Goal: Task Accomplishment & Management: Complete application form

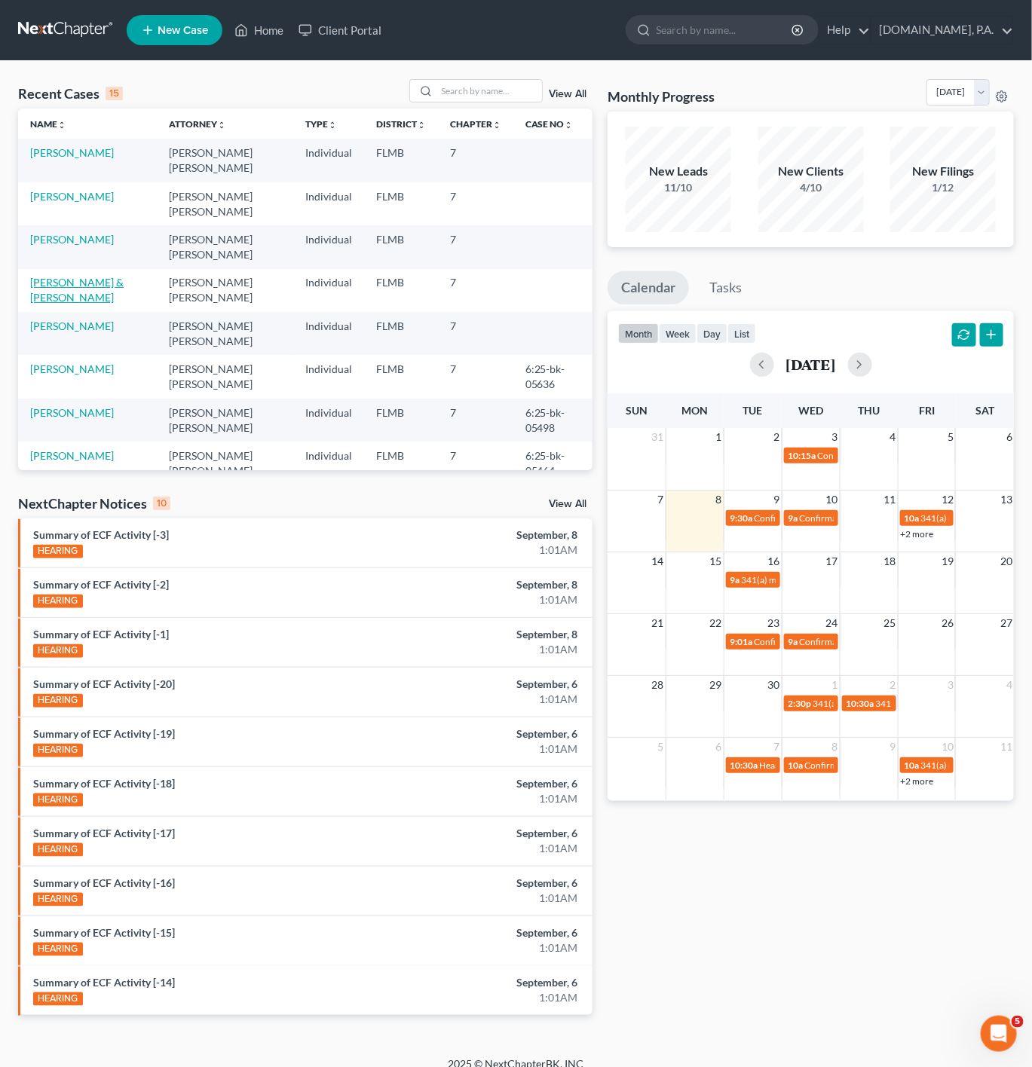
click at [70, 289] on link "[PERSON_NAME] & [PERSON_NAME]" at bounding box center [76, 290] width 93 height 28
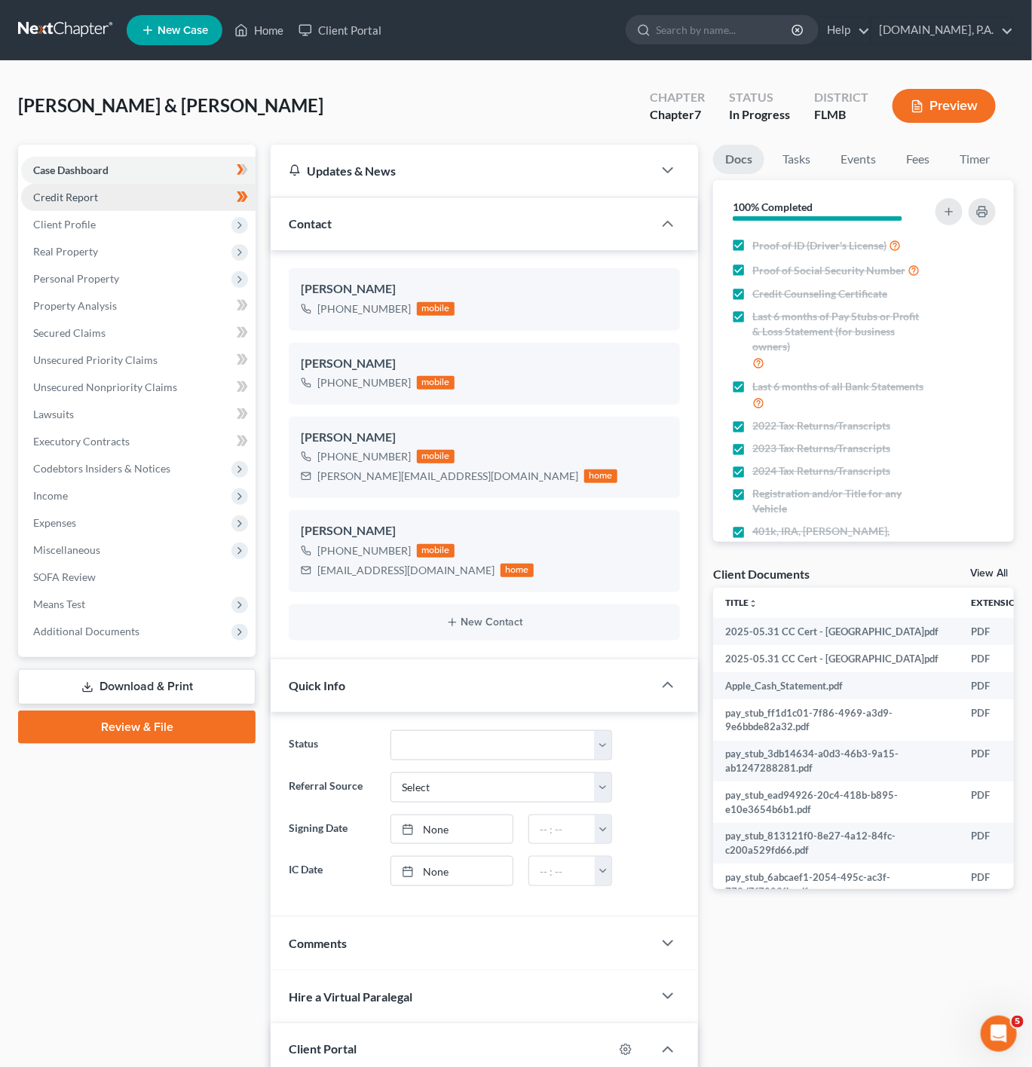
click at [209, 206] on link "Credit Report" at bounding box center [138, 197] width 234 height 27
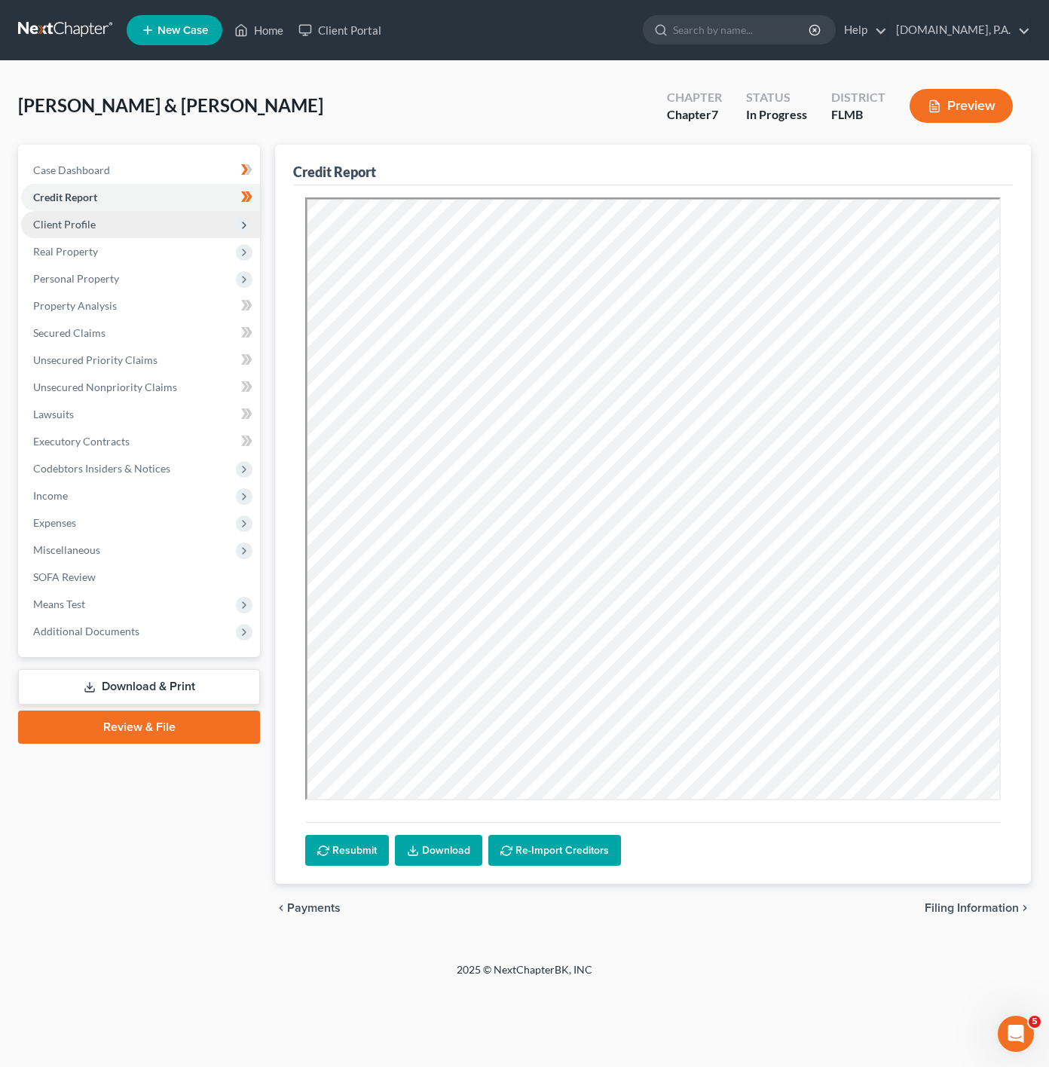
click at [186, 228] on span "Client Profile" at bounding box center [140, 224] width 239 height 27
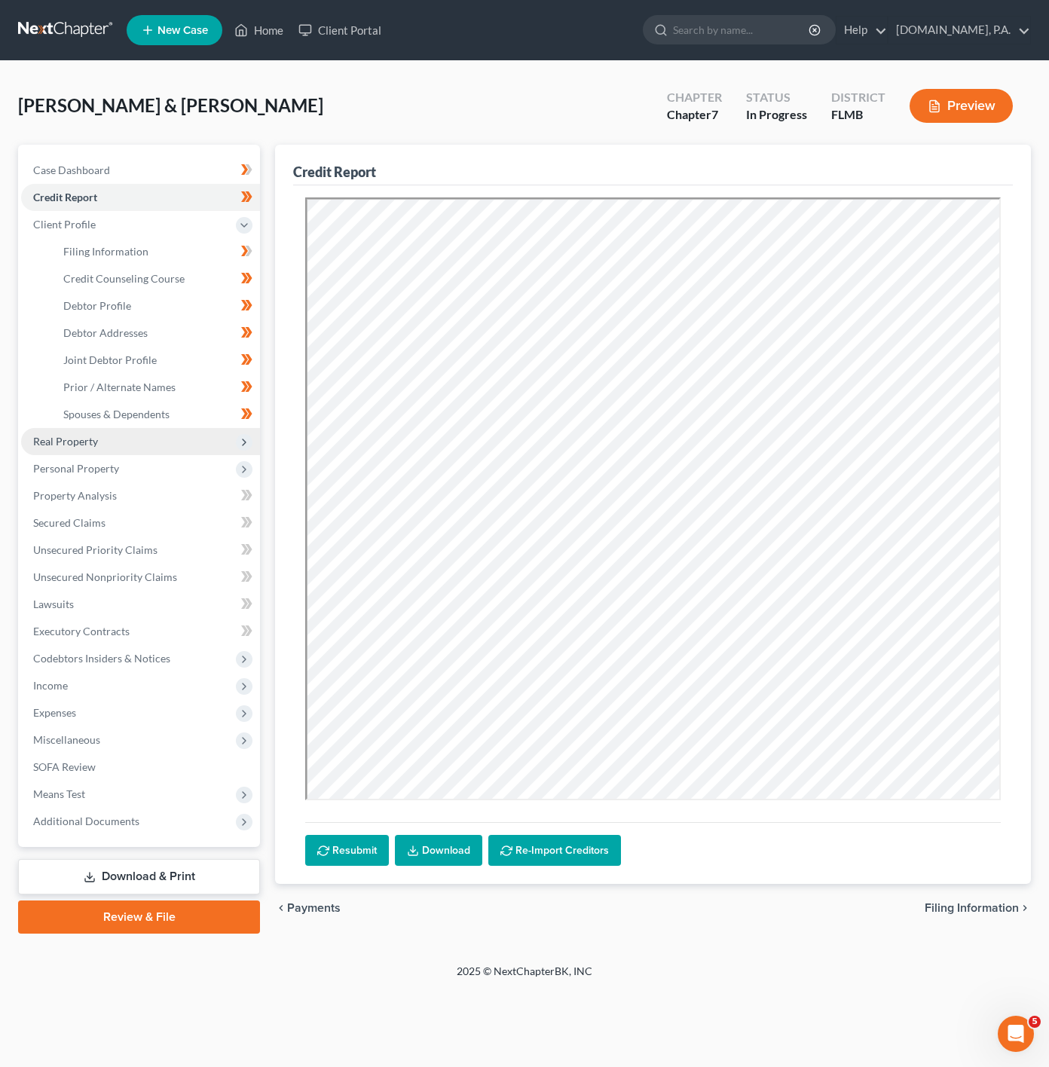
click at [138, 433] on span "Real Property" at bounding box center [140, 441] width 239 height 27
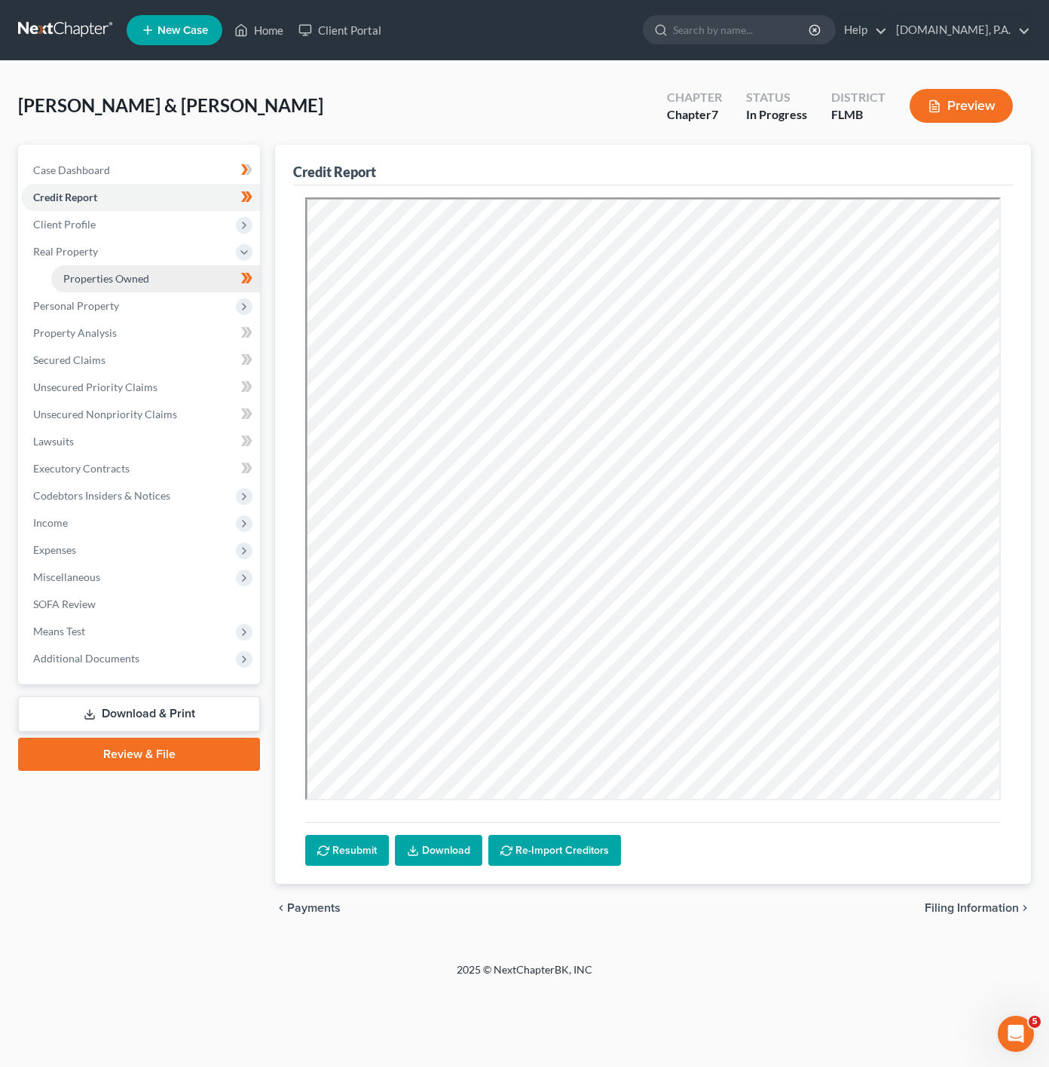
click at [173, 289] on link "Properties Owned" at bounding box center [155, 278] width 209 height 27
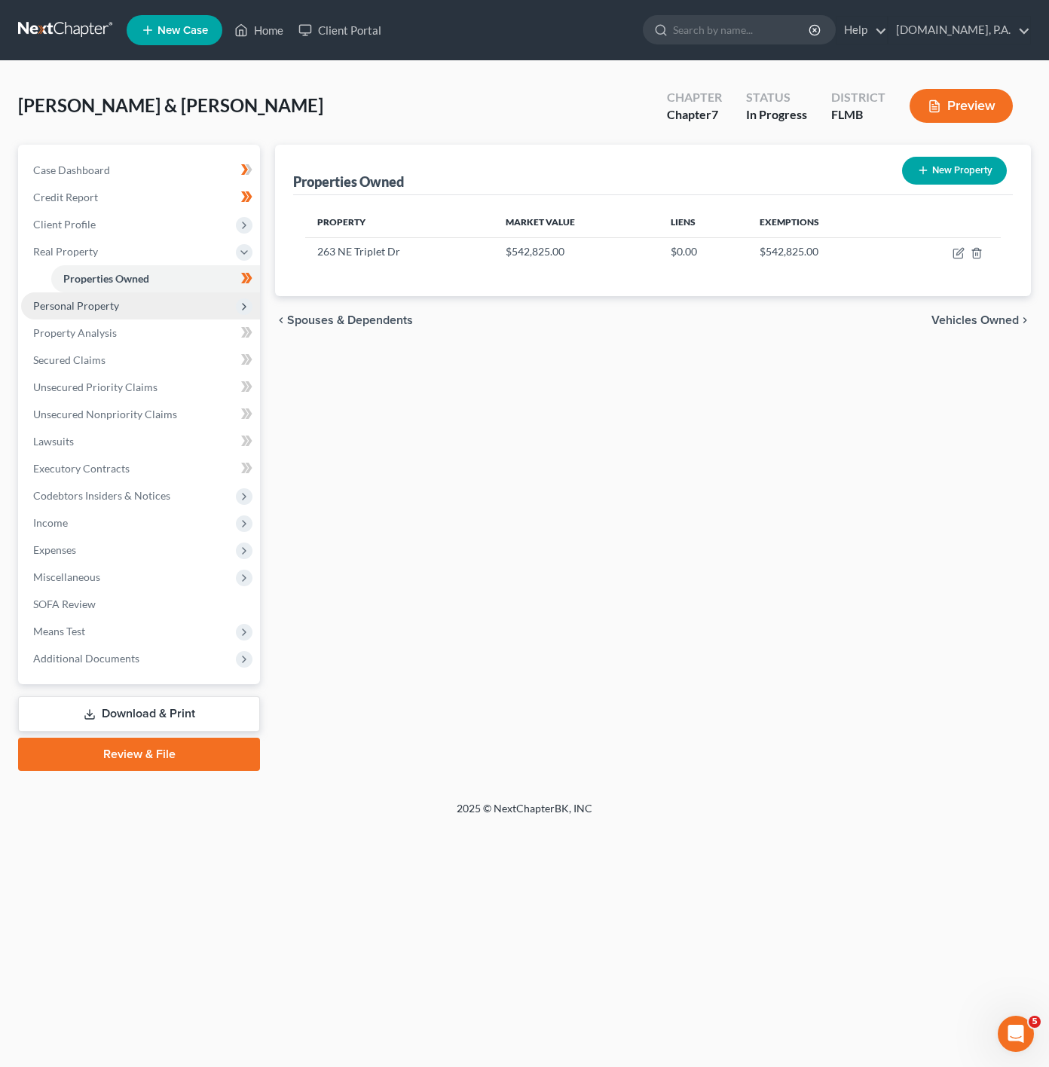
click at [103, 303] on span "Personal Property" at bounding box center [76, 305] width 86 height 13
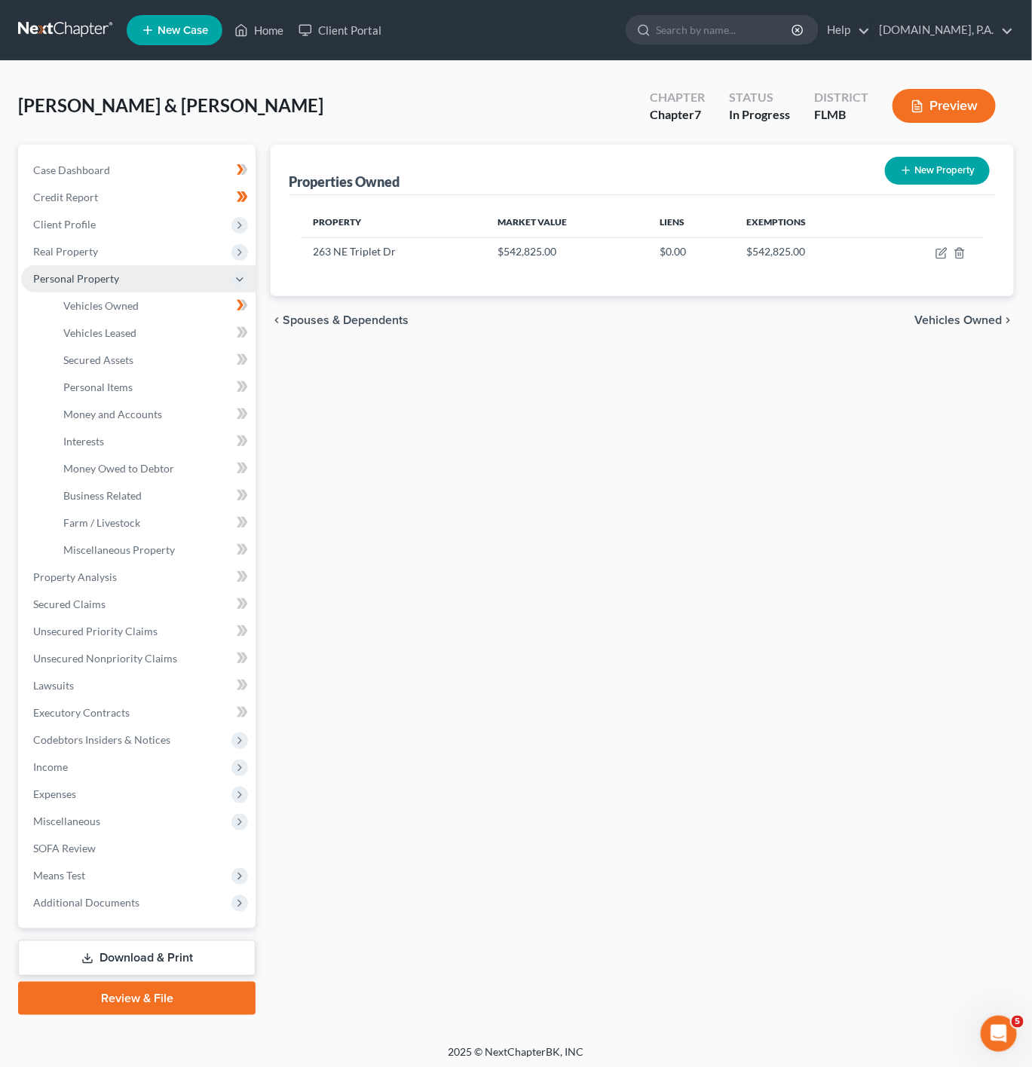
click at [139, 271] on span "Personal Property" at bounding box center [138, 278] width 234 height 27
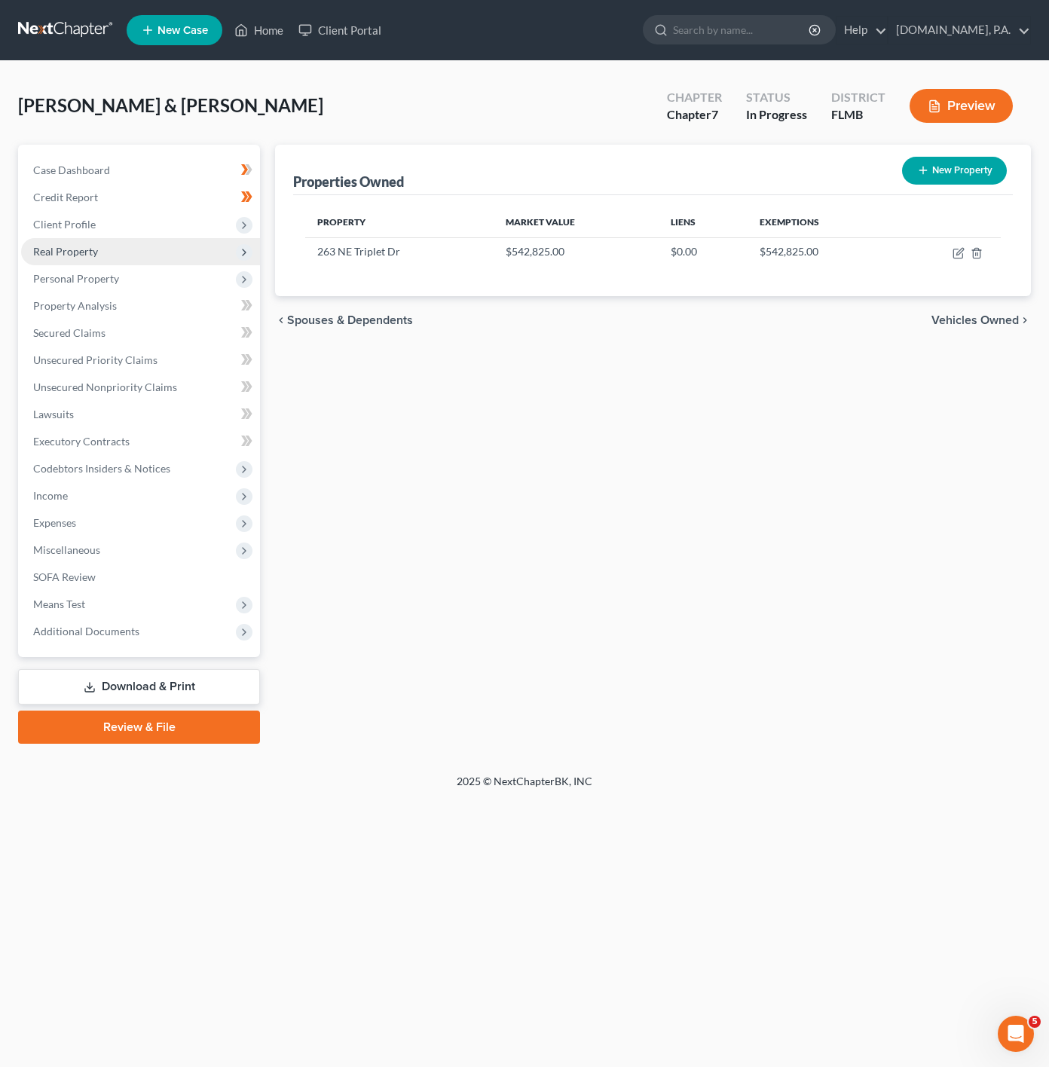
click at [143, 259] on span "Real Property" at bounding box center [140, 251] width 239 height 27
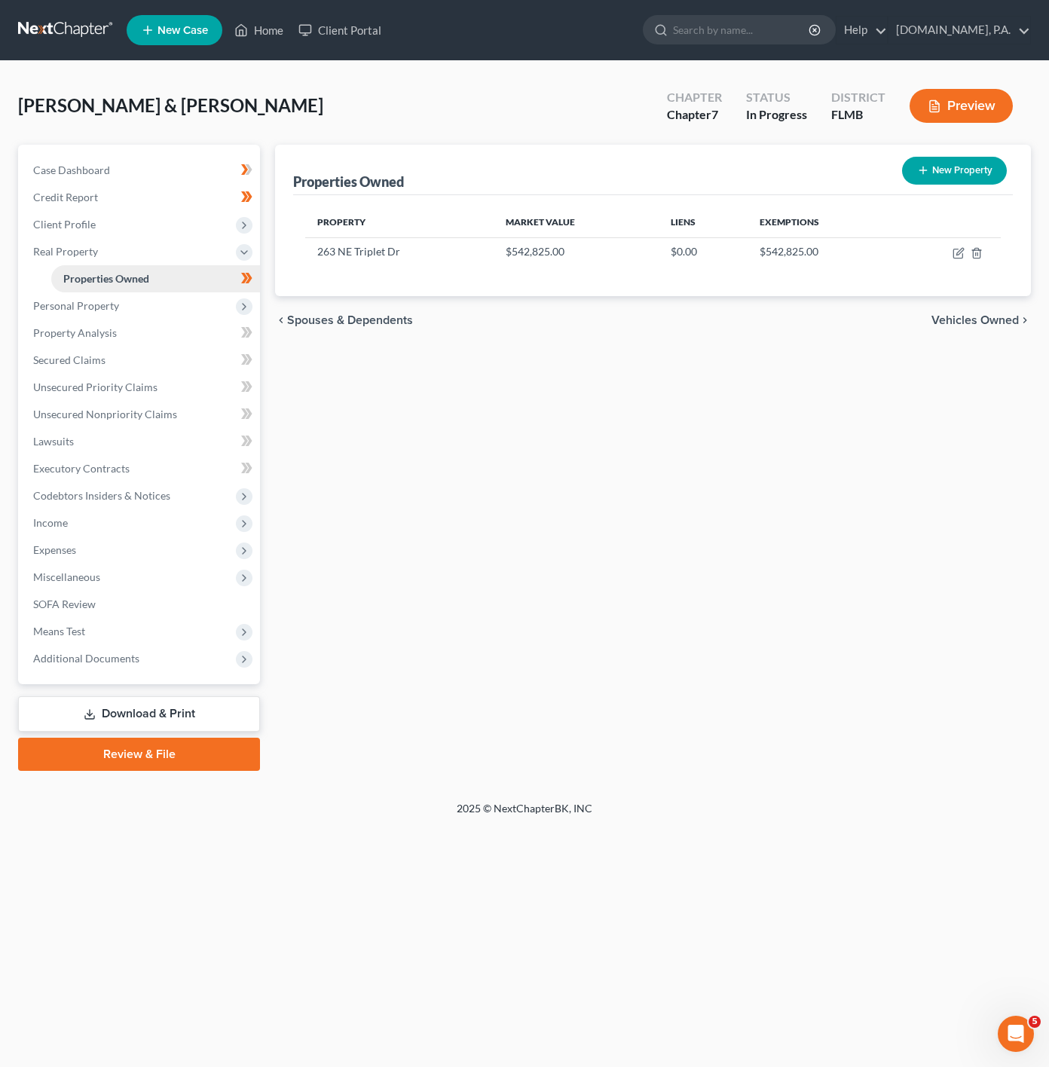
click at [138, 278] on span "Properties Owned" at bounding box center [106, 278] width 86 height 13
click at [959, 258] on icon "button" at bounding box center [959, 253] width 12 height 12
select select "9"
select select "2"
select select "5"
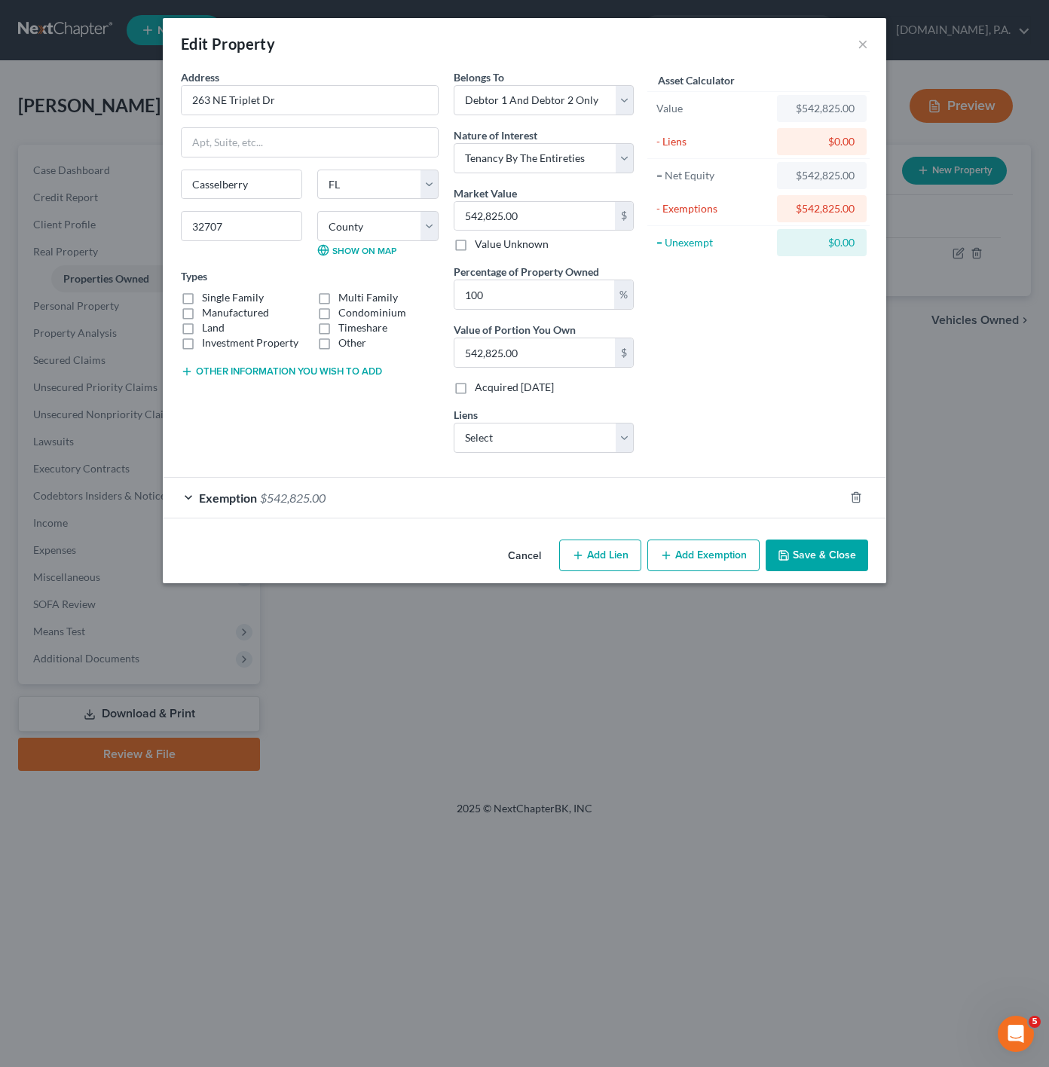
click at [376, 494] on div "Exemption $542,825.00" at bounding box center [503, 498] width 681 height 40
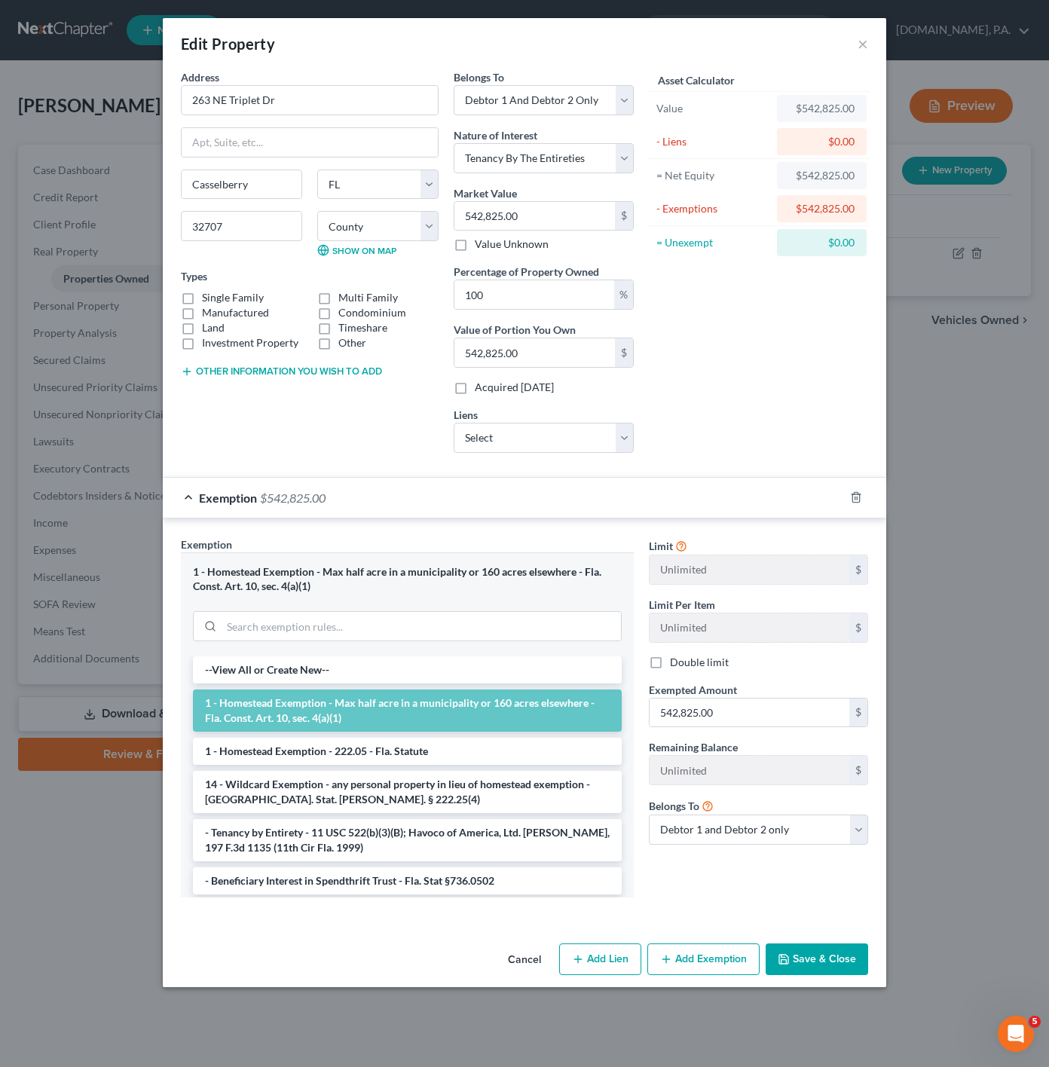
click at [378, 494] on div "Exemption $542,825.00" at bounding box center [503, 498] width 681 height 40
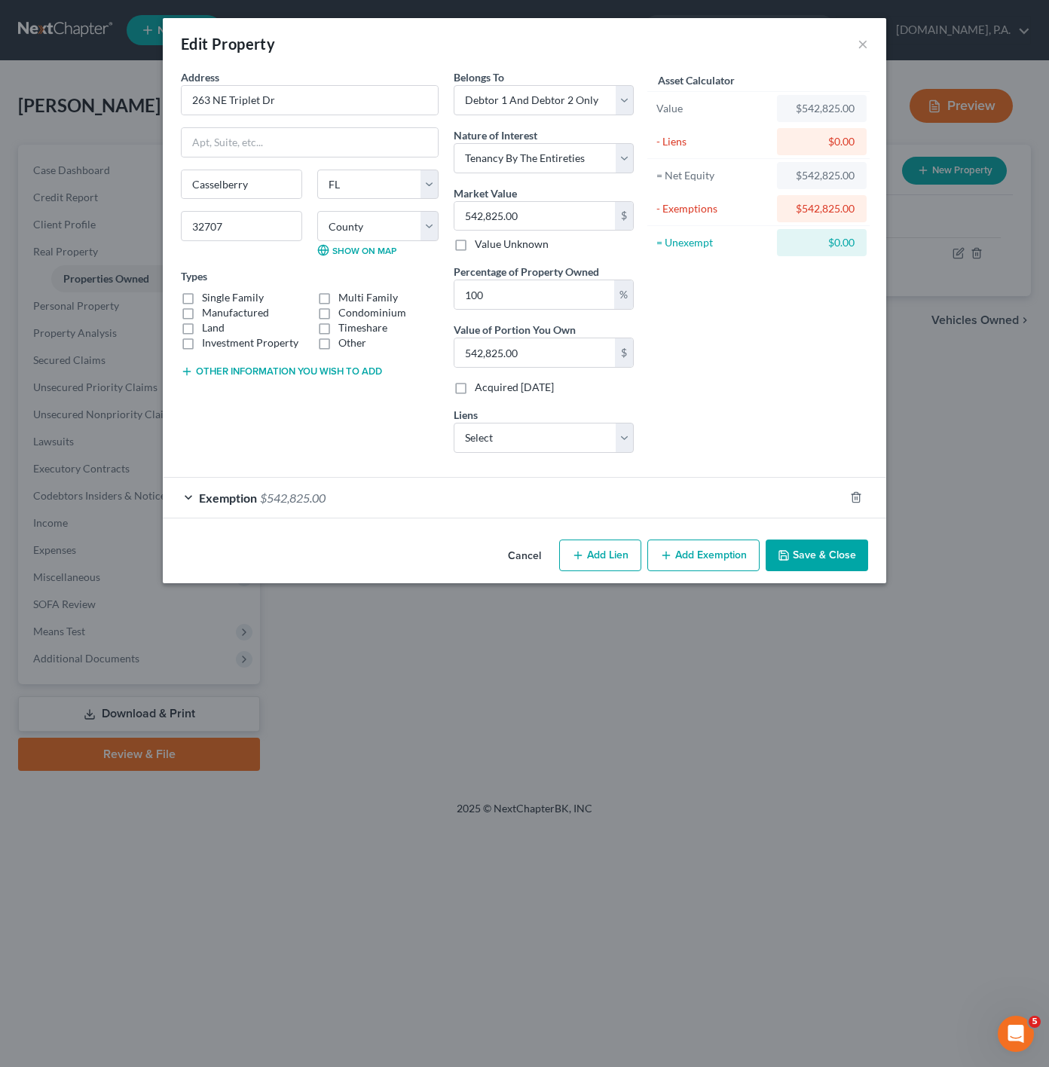
click at [530, 554] on button "Cancel" at bounding box center [524, 556] width 57 height 30
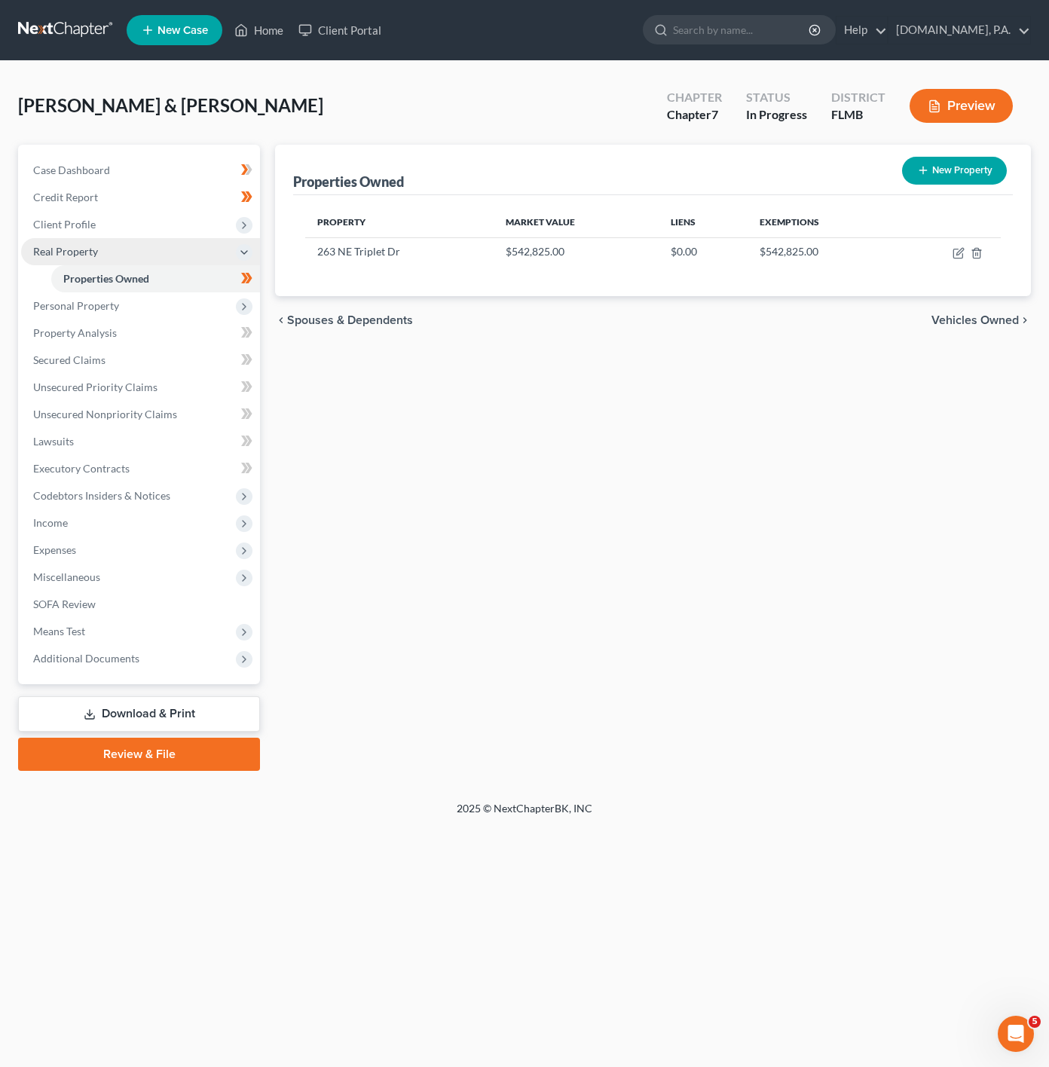
click at [195, 240] on span "Real Property" at bounding box center [140, 251] width 239 height 27
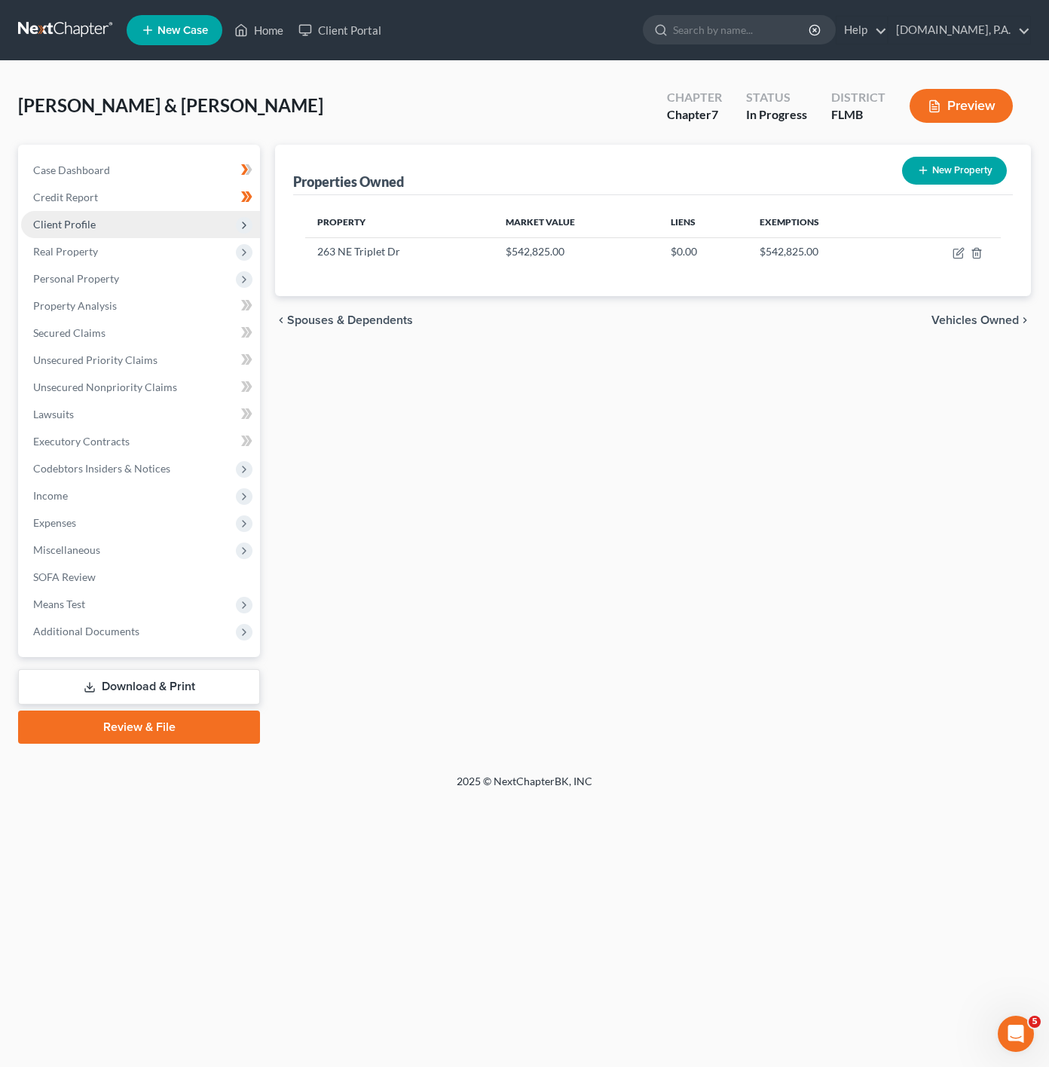
click at [210, 227] on span "Client Profile" at bounding box center [140, 224] width 239 height 27
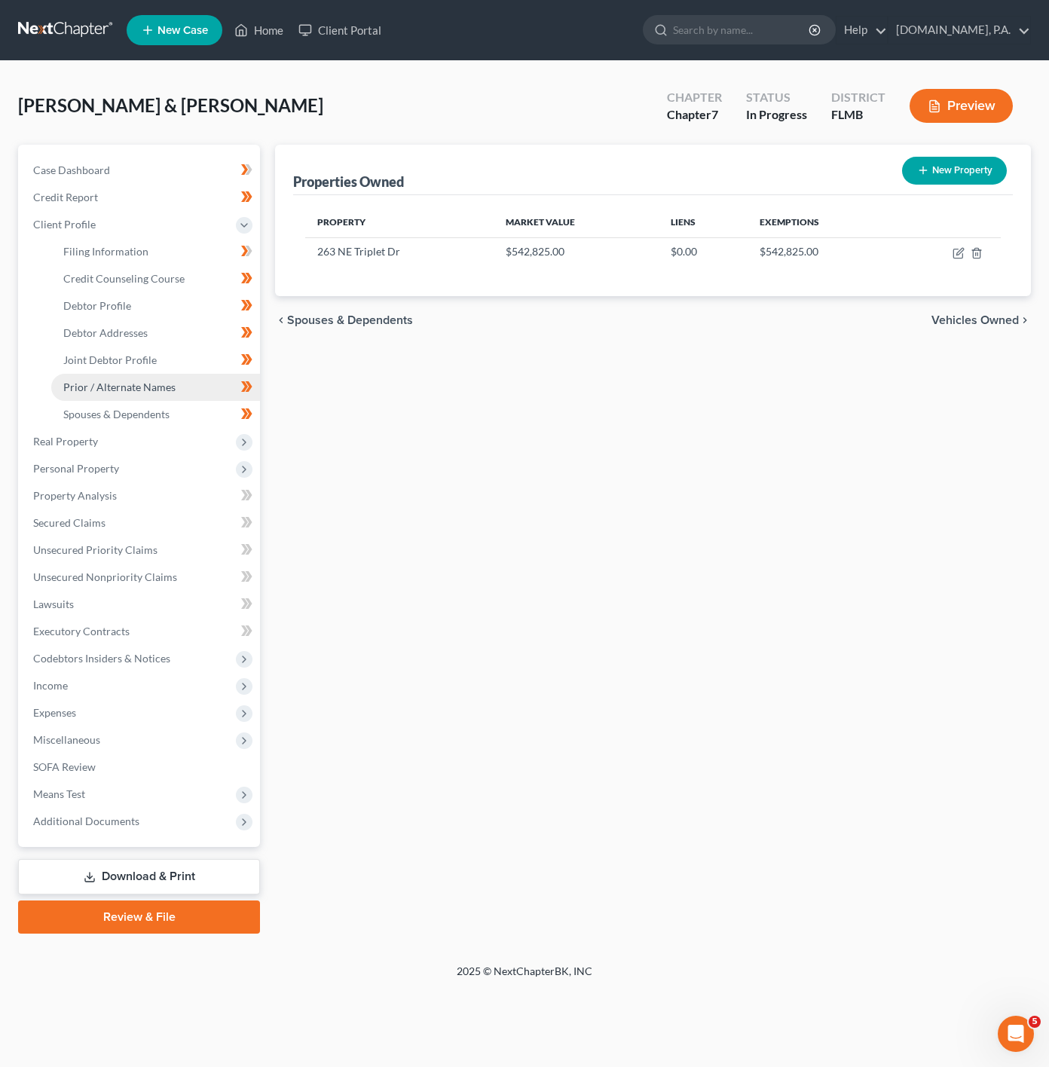
click at [188, 380] on link "Prior / Alternate Names" at bounding box center [155, 387] width 209 height 27
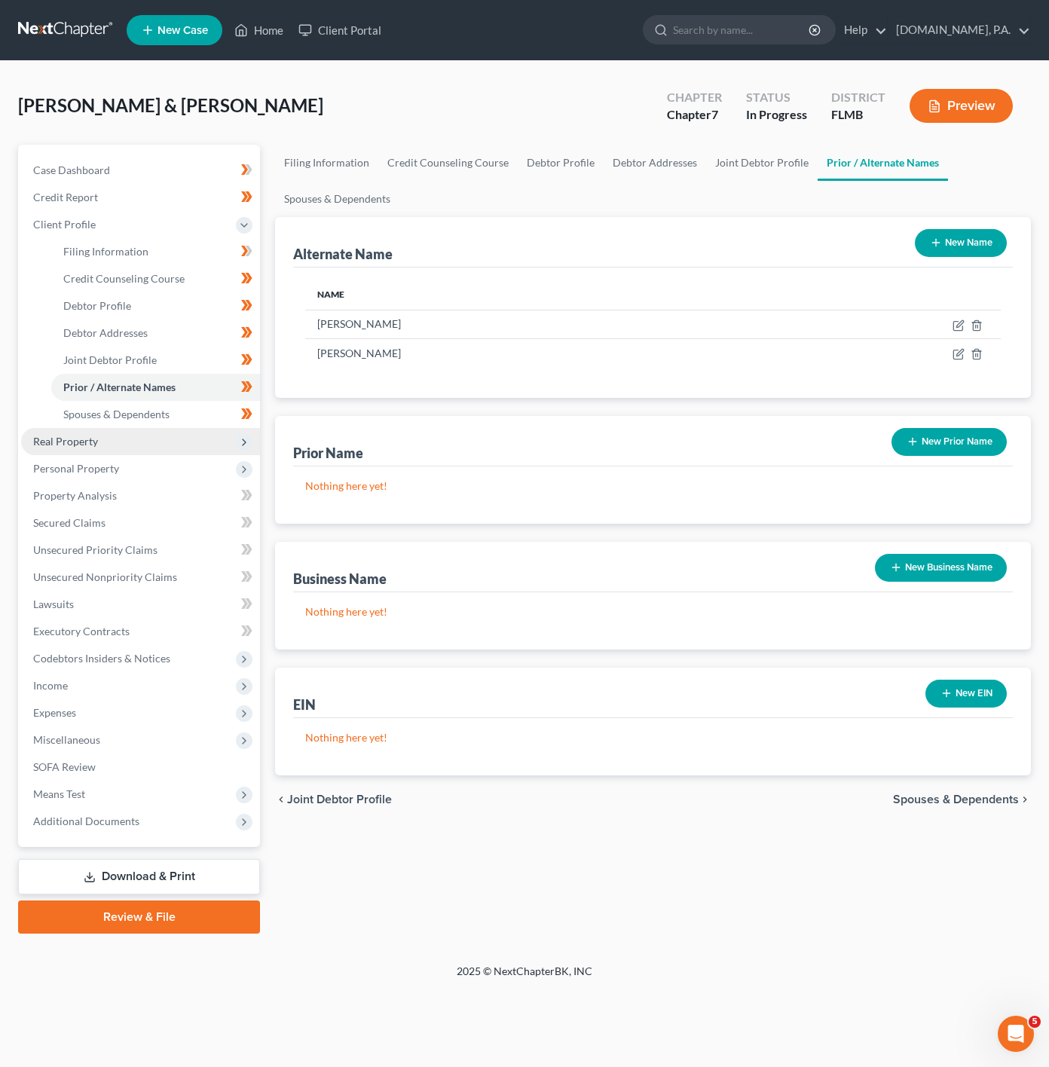
click at [155, 443] on span "Real Property" at bounding box center [140, 441] width 239 height 27
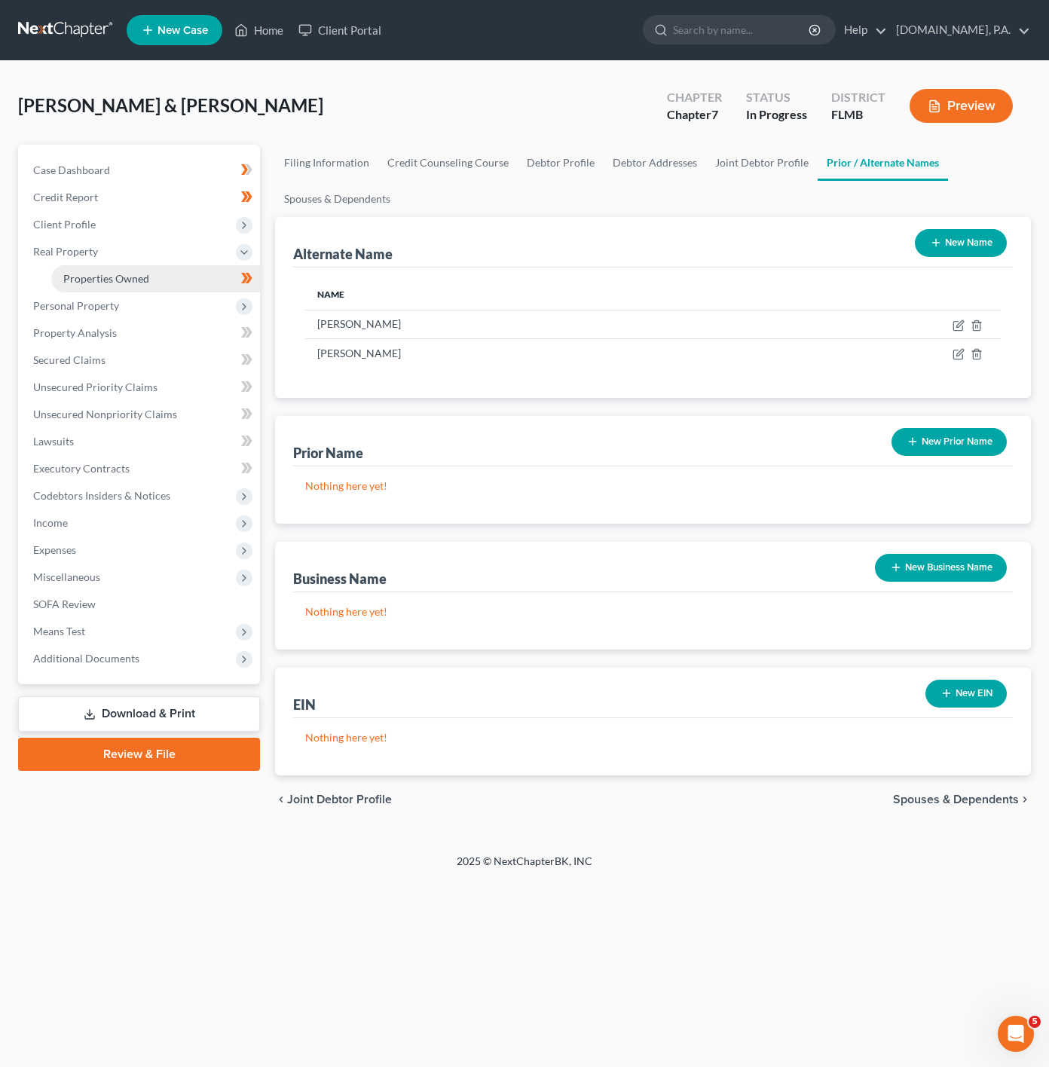
click at [174, 281] on link "Properties Owned" at bounding box center [155, 278] width 209 height 27
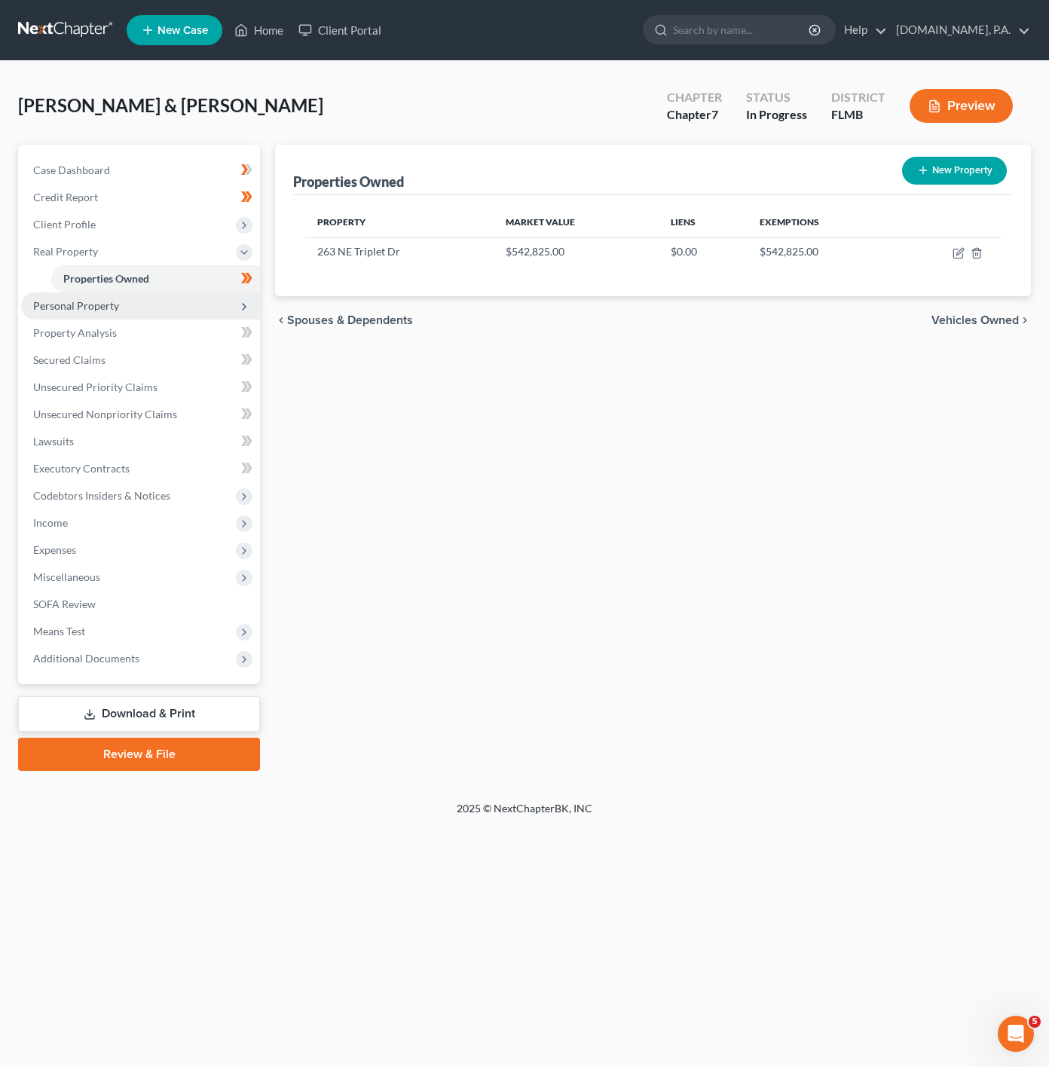
click at [165, 303] on span "Personal Property" at bounding box center [140, 305] width 239 height 27
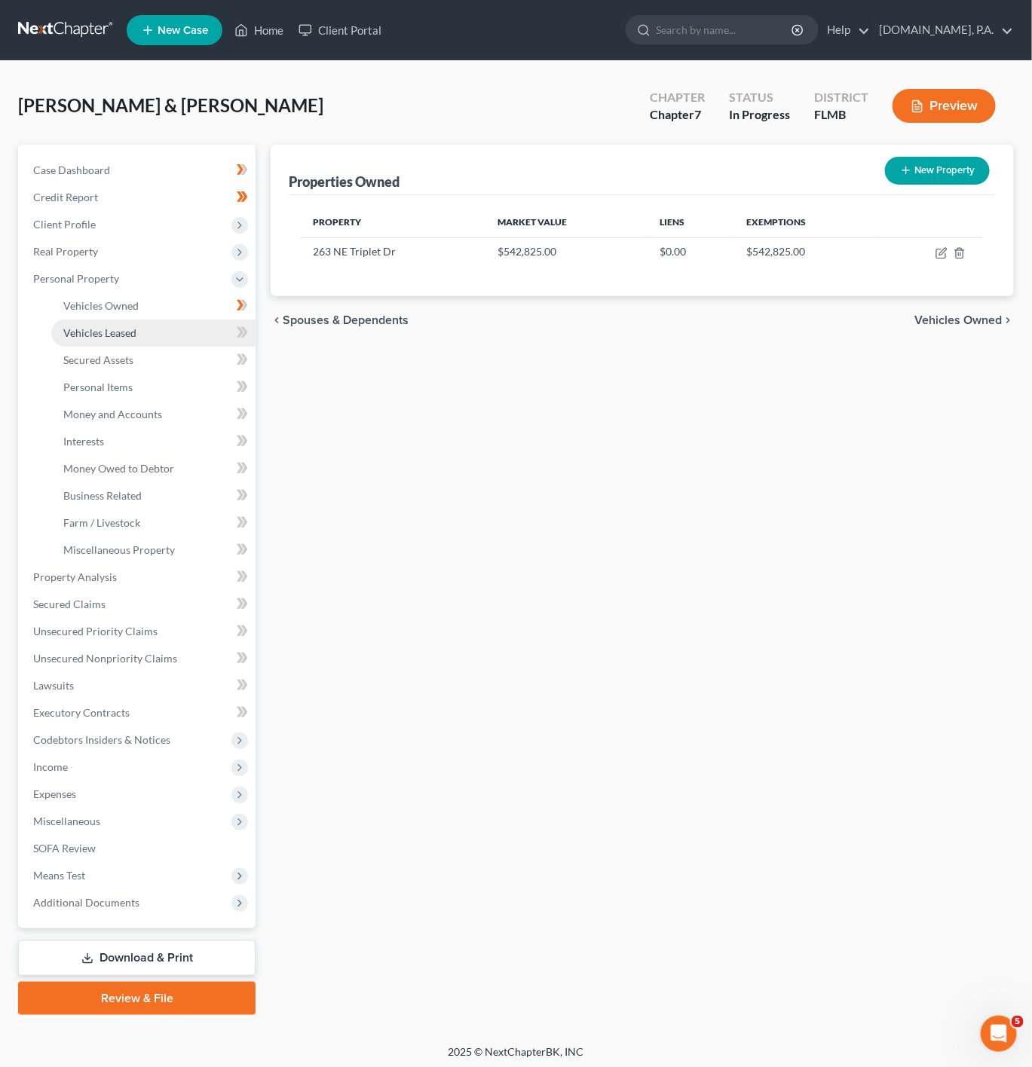
click at [165, 328] on link "Vehicles Leased" at bounding box center [153, 333] width 204 height 27
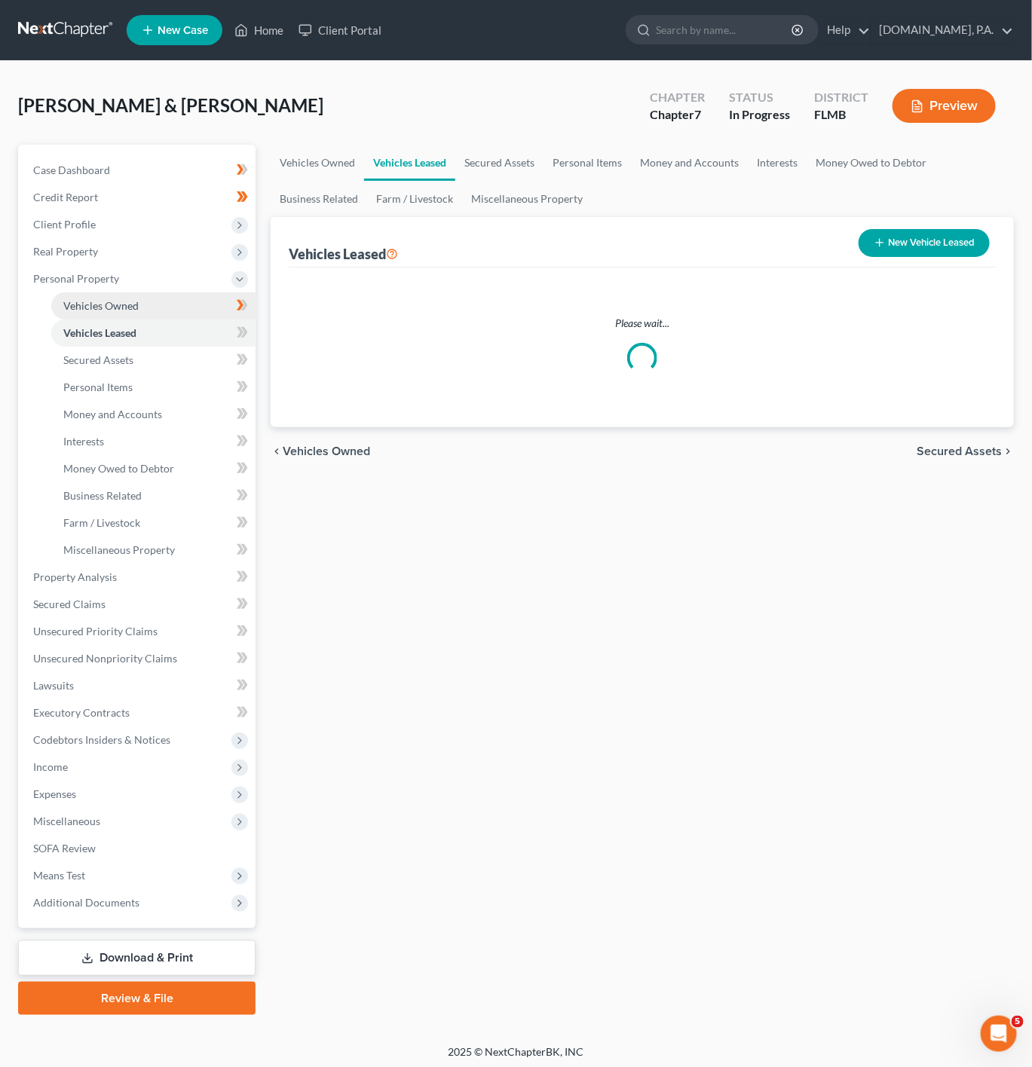
click at [168, 315] on link "Vehicles Owned" at bounding box center [153, 305] width 204 height 27
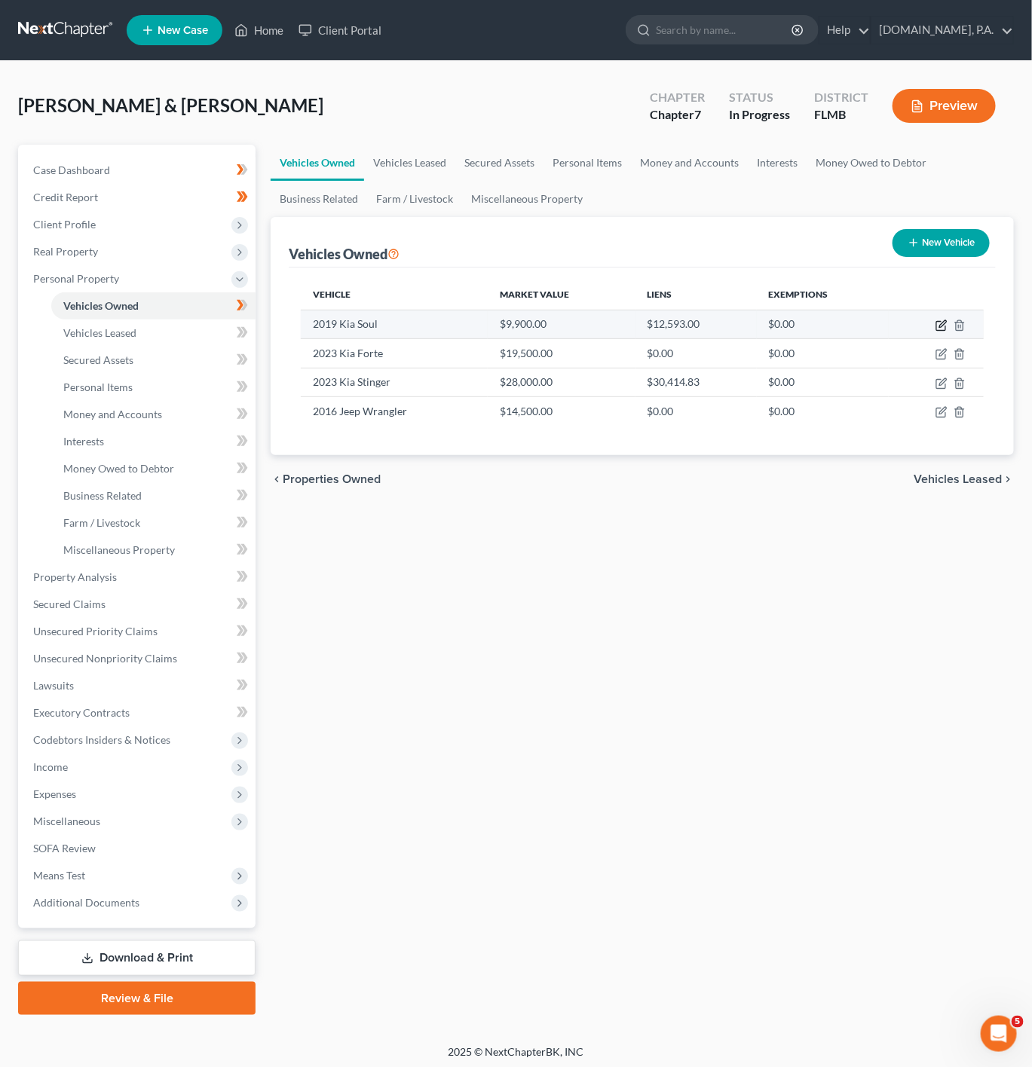
click at [944, 324] on icon "button" at bounding box center [941, 326] width 12 height 12
select select "0"
select select "7"
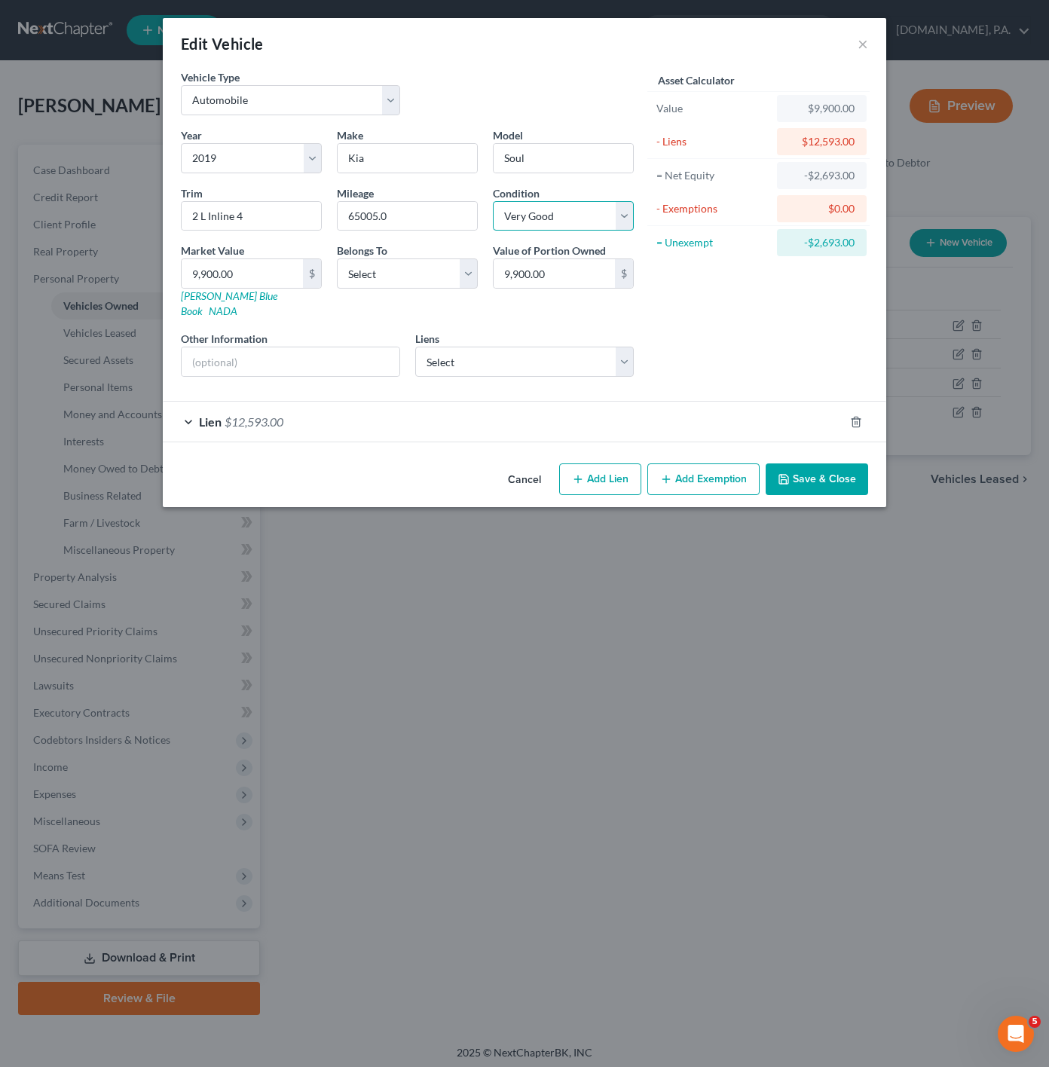
drag, startPoint x: 555, startPoint y: 211, endPoint x: 549, endPoint y: 229, distance: 18.8
click at [555, 211] on select "Select Excellent Very Good Good Fair Poor" at bounding box center [563, 216] width 141 height 30
select select "3"
click at [493, 202] on select "Select Excellent Very Good Good Fair Poor" at bounding box center [563, 216] width 141 height 30
drag, startPoint x: 260, startPoint y: 213, endPoint x: 181, endPoint y: 207, distance: 79.4
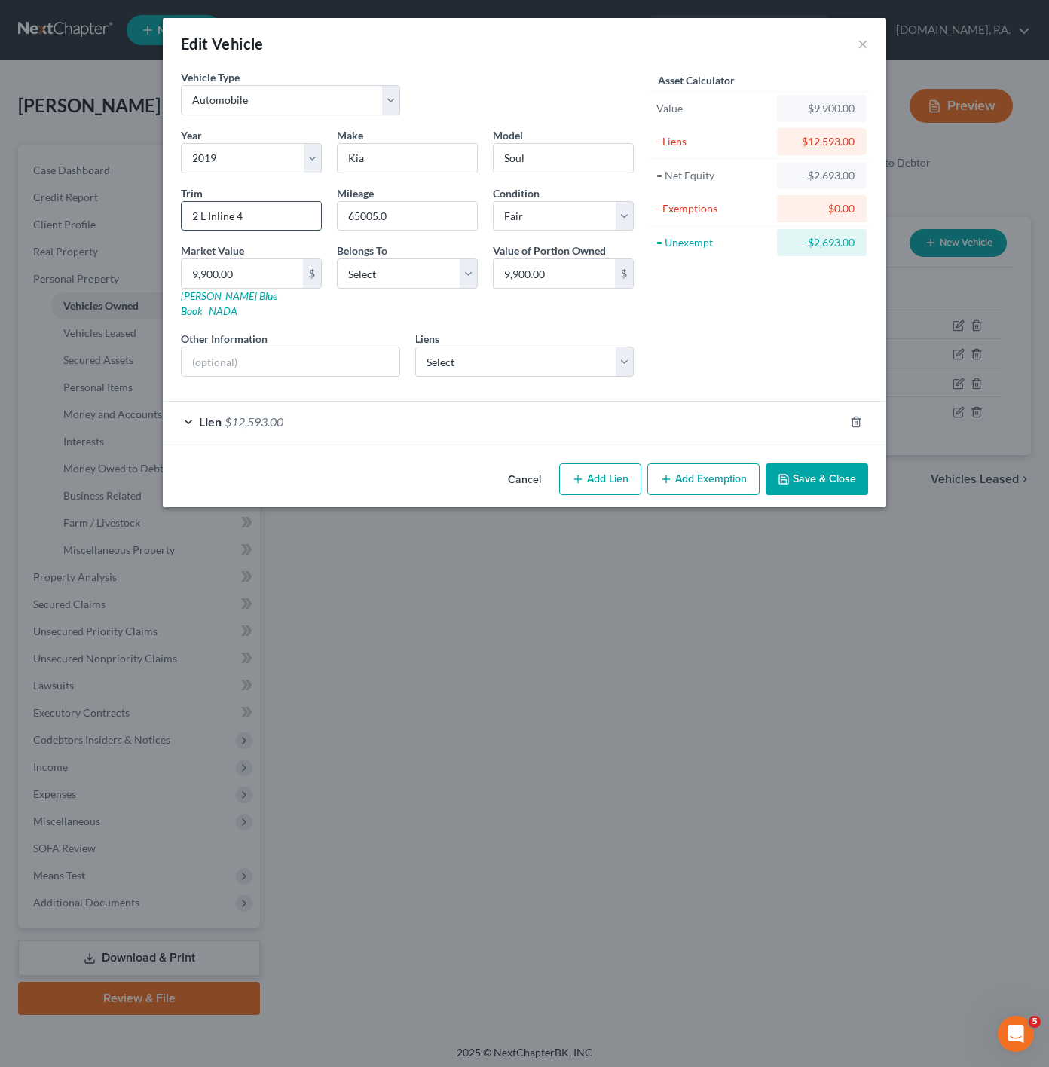
click at [181, 207] on div "2 L Inline 4" at bounding box center [251, 216] width 141 height 30
type input "+"
click at [688, 290] on div "Asset Calculator Value $9,900.00 - Liens $12,593.00 = Net Equity -$2,693.00 - E…" at bounding box center [758, 229] width 234 height 320
click at [326, 369] on div "Year Select 2026 2025 2024 2023 2022 2021 2020 2019 2018 2017 2016 2015 2014 20…" at bounding box center [407, 258] width 468 height 262
drag, startPoint x: 426, startPoint y: 225, endPoint x: 320, endPoint y: 210, distance: 107.2
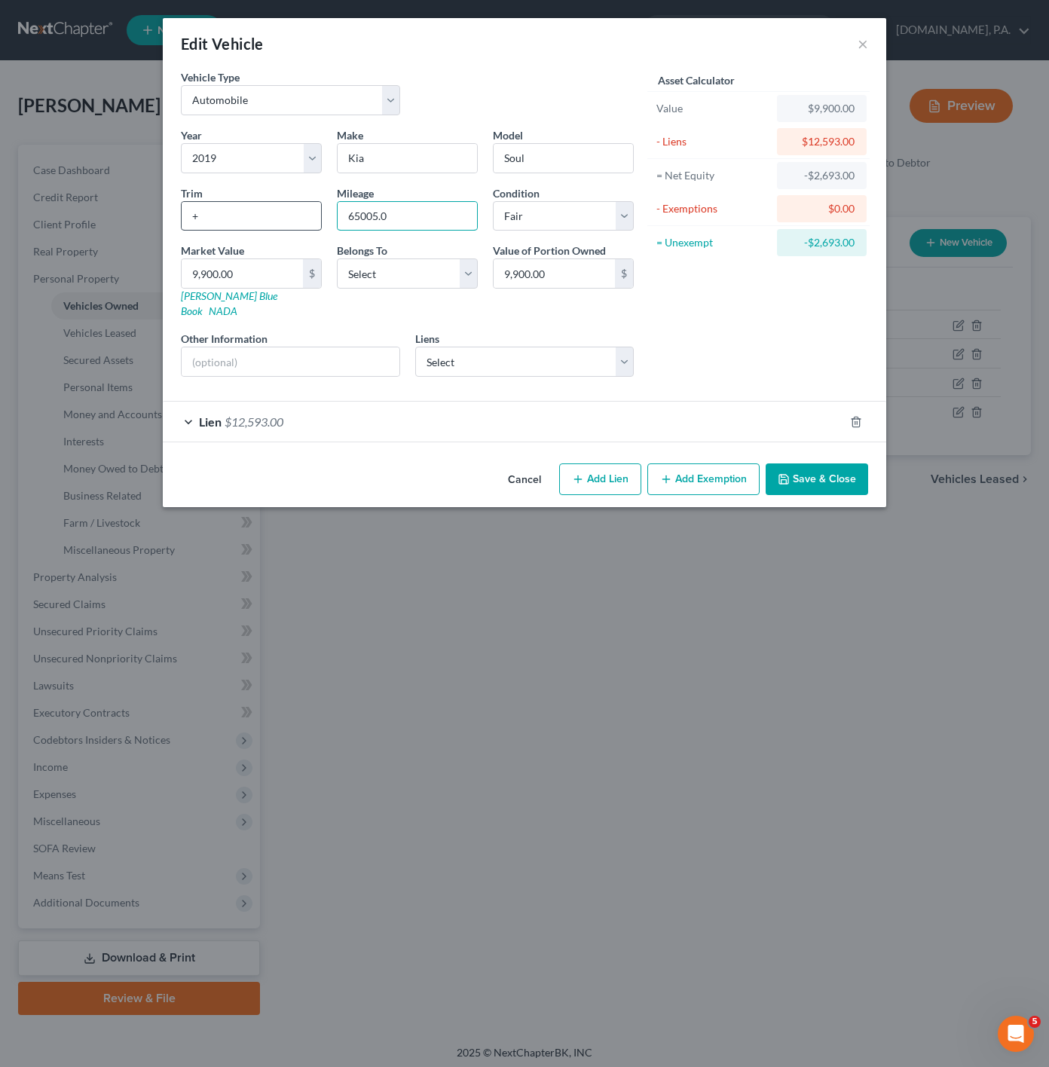
click at [320, 210] on div "Year Select 2026 2025 2024 2023 2022 2021 2020 2019 2018 2017 2016 2015 2014 20…" at bounding box center [407, 258] width 468 height 262
click at [301, 260] on div "9,900.00 $" at bounding box center [251, 274] width 141 height 30
paste input "7,055"
type input "7,055"
type input "7,055.00"
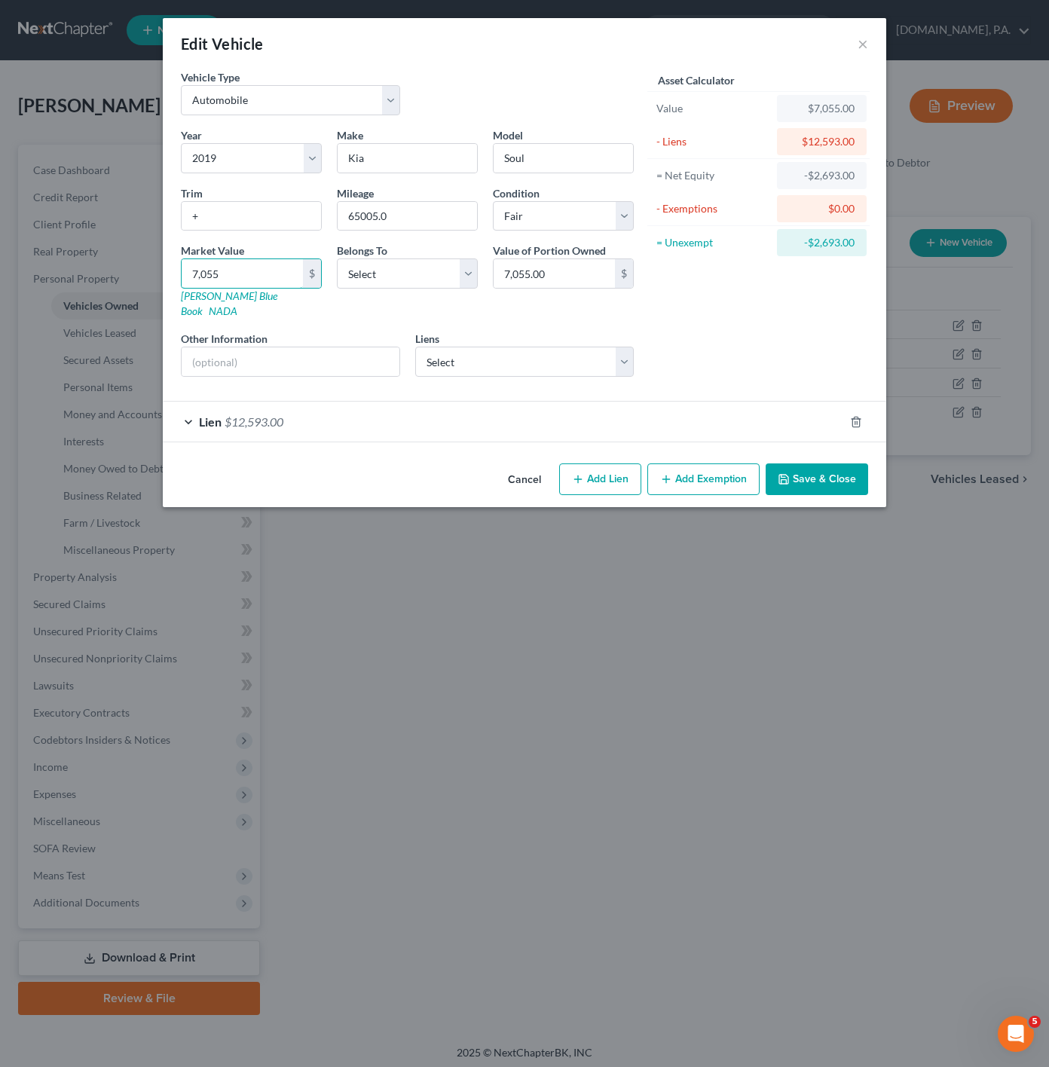
type input "7,055"
drag, startPoint x: 713, startPoint y: 280, endPoint x: 690, endPoint y: 290, distance: 24.6
click at [713, 281] on div "Asset Calculator Value $7,055.00 - Liens $12,593.00 = Net Equity -$2,693.00 - E…" at bounding box center [758, 229] width 234 height 320
drag, startPoint x: 288, startPoint y: 337, endPoint x: 301, endPoint y: 363, distance: 28.7
click at [288, 347] on input "text" at bounding box center [291, 361] width 218 height 29
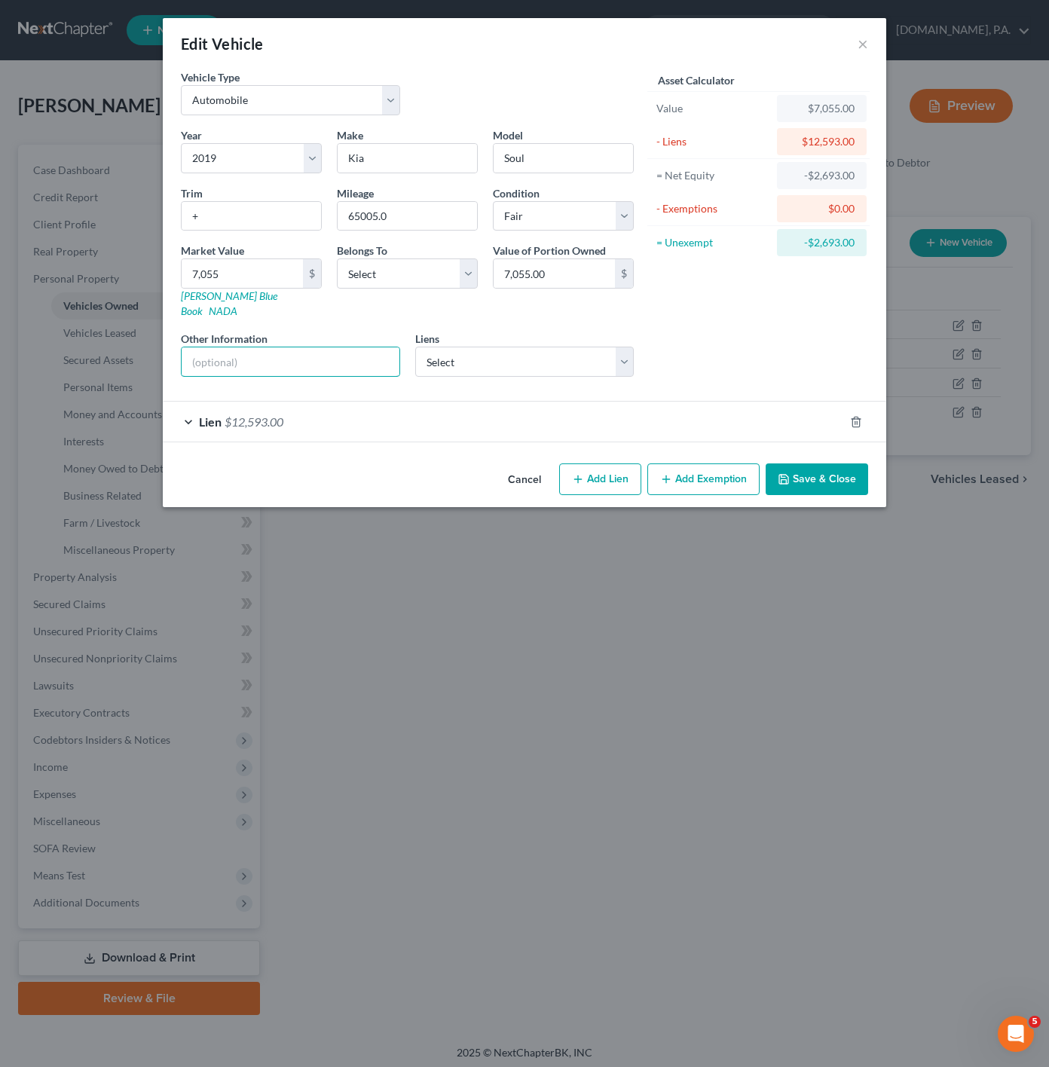
paste input "VIN: [US_VEHICLE_IDENTIFICATION_NUMBER]"
type input "VIN: [US_VEHICLE_IDENTIFICATION_NUMBER]"
click at [514, 347] on select "Select Kia Fin Am - $29,304.00 Cap One Auto - $9,195.00 Figurelend - $0.00 Jpmc…" at bounding box center [524, 362] width 219 height 30
click at [511, 350] on select "Select Kia Fin Am - $29,304.00 Cap One Auto - $9,195.00 Figurelend - $0.00 Jpmc…" at bounding box center [524, 362] width 219 height 30
click at [390, 419] on div "Lien $12,593.00" at bounding box center [503, 422] width 681 height 40
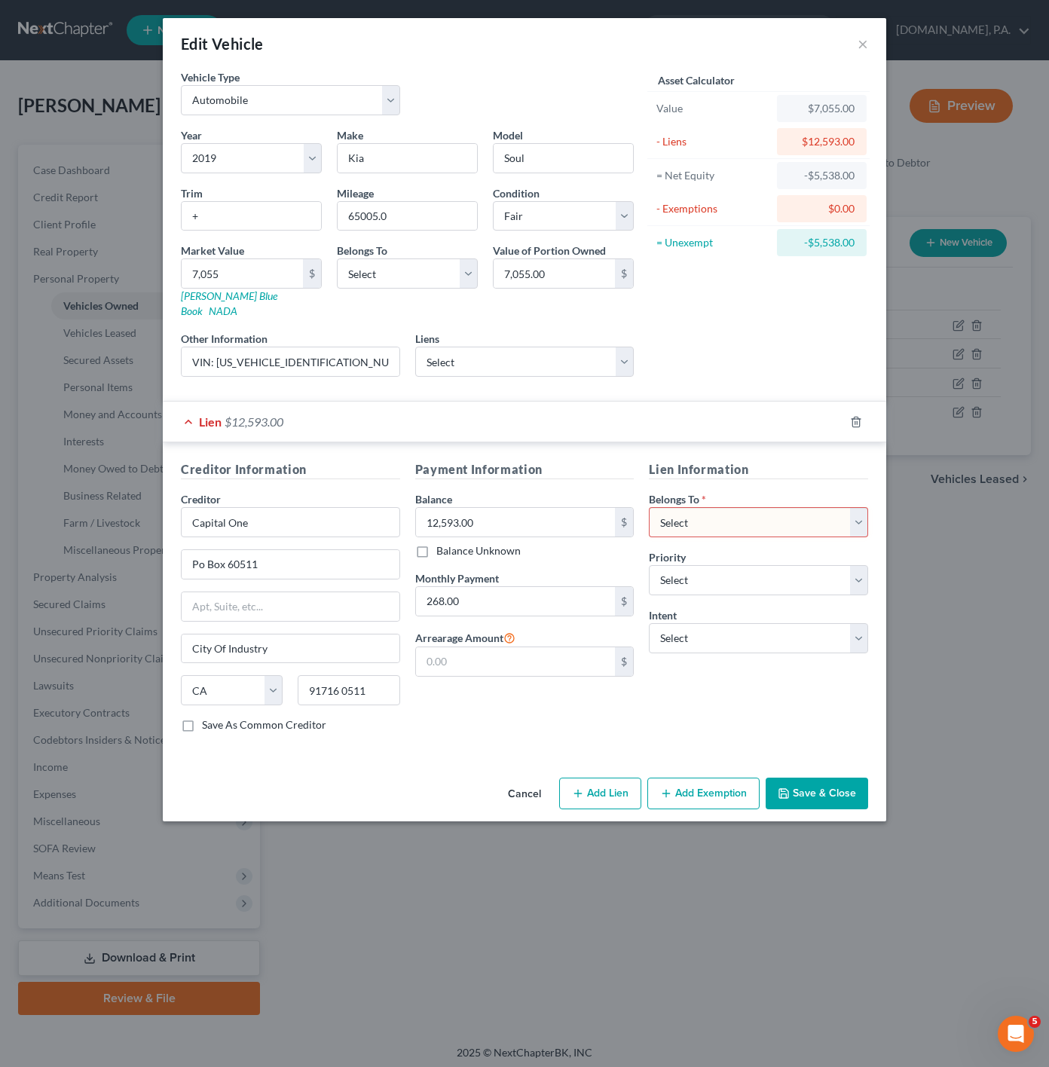
drag, startPoint x: 381, startPoint y: 423, endPoint x: 491, endPoint y: 396, distance: 113.2
click at [384, 421] on div "Lien $12,593.00" at bounding box center [503, 422] width 681 height 40
click at [588, 360] on select "Select Kia Fin Am - $29,304.00 Cap One Auto - $9,195.00 Figurelend - $0.00 Jpmc…" at bounding box center [524, 362] width 219 height 30
click at [582, 360] on select "Select Kia Fin Am - $29,304.00 Cap One Auto - $9,195.00 Figurelend - $0.00 Jpmc…" at bounding box center [524, 362] width 219 height 30
click at [581, 360] on select "Select Kia Fin Am - $29,304.00 Cap One Auto - $9,195.00 Figurelend - $0.00 Jpmc…" at bounding box center [524, 362] width 219 height 30
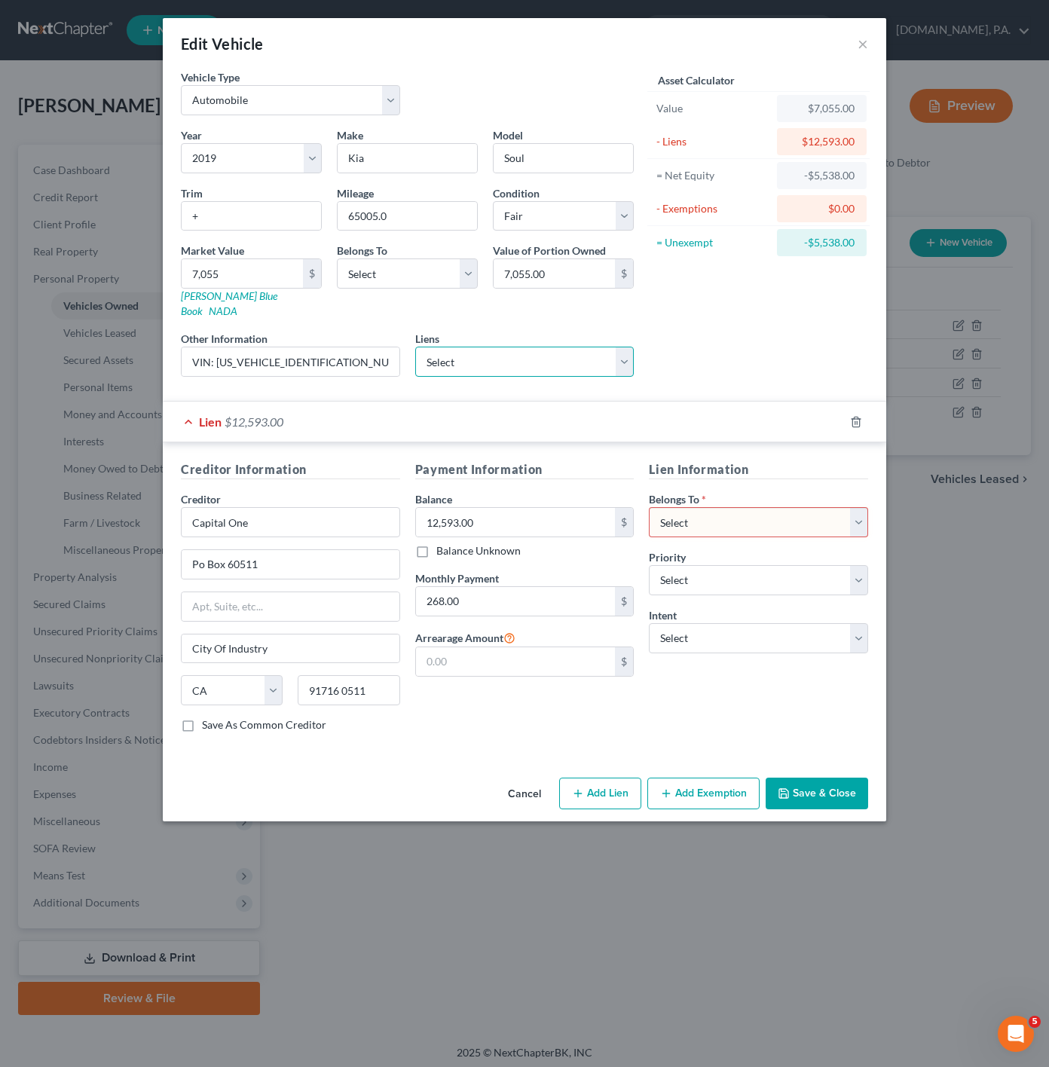
click at [581, 360] on select "Select Kia Fin Am - $29,304.00 Cap One Auto - $9,195.00 Figurelend - $0.00 Jpmc…" at bounding box center [524, 362] width 219 height 30
click at [757, 509] on select "Select Debtor 1 Only Debtor 2 Only Debtor 1 And Debtor 2 Only At Least One Of T…" at bounding box center [758, 522] width 219 height 30
select select "3"
click at [649, 507] on select "Select Debtor 1 Only Debtor 2 Only Debtor 1 And Debtor 2 Only At Least One Of T…" at bounding box center [758, 522] width 219 height 30
click at [769, 570] on select "Select 1st 2nd 3rd 4th 5th 6th 7th 8th 9th 10th 11th 12th 13th 14th 15th 16th 1…" at bounding box center [758, 580] width 219 height 30
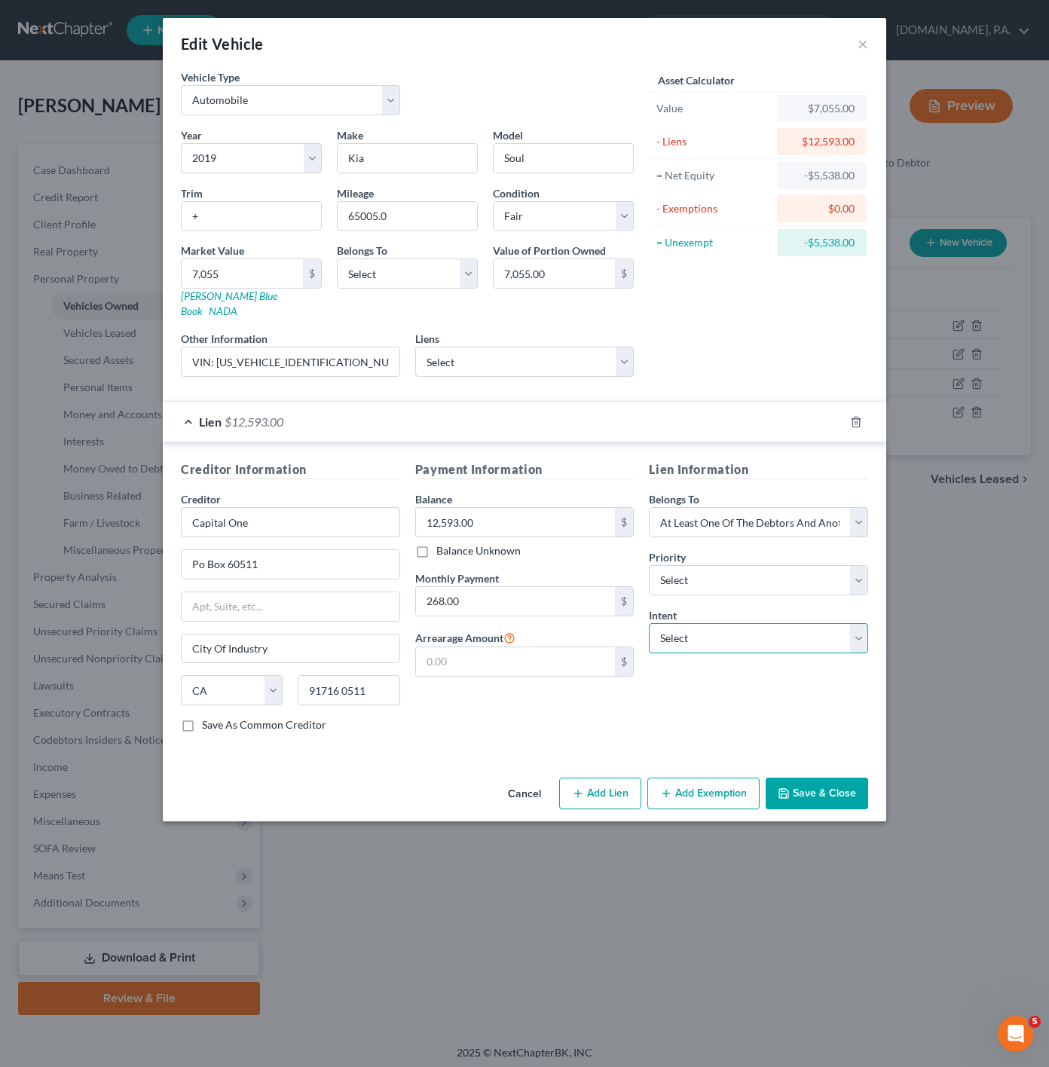
click at [758, 632] on select "Select Surrender Redeem Reaffirm Avoid Other" at bounding box center [758, 638] width 219 height 30
click at [727, 821] on div "Edit Vehicle × Vehicle Type Select Automobile Truck Trailer Watercraft Aircraft…" at bounding box center [524, 533] width 1049 height 1067
click at [729, 638] on select "Select Surrender Redeem Reaffirm Avoid Other" at bounding box center [758, 638] width 219 height 30
select select "4"
click at [649, 623] on select "Select Surrender Redeem Reaffirm Avoid Other" at bounding box center [758, 638] width 219 height 30
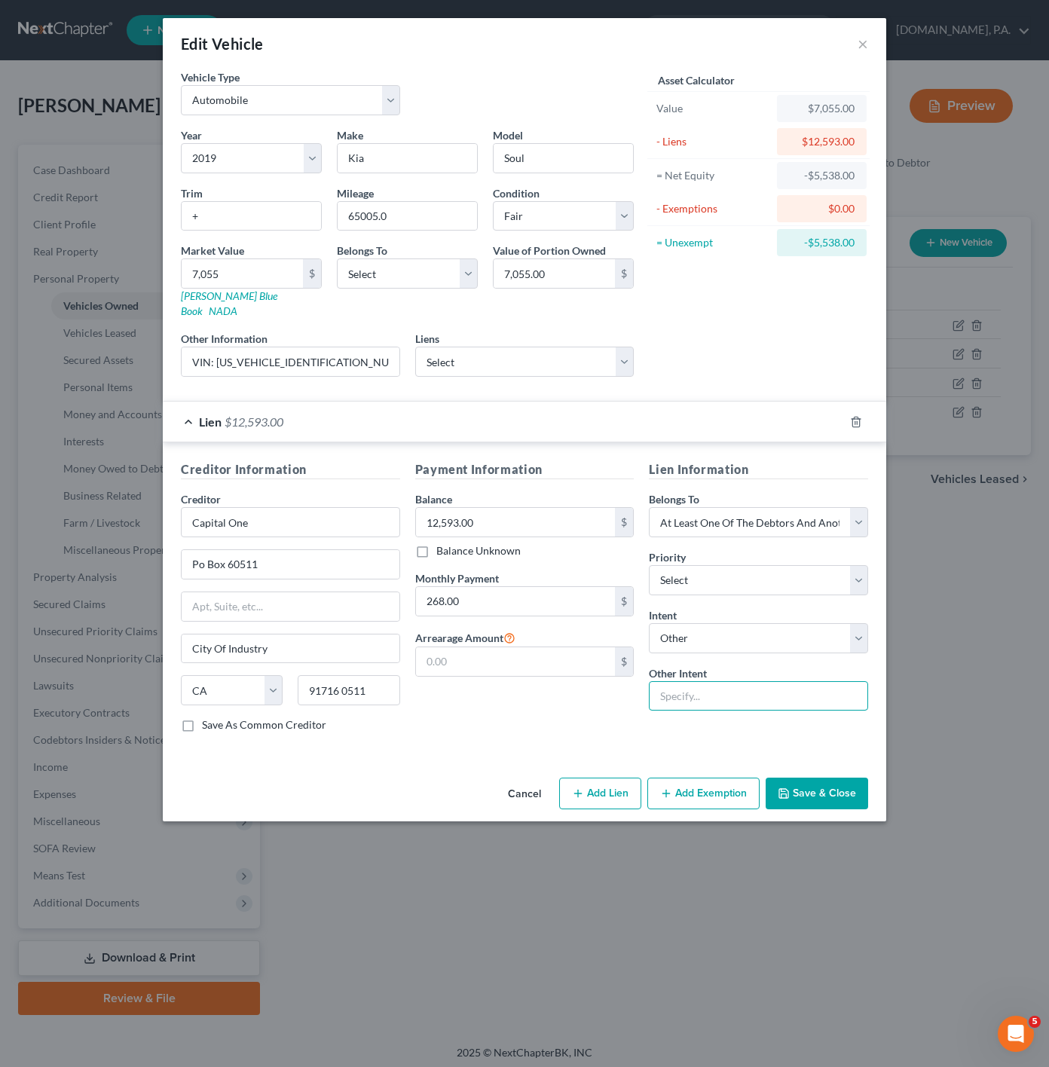
click at [718, 681] on input "text" at bounding box center [758, 696] width 219 height 30
type input "Pay"
click at [808, 790] on button "Save & Close" at bounding box center [817, 794] width 103 height 32
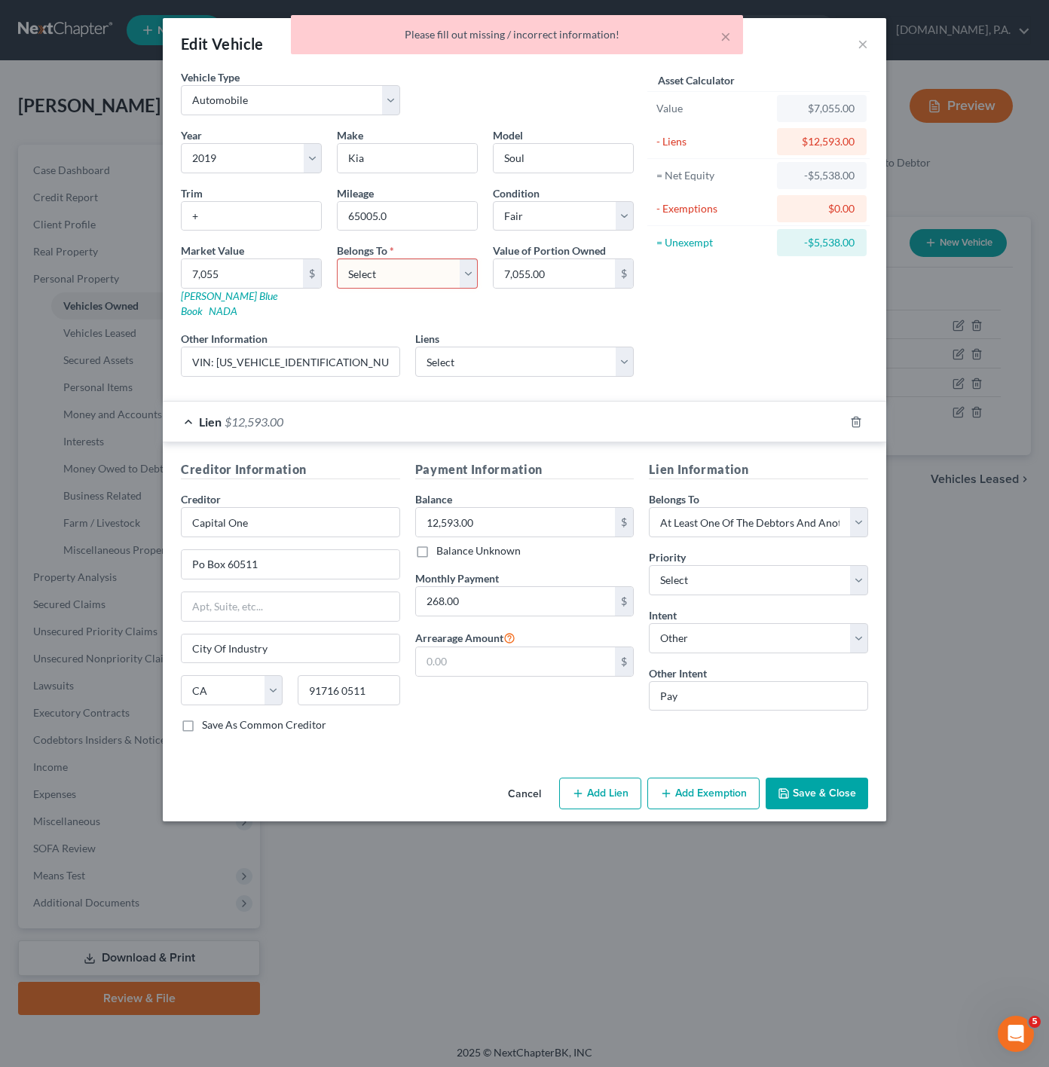
click at [381, 274] on select "Select Debtor 1 Only Debtor 2 Only Debtor 1 And Debtor 2 Only At Least One Of T…" at bounding box center [407, 274] width 141 height 30
select select "3"
click at [337, 261] on select "Select Debtor 1 Only Debtor 2 Only Debtor 1 And Debtor 2 Only At Least One Of T…" at bounding box center [407, 274] width 141 height 30
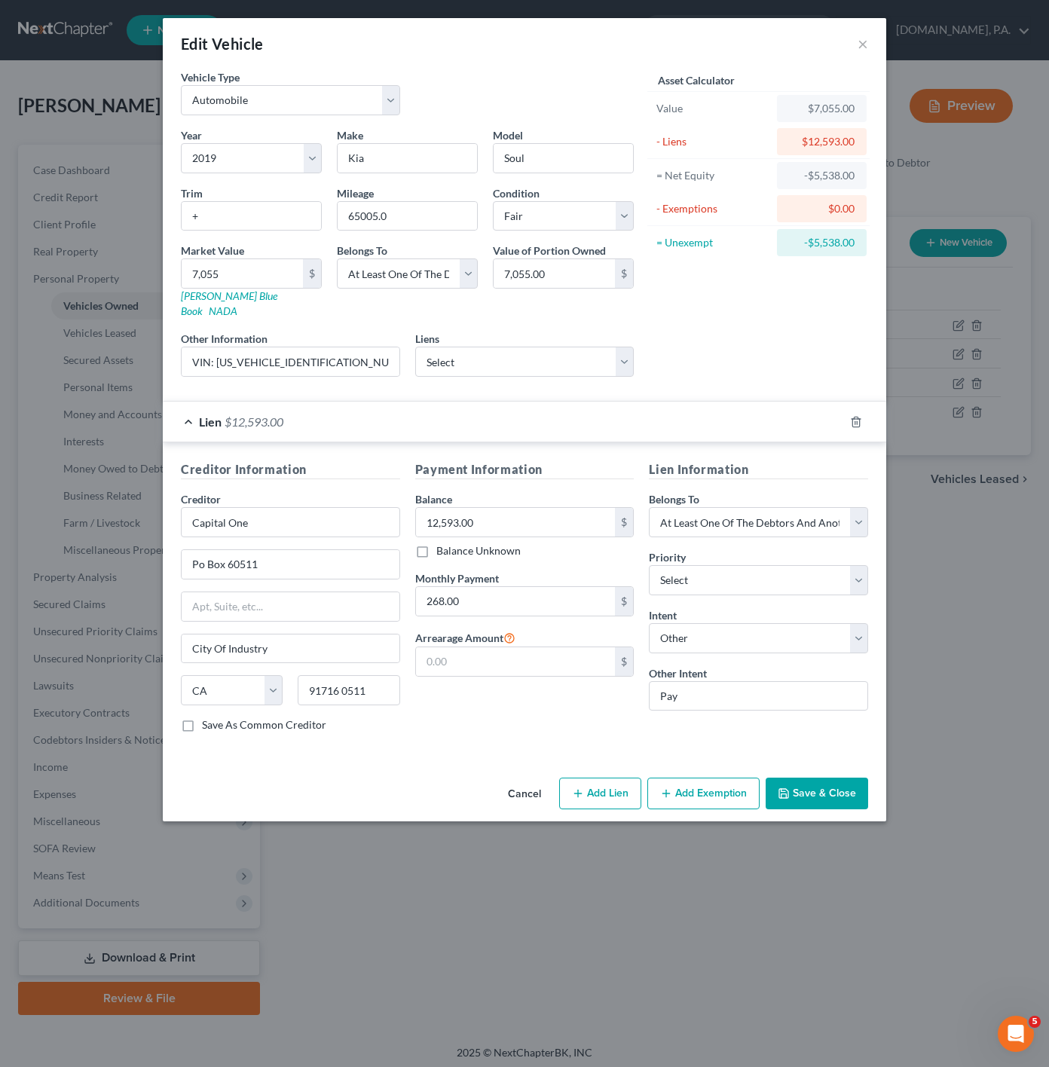
click at [430, 50] on div "Edit Vehicle ×" at bounding box center [525, 43] width 724 height 51
click at [724, 513] on select "Select Debtor 1 Only Debtor 2 Only Debtor 1 And Debtor 2 Only At Least One Of T…" at bounding box center [758, 522] width 219 height 30
select select "2"
click at [649, 507] on select "Select Debtor 1 Only Debtor 2 Only Debtor 1 And Debtor 2 Only At Least One Of T…" at bounding box center [758, 522] width 219 height 30
click at [817, 791] on button "Save & Close" at bounding box center [817, 794] width 103 height 32
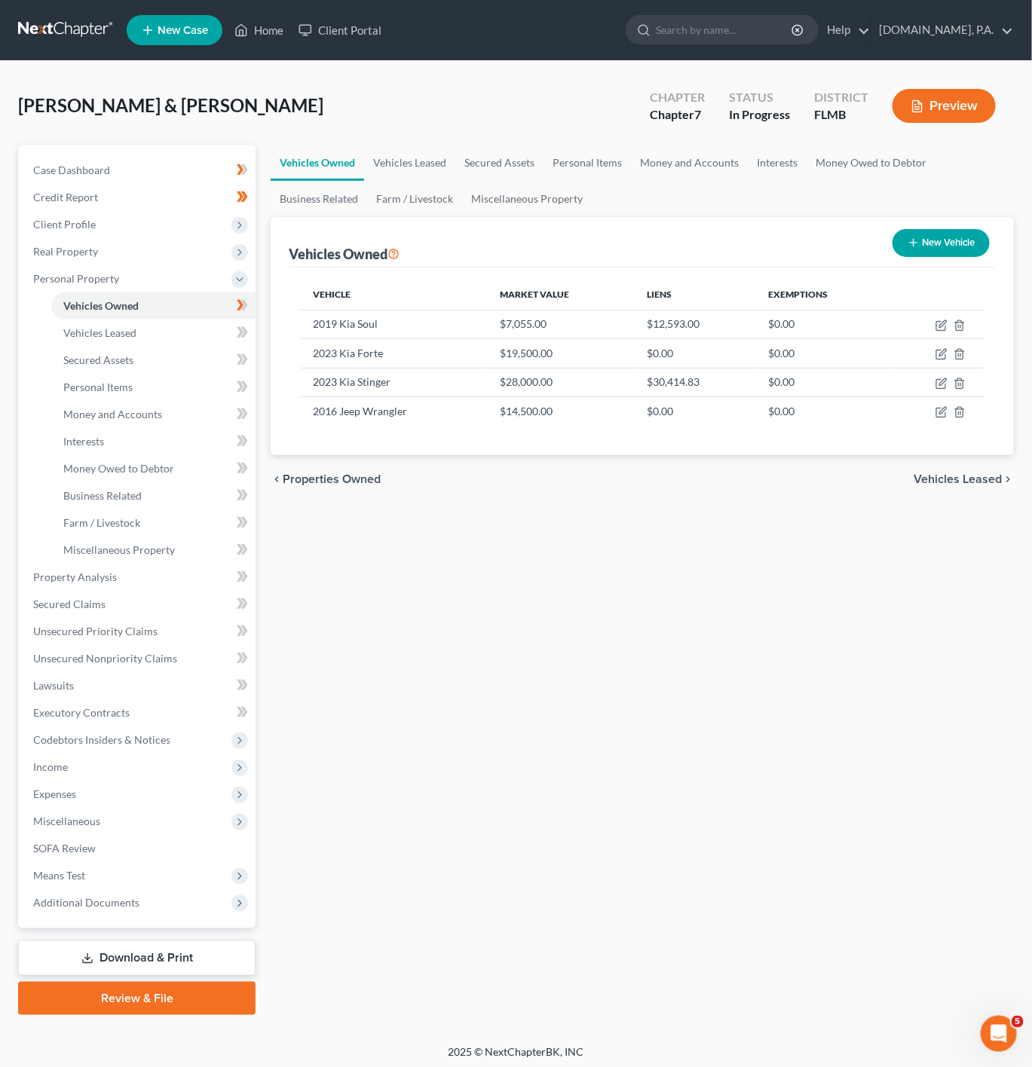
click at [599, 57] on nav "Home New Case Client Portal [DOMAIN_NAME], P.A. [PERSON_NAME][EMAIL_ADDRESS][DO…" at bounding box center [516, 30] width 1032 height 60
click at [938, 328] on icon "button" at bounding box center [941, 326] width 12 height 12
select select "0"
select select "7"
select select "3"
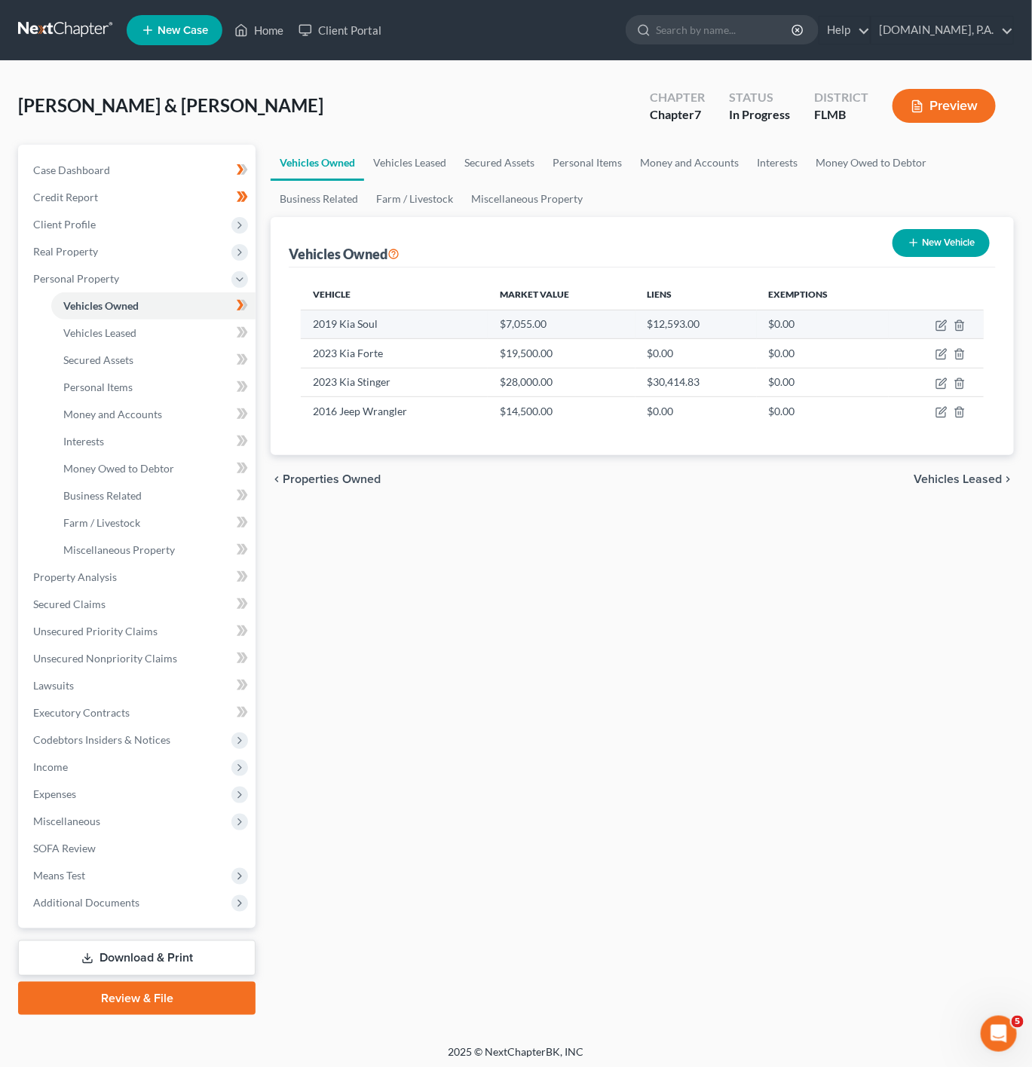
select select "3"
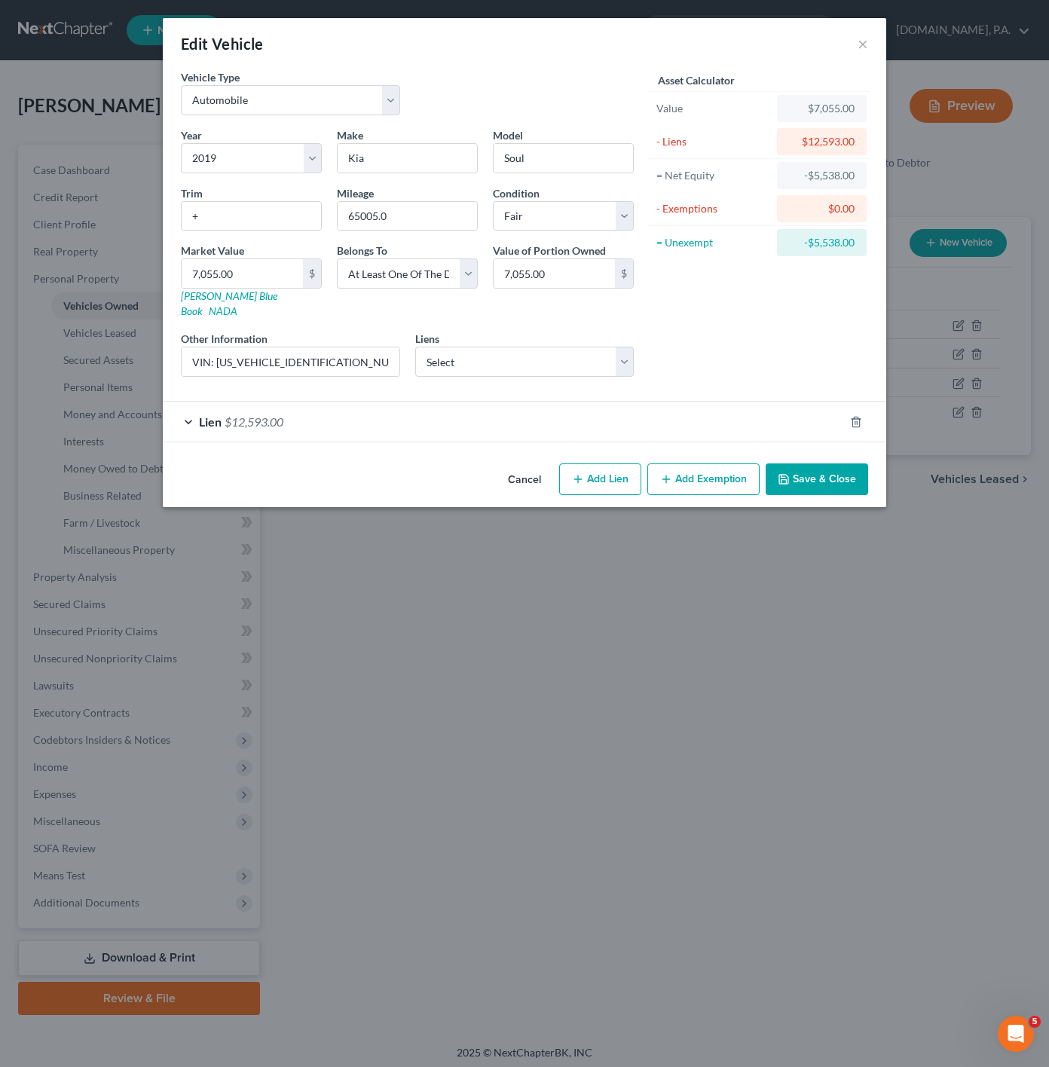
drag, startPoint x: 299, startPoint y: 393, endPoint x: 299, endPoint y: 402, distance: 9.0
click at [299, 402] on div "Lien $12,593.00" at bounding box center [503, 422] width 681 height 40
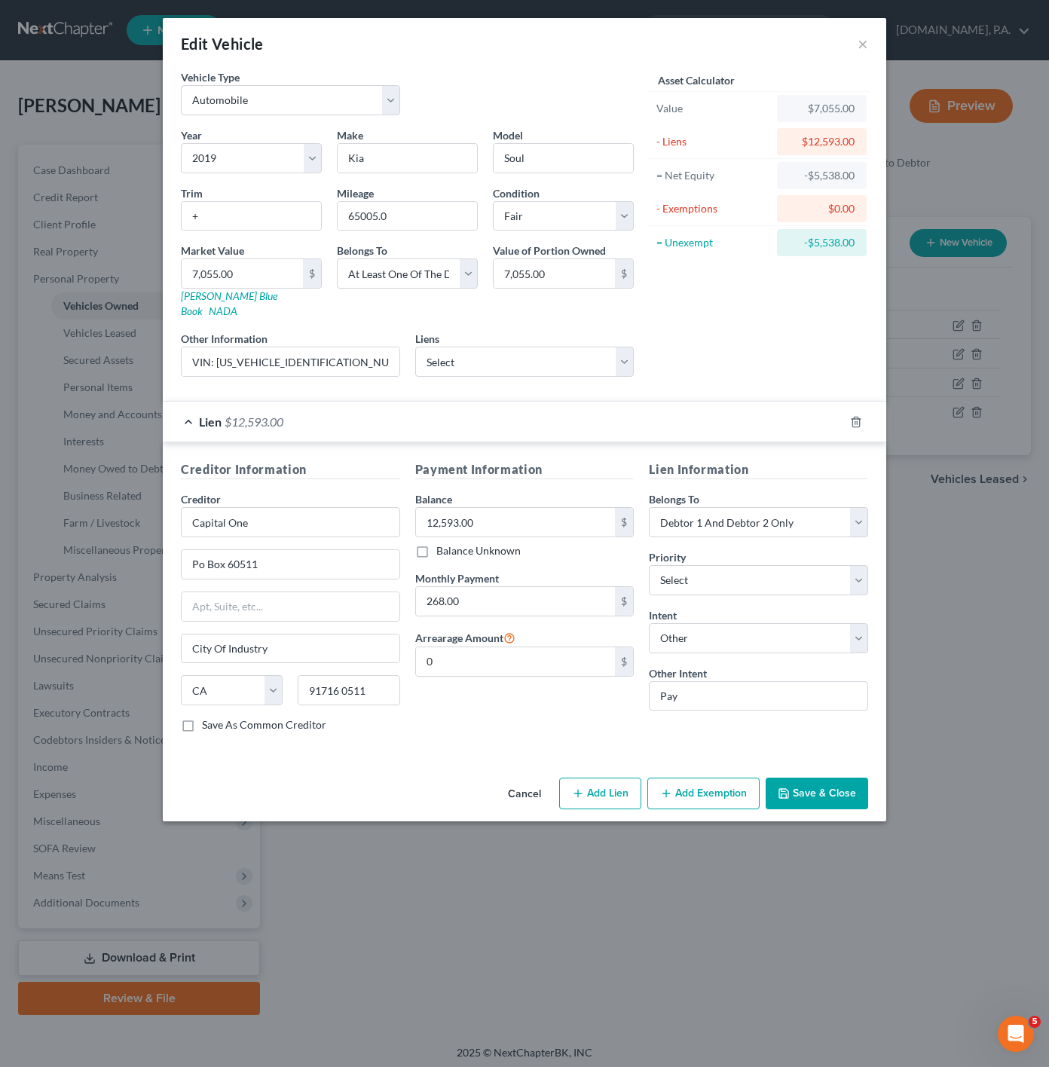
click at [292, 405] on div "Lien $12,593.00" at bounding box center [503, 422] width 681 height 40
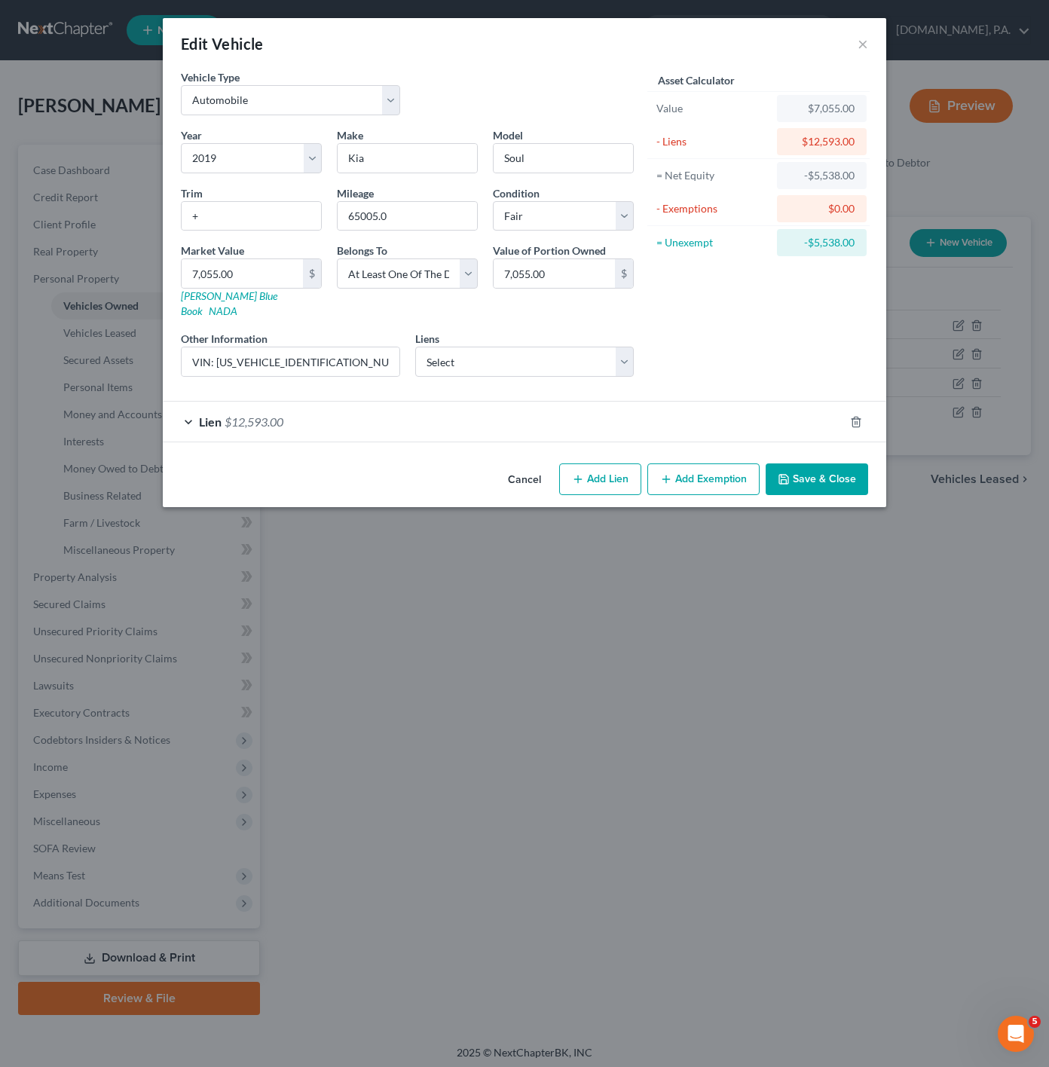
click at [534, 468] on button "Cancel" at bounding box center [524, 480] width 57 height 30
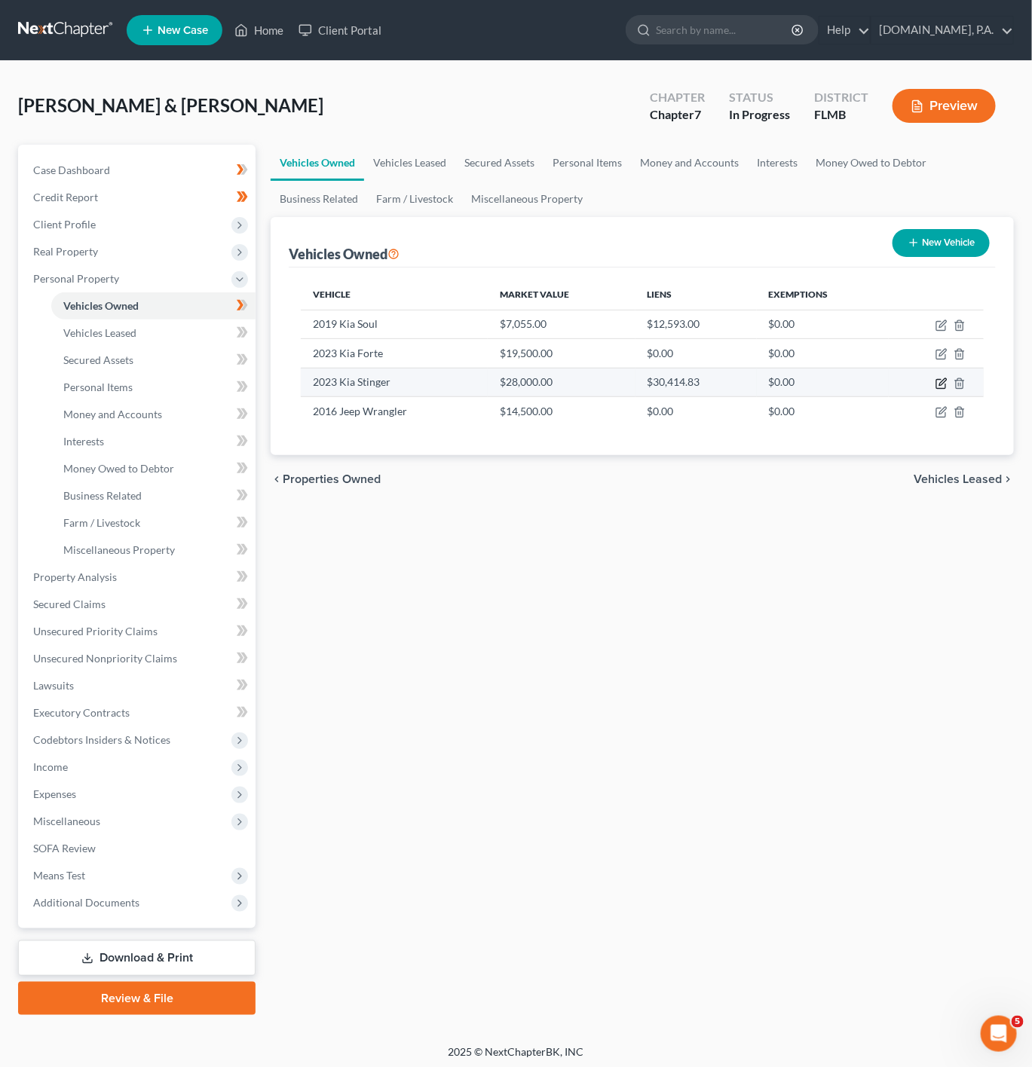
click at [938, 384] on icon "button" at bounding box center [941, 384] width 12 height 12
select select "0"
select select "3"
select select "1"
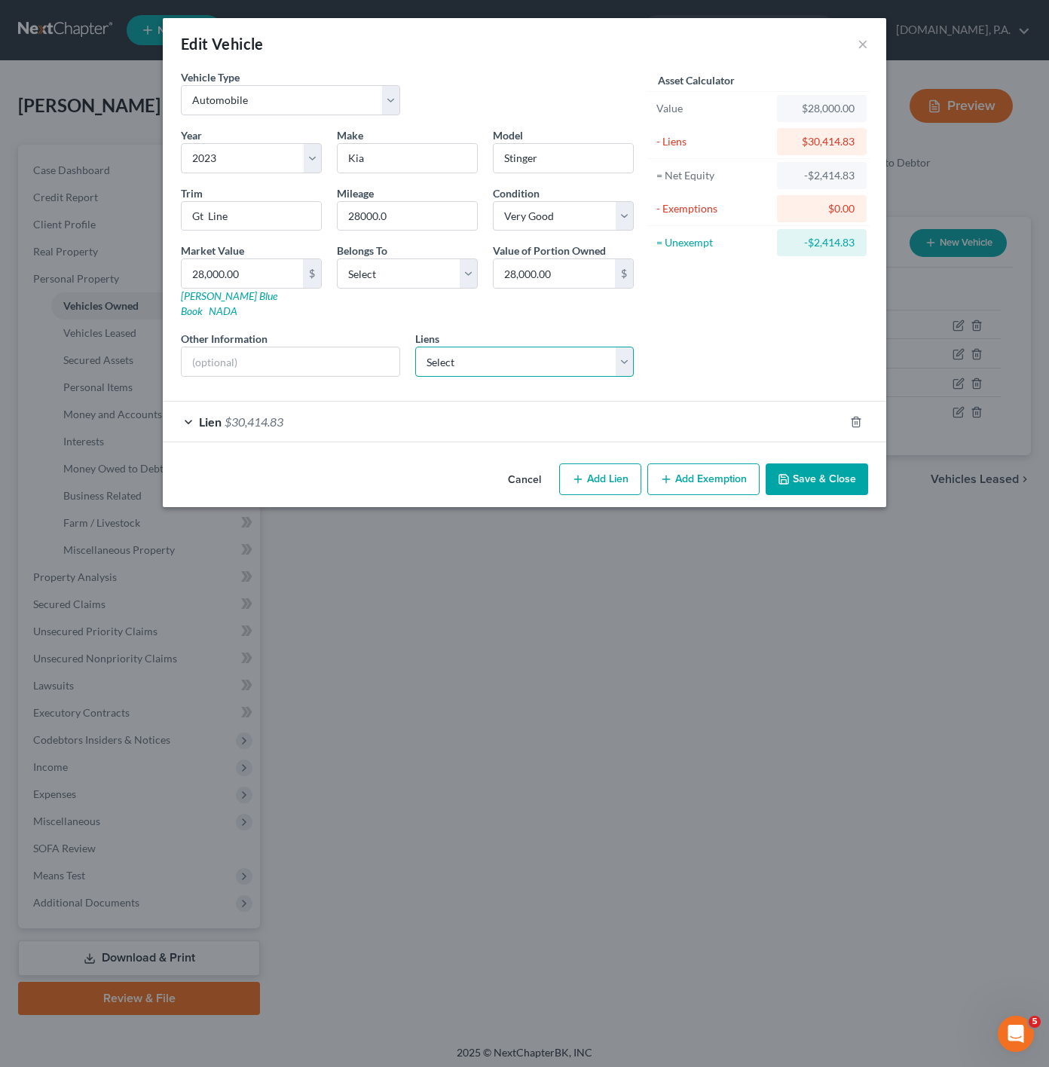
click at [563, 347] on select "Select Kia Fin Am - $29,304.00 Cap One Auto - $9,195.00 Figurelend - $0.00 Jpmc…" at bounding box center [524, 362] width 219 height 30
select select "0"
click at [415, 347] on select "Select Kia Fin Am - $29,304.00 Cap One Auto - $9,195.00 Figurelend - $0.00 Jpmc…" at bounding box center [524, 362] width 219 height 30
select select
select select "4"
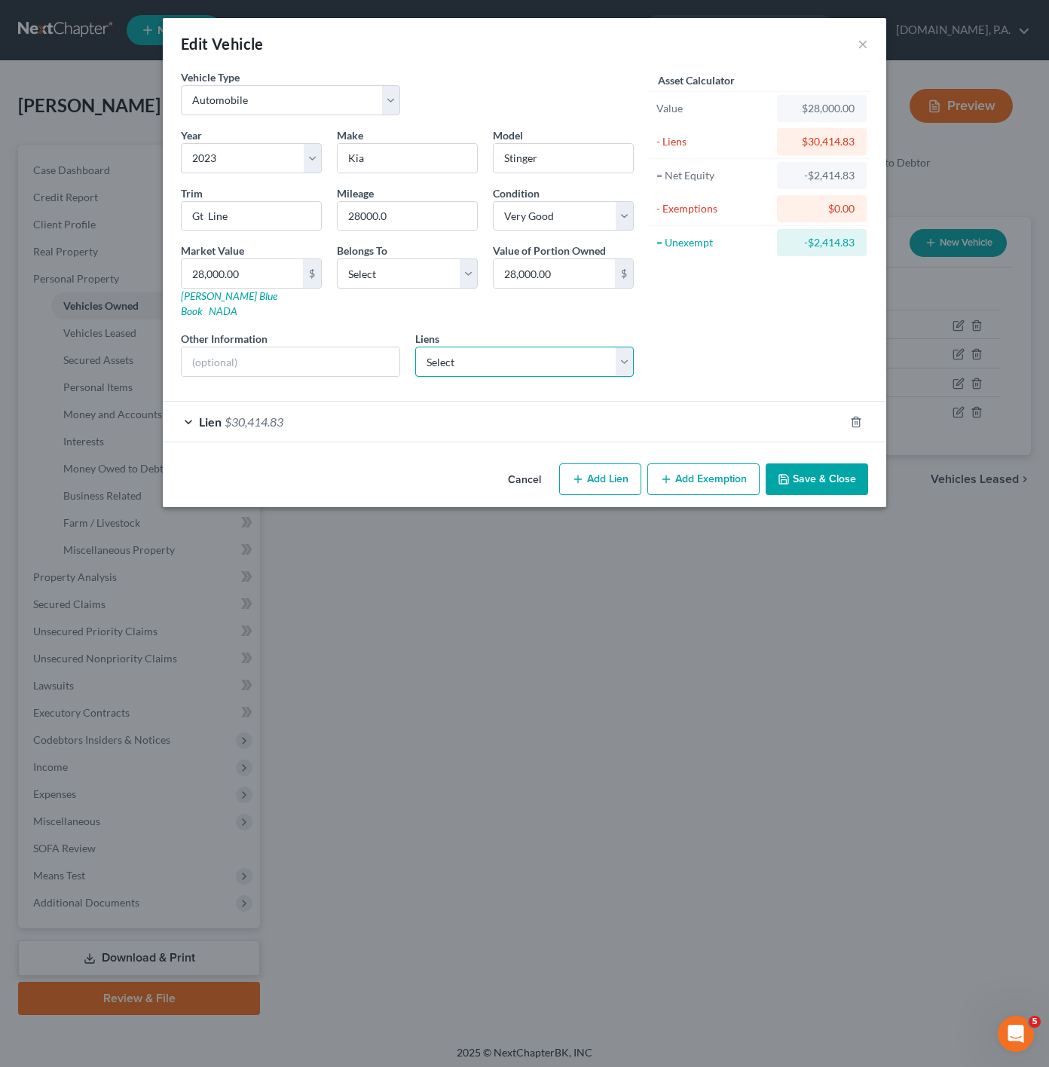
select select "2"
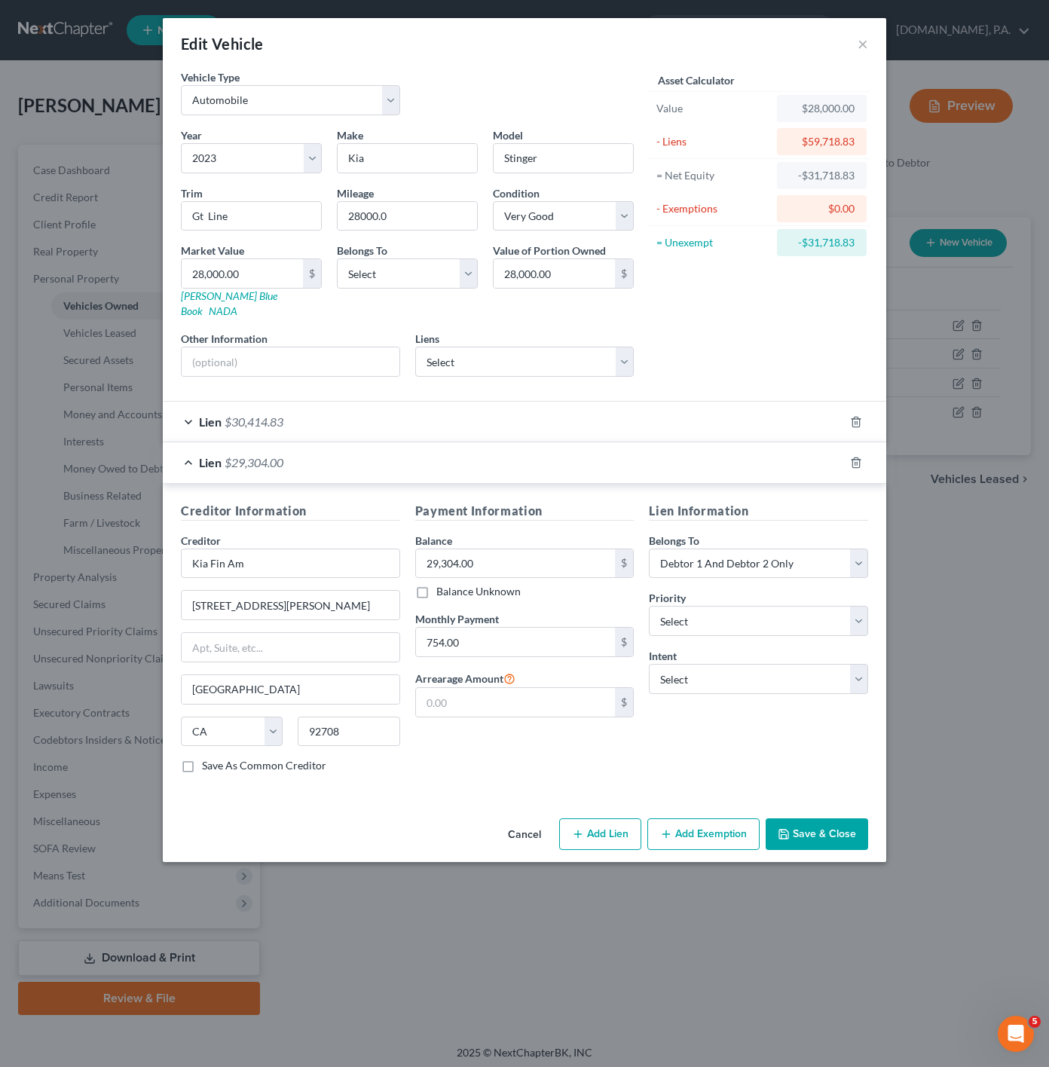
click at [608, 408] on div "Lien $30,414.83" at bounding box center [503, 422] width 681 height 40
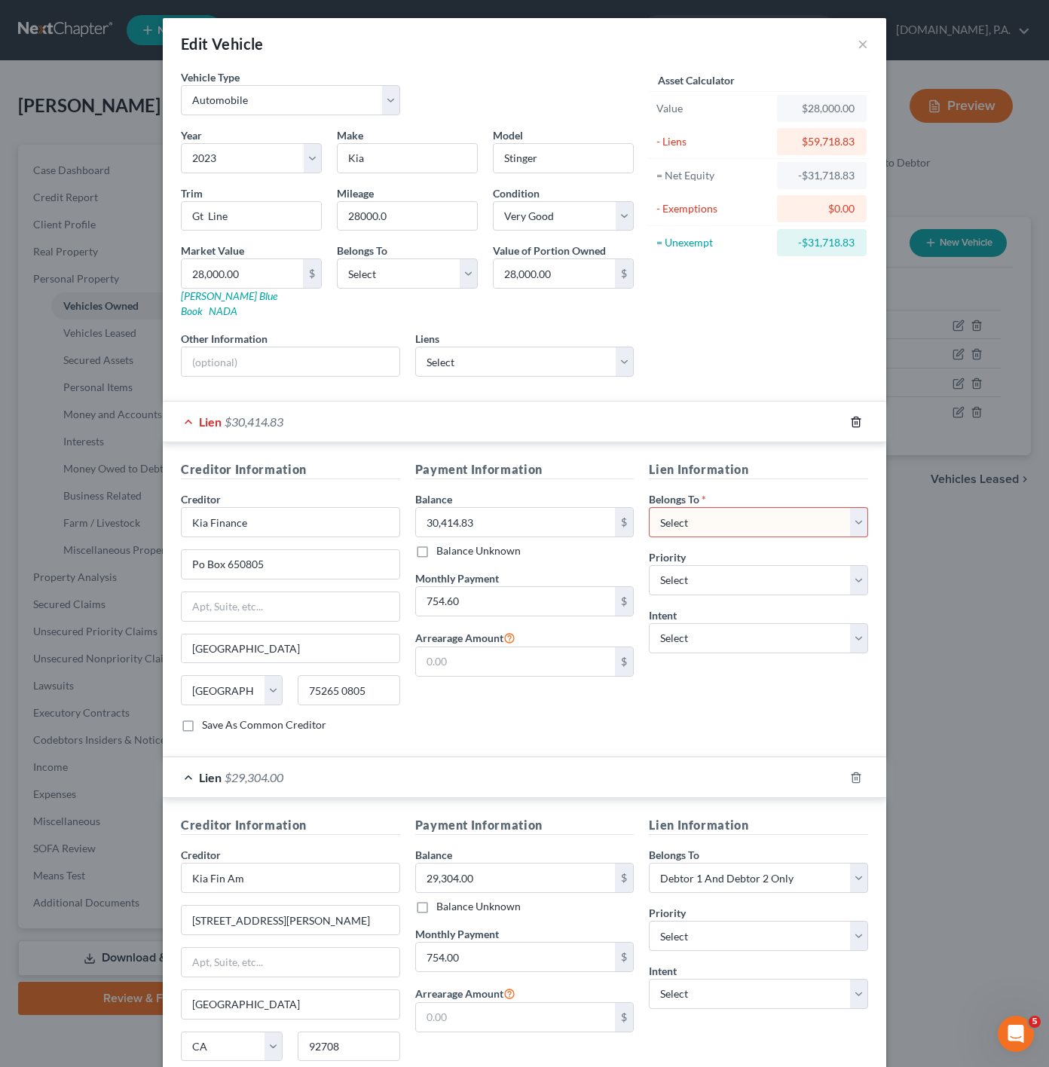
click at [850, 416] on icon "button" at bounding box center [856, 422] width 12 height 12
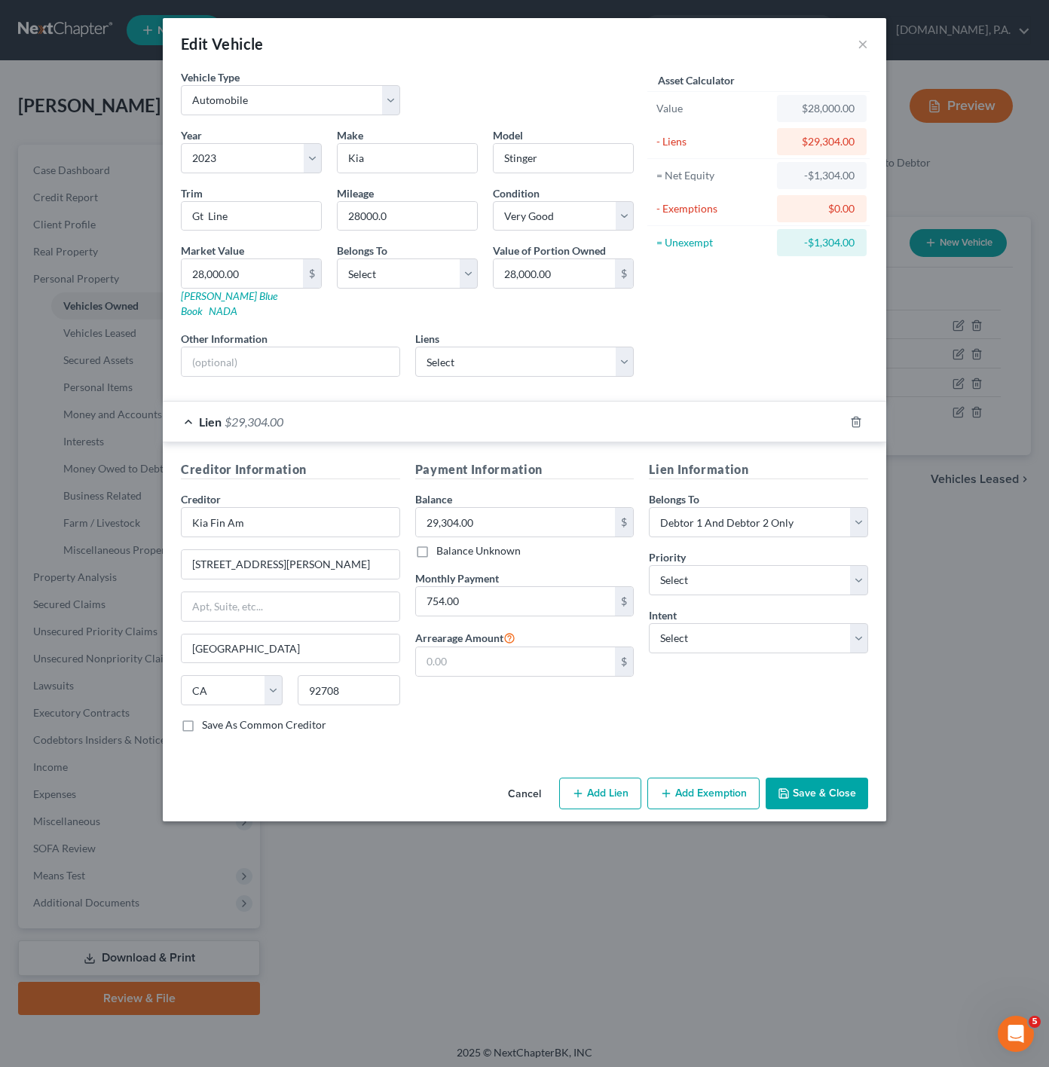
click at [844, 791] on button "Save & Close" at bounding box center [817, 794] width 103 height 32
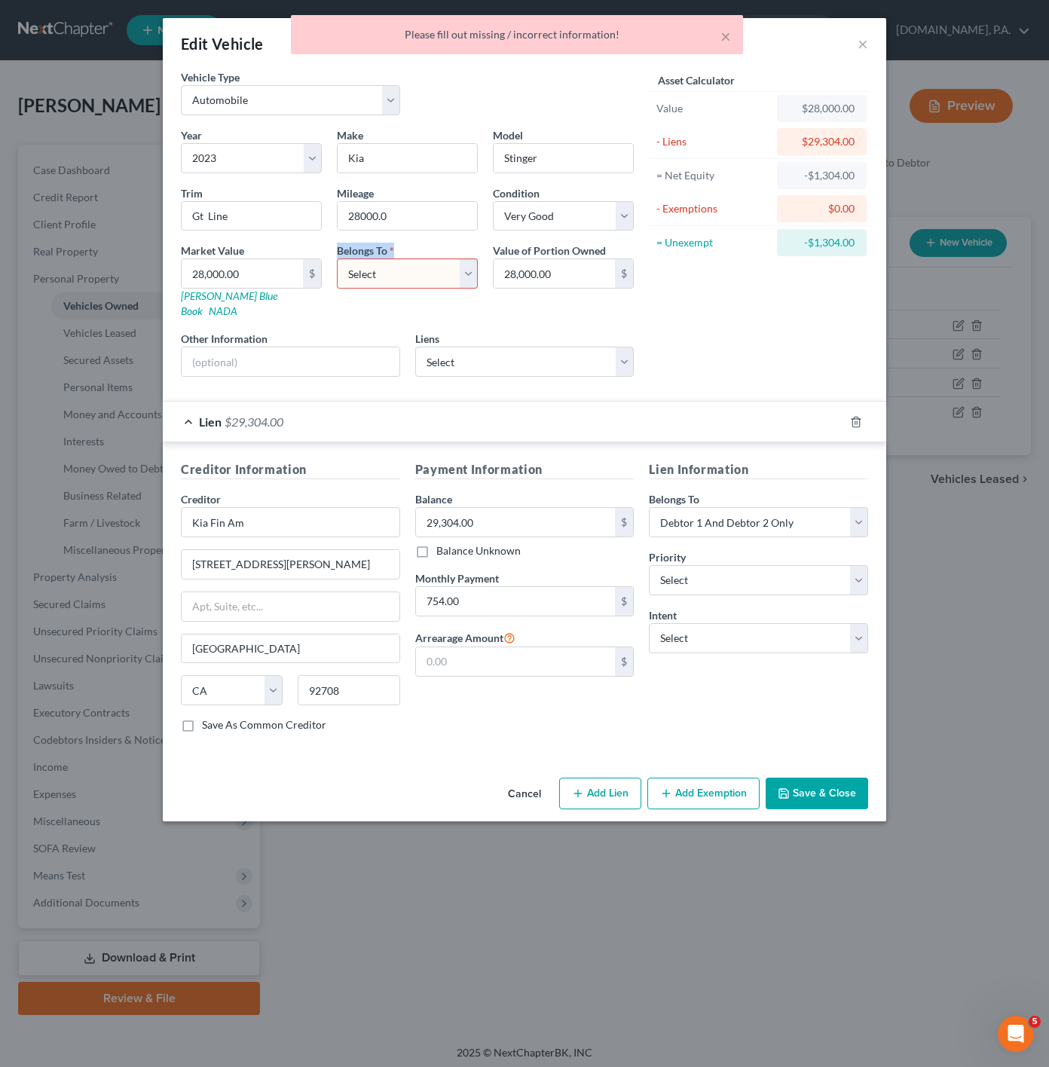
drag, startPoint x: 410, startPoint y: 259, endPoint x: 412, endPoint y: 267, distance: 8.4
click at [412, 263] on div "Belongs To * Select Debtor 1 Only Debtor 2 Only Debtor 1 And Debtor 2 Only At L…" at bounding box center [407, 281] width 156 height 76
click at [412, 271] on select "Select Debtor 1 Only Debtor 2 Only Debtor 1 And Debtor 2 Only At Least One Of T…" at bounding box center [407, 274] width 141 height 30
select select "2"
click at [337, 261] on select "Select Debtor 1 Only Debtor 2 Only Debtor 1 And Debtor 2 Only At Least One Of T…" at bounding box center [407, 274] width 141 height 30
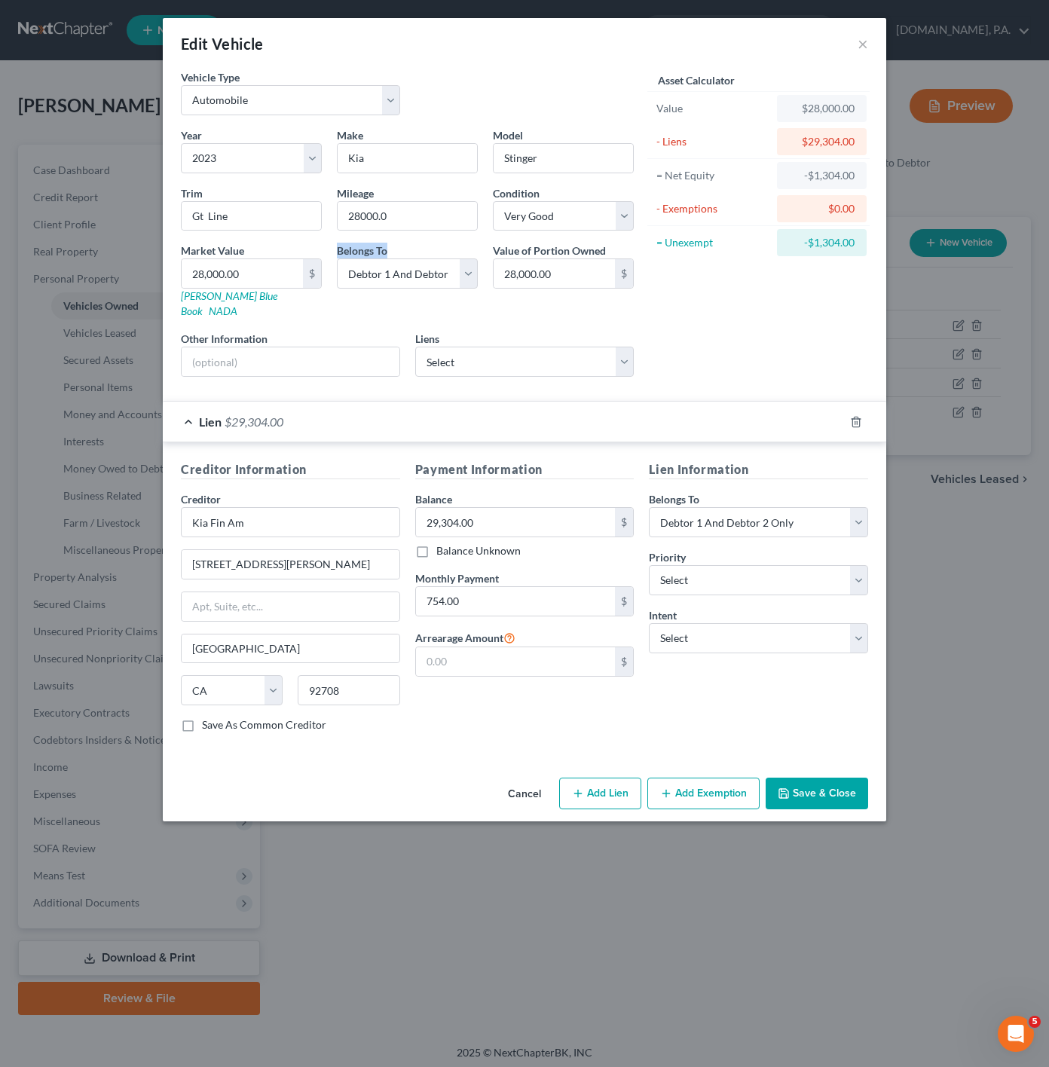
click at [812, 792] on button "Save & Close" at bounding box center [817, 794] width 103 height 32
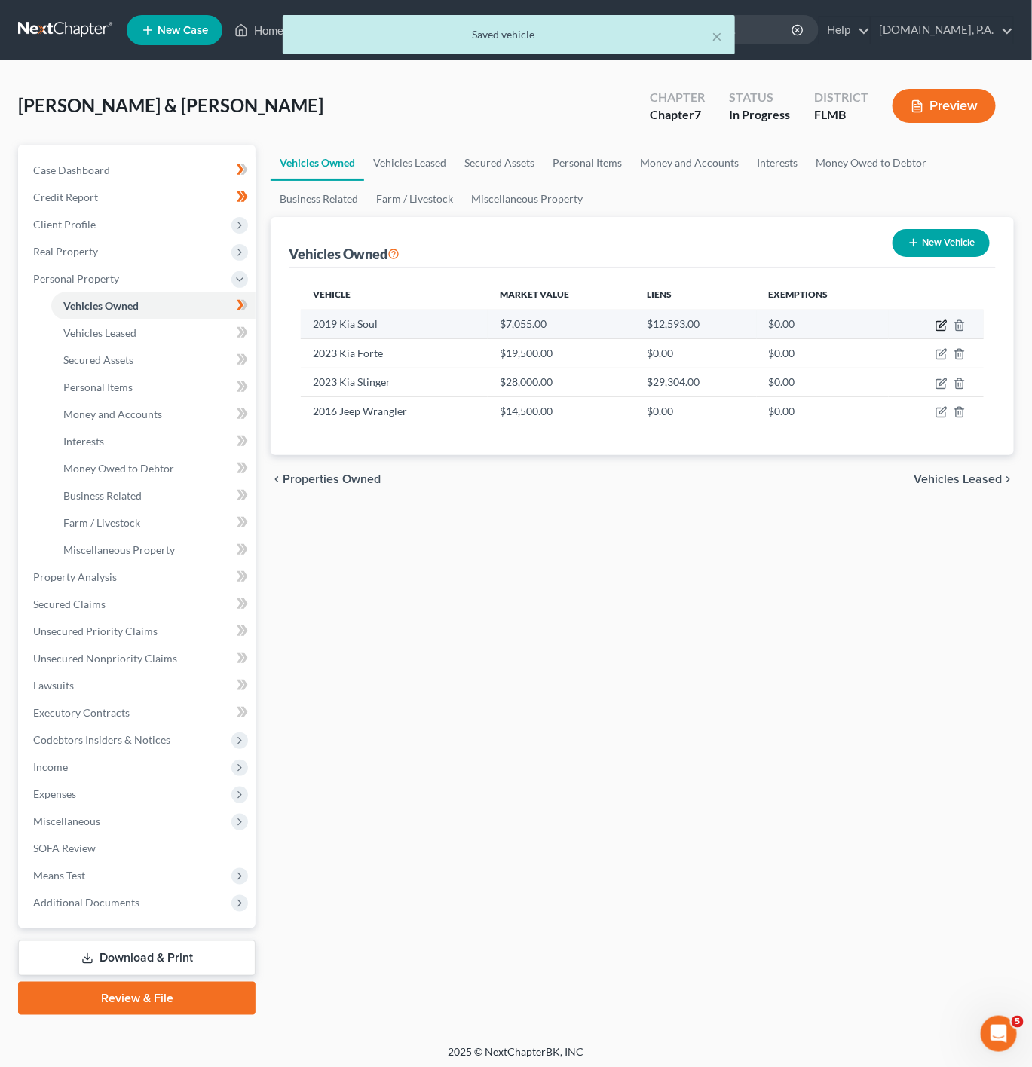
click at [944, 321] on icon "button" at bounding box center [941, 326] width 12 height 12
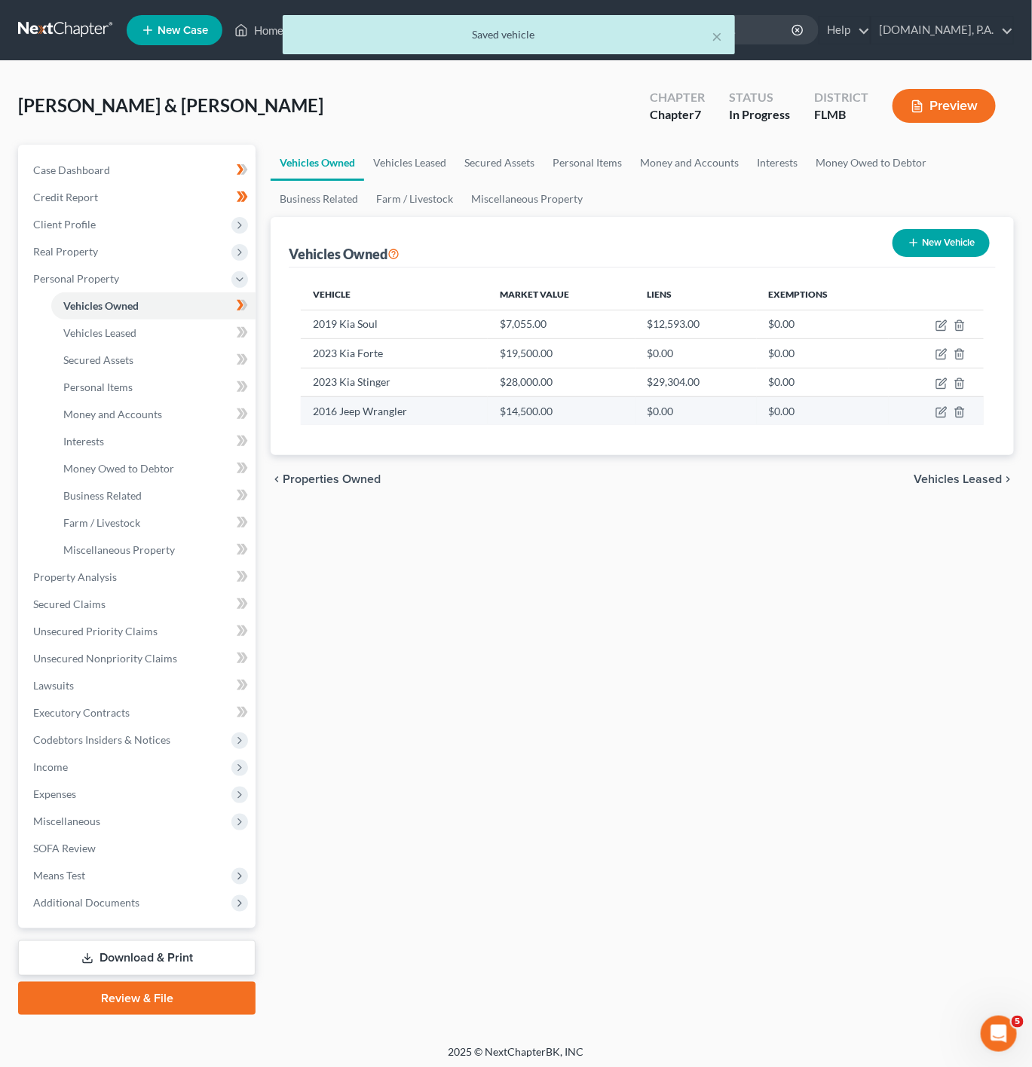
select select "0"
select select "7"
select select "3"
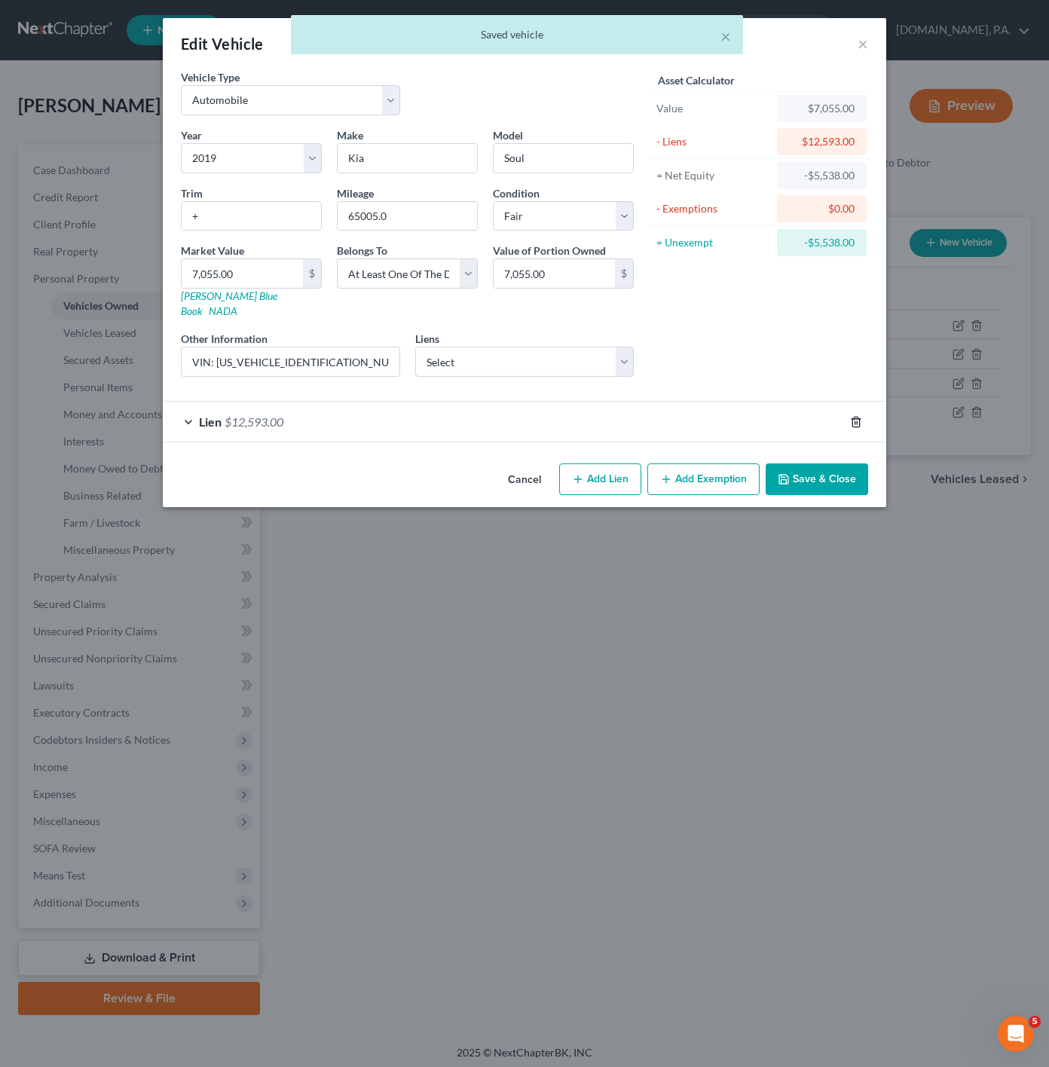
click at [852, 416] on icon "button" at bounding box center [856, 422] width 12 height 12
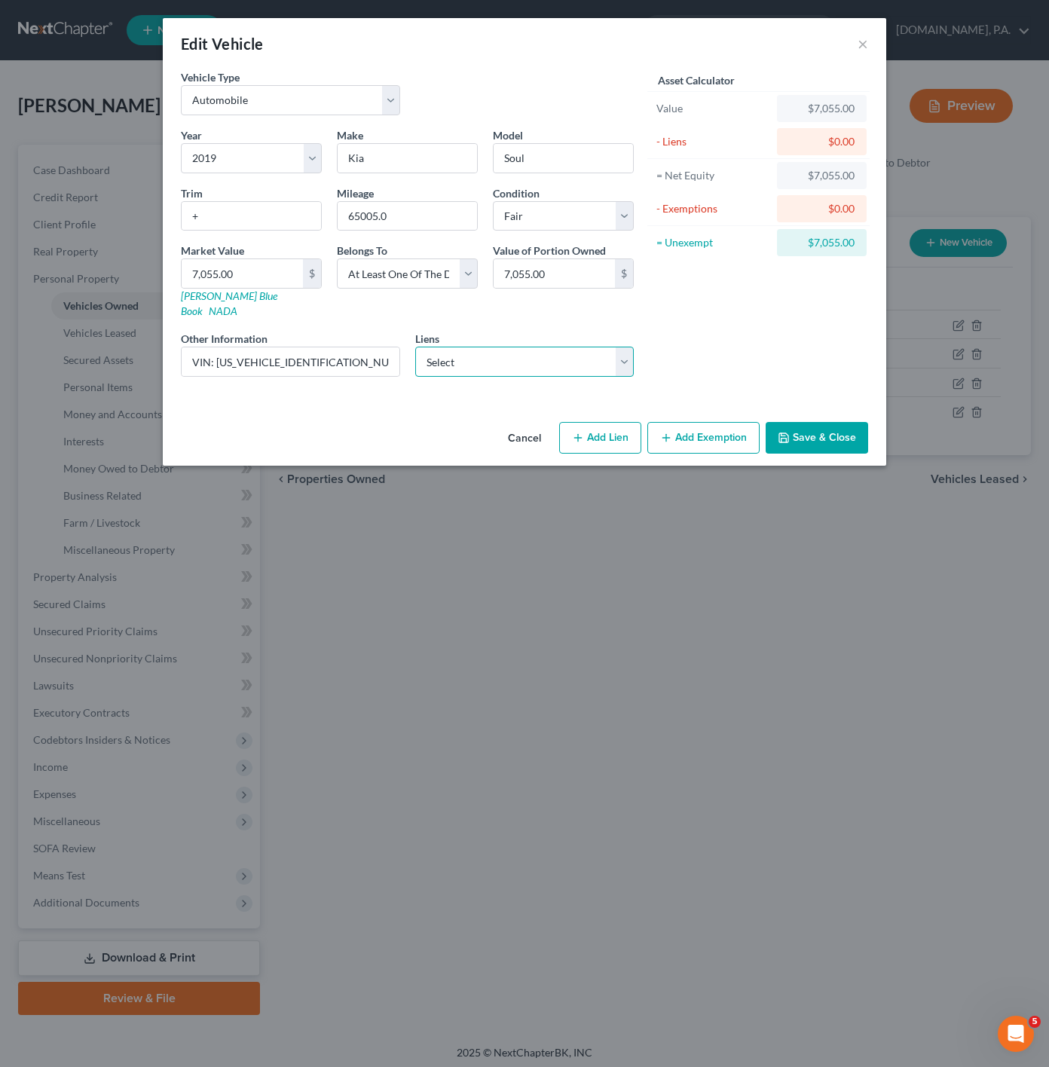
click at [606, 349] on select "Select Kia Finance - $30,414.83 Cap One Auto - $9,195.00 Figurelend - $0.00 Jpm…" at bounding box center [524, 362] width 219 height 30
select select "1"
click at [415, 347] on select "Select Kia Finance - $30,414.83 Cap One Auto - $9,195.00 Figurelend - $0.00 Jpm…" at bounding box center [524, 362] width 219 height 30
select select
select select "45"
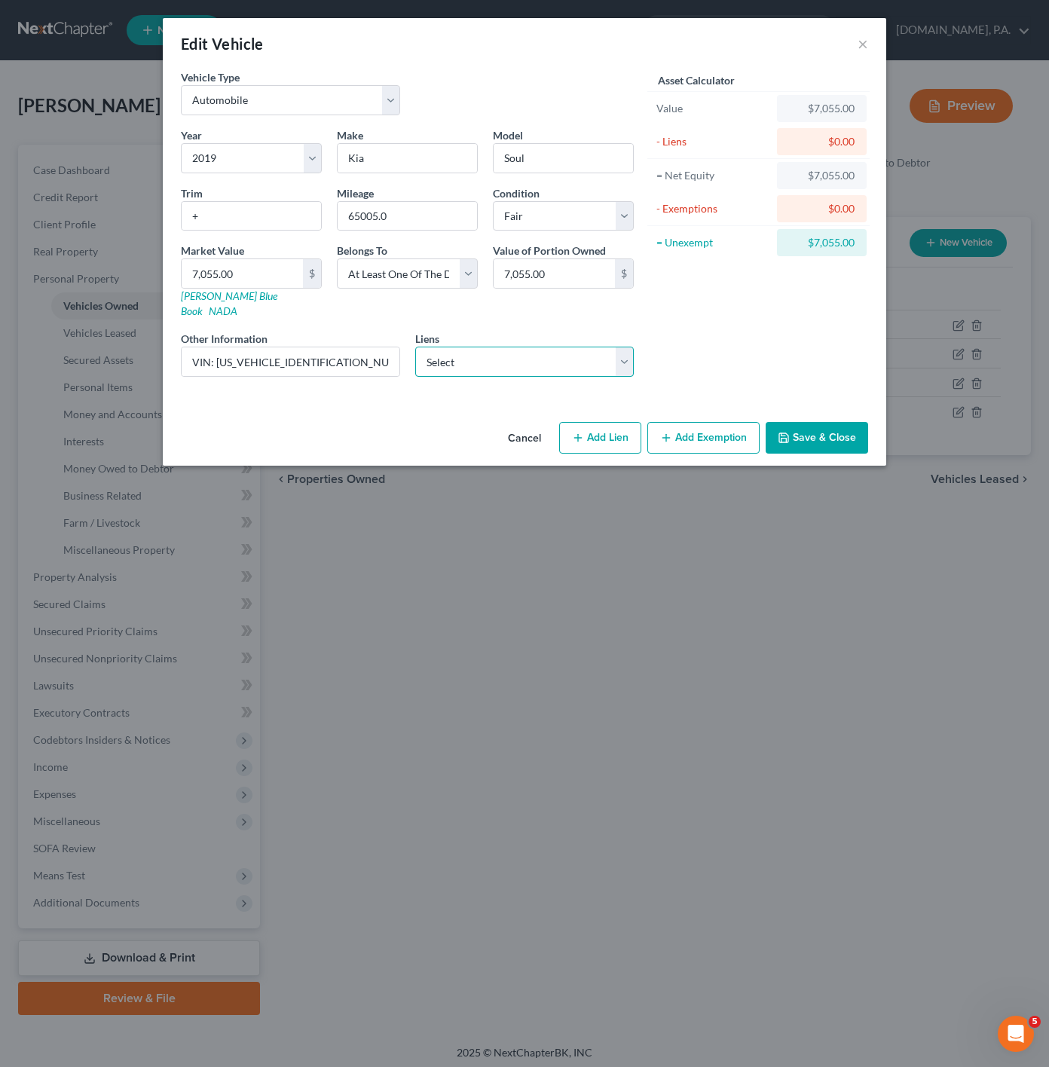
select select "2"
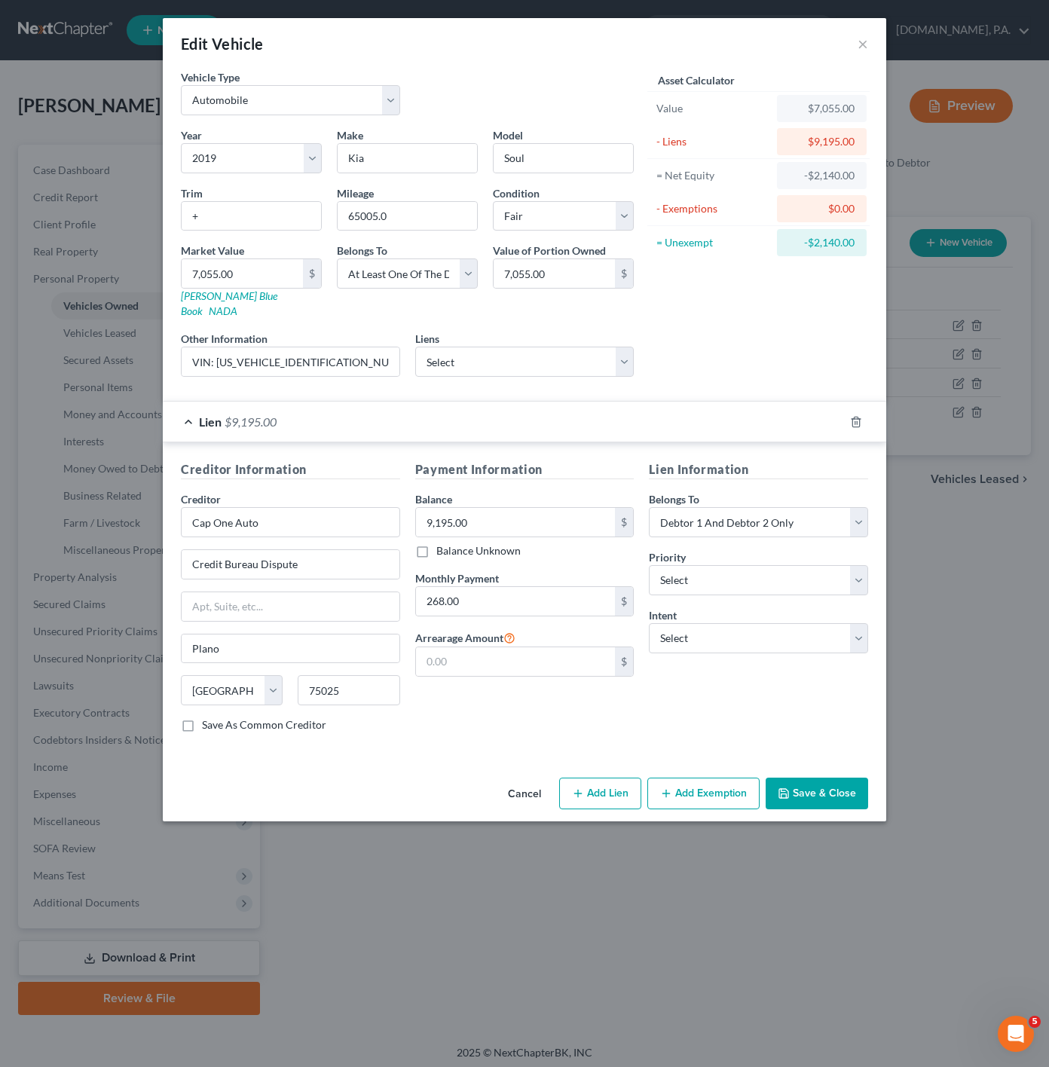
click at [812, 778] on button "Save & Close" at bounding box center [817, 794] width 103 height 32
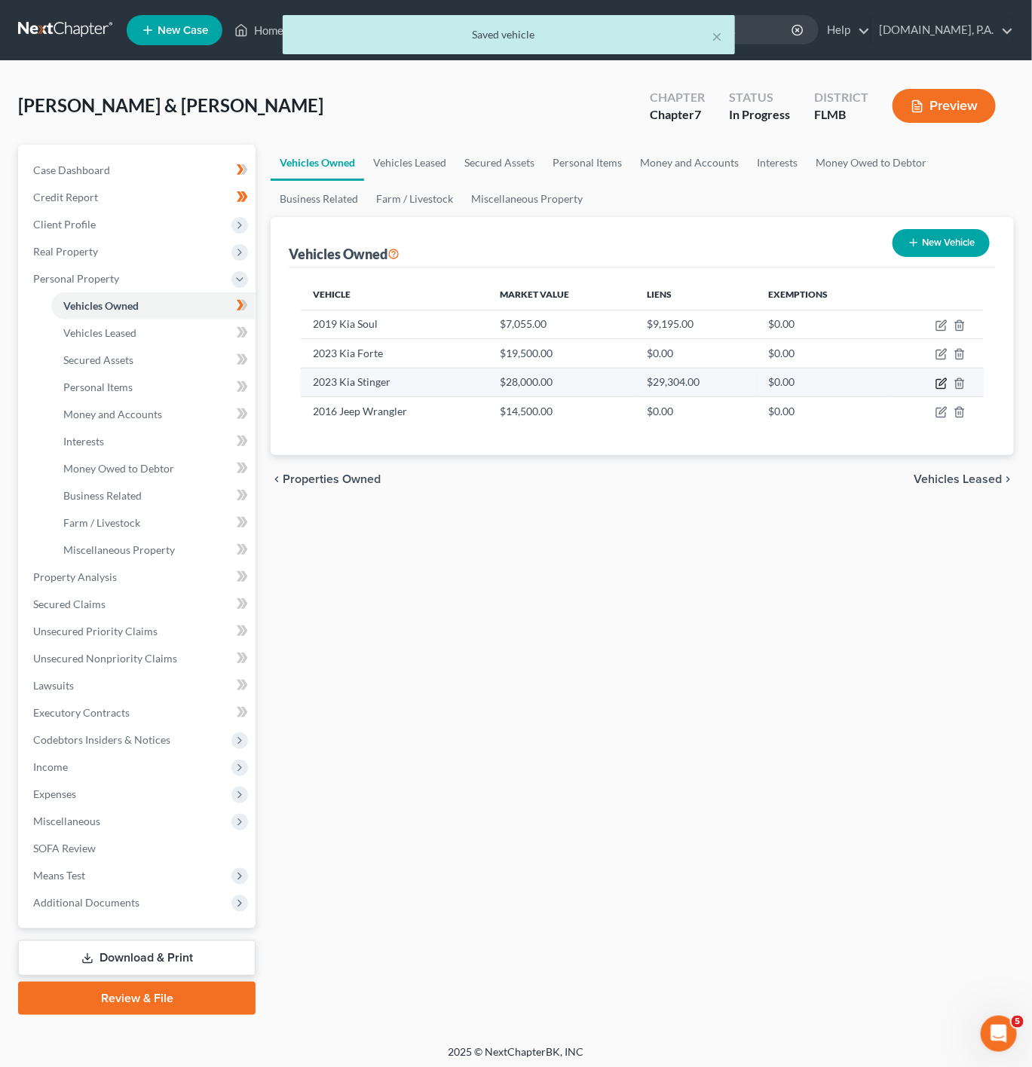
click at [939, 381] on icon "button" at bounding box center [940, 383] width 9 height 9
select select "0"
select select "3"
select select "1"
select select "2"
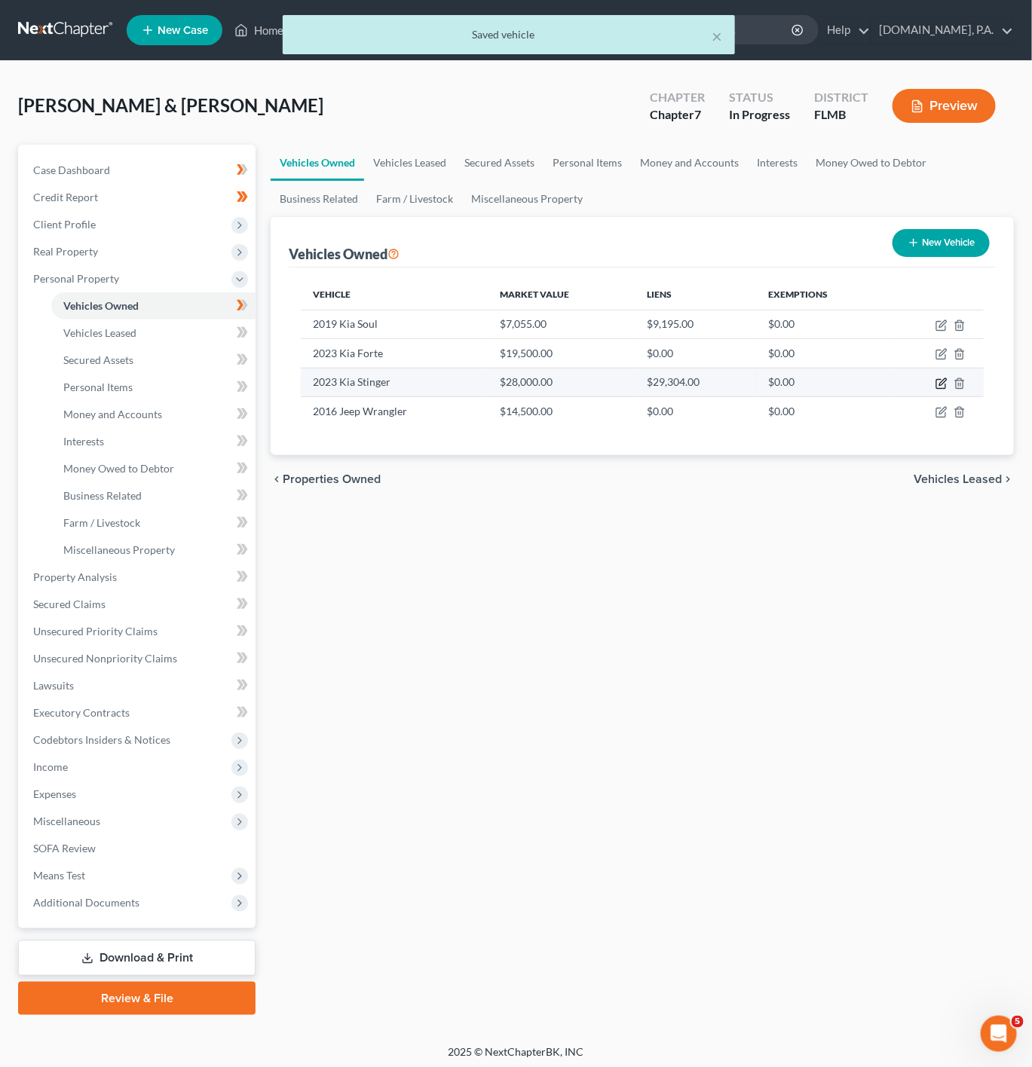
select select "4"
select select "2"
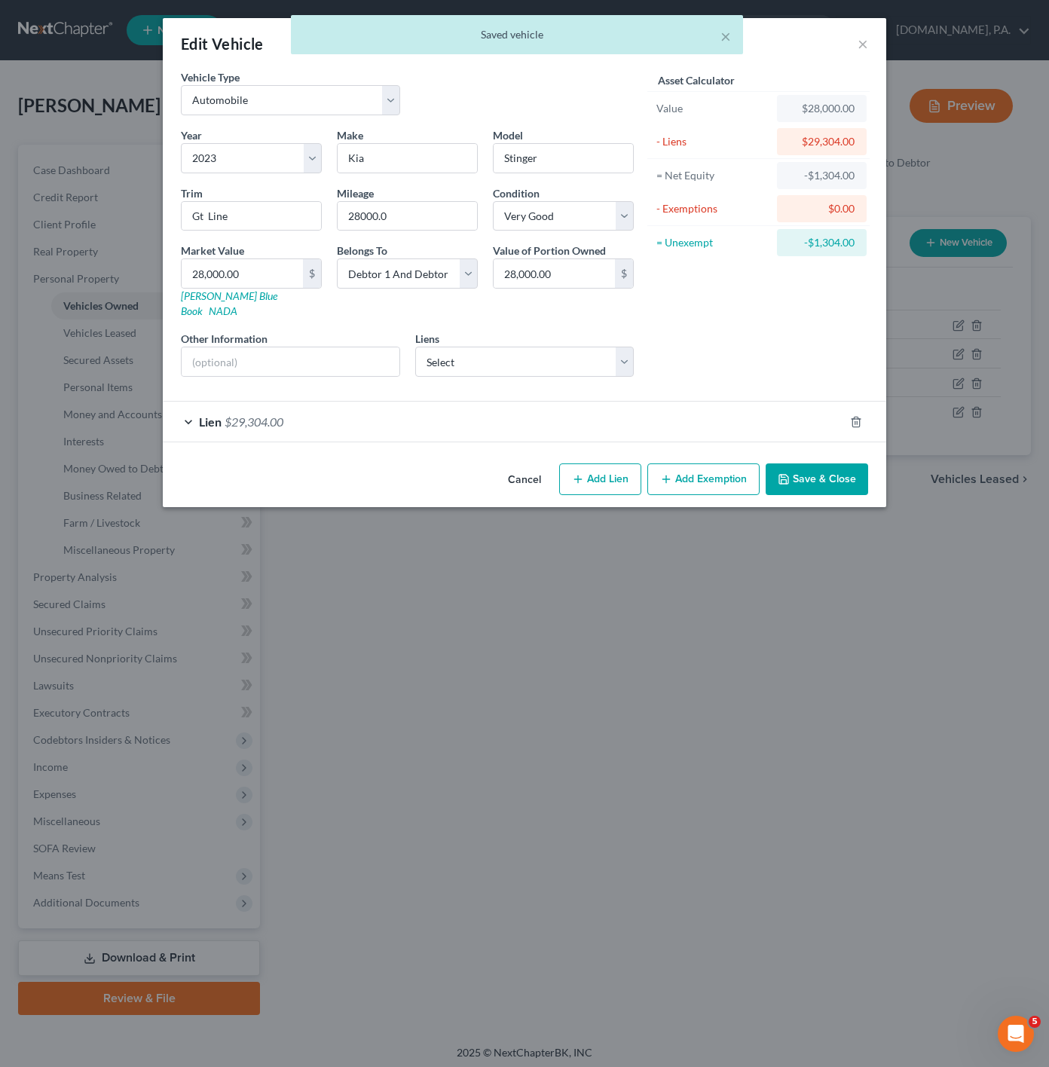
click at [687, 402] on div "Lien $29,304.00" at bounding box center [503, 422] width 681 height 40
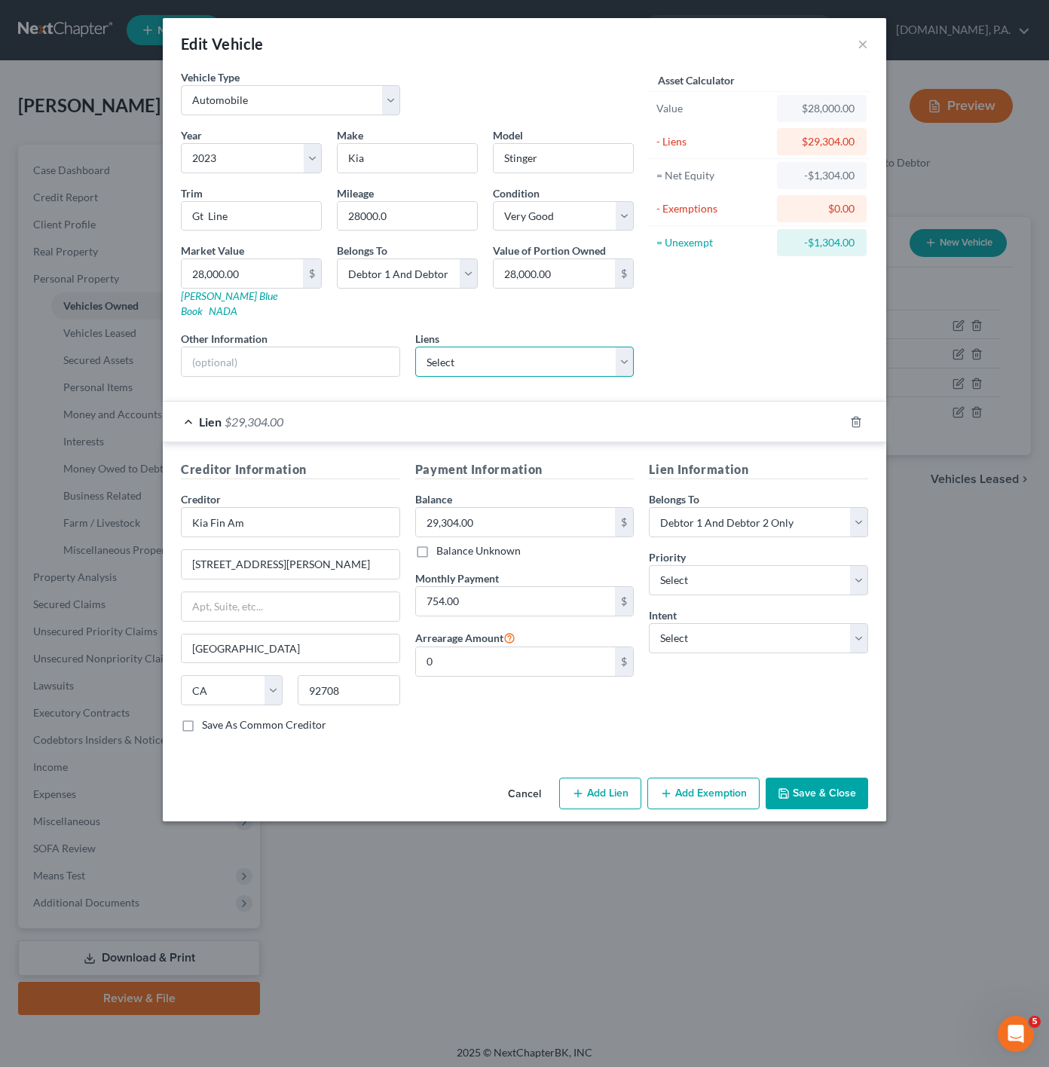
click at [574, 360] on select "Select Kia Finance - $30,414.83 Capital One - $12,593.00 Figurelend - $0.00 Jpm…" at bounding box center [524, 362] width 219 height 30
click at [688, 342] on div "Asset Calculator Value $28,000.00 - Liens $29,304.00 = Net Equity -$1,304.00 - …" at bounding box center [758, 229] width 234 height 320
click at [398, 402] on div "Lien $29,304.00" at bounding box center [503, 422] width 681 height 40
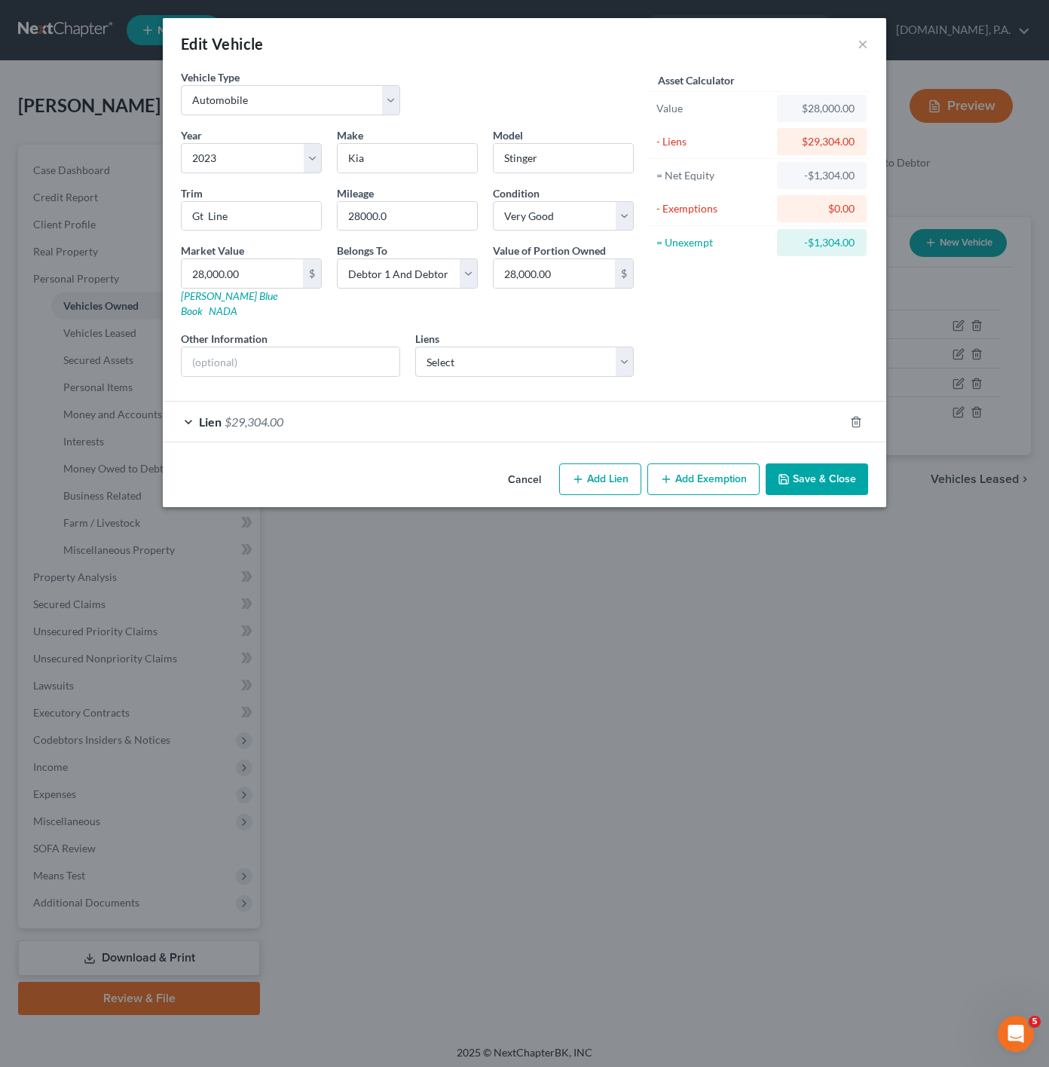
click at [641, 421] on div "Lien $29,304.00" at bounding box center [503, 422] width 681 height 40
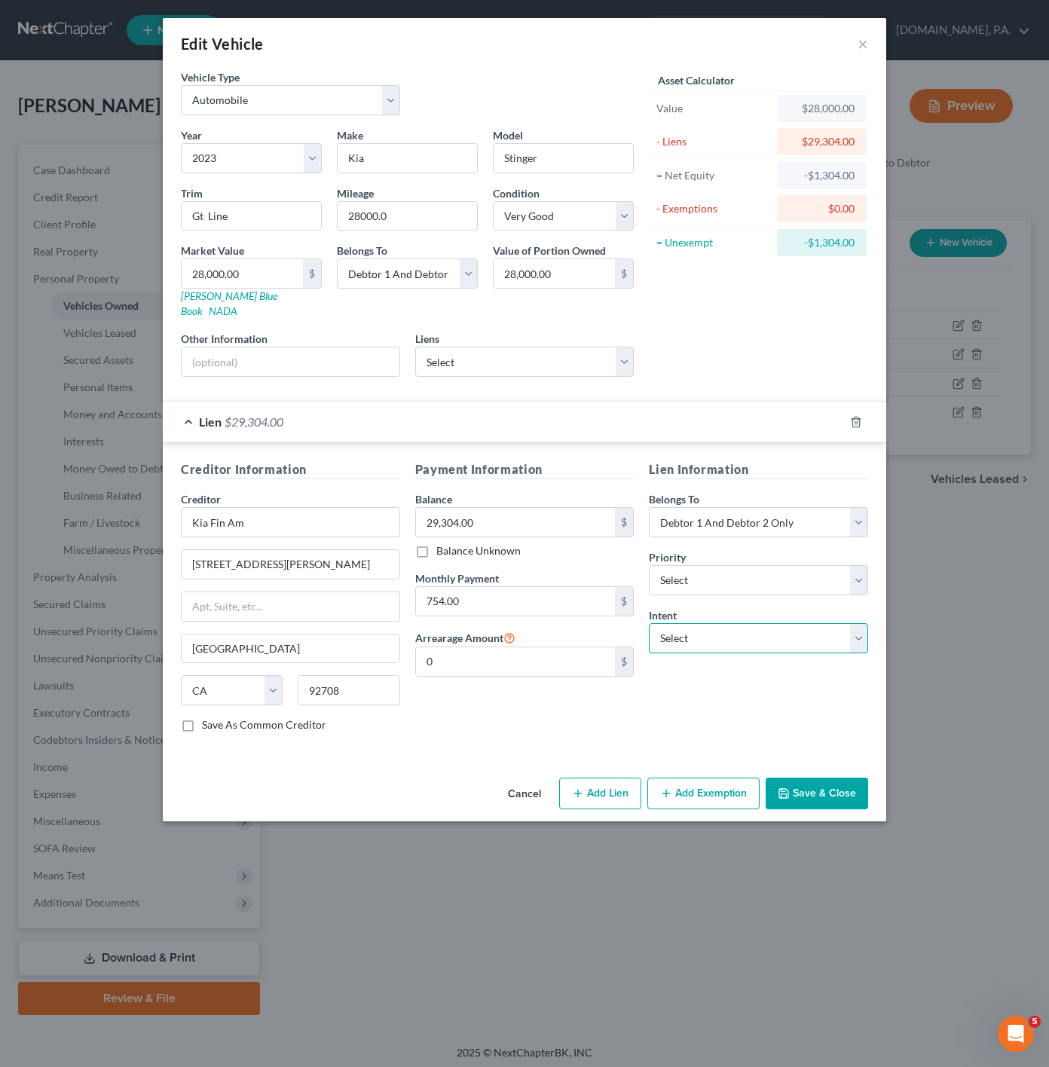
click at [788, 623] on select "Select Surrender Redeem Reaffirm Avoid Other" at bounding box center [758, 638] width 219 height 30
click at [721, 815] on div "Edit Vehicle × Vehicle Type Select Automobile Truck Trailer Watercraft Aircraft…" at bounding box center [524, 533] width 1049 height 1067
click at [728, 631] on select "Select Surrender Redeem Reaffirm Avoid Other" at bounding box center [758, 638] width 219 height 30
select select "4"
click at [649, 623] on select "Select Surrender Redeem Reaffirm Avoid Other" at bounding box center [758, 638] width 219 height 30
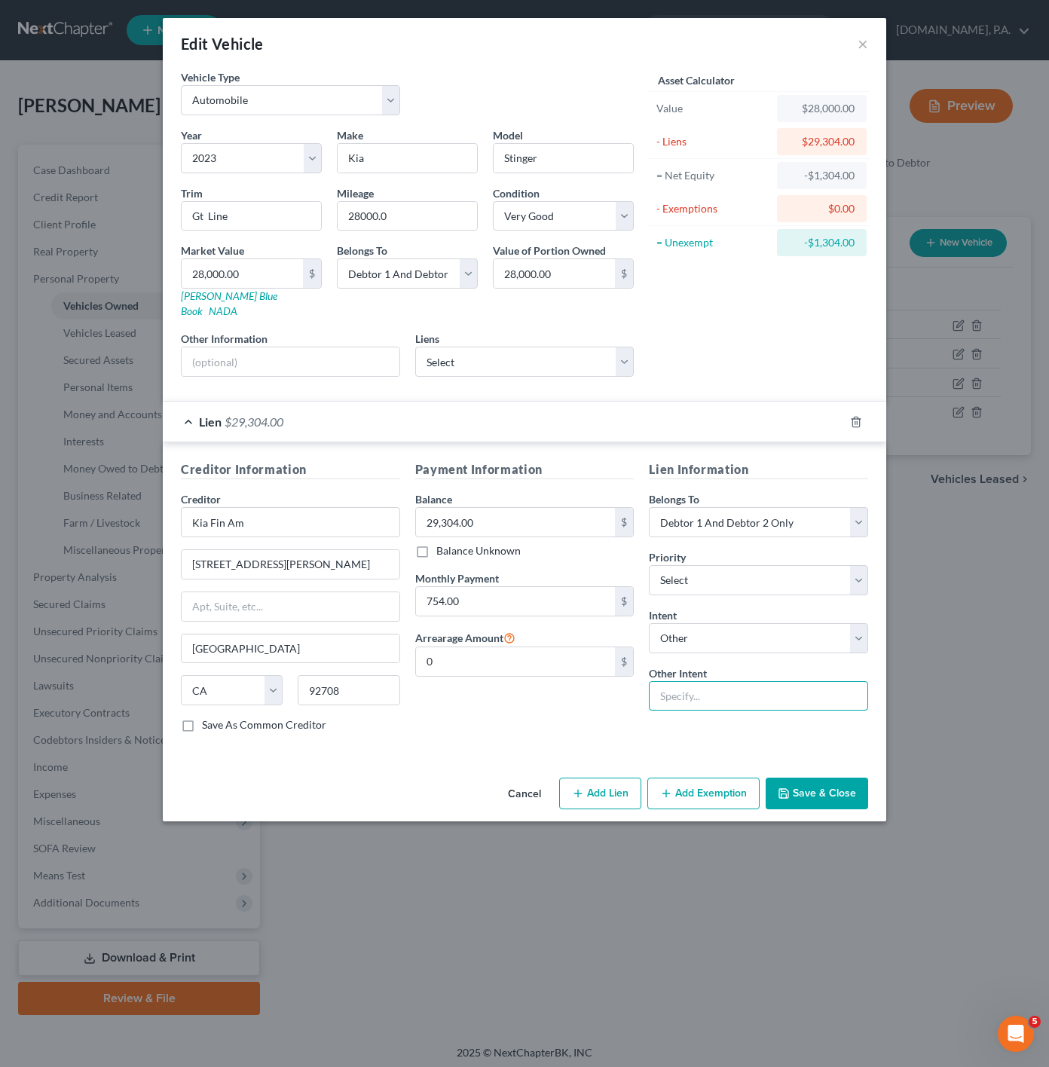
click at [726, 697] on input "text" at bounding box center [758, 696] width 219 height 30
type input "Pay"
click at [805, 778] on button "Save & Close" at bounding box center [817, 794] width 103 height 32
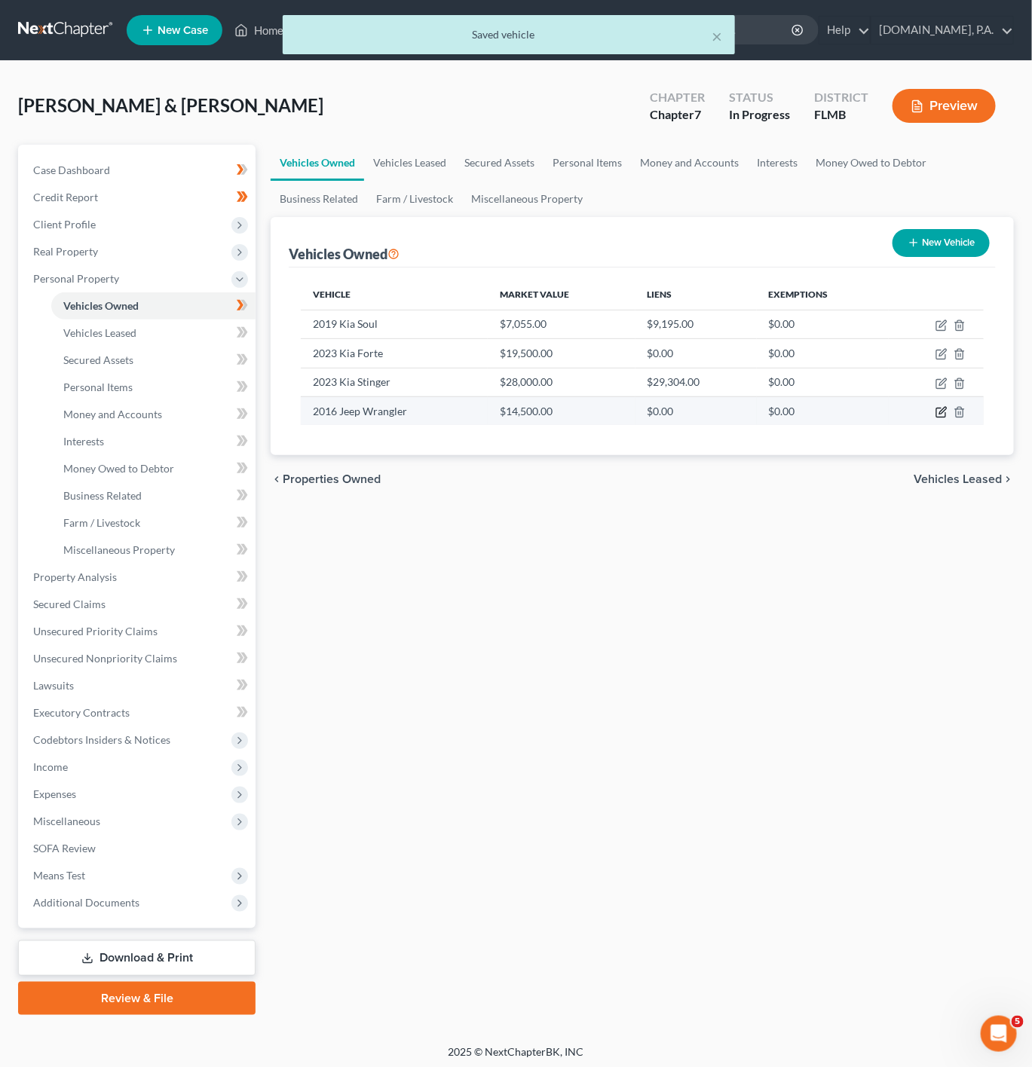
click at [938, 418] on icon "button" at bounding box center [940, 413] width 9 height 9
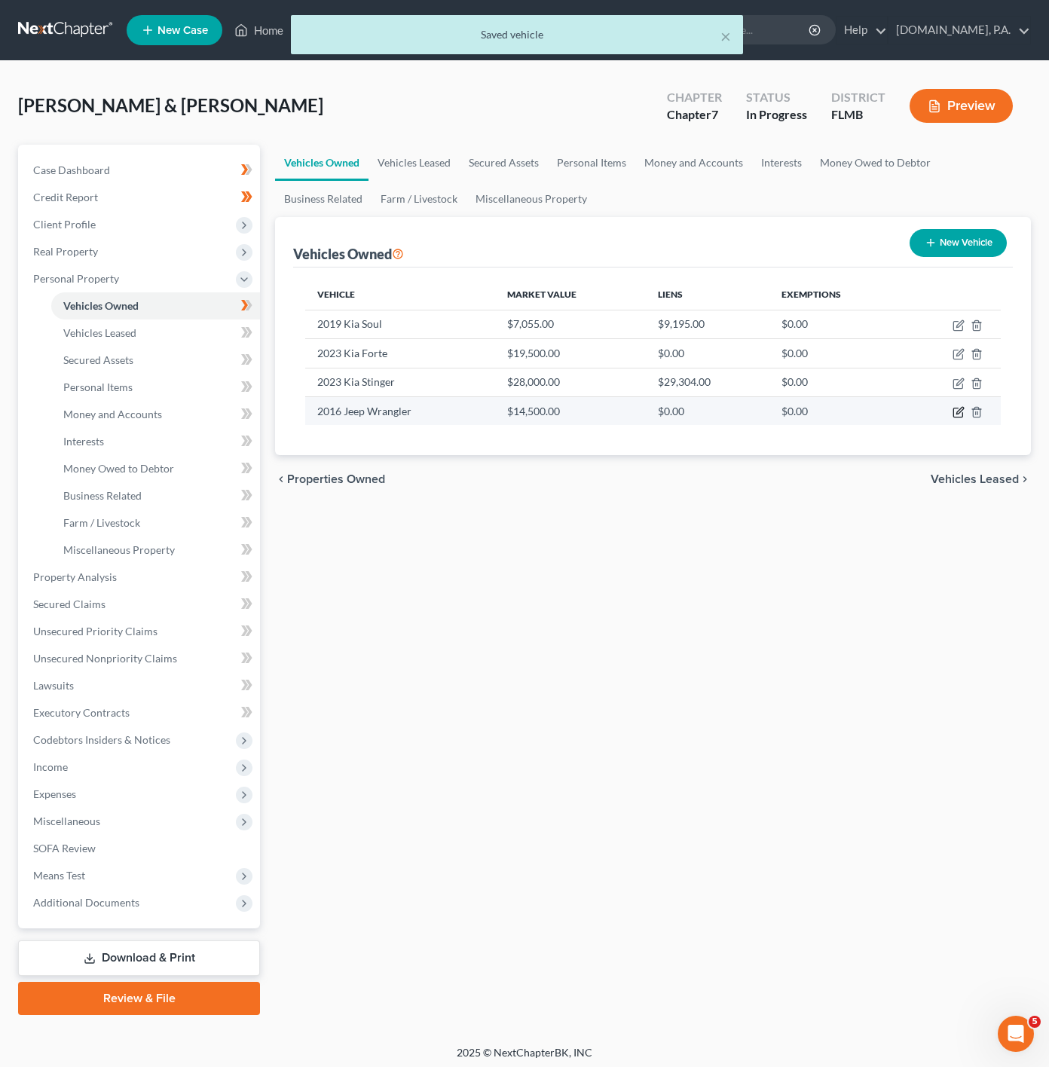
select select "0"
select select "10"
select select "2"
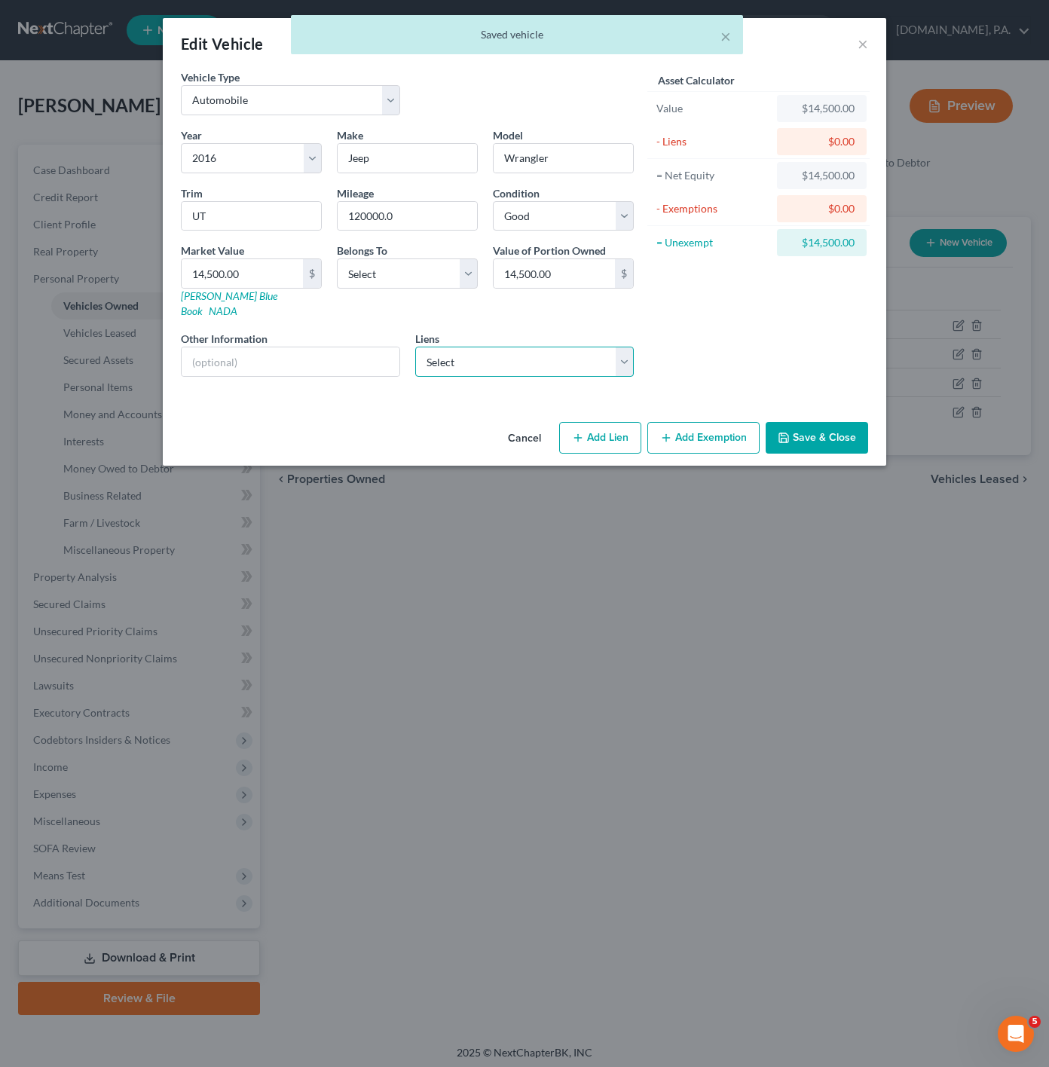
click at [537, 347] on select "Select Kia Finance - $30,414.83 Capital One - $12,593.00 Figurelend - $0.00 Jpm…" at bounding box center [524, 362] width 219 height 30
select select "0"
click at [415, 347] on select "Select Kia Finance - $30,414.83 Capital One - $12,593.00 Figurelend - $0.00 Jpm…" at bounding box center [524, 362] width 219 height 30
select select
select select "45"
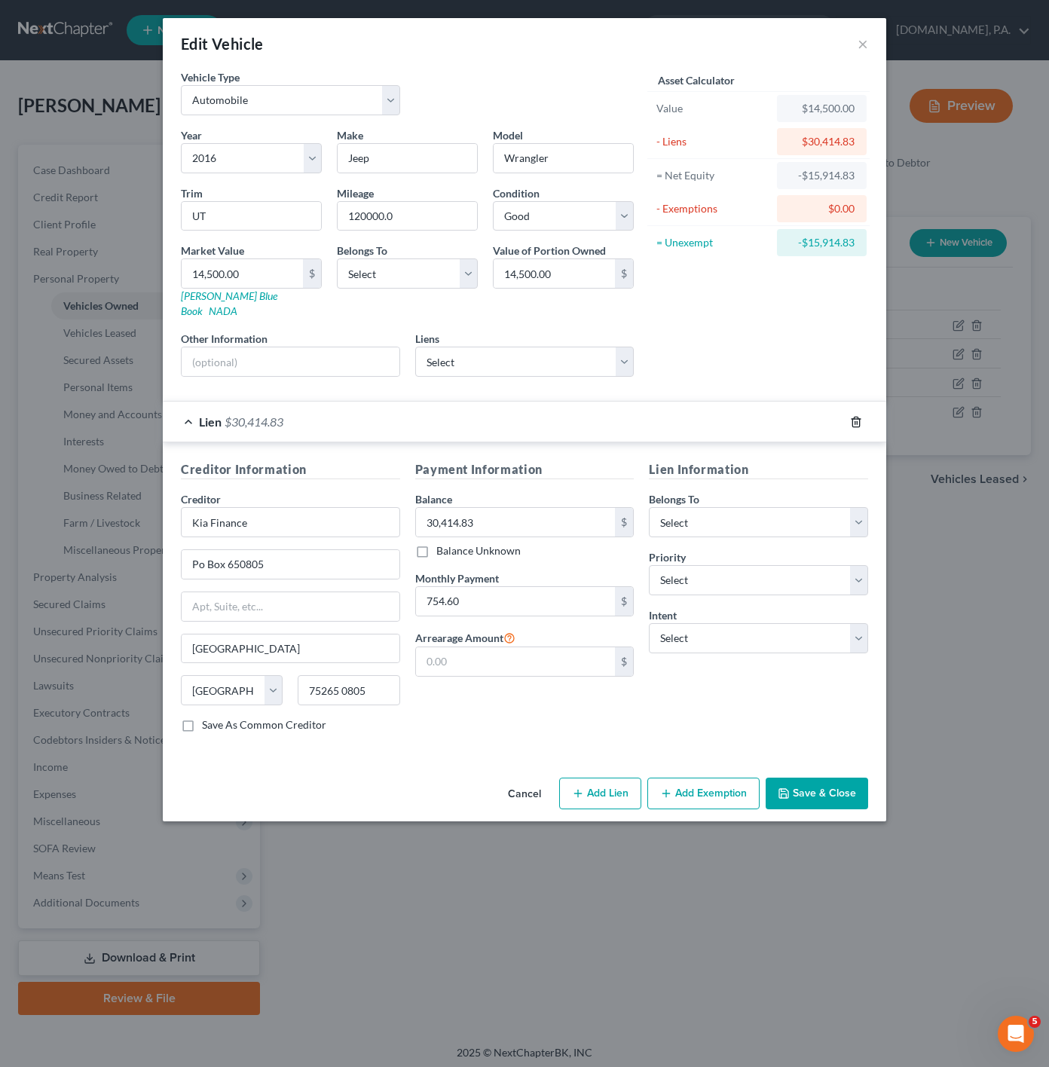
click at [861, 416] on icon "button" at bounding box center [856, 422] width 12 height 12
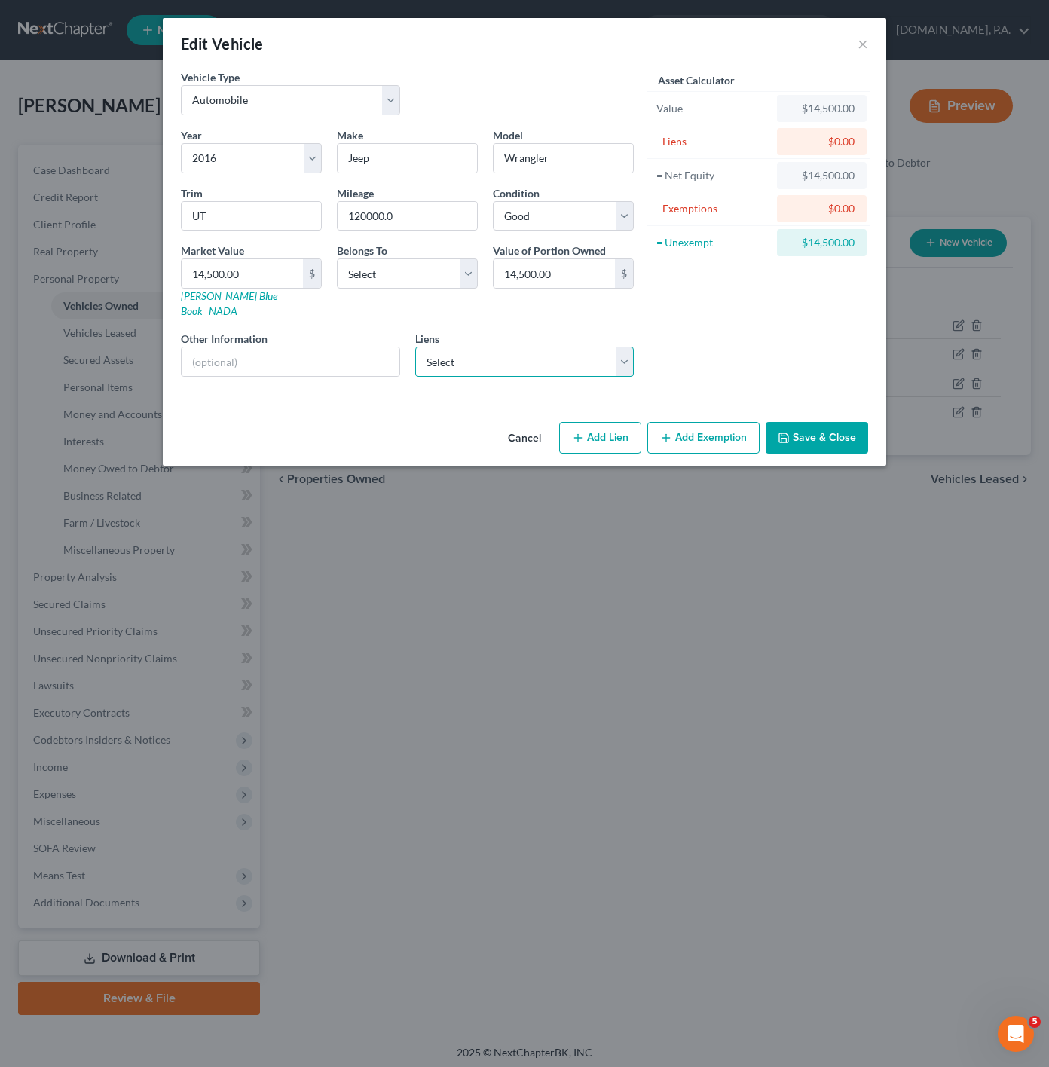
click at [522, 360] on select "Select Kia Finance - $30,414.83 Capital One - $12,593.00 Figurelend - $0.00 Jpm…" at bounding box center [524, 362] width 219 height 30
select select "0"
click at [415, 347] on select "Select Kia Finance - $30,414.83 Capital One - $12,593.00 Figurelend - $0.00 Jpm…" at bounding box center [524, 362] width 219 height 30
select select
select select "45"
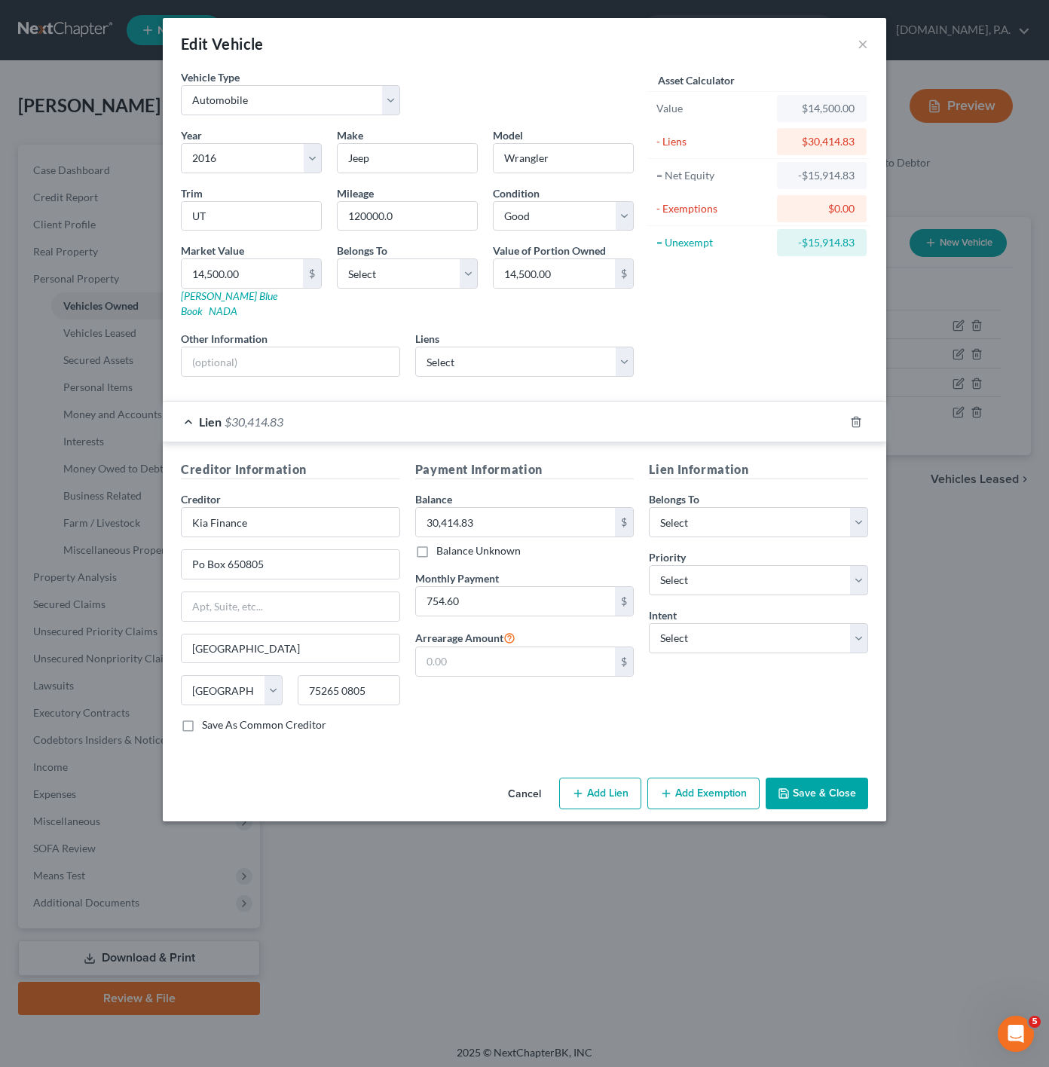
click at [521, 789] on button "Cancel" at bounding box center [524, 794] width 57 height 30
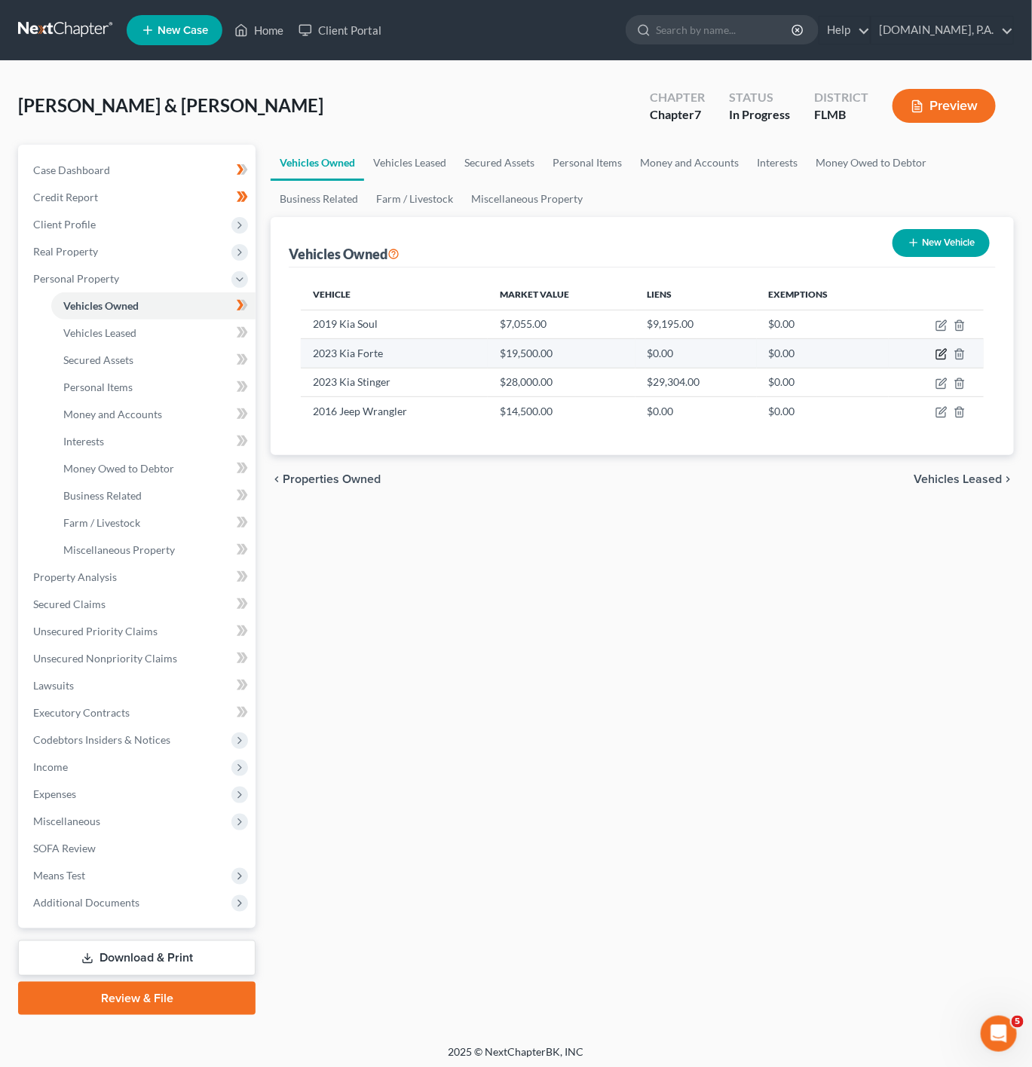
click at [941, 356] on icon "button" at bounding box center [942, 353] width 7 height 7
select select "0"
select select "3"
select select "2"
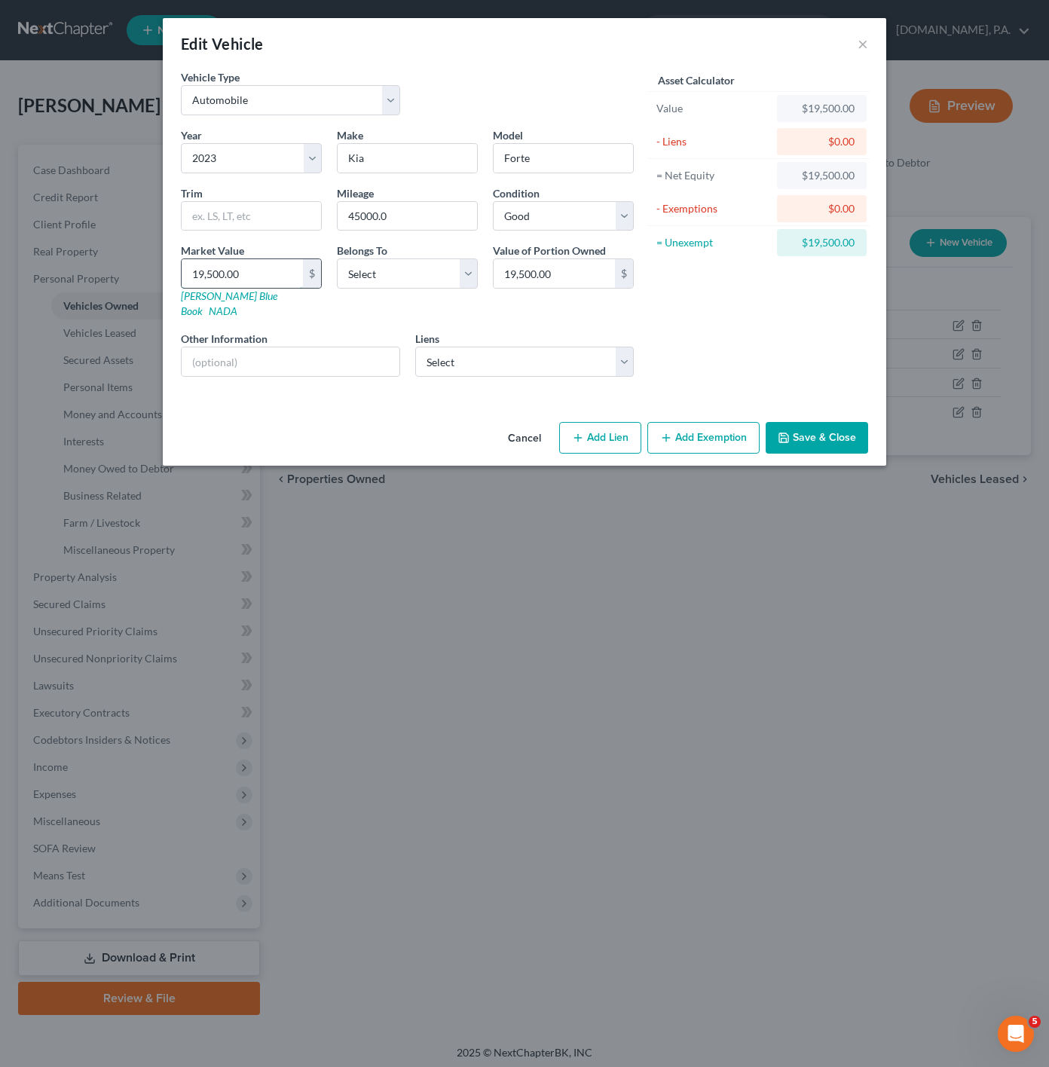
click at [295, 267] on input "19,500.00" at bounding box center [242, 273] width 121 height 29
click at [268, 272] on input "19,500.00" at bounding box center [242, 273] width 121 height 29
drag, startPoint x: 272, startPoint y: 272, endPoint x: 170, endPoint y: 268, distance: 101.8
click at [170, 268] on div "Vehicle Type Select Automobile Truck Trailer Watercraft Aircraft Motor Home Atv…" at bounding box center [525, 242] width 724 height 347
paste input "1,475"
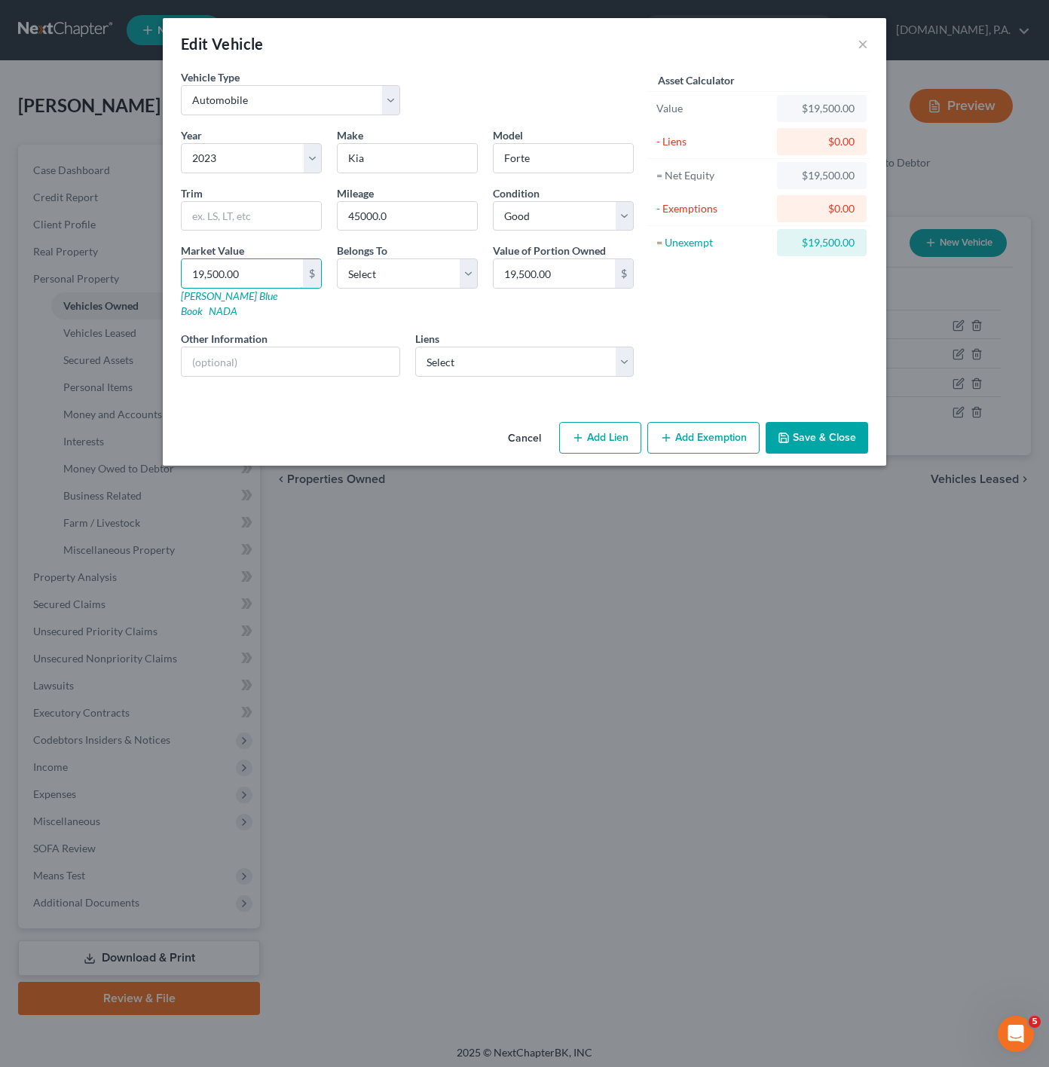
type input "11,475"
type input "11,475.00"
type input "11,475"
click at [277, 347] on input "text" at bounding box center [291, 361] width 218 height 29
click at [322, 331] on div "Other Information" at bounding box center [290, 354] width 234 height 46
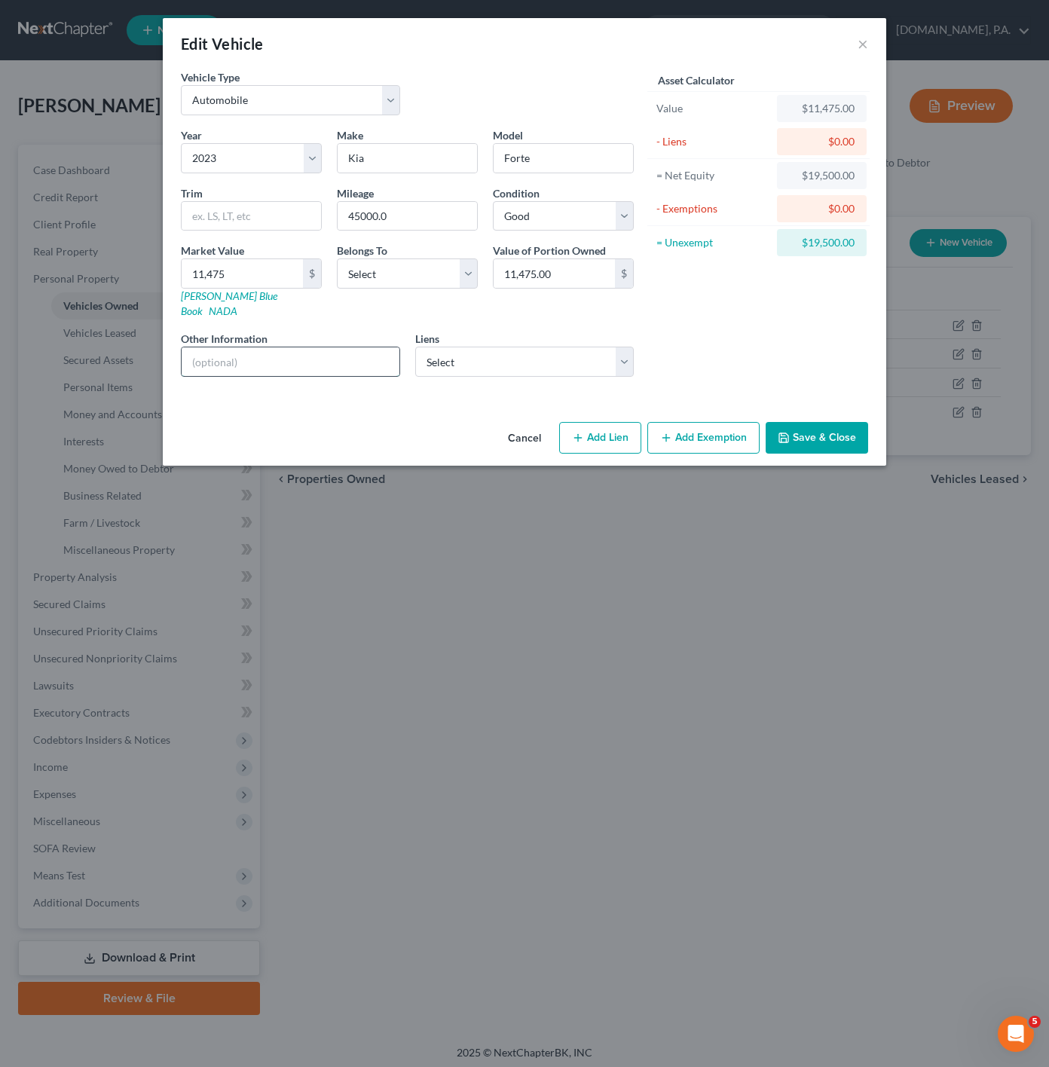
click at [321, 347] on input "text" at bounding box center [291, 361] width 218 height 29
paste input "VIN: [US_VEHICLE_IDENTIFICATION_NUMBER]"
type input "VIN: [US_VEHICLE_IDENTIFICATION_NUMBER]"
click at [701, 322] on div "Asset Calculator Value $11,475.00 - Liens $0.00 = Net Equity $19,500.00 - Exemp…" at bounding box center [758, 229] width 234 height 320
click at [568, 234] on div "Year Select 2026 2025 2024 2023 2022 2021 2020 2019 2018 2017 2016 2015 2014 20…" at bounding box center [407, 258] width 468 height 262
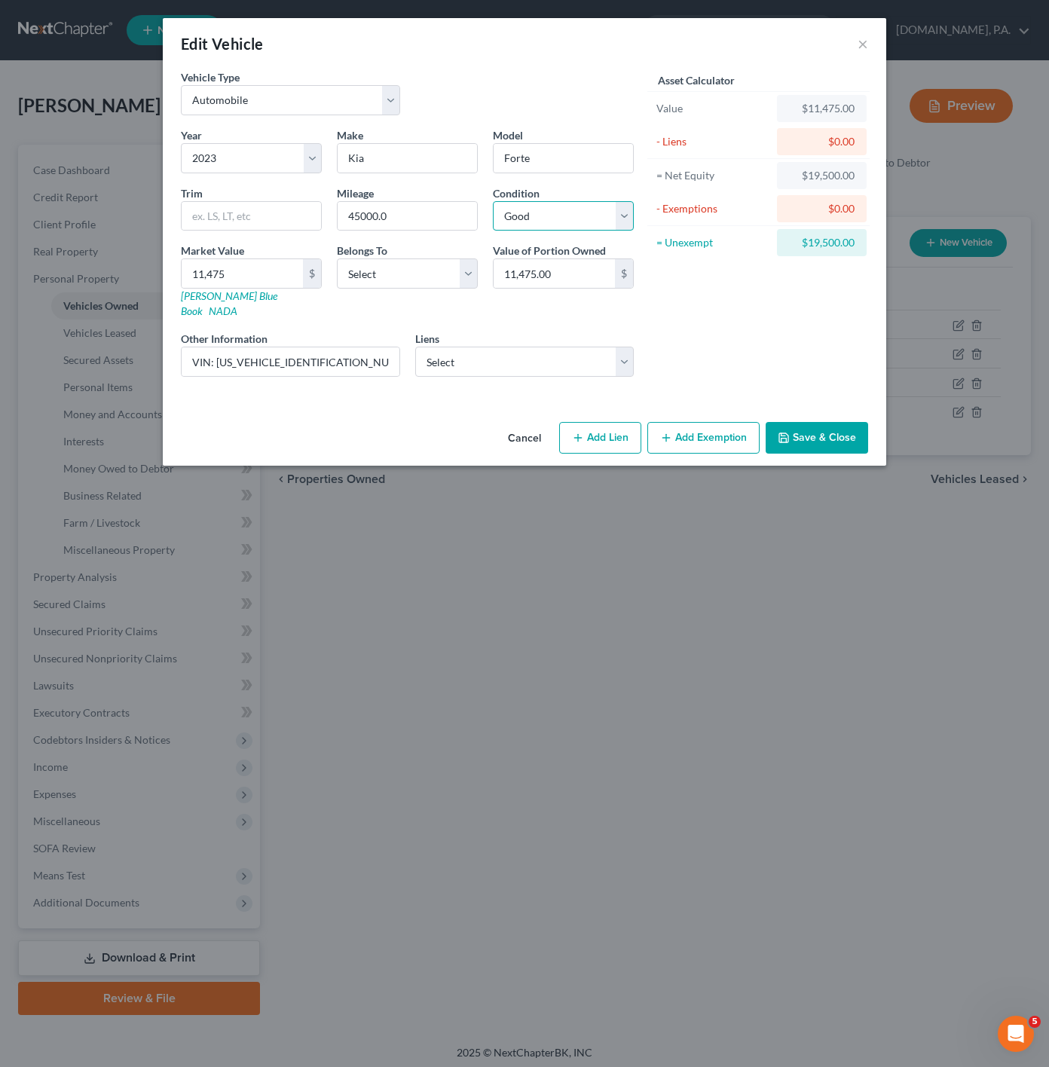
click at [573, 220] on select "Select Excellent Very Good Good Fair Poor" at bounding box center [563, 216] width 141 height 30
select select "3"
click at [493, 202] on select "Select Excellent Very Good Good Fair Poor" at bounding box center [563, 216] width 141 height 30
click at [450, 274] on select "Select Debtor 1 Only Debtor 2 Only Debtor 1 And Debtor 2 Only At Least One Of T…" at bounding box center [407, 274] width 141 height 30
click at [337, 261] on select "Select Debtor 1 Only Debtor 2 Only Debtor 1 And Debtor 2 Only At Least One Of T…" at bounding box center [407, 274] width 141 height 30
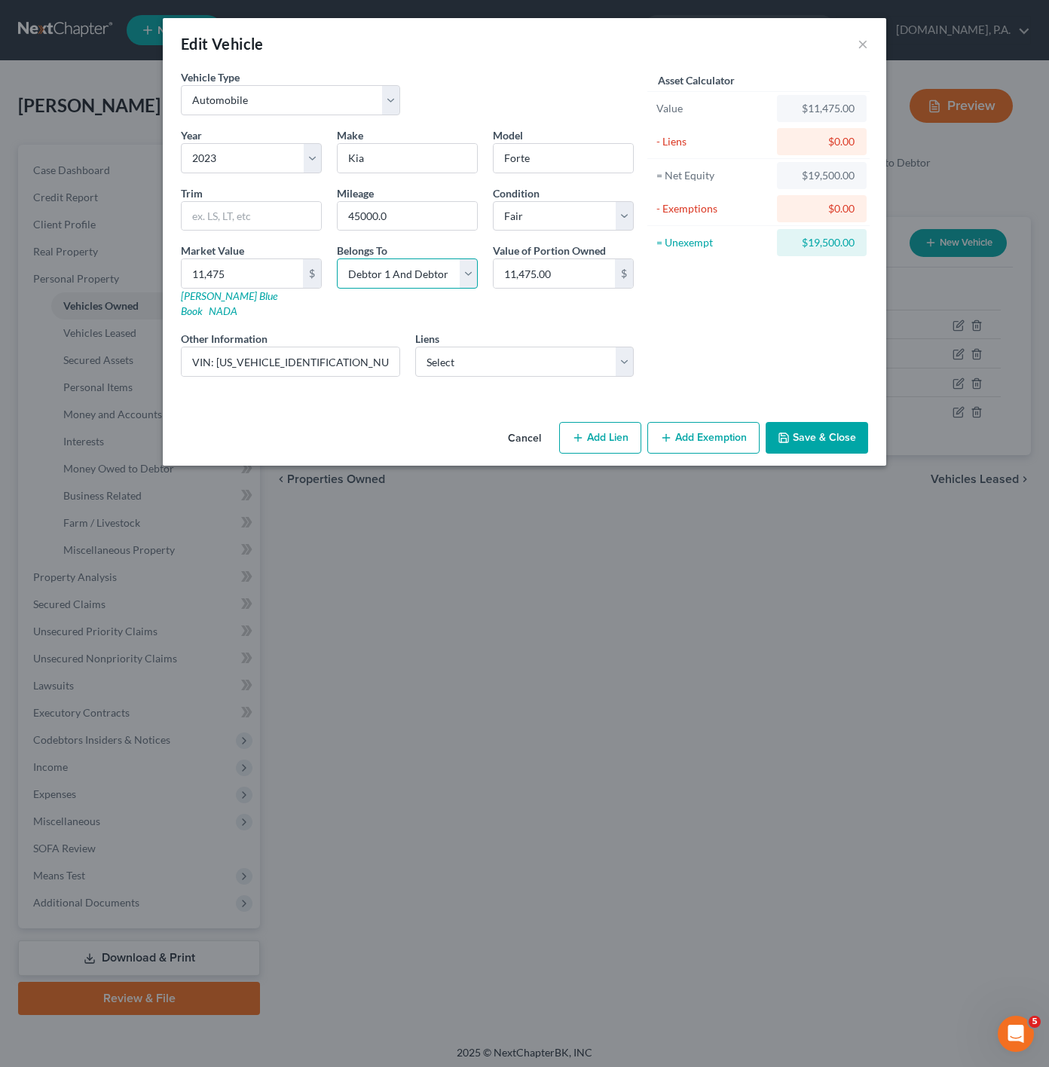
click at [423, 274] on select "Select Debtor 1 Only Debtor 2 Only Debtor 1 And Debtor 2 Only At Least One Of T…" at bounding box center [407, 274] width 141 height 30
select select "0"
click at [337, 261] on select "Select Debtor 1 Only Debtor 2 Only Debtor 1 And Debtor 2 Only At Least One Of T…" at bounding box center [407, 274] width 141 height 30
click at [835, 428] on button "Save & Close" at bounding box center [817, 438] width 103 height 32
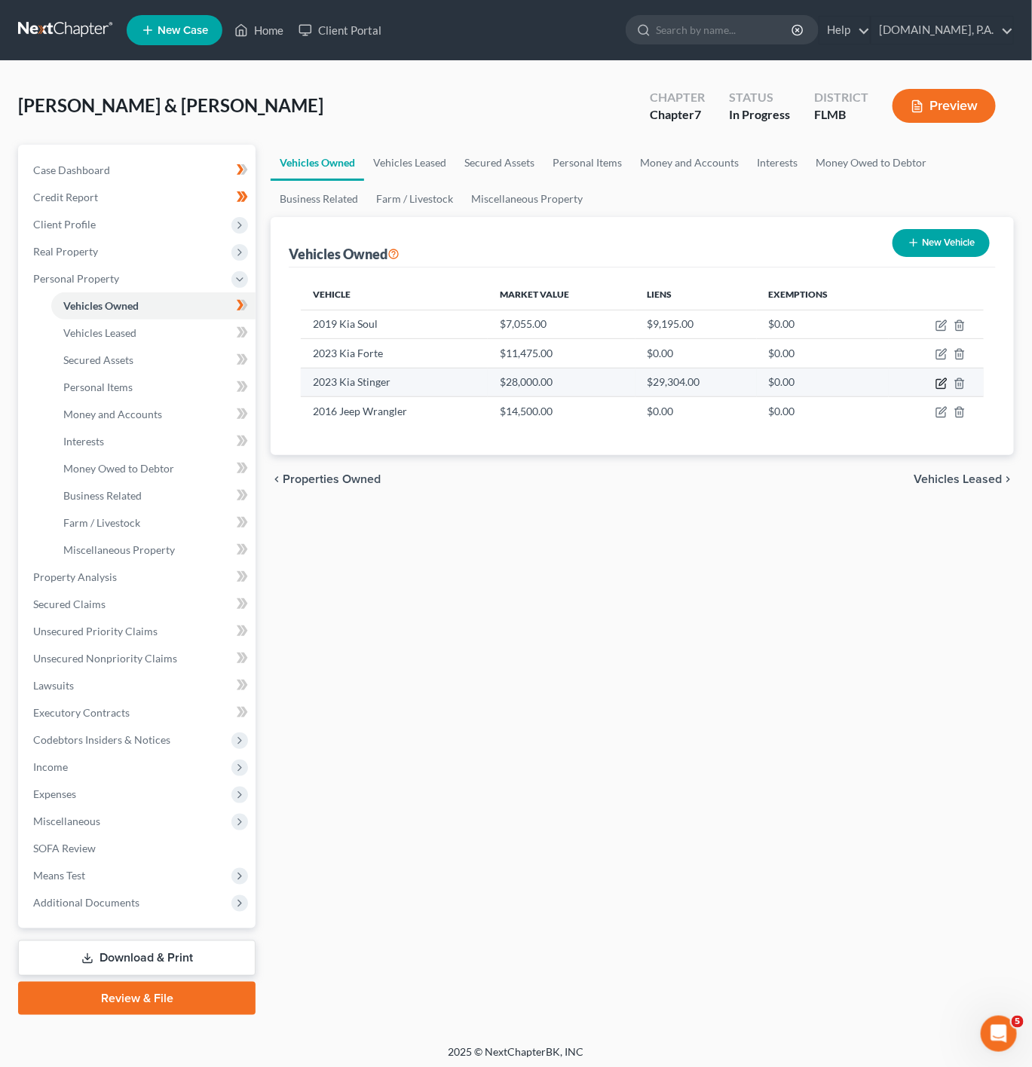
click at [945, 381] on icon "button" at bounding box center [941, 384] width 12 height 12
select select "0"
select select "3"
select select "1"
select select "2"
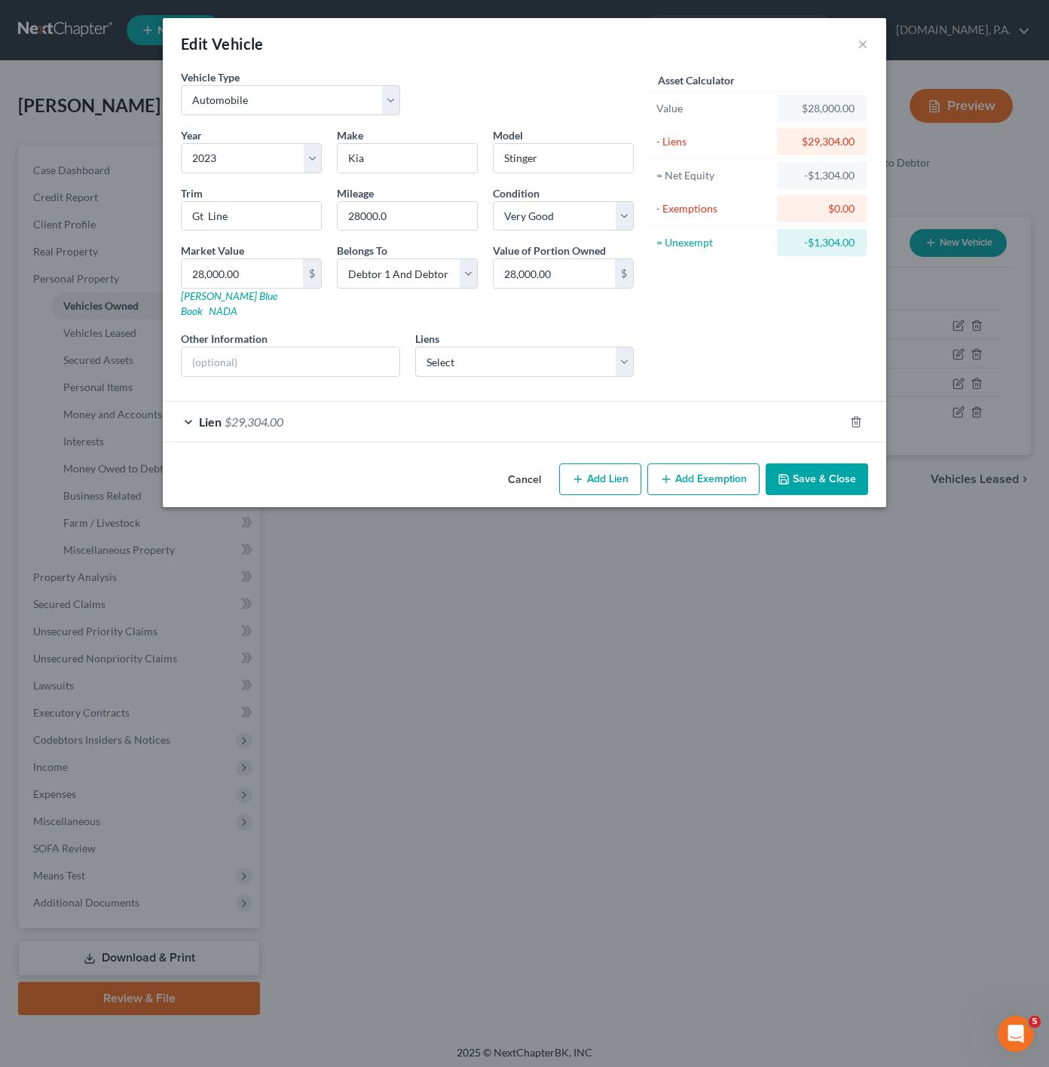
click at [873, 27] on div "Edit Vehicle ×" at bounding box center [525, 43] width 724 height 51
click at [860, 38] on button "×" at bounding box center [863, 44] width 11 height 18
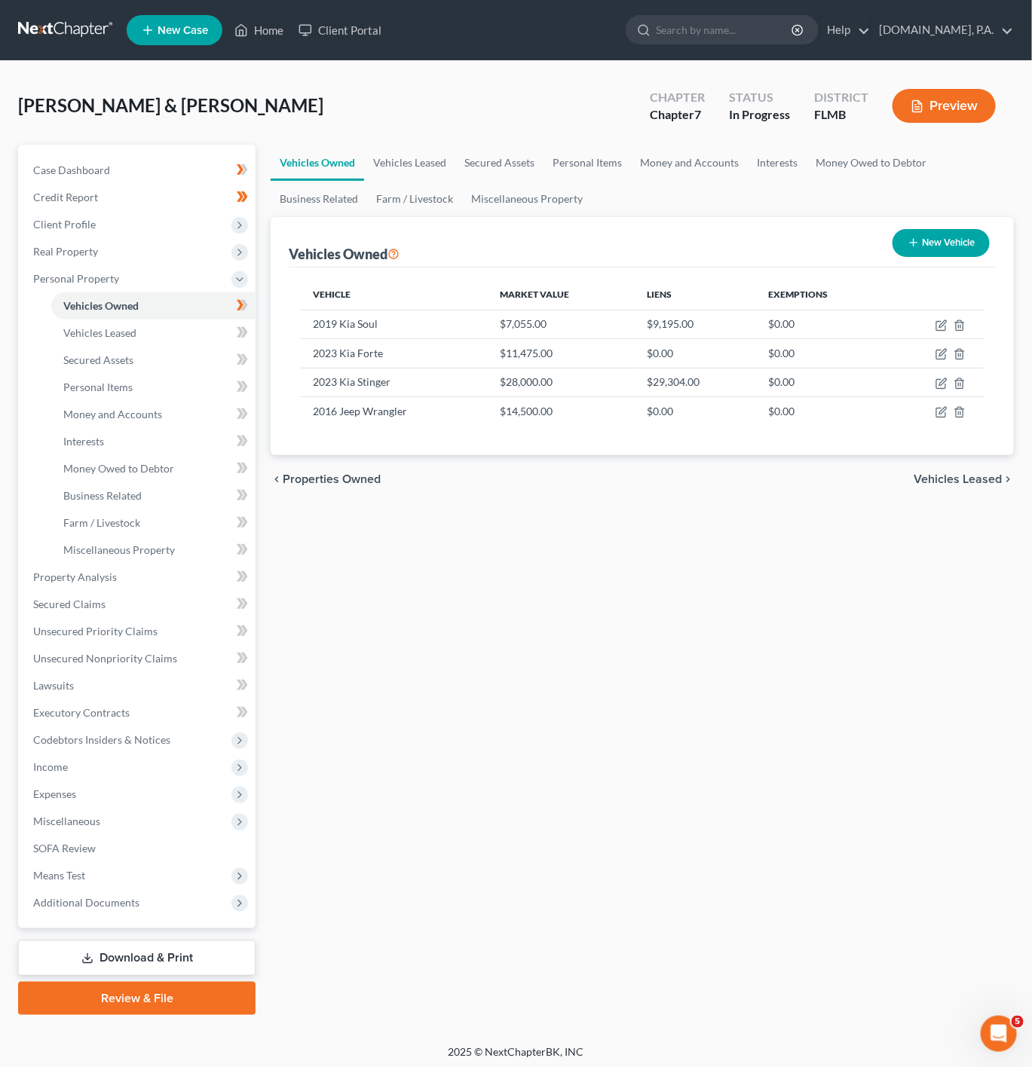
click at [728, 850] on div "Vehicles Owned Vehicles Leased Secured Assets Personal Items Money and Accounts…" at bounding box center [642, 580] width 758 height 871
click at [946, 383] on icon "button" at bounding box center [941, 384] width 12 height 12
select select "0"
select select "3"
select select "1"
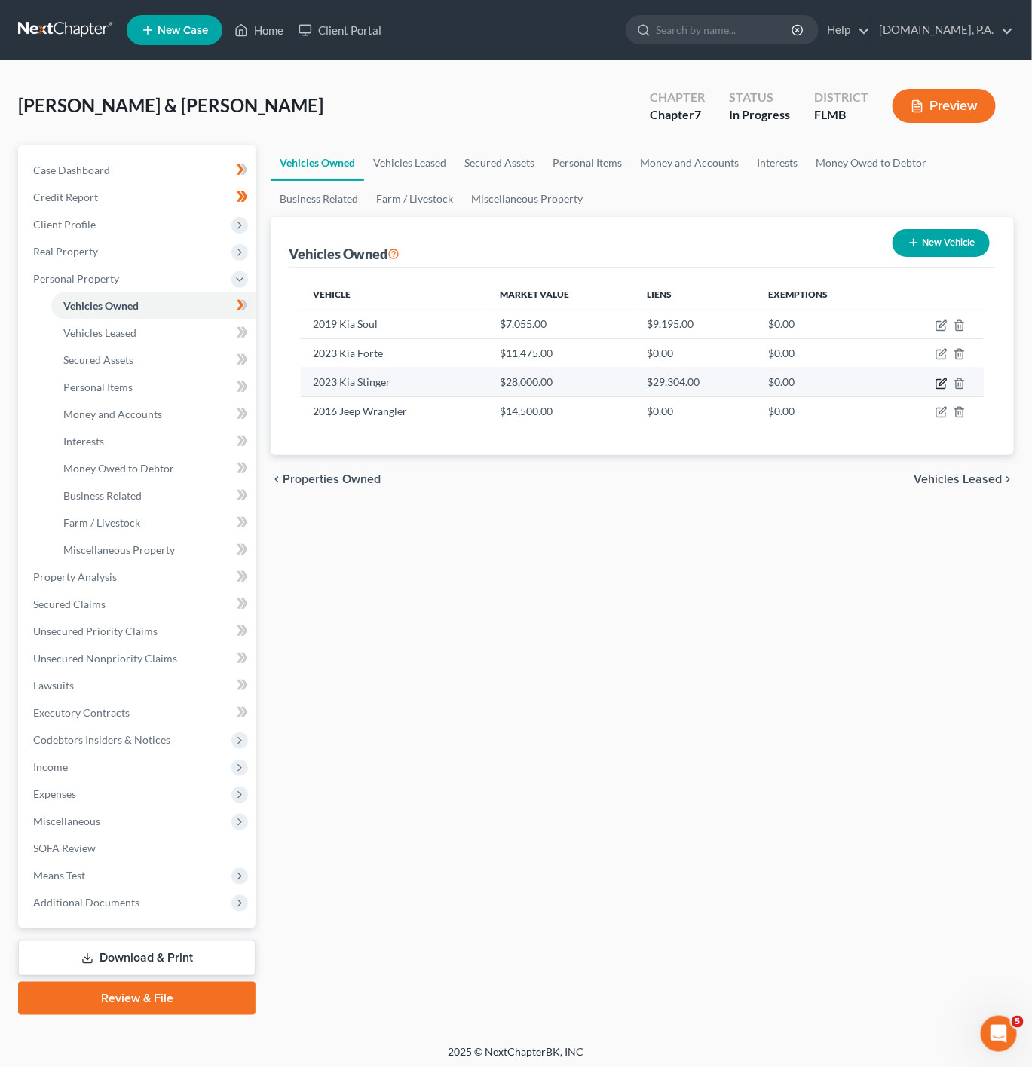
select select "2"
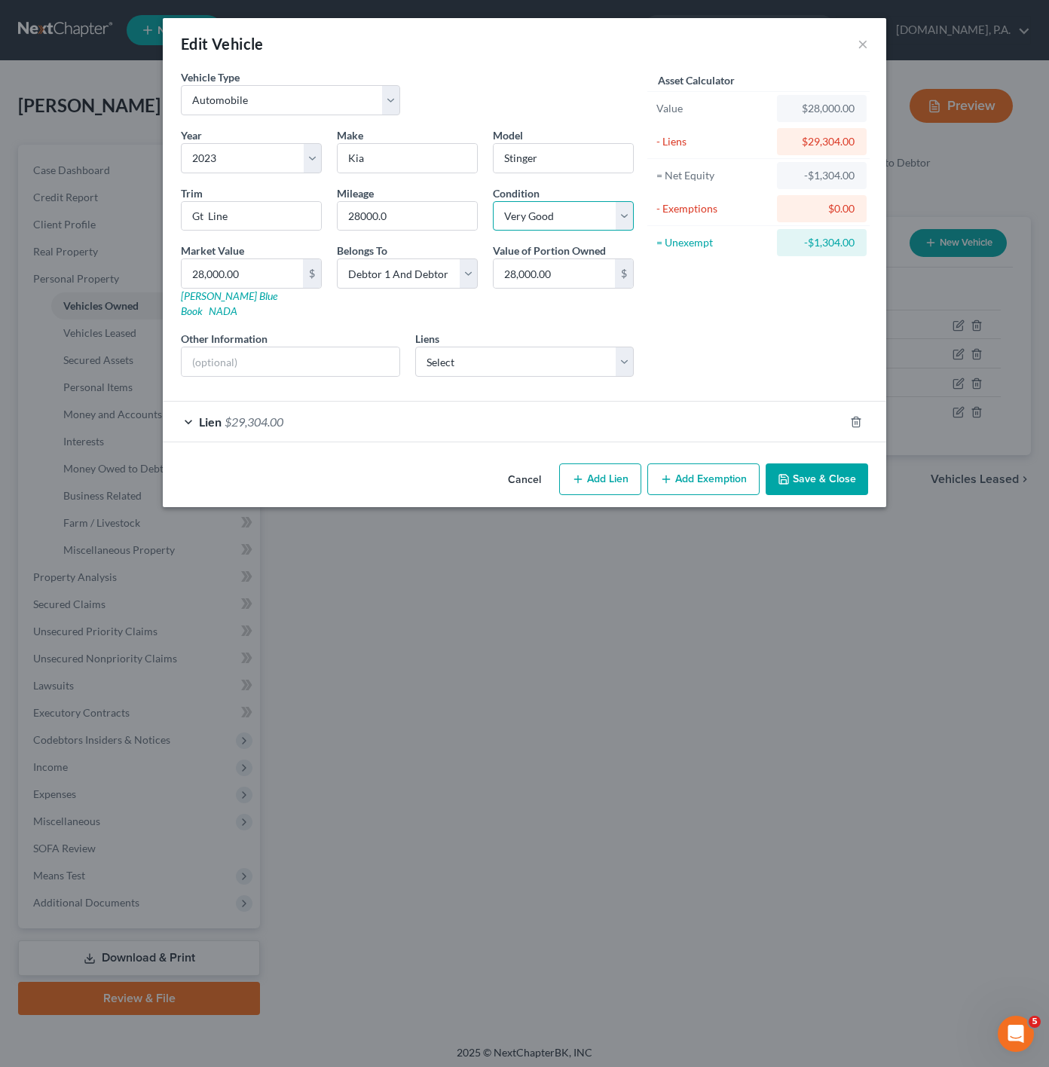
click at [584, 208] on select "Select Excellent Very Good Good Fair Poor" at bounding box center [563, 216] width 141 height 30
select select "3"
click at [493, 202] on select "Select Excellent Very Good Good Fair Poor" at bounding box center [563, 216] width 141 height 30
click at [292, 347] on input "text" at bounding box center [291, 361] width 218 height 29
paste input "VIN: [US_VEHICLE_IDENTIFICATION_NUMBER]"
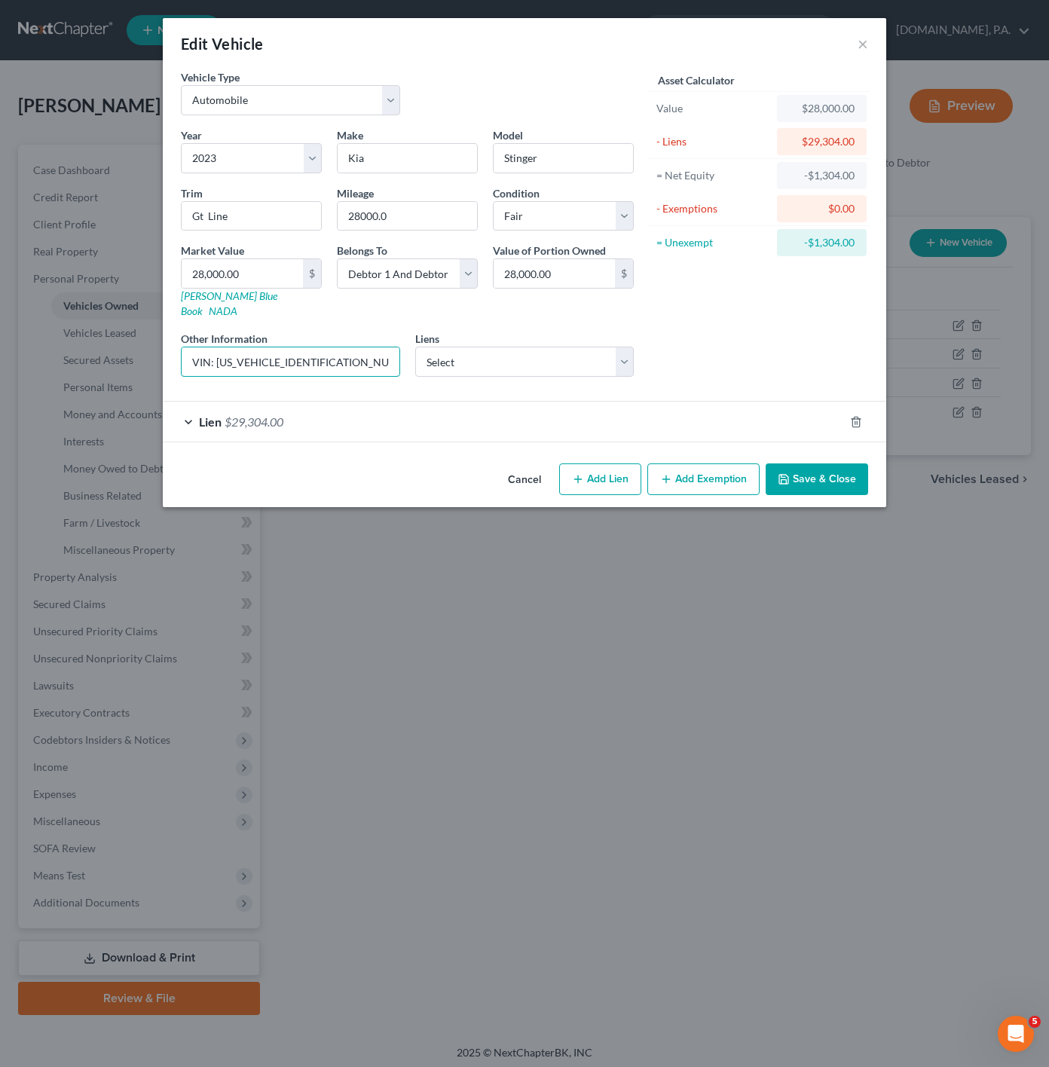
type input "VIN: [US_VEHICLE_IDENTIFICATION_NUMBER]"
click at [676, 338] on div "Asset Calculator Value $28,000.00 - Liens $29,304.00 = Net Equity -$1,304.00 - …" at bounding box center [758, 229] width 234 height 320
click at [262, 210] on input "Gt Line" at bounding box center [251, 216] width 139 height 29
type input "GT-LINE"
click at [765, 350] on div "Asset Calculator Value $28,000.00 - Liens $29,304.00 = Net Equity -$1,304.00 - …" at bounding box center [758, 229] width 234 height 320
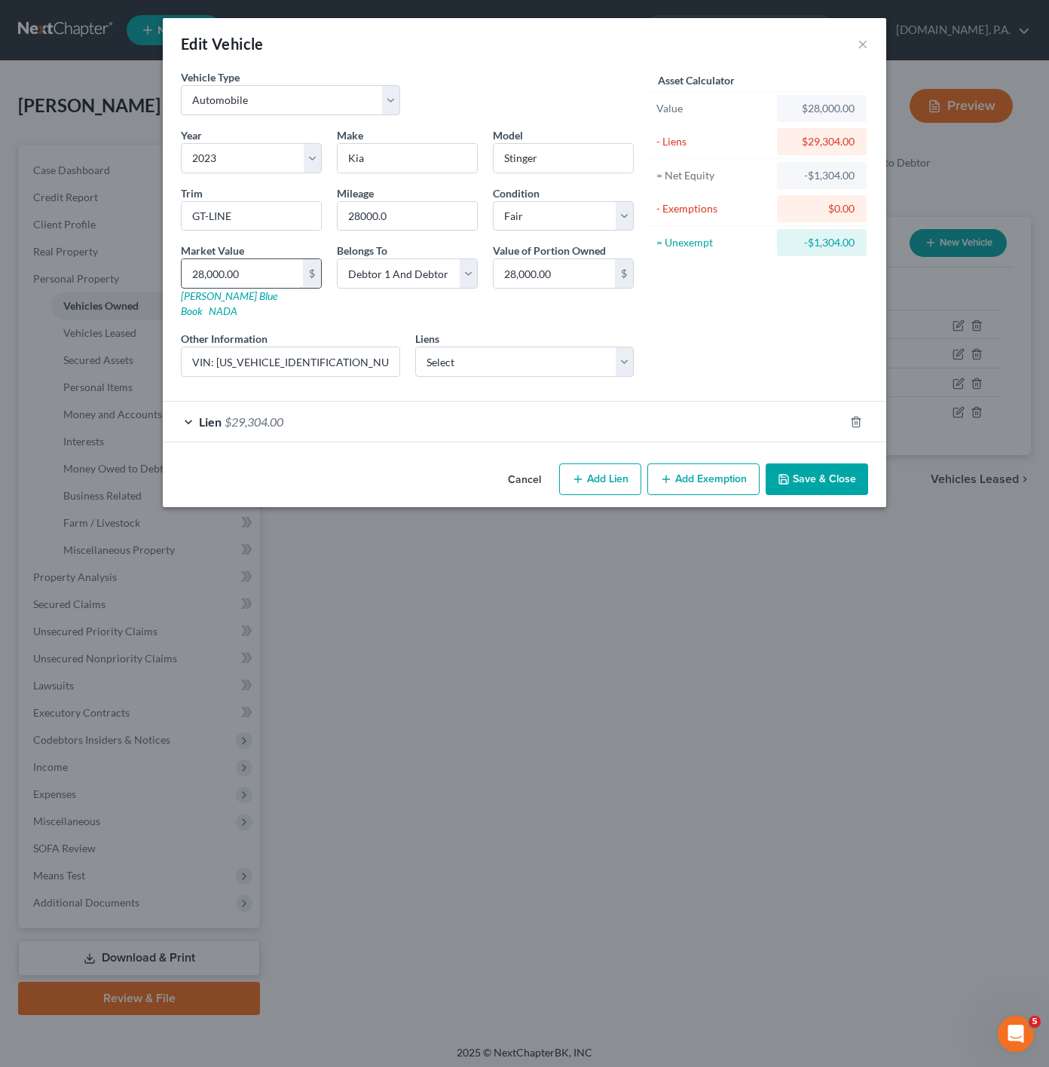
click at [274, 268] on input "28,000.00" at bounding box center [242, 273] width 121 height 29
paste input "3,8"
type input "23,800"
type input "23,800.00"
type input "23,800"
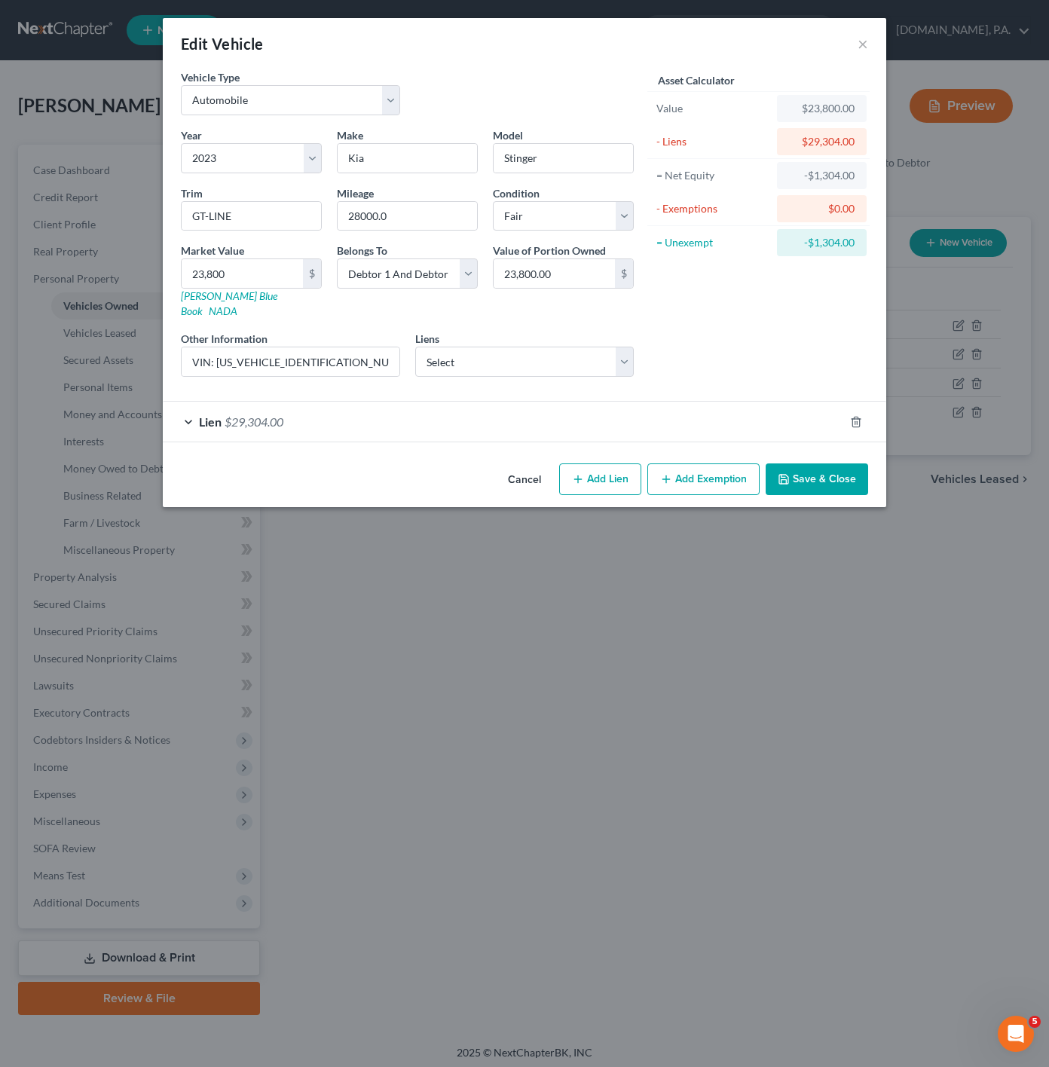
click at [708, 357] on div "Asset Calculator Value $23,800.00 - Liens $29,304.00 = Net Equity -$1,304.00 - …" at bounding box center [758, 229] width 234 height 320
click at [798, 475] on button "Save & Close" at bounding box center [817, 480] width 103 height 32
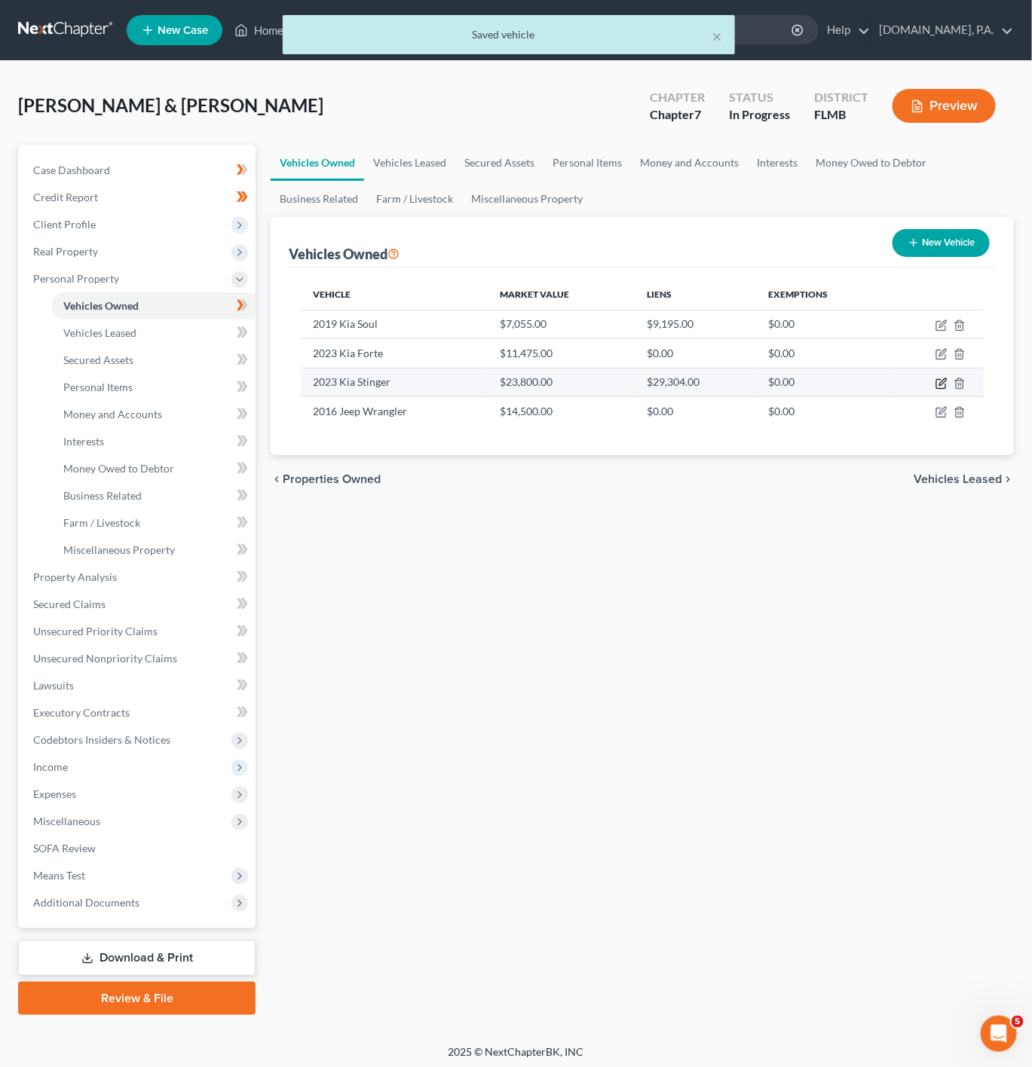
click at [941, 380] on icon "button" at bounding box center [941, 384] width 12 height 12
select select "0"
select select "3"
select select "2"
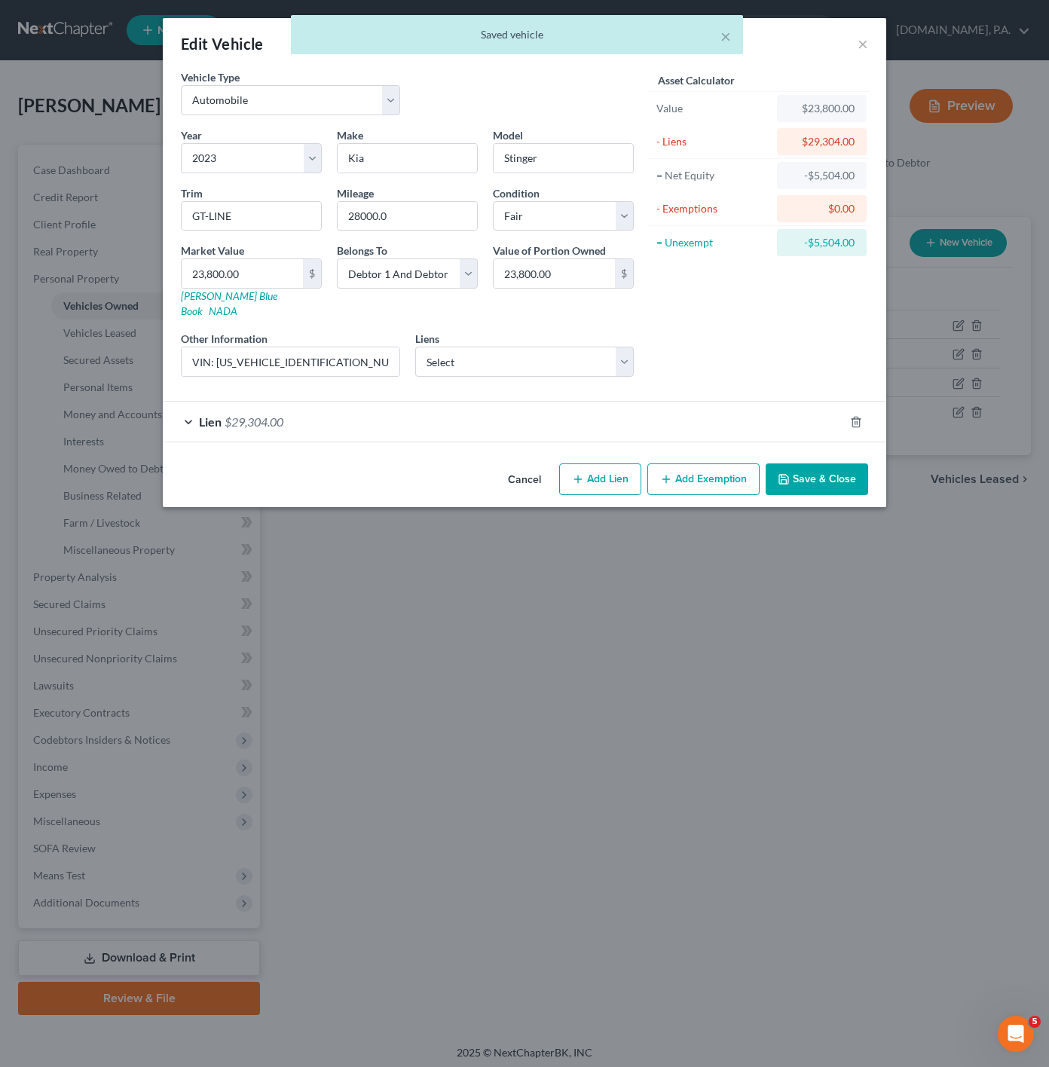
click at [538, 412] on div "Lien $29,304.00" at bounding box center [503, 422] width 681 height 40
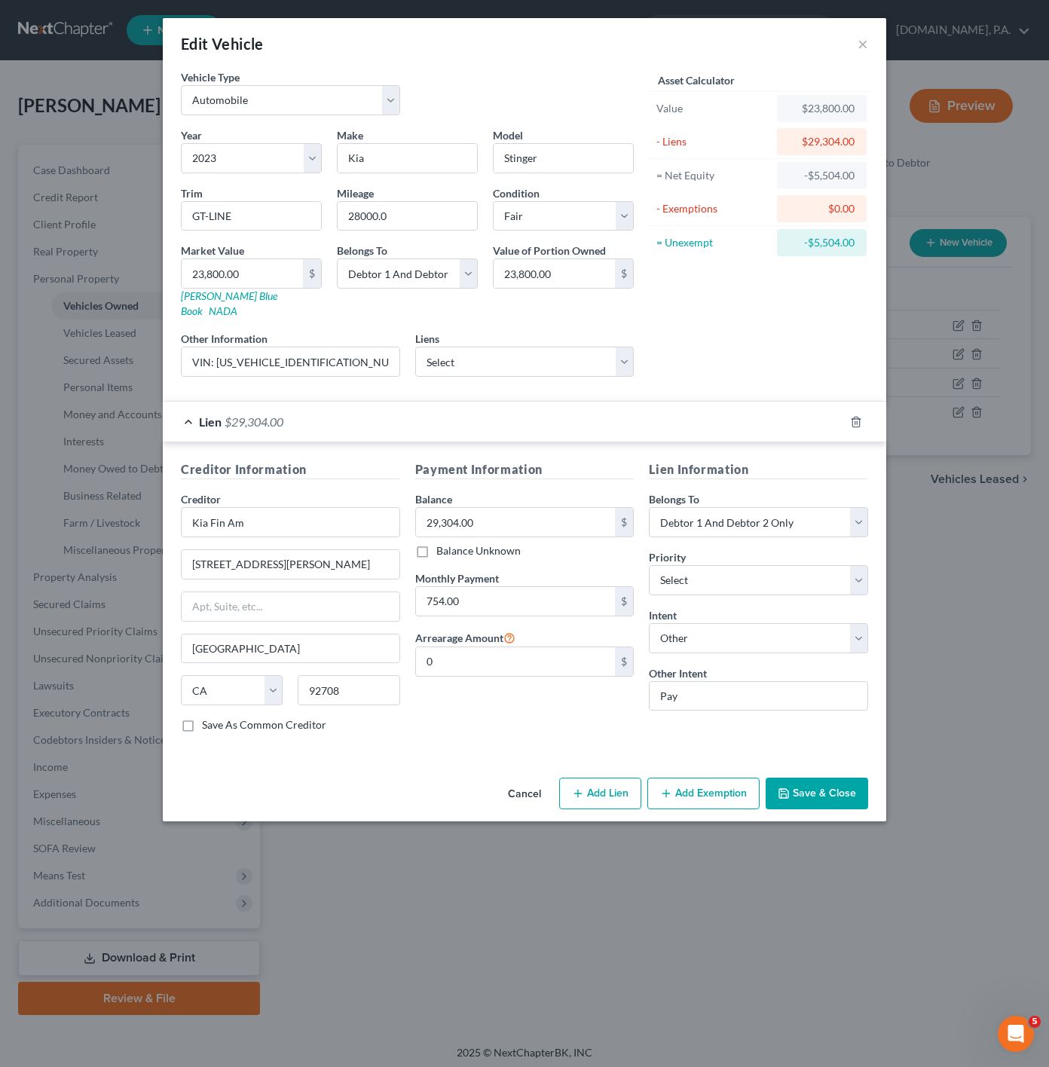
click at [846, 778] on button "Save & Close" at bounding box center [817, 794] width 103 height 32
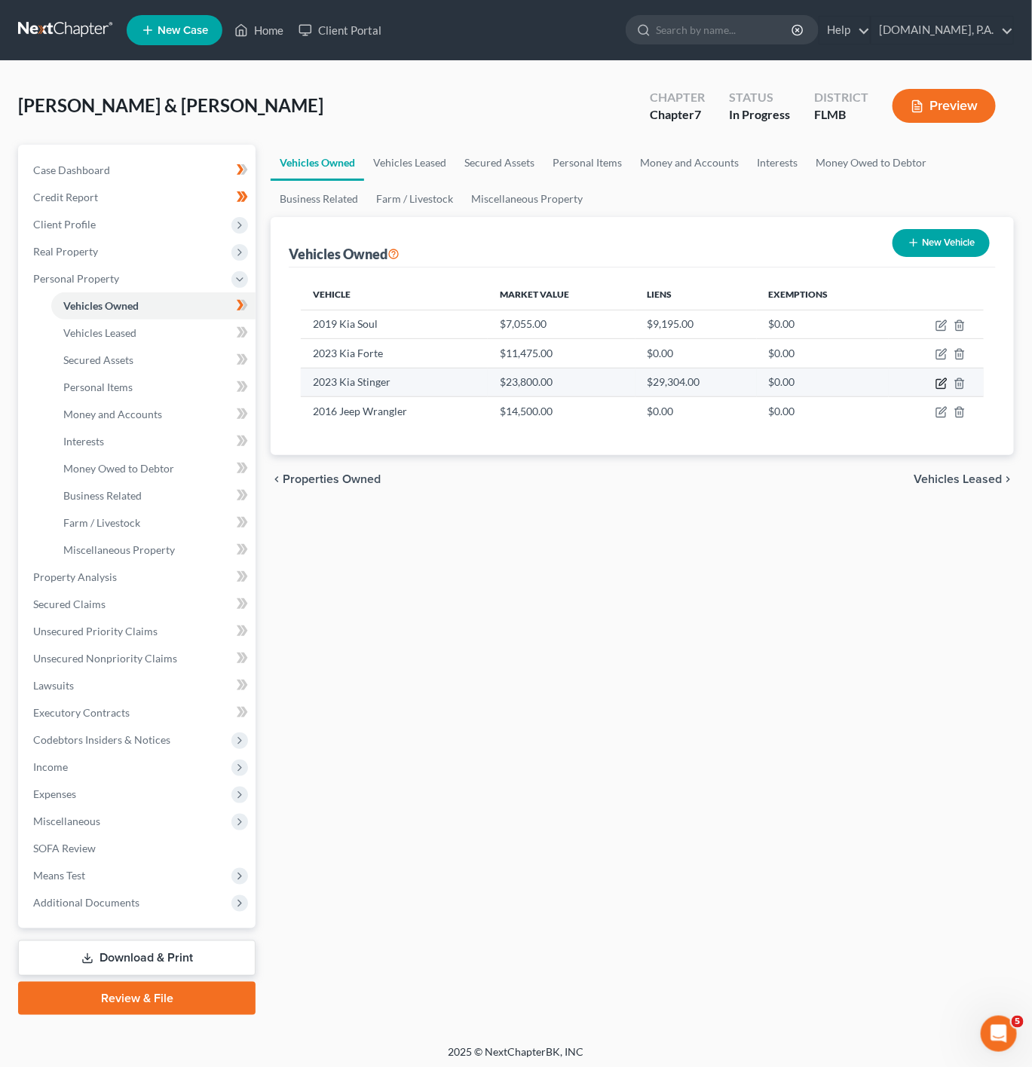
click at [939, 387] on icon "button" at bounding box center [941, 384] width 12 height 12
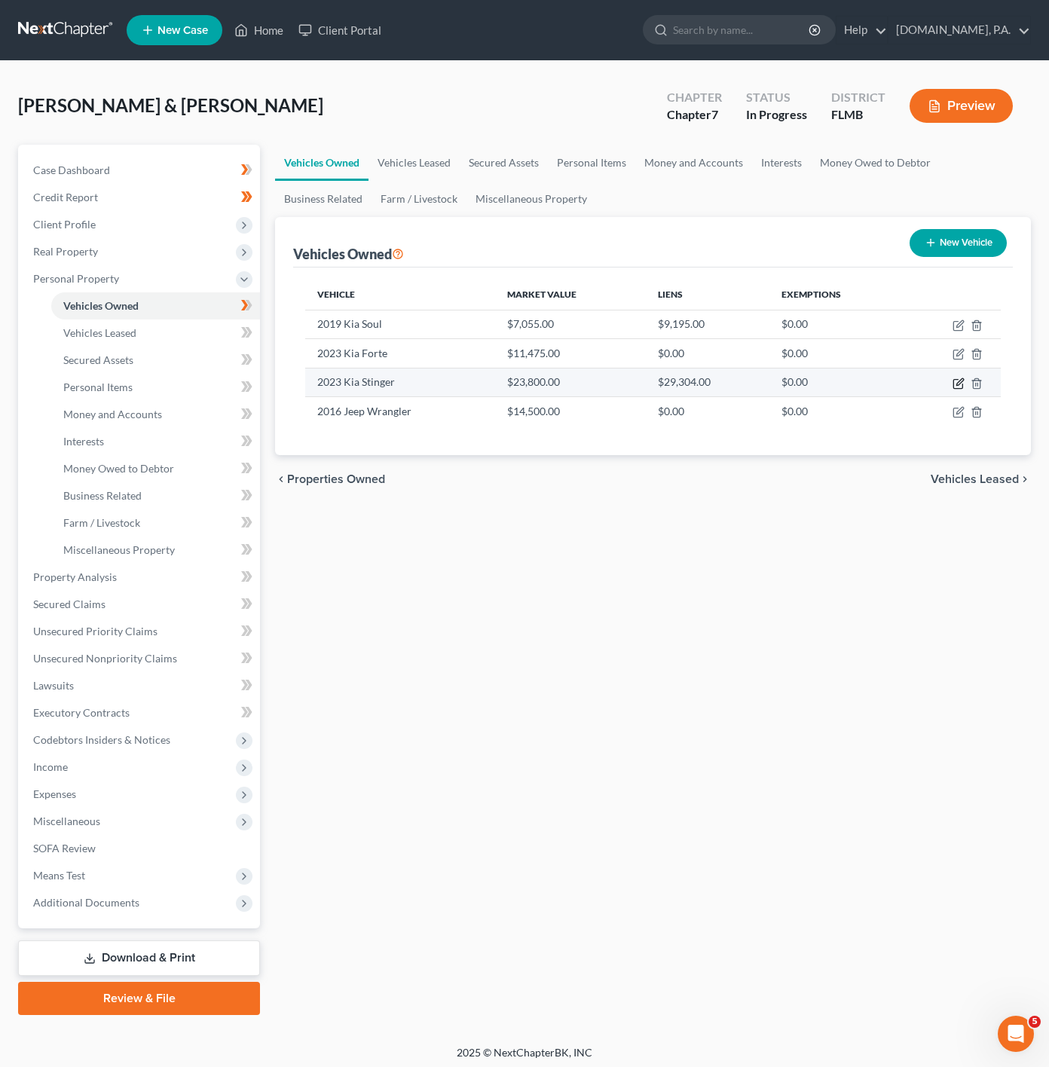
select select "0"
select select "3"
select select "2"
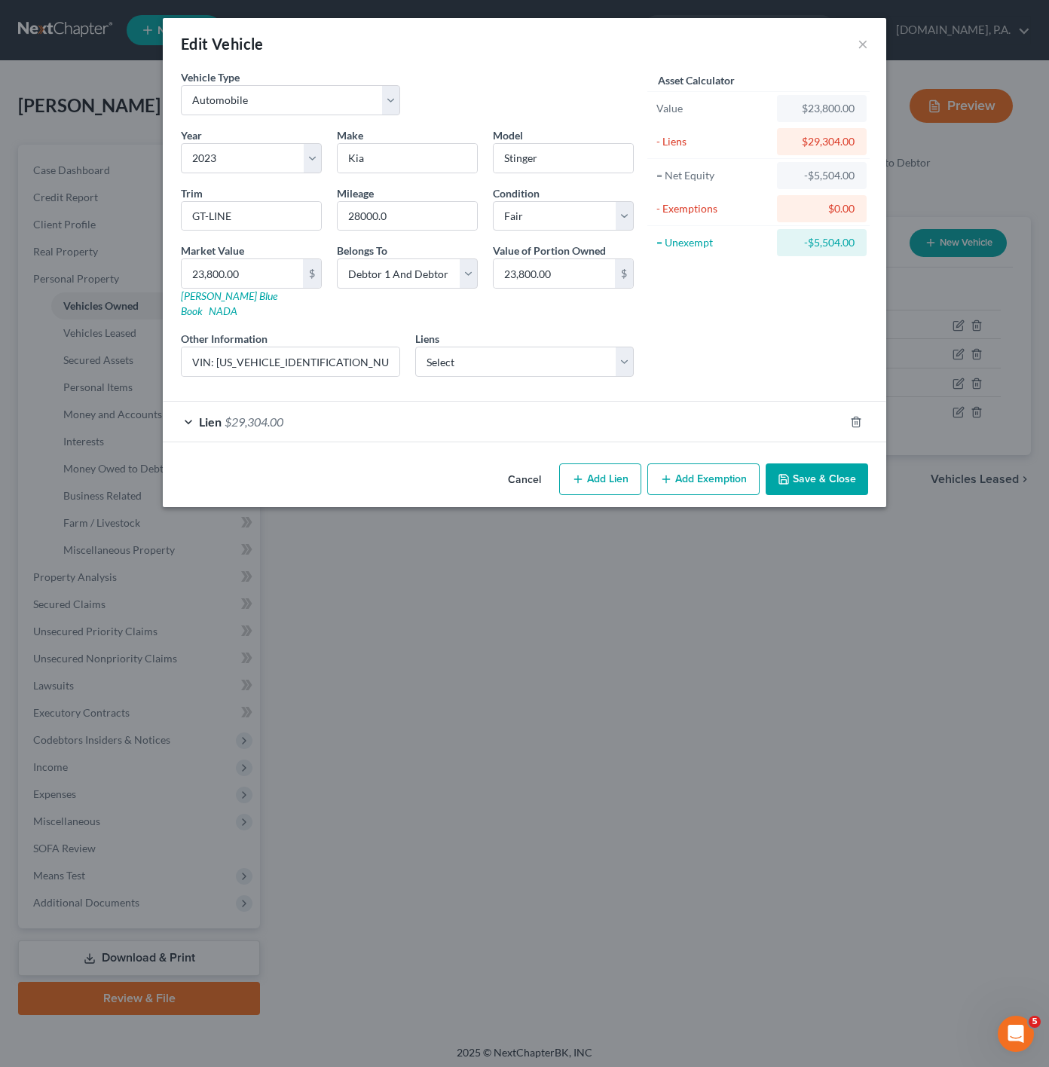
click at [435, 407] on div "Lien $29,304.00" at bounding box center [503, 422] width 681 height 40
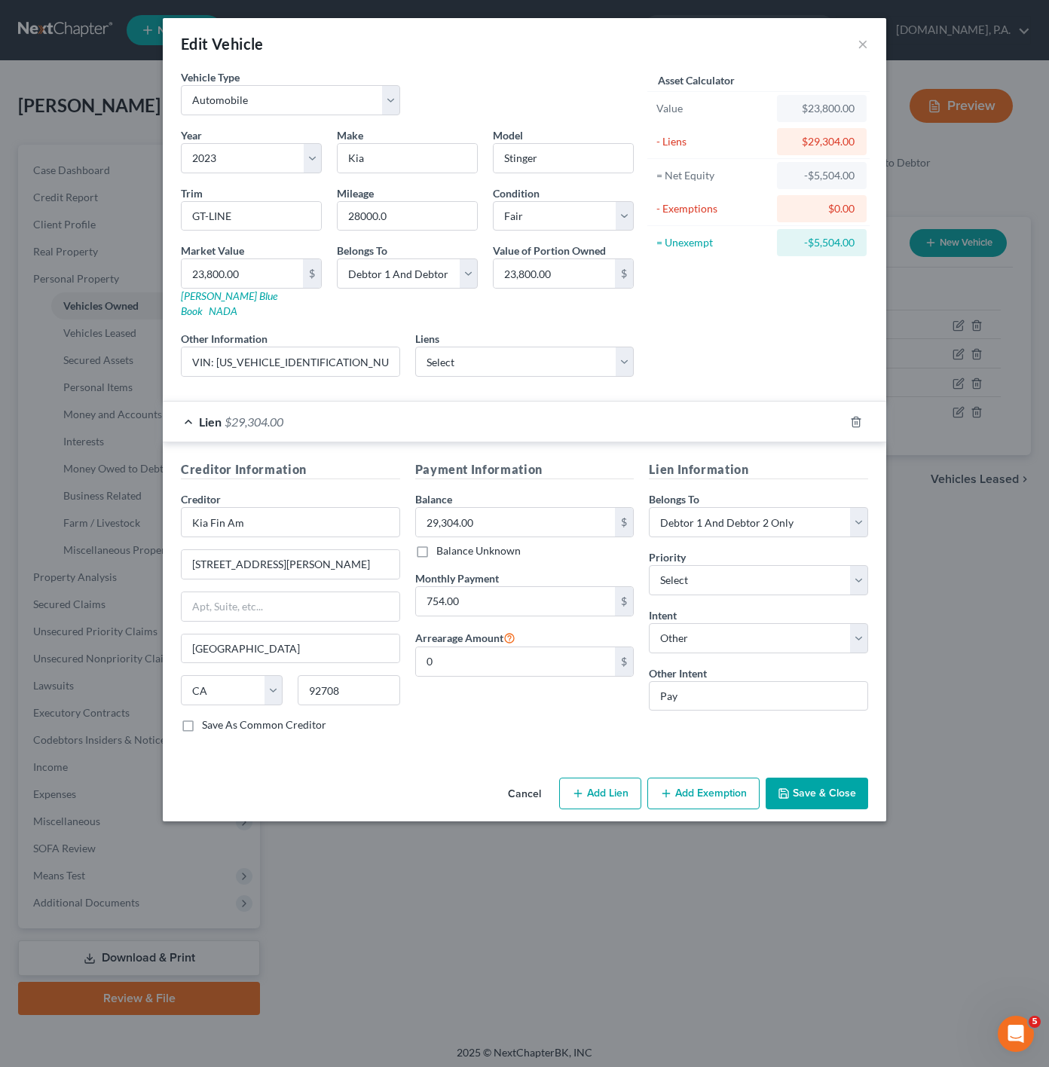
click at [834, 785] on button "Save & Close" at bounding box center [817, 794] width 103 height 32
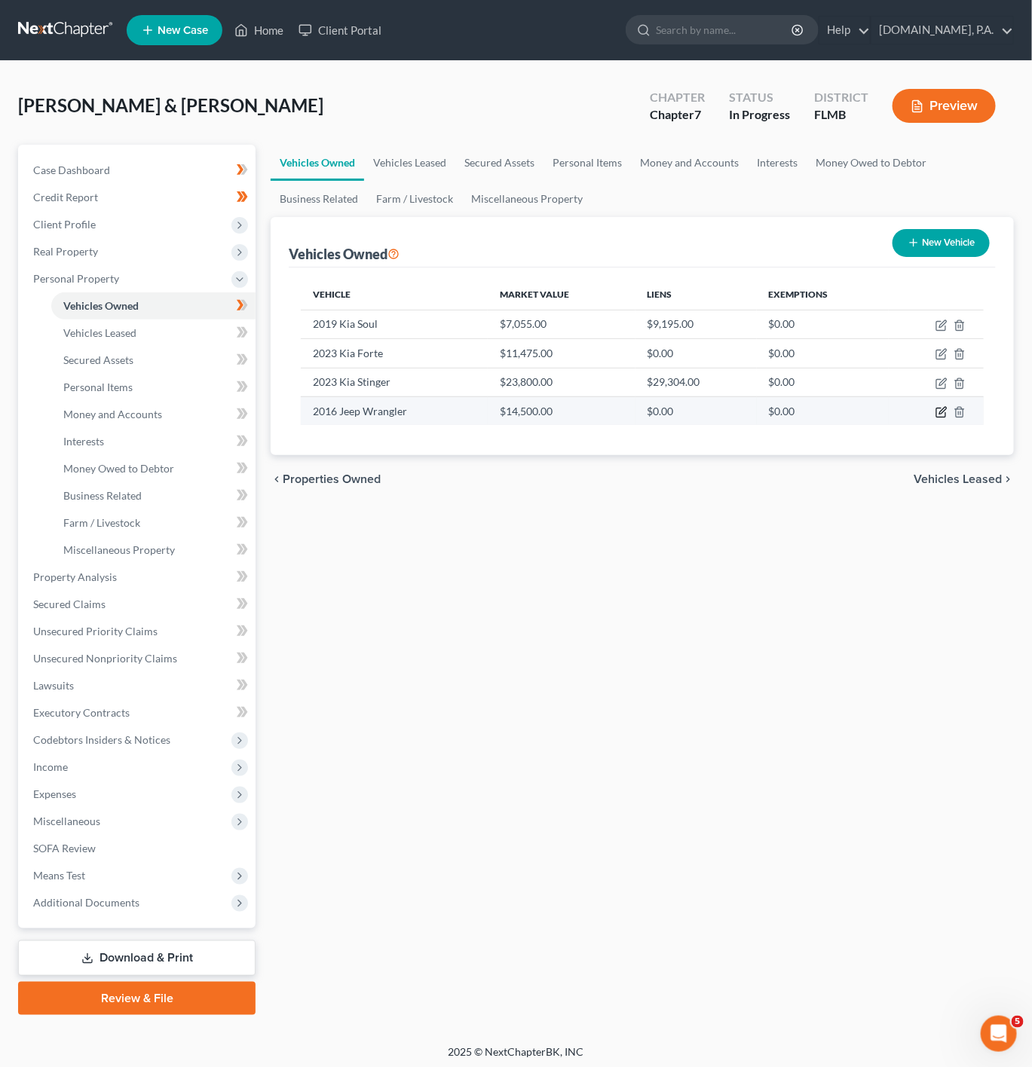
click at [945, 414] on icon "button" at bounding box center [941, 412] width 12 height 12
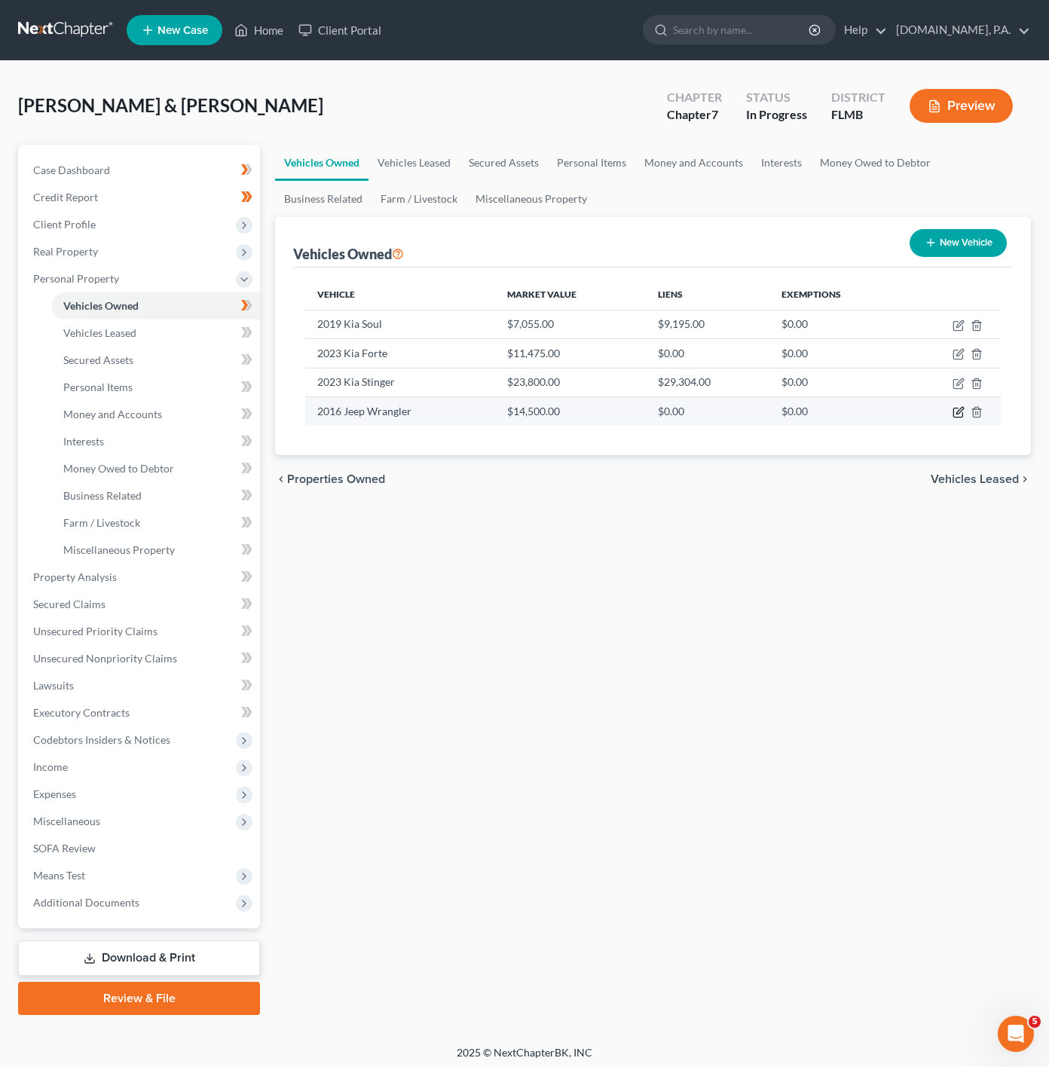
select select "0"
select select "10"
select select "2"
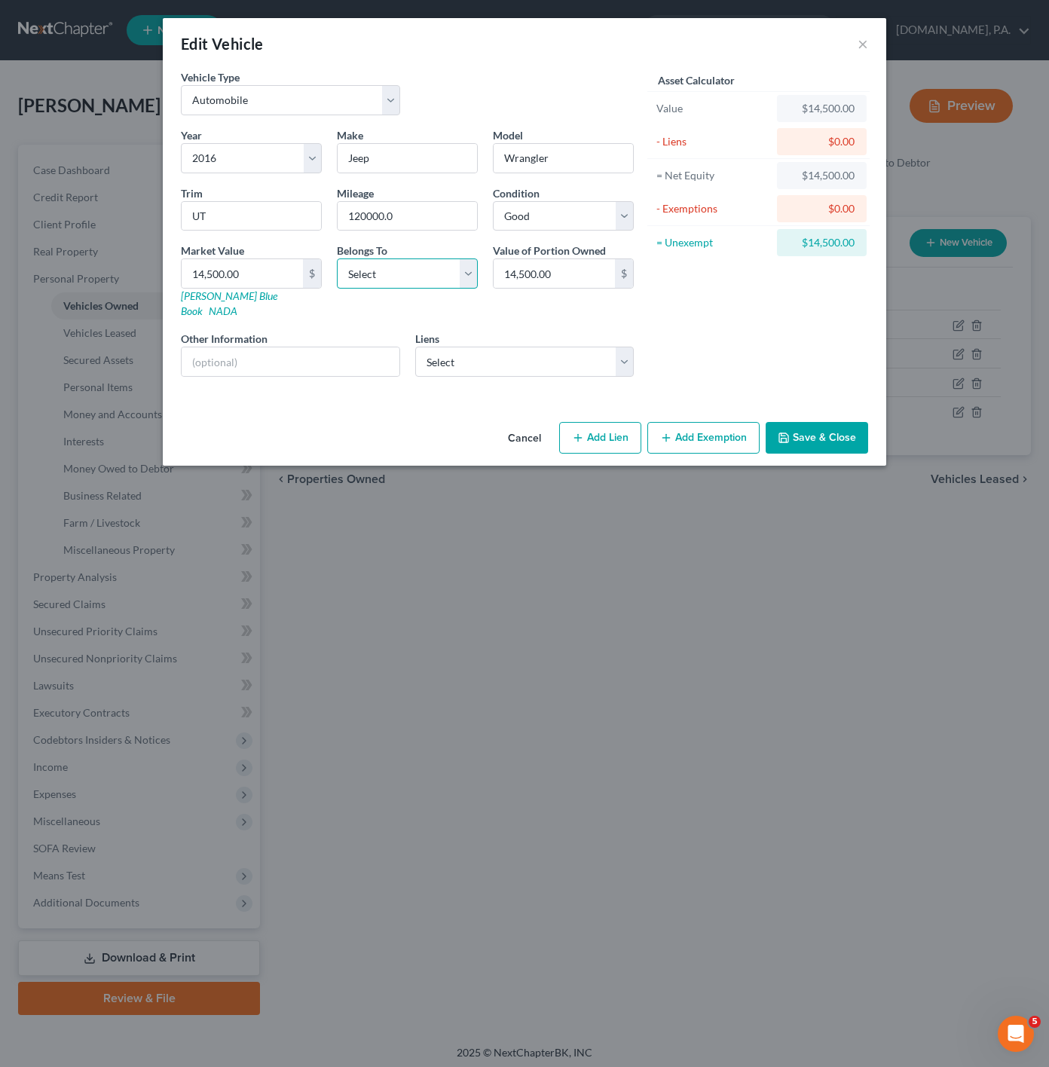
click at [412, 280] on select "Select Debtor 1 Only Debtor 2 Only Debtor 1 And Debtor 2 Only At Least One Of T…" at bounding box center [407, 274] width 141 height 30
drag, startPoint x: 412, startPoint y: 280, endPoint x: 528, endPoint y: 341, distance: 131.1
click at [412, 280] on select "Select Debtor 1 Only Debtor 2 Only Debtor 1 And Debtor 2 Only At Least One Of T…" at bounding box center [407, 274] width 141 height 30
click at [528, 347] on select "Select Kia Finance - $30,414.83 Capital One - $12,593.00 Figurelend - $0.00 Jpm…" at bounding box center [524, 362] width 219 height 30
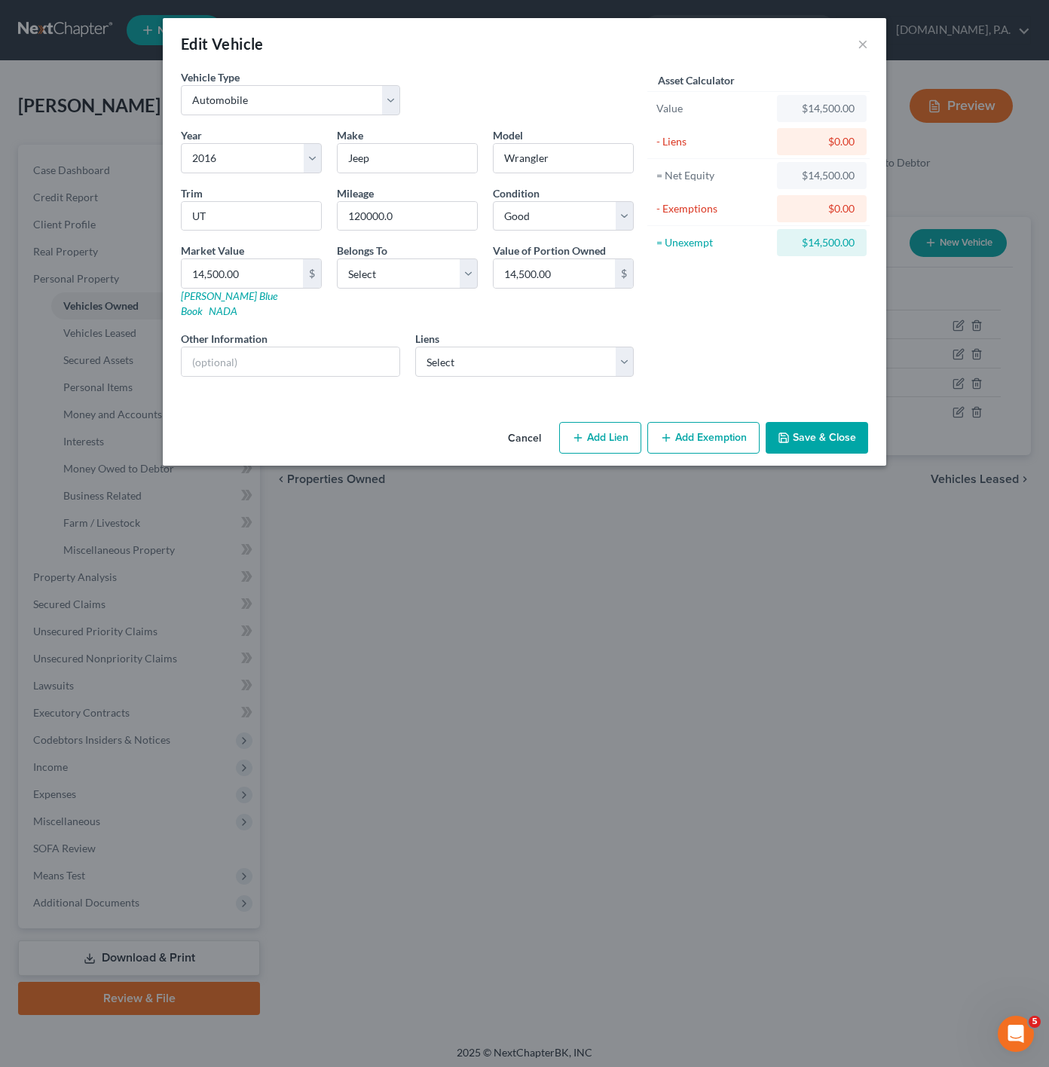
click at [595, 34] on div "Edit Vehicle ×" at bounding box center [525, 43] width 724 height 51
click at [864, 41] on button "×" at bounding box center [863, 44] width 11 height 18
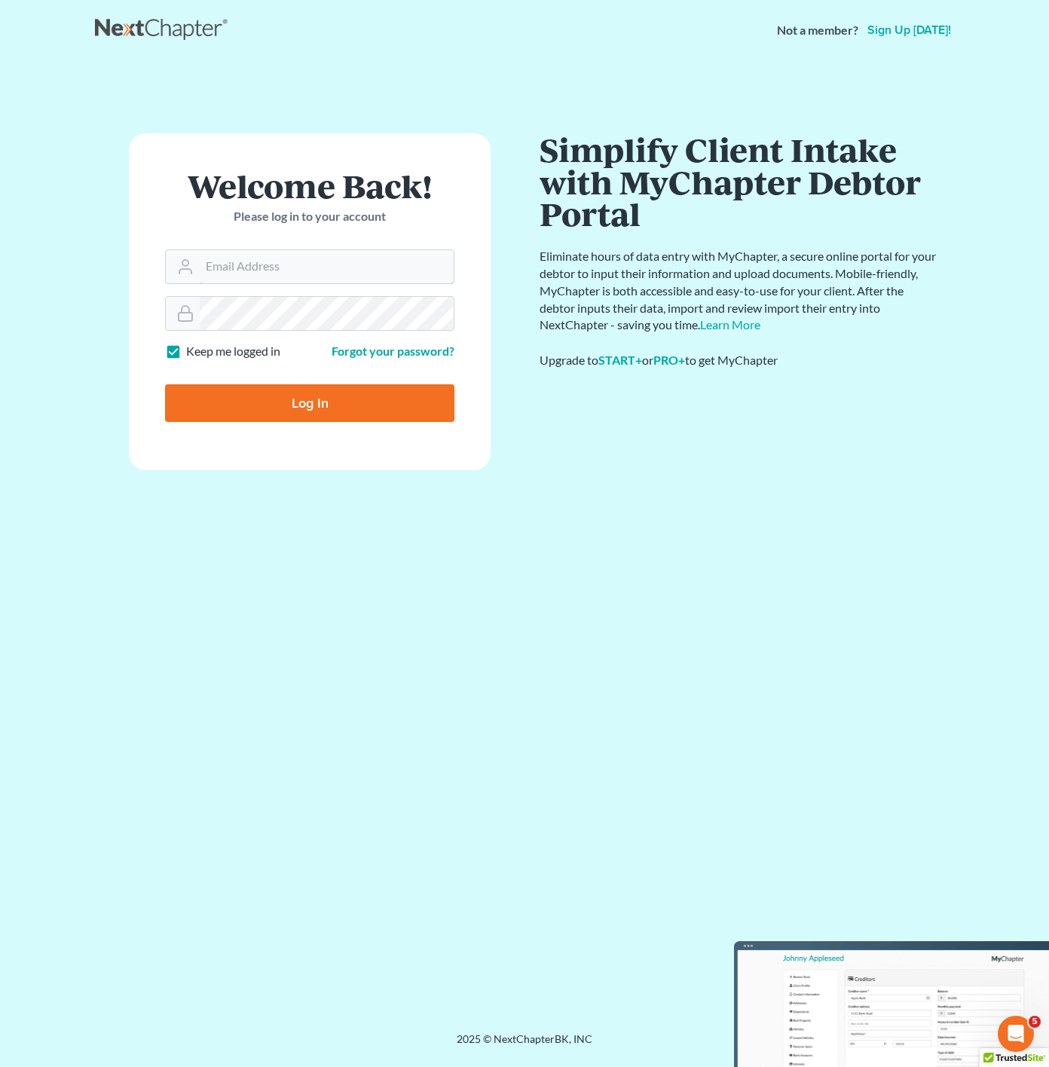
type input "[PERSON_NAME][EMAIL_ADDRESS][DOMAIN_NAME]"
click at [356, 415] on input "Log In" at bounding box center [309, 403] width 289 height 38
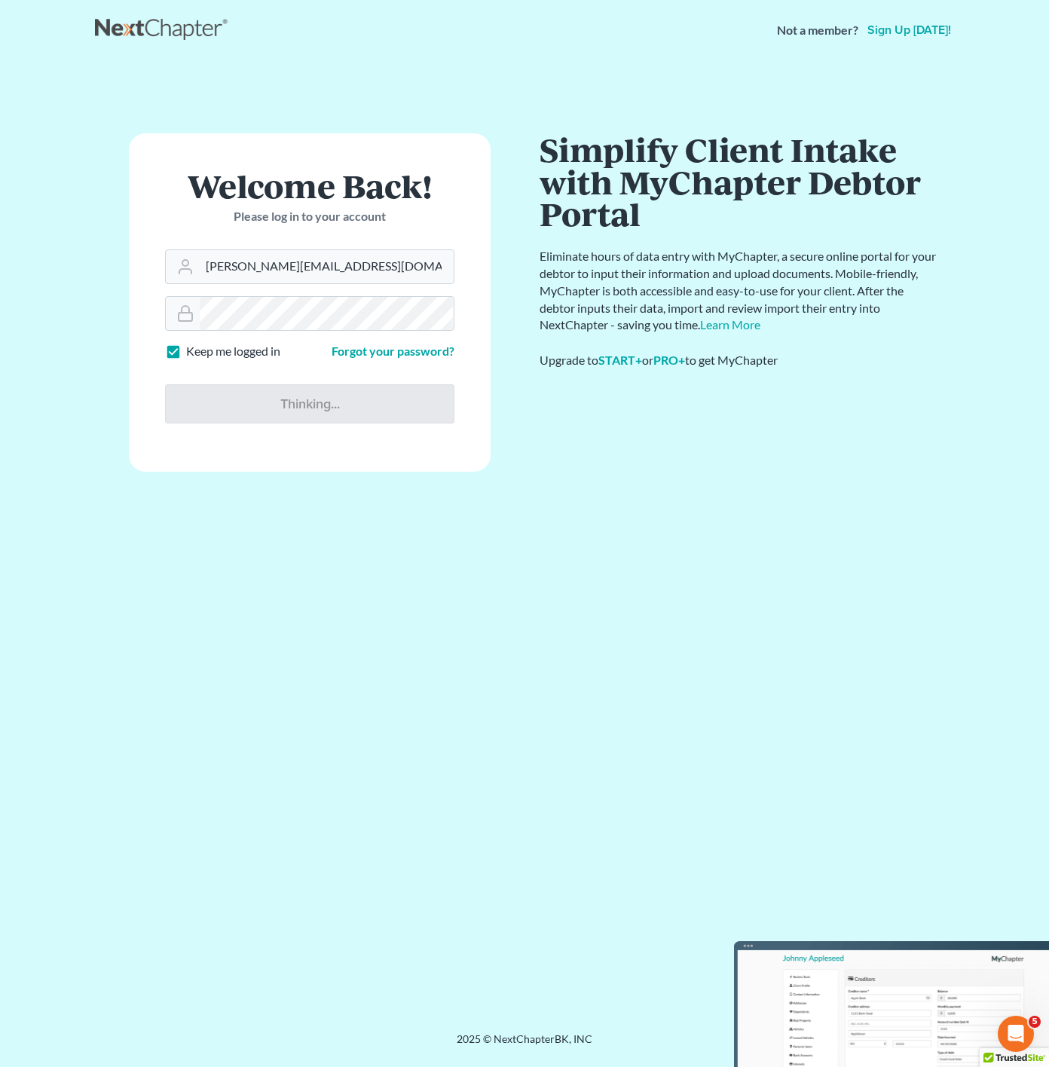
type input "Thinking..."
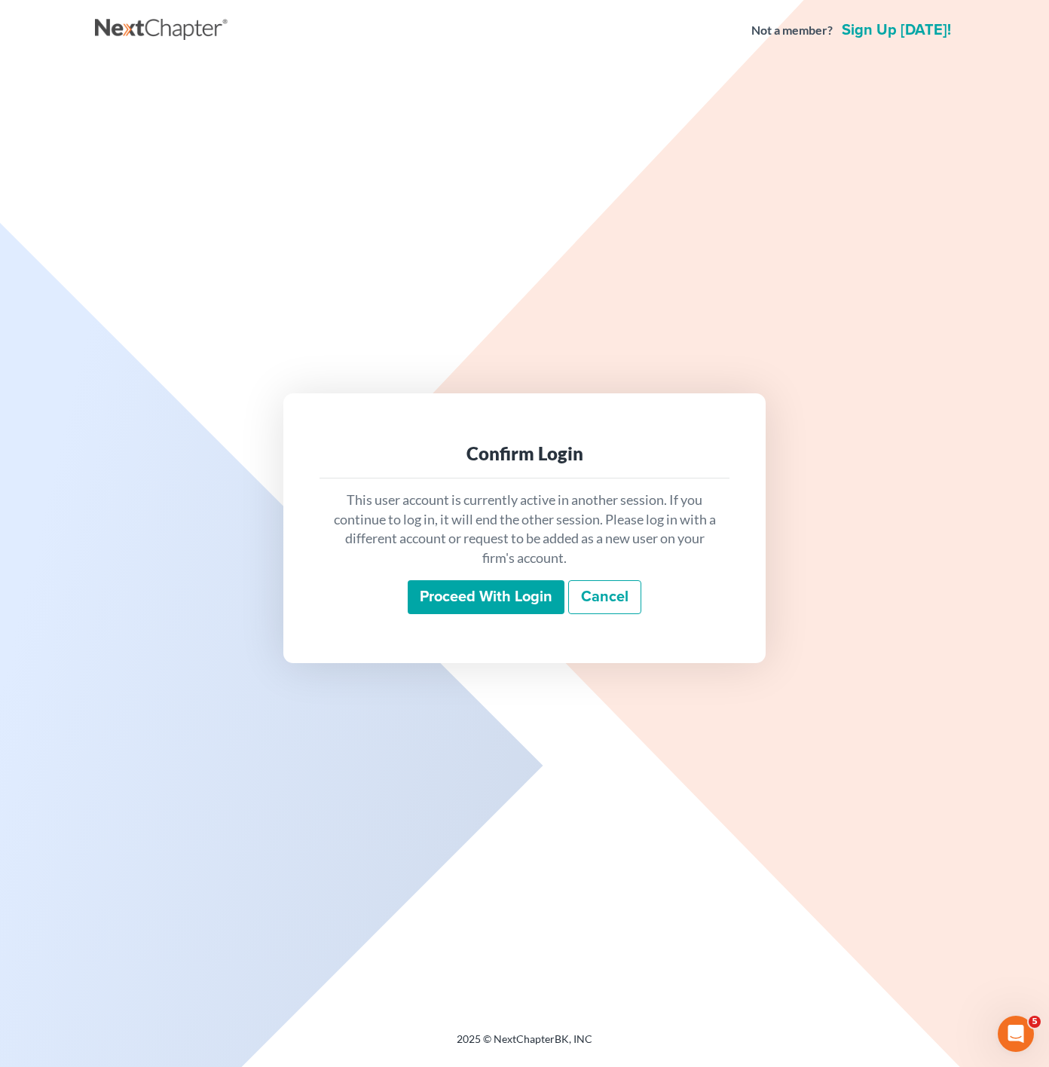
click at [479, 583] on input "Proceed with login" at bounding box center [486, 597] width 157 height 35
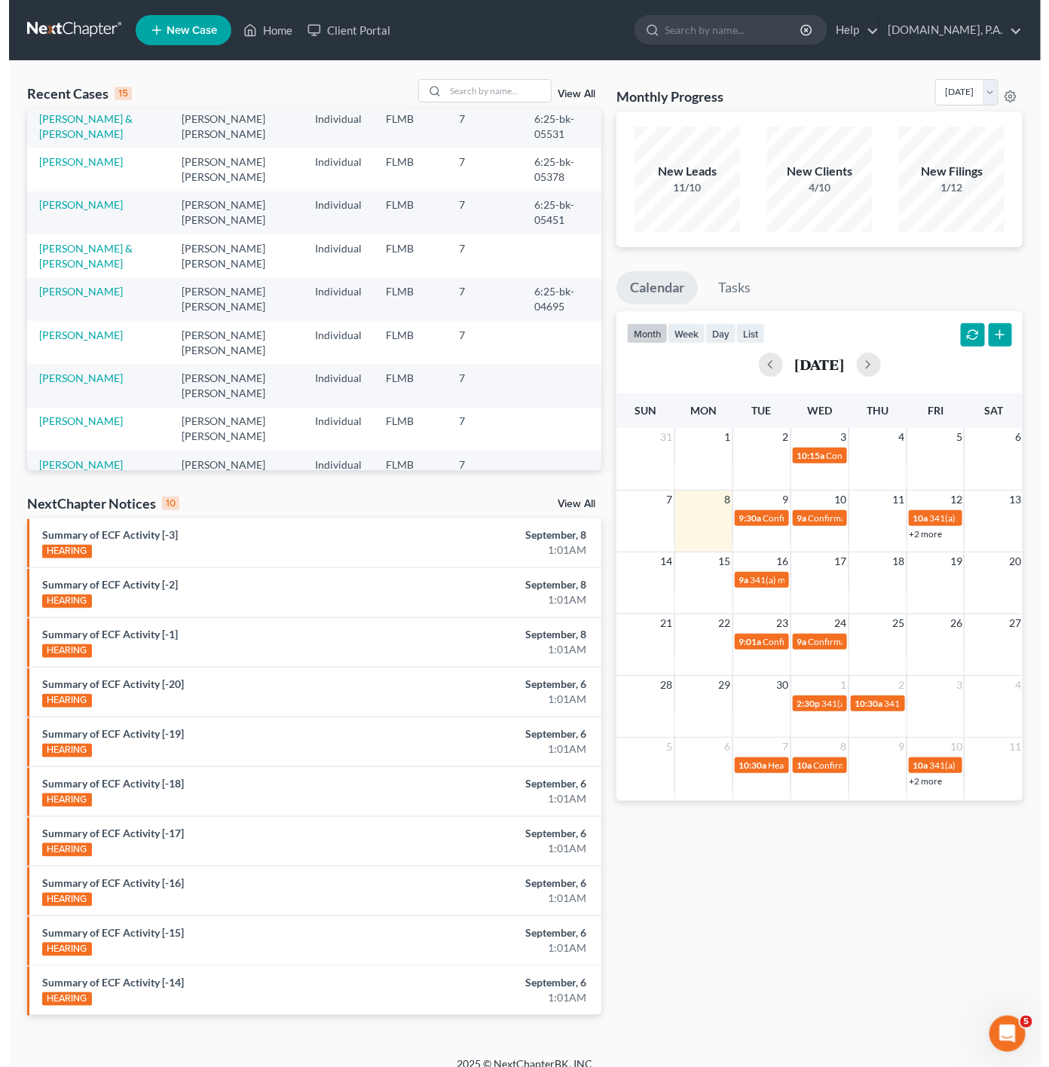
scroll to position [329, 0]
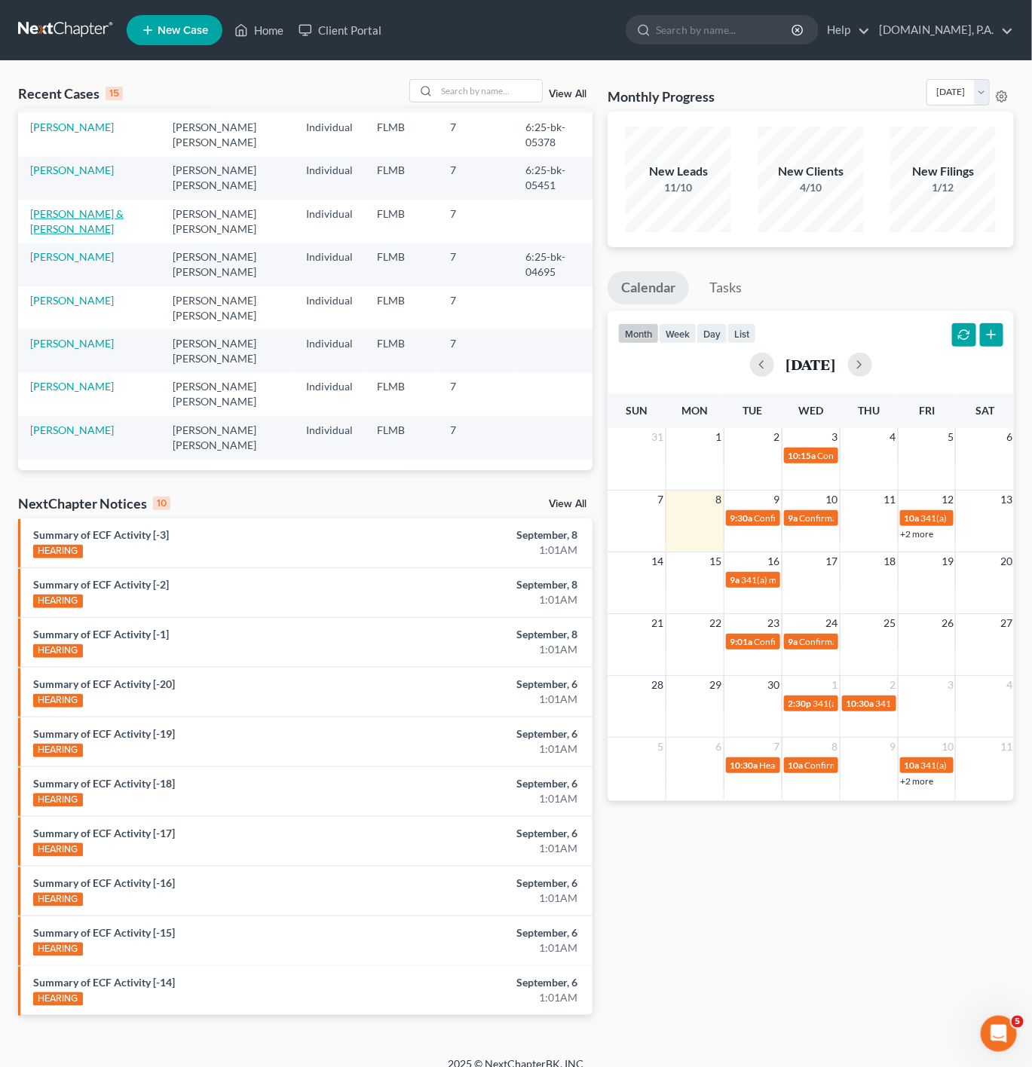
click at [93, 211] on link "[PERSON_NAME] & [PERSON_NAME]" at bounding box center [76, 221] width 93 height 28
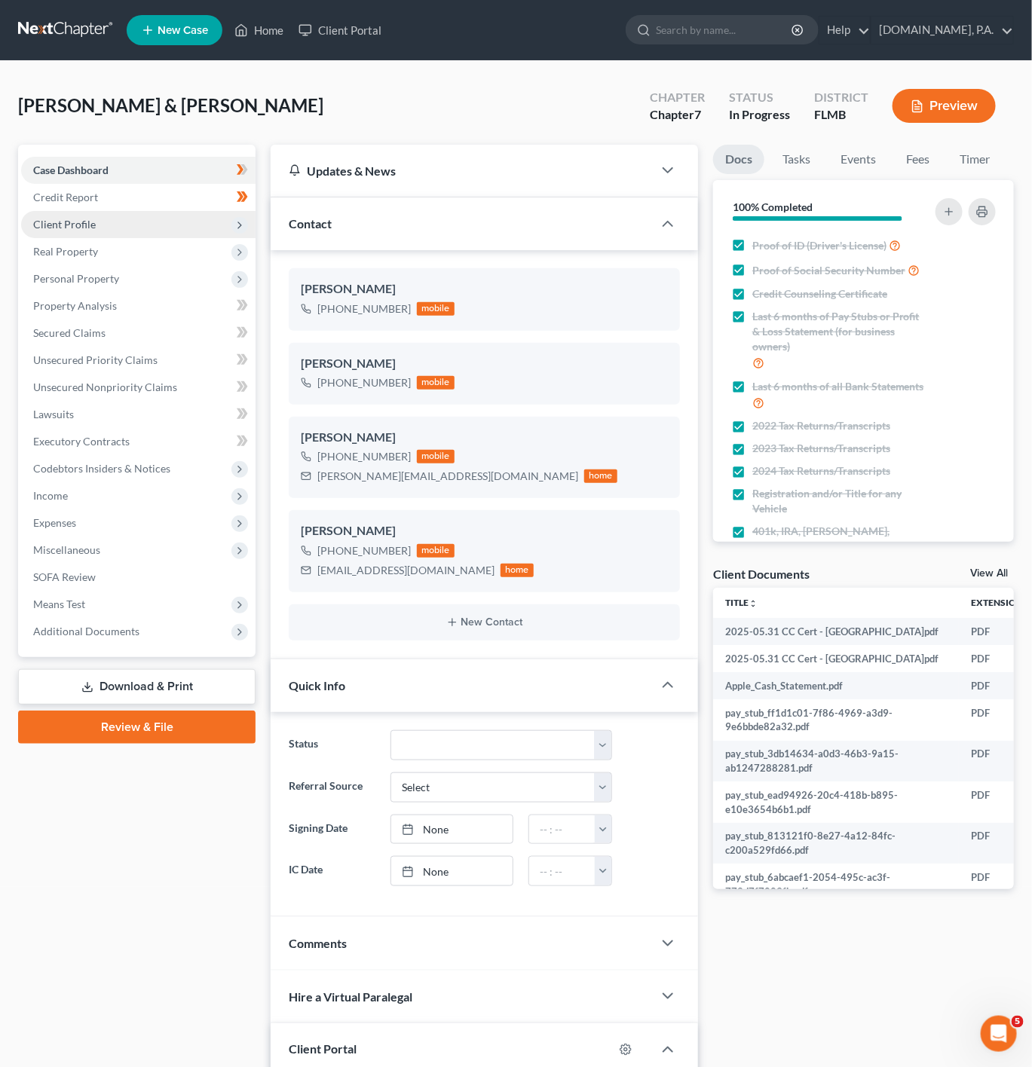
click at [209, 224] on span "Client Profile" at bounding box center [138, 224] width 234 height 27
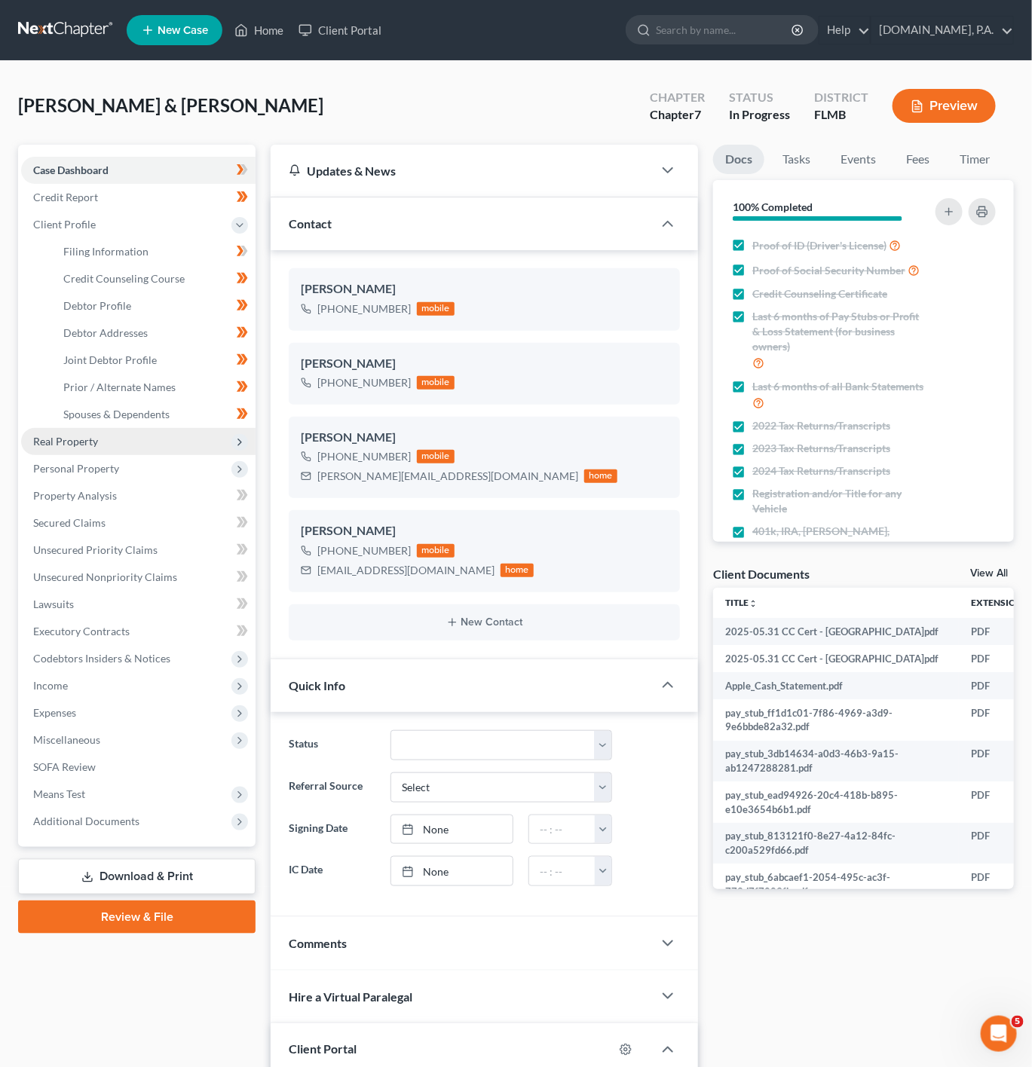
click at [202, 437] on span "Real Property" at bounding box center [138, 441] width 234 height 27
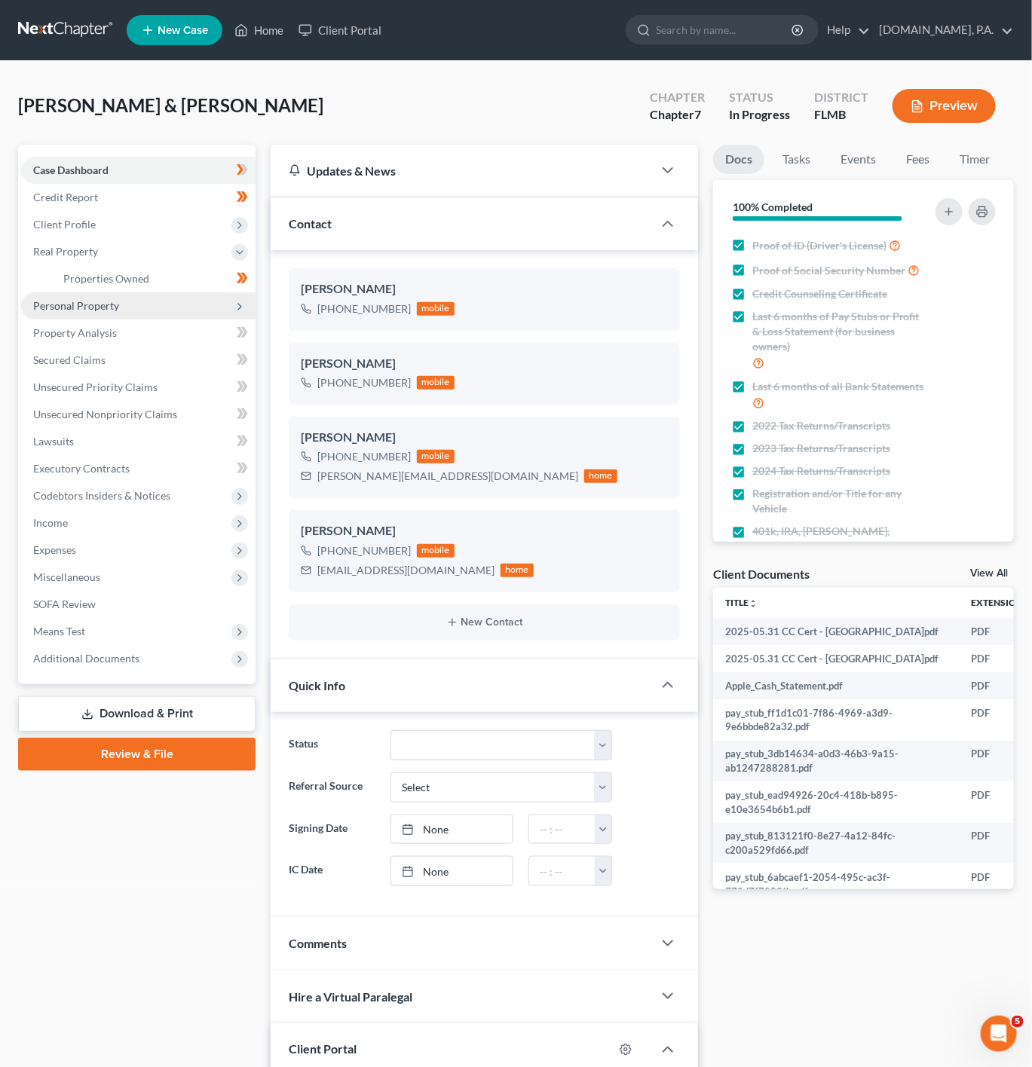
click at [175, 310] on span "Personal Property" at bounding box center [138, 305] width 234 height 27
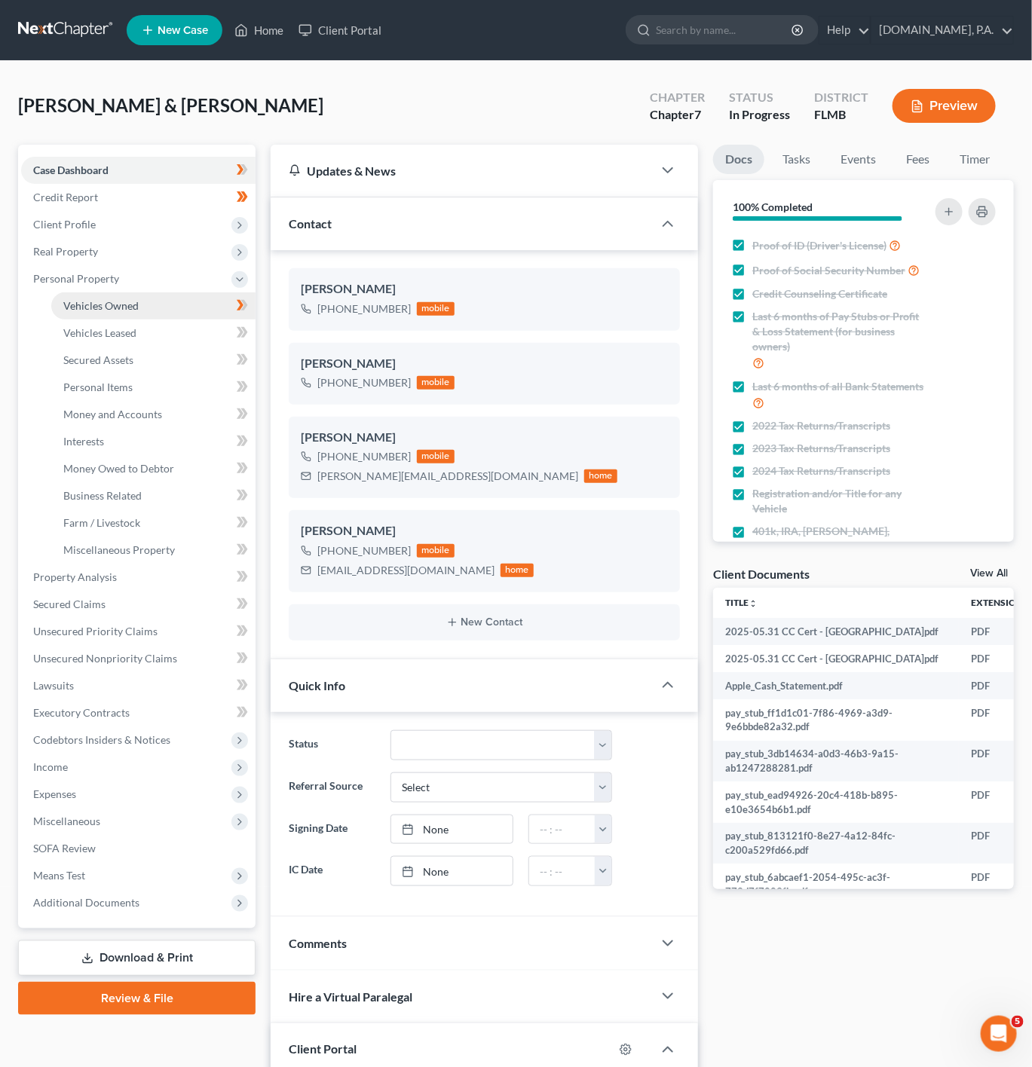
click at [195, 313] on link "Vehicles Owned" at bounding box center [153, 305] width 204 height 27
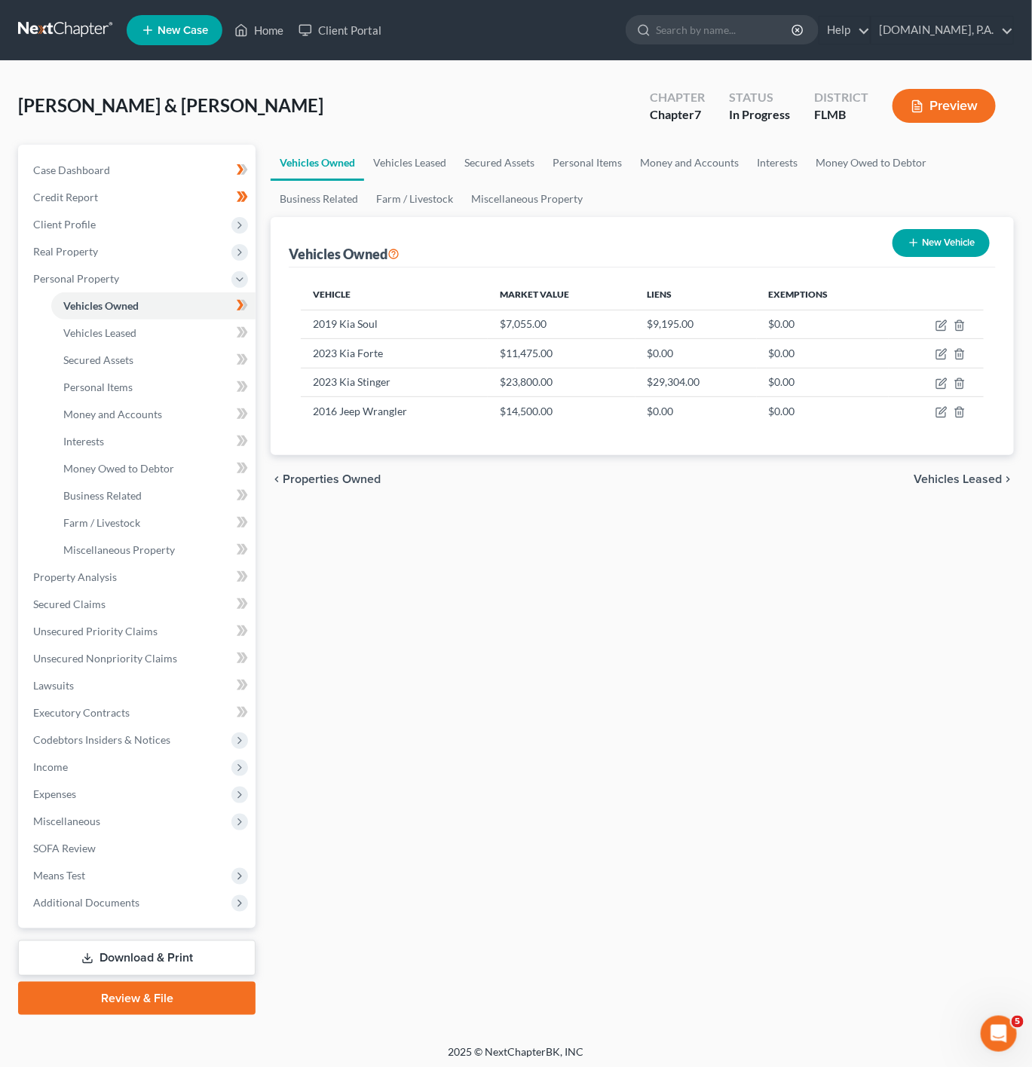
click at [360, 500] on div "chevron_left Properties Owned Vehicles Leased chevron_right" at bounding box center [642, 479] width 743 height 48
click at [941, 412] on icon "button" at bounding box center [941, 412] width 12 height 12
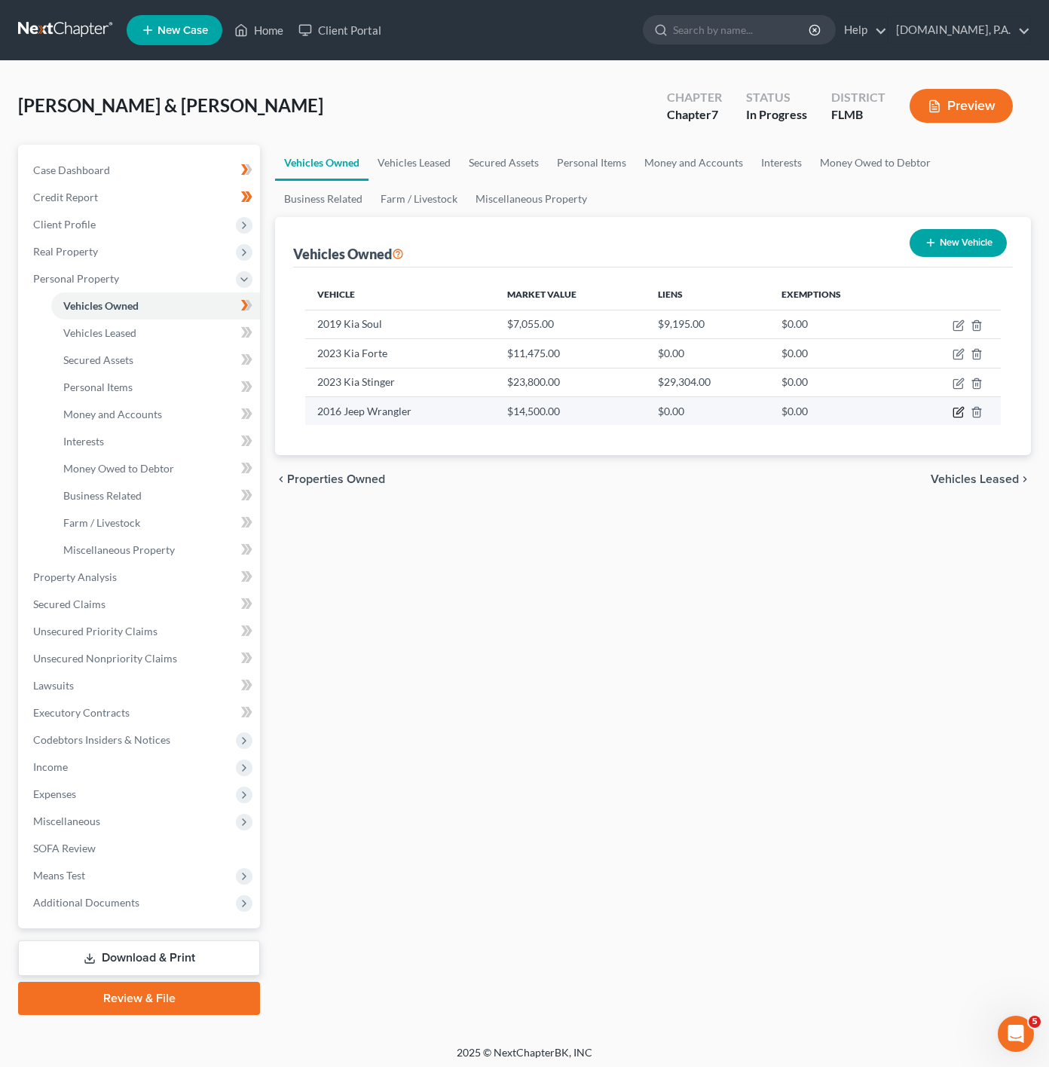
select select "0"
select select "10"
select select "2"
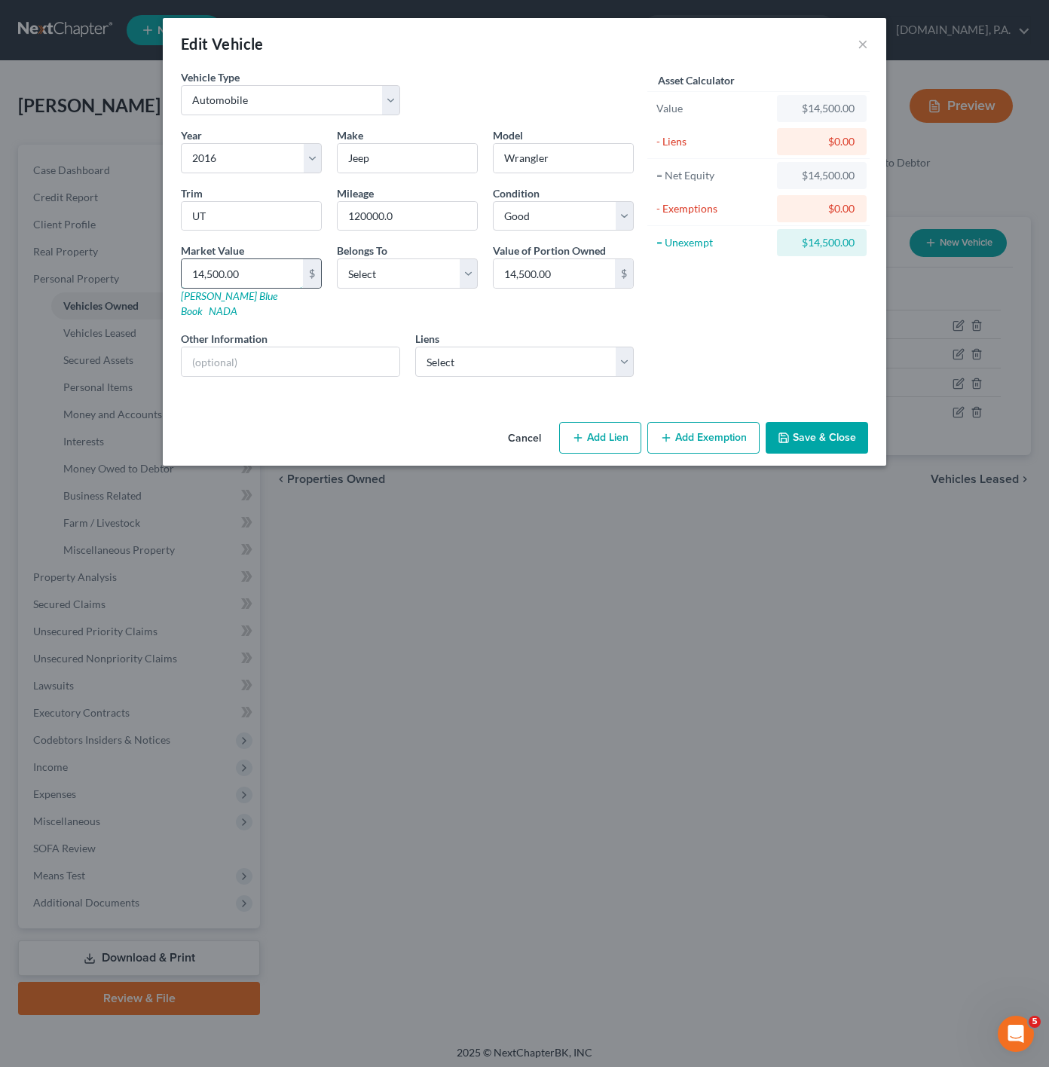
paste input "9,031.25"
type input "9,031.25"
drag, startPoint x: 261, startPoint y: 306, endPoint x: 261, endPoint y: 331, distance: 24.9
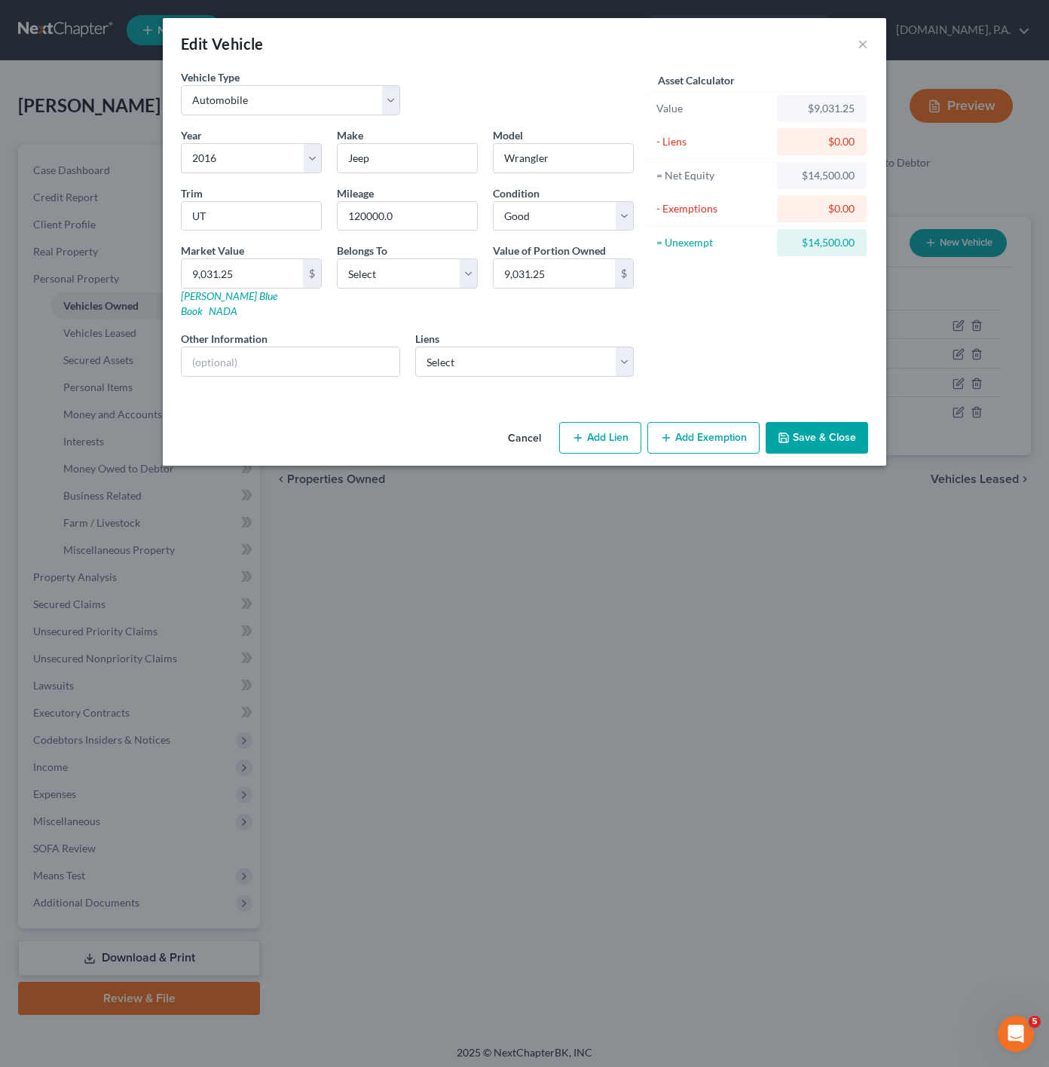
click at [261, 306] on div "Market Value 9,031.25 $ Kelly Blue Book NADA" at bounding box center [251, 281] width 156 height 76
click at [258, 347] on input "text" at bounding box center [291, 361] width 218 height 29
paste input "VIN: 1C4AJWAG1GL252624"
type input "VIN: 1C4AJWAG1GL252624"
click at [686, 338] on div "Asset Calculator Value $9,031.25 - Liens $0.00 = Net Equity $14,500.00 - Exempt…" at bounding box center [758, 229] width 234 height 320
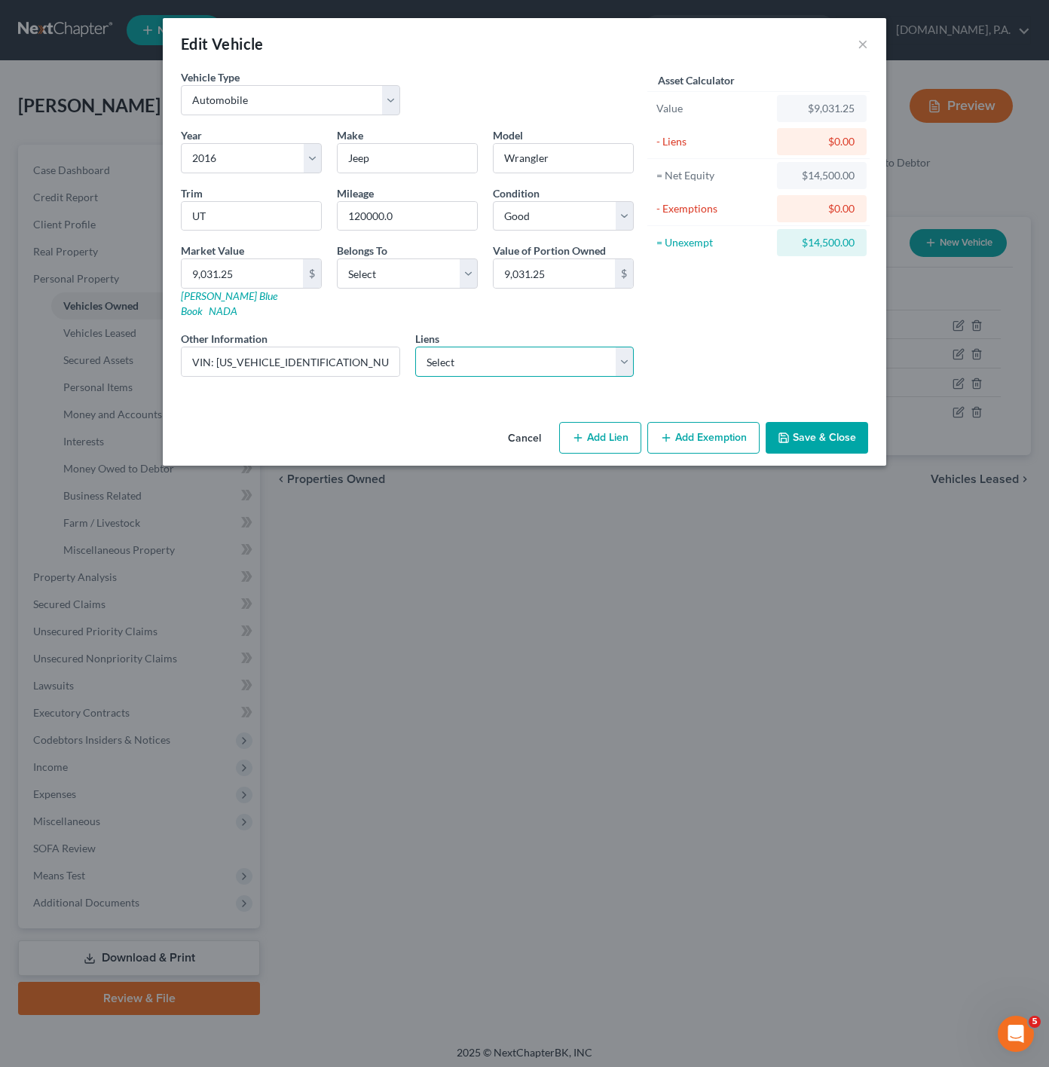
click at [580, 349] on select "Select Kia Finance - $30,414.83 Capital One - $12,593.00 Figurelend - $0.00 Jpm…" at bounding box center [524, 362] width 219 height 30
click at [454, 276] on select "Select Debtor 1 Only Debtor 2 Only Debtor 1 And Debtor 2 Only At Least One Of T…" at bounding box center [407, 274] width 141 height 30
click at [454, 281] on select "Select Debtor 1 Only Debtor 2 Only Debtor 1 And Debtor 2 Only At Least One Of T…" at bounding box center [407, 274] width 141 height 30
click at [453, 283] on select "Select Debtor 1 Only Debtor 2 Only Debtor 1 And Debtor 2 Only At Least One Of T…" at bounding box center [407, 274] width 141 height 30
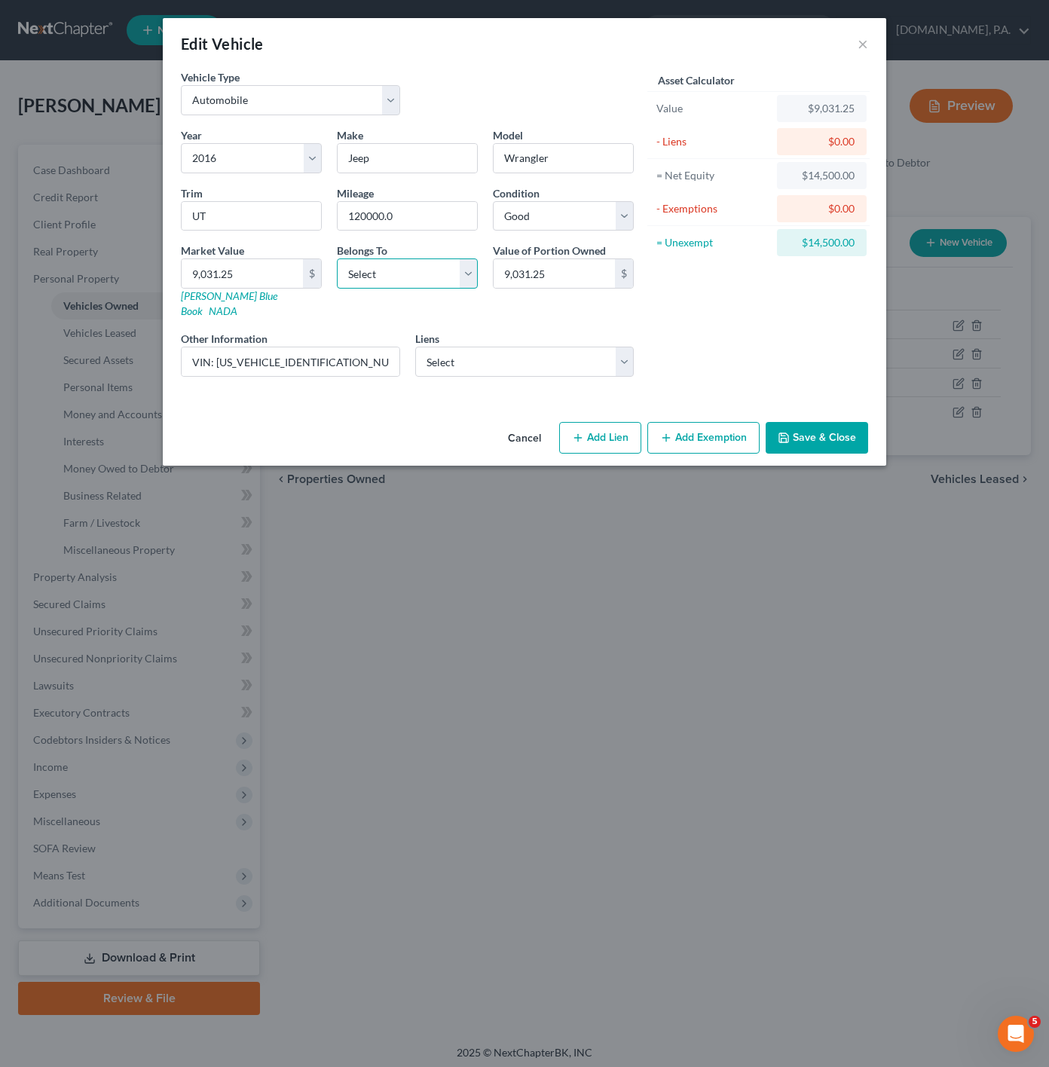
select select "0"
click at [337, 261] on select "Select Debtor 1 Only Debtor 2 Only Debtor 1 And Debtor 2 Only At Least One Of T…" at bounding box center [407, 274] width 141 height 30
click at [629, 355] on select "Select Kia Finance - $30,414.83 Capital One - $12,593.00 Figurelend - $0.00 Jpm…" at bounding box center [524, 362] width 219 height 30
click at [688, 350] on div "Asset Calculator Value $9,031.25 - Liens $0.00 = Net Equity $14,500.00 - Exempt…" at bounding box center [758, 229] width 234 height 320
click at [705, 422] on button "Add Exemption" at bounding box center [703, 438] width 112 height 32
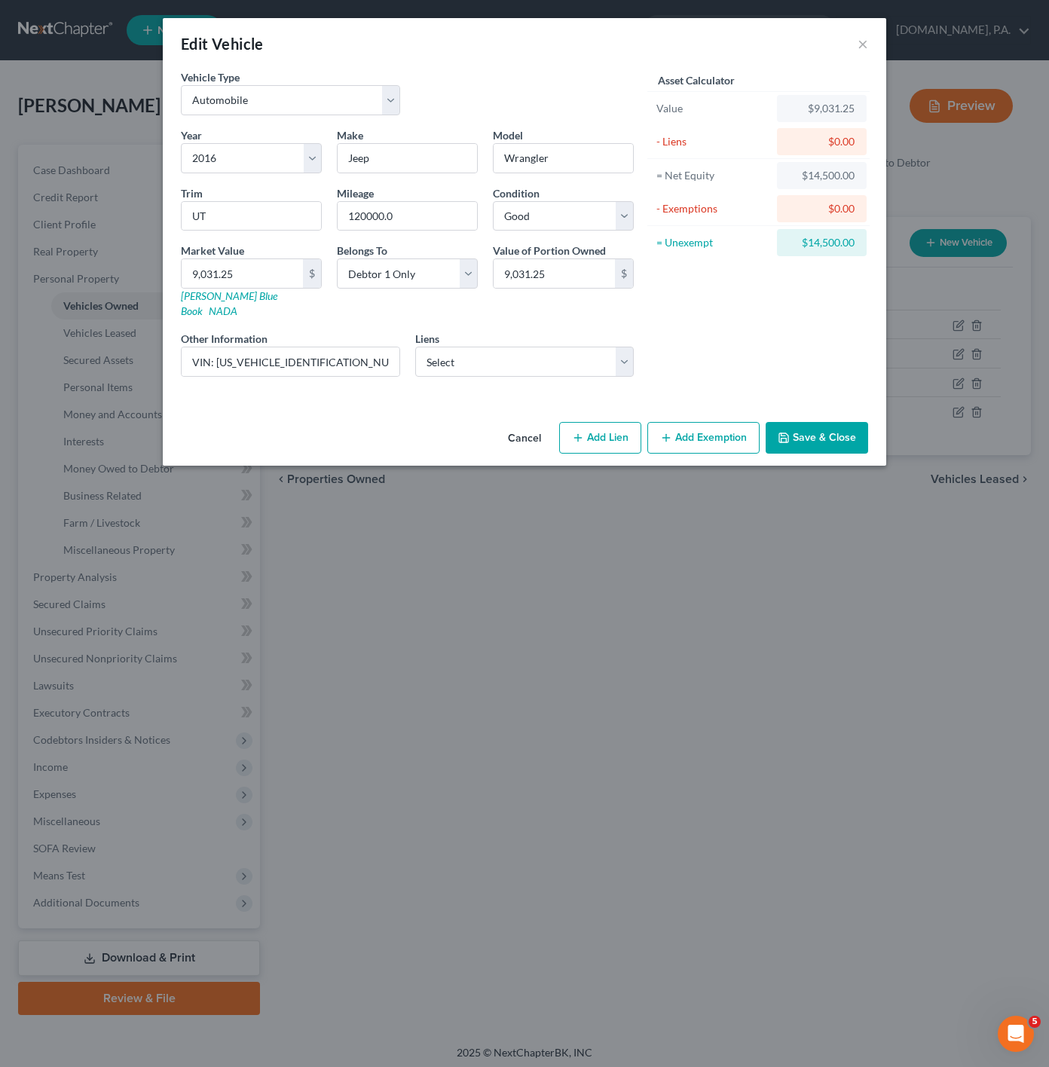
select select "2"
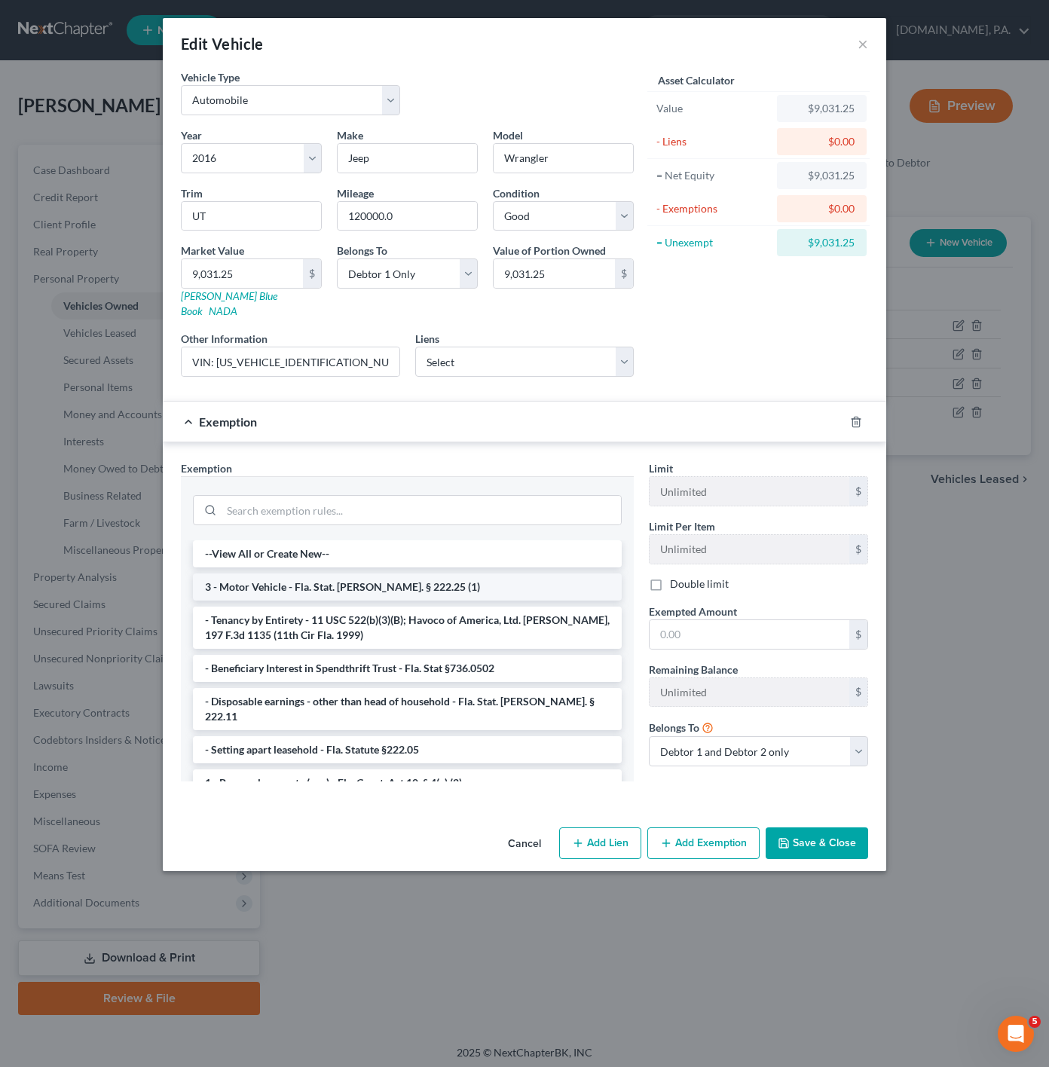
click at [479, 575] on li "3 - Motor Vehicle - Fla. Stat. [PERSON_NAME]. § 222.25 (1)" at bounding box center [407, 587] width 429 height 27
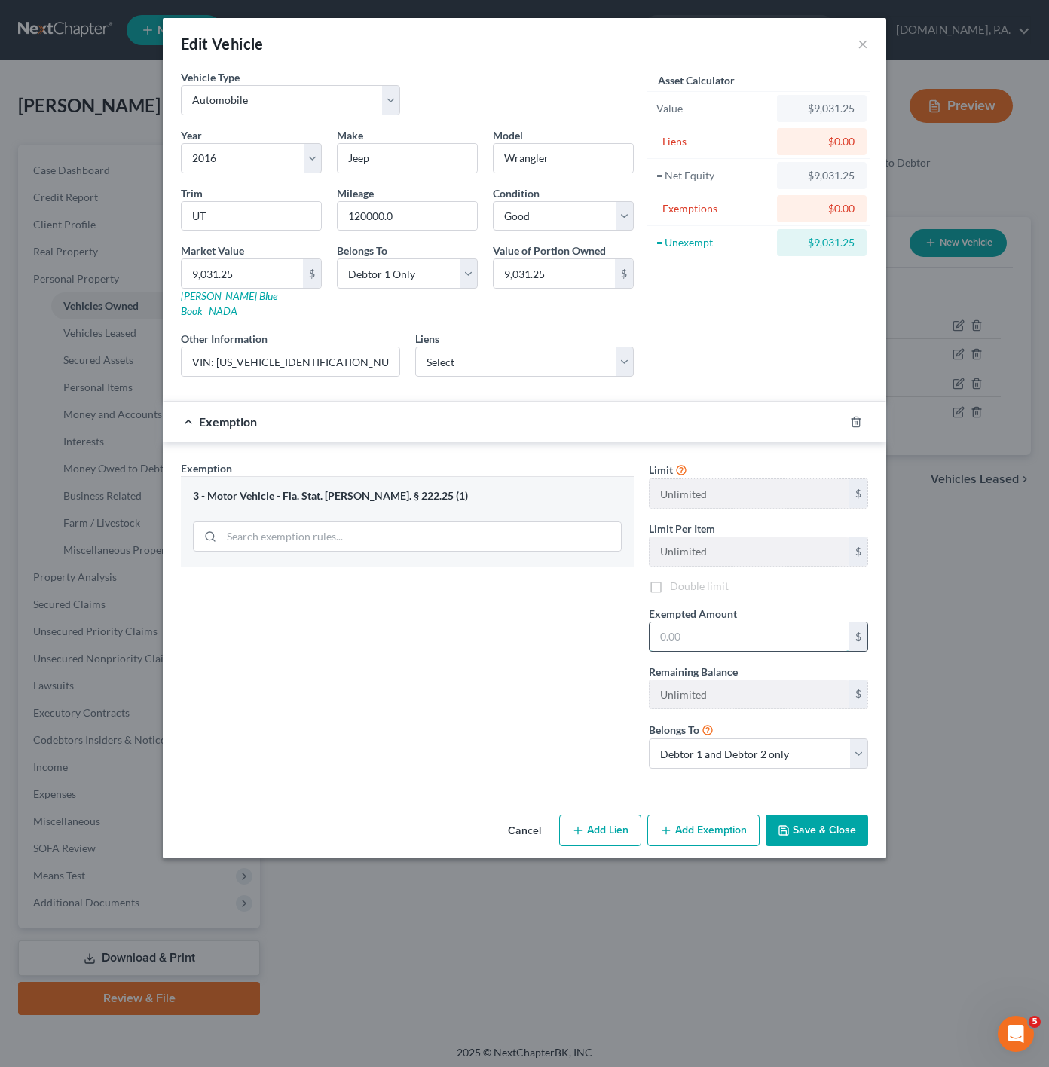
click at [681, 625] on input "text" at bounding box center [750, 637] width 200 height 29
type input "5,000"
click at [280, 415] on span "$5,000.00" at bounding box center [286, 422] width 52 height 14
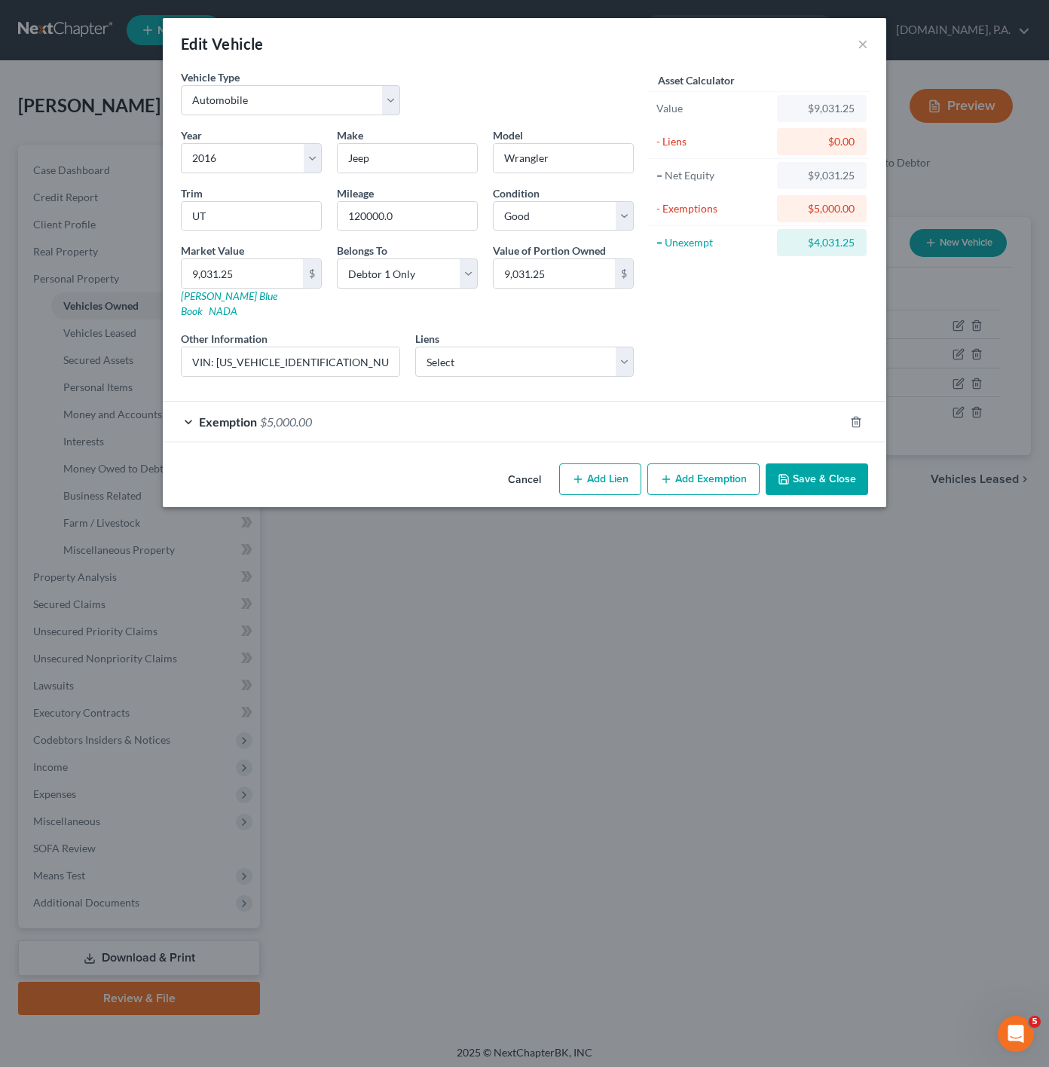
click at [708, 464] on button "Add Exemption" at bounding box center [703, 480] width 112 height 32
select select "2"
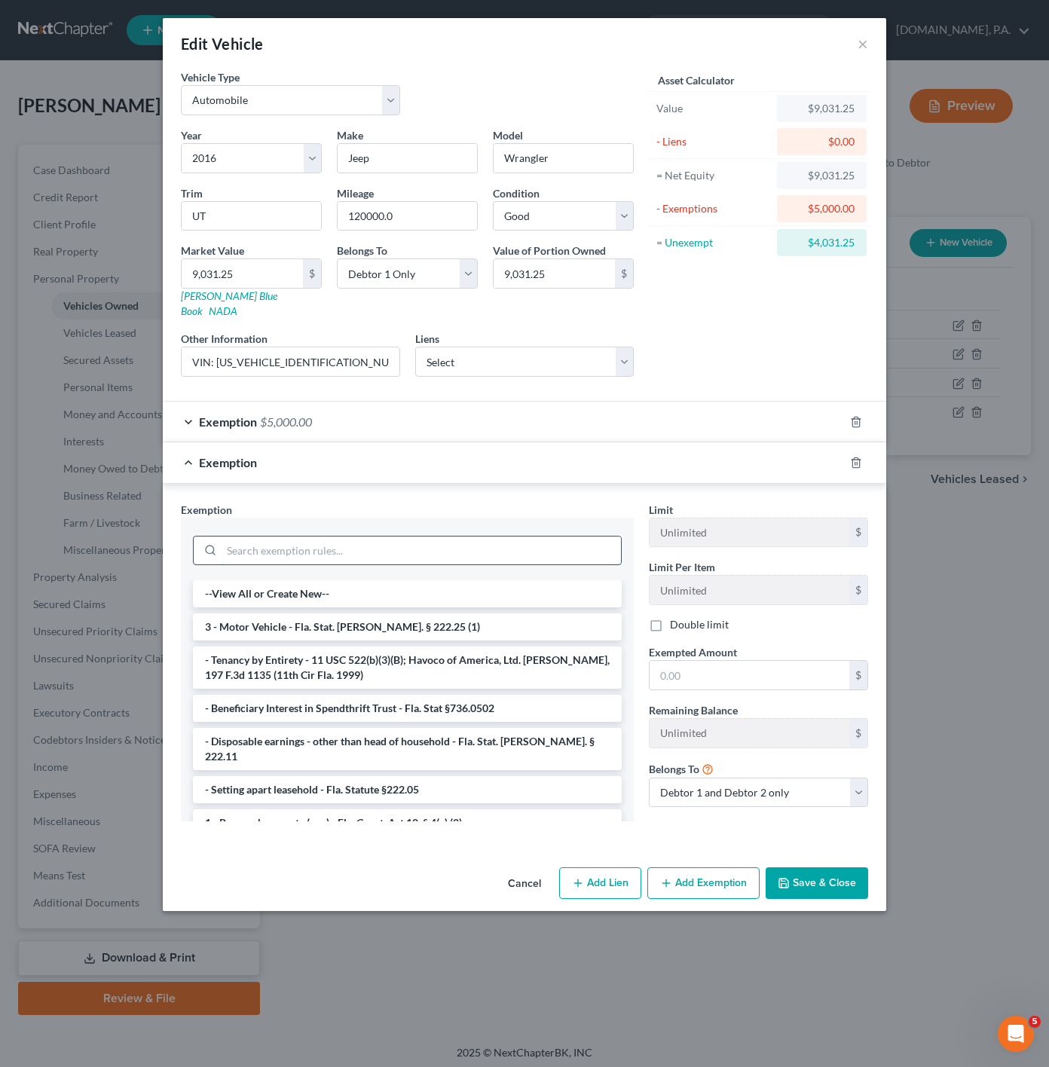
click at [426, 545] on input "search" at bounding box center [421, 551] width 399 height 29
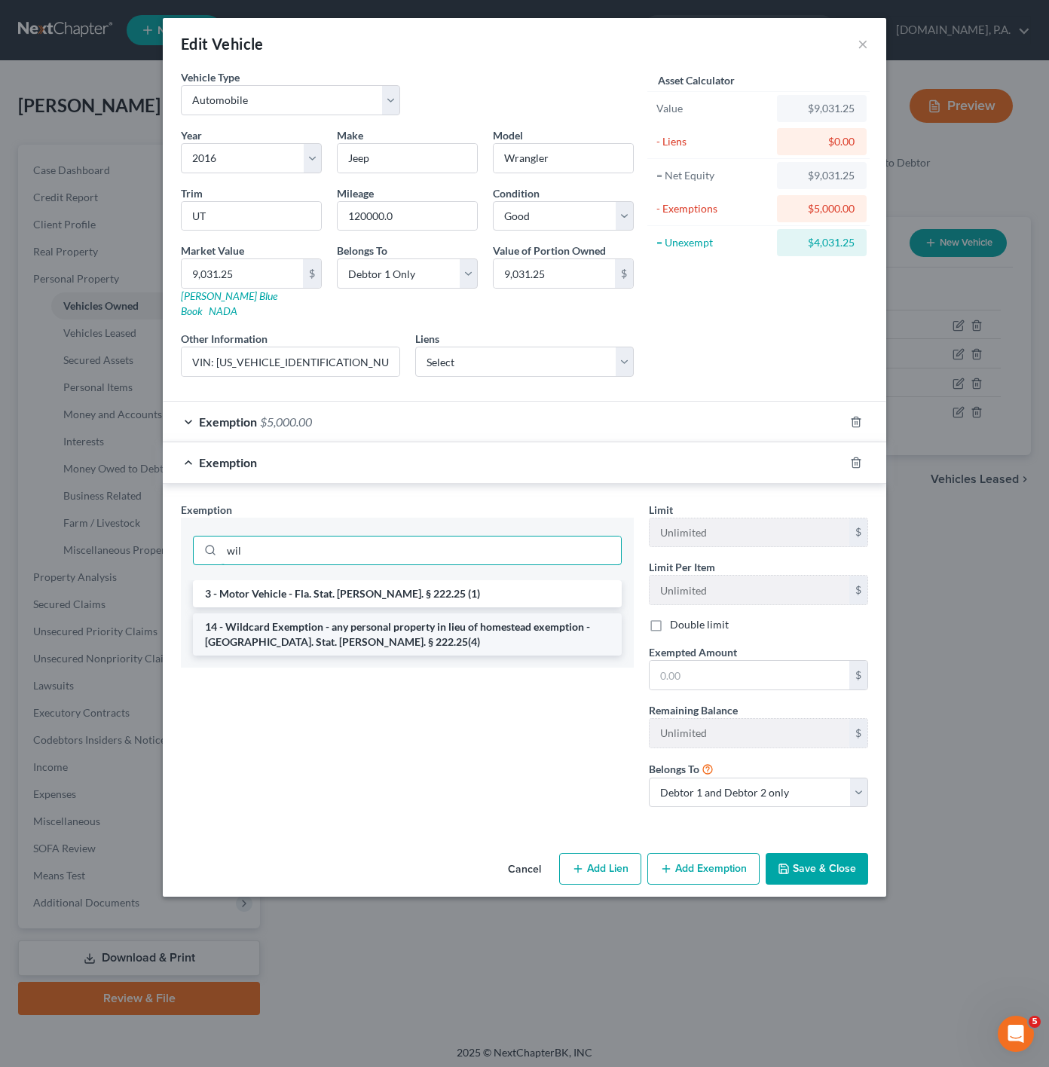
type input "wil"
click at [443, 636] on li "14 - Wildcard Exemption - any personal property in lieu of homestead exemption …" at bounding box center [407, 635] width 429 height 42
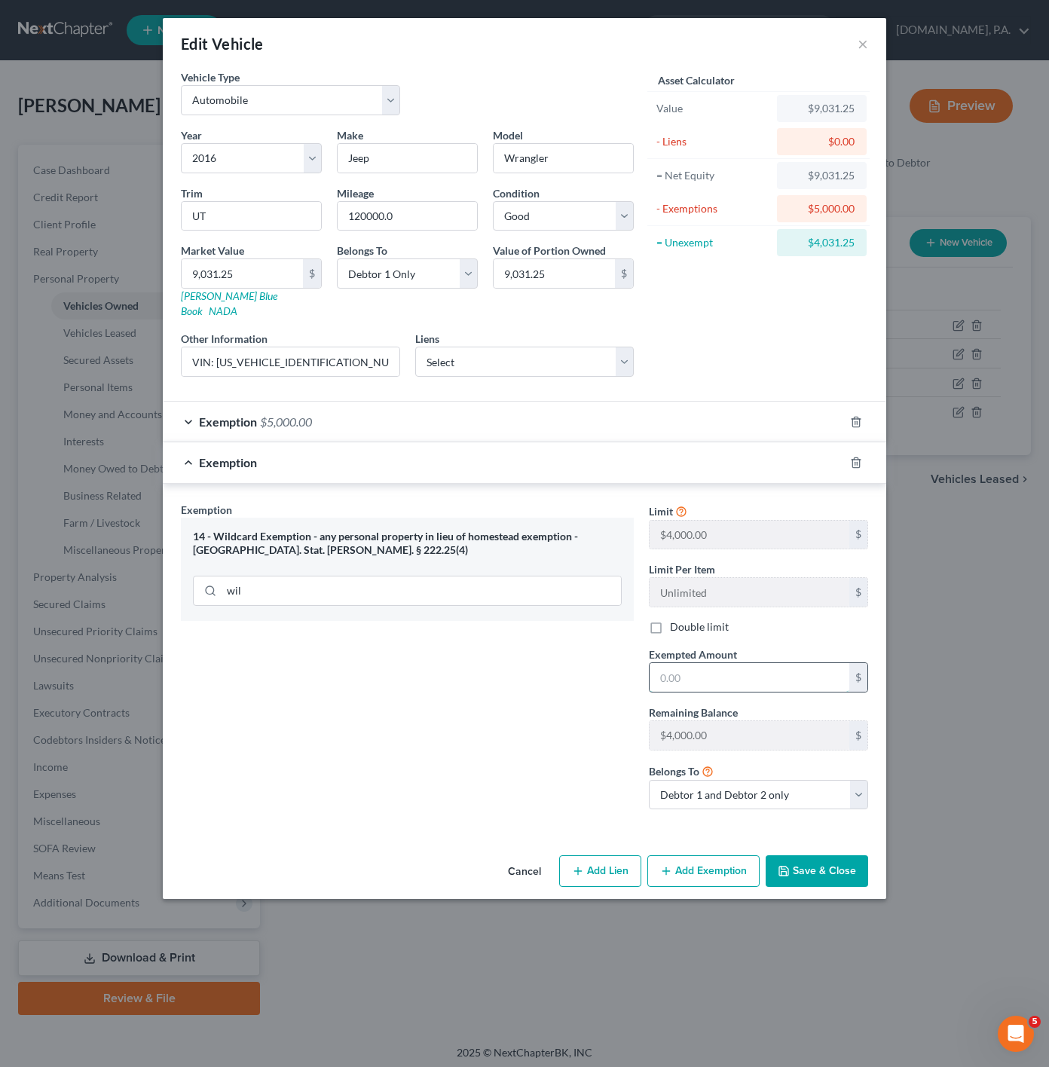
click at [763, 666] on input "text" at bounding box center [750, 677] width 200 height 29
type input "4,000"
drag, startPoint x: 816, startPoint y: 877, endPoint x: 285, endPoint y: 219, distance: 845.7
click at [344, 279] on div "Edit Vehicle × Vehicle Type Select Automobile Truck Trailer Watercraft Aircraft…" at bounding box center [525, 458] width 724 height 881
click at [522, 224] on select "Select Excellent Very Good Good Fair Poor" at bounding box center [563, 216] width 141 height 30
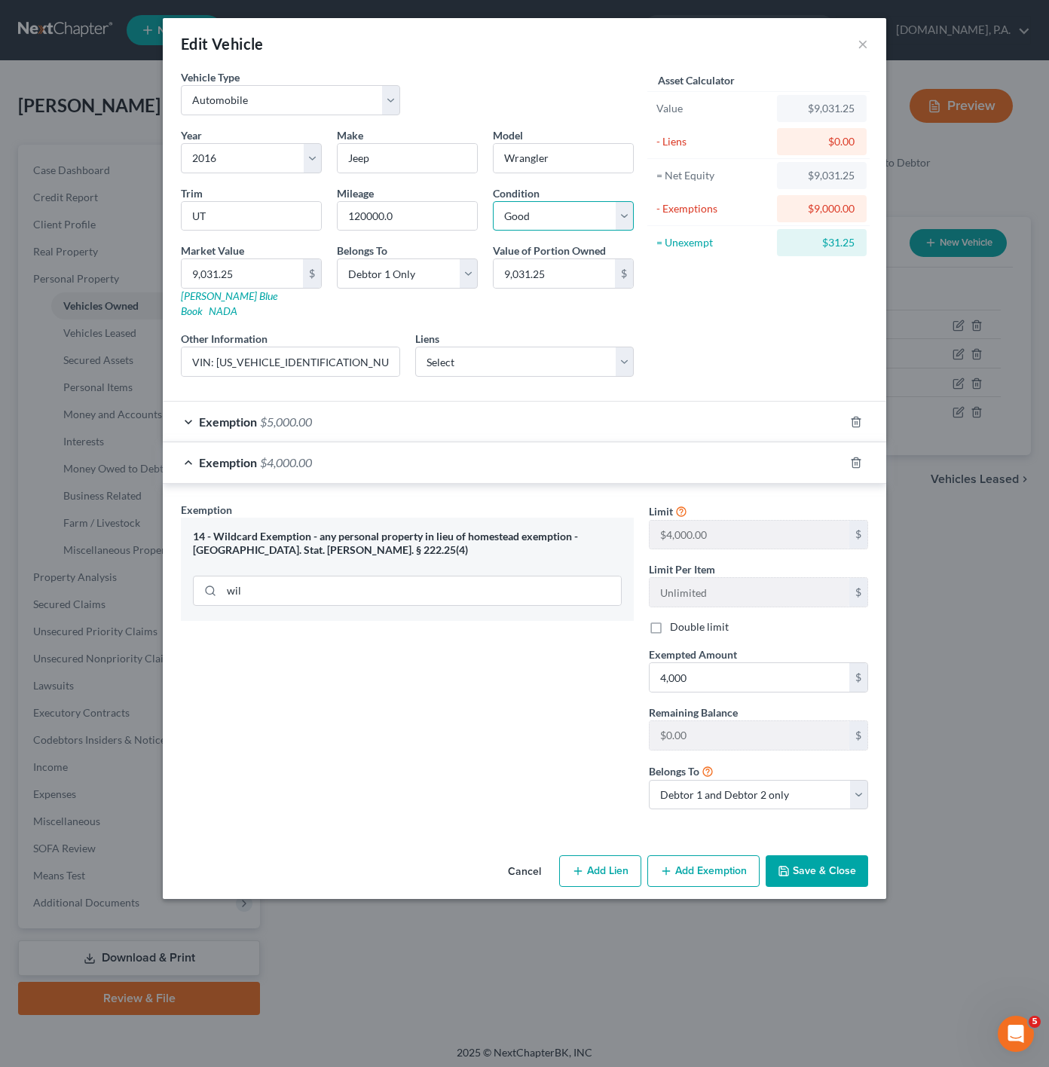
select select "3"
click at [493, 202] on select "Select Excellent Very Good Good Fair Poor" at bounding box center [563, 216] width 141 height 30
drag, startPoint x: 271, startPoint y: 213, endPoint x: 173, endPoint y: 195, distance: 100.2
click at [173, 195] on div "Trim UT" at bounding box center [251, 208] width 156 height 46
type input "Sport"
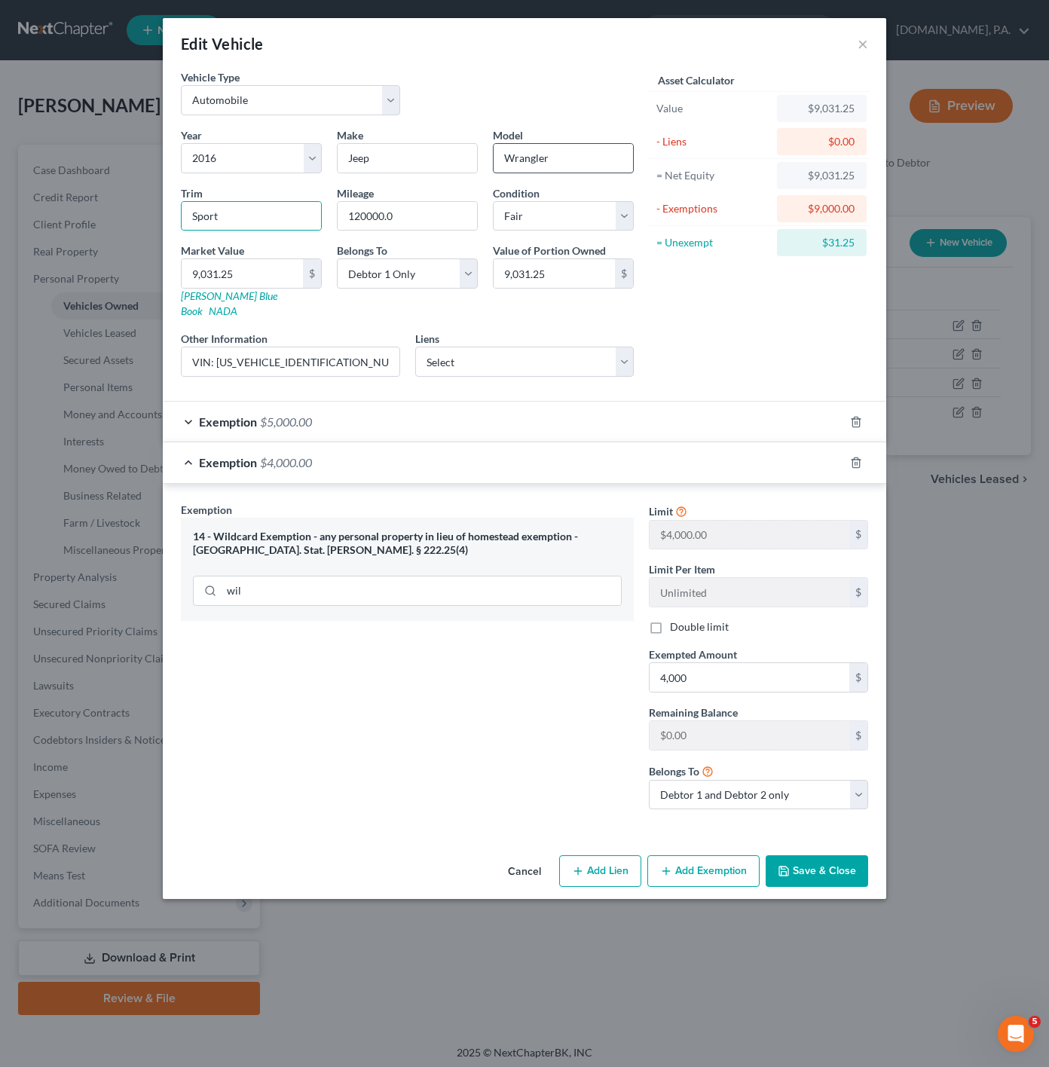
click at [611, 150] on input "Wrangler" at bounding box center [563, 158] width 139 height 29
type input "Wrangler"
click at [280, 210] on input "Sport" at bounding box center [251, 216] width 139 height 29
click at [825, 877] on button "Save & Close" at bounding box center [817, 871] width 103 height 32
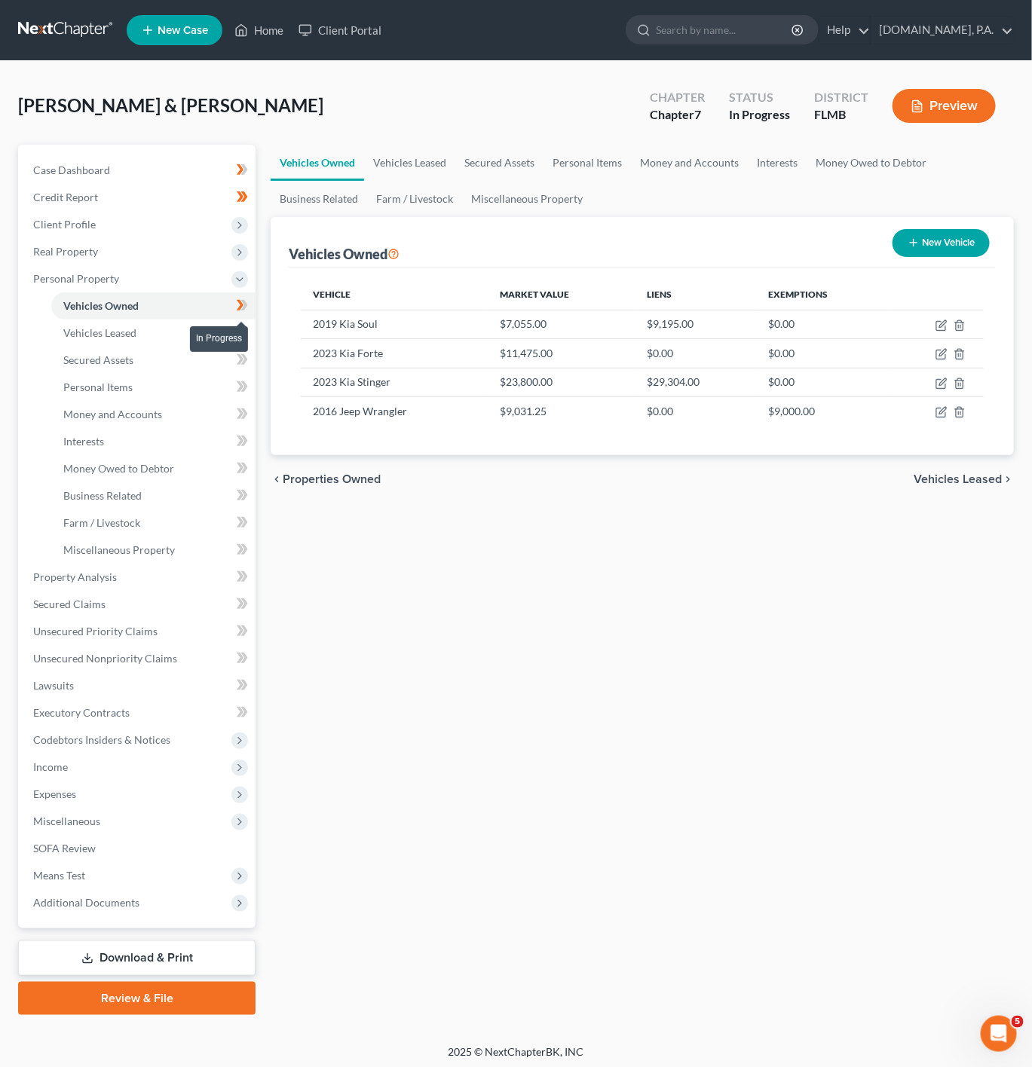
click at [245, 305] on icon at bounding box center [244, 305] width 7 height 11
click at [192, 333] on link "Vehicles Leased" at bounding box center [153, 333] width 204 height 27
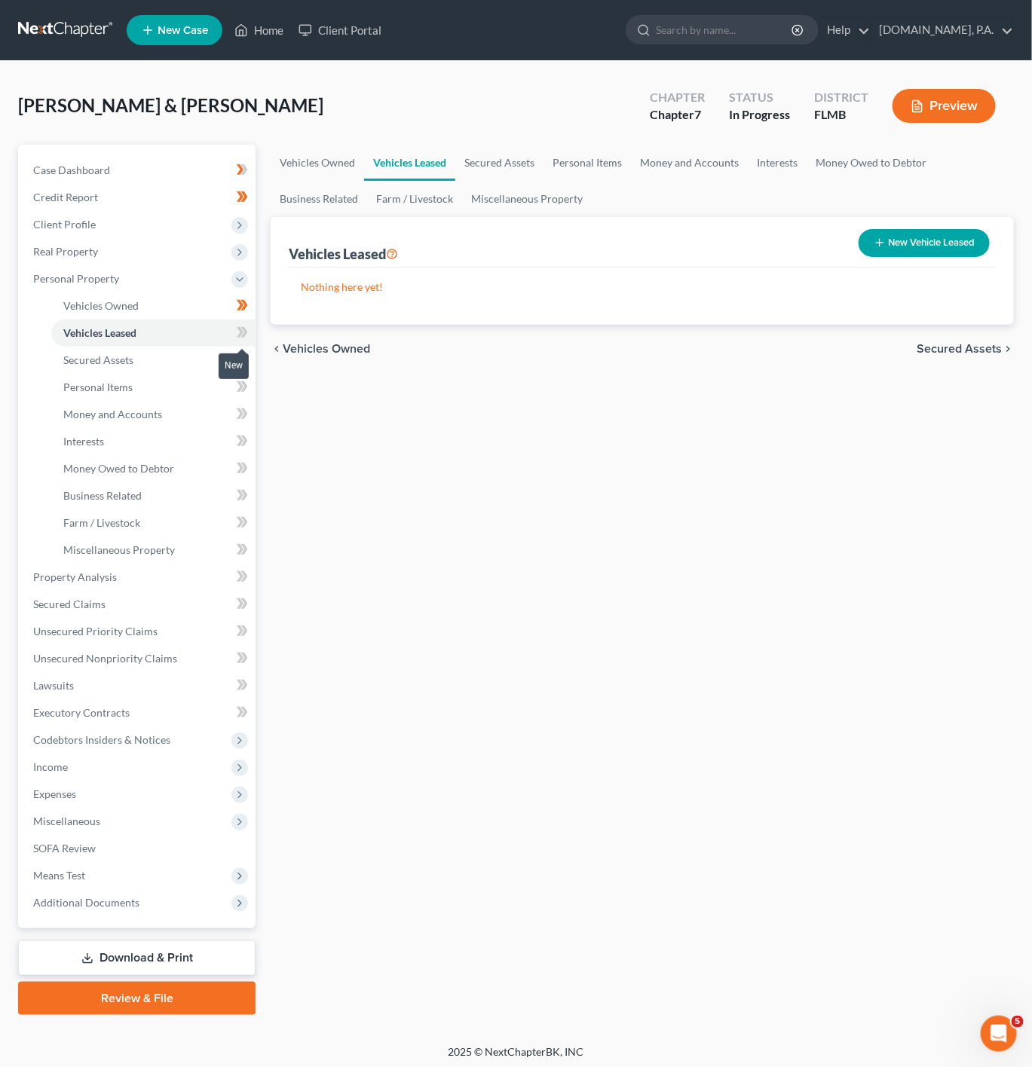
click at [242, 331] on icon at bounding box center [240, 332] width 7 height 11
click at [194, 360] on link "Secured Assets" at bounding box center [153, 360] width 204 height 27
click at [237, 358] on icon at bounding box center [242, 359] width 11 height 19
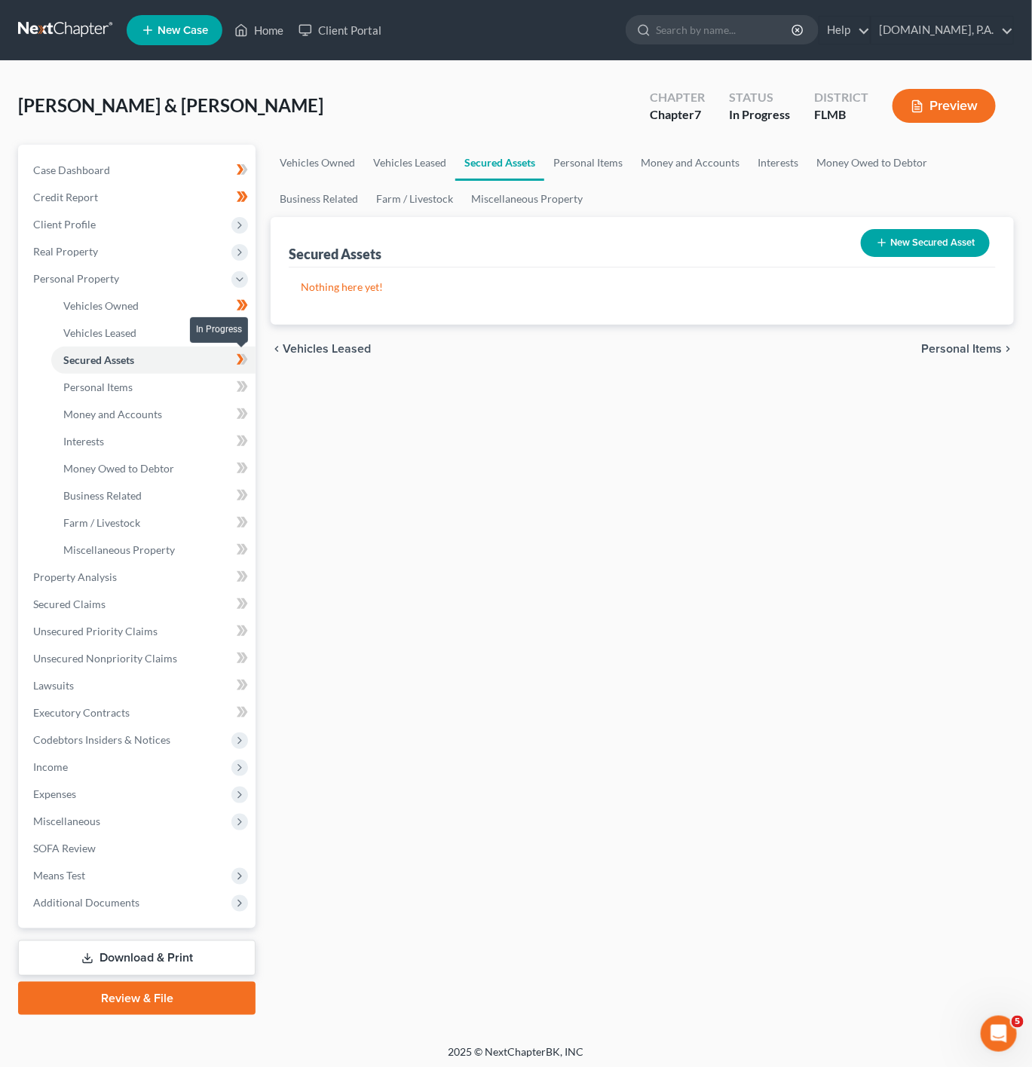
click at [243, 350] on icon at bounding box center [242, 359] width 11 height 19
click at [191, 382] on link "Personal Items" at bounding box center [153, 387] width 204 height 27
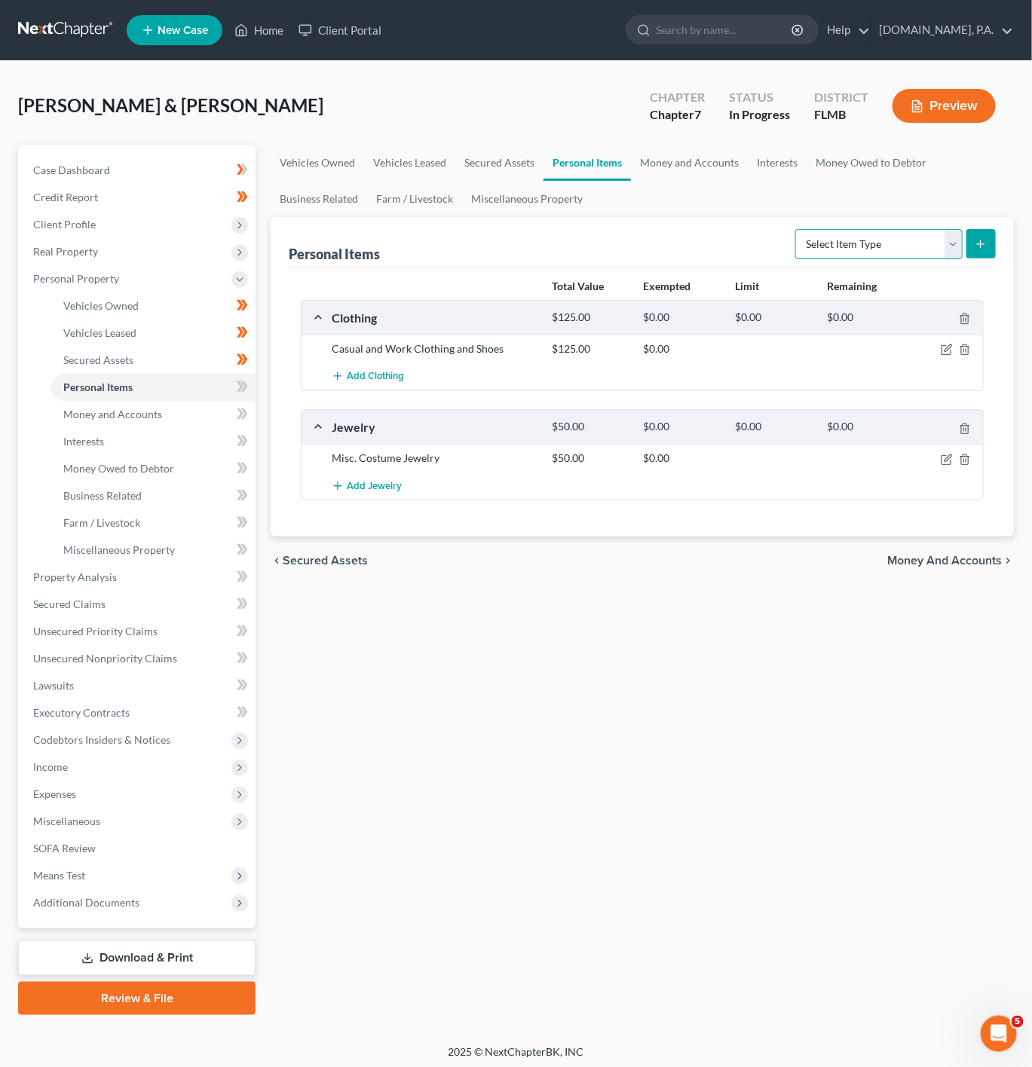
click at [880, 252] on select "Select Item Type Clothing Collectibles Of Value Electronics Firearms Household …" at bounding box center [878, 244] width 167 height 30
select select "household_goods"
click at [796, 229] on select "Select Item Type Clothing Collectibles Of Value Electronics Firearms Household …" at bounding box center [878, 244] width 167 height 30
click at [982, 235] on button "submit" at bounding box center [980, 243] width 29 height 29
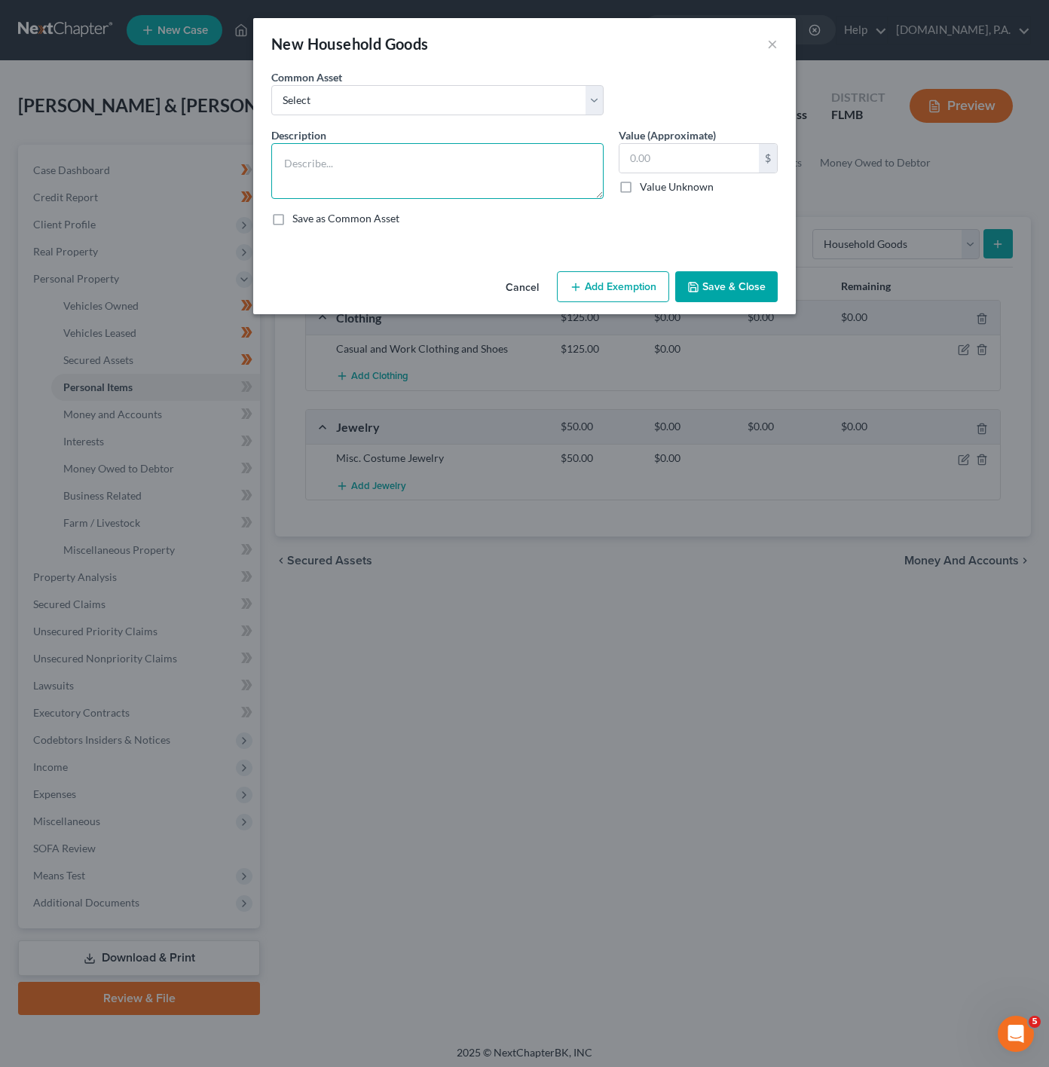
click at [410, 157] on textarea at bounding box center [437, 171] width 332 height 56
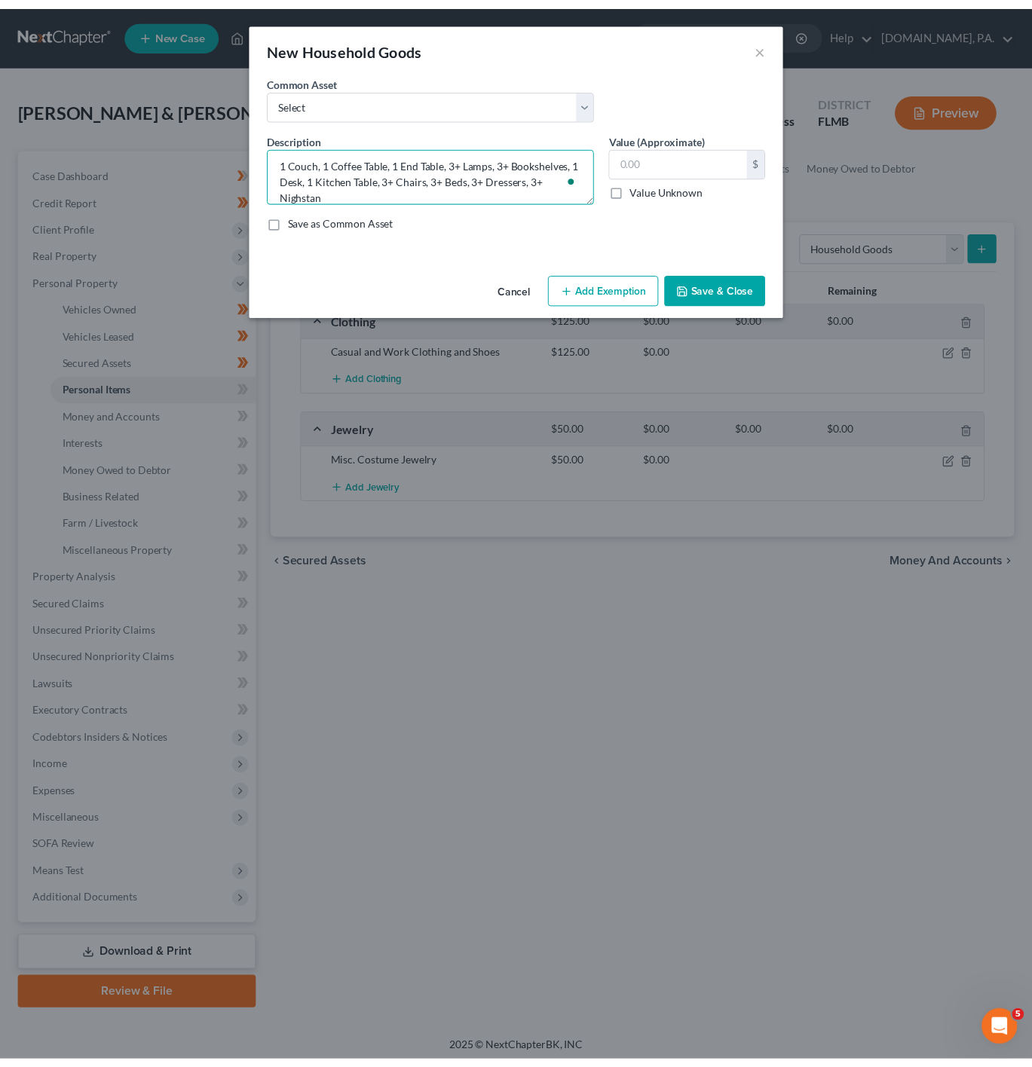
scroll to position [3, 0]
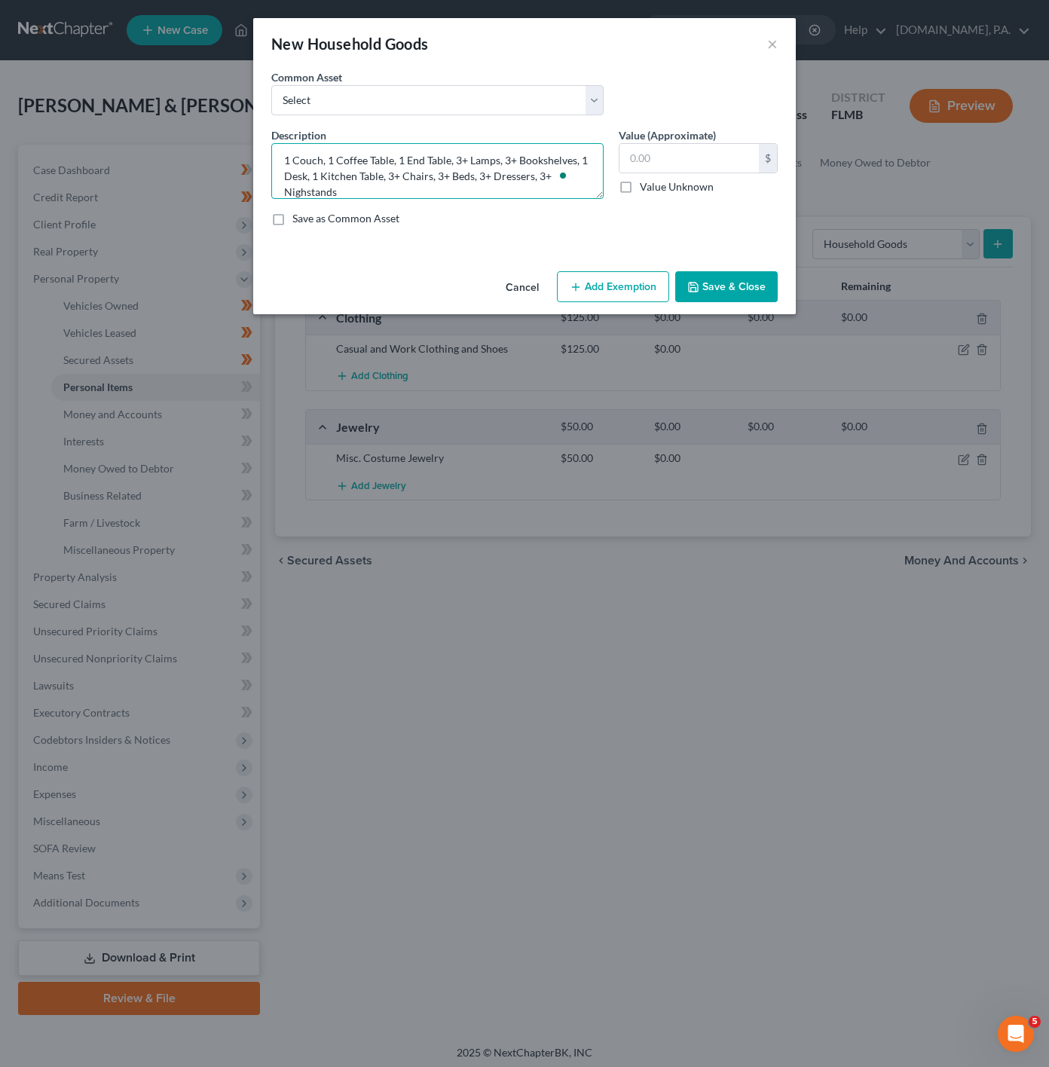
type textarea "1 Couch, 1 Coffee Table, 1 End Table, 3+ Lamps, 3+ Bookshelves, 1 Desk, 1 Kitch…"
click at [688, 176] on div "$ Value Unknown" at bounding box center [698, 168] width 159 height 51
drag, startPoint x: 688, startPoint y: 176, endPoint x: 688, endPoint y: 166, distance: 10.6
click at [688, 166] on div "$ Value Unknown" at bounding box center [698, 168] width 159 height 51
click at [688, 166] on input "text" at bounding box center [689, 158] width 139 height 29
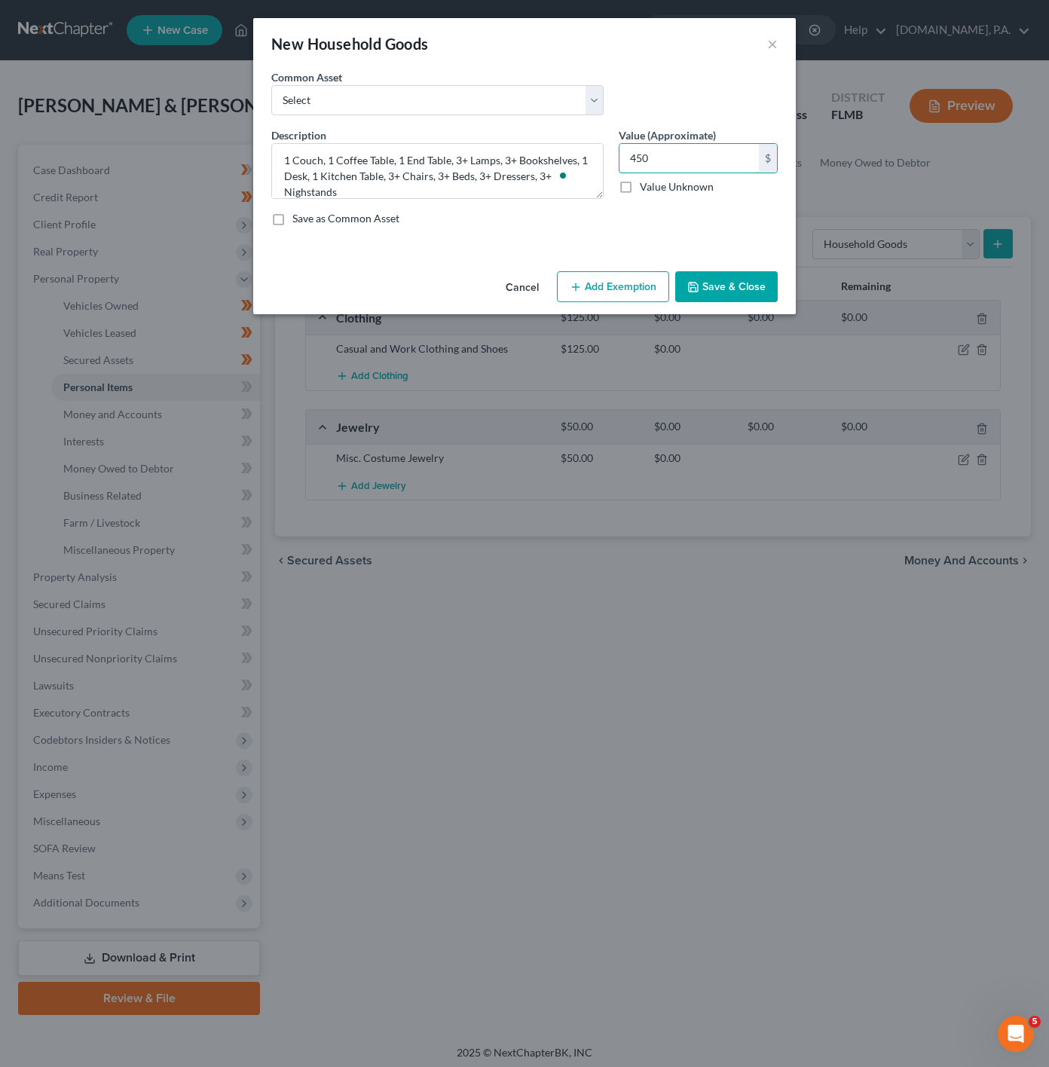
type input "450"
click at [624, 292] on button "Add Exemption" at bounding box center [613, 287] width 112 height 32
select select "2"
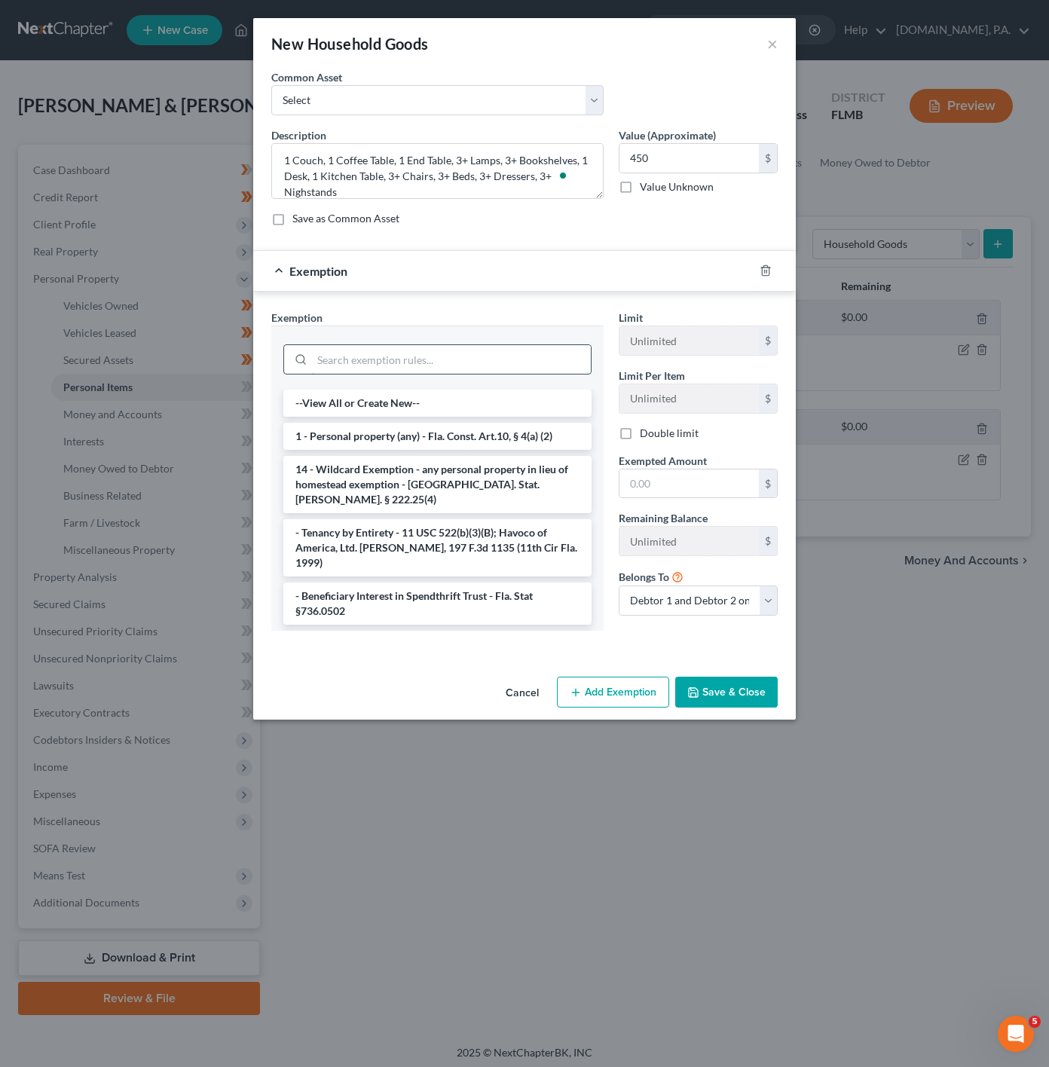
click at [450, 373] on input "search" at bounding box center [451, 359] width 279 height 29
click at [434, 439] on li "1 - Personal property (any) - Fla. Const. Art.10, § 4(a) (2)" at bounding box center [437, 436] width 308 height 27
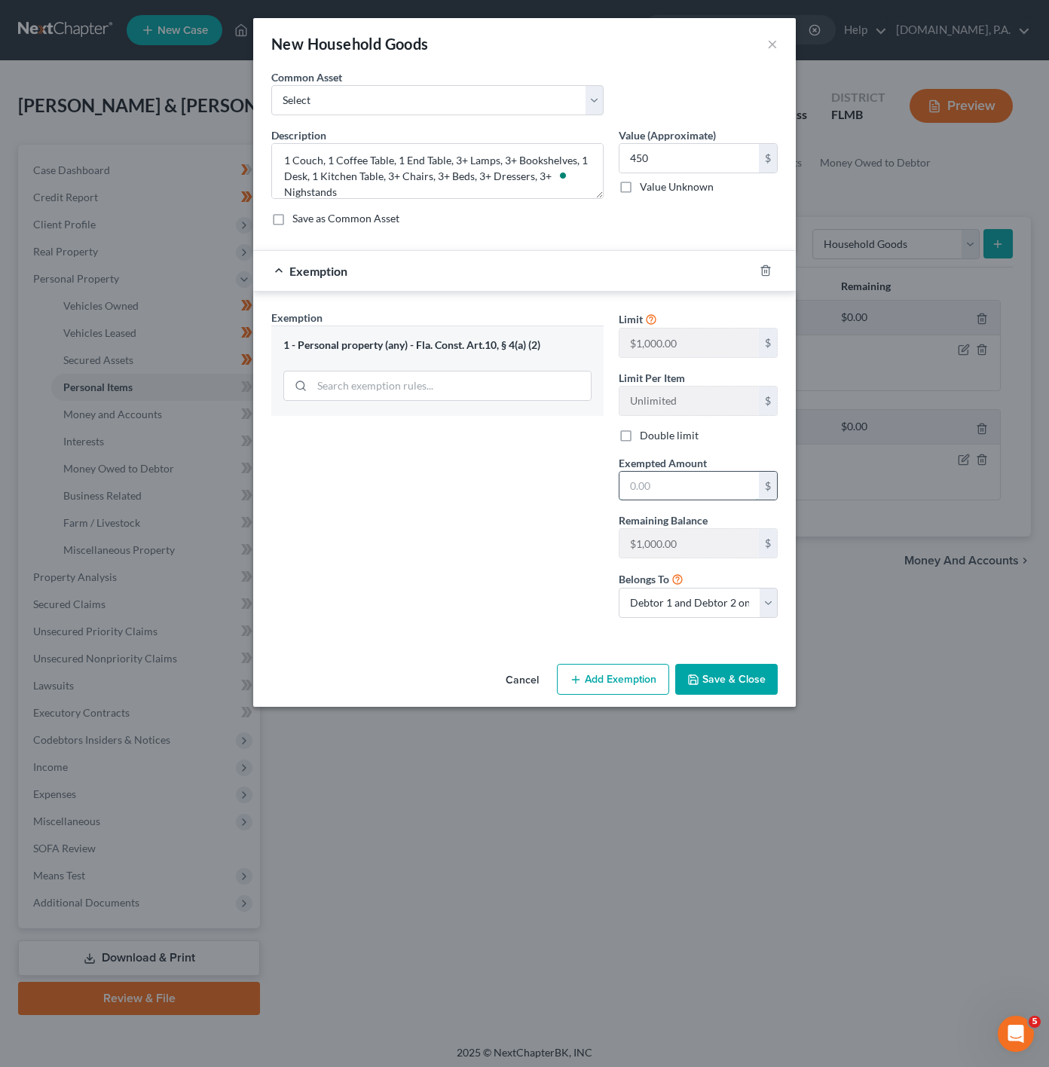
click at [724, 500] on input "text" at bounding box center [689, 486] width 139 height 29
type input "450"
click at [445, 581] on div "Exemption Set must be selected for CA. Exemption * 1 - Personal property (any) …" at bounding box center [437, 470] width 347 height 320
click at [751, 681] on button "Save & Close" at bounding box center [726, 680] width 103 height 32
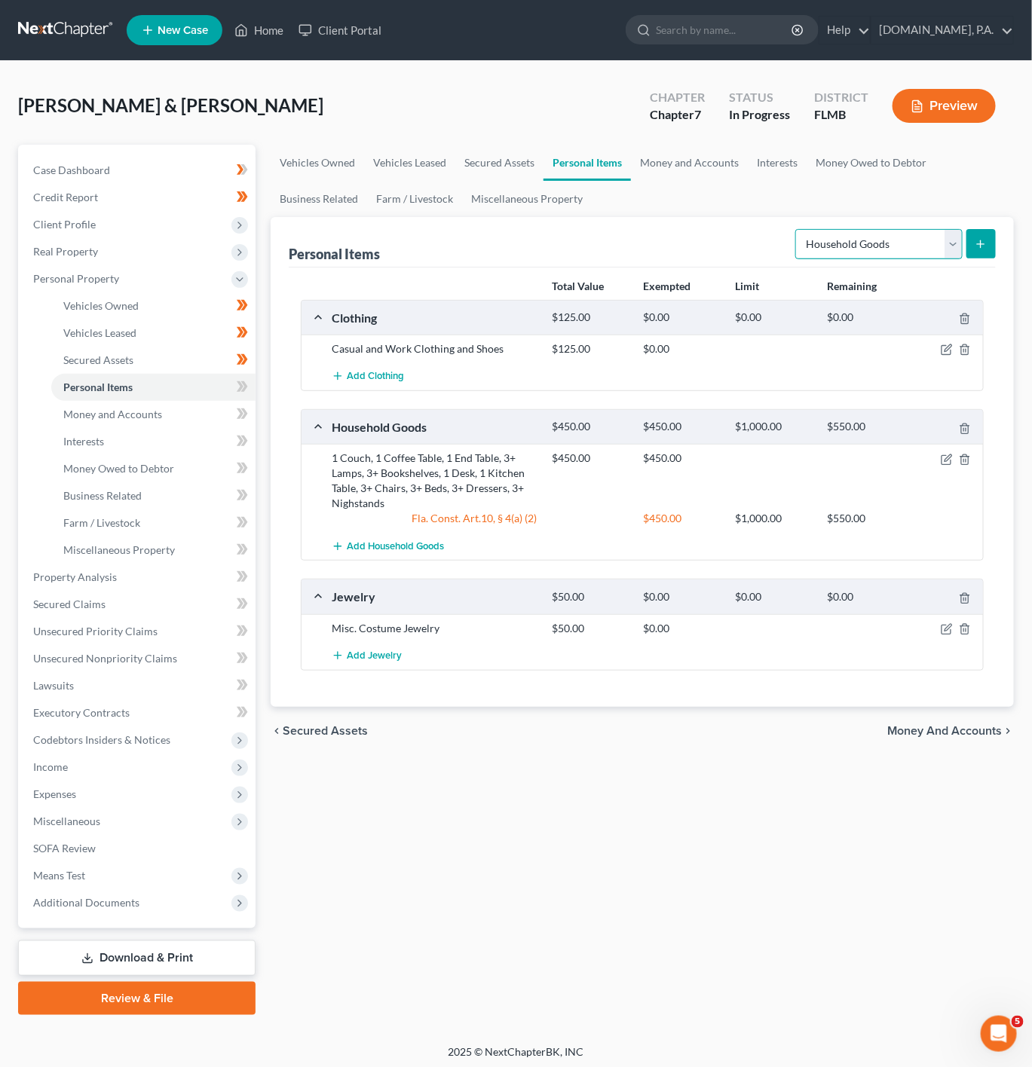
click at [874, 244] on select "Select Item Type Clothing Collectibles Of Value Electronics Firearms Household …" at bounding box center [878, 244] width 167 height 30
select select "electronics"
click at [796, 229] on select "Select Item Type Clothing Collectibles Of Value Electronics Firearms Household …" at bounding box center [878, 244] width 167 height 30
click at [984, 253] on button "submit" at bounding box center [980, 243] width 29 height 29
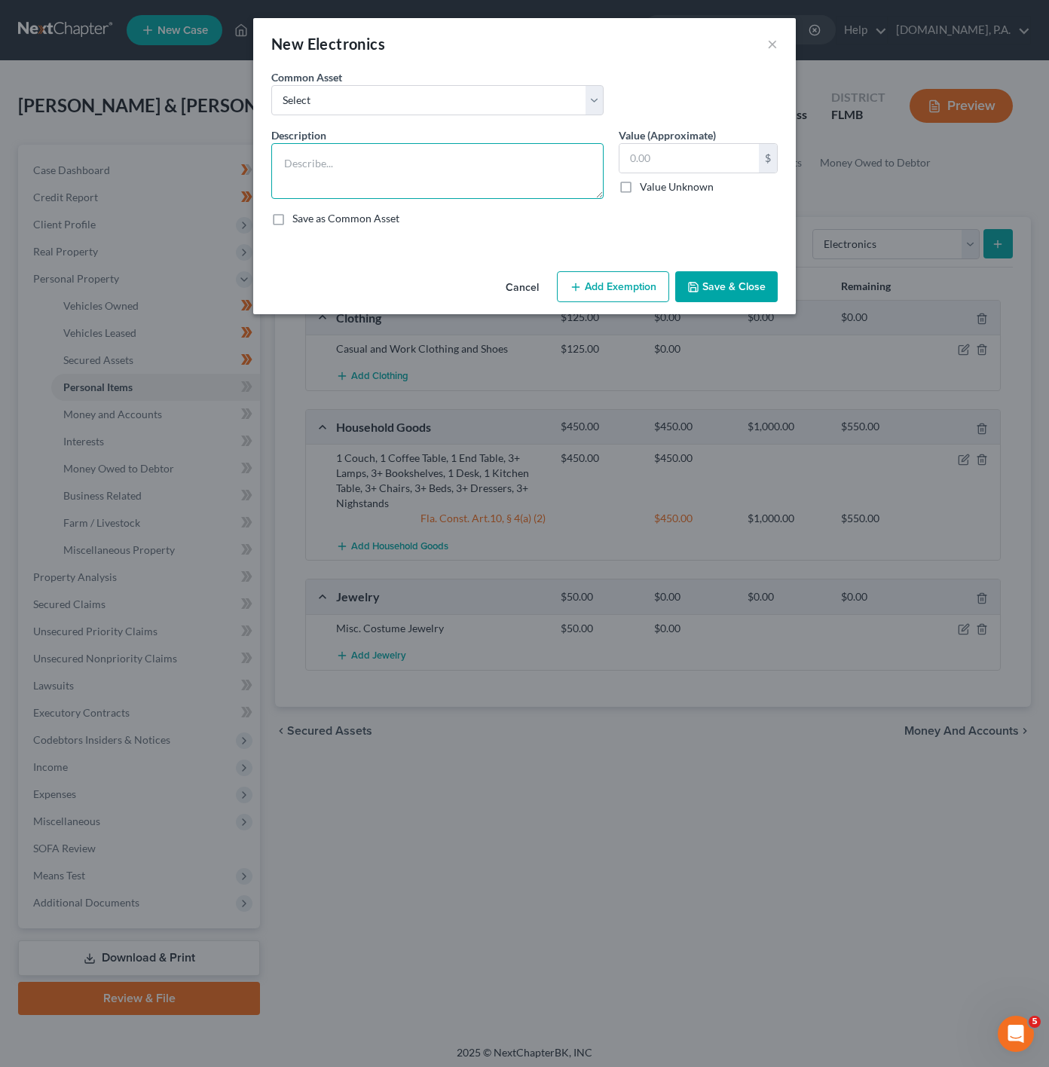
click at [331, 199] on textarea at bounding box center [437, 171] width 332 height 56
type textarea "3+ TVs, 1 Gaming Console, 3+ Cell Phones"
click at [704, 177] on div "$ Value Unknown" at bounding box center [698, 168] width 159 height 51
click at [697, 156] on input "text" at bounding box center [689, 158] width 139 height 29
type input "250"
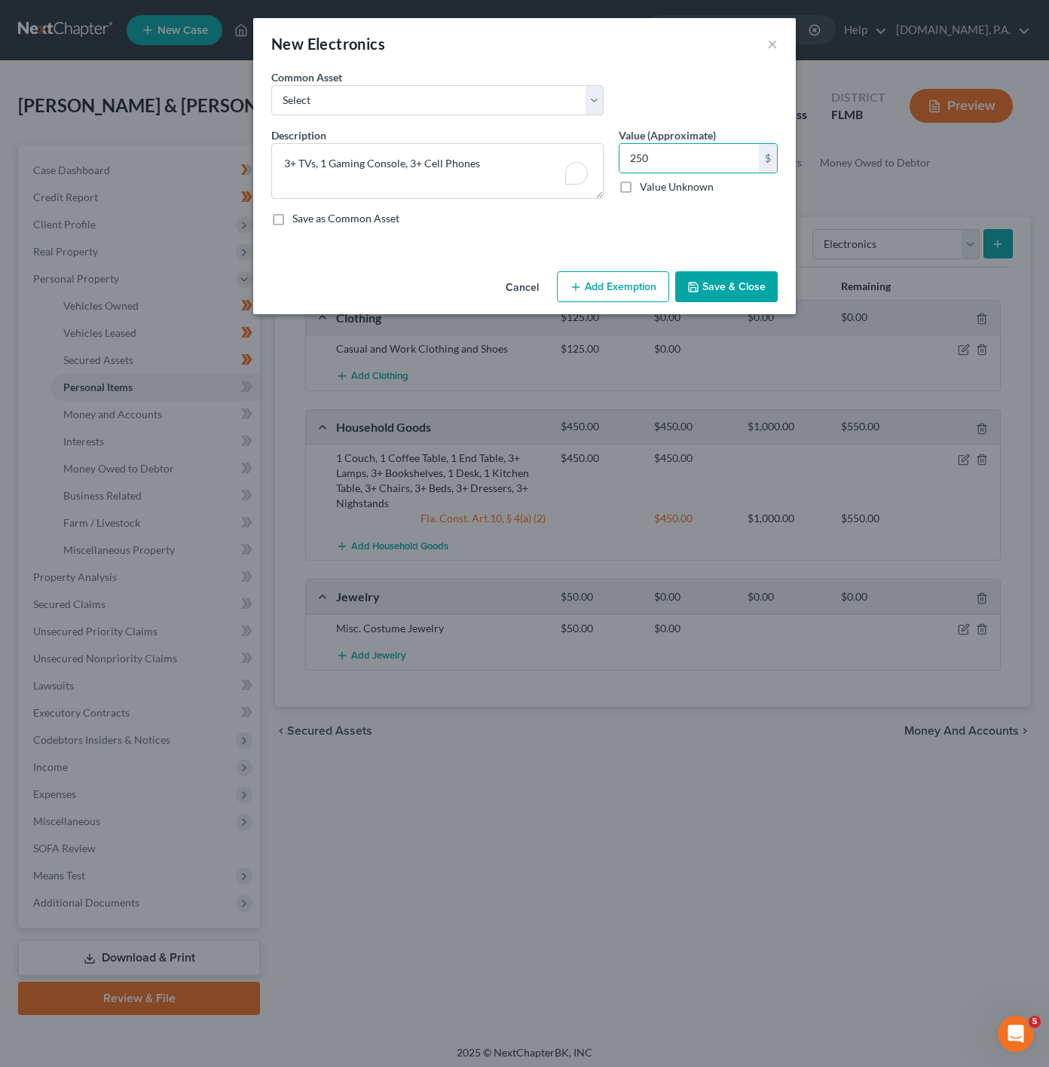
click at [620, 283] on button "Add Exemption" at bounding box center [613, 287] width 112 height 32
select select "2"
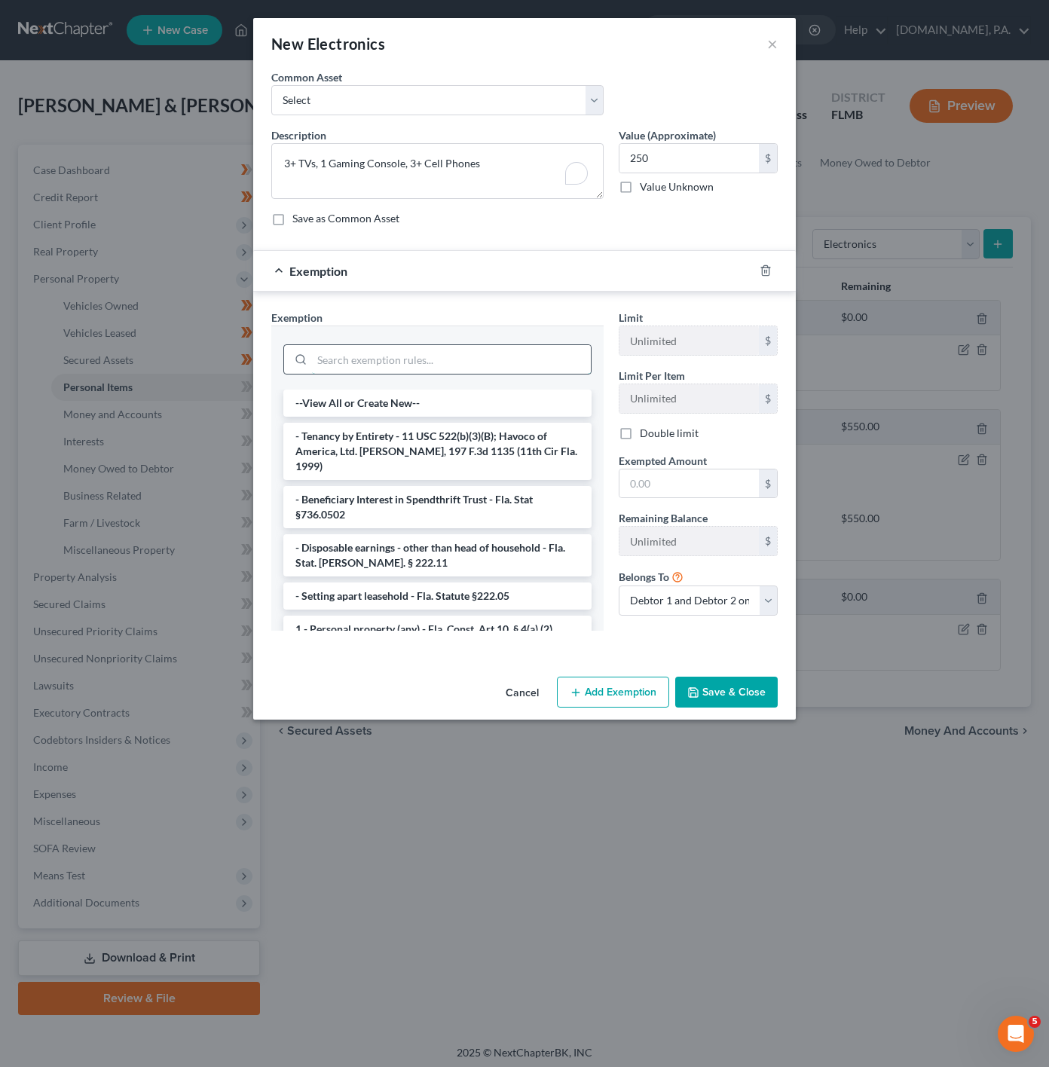
click at [448, 360] on input "search" at bounding box center [451, 359] width 279 height 29
click at [516, 623] on li "1 - Personal property (any) - Fla. Const. Art.10, § 4(a) (2)" at bounding box center [437, 629] width 308 height 27
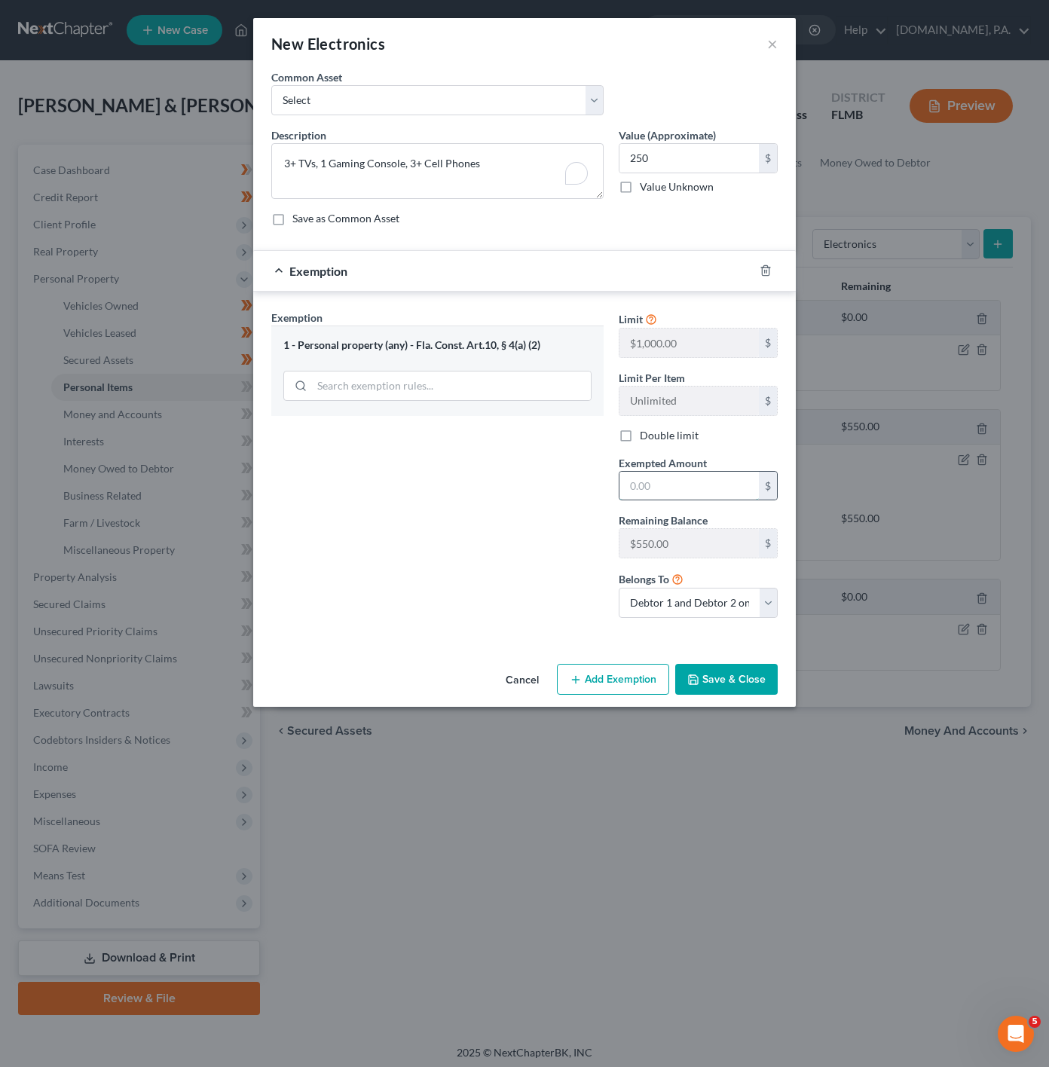
click at [676, 475] on input "text" at bounding box center [689, 486] width 139 height 29
type input "250"
click at [362, 641] on div "Exemption Set must be selected for CA. Exemption * 1 - Personal property (any) …" at bounding box center [524, 467] width 543 height 351
click at [730, 679] on button "Save & Close" at bounding box center [726, 680] width 103 height 32
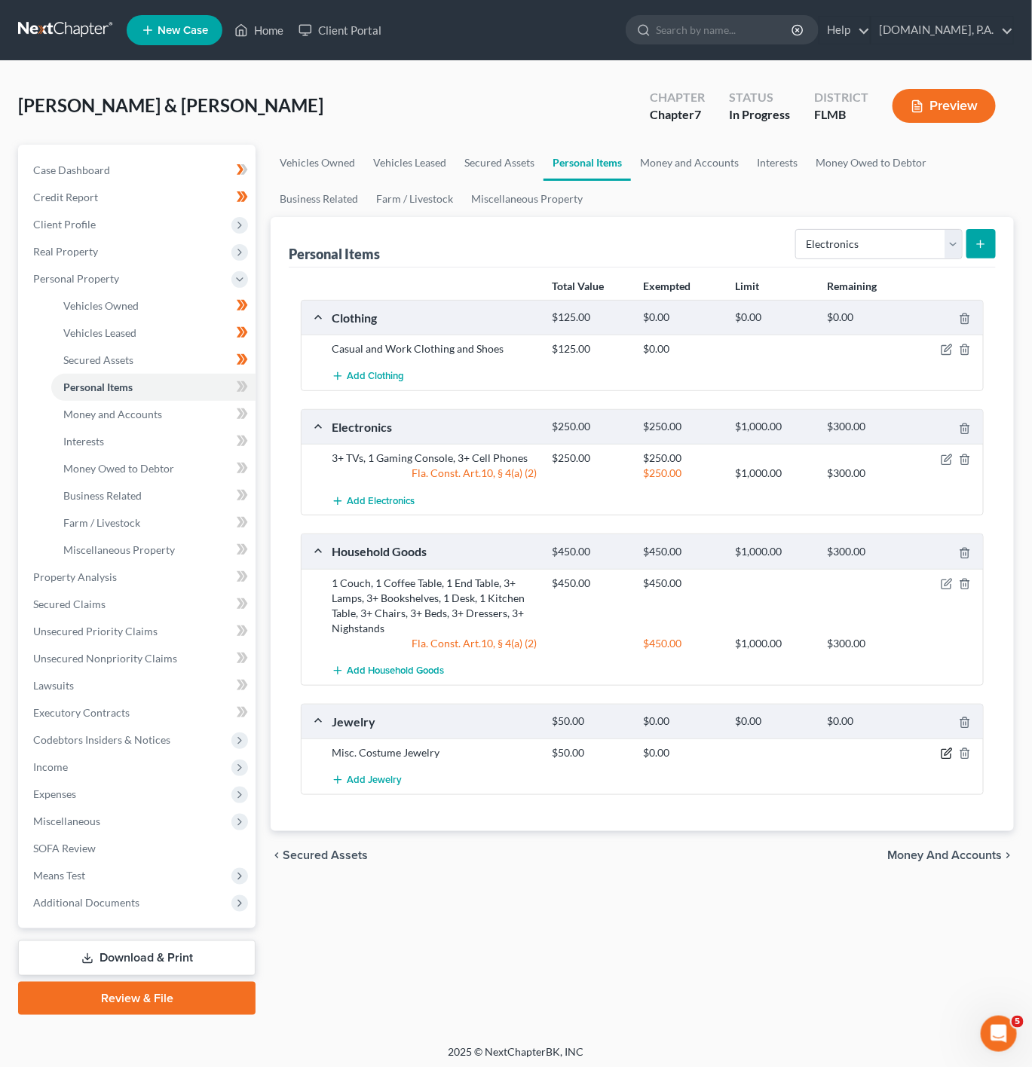
click at [948, 760] on icon "button" at bounding box center [947, 754] width 12 height 12
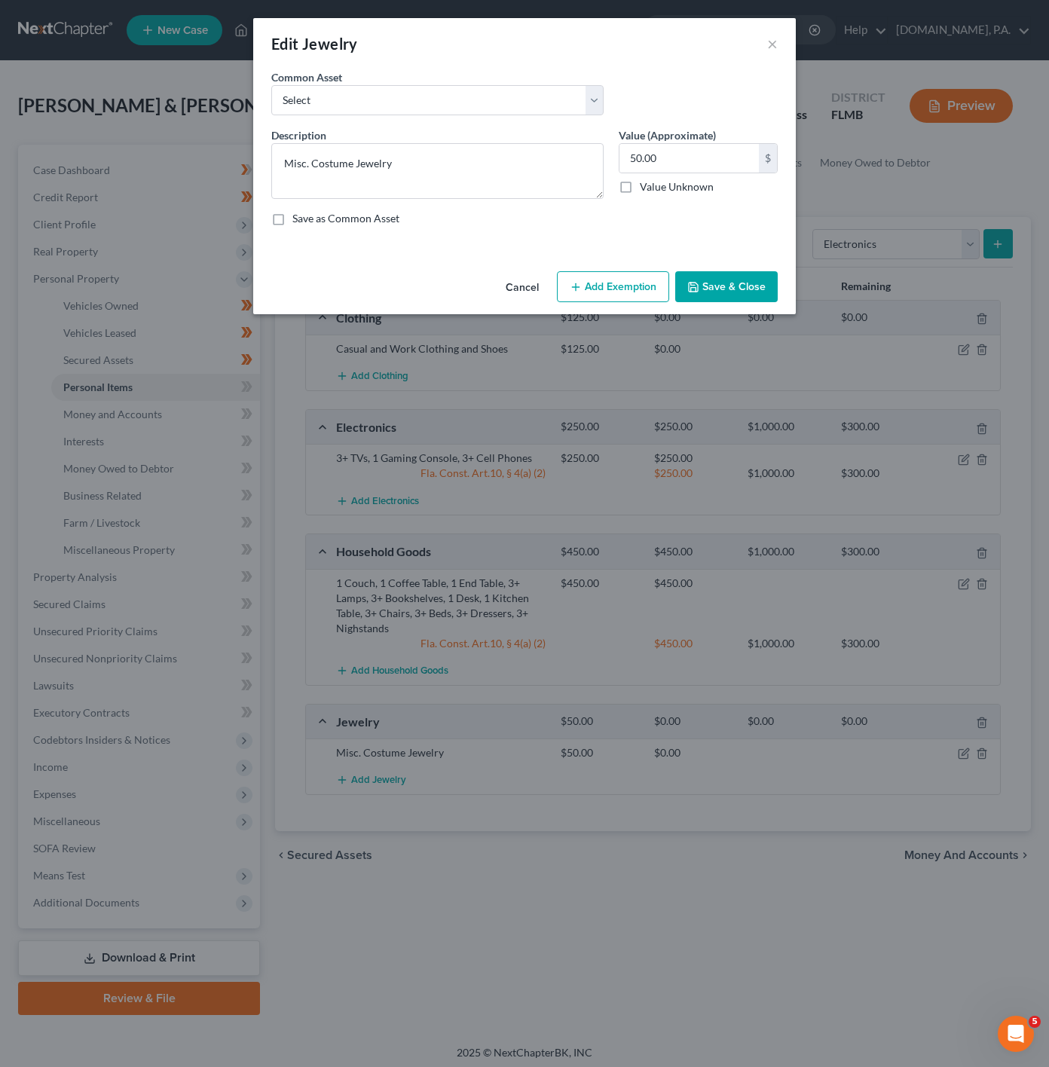
click at [634, 289] on button "Add Exemption" at bounding box center [613, 287] width 112 height 32
select select "2"
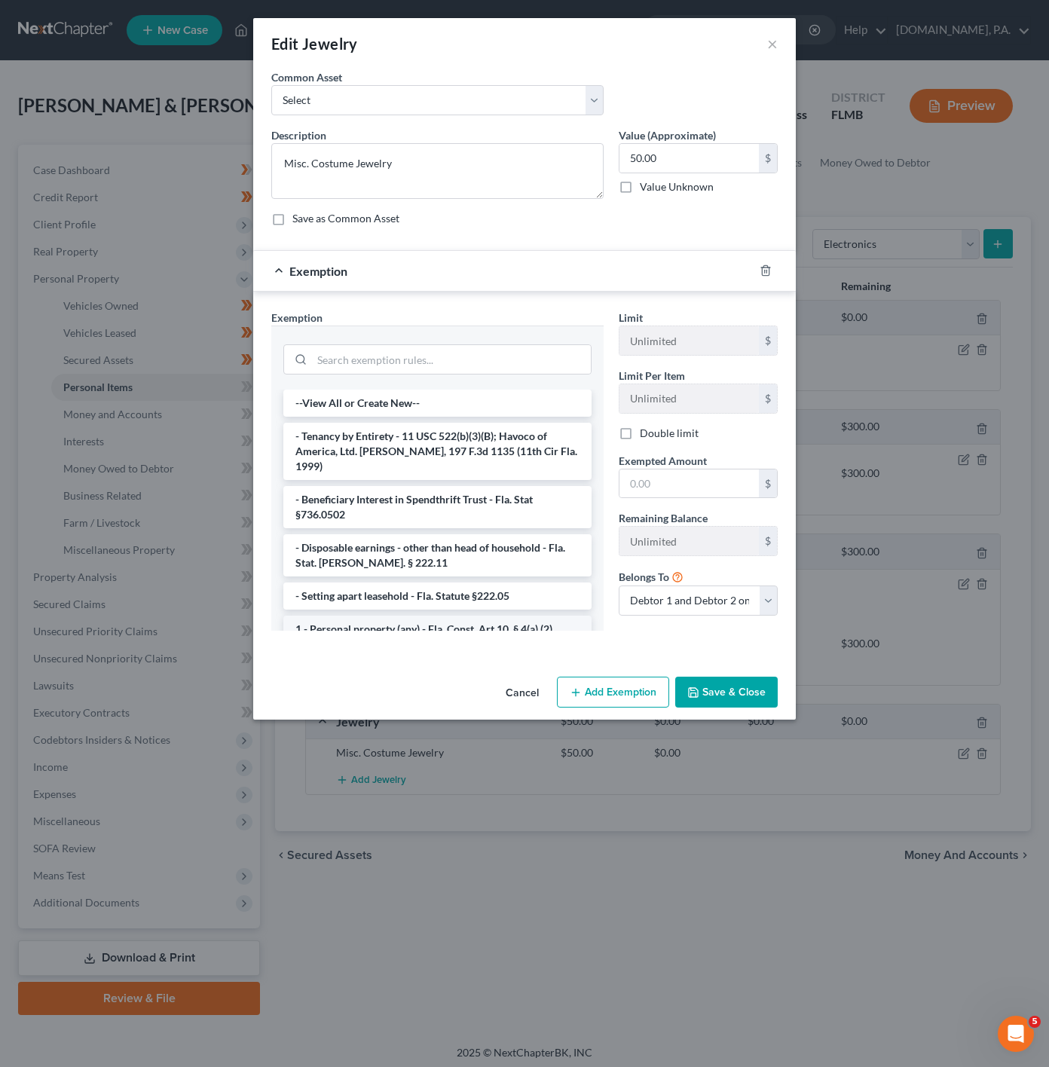
click at [351, 620] on li "1 - Personal property (any) - Fla. Const. Art.10, § 4(a) (2)" at bounding box center [437, 629] width 308 height 27
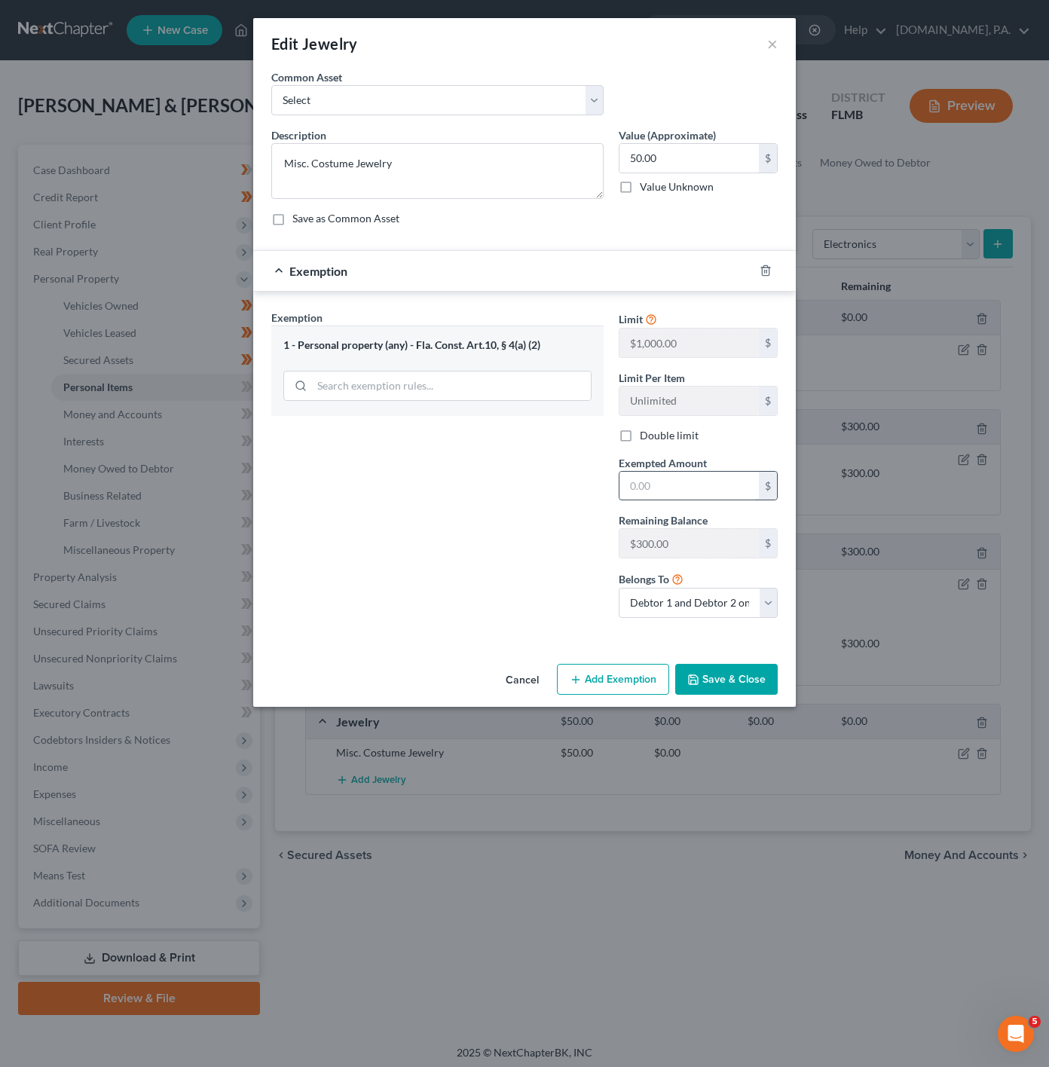
click at [699, 475] on input "text" at bounding box center [689, 486] width 139 height 29
type input "50"
click at [513, 537] on div "Exemption Set must be selected for CA. Exemption * 1 - Personal property (any) …" at bounding box center [437, 470] width 347 height 320
click at [718, 684] on button "Save & Close" at bounding box center [726, 680] width 103 height 32
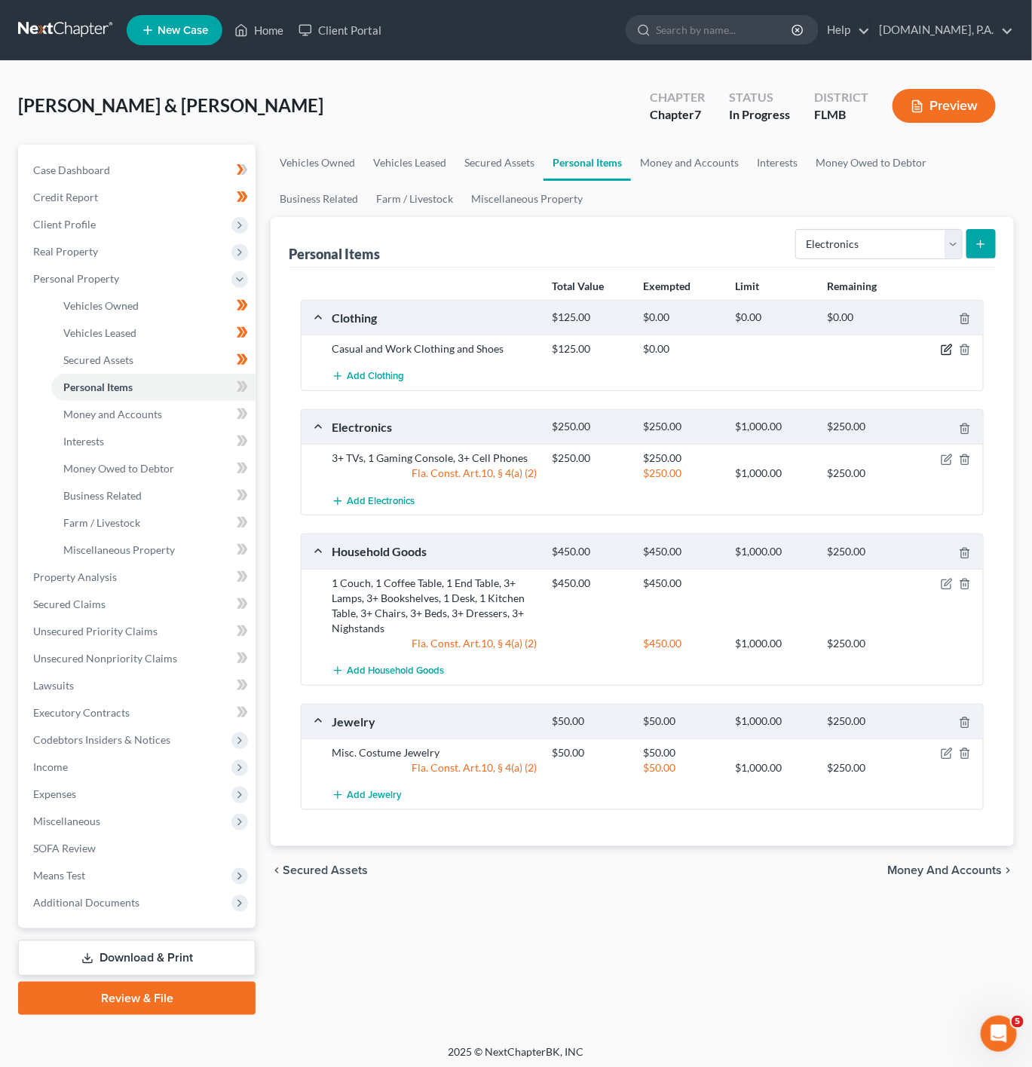
click at [941, 349] on icon "button" at bounding box center [945, 350] width 9 height 9
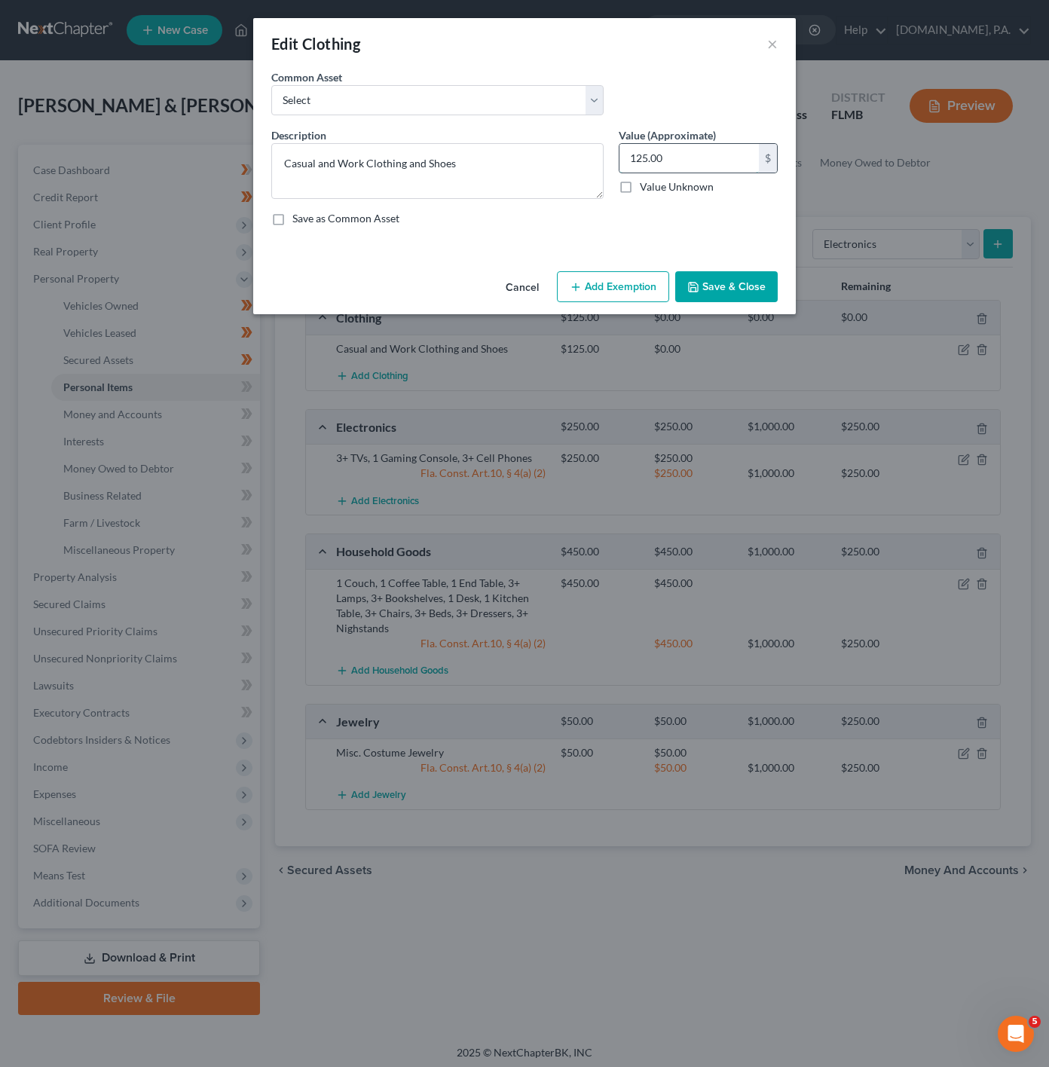
click at [660, 161] on input "125.00" at bounding box center [689, 158] width 139 height 29
type input "200"
click at [625, 278] on button "Add Exemption" at bounding box center [613, 287] width 112 height 32
select select "2"
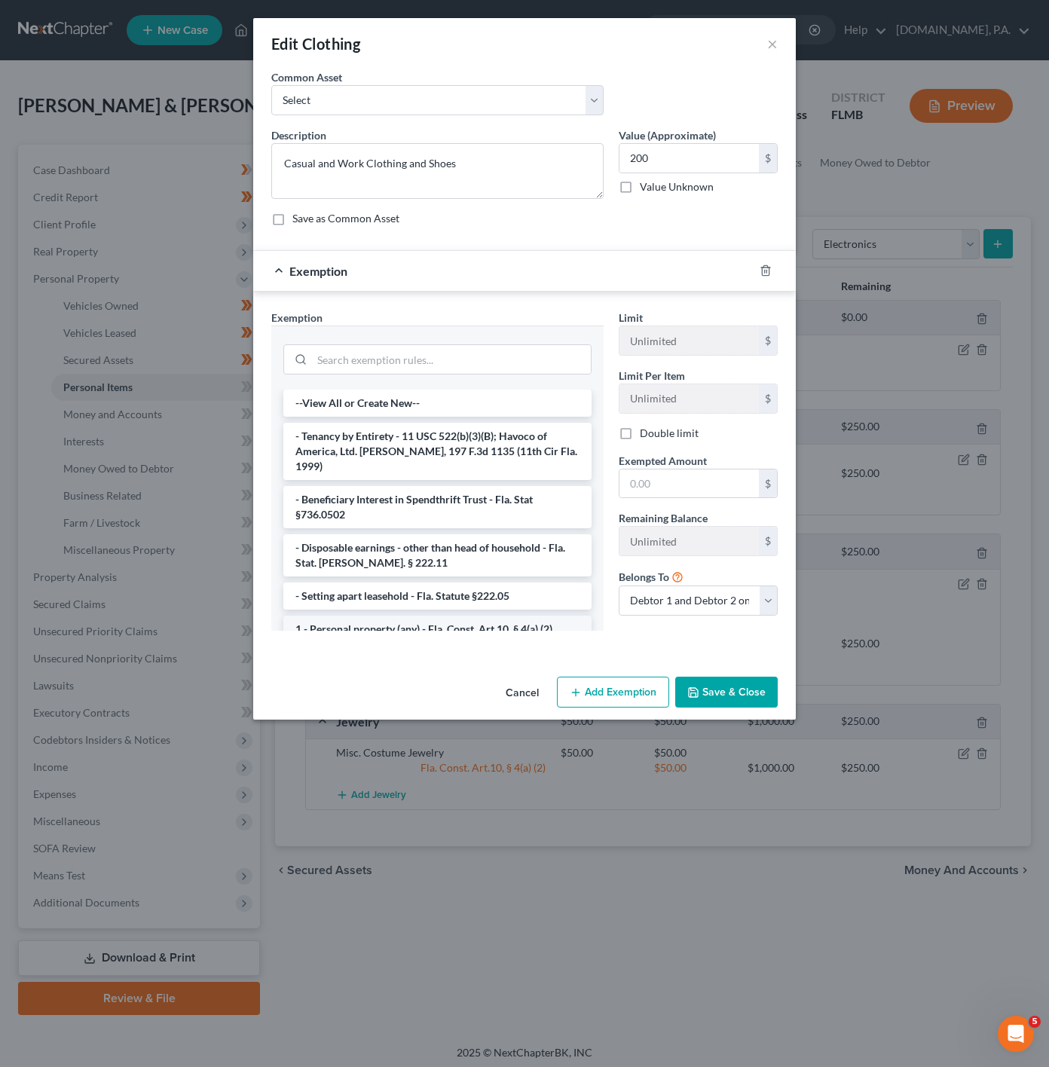
click at [457, 618] on li "1 - Personal property (any) - Fla. Const. Art.10, § 4(a) (2)" at bounding box center [437, 629] width 308 height 27
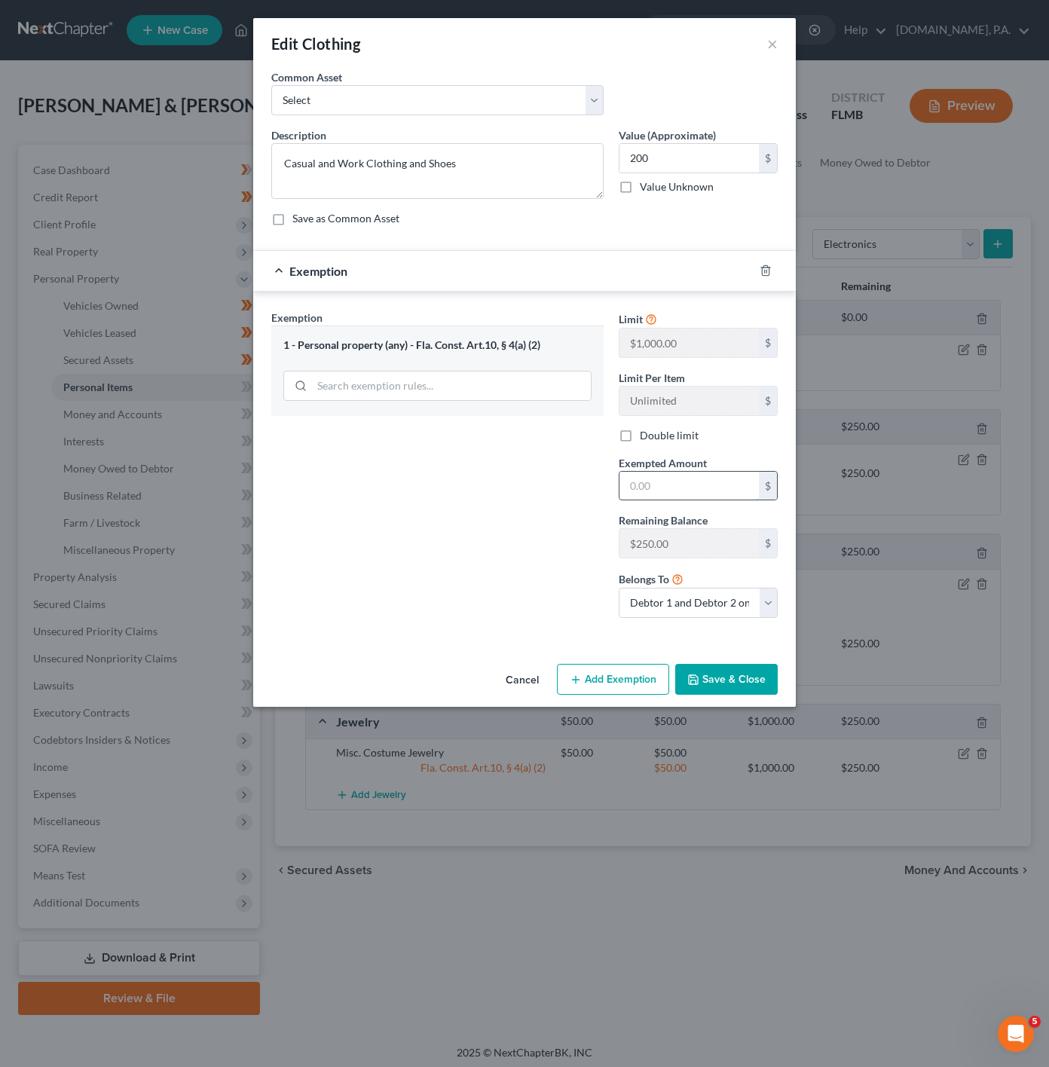
click at [658, 493] on input "text" at bounding box center [689, 486] width 139 height 29
type input "200"
click at [486, 507] on div "Exemption Set must be selected for CA. Exemption * 1 - Personal property (any) …" at bounding box center [437, 470] width 347 height 320
click at [712, 687] on button "Save & Close" at bounding box center [726, 680] width 103 height 32
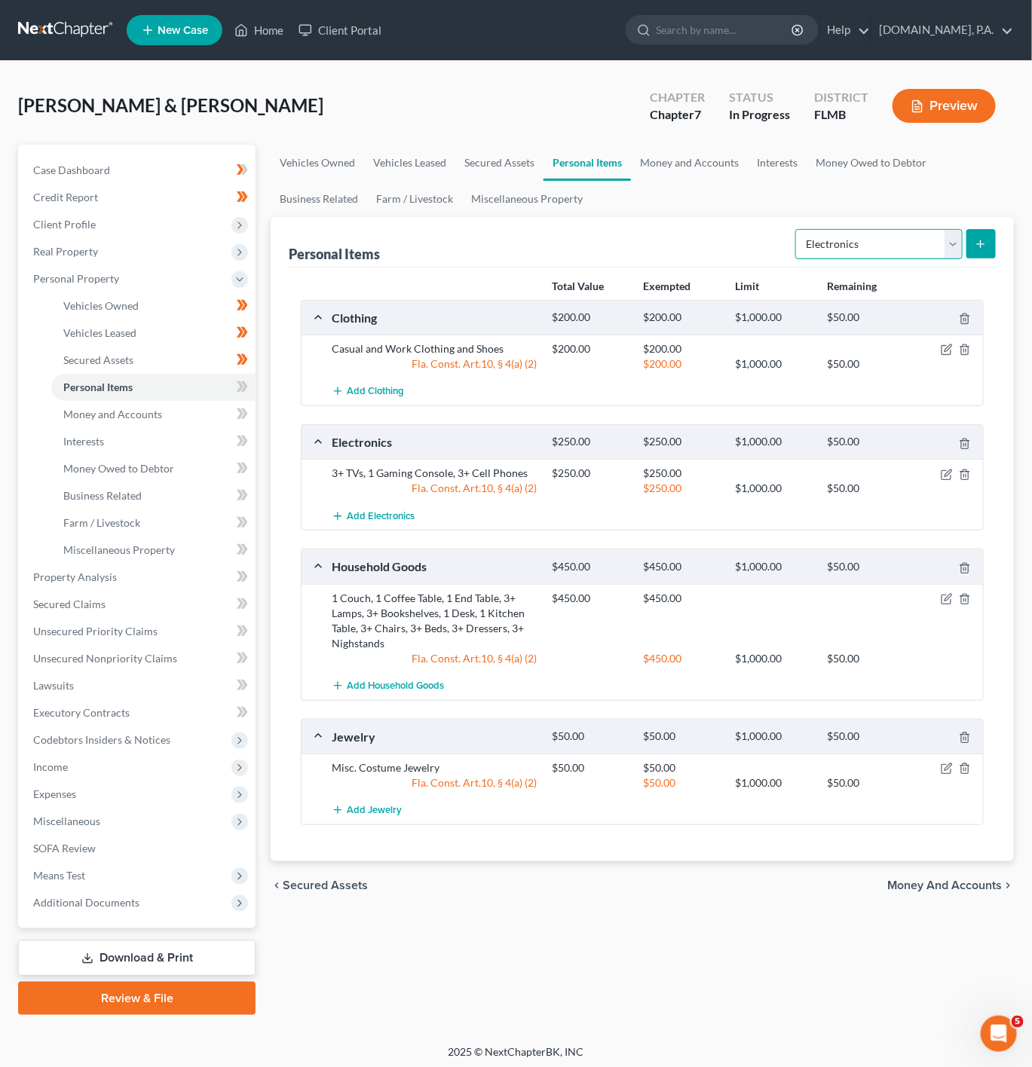
drag, startPoint x: 861, startPoint y: 240, endPoint x: 839, endPoint y: 256, distance: 27.6
click at [860, 240] on select "Select Item Type Clothing Collectibles Of Value Electronics Firearms Household …" at bounding box center [878, 244] width 167 height 30
select select "pets"
click at [796, 229] on select "Select Item Type Clothing Collectibles Of Value Electronics Firearms Household …" at bounding box center [878, 244] width 167 height 30
click at [990, 249] on button "submit" at bounding box center [980, 243] width 29 height 29
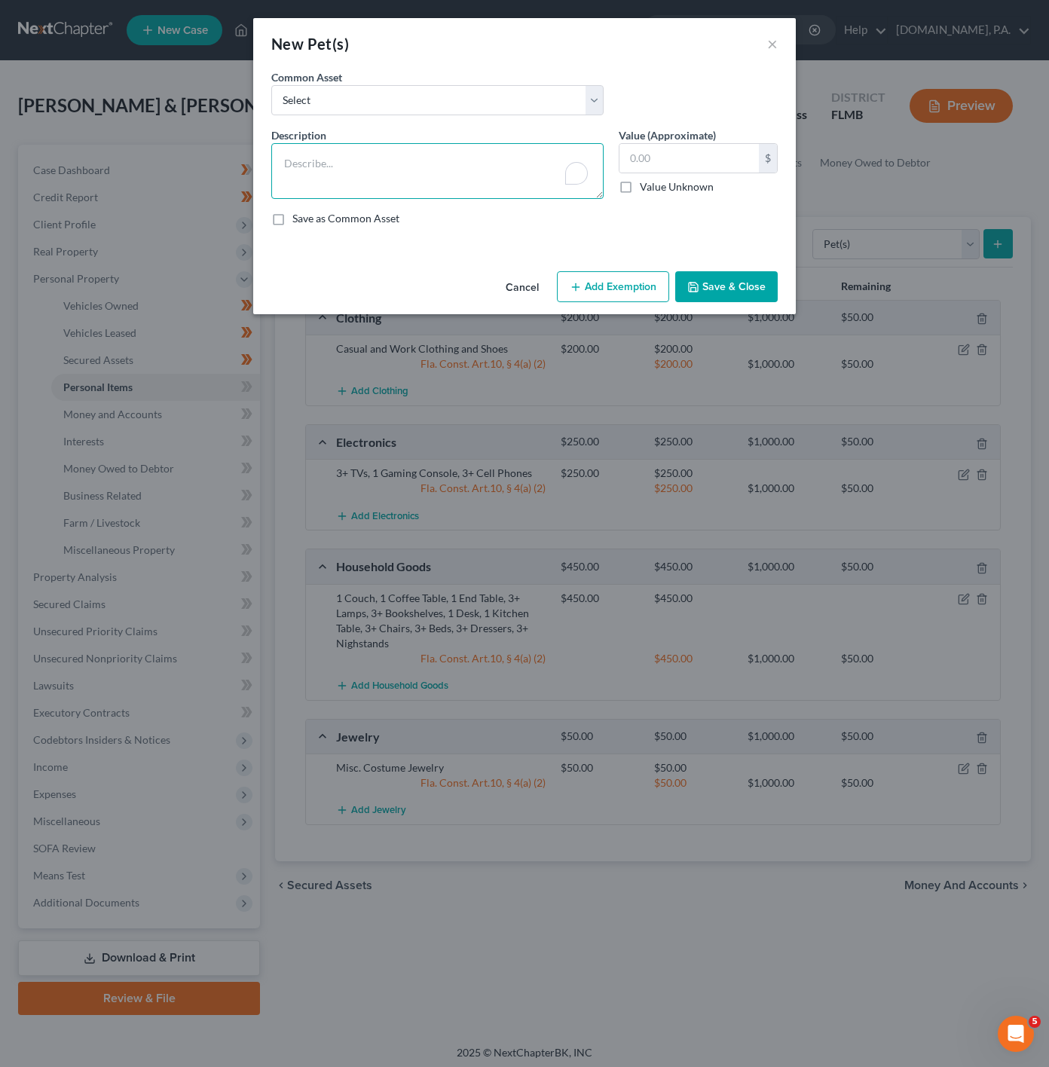
click at [485, 175] on textarea "To enrich screen reader interactions, please activate Accessibility in Grammarl…" at bounding box center [437, 171] width 332 height 56
click at [303, 159] on textarea "2 dogs, 1 cat" at bounding box center [437, 171] width 332 height 56
click at [301, 161] on textarea "2 dogs, 1 cat" at bounding box center [437, 171] width 332 height 56
click at [295, 161] on textarea "2 dogs, 1 cat" at bounding box center [437, 171] width 332 height 56
click at [301, 166] on textarea "2 dogs, 1 cat" at bounding box center [437, 171] width 332 height 56
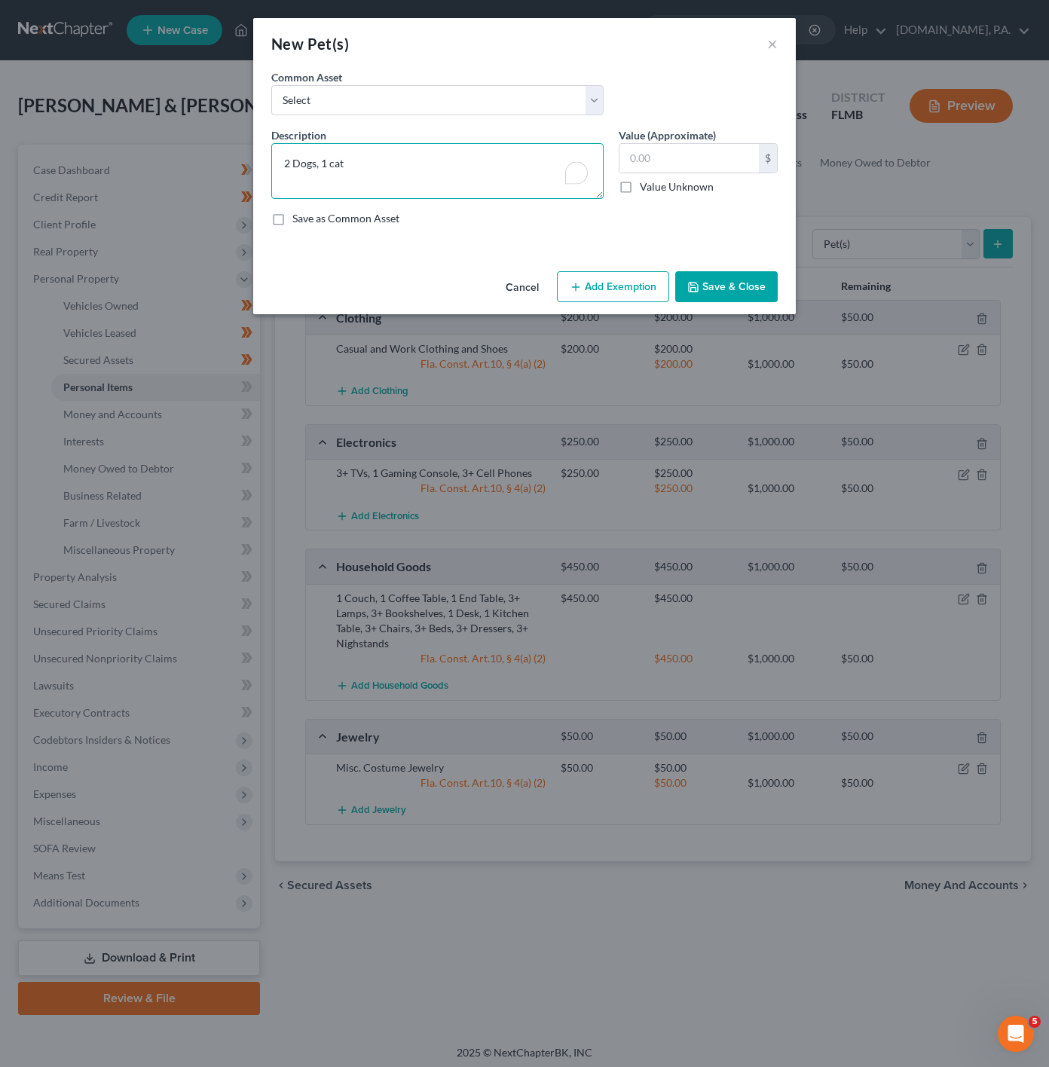
click at [349, 158] on textarea "2 Dogs, 1 cat" at bounding box center [437, 171] width 332 height 56
click at [335, 167] on textarea "2 Dogs, 1 cat" at bounding box center [437, 171] width 332 height 56
click at [491, 167] on textarea "2 Dogs, 1 Cat" at bounding box center [437, 171] width 332 height 56
type textarea "2 Dogs, 1 Cat"
click at [674, 164] on input "text" at bounding box center [689, 158] width 139 height 29
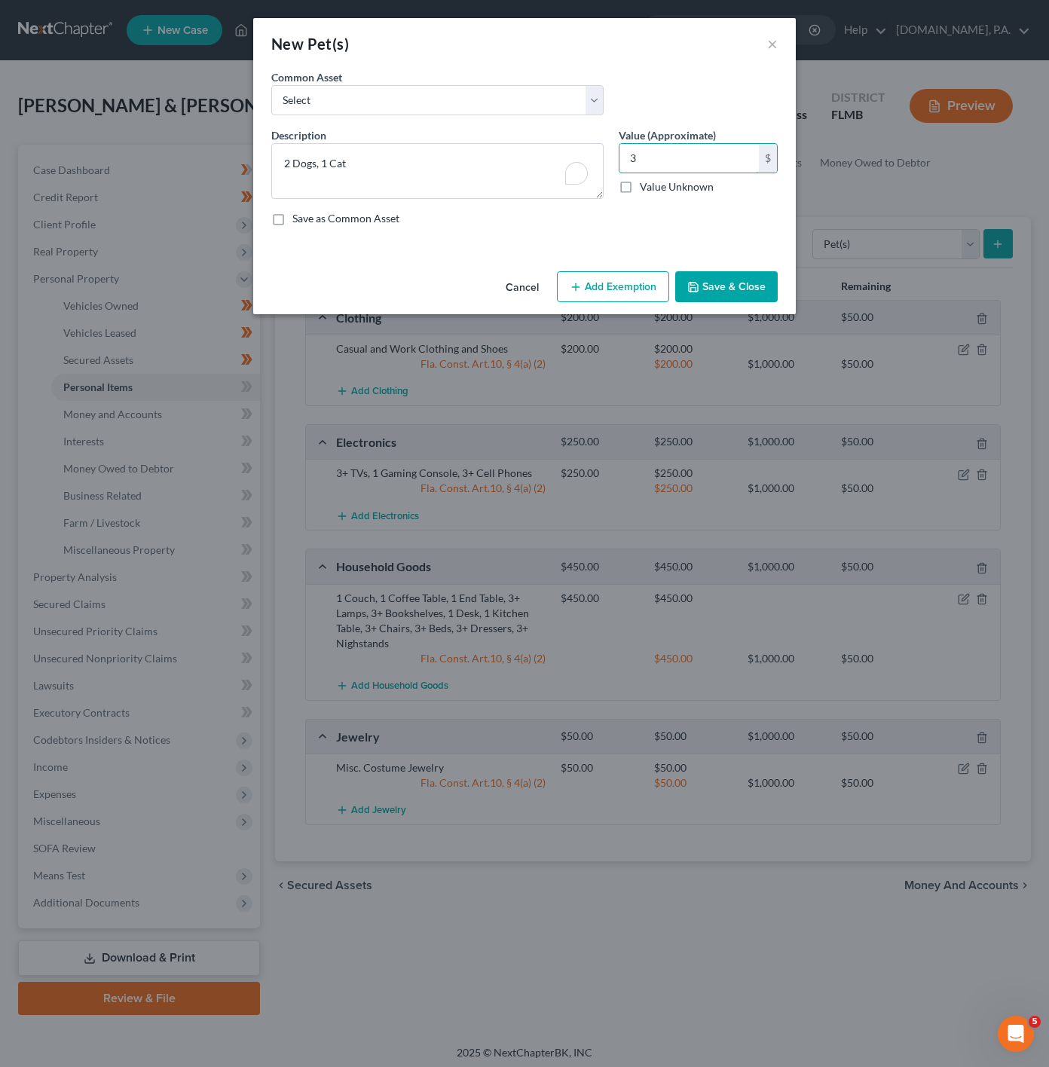
type input "3"
click at [601, 294] on button "Add Exemption" at bounding box center [613, 287] width 112 height 32
select select "2"
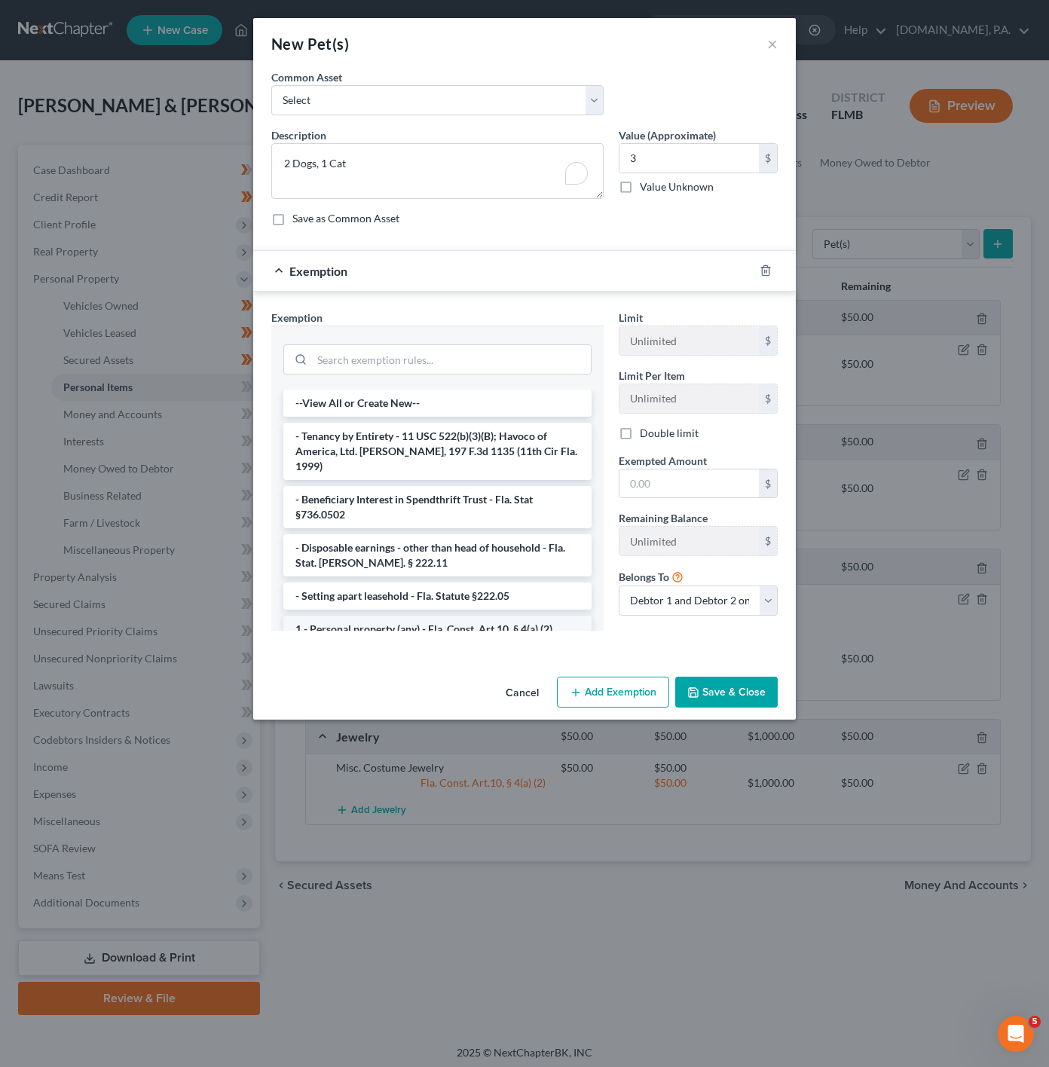
click at [424, 624] on li "1 - Personal property (any) - Fla. Const. Art.10, § 4(a) (2)" at bounding box center [437, 629] width 308 height 27
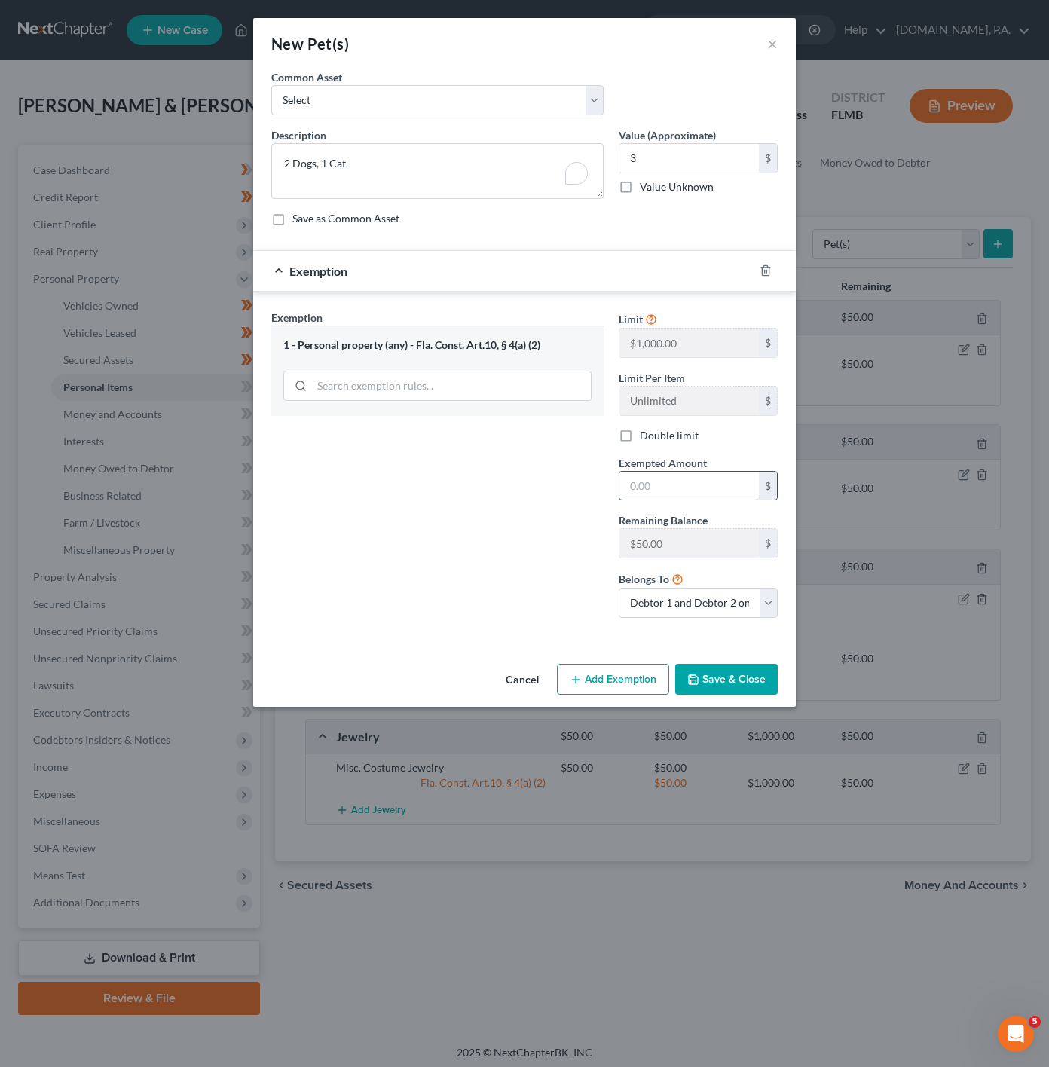
click at [679, 486] on input "text" at bounding box center [689, 486] width 139 height 29
type input "3"
click at [468, 536] on div "Exemption Set must be selected for CA. Exemption * 1 - Personal property (any) …" at bounding box center [437, 470] width 347 height 320
click at [724, 696] on button "Save & Close" at bounding box center [726, 680] width 103 height 32
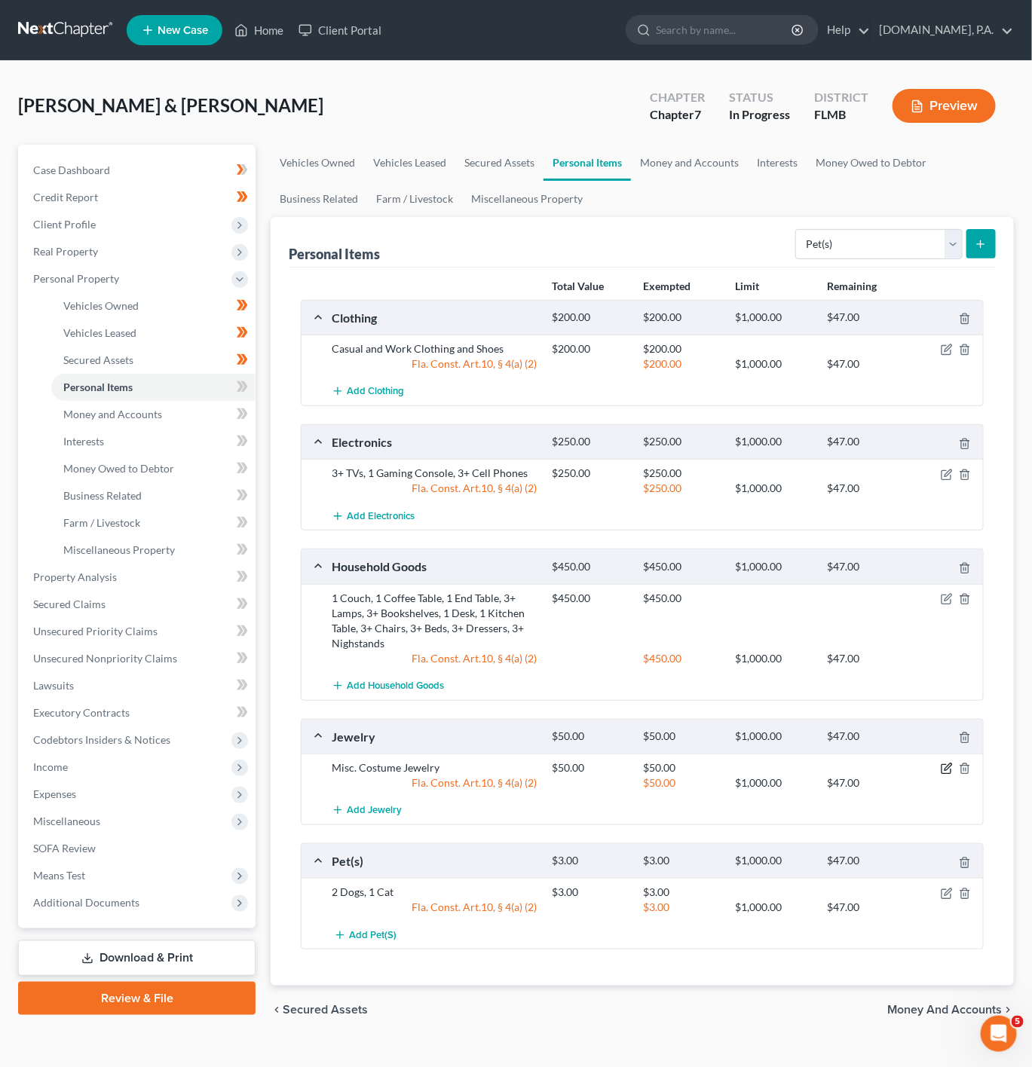
click at [950, 775] on icon "button" at bounding box center [947, 769] width 12 height 12
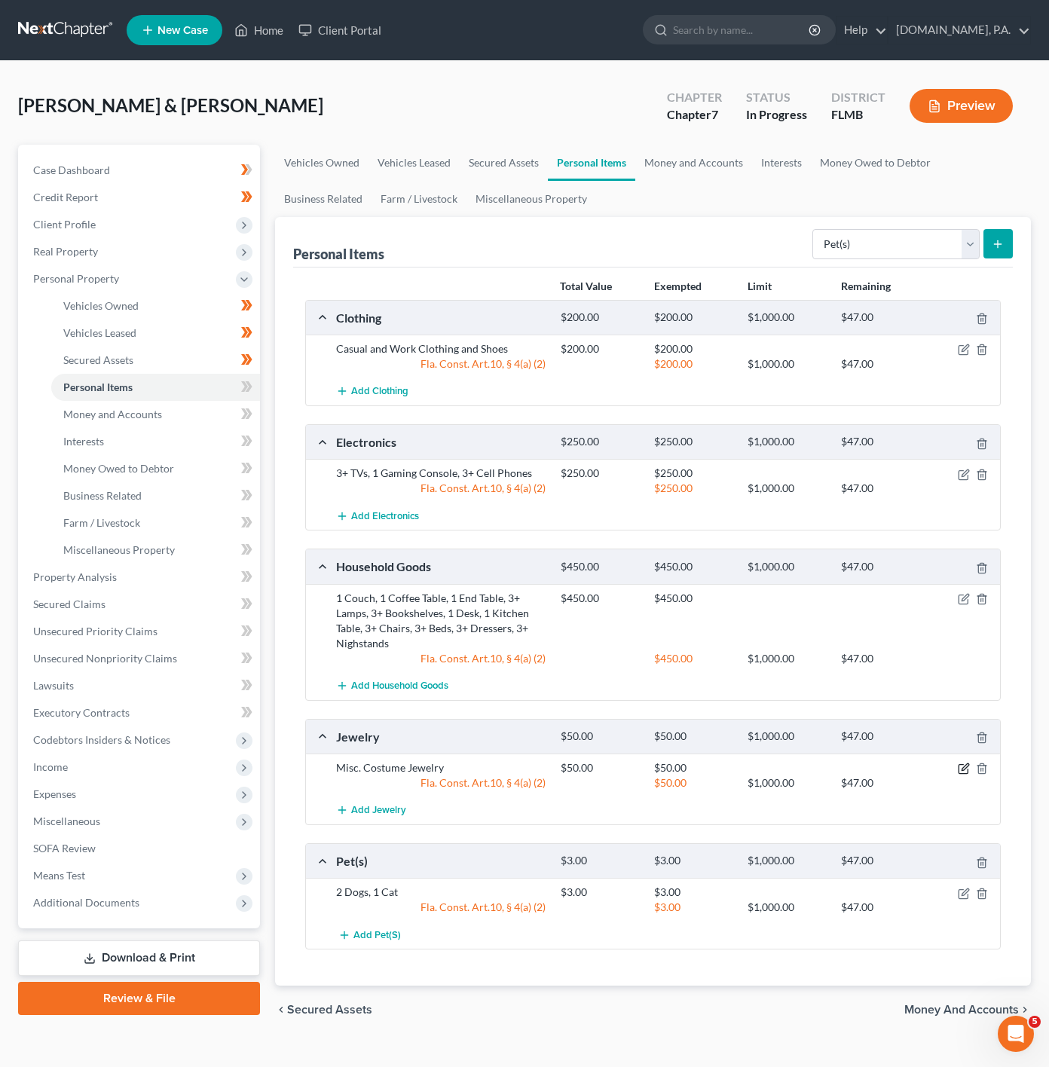
select select "2"
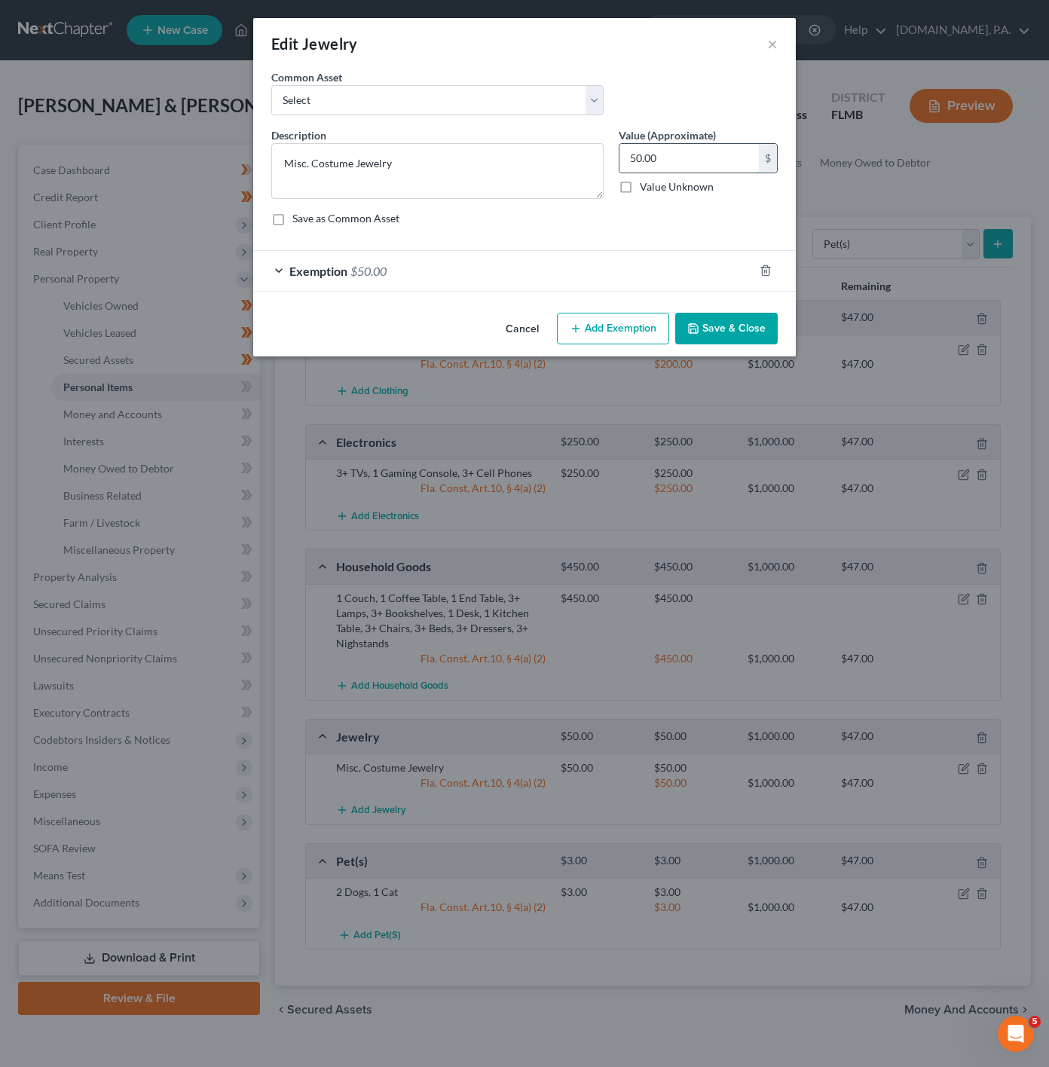
click at [697, 155] on input "50.00" at bounding box center [689, 158] width 139 height 29
type input "75"
click at [381, 244] on form "An exemption set must first be selected from the Filing Information section. Co…" at bounding box center [524, 180] width 506 height 222
click at [384, 263] on div "Exemption $50.00" at bounding box center [503, 271] width 500 height 40
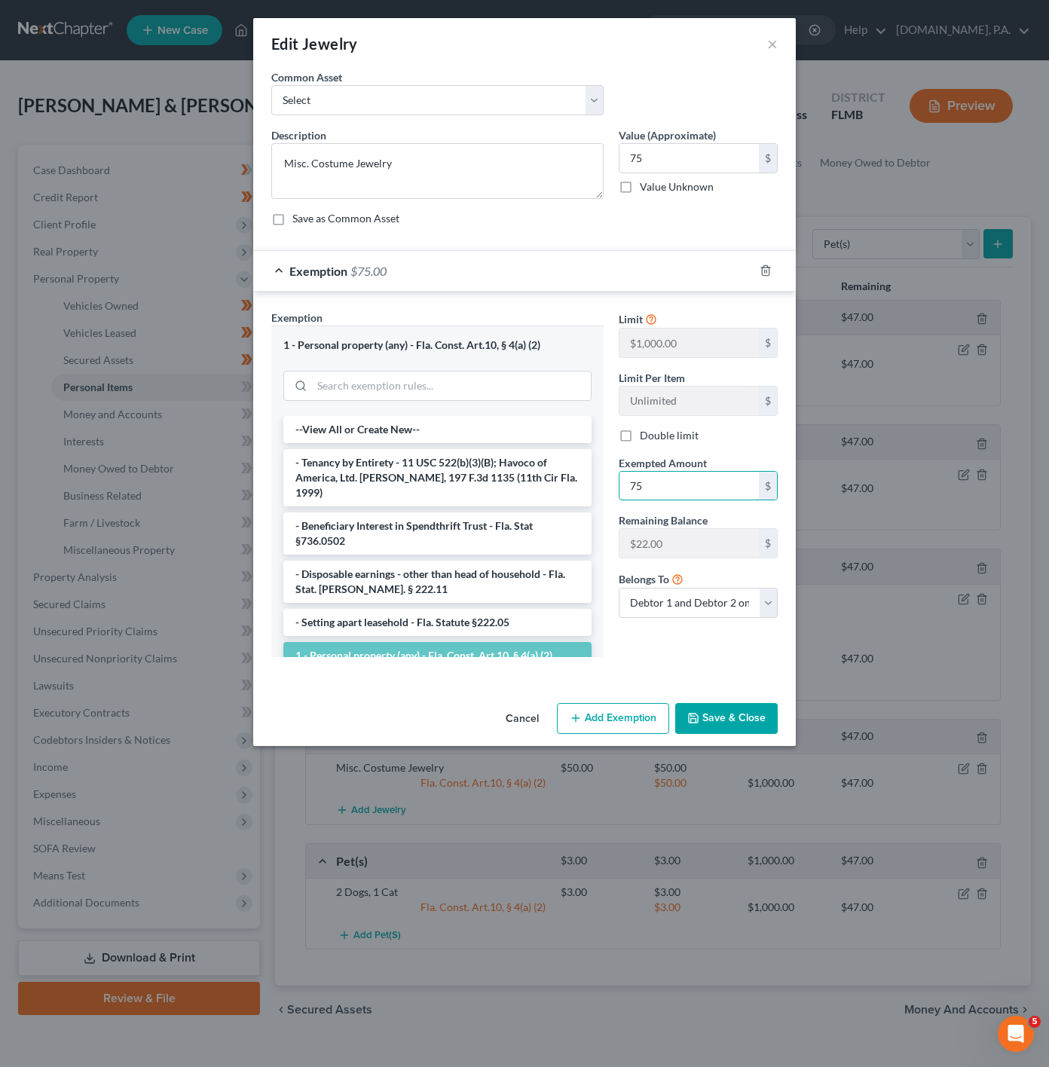
type input "75"
click at [625, 665] on div "Limit $1,000.00 $ Limit Per Item Unlimited $ Double limit Exempted Amount * 75 …" at bounding box center [698, 489] width 174 height 359
click at [740, 728] on button "Save & Close" at bounding box center [726, 719] width 103 height 32
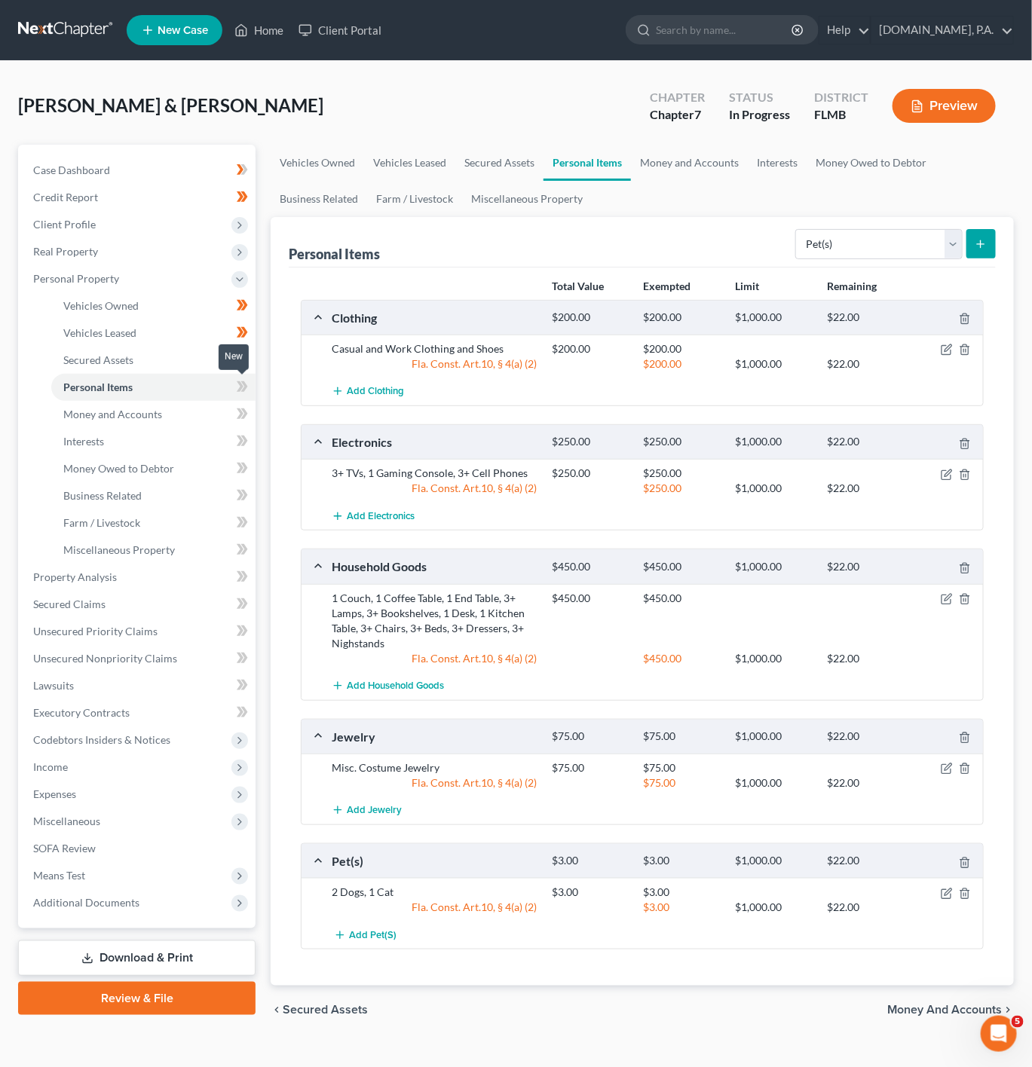
click at [249, 385] on span at bounding box center [242, 389] width 26 height 23
click at [237, 385] on icon at bounding box center [242, 387] width 11 height 19
click at [184, 418] on link "Money and Accounts" at bounding box center [153, 414] width 204 height 27
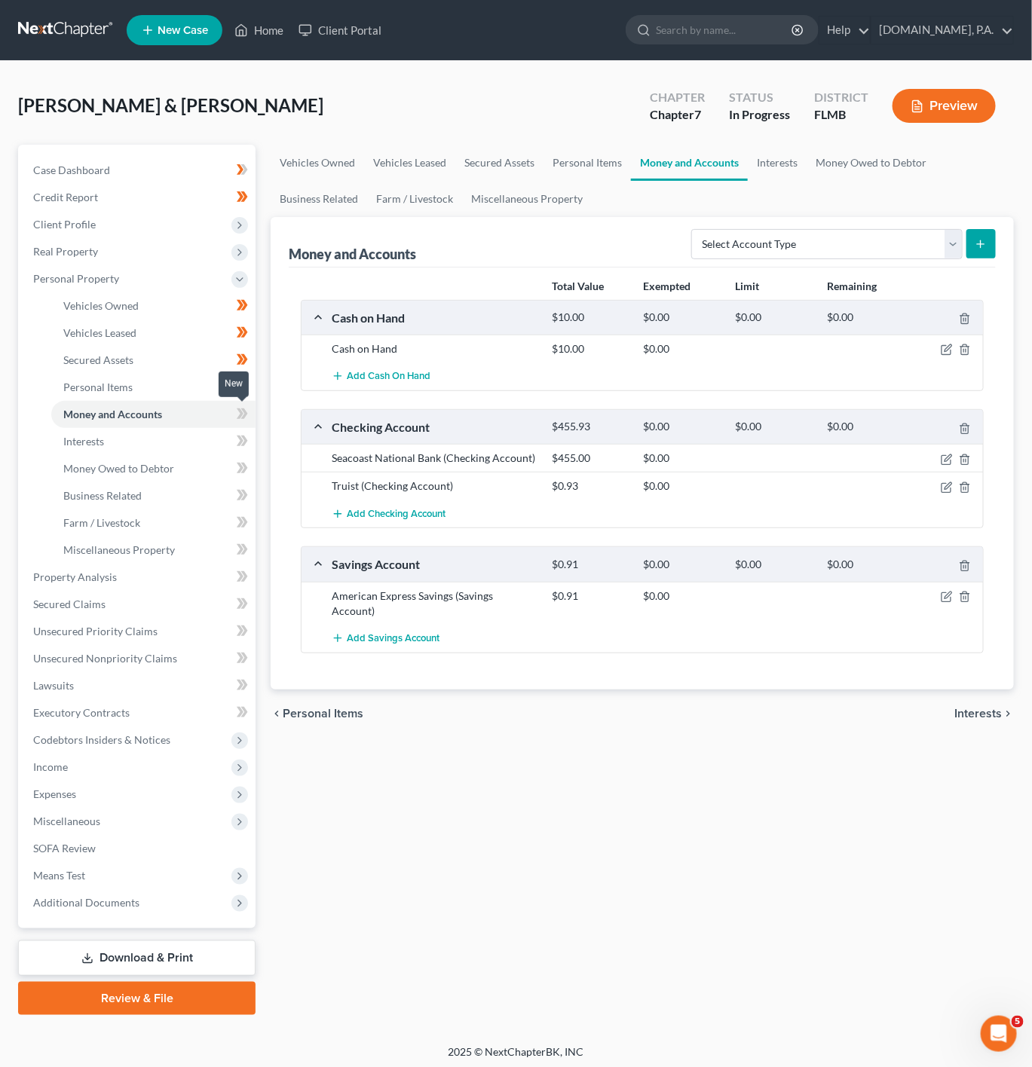
click at [237, 415] on icon at bounding box center [242, 414] width 11 height 19
click at [968, 484] on icon "button" at bounding box center [965, 488] width 12 height 12
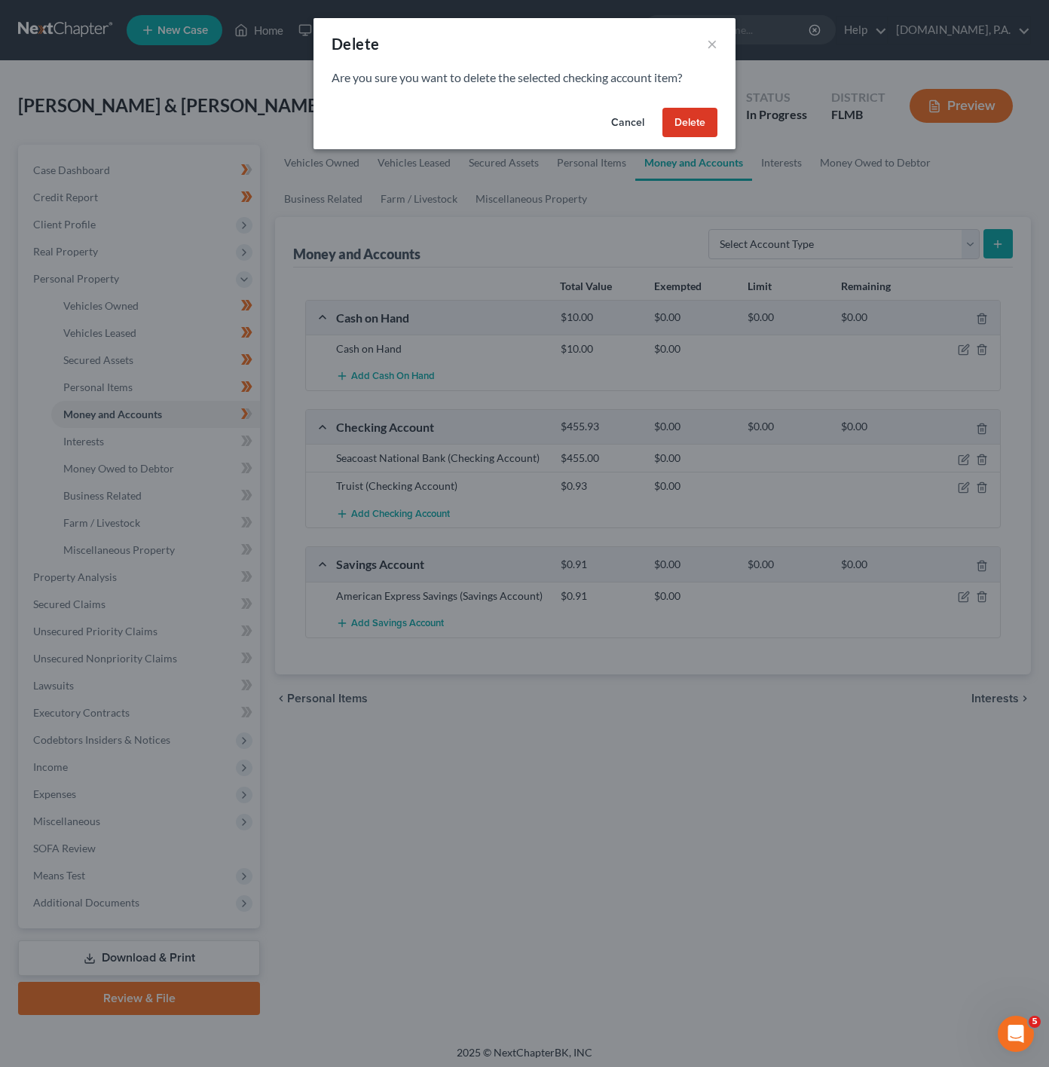
click at [687, 113] on button "Delete" at bounding box center [690, 123] width 55 height 30
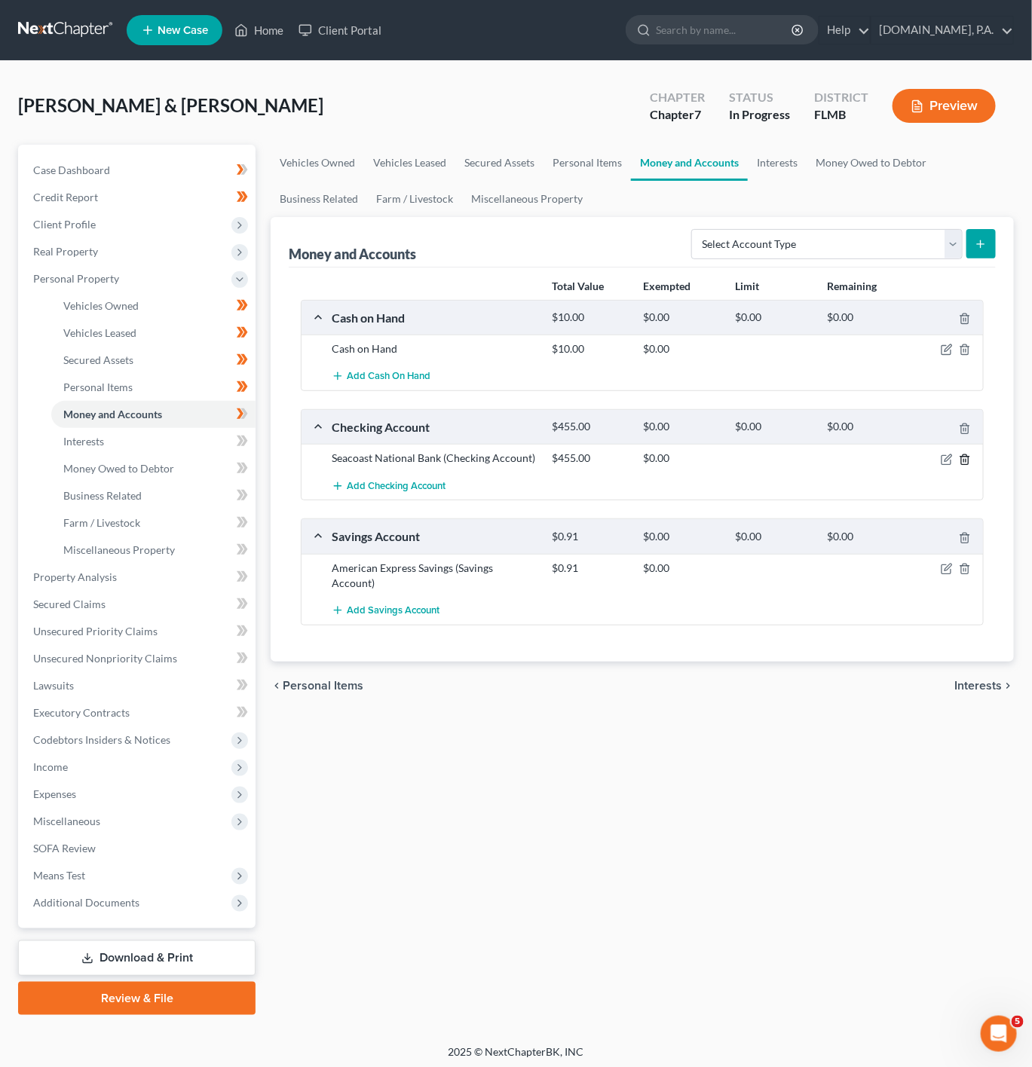
click at [964, 466] on icon "button" at bounding box center [965, 460] width 12 height 12
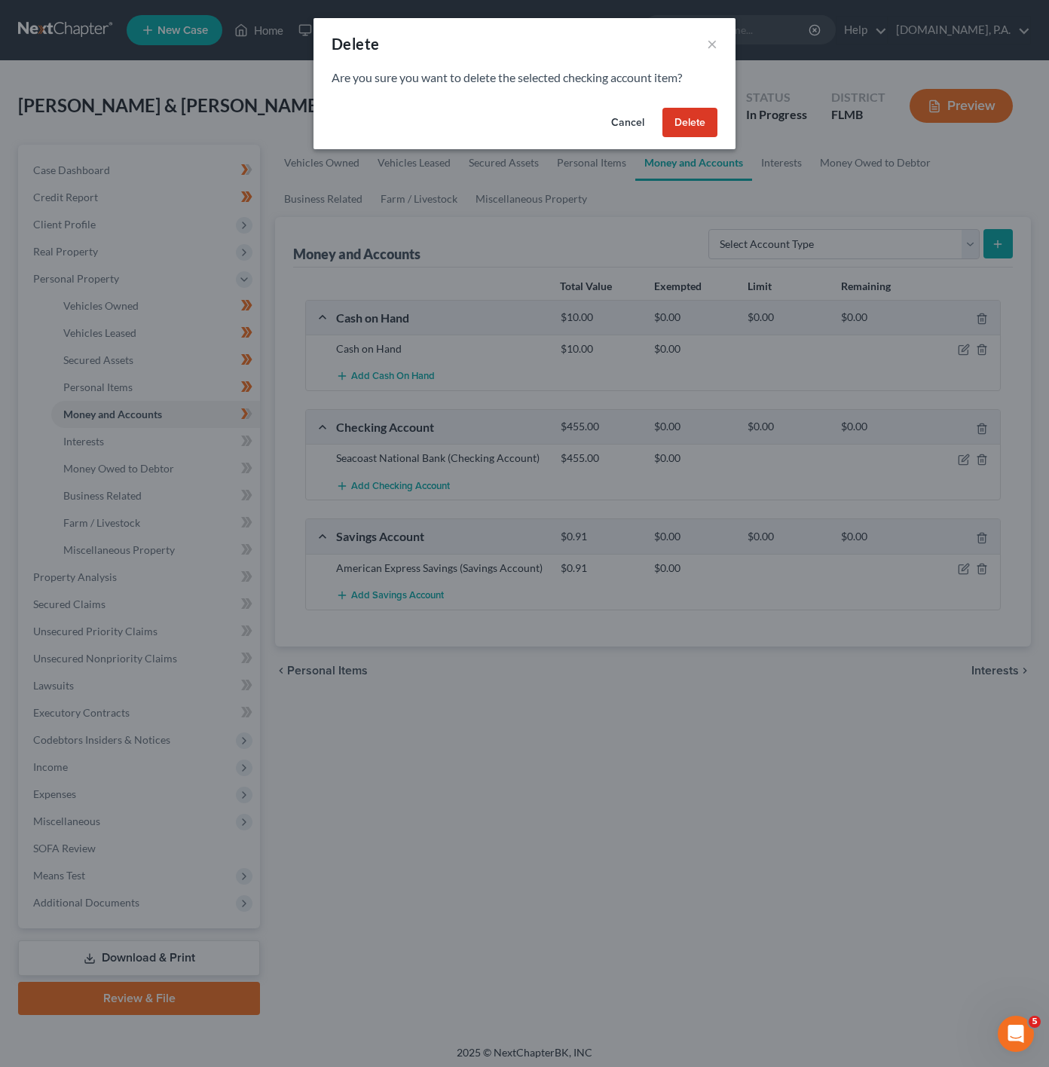
click at [688, 129] on button "Delete" at bounding box center [690, 123] width 55 height 30
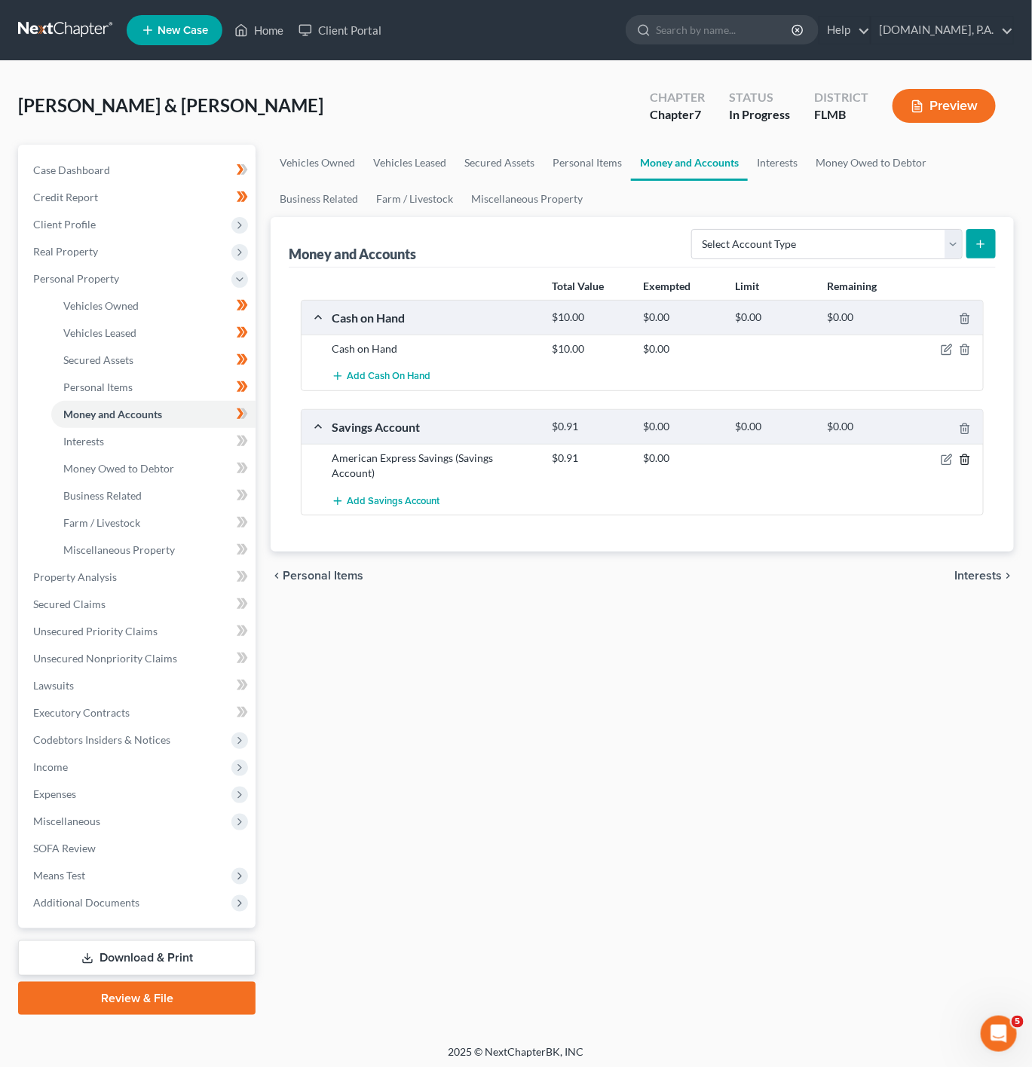
click at [968, 459] on icon "button" at bounding box center [965, 460] width 12 height 12
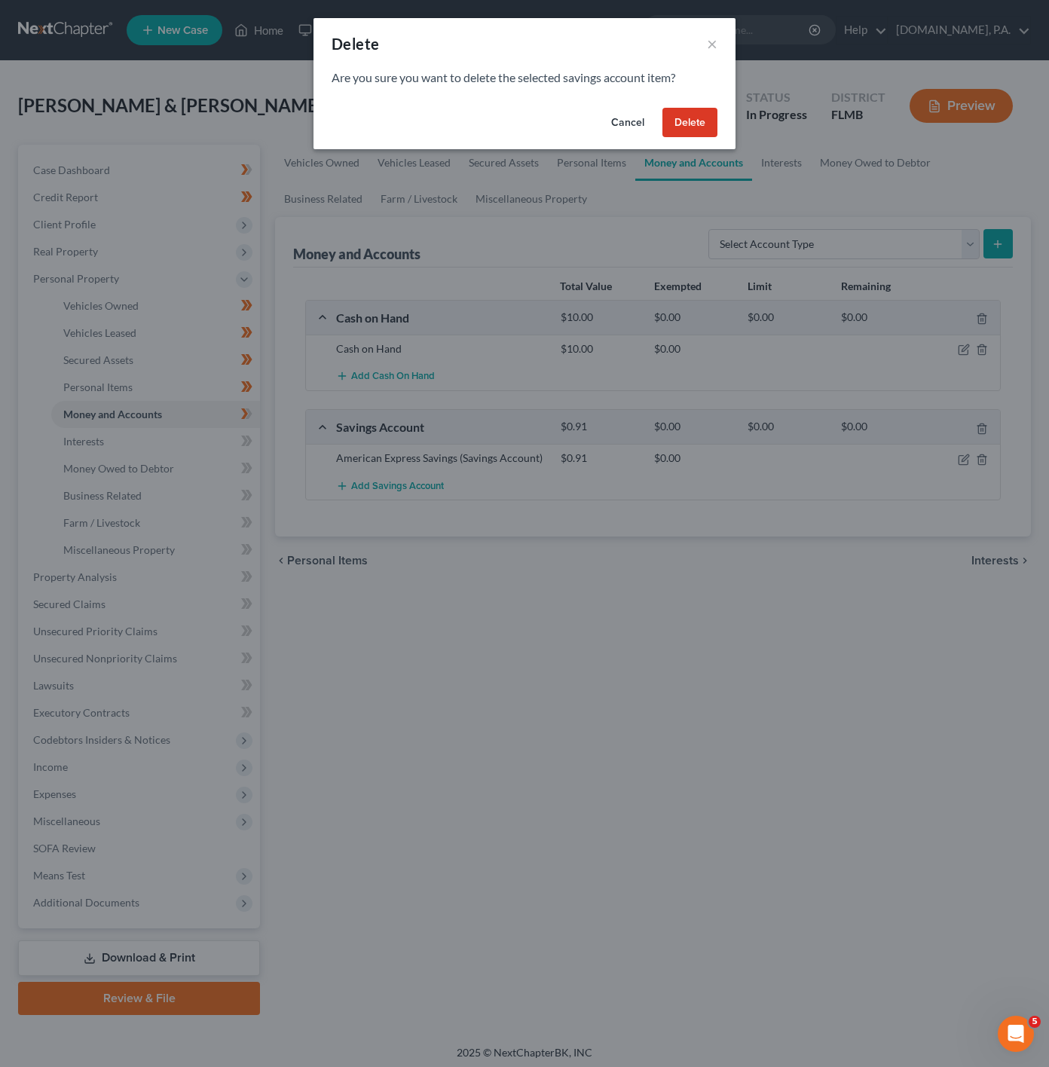
click at [678, 118] on button "Delete" at bounding box center [690, 123] width 55 height 30
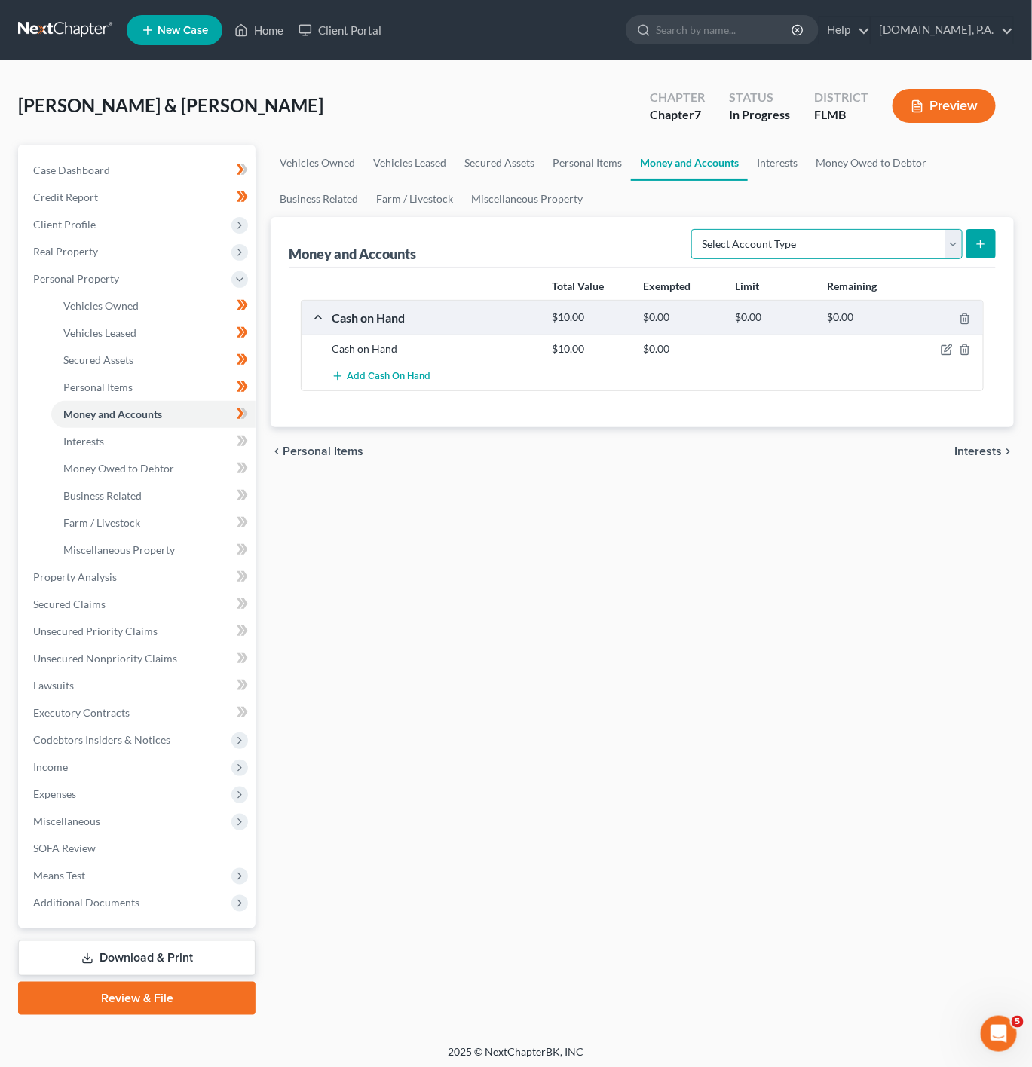
click at [925, 254] on select "Select Account Type Brokerage Cash on Hand Certificates of Deposit Checking Acc…" at bounding box center [826, 244] width 271 height 30
select select "checking"
click at [693, 229] on select "Select Account Type Brokerage Cash on Hand Certificates of Deposit Checking Acc…" at bounding box center [826, 244] width 271 height 30
click at [986, 245] on icon "submit" at bounding box center [981, 244] width 12 height 12
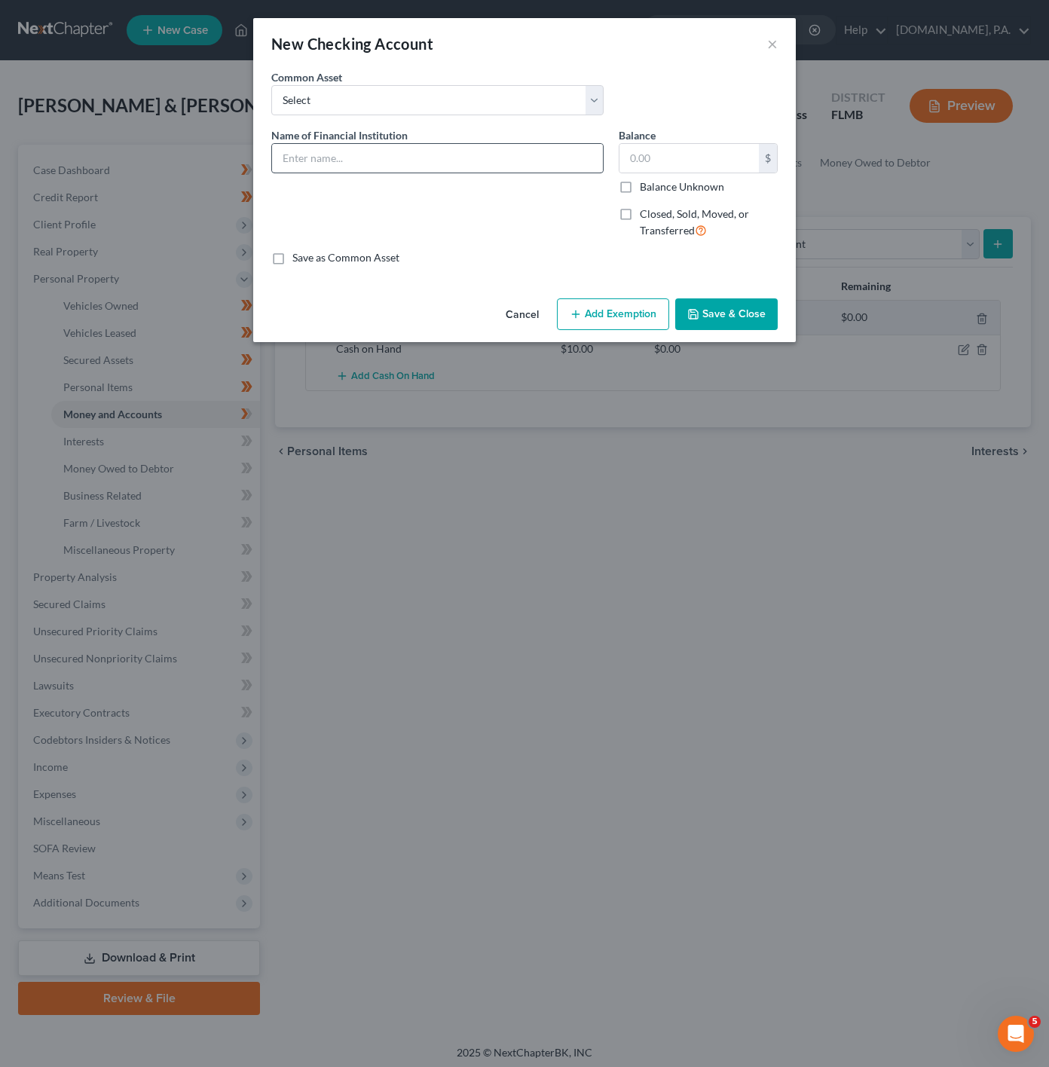
click at [507, 174] on div "Name of Financial Institution *" at bounding box center [437, 189] width 347 height 124
click at [511, 156] on input "text" at bounding box center [437, 158] width 331 height 29
type input "Apple Cash"
click at [679, 148] on input "text" at bounding box center [689, 158] width 139 height 29
type input "0"
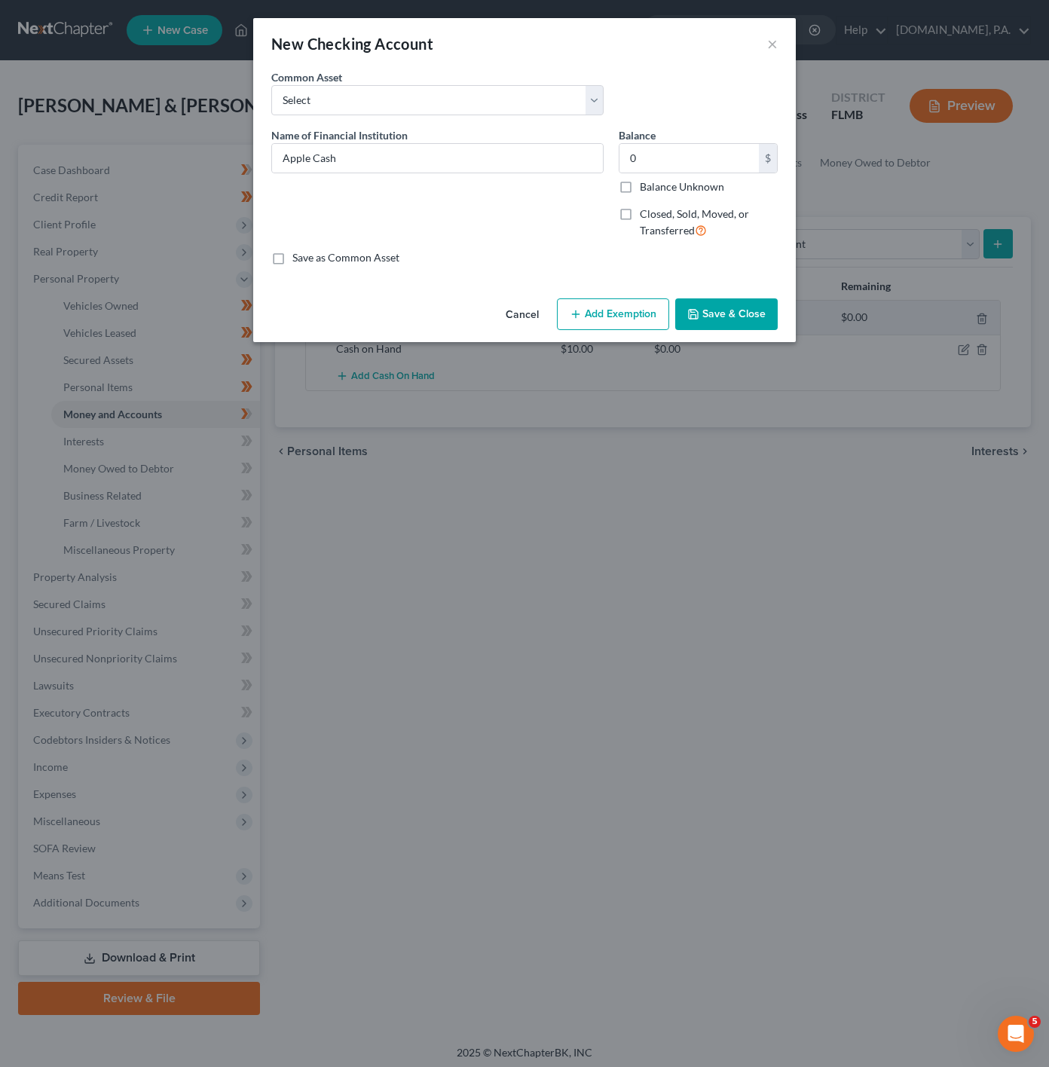
click at [604, 308] on button "Add Exemption" at bounding box center [613, 314] width 112 height 32
select select "2"
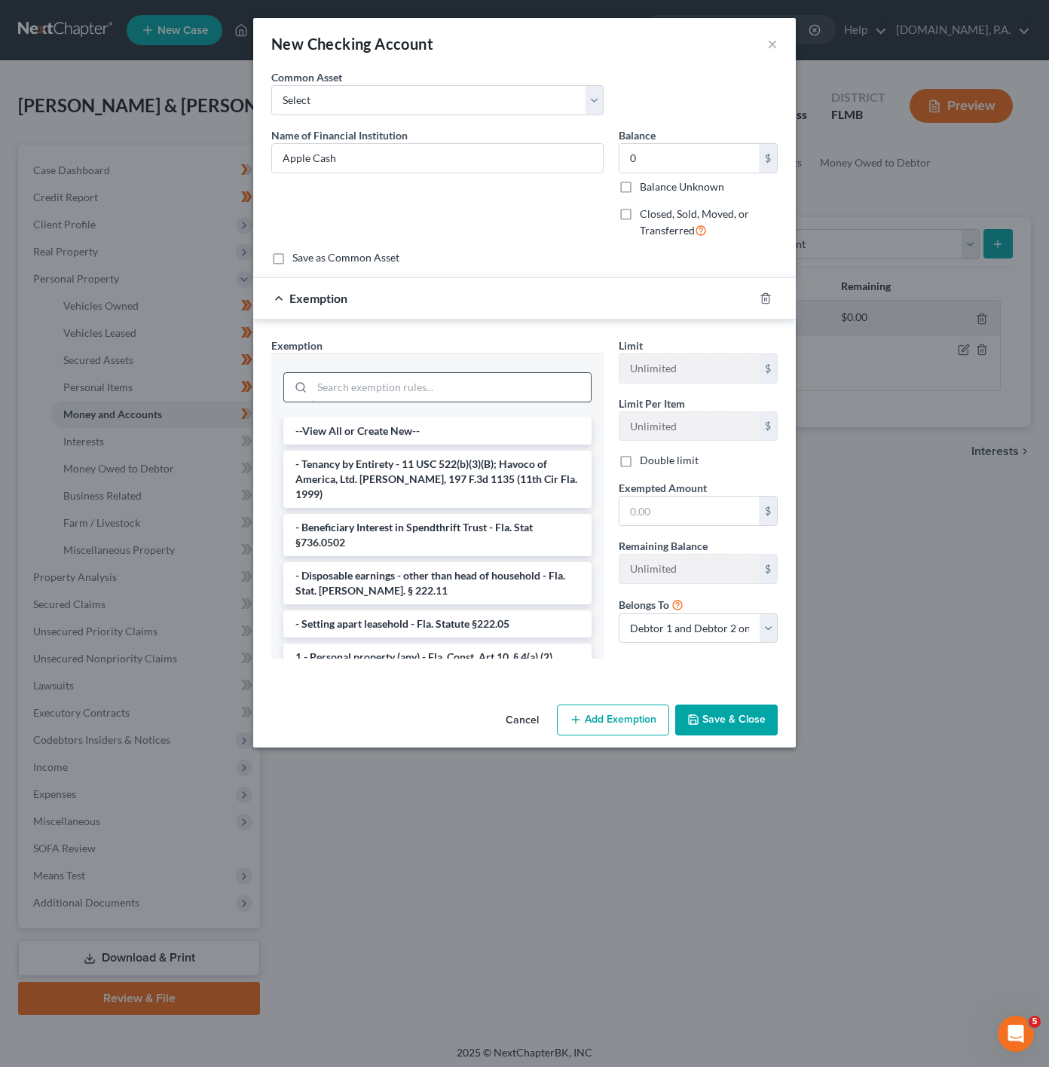
click at [516, 384] on input "search" at bounding box center [451, 387] width 279 height 29
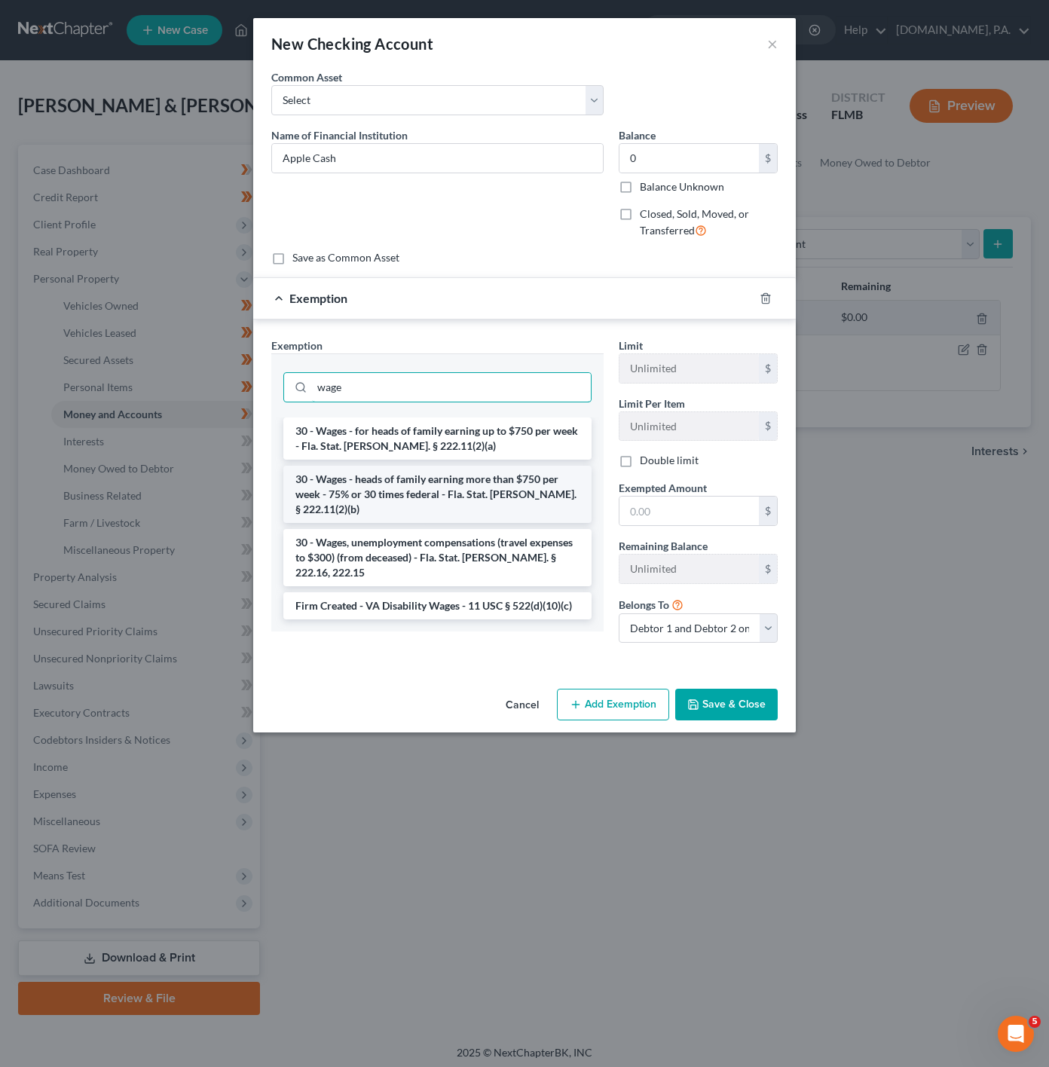
type input "wage"
click at [507, 486] on li "30 - Wages - heads of family earning more than $750 per week - 75% or 30 times …" at bounding box center [437, 494] width 308 height 57
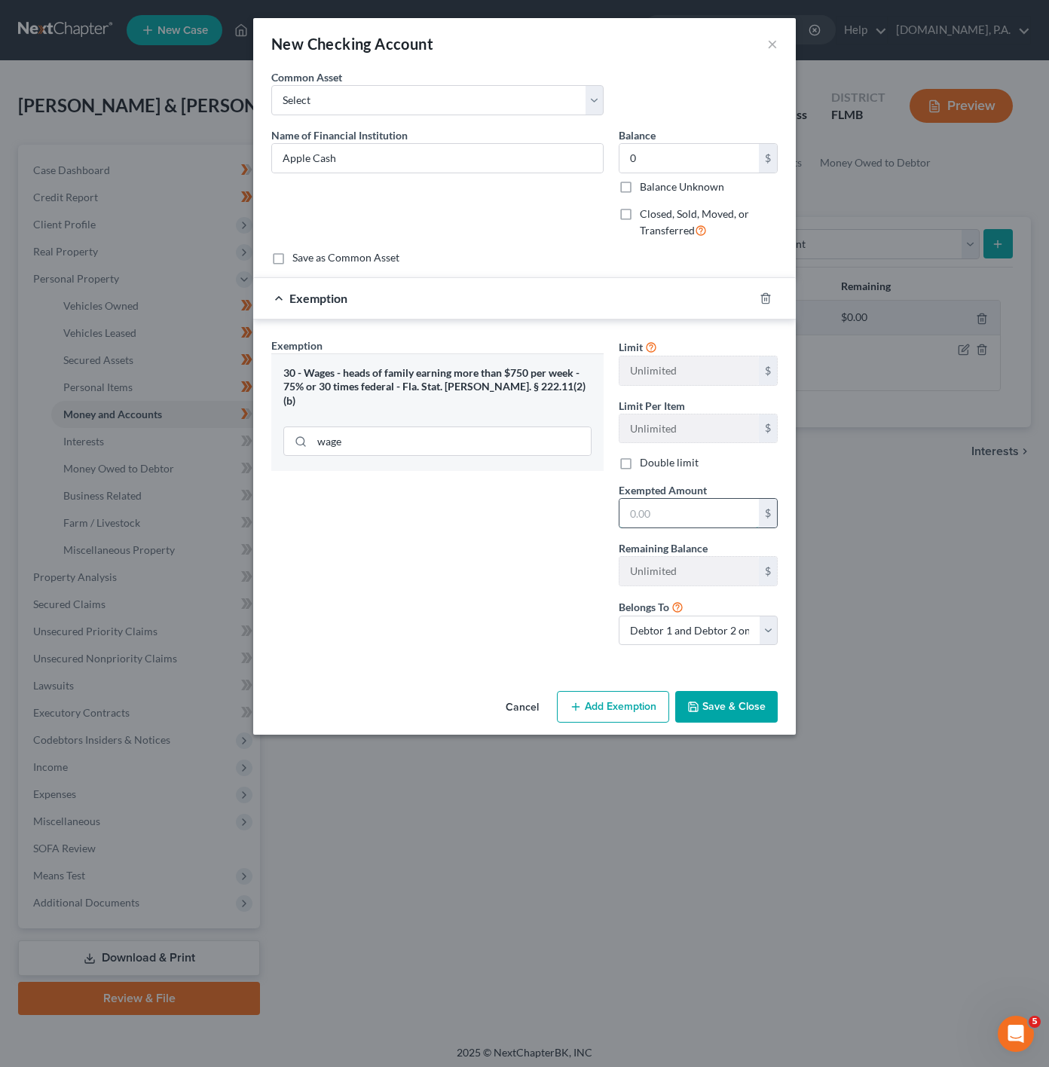
click at [654, 518] on input "text" at bounding box center [689, 513] width 139 height 29
type input "0"
drag, startPoint x: 424, startPoint y: 534, endPoint x: 507, endPoint y: 593, distance: 102.3
click at [425, 534] on div "Exemption Set must be selected for CA. Exemption * 30 - Wages - heads of family…" at bounding box center [437, 498] width 347 height 320
click at [715, 718] on button "Save & Close" at bounding box center [726, 707] width 103 height 32
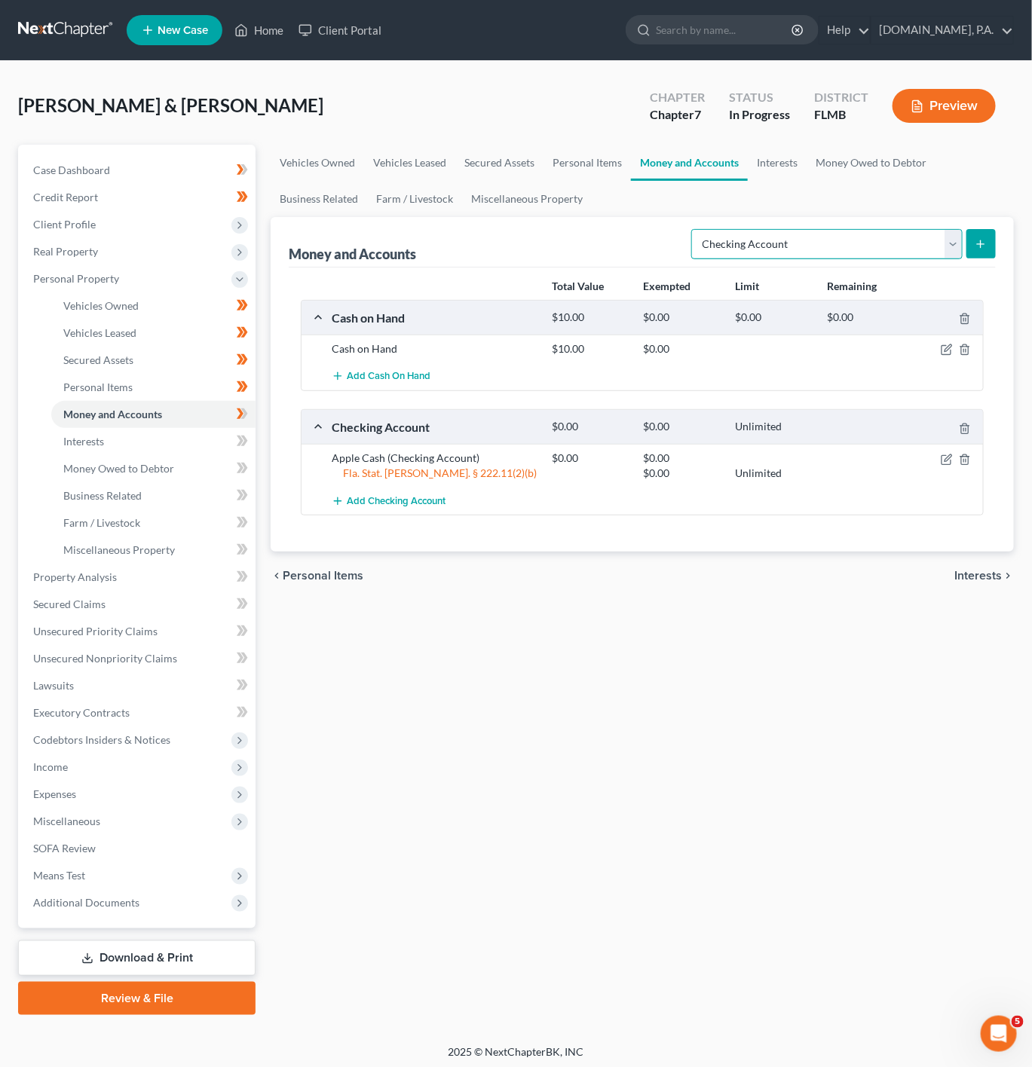
drag, startPoint x: 846, startPoint y: 240, endPoint x: 840, endPoint y: 256, distance: 17.2
click at [846, 240] on select "Select Account Type Brokerage Cash on Hand Certificates of Deposit Checking Acc…" at bounding box center [826, 244] width 271 height 30
select select "savings"
click at [693, 229] on select "Select Account Type Brokerage Cash on Hand Certificates of Deposit Checking Acc…" at bounding box center [826, 244] width 271 height 30
click at [997, 246] on div "Money and Accounts Select Account Type Brokerage Cash on Hand Certificates of D…" at bounding box center [642, 384] width 743 height 335
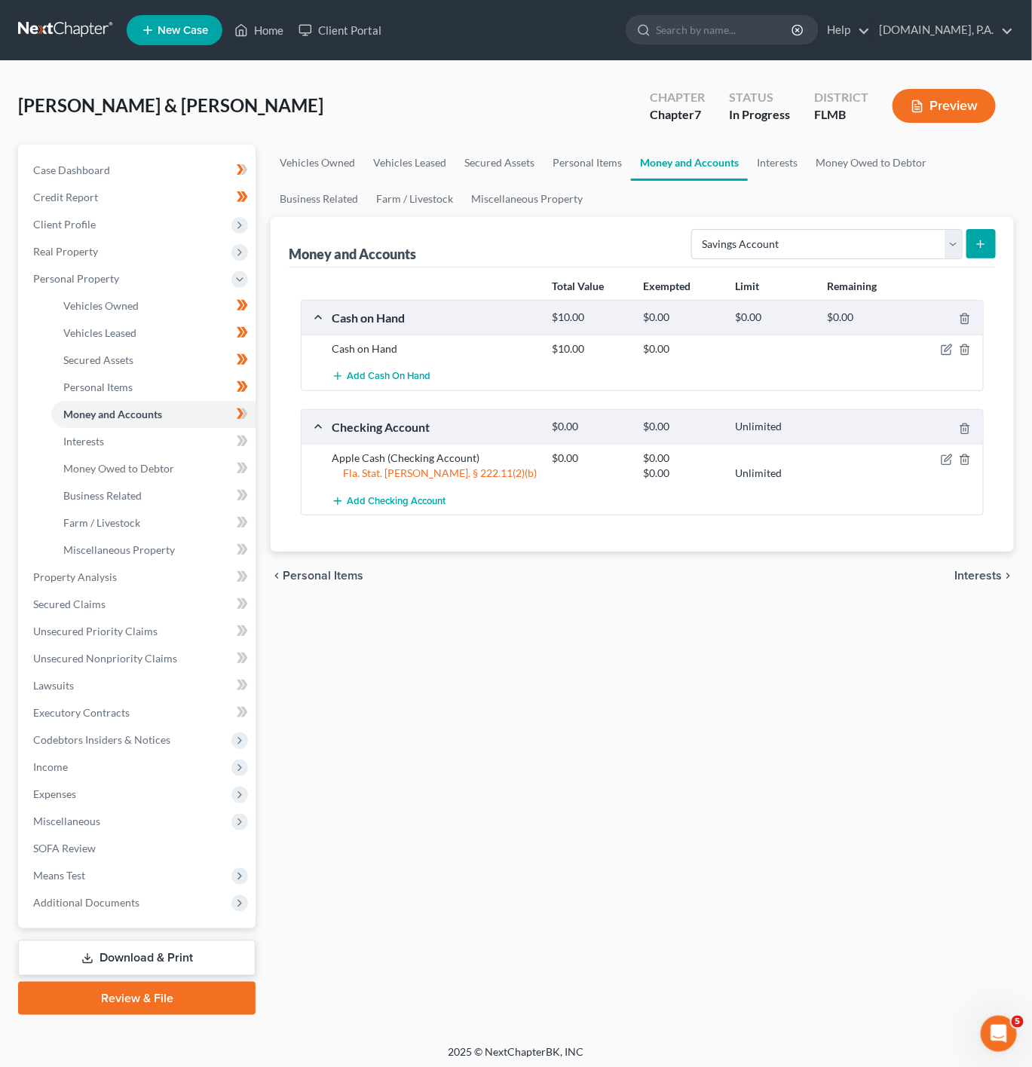
click at [970, 249] on button "submit" at bounding box center [980, 243] width 29 height 29
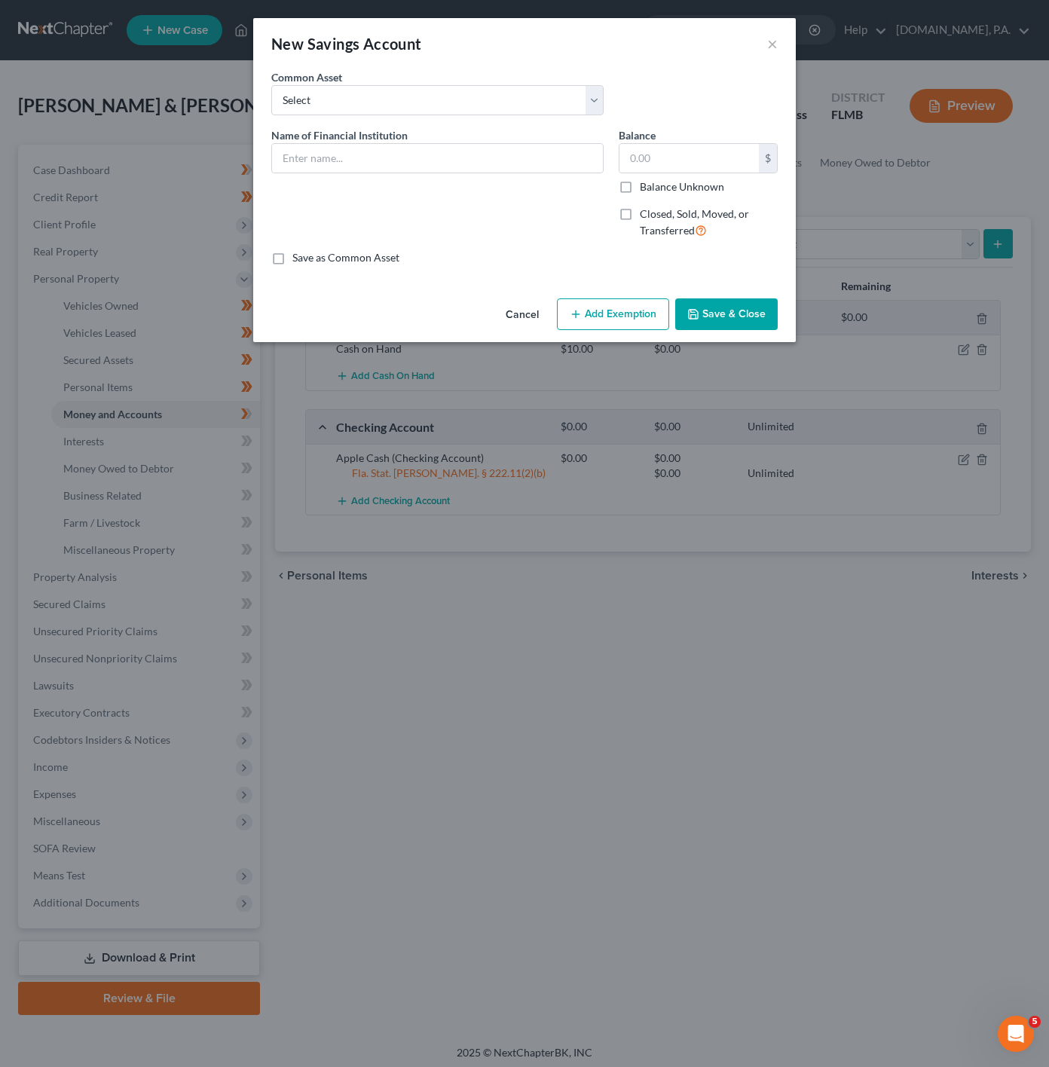
click at [378, 183] on div "Name of Financial Institution *" at bounding box center [437, 189] width 347 height 124
click at [389, 173] on input "text" at bounding box center [437, 158] width 331 height 29
type input "Amex - Sv 6639"
click at [656, 155] on input "text" at bounding box center [689, 158] width 139 height 29
type input "0"
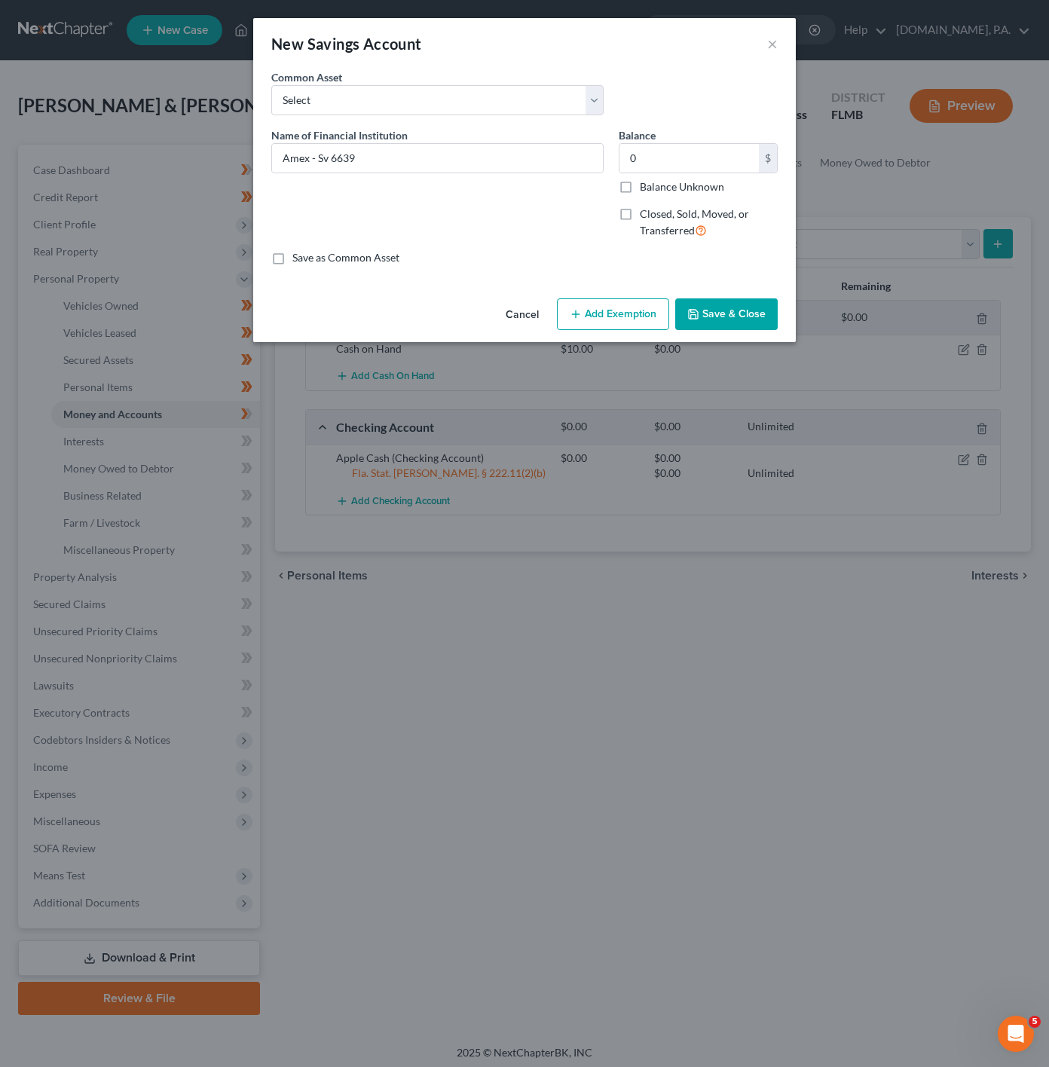
click at [604, 286] on div "An exemption set must first be selected from the Filing Information section. Co…" at bounding box center [524, 180] width 543 height 223
click at [607, 298] on div "Cancel Add Exemption Save & Close" at bounding box center [524, 317] width 543 height 50
click at [618, 331] on div "Cancel Add Exemption Save & Close" at bounding box center [524, 317] width 543 height 50
click at [620, 329] on button "Add Exemption" at bounding box center [613, 314] width 112 height 32
select select "2"
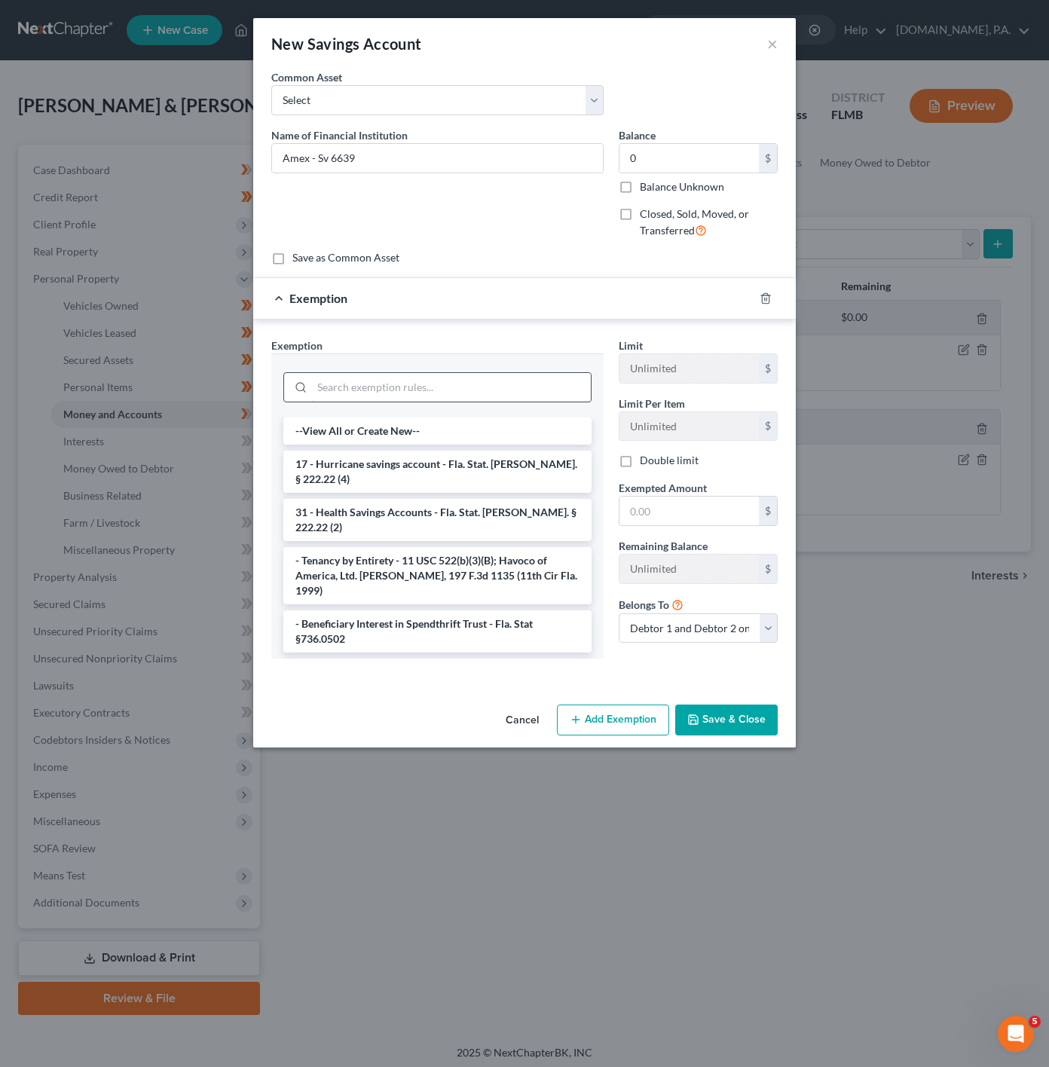
click at [478, 380] on input "search" at bounding box center [451, 387] width 279 height 29
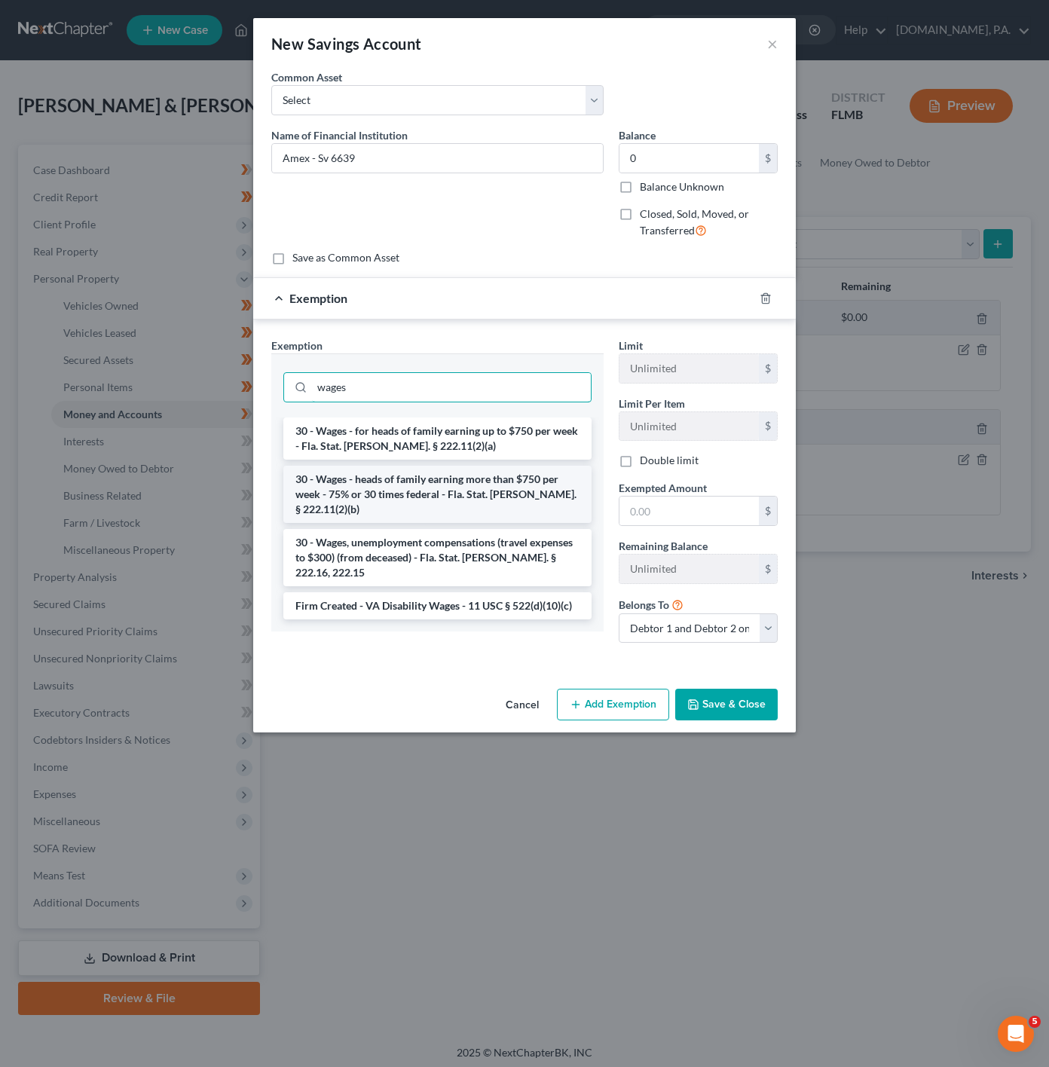
type input "wages"
click at [476, 497] on li "30 - Wages - heads of family earning more than $750 per week - 75% or 30 times …" at bounding box center [437, 494] width 308 height 57
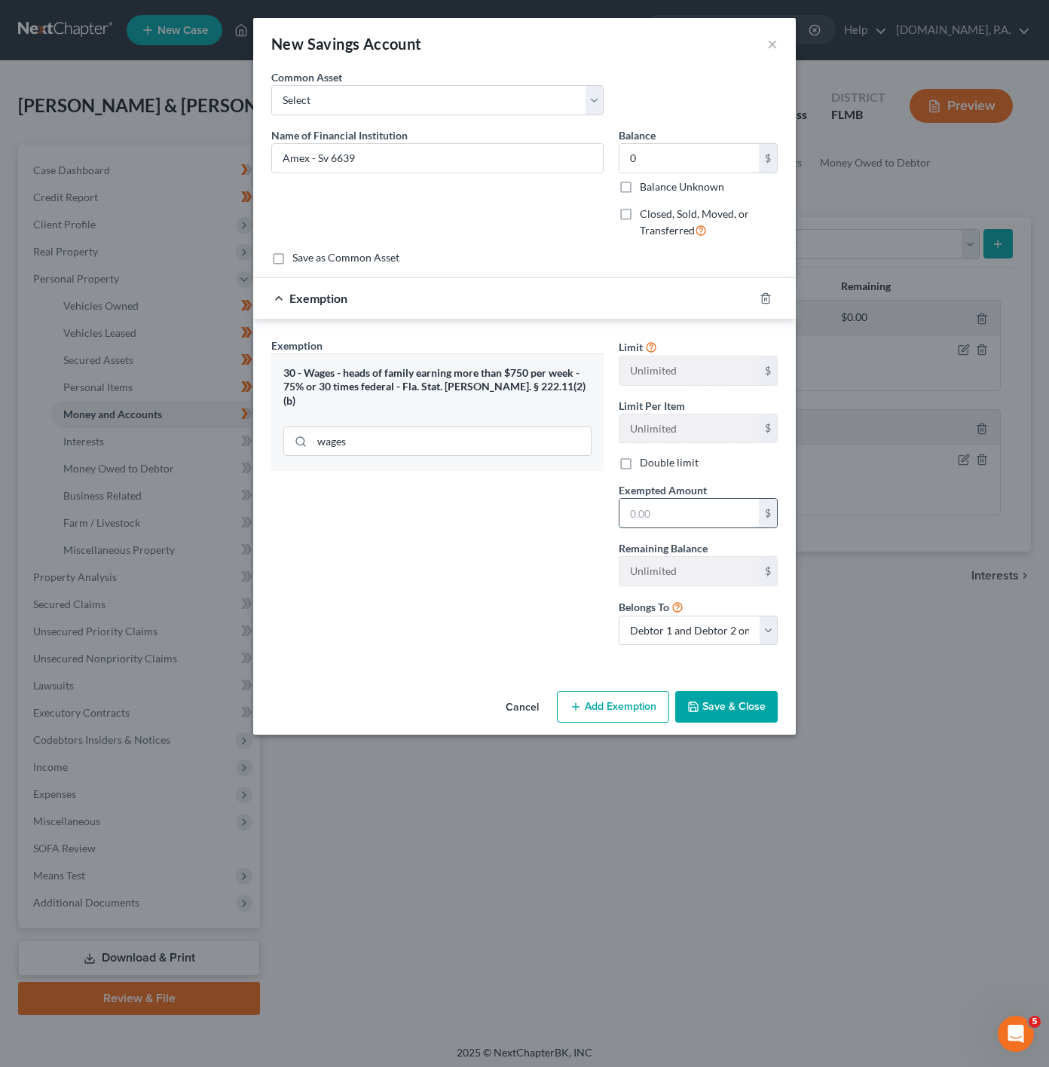
click at [697, 513] on input "text" at bounding box center [689, 513] width 139 height 29
type input "0"
click at [489, 572] on div "Exemption Set must be selected for CA. Exemption * 30 - Wages - heads of family…" at bounding box center [437, 498] width 347 height 320
click at [742, 723] on button "Save & Close" at bounding box center [726, 707] width 103 height 32
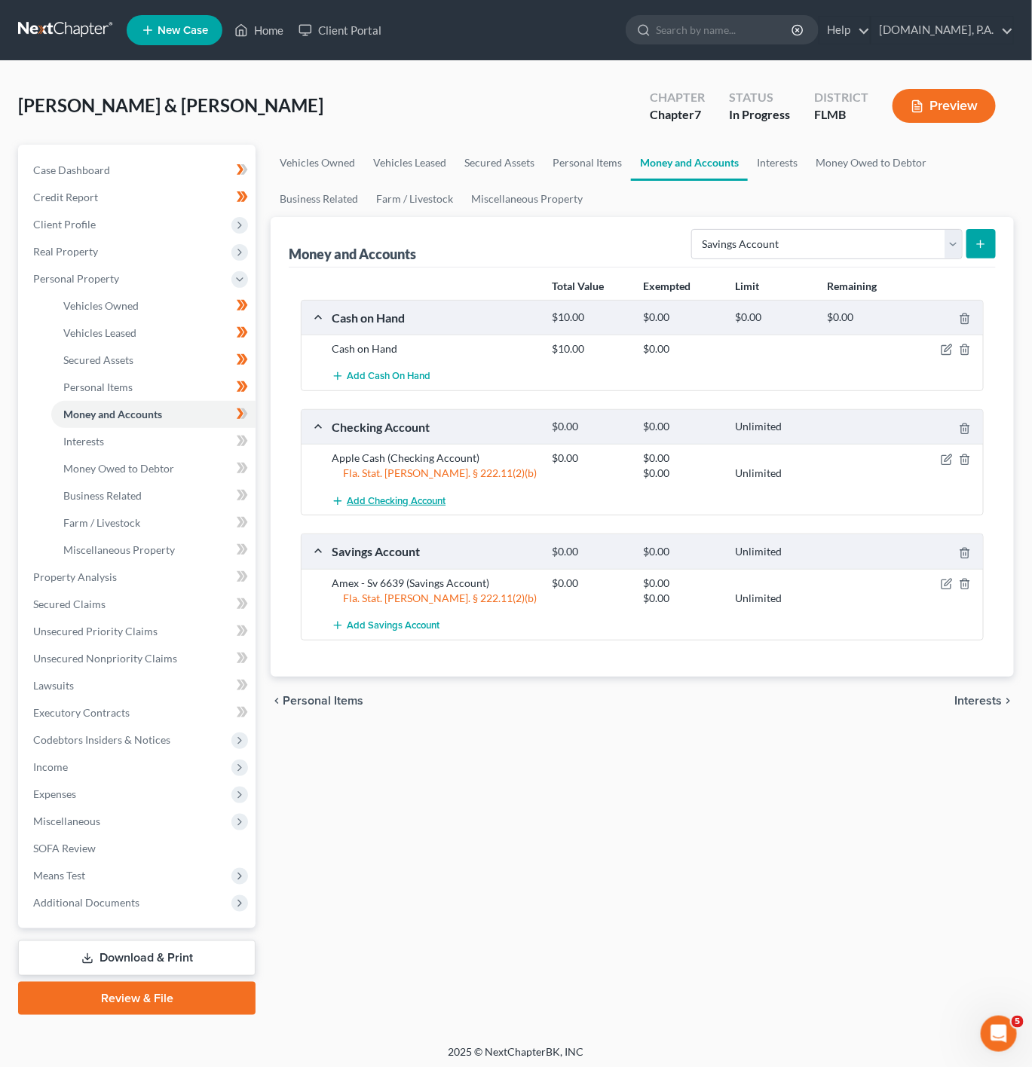
click at [394, 502] on span "Add Checking Account" at bounding box center [396, 501] width 99 height 12
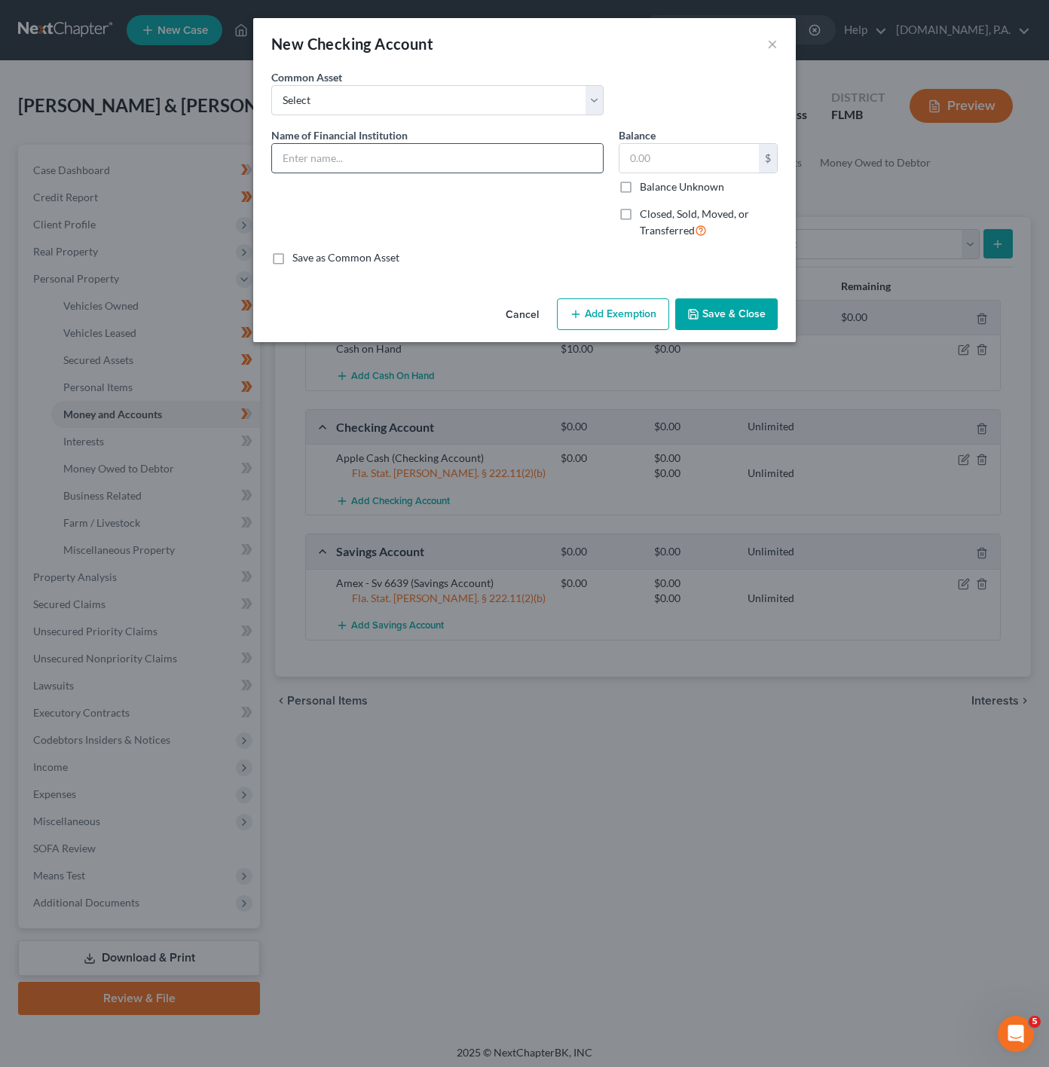
click at [375, 170] on input "text" at bounding box center [437, 158] width 331 height 29
click at [402, 148] on input "Cash App -" at bounding box center [437, 158] width 331 height 29
type input "Cash App"
click at [663, 170] on input "text" at bounding box center [689, 158] width 139 height 29
type input "0"
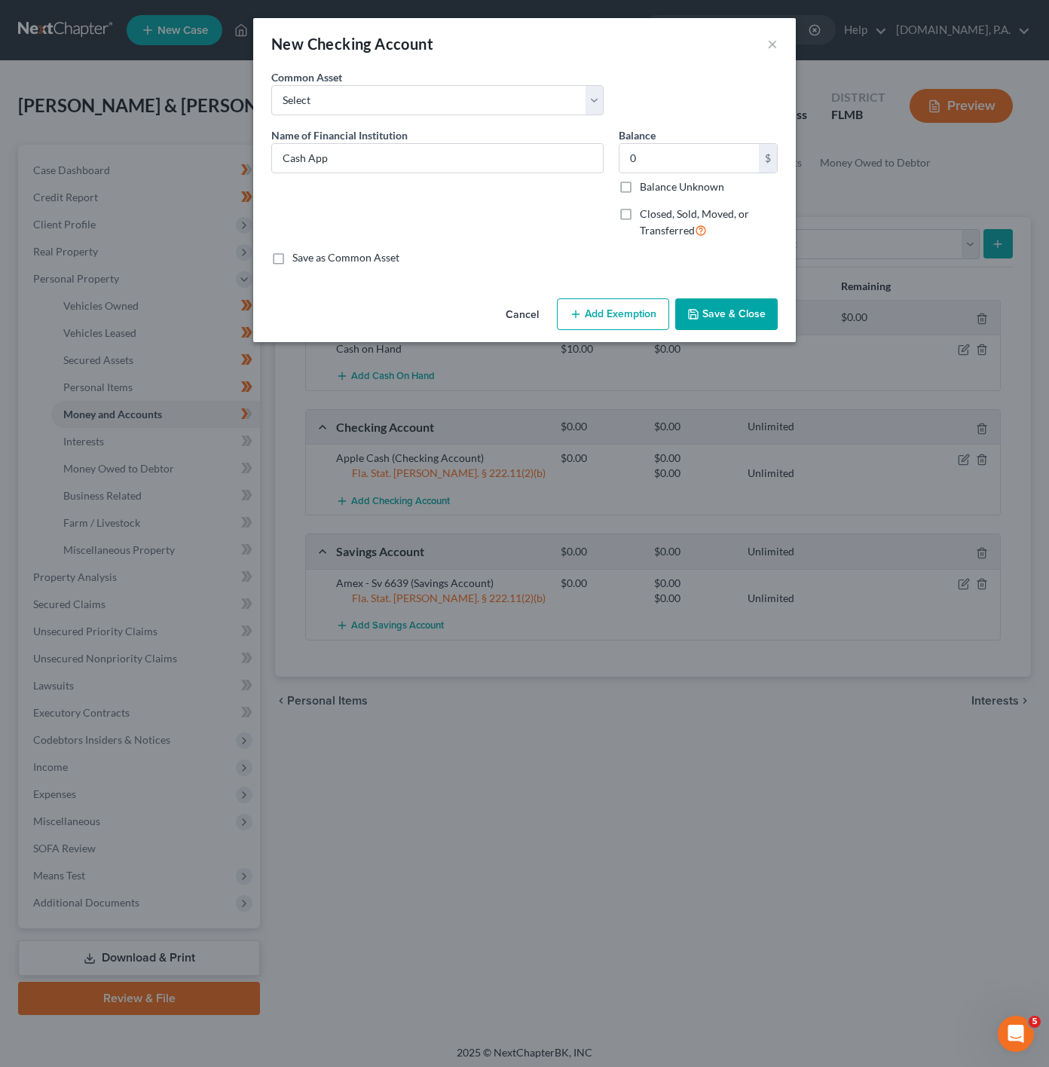
click at [577, 306] on button "Add Exemption" at bounding box center [613, 314] width 112 height 32
select select "2"
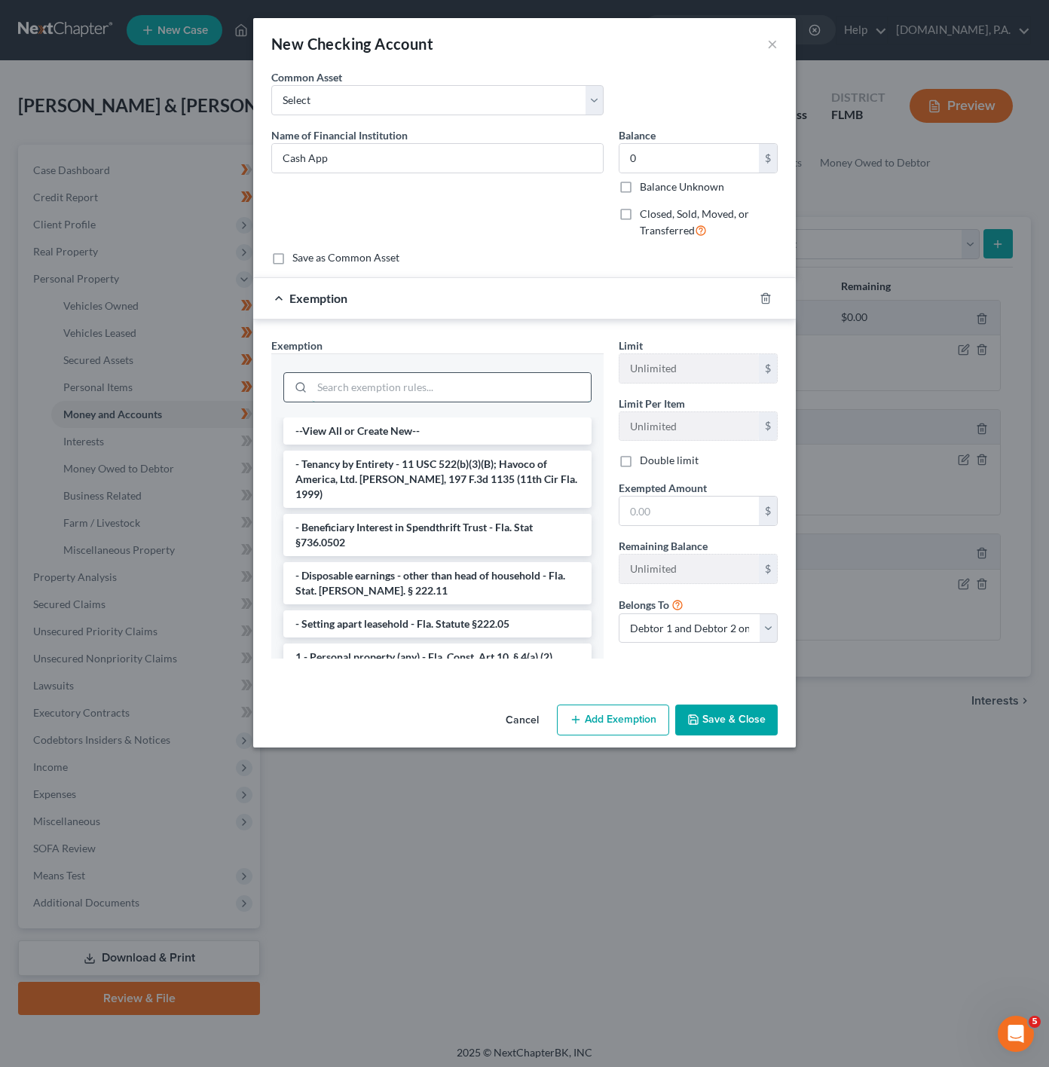
click at [387, 380] on input "search" at bounding box center [451, 387] width 279 height 29
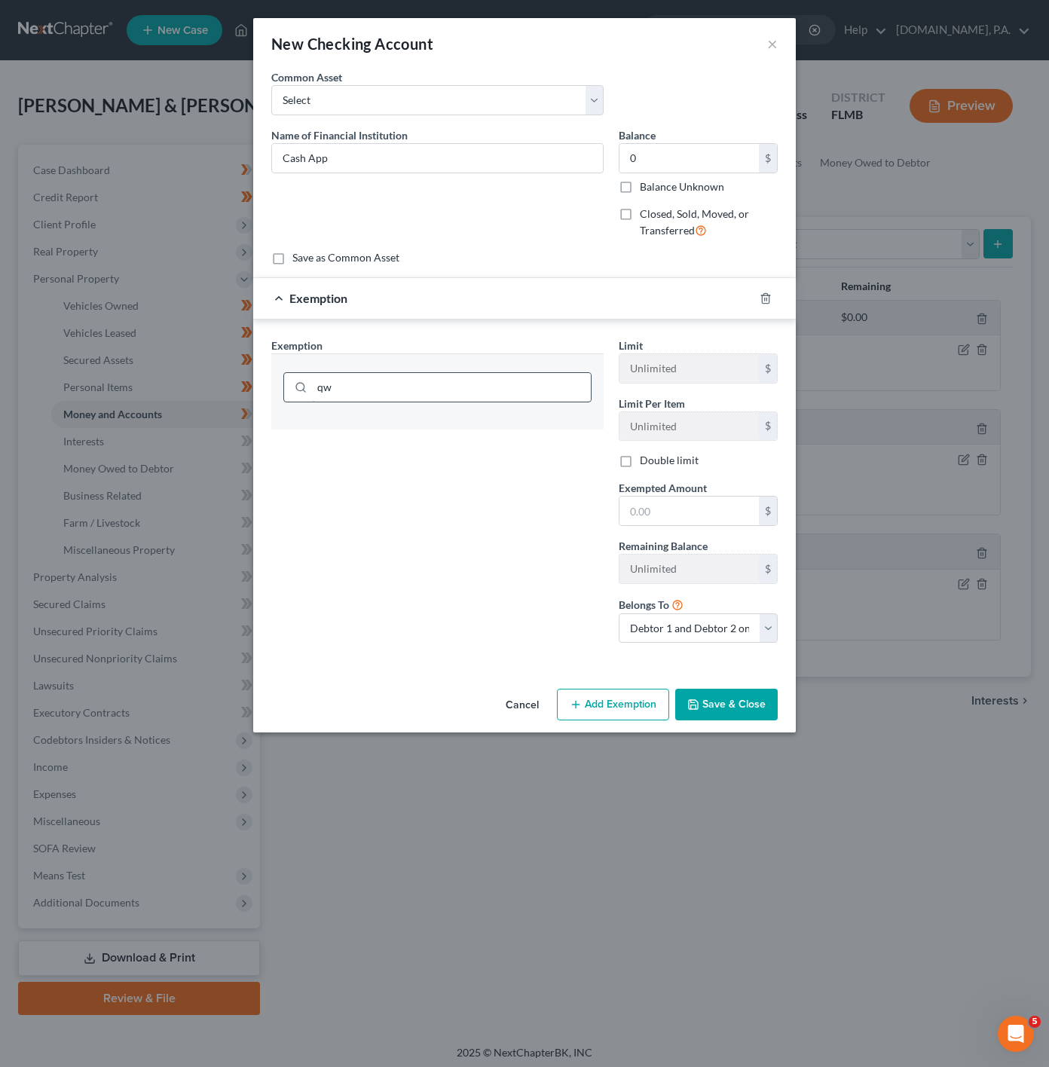
type input "q"
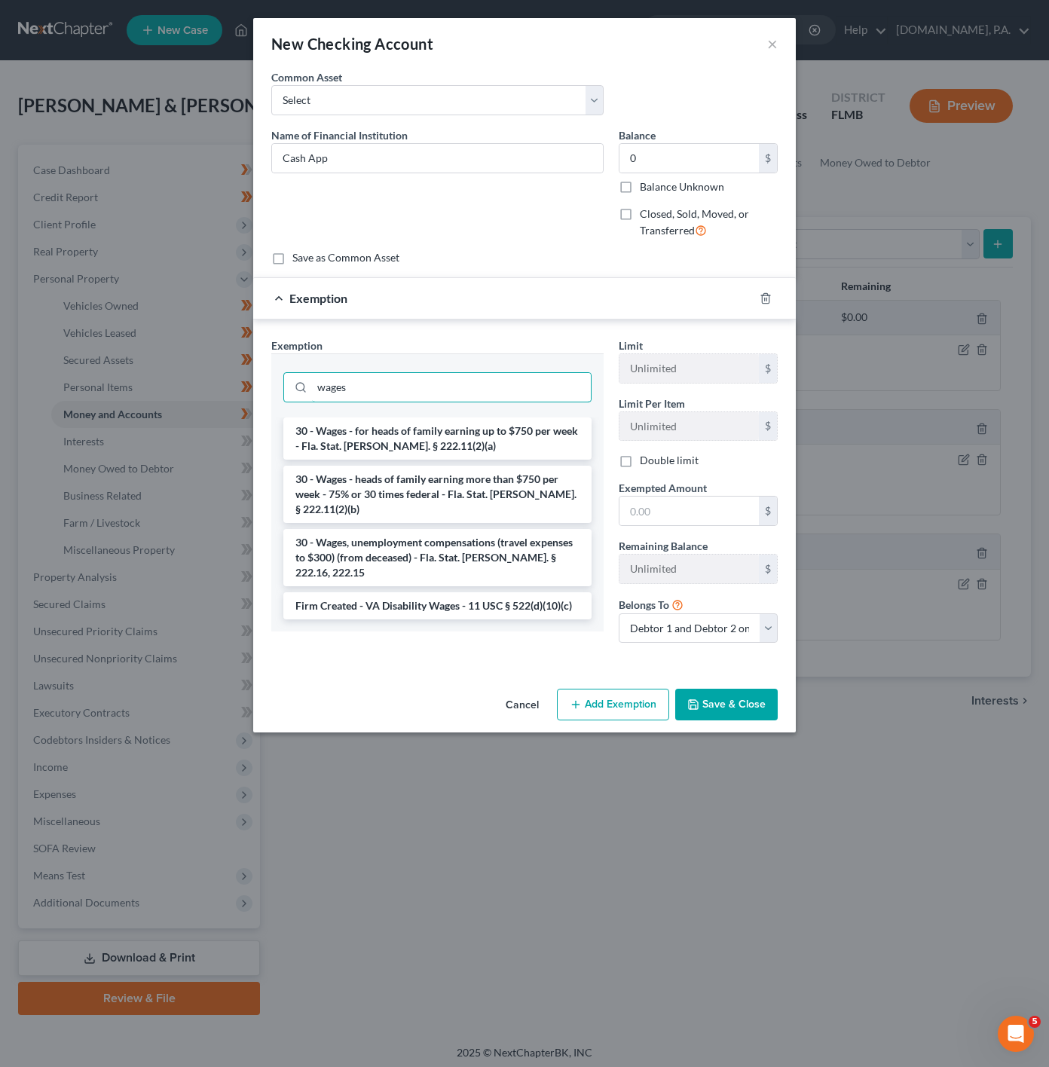
type input "wages"
click at [374, 467] on ul "30 - Wages - for heads of family earning up to $750 per week - Fla. Stat. Ann. …" at bounding box center [437, 519] width 308 height 202
click at [389, 477] on li "30 - Wages - heads of family earning more than $750 per week - 75% or 30 times …" at bounding box center [437, 494] width 308 height 57
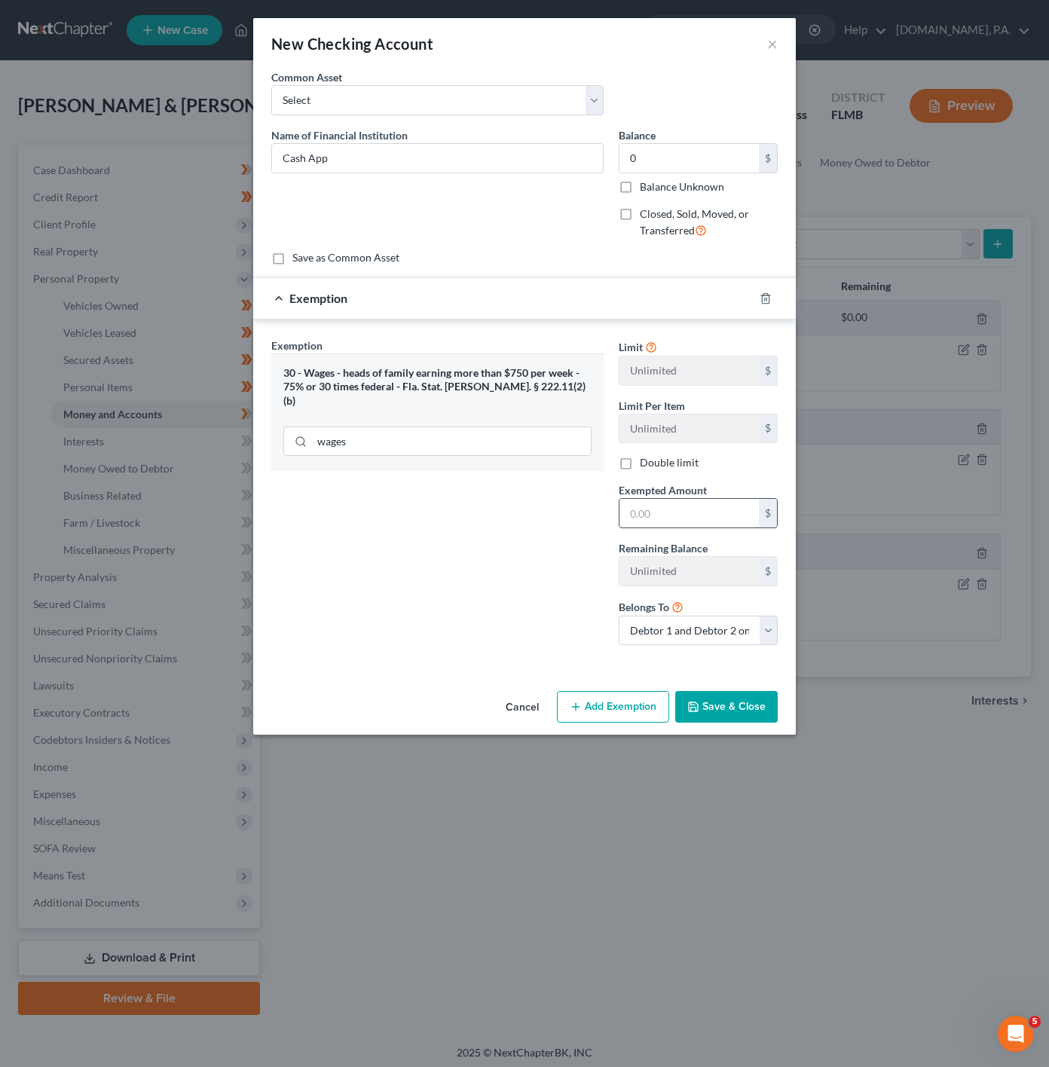
click at [676, 519] on input "text" at bounding box center [689, 513] width 139 height 29
type input "0"
click at [742, 715] on button "Save & Close" at bounding box center [726, 707] width 103 height 32
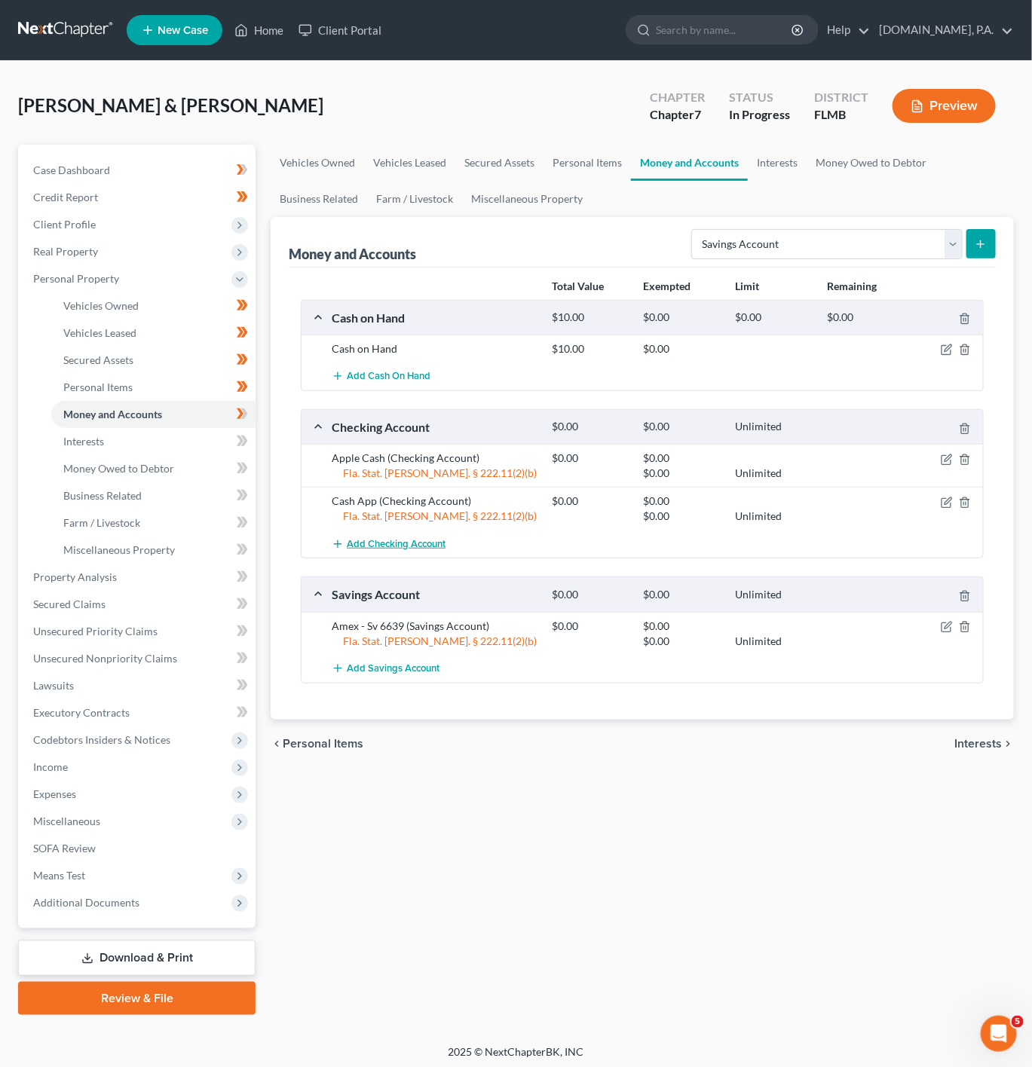
click at [378, 550] on span "Add Checking Account" at bounding box center [396, 544] width 99 height 12
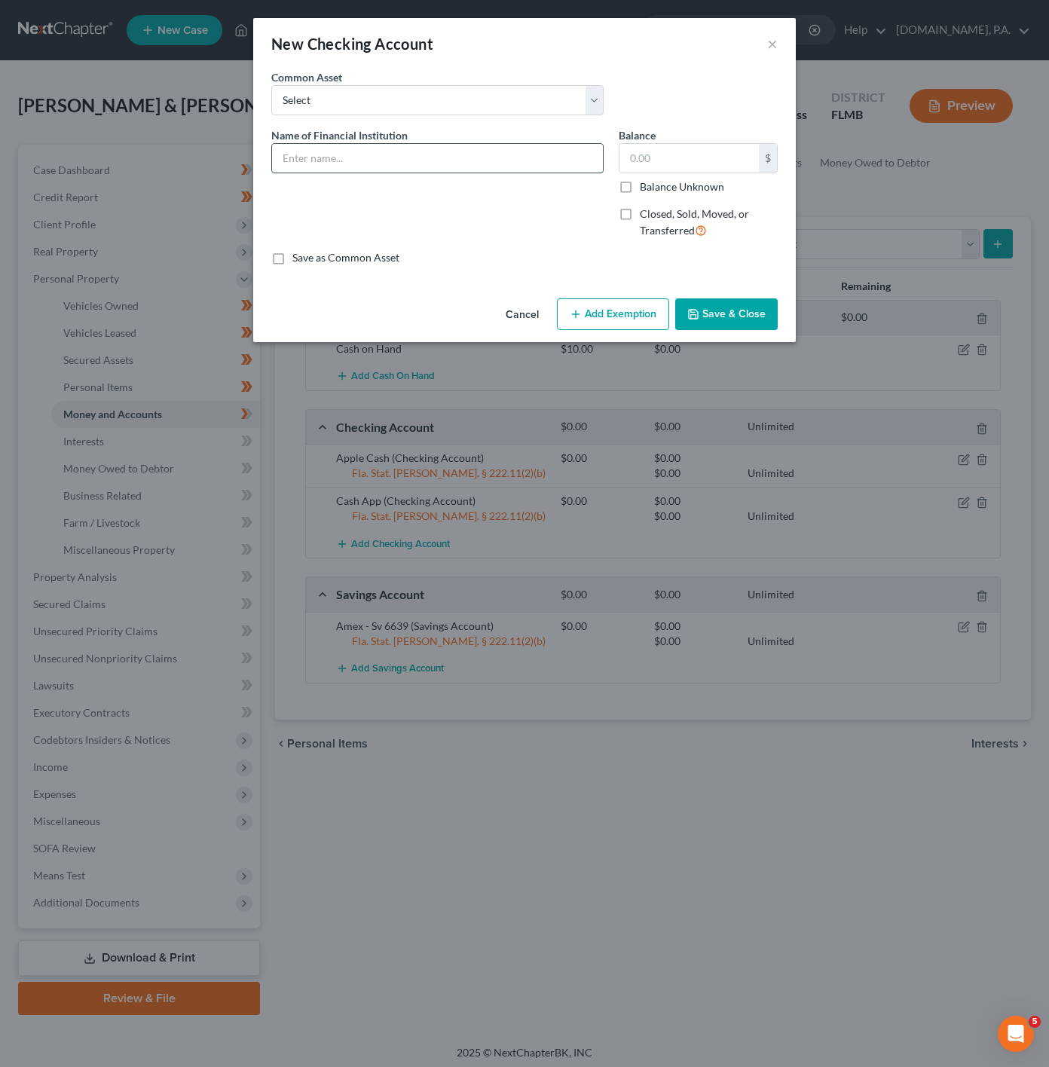
click at [473, 168] on input "text" at bounding box center [437, 158] width 331 height 29
type input "Paypal"
click at [640, 215] on label "Closed, Sold, Moved, or Transferred" at bounding box center [709, 223] width 138 height 32
click at [646, 215] on input "Closed, Sold, Moved, or Transferred" at bounding box center [651, 212] width 10 height 10
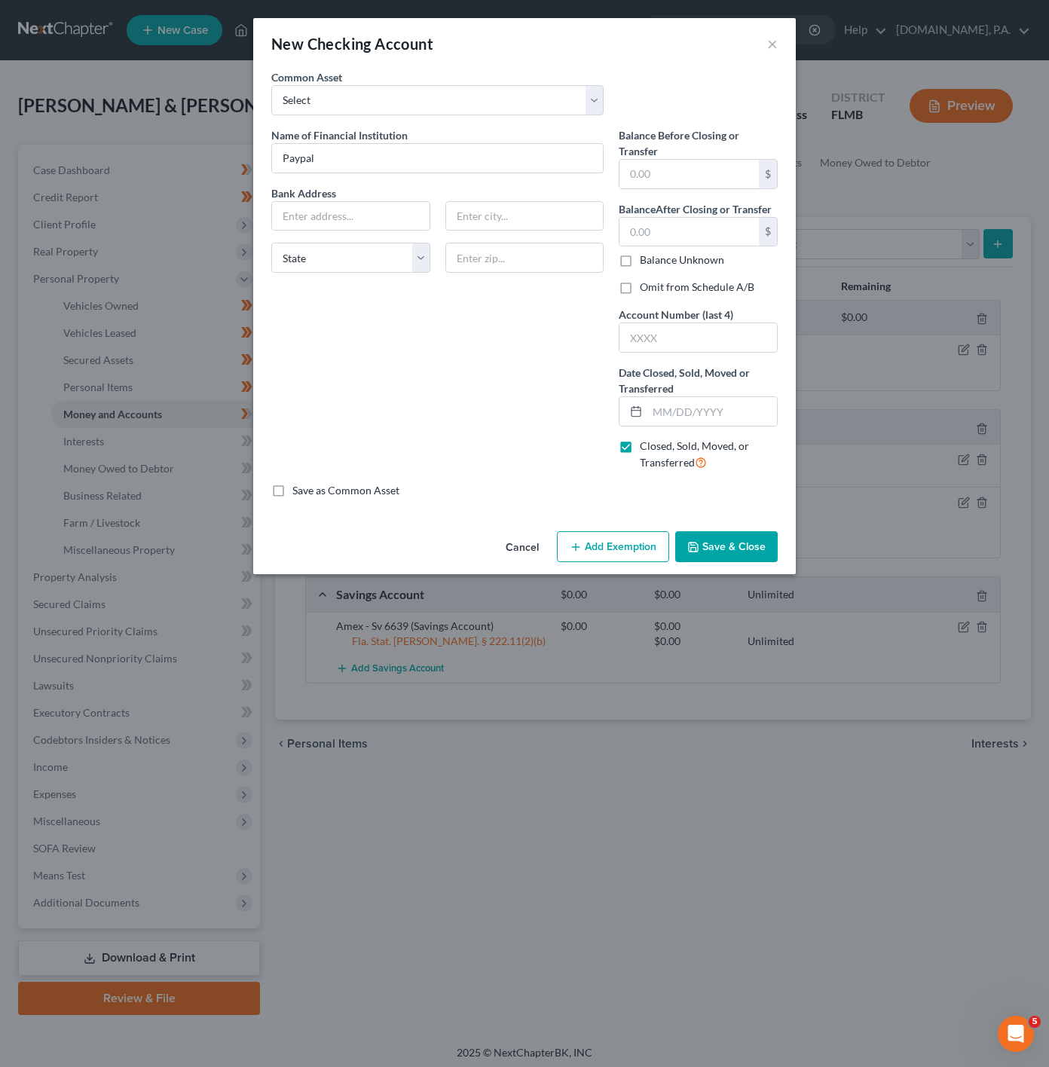
click at [640, 451] on label "Closed, Sold, Moved, or Transferred" at bounding box center [709, 455] width 138 height 32
click at [646, 448] on input "Closed, Sold, Moved, or Transferred" at bounding box center [651, 444] width 10 height 10
checkbox input "false"
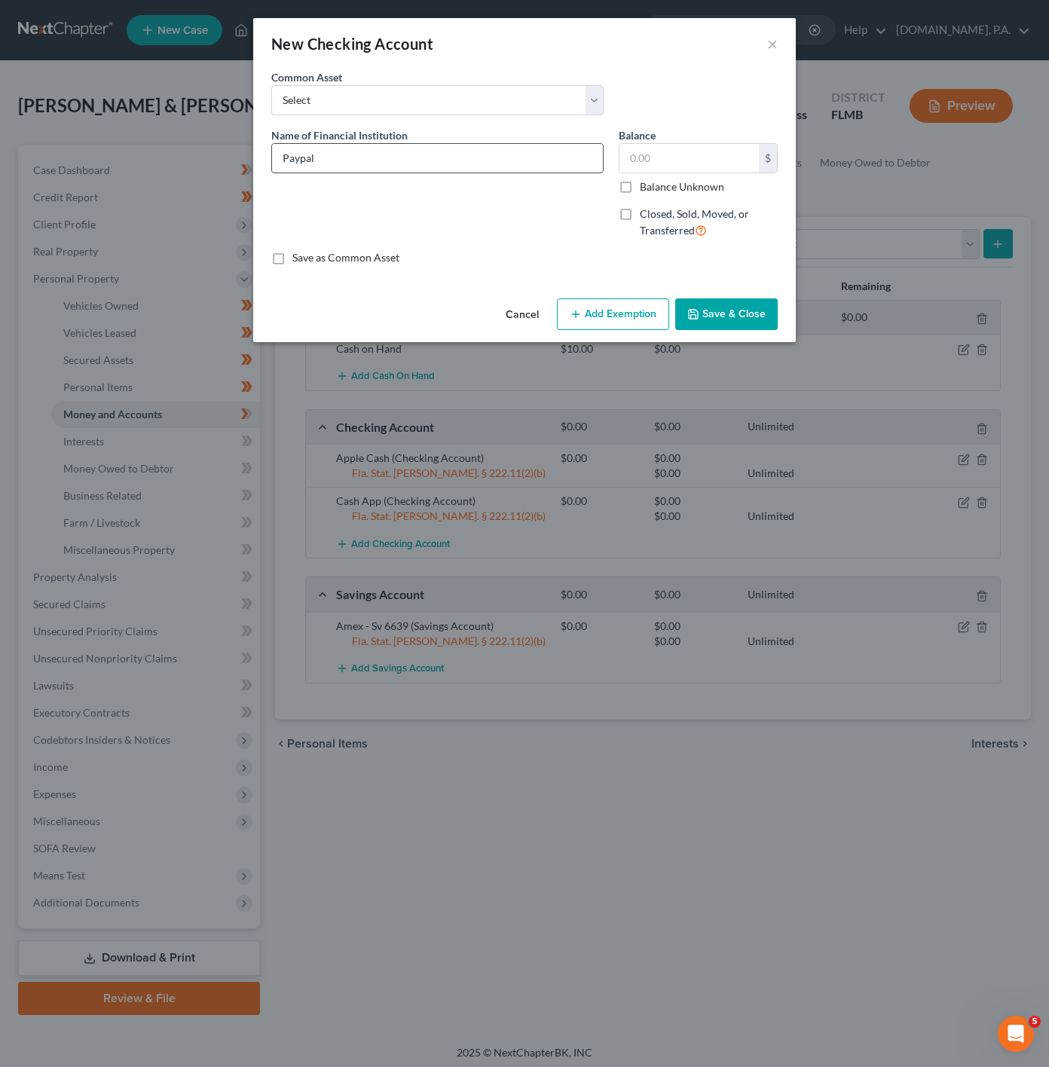
click at [301, 159] on input "Paypal" at bounding box center [437, 158] width 331 height 29
type input "PayPal"
click at [690, 161] on input "text" at bounding box center [689, 158] width 139 height 29
type input "0"
click at [614, 308] on button "Add Exemption" at bounding box center [613, 314] width 112 height 32
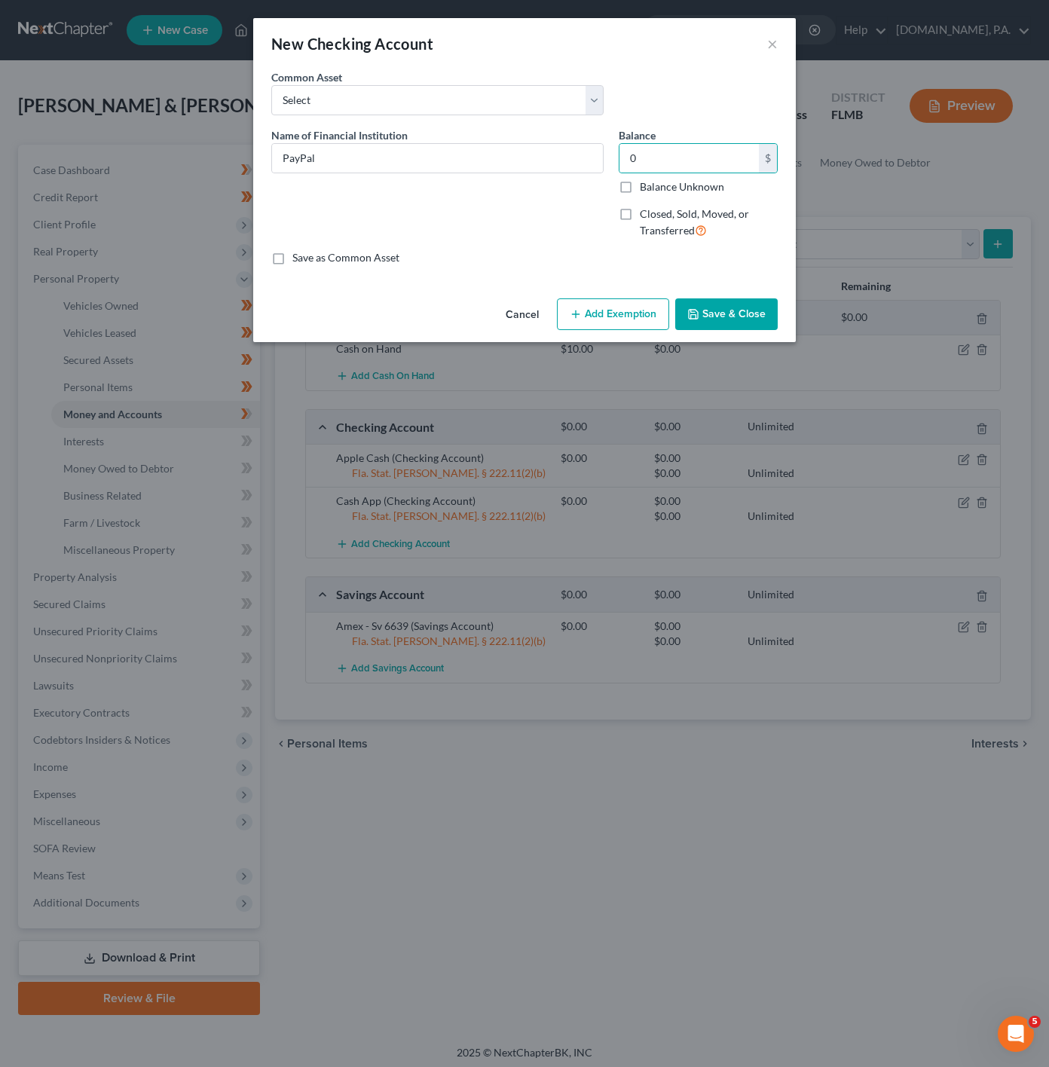
select select "2"
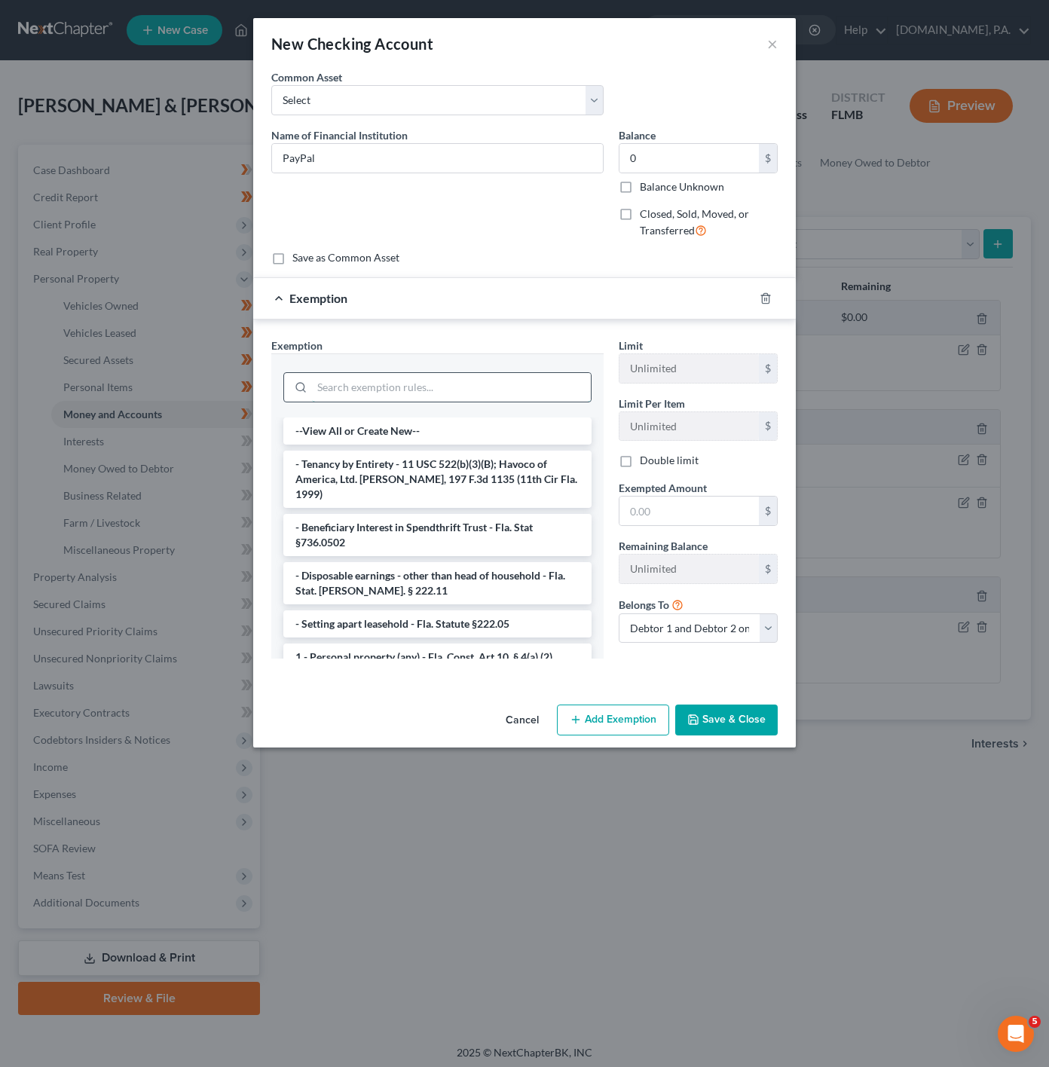
click at [511, 392] on input "search" at bounding box center [451, 387] width 279 height 29
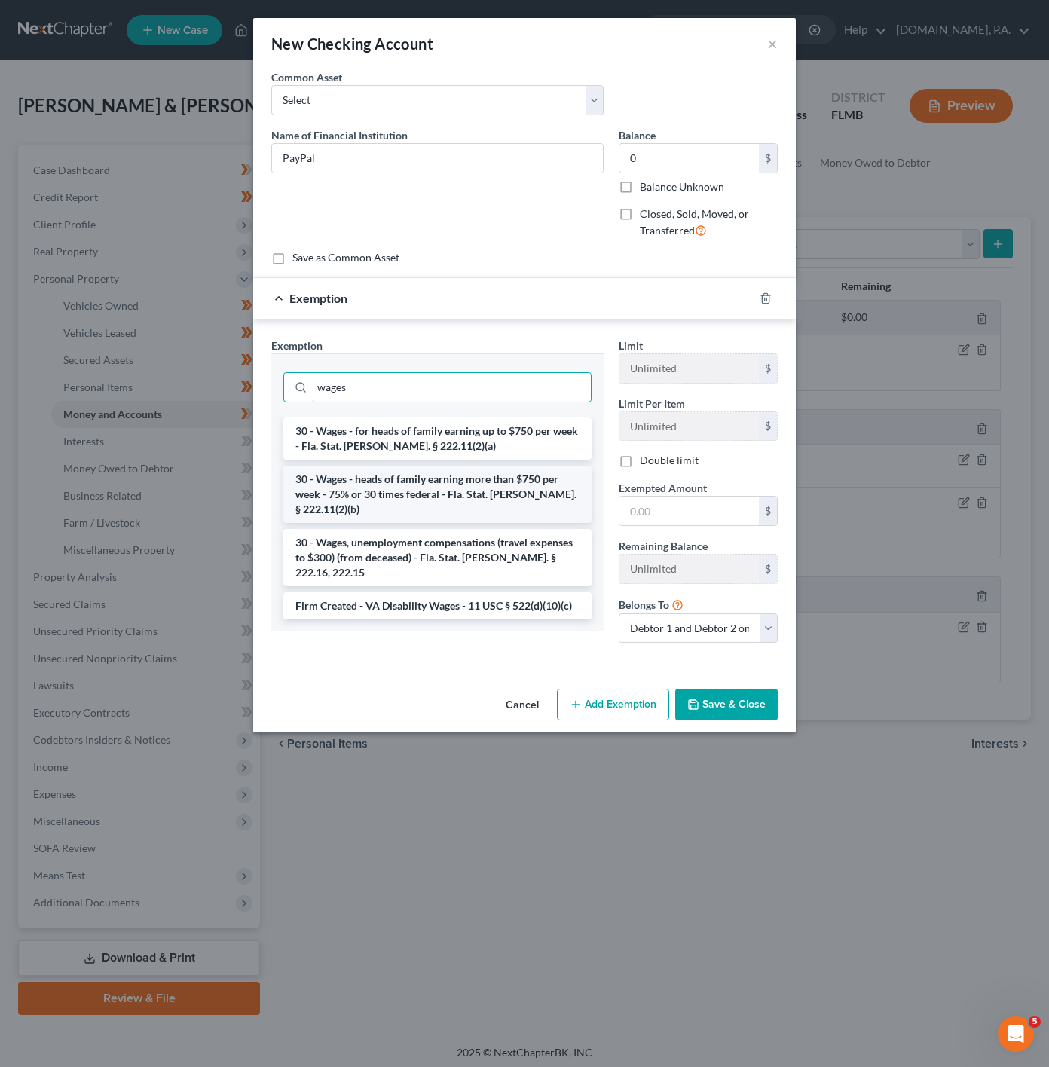
type input "wages"
click at [475, 482] on li "30 - Wages - heads of family earning more than $750 per week - 75% or 30 times …" at bounding box center [437, 494] width 308 height 57
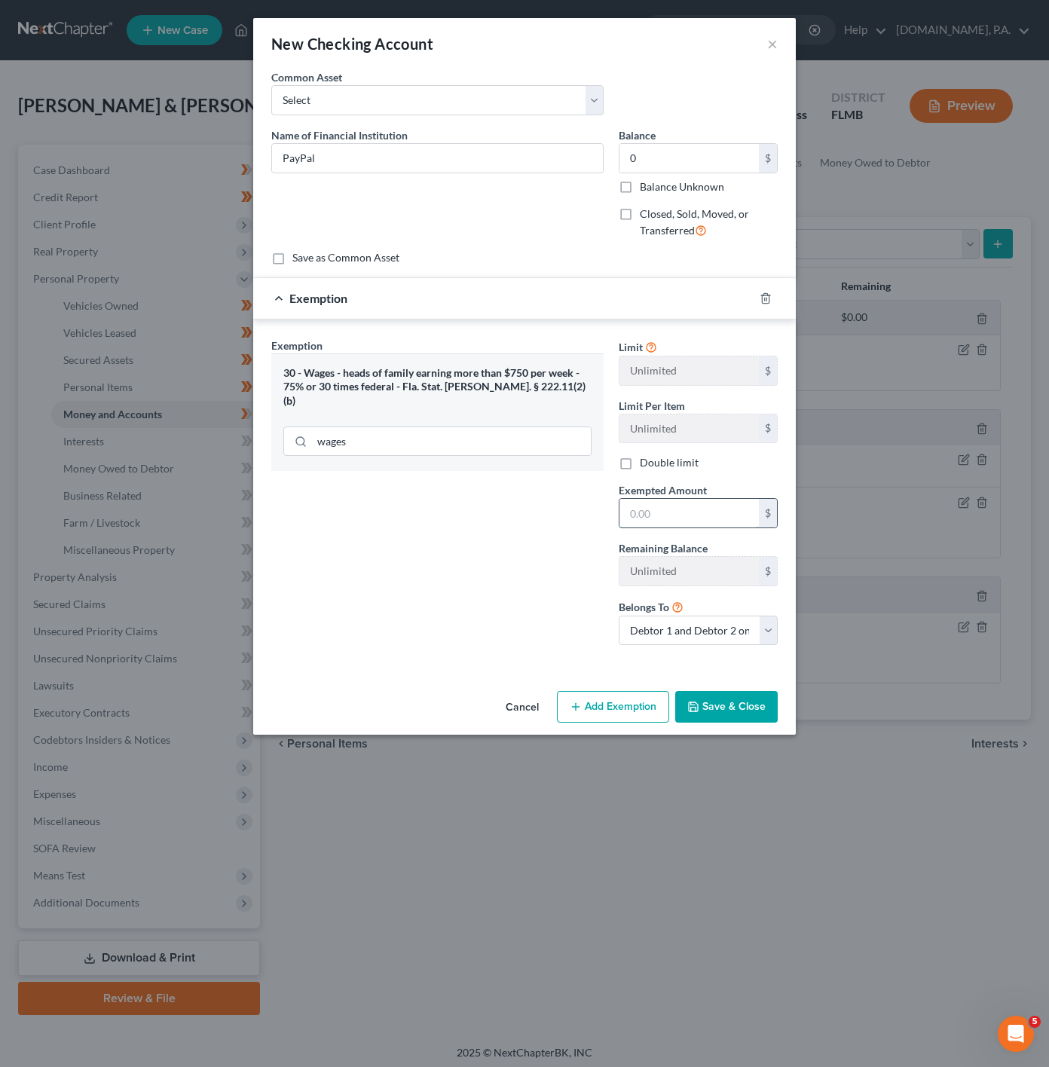
click at [685, 516] on input "text" at bounding box center [689, 513] width 139 height 29
type input "0"
click at [356, 595] on div "Exemption Set must be selected for CA. Exemption * 30 - Wages - heads of family…" at bounding box center [437, 498] width 347 height 320
click at [705, 694] on div "Cancel Add Exemption Save & Close" at bounding box center [524, 710] width 543 height 50
click at [710, 699] on button "Save & Close" at bounding box center [726, 707] width 103 height 32
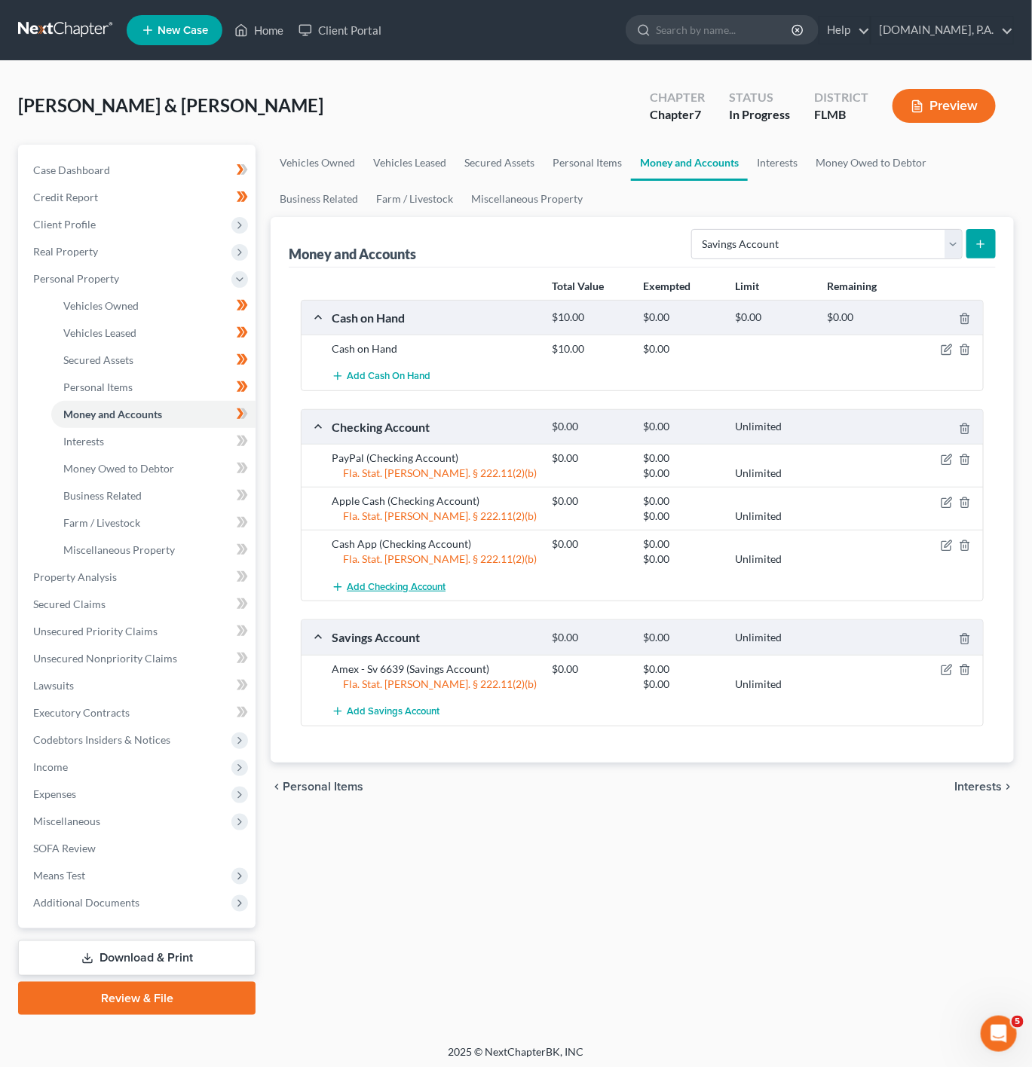
click at [421, 590] on span "Add Checking Account" at bounding box center [396, 587] width 99 height 12
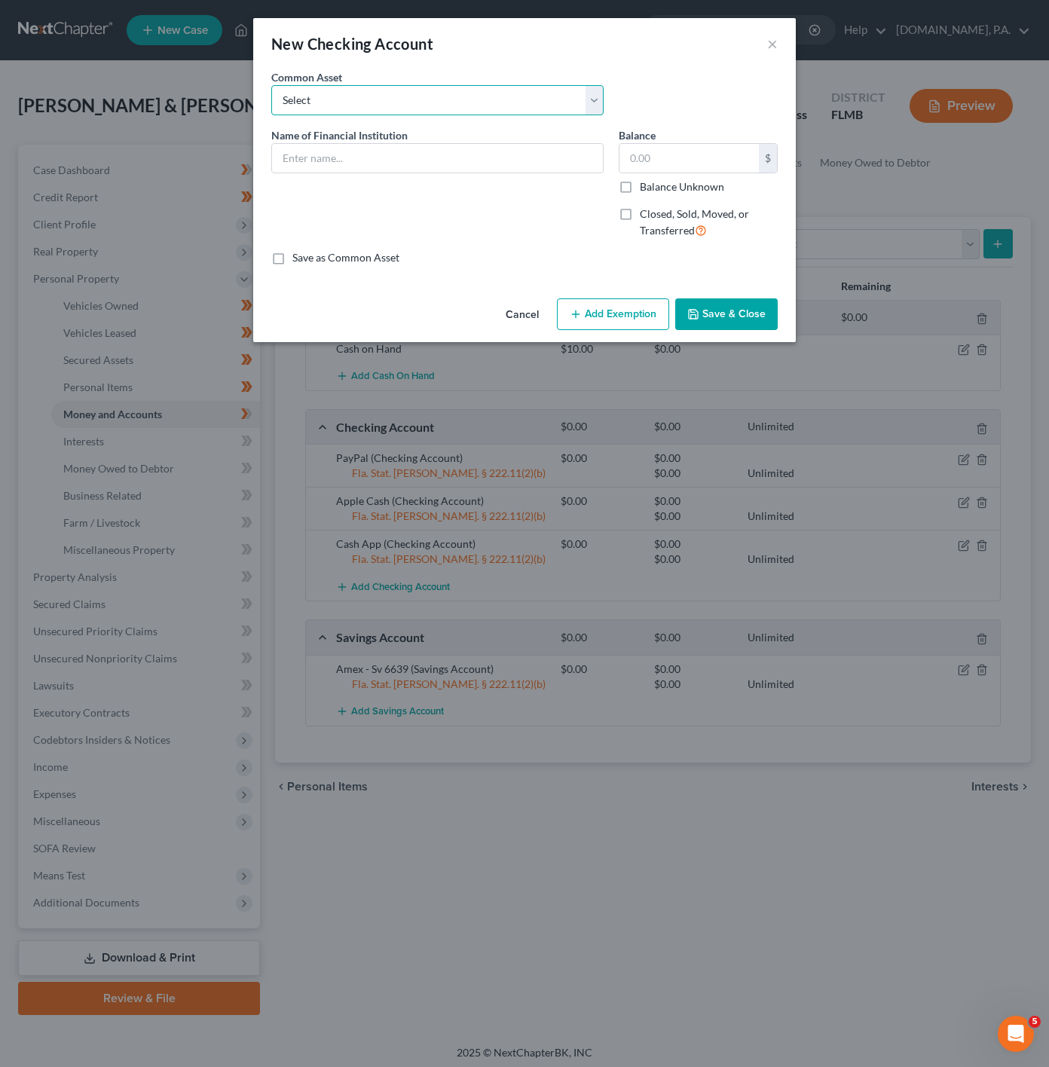
click at [322, 104] on select "Select Chime - Truist - Bank of America Bank of America - Chase - PNC 1311 Trus…" at bounding box center [437, 100] width 332 height 30
click at [461, 30] on div "New Checking Account ×" at bounding box center [524, 43] width 543 height 51
click at [344, 175] on div "Name of Financial Institution *" at bounding box center [437, 189] width 347 height 124
click at [350, 161] on input "text" at bounding box center [437, 158] width 331 height 29
type input "Seacoast Bank - Ch 6513"
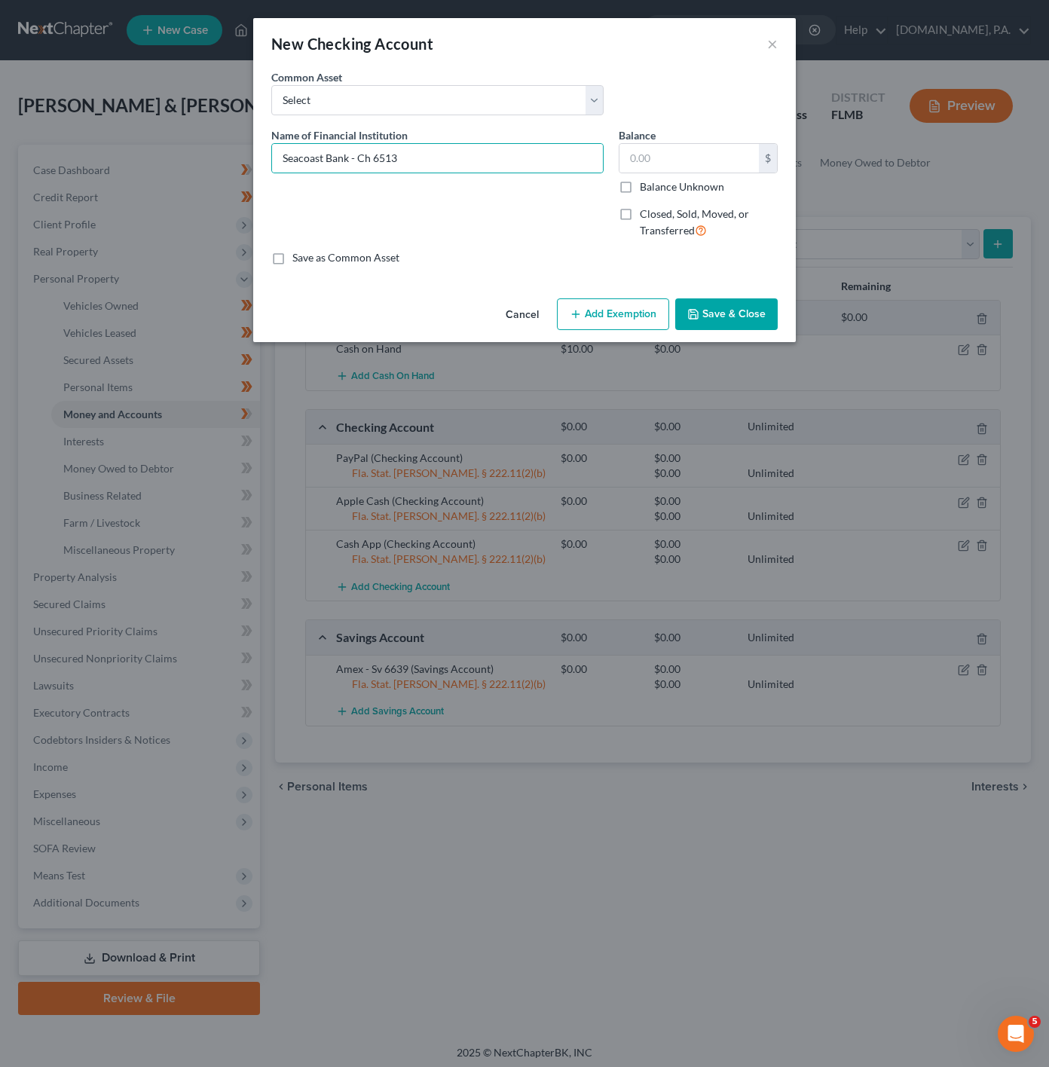
click at [666, 190] on label "Balance Unknown" at bounding box center [682, 186] width 84 height 15
click at [656, 189] on input "Balance Unknown" at bounding box center [651, 184] width 10 height 10
checkbox input "true"
type input "0.00"
click at [640, 188] on label "Balance Unknown" at bounding box center [682, 186] width 84 height 15
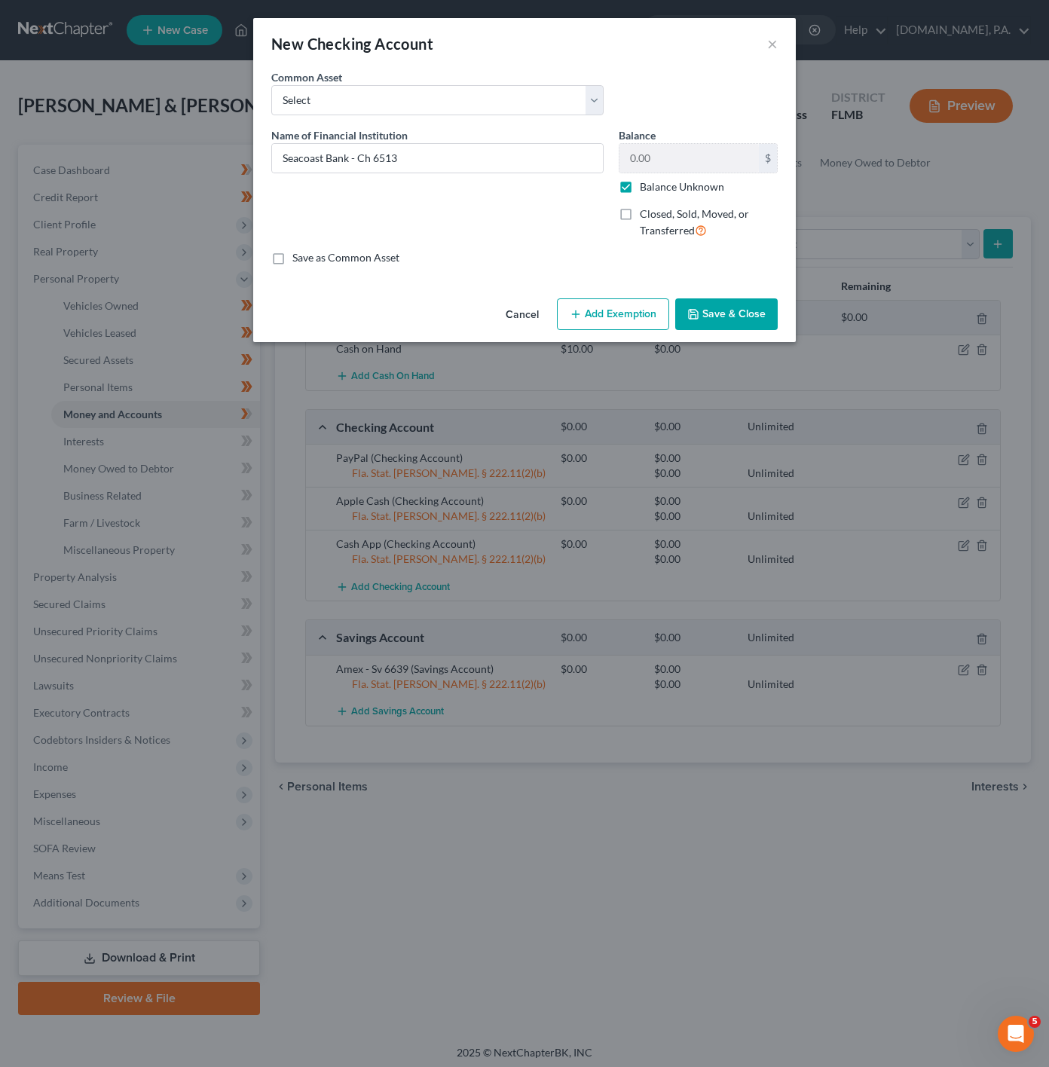
click at [646, 188] on input "Balance Unknown" at bounding box center [651, 184] width 10 height 10
checkbox input "false"
click at [643, 161] on input "0.00" at bounding box center [689, 158] width 139 height 29
click at [601, 278] on div "An exemption set must first be selected from the Filing Information section. Co…" at bounding box center [524, 180] width 543 height 223
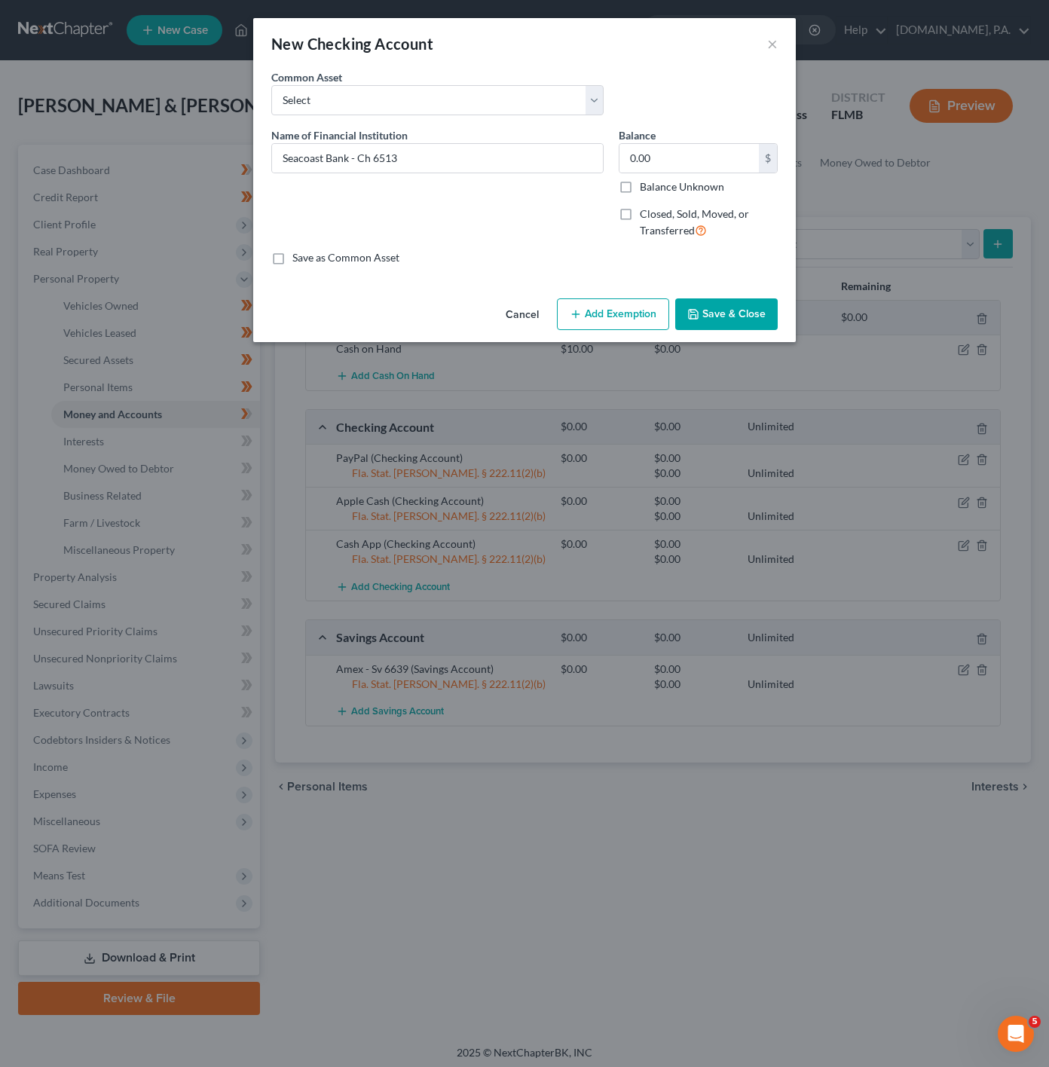
click at [598, 308] on button "Add Exemption" at bounding box center [613, 314] width 112 height 32
select select "2"
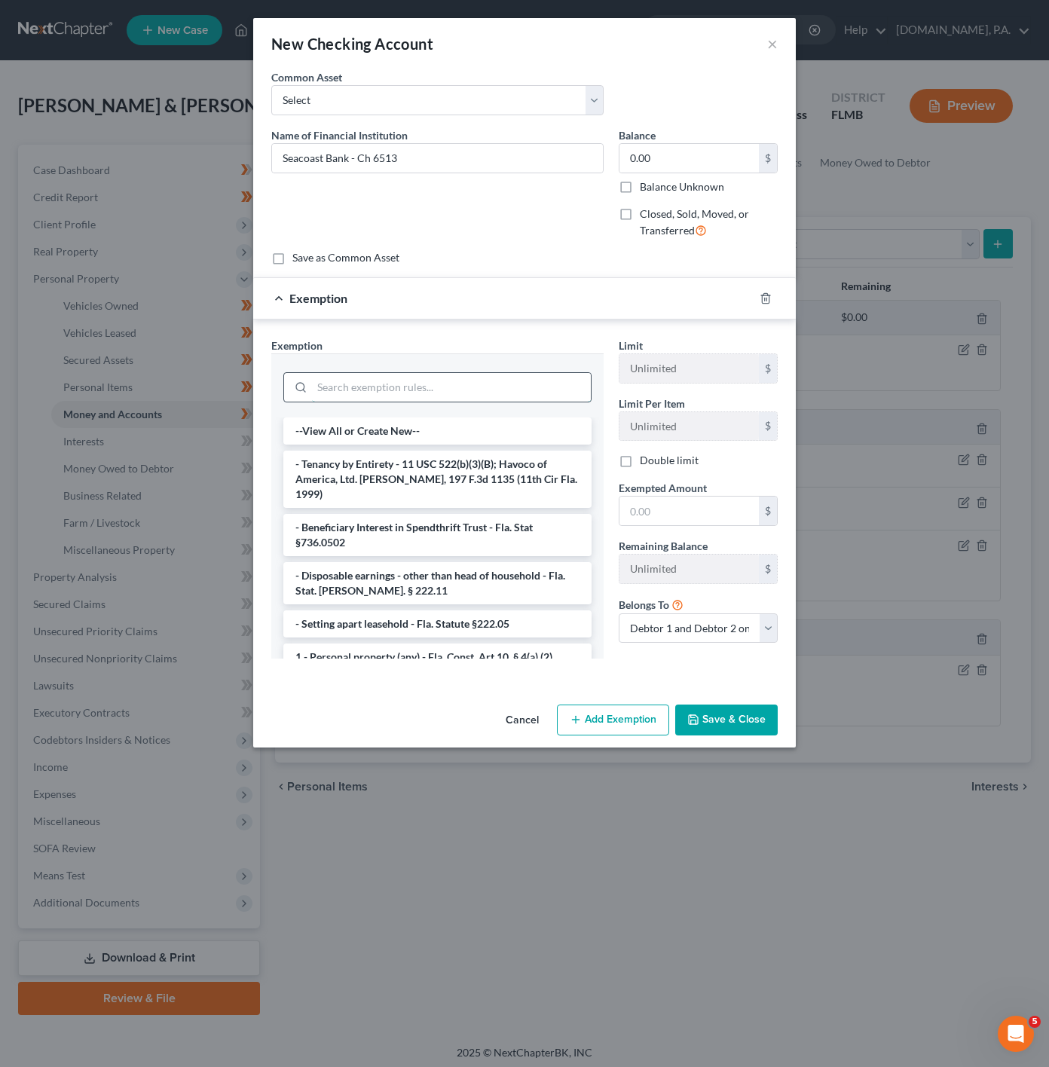
click at [375, 378] on input "search" at bounding box center [451, 387] width 279 height 29
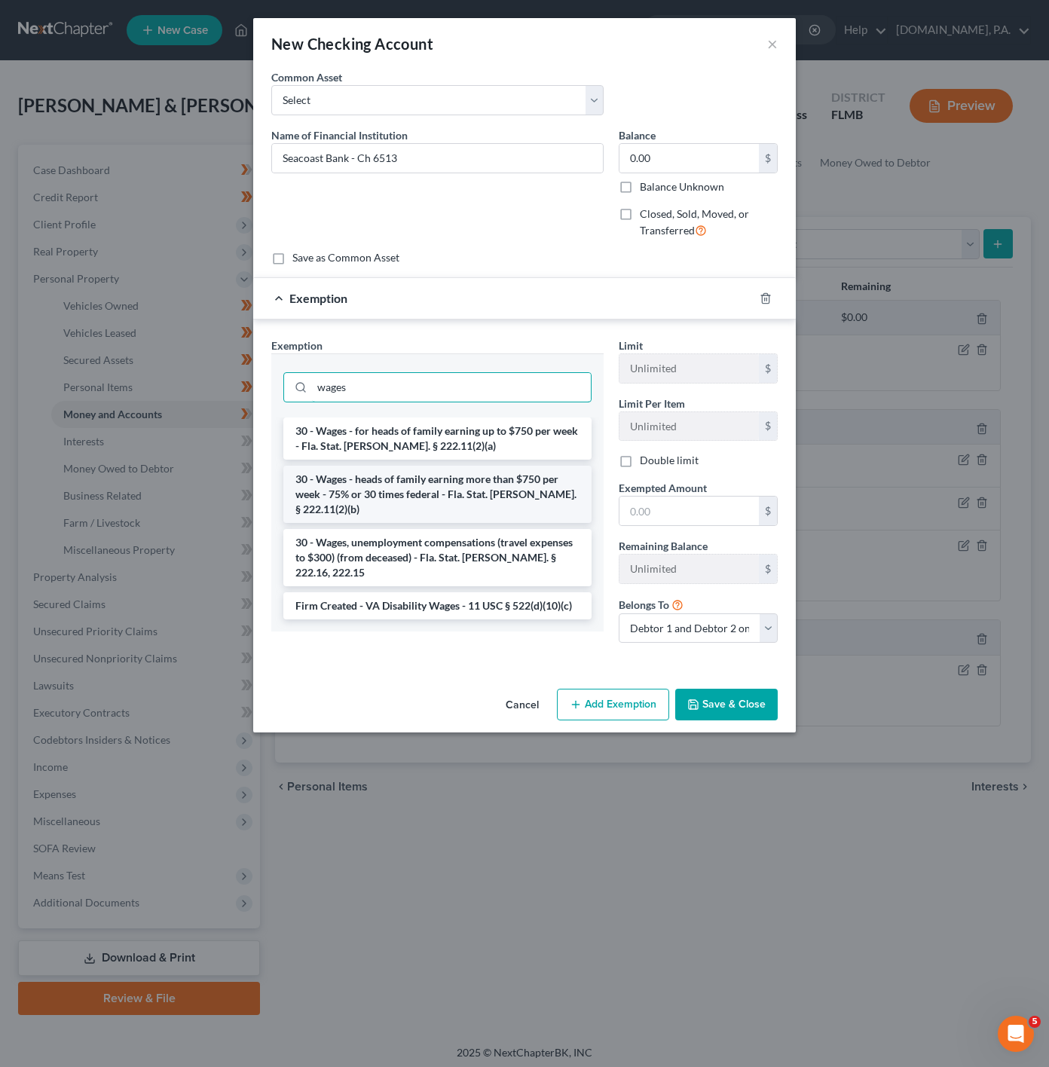
type input "wages"
click at [556, 488] on li "30 - Wages - heads of family earning more than $750 per week - 75% or 30 times …" at bounding box center [437, 494] width 308 height 57
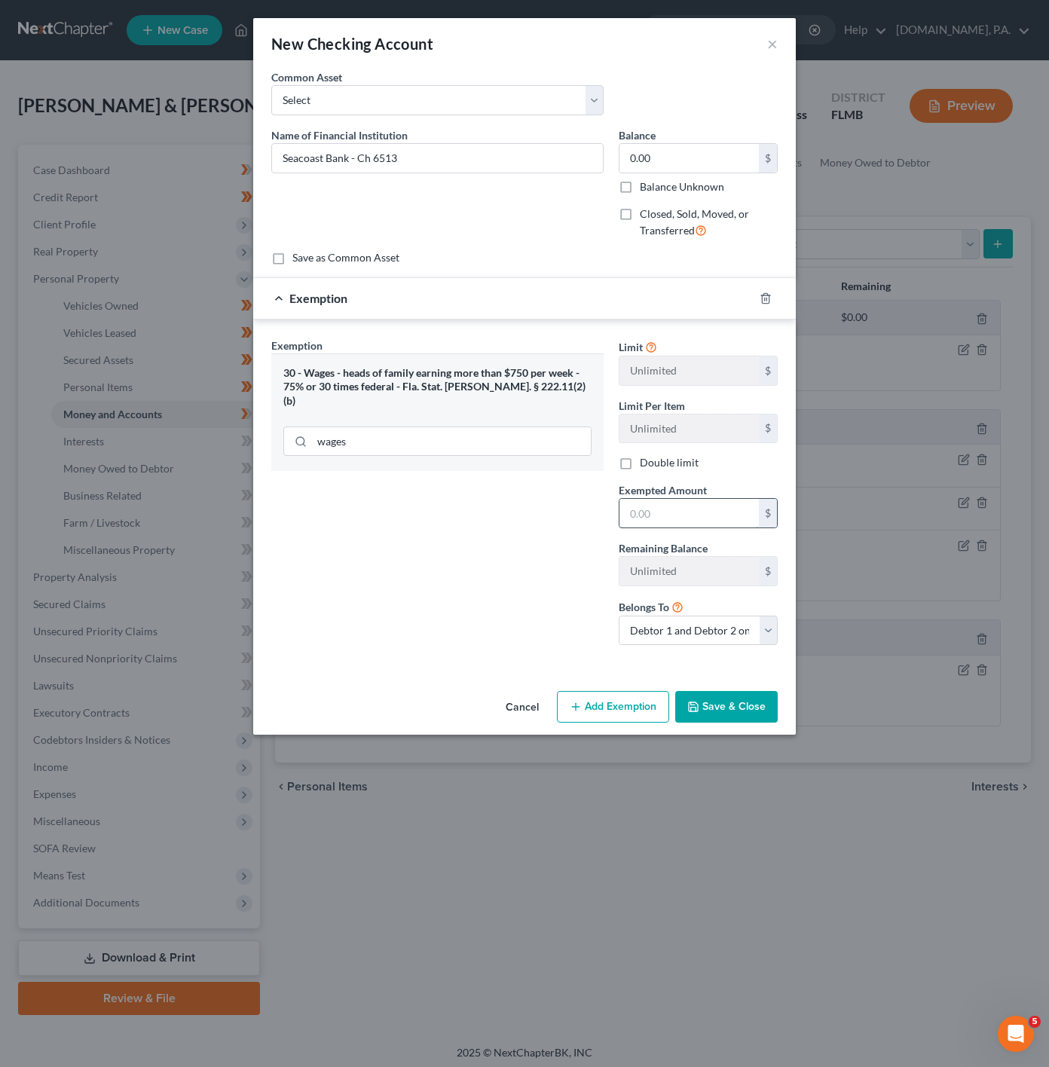
click at [663, 510] on input "text" at bounding box center [689, 513] width 139 height 29
type input "0"
click at [423, 658] on div "Exemption Set must be selected for CA. Exemption * 30 - Wages - heads of family…" at bounding box center [437, 498] width 347 height 320
click at [726, 703] on button "Save & Close" at bounding box center [726, 707] width 103 height 32
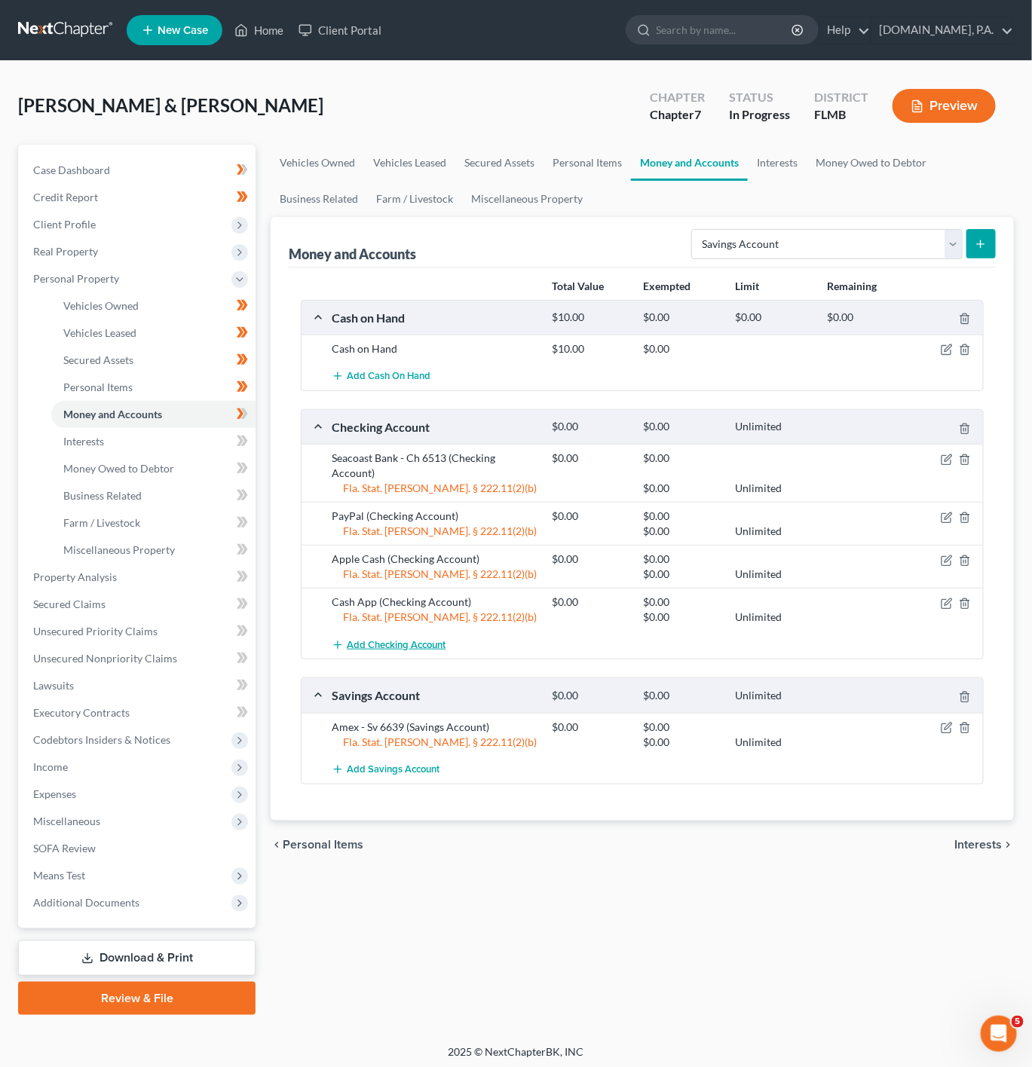
click at [442, 647] on span "Add Checking Account" at bounding box center [396, 645] width 99 height 12
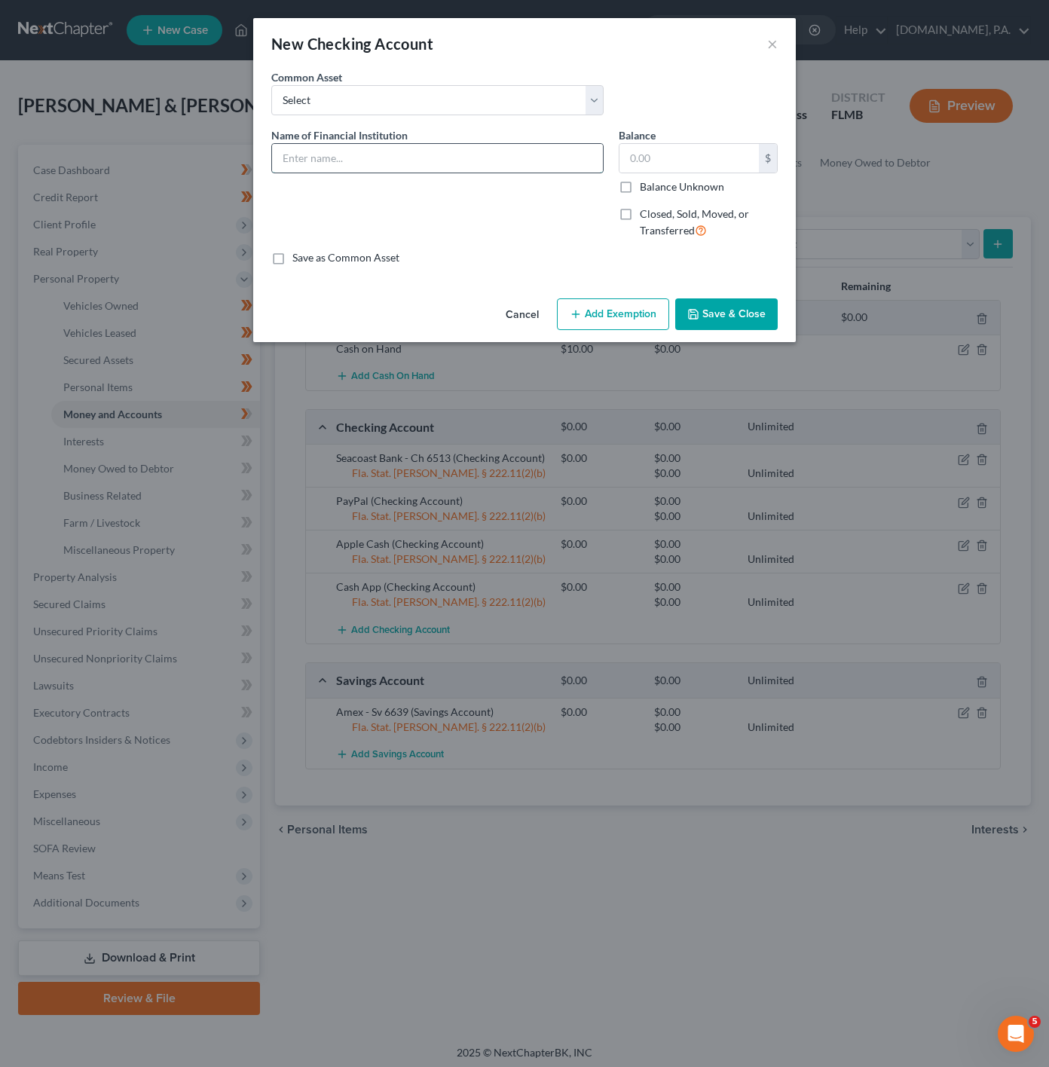
click at [396, 147] on input "text" at bounding box center [437, 158] width 331 height 29
type input "Truist - Ch 3376"
click at [690, 145] on input "text" at bounding box center [689, 158] width 139 height 29
type input "0"
click at [588, 304] on button "Add Exemption" at bounding box center [613, 314] width 112 height 32
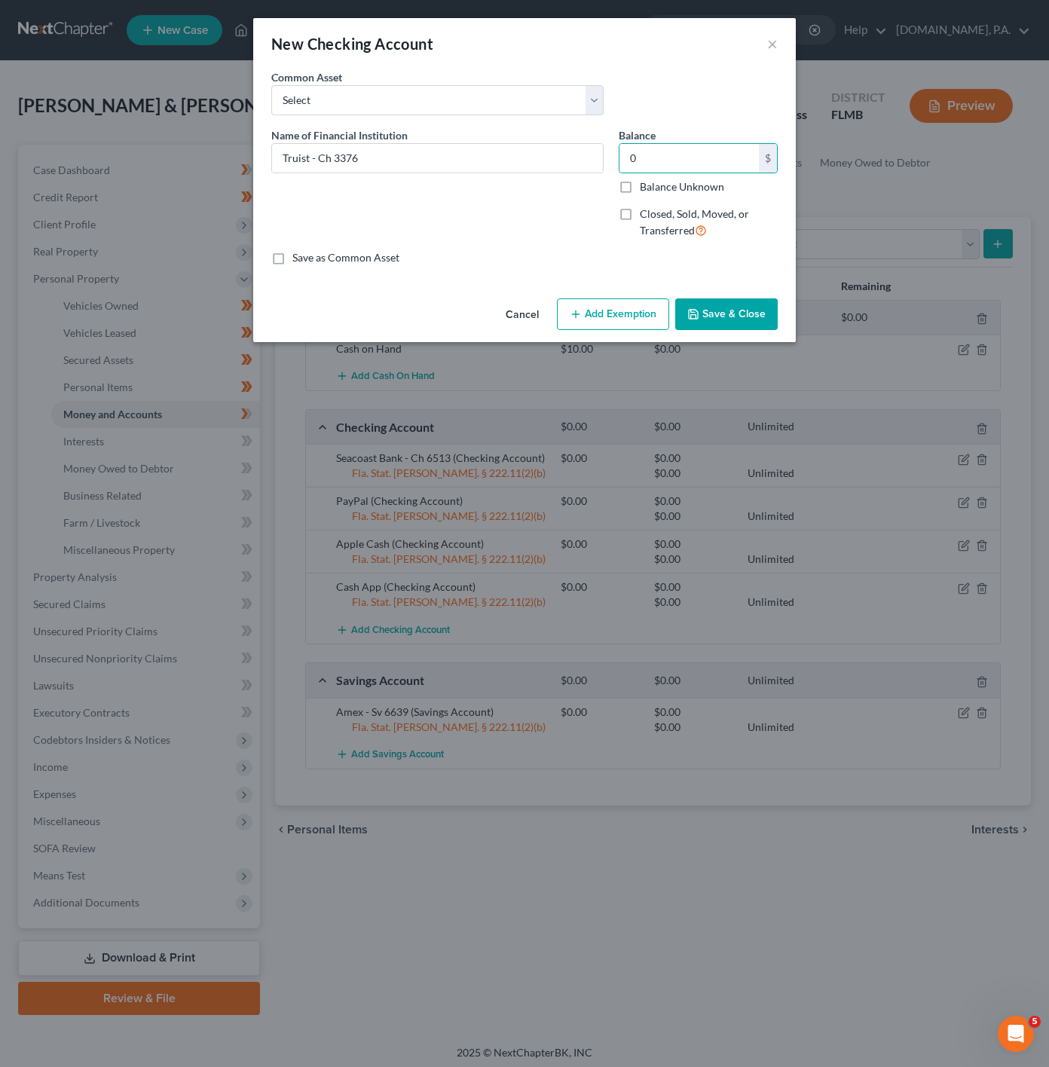
select select "2"
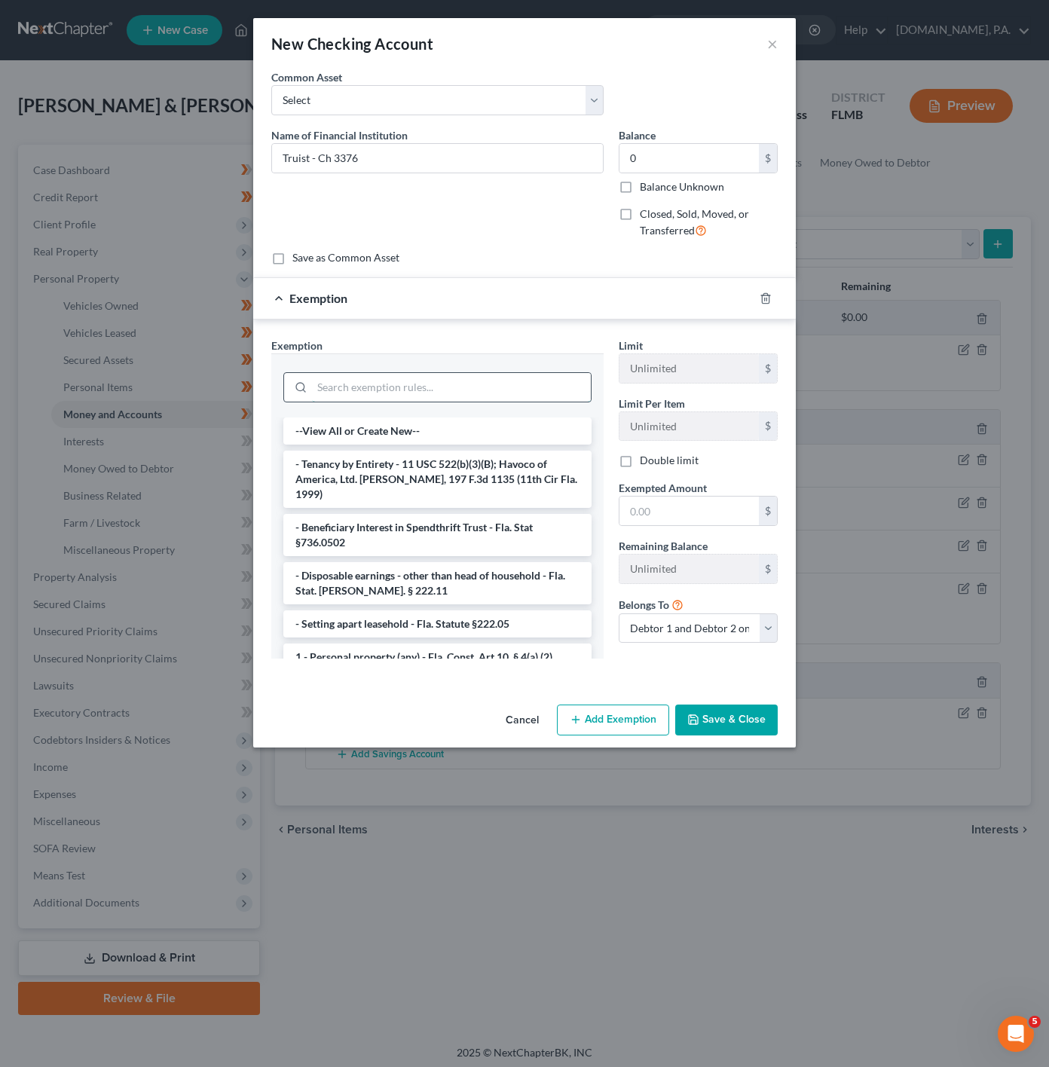
click at [412, 384] on input "search" at bounding box center [451, 387] width 279 height 29
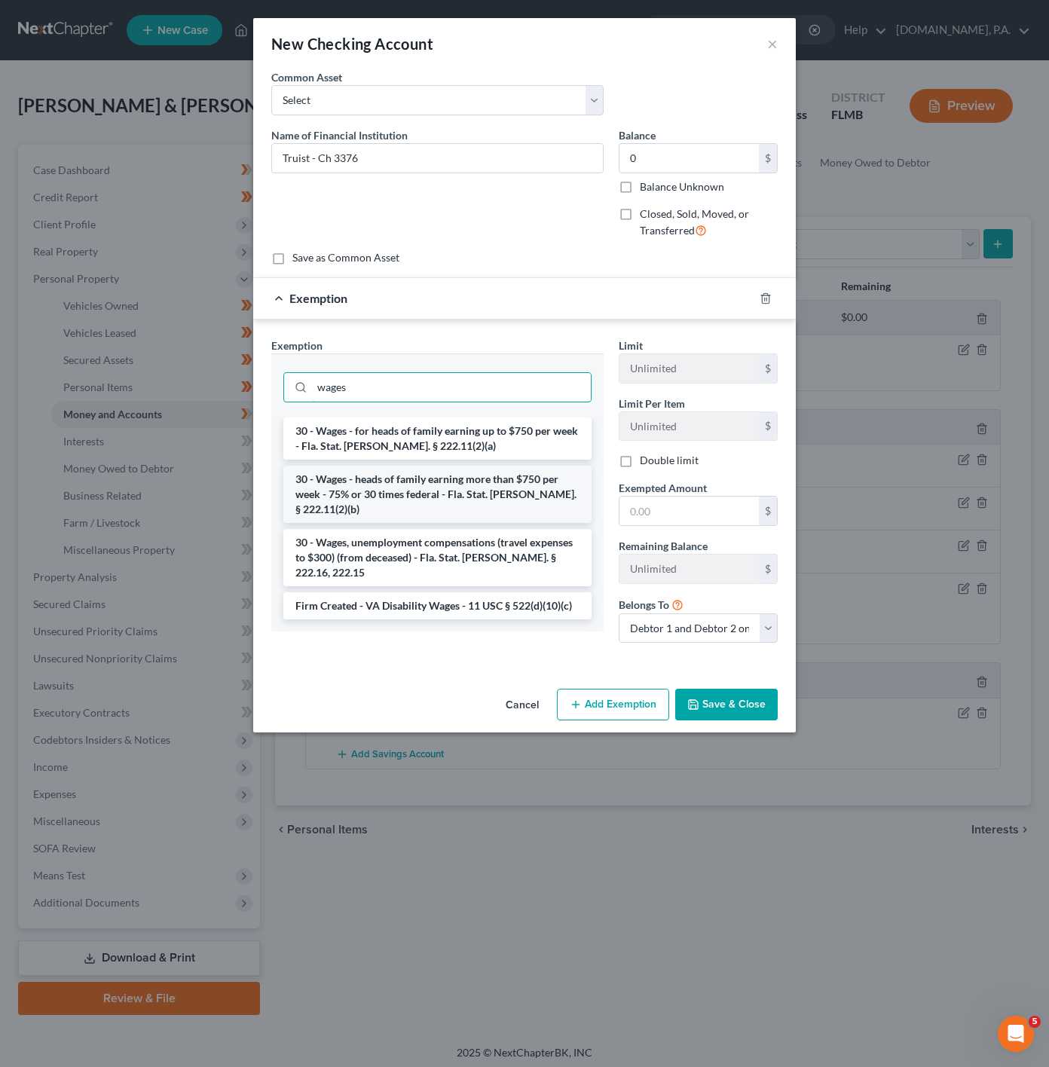
type input "wages"
click at [494, 488] on li "30 - Wages - heads of family earning more than $750 per week - 75% or 30 times …" at bounding box center [437, 494] width 308 height 57
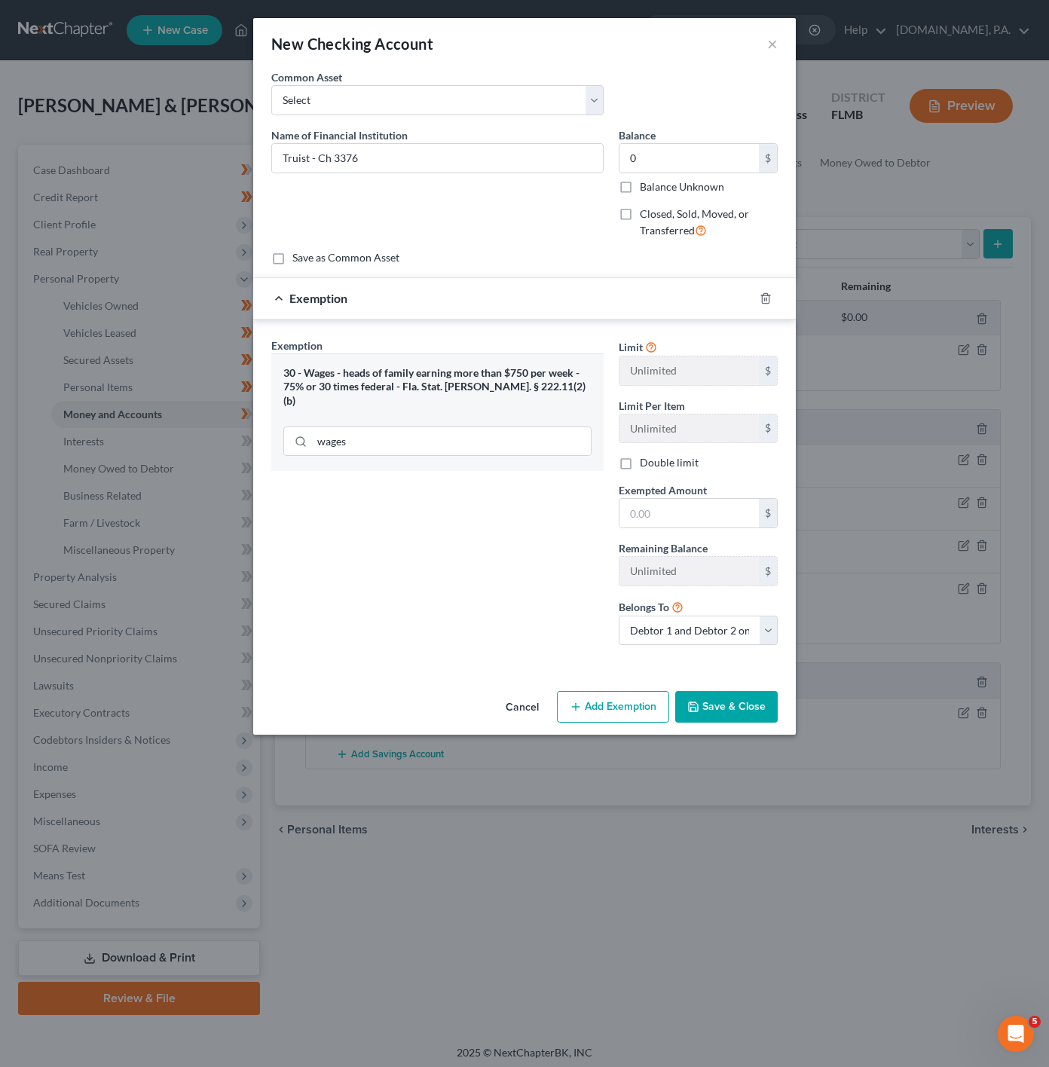
click at [494, 488] on div "Exemption Set must be selected for CA. Exemption * 30 - Wages - heads of family…" at bounding box center [437, 498] width 347 height 320
click at [666, 528] on input "text" at bounding box center [689, 513] width 139 height 29
type input "0"
click at [486, 534] on div "Exemption Set must be selected for CA. Exemption * 30 - Wages - heads of family…" at bounding box center [437, 498] width 347 height 320
click at [758, 721] on button "Save & Close" at bounding box center [726, 707] width 103 height 32
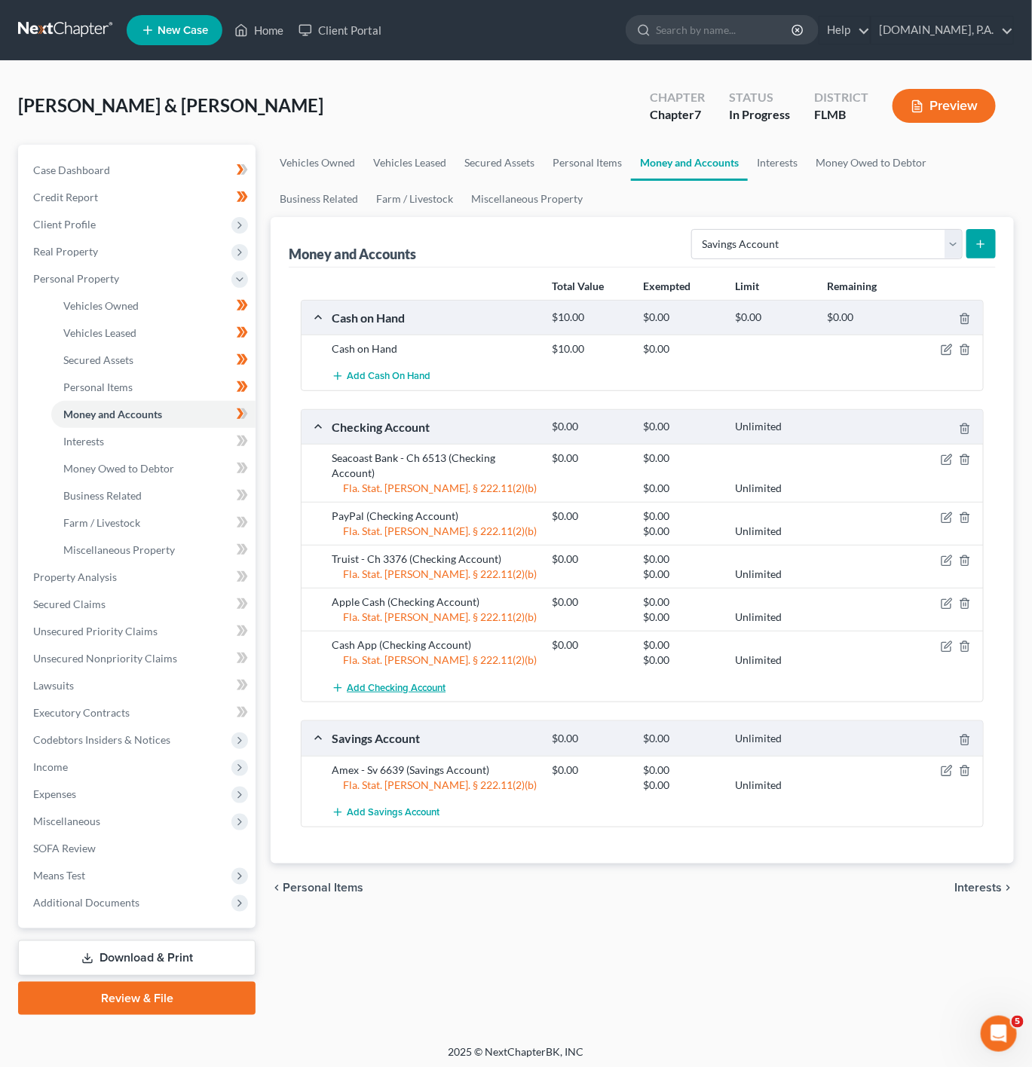
click at [424, 694] on span "Add Checking Account" at bounding box center [396, 688] width 99 height 12
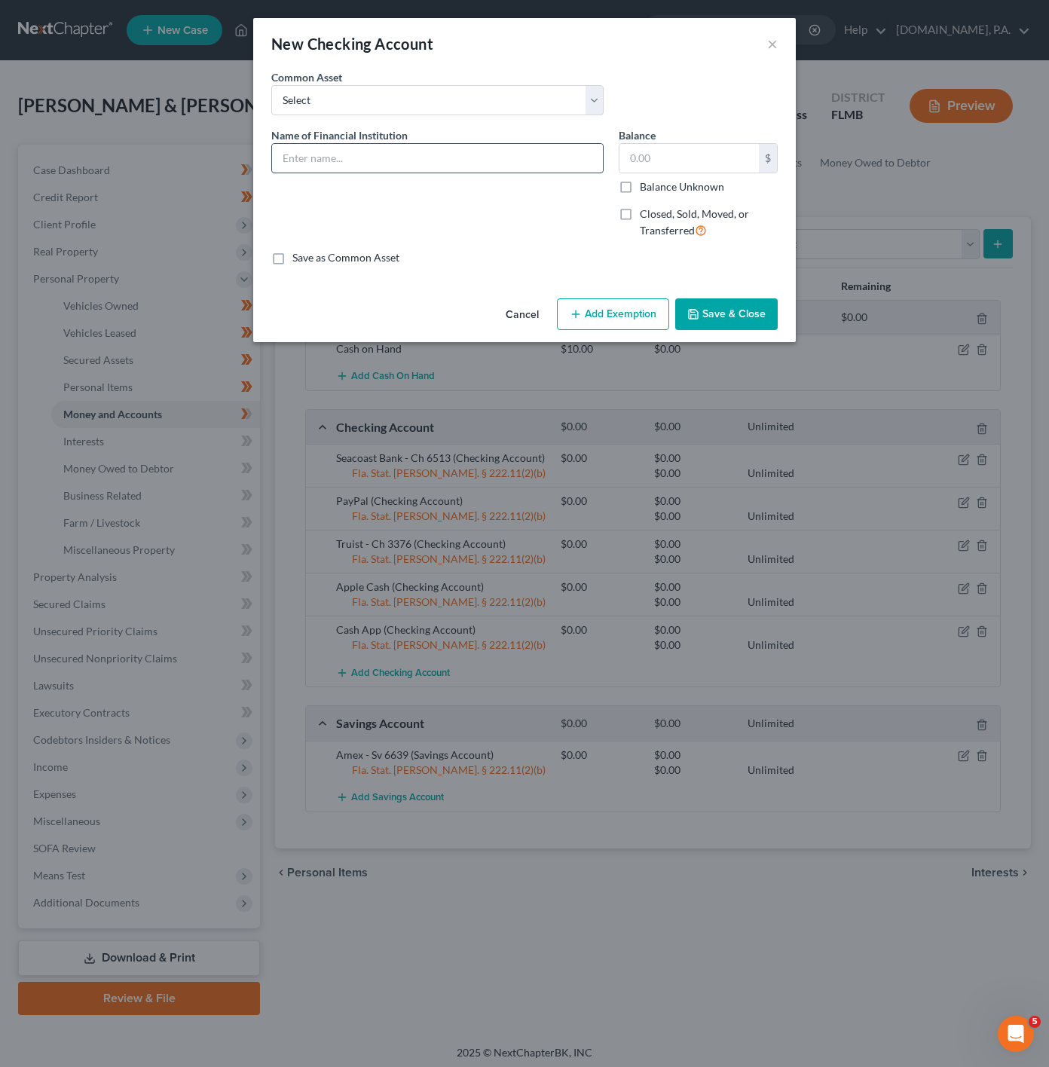
click at [495, 159] on input "text" at bounding box center [437, 158] width 331 height 29
type input "Venmo"
click at [708, 159] on input "text" at bounding box center [689, 158] width 139 height 29
type input "0"
click at [620, 317] on button "Add Exemption" at bounding box center [613, 314] width 112 height 32
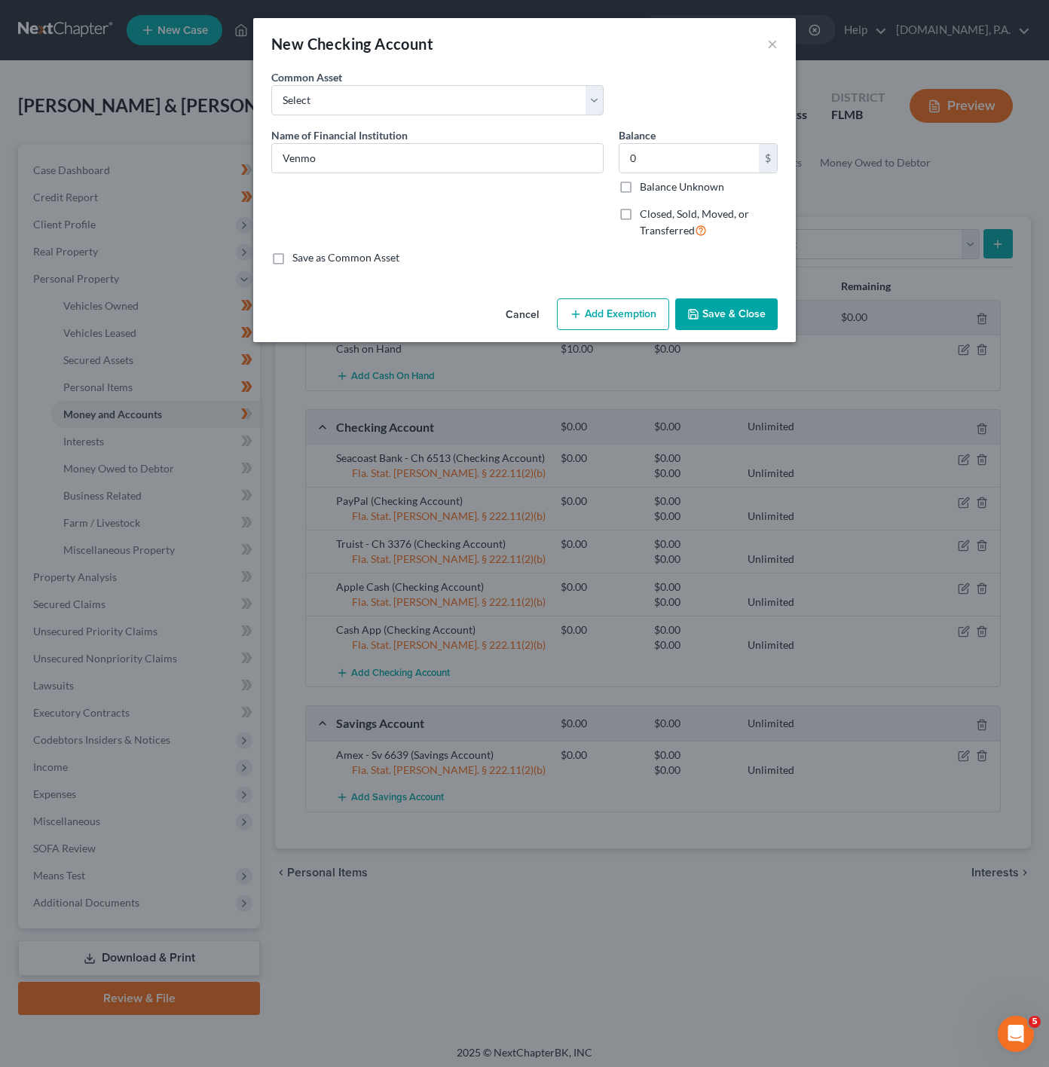
select select "2"
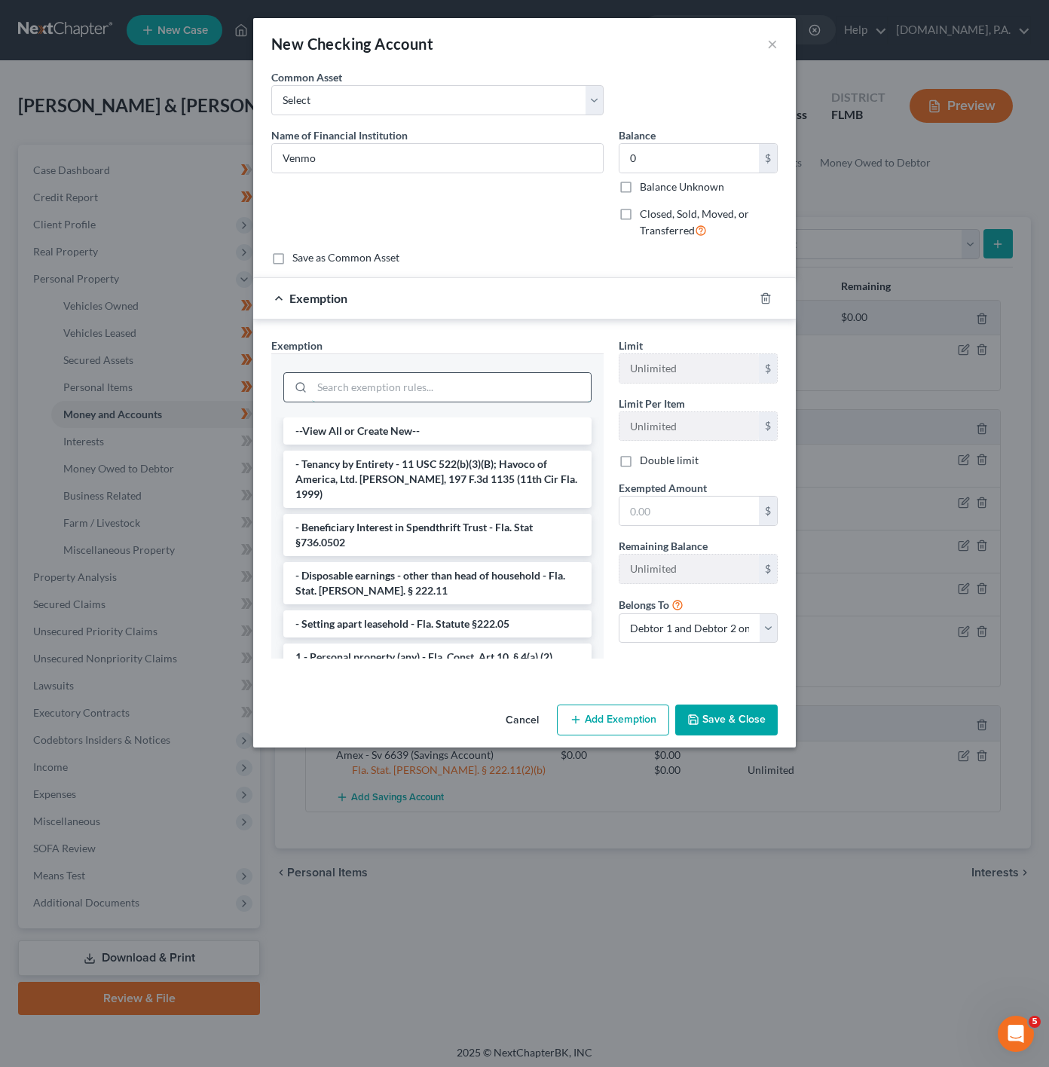
click at [408, 389] on input "search" at bounding box center [451, 387] width 279 height 29
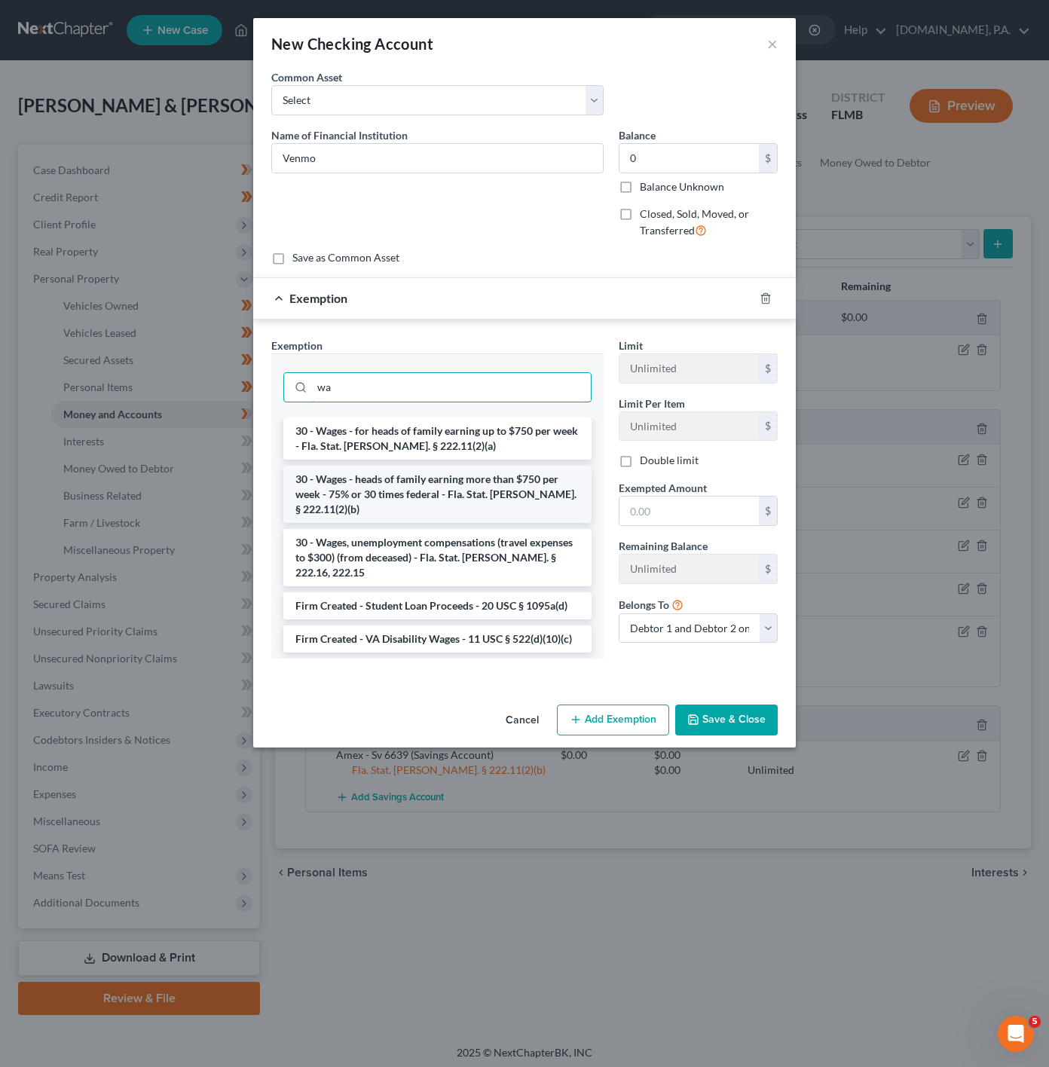
type input "wa"
click at [514, 484] on li "30 - Wages - heads of family earning more than $750 per week - 75% or 30 times …" at bounding box center [437, 494] width 308 height 57
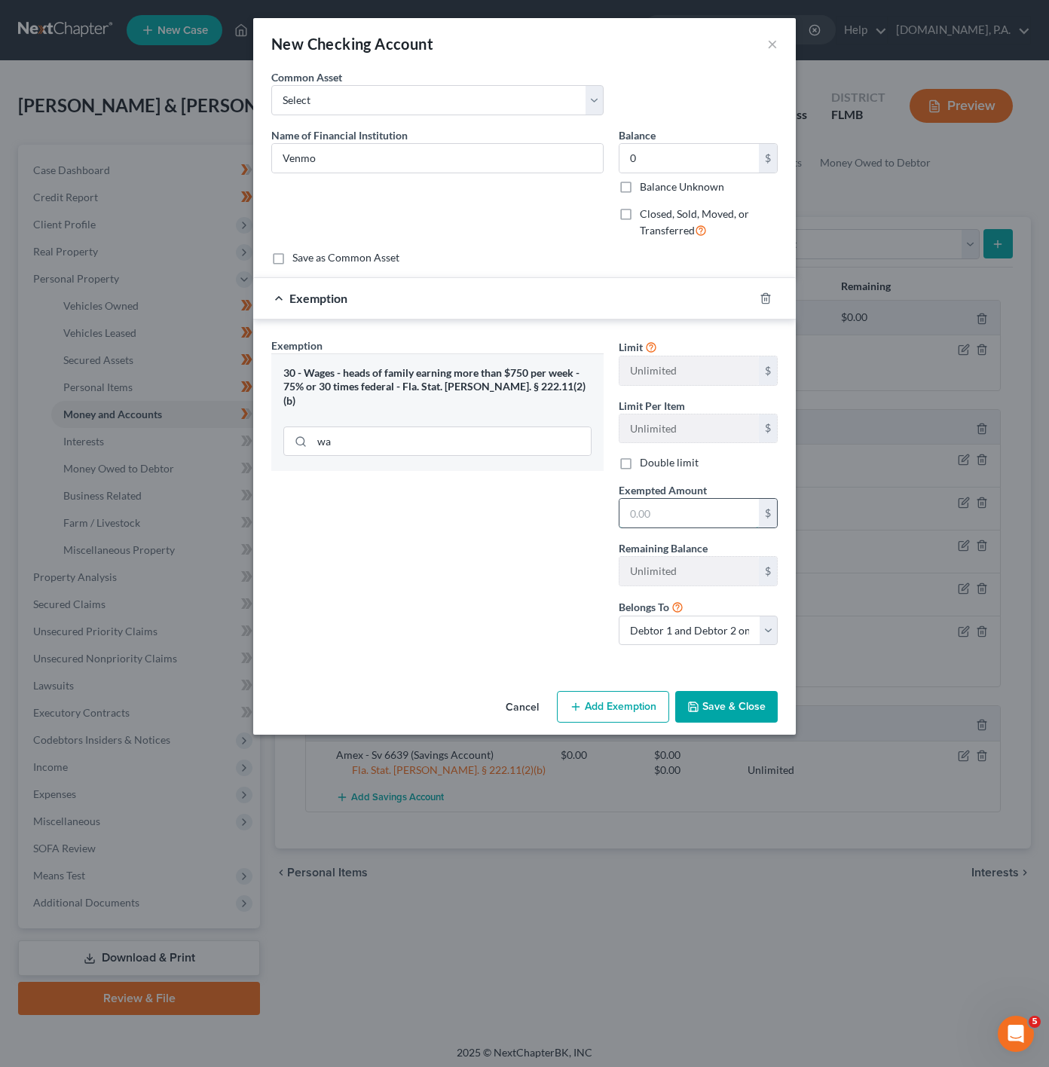
click at [696, 521] on input "text" at bounding box center [689, 513] width 139 height 29
type input "0"
click at [489, 532] on div "Exemption Set must be selected for CA. Exemption * 30 - Wages - heads of family…" at bounding box center [437, 498] width 347 height 320
click at [751, 708] on button "Save & Close" at bounding box center [726, 707] width 103 height 32
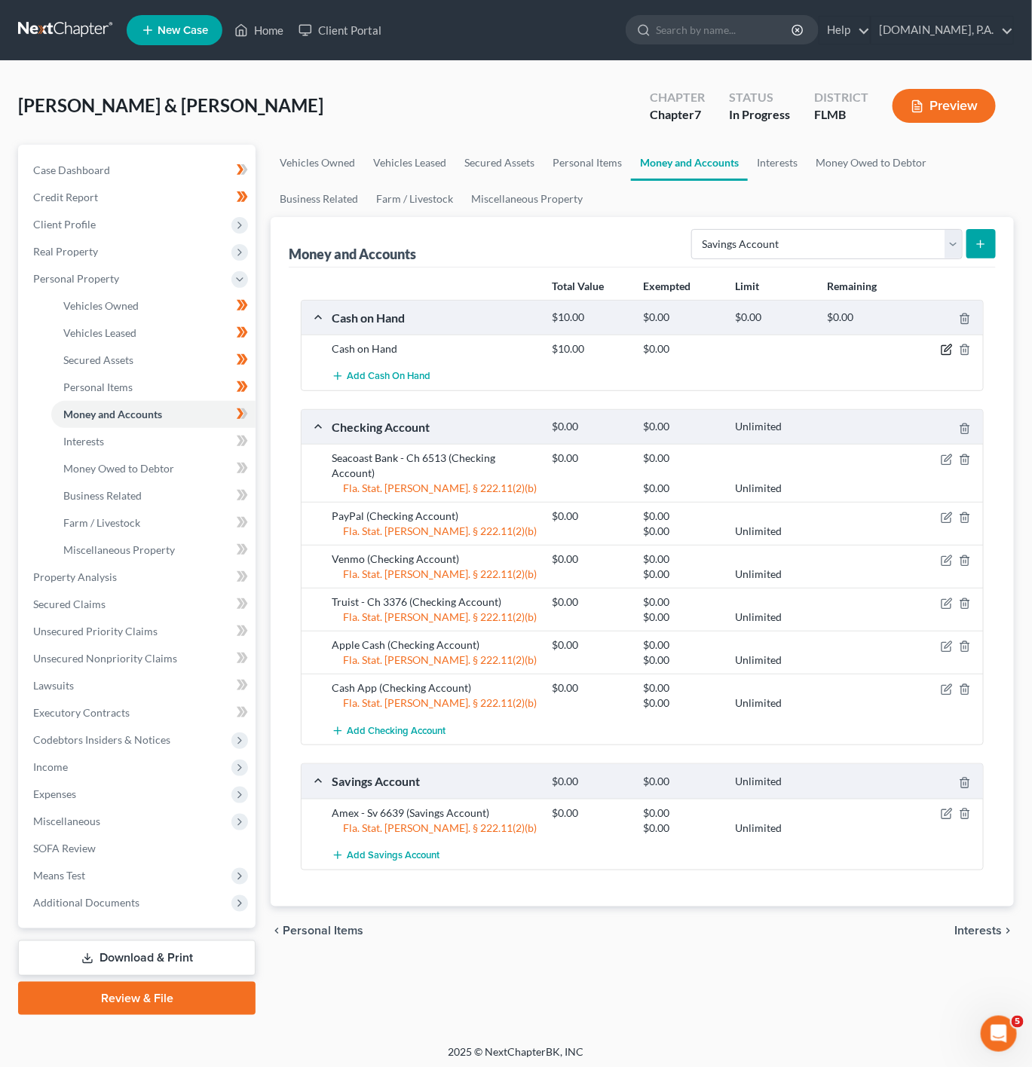
click at [946, 351] on icon "button" at bounding box center [947, 348] width 7 height 7
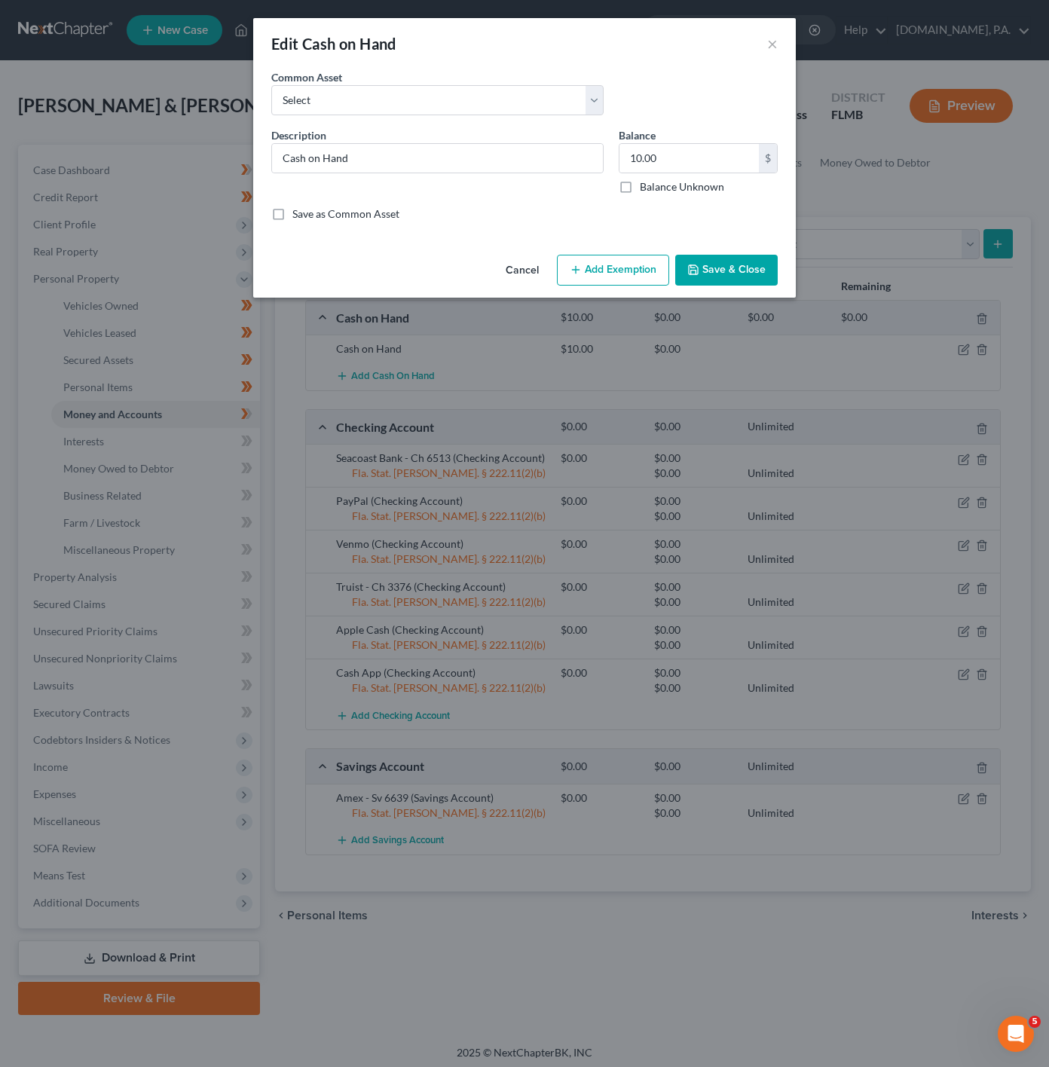
click at [650, 262] on button "Add Exemption" at bounding box center [613, 271] width 112 height 32
select select "2"
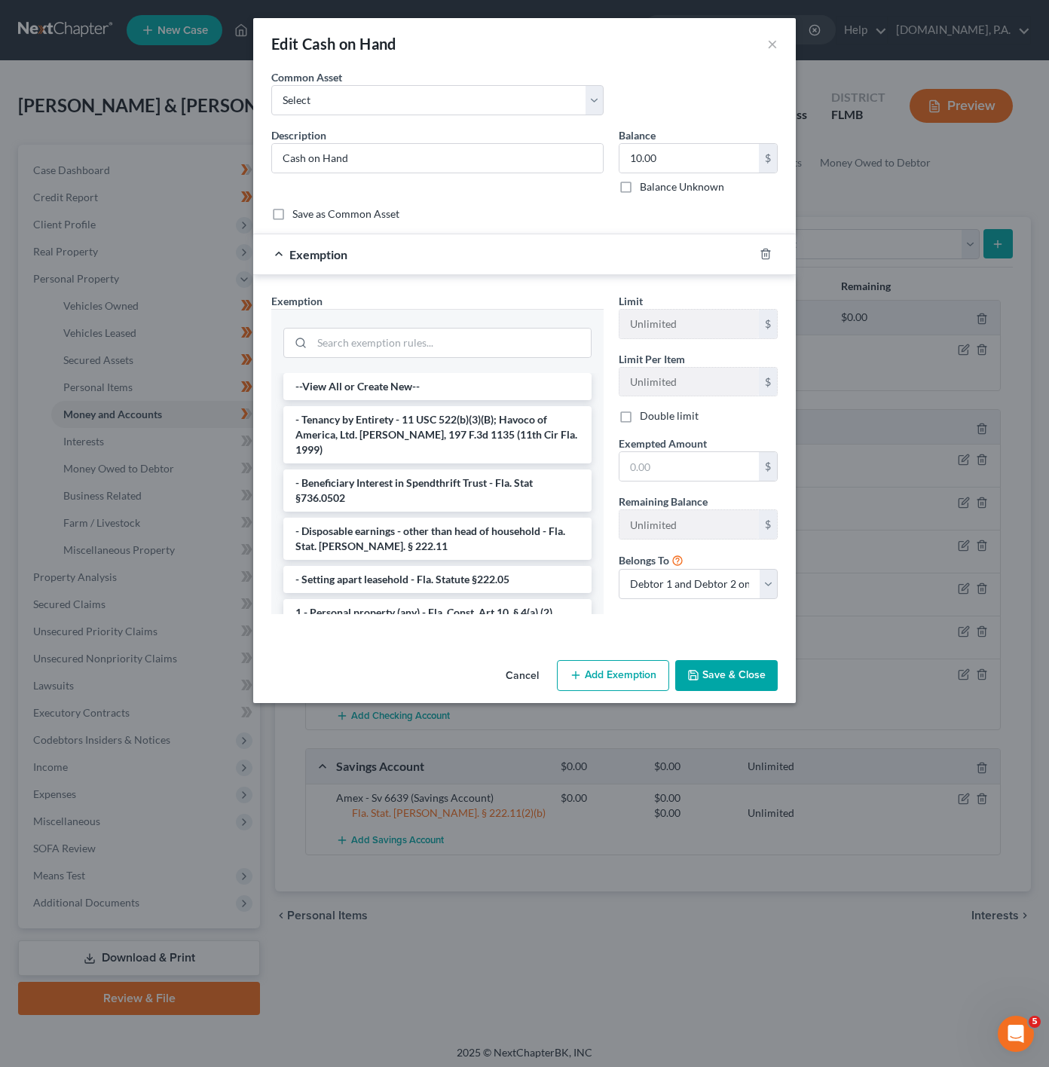
click at [503, 320] on div at bounding box center [437, 341] width 332 height 64
click at [442, 518] on li "- Disposable earnings - other than head of household - Fla. Stat. [PERSON_NAME]…" at bounding box center [437, 539] width 308 height 42
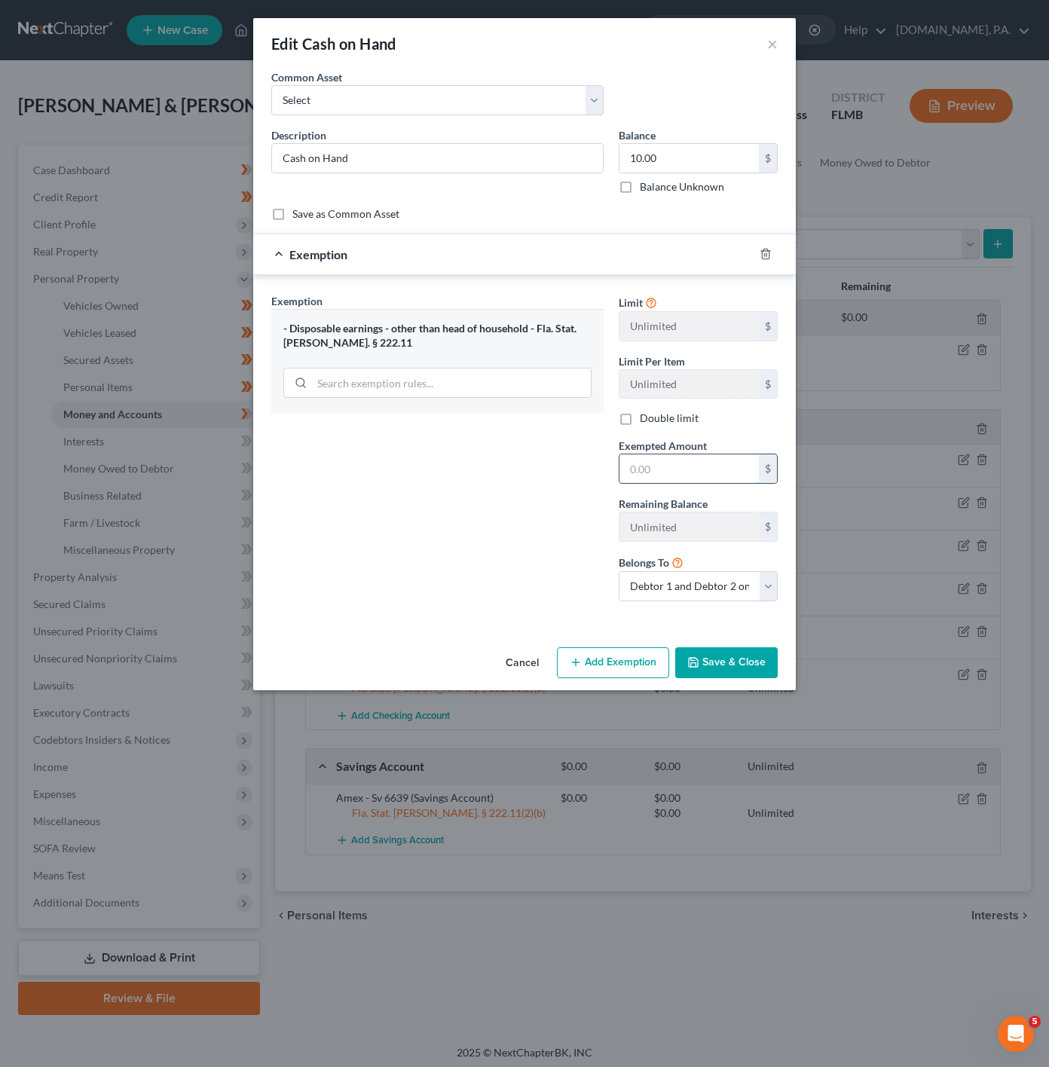
click at [661, 482] on input "text" at bounding box center [689, 468] width 139 height 29
type input "0"
click at [525, 532] on div "Exemption Set must be selected for CA. Exemption * - Disposable earnings - othe…" at bounding box center [437, 453] width 347 height 320
click at [708, 665] on button "Save & Close" at bounding box center [726, 663] width 103 height 32
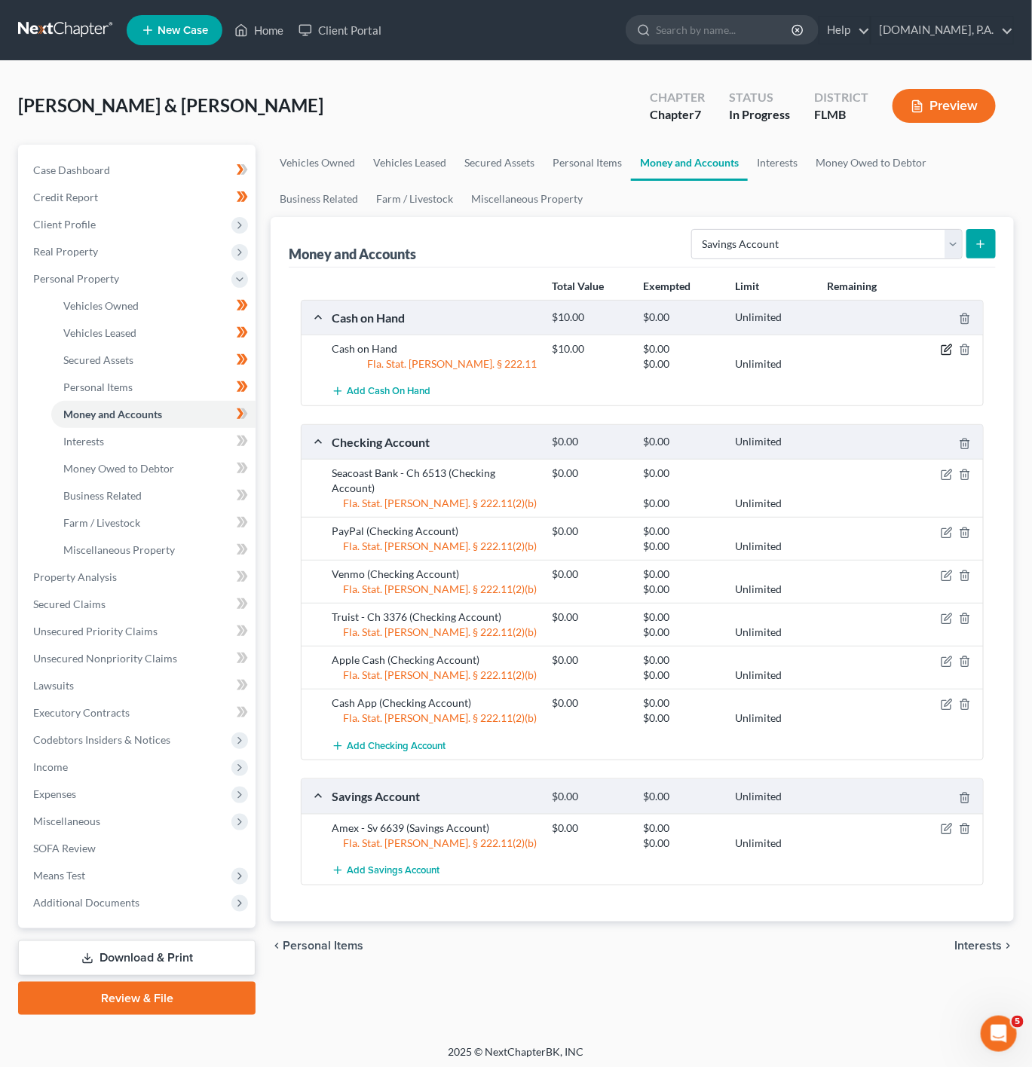
click at [946, 356] on icon "button" at bounding box center [947, 350] width 12 height 12
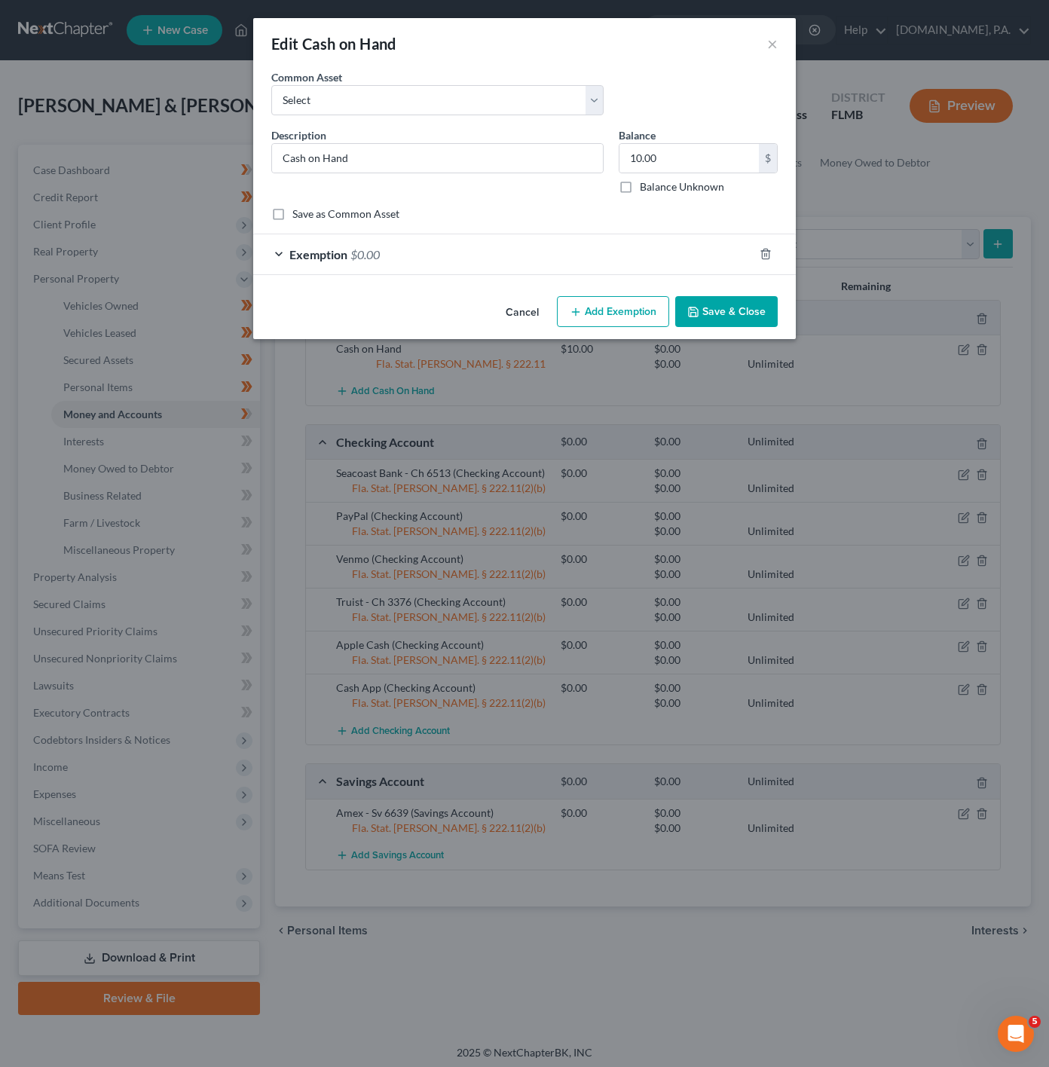
click at [568, 265] on div "Exemption $0.00" at bounding box center [503, 254] width 500 height 40
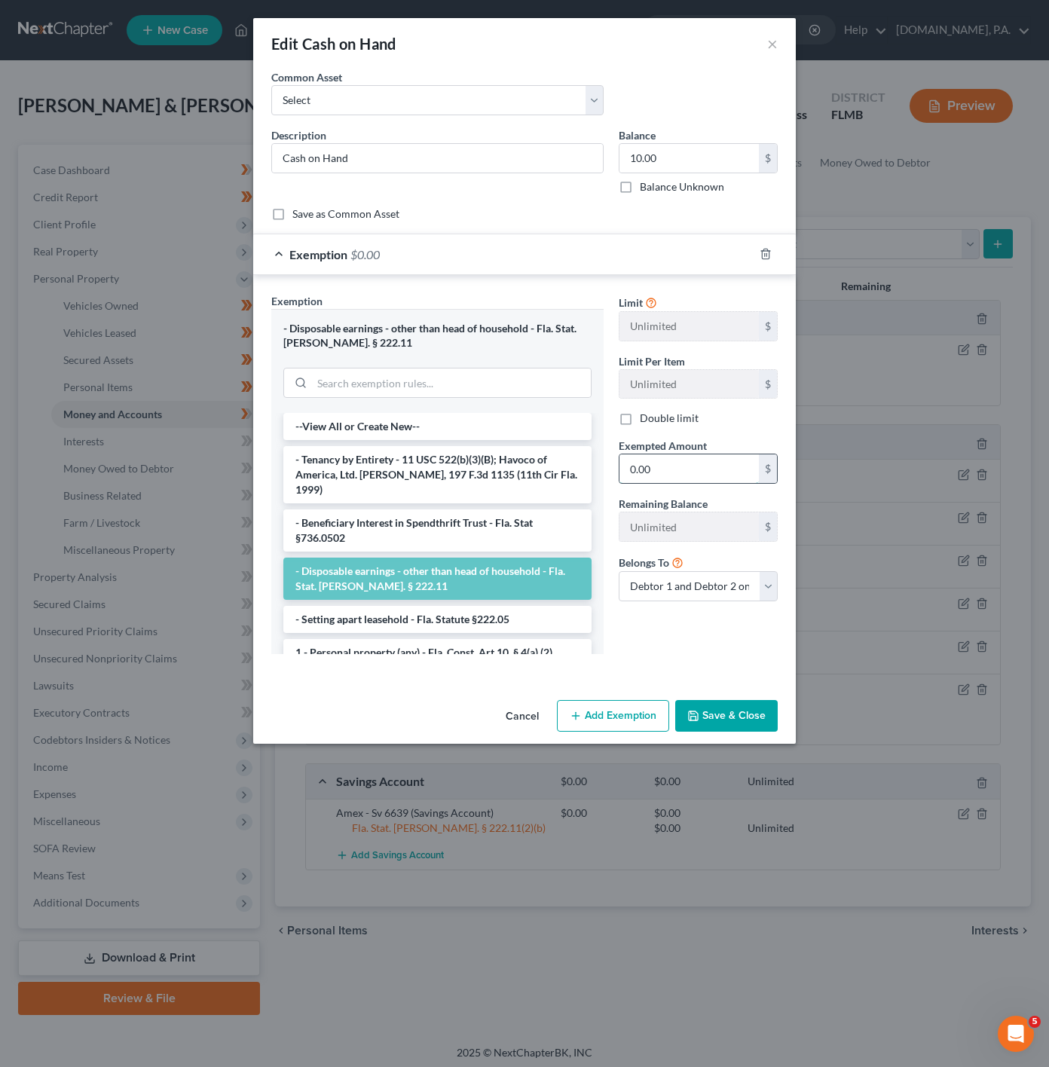
click at [656, 480] on input "0.00" at bounding box center [689, 468] width 139 height 29
type input "10"
click at [651, 660] on div "Limit Unlimited $ Limit Per Item Unlimited $ Double limit Exempted Amount * 10 …" at bounding box center [698, 479] width 174 height 373
click at [706, 703] on button "Save & Close" at bounding box center [726, 716] width 103 height 32
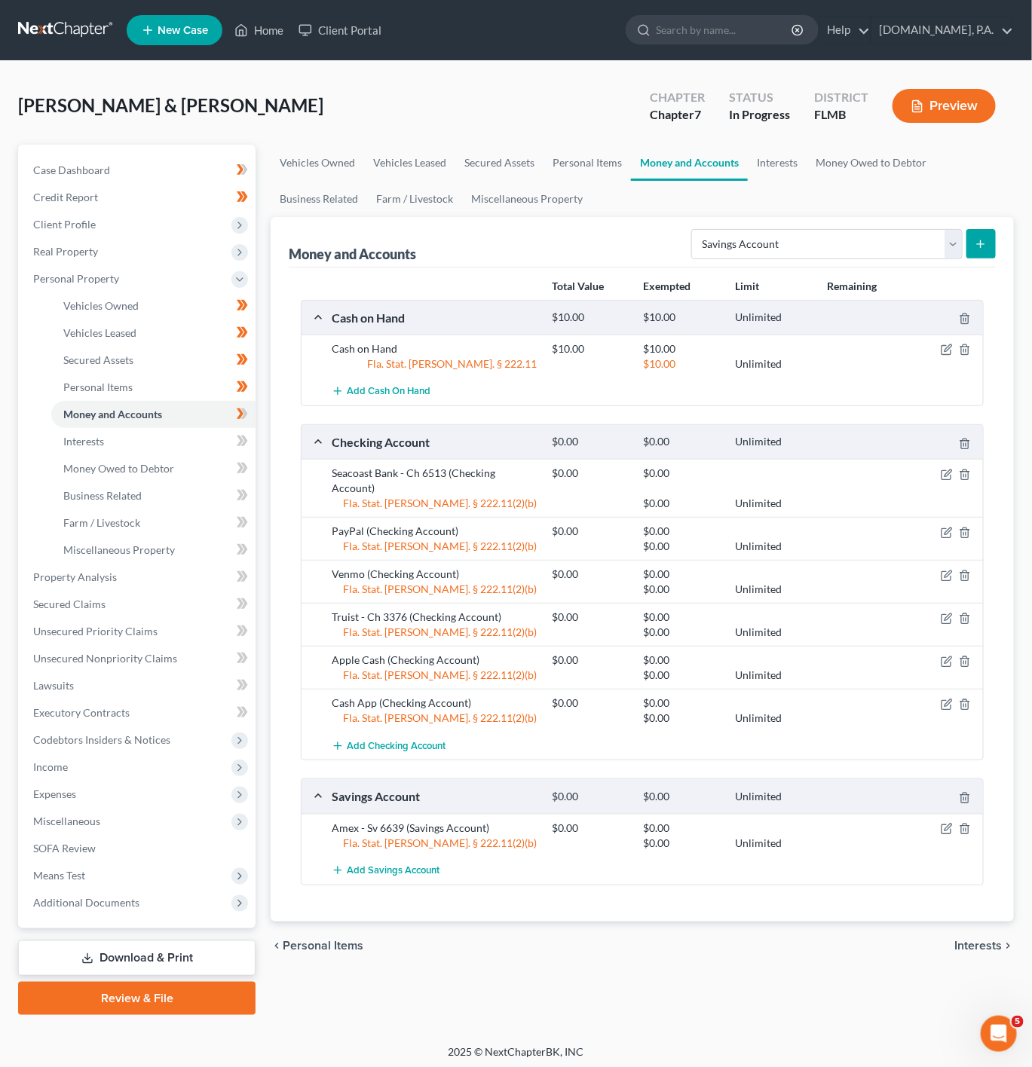
click at [941, 355] on icon "button" at bounding box center [945, 350] width 9 height 9
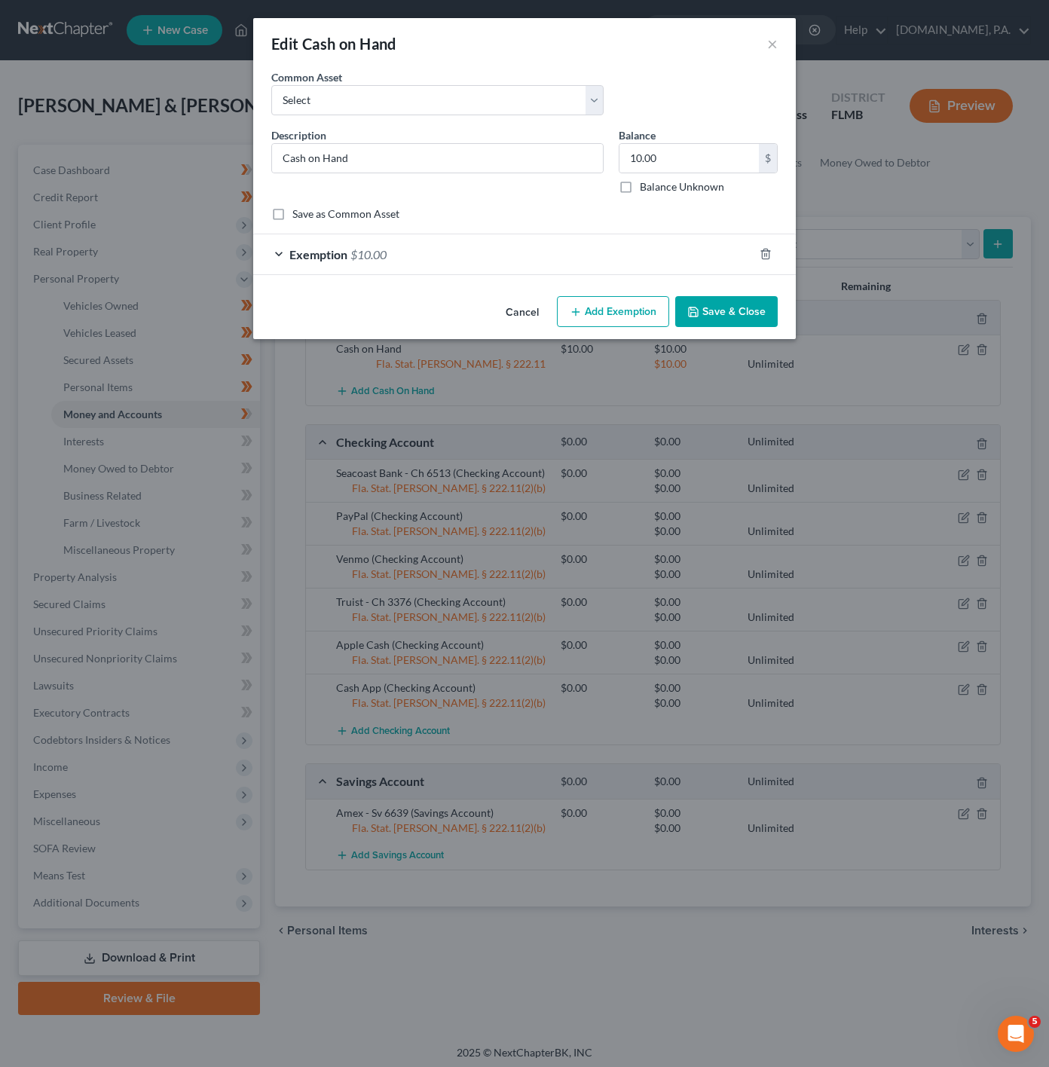
click at [724, 305] on button "Save & Close" at bounding box center [726, 312] width 103 height 32
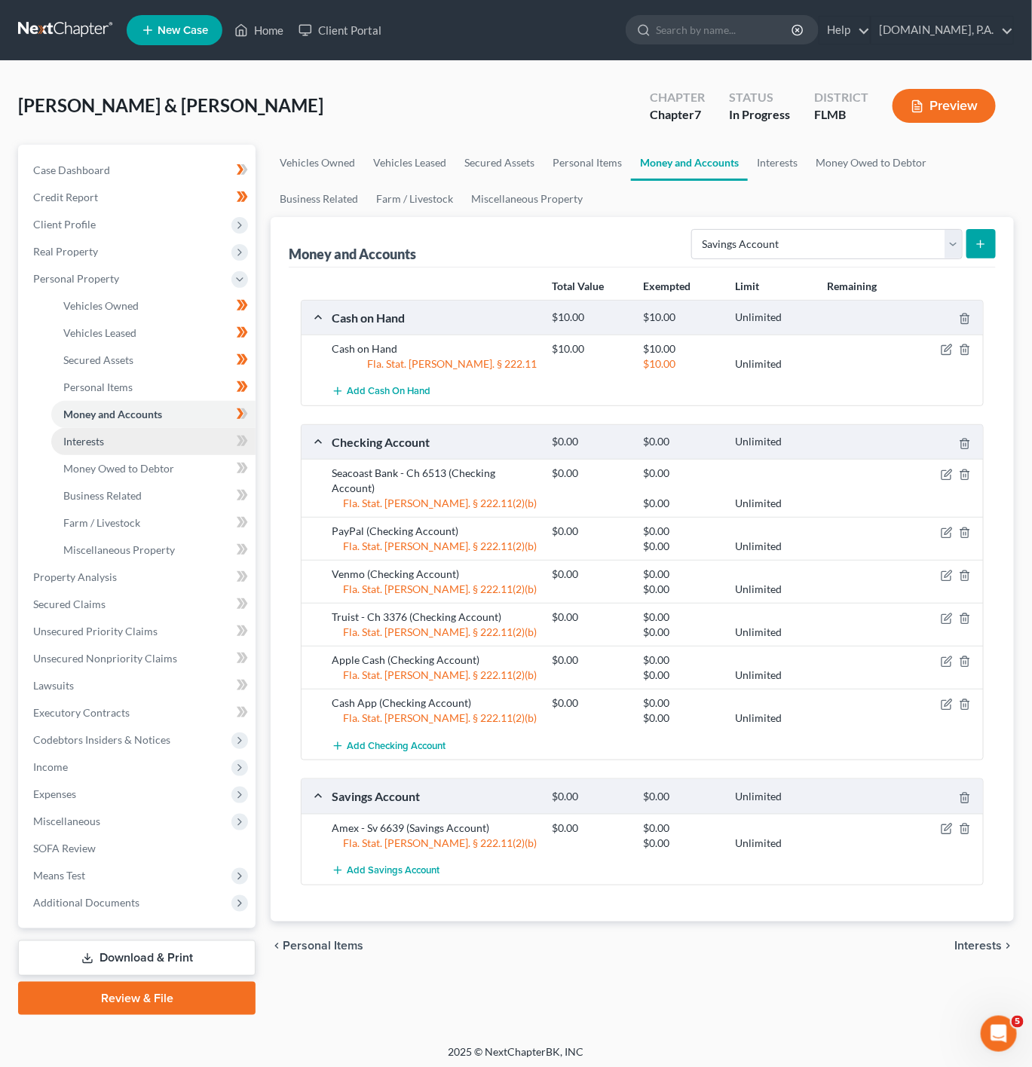
click at [163, 428] on link "Interests" at bounding box center [153, 441] width 204 height 27
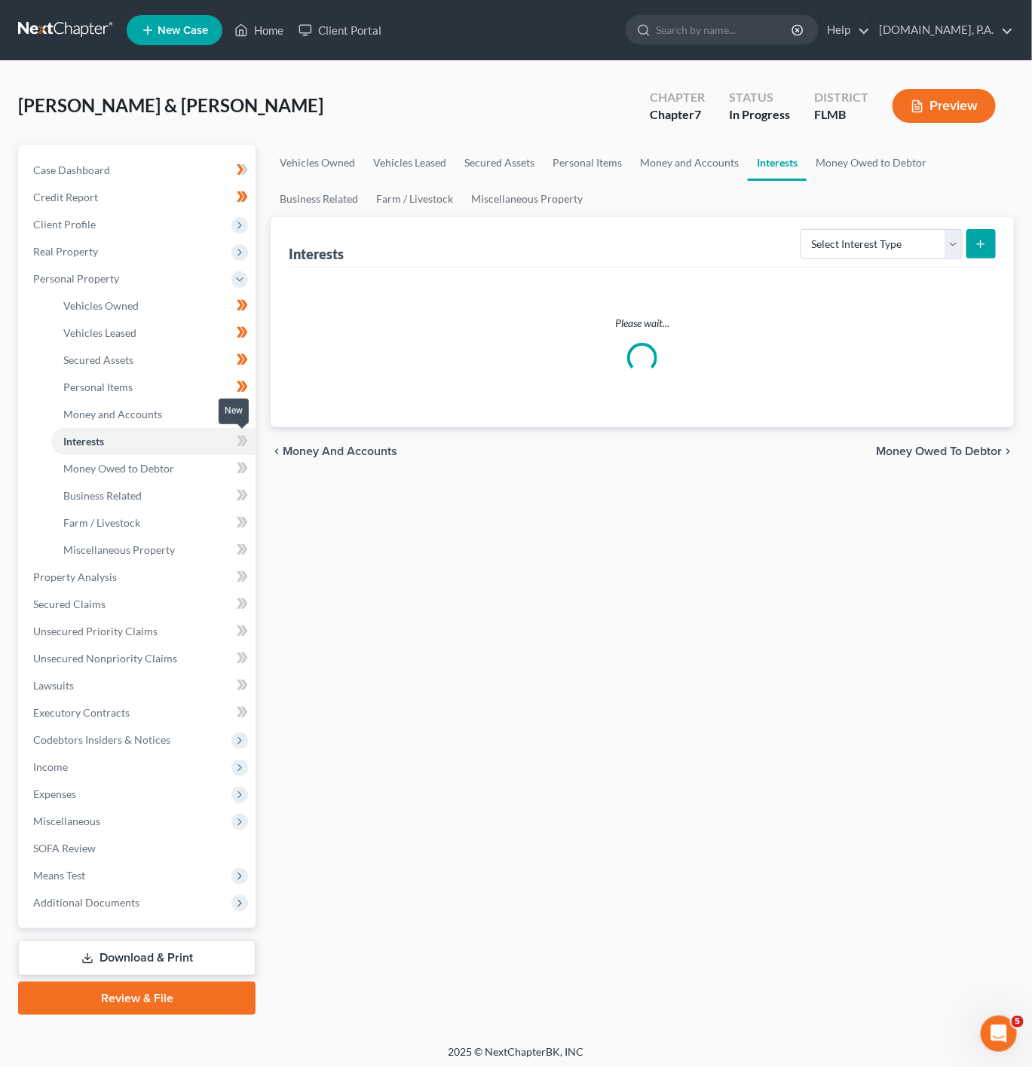
click at [245, 439] on icon at bounding box center [244, 441] width 7 height 11
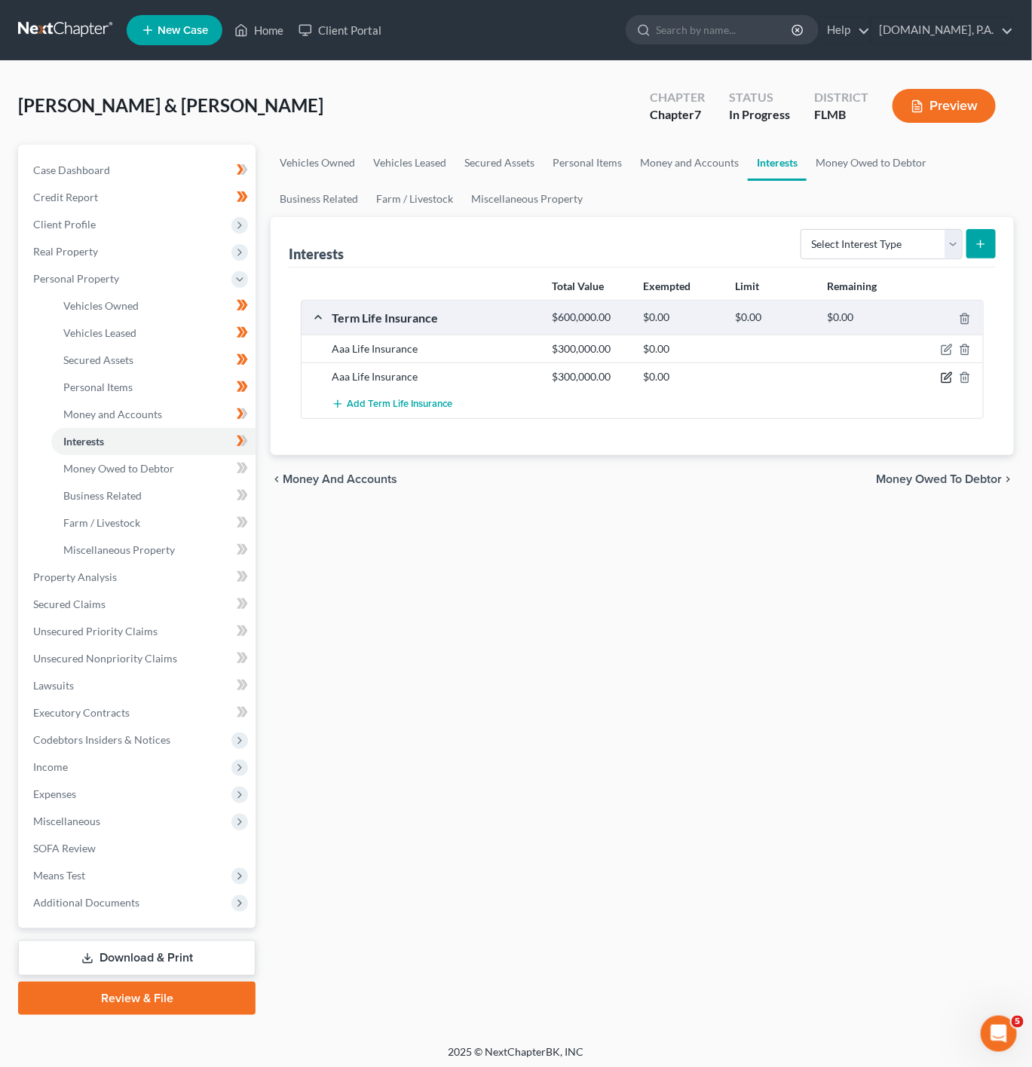
click at [943, 382] on icon "button" at bounding box center [947, 378] width 12 height 12
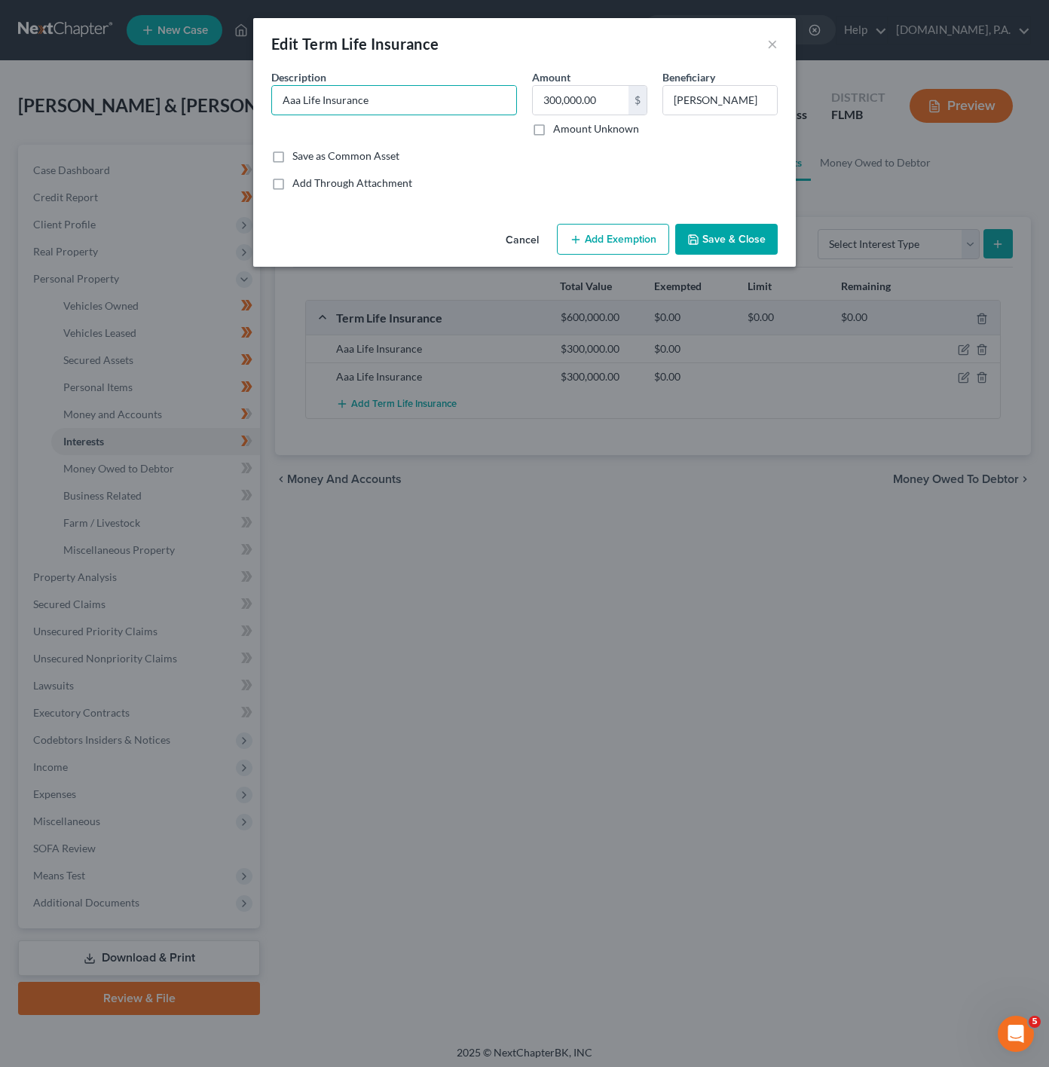
drag, startPoint x: 299, startPoint y: 105, endPoint x: 269, endPoint y: 103, distance: 30.2
click at [269, 103] on div "Description * Aaa Life Insurance" at bounding box center [394, 102] width 261 height 67
type input "AAA - Life Insurance"
click at [590, 97] on input "300,000.00" at bounding box center [581, 100] width 96 height 29
click at [446, 84] on div "Description * AAA - Life Insurance" at bounding box center [394, 102] width 261 height 67
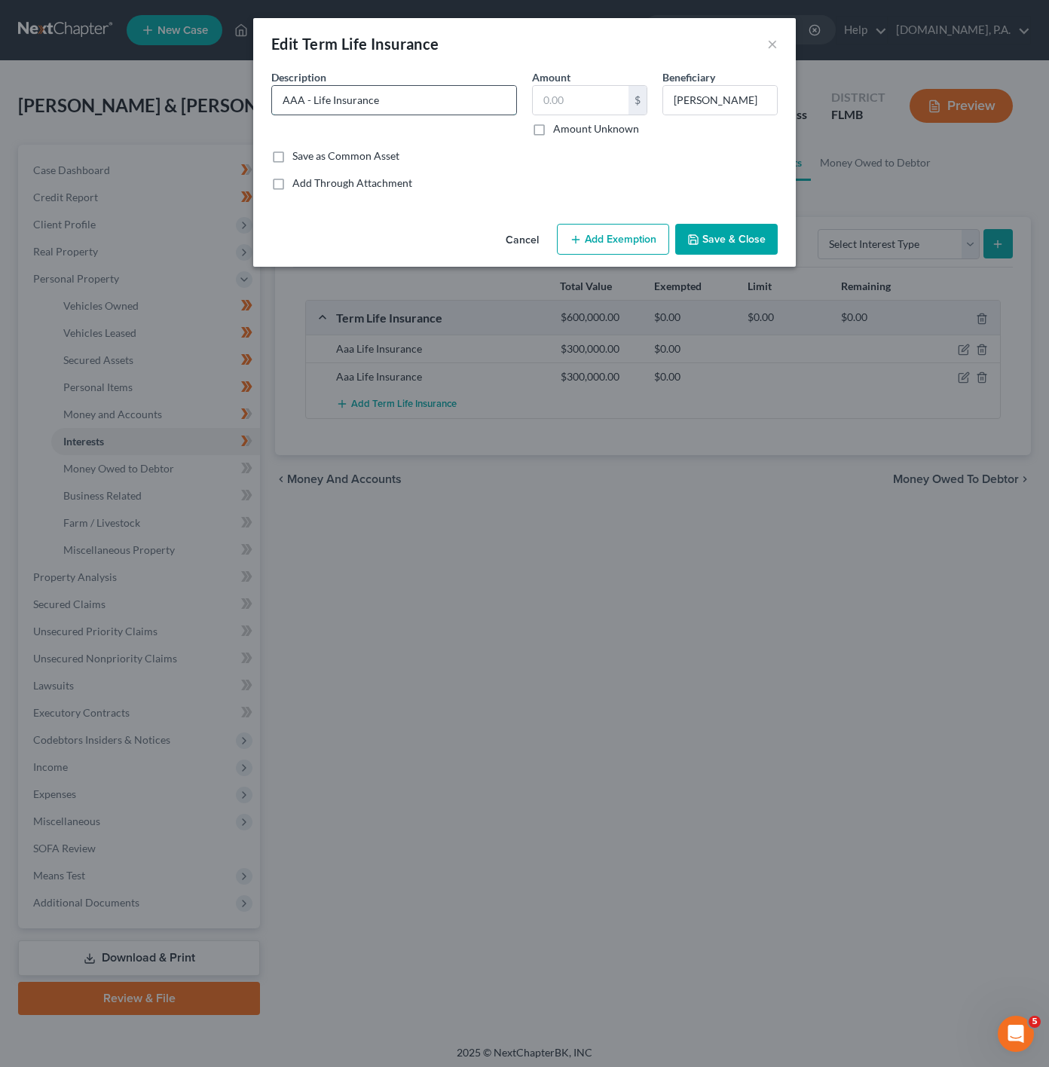
click at [446, 96] on input "AAA - Life Insurance" at bounding box center [394, 100] width 244 height 29
click at [703, 233] on button "Save & Close" at bounding box center [726, 240] width 103 height 32
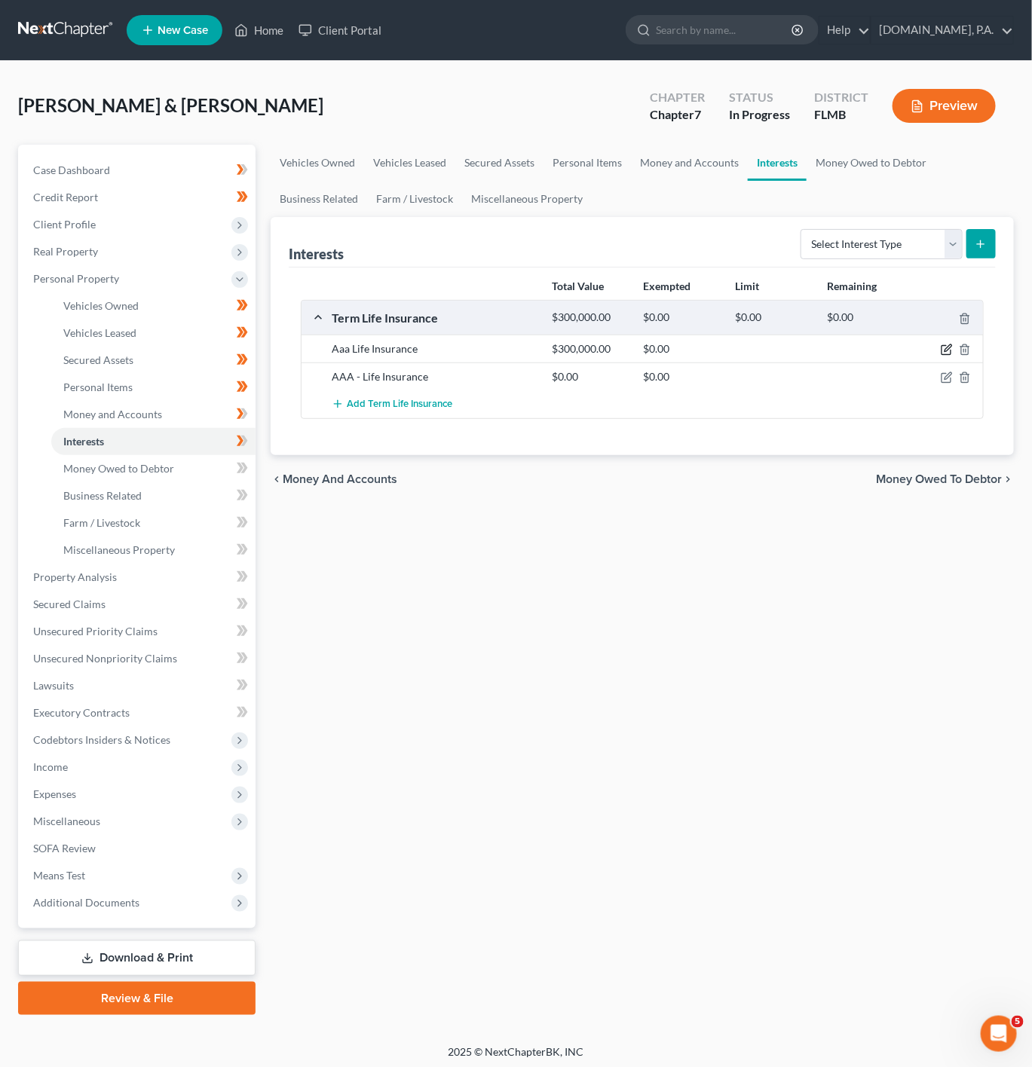
click at [946, 355] on icon "button" at bounding box center [947, 350] width 12 height 12
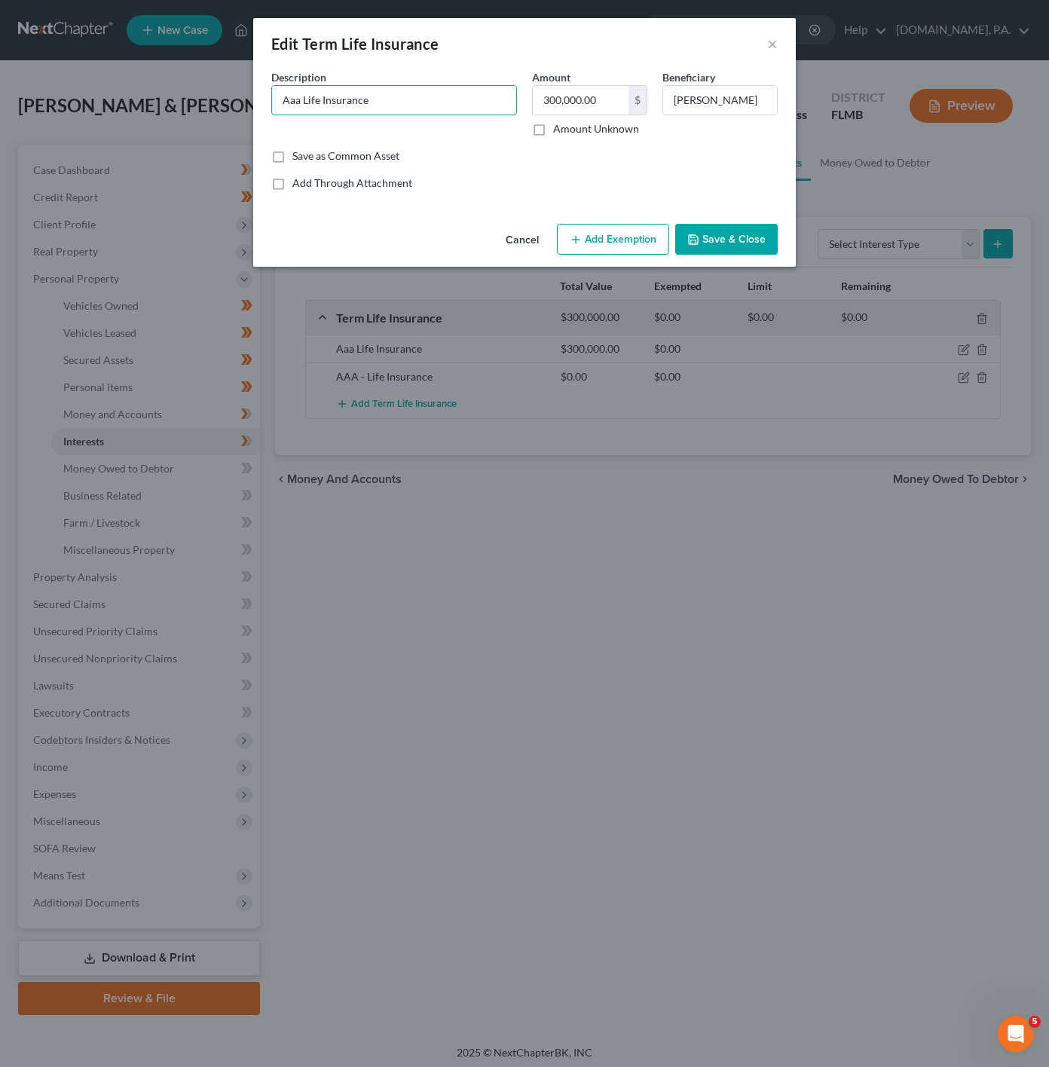
drag, startPoint x: 298, startPoint y: 99, endPoint x: 270, endPoint y: 95, distance: 29.0
click at [270, 95] on div "Description * Aaa Life Insurance" at bounding box center [394, 102] width 261 height 67
type input "AAA Life Insurance"
click at [615, 100] on input "300,000.00" at bounding box center [581, 100] width 96 height 29
type input "0"
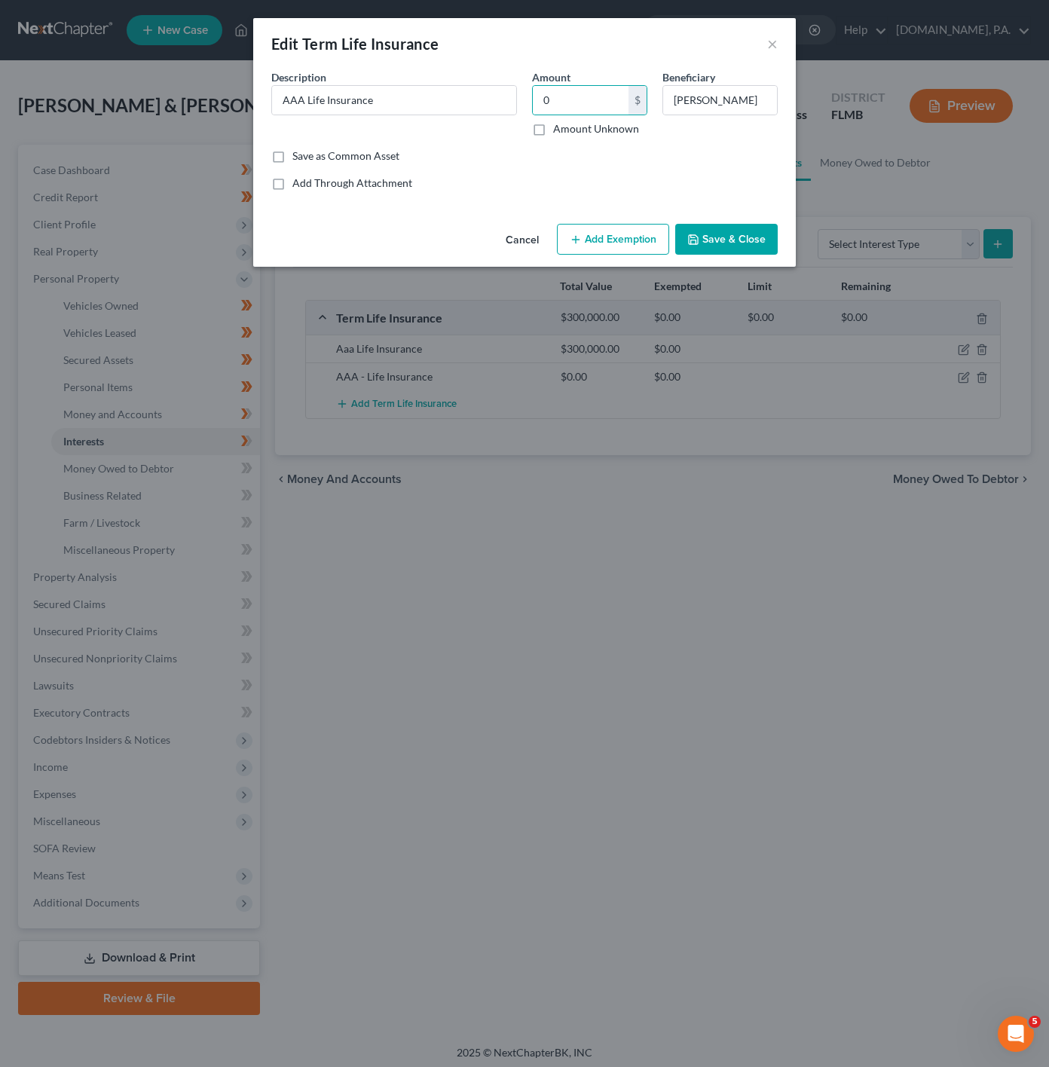
click at [484, 172] on div "Common Asset Select Description * AAA Life Insurance Amount 0 $ Amount Unknown …" at bounding box center [524, 129] width 506 height 121
click at [711, 247] on button "Save & Close" at bounding box center [726, 240] width 103 height 32
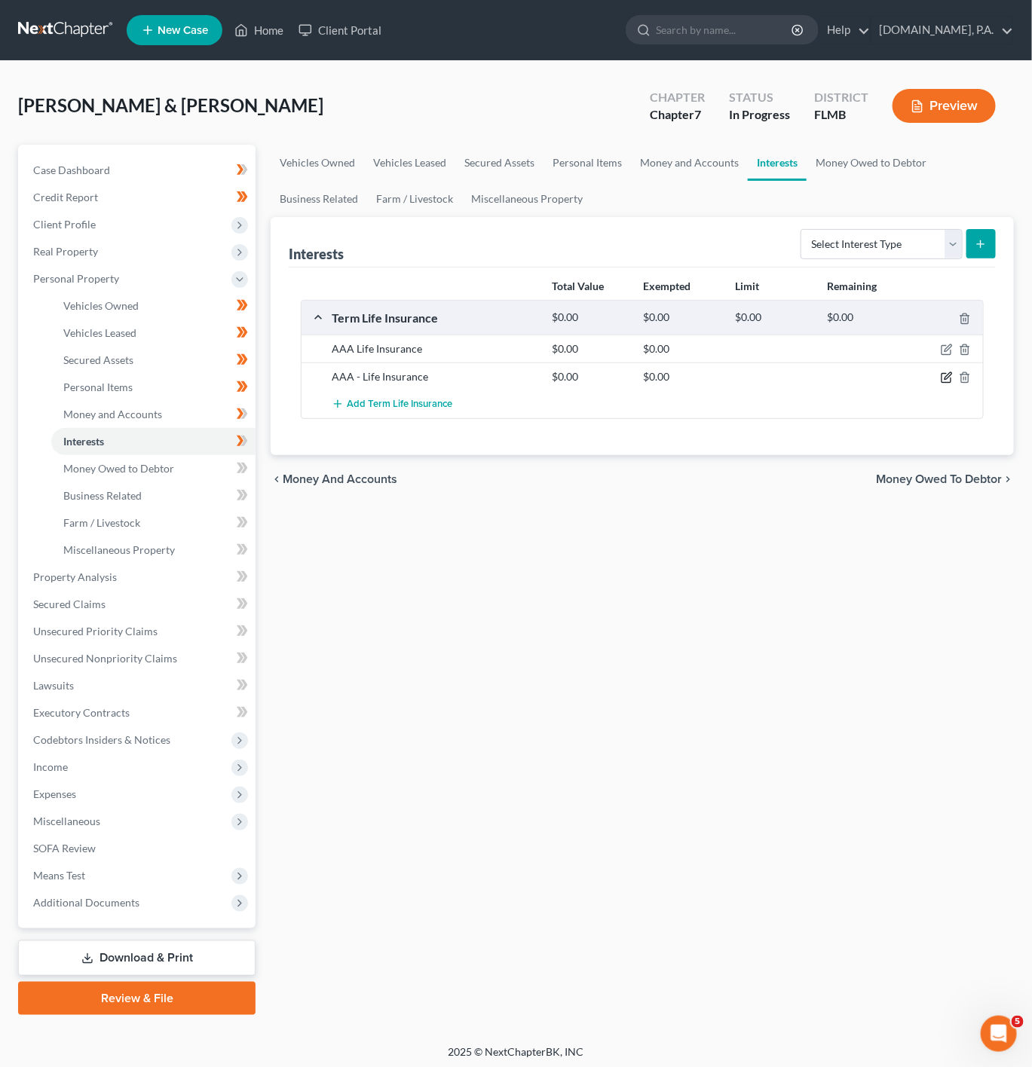
click at [948, 381] on icon "button" at bounding box center [947, 378] width 12 height 12
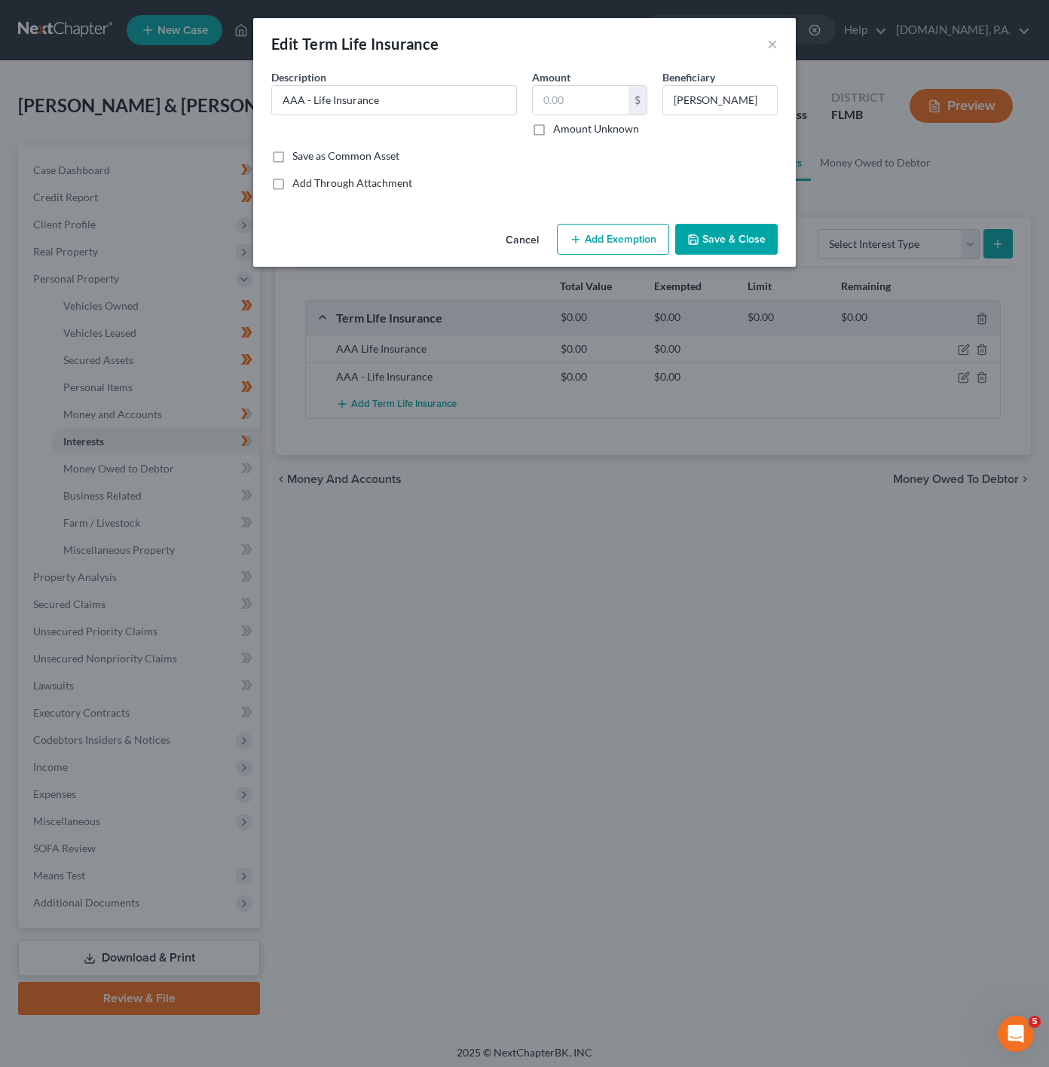
click at [518, 243] on button "Cancel" at bounding box center [522, 240] width 57 height 30
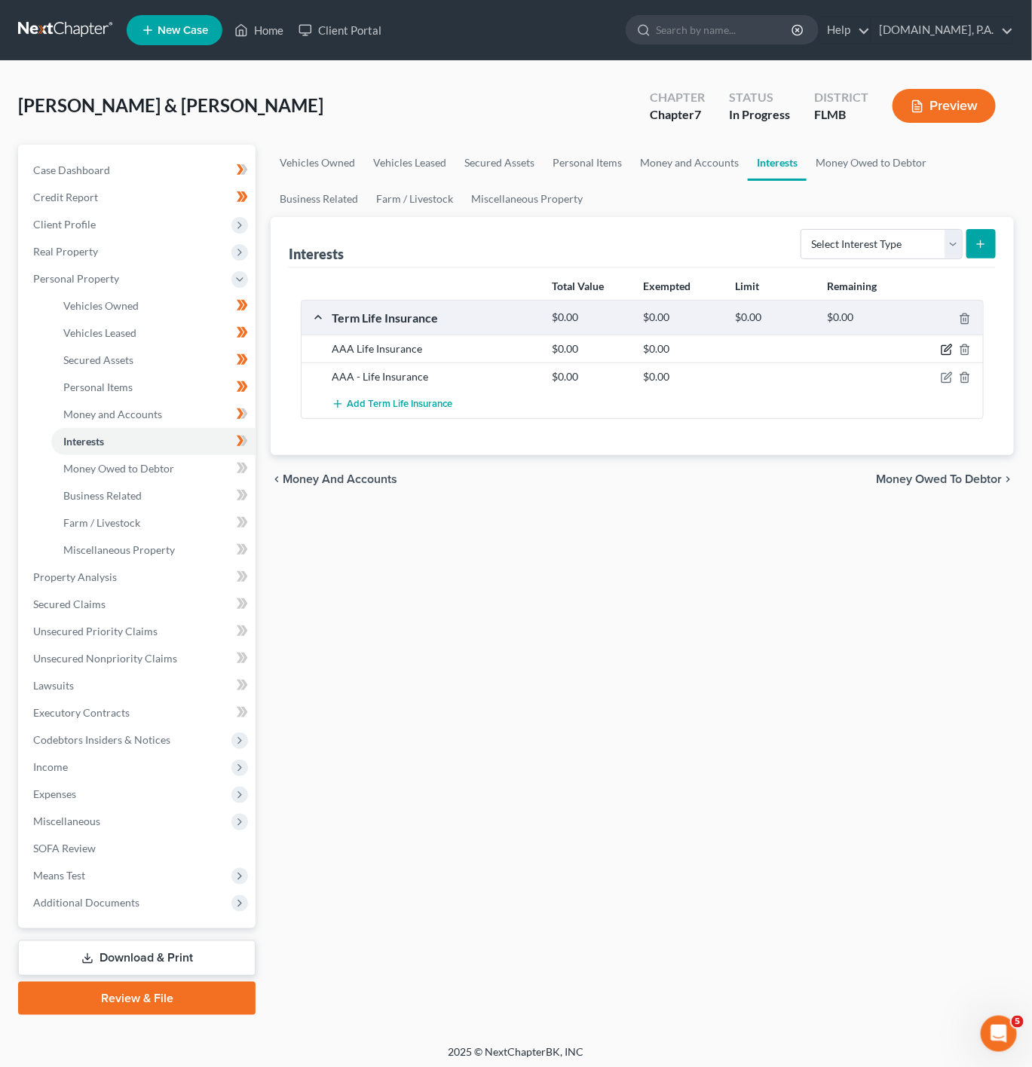
click at [946, 351] on icon "button" at bounding box center [947, 348] width 7 height 7
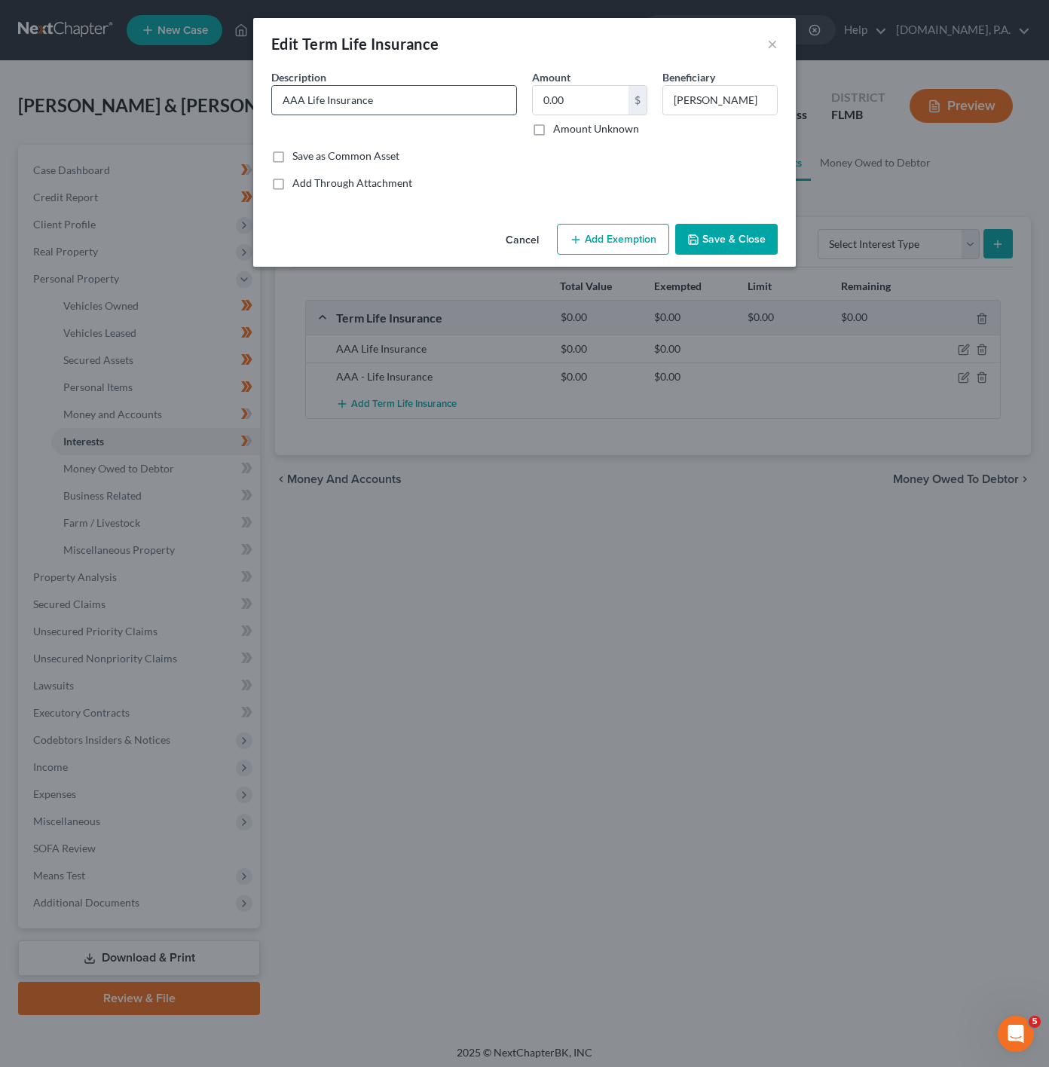
click at [301, 97] on input "AAA Life Insurance" at bounding box center [394, 100] width 244 height 29
click at [305, 93] on input "AAA Life Insurance" at bounding box center [394, 100] width 244 height 29
type input "AAA - Life Insurance"
click at [701, 243] on button "Save & Close" at bounding box center [726, 240] width 103 height 32
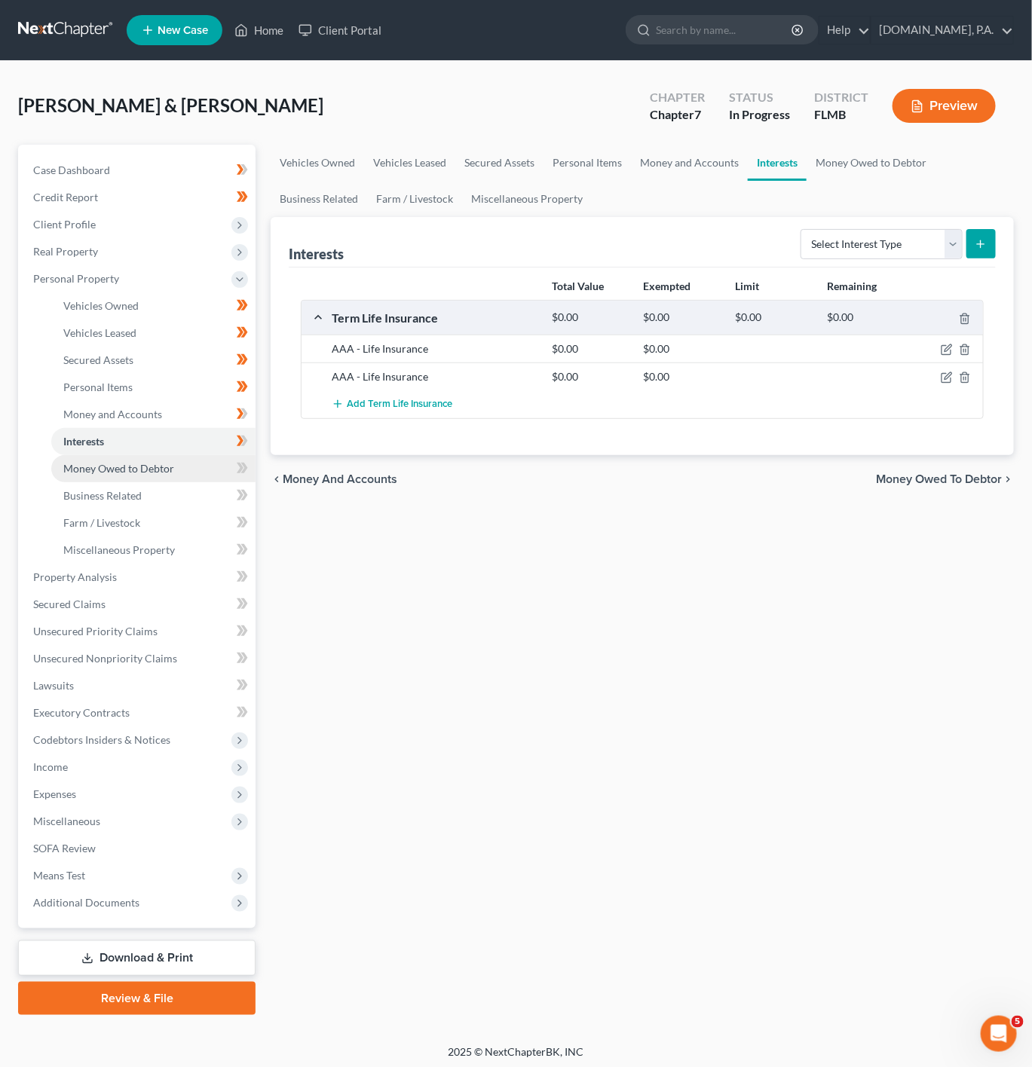
click at [188, 466] on link "Money Owed to Debtor" at bounding box center [153, 468] width 204 height 27
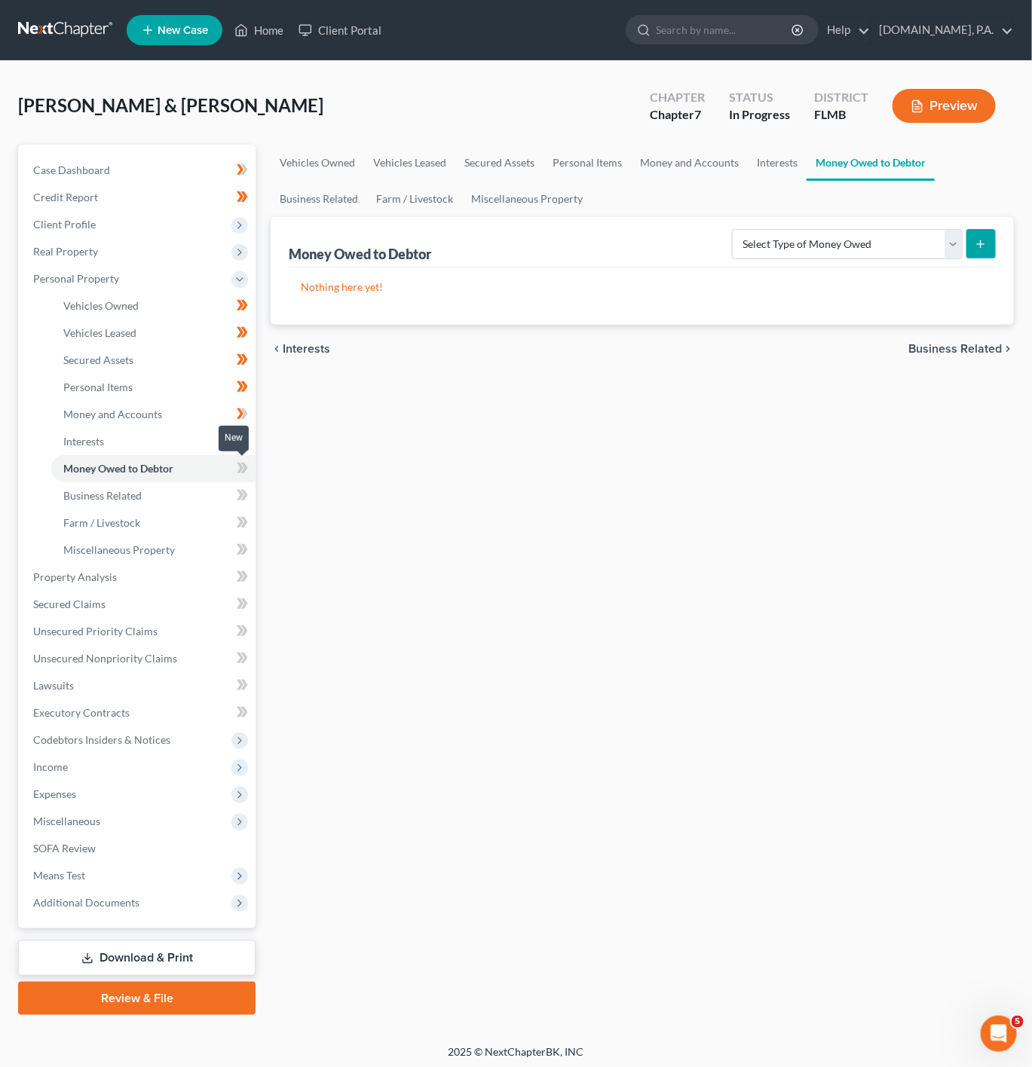
click at [242, 476] on icon at bounding box center [242, 468] width 11 height 19
click at [866, 249] on select "Select Type of Money Owed Accounts Receivable Alimony Child Support Claims Agai…" at bounding box center [847, 244] width 231 height 30
click at [432, 405] on div "Vehicles Owned Vehicles Leased Secured Assets Personal Items Money and Accounts…" at bounding box center [642, 580] width 758 height 871
click at [991, 244] on button "submit" at bounding box center [980, 243] width 29 height 29
click at [876, 253] on select "Select Type of Money Owed Accounts Receivable Alimony Child Support Claims Agai…" at bounding box center [847, 244] width 231 height 30
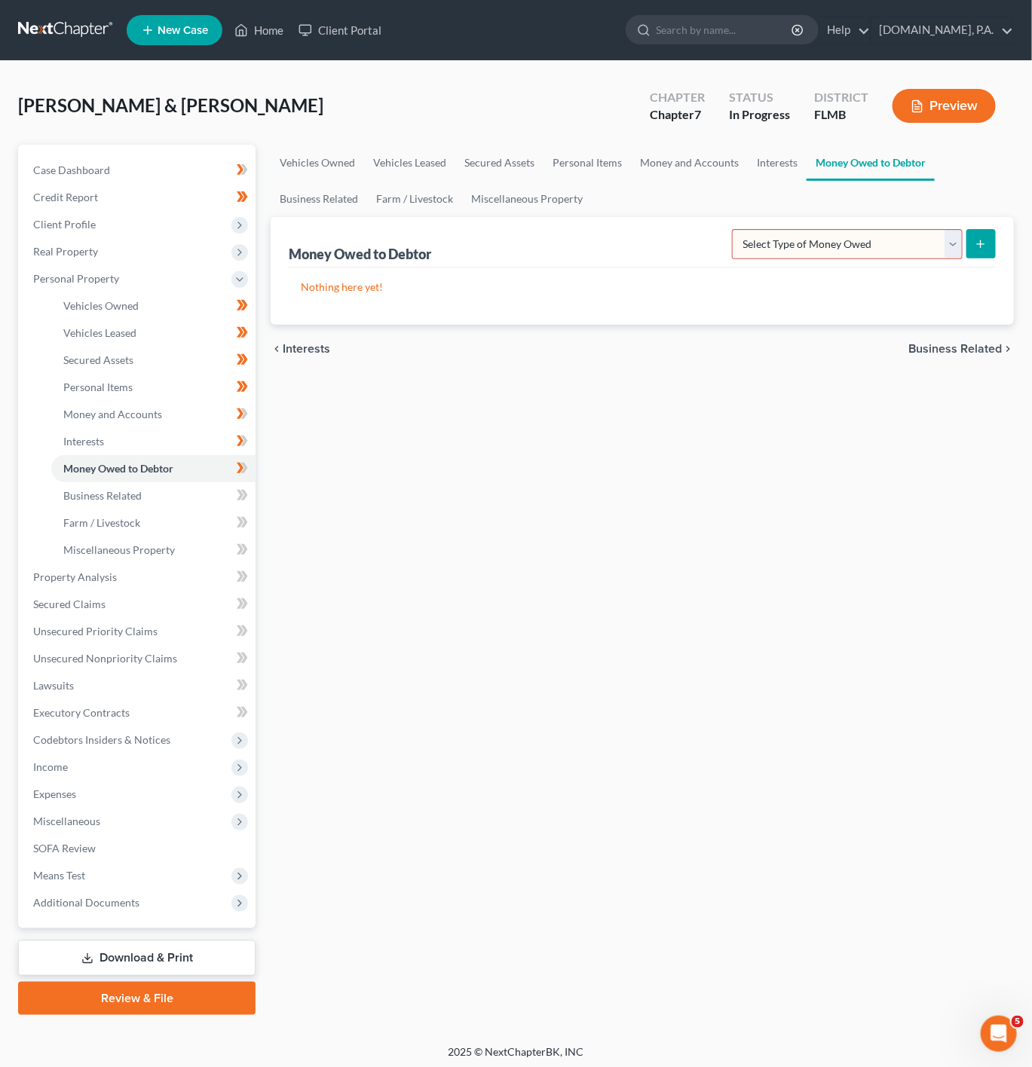
select select "expected_tax_refund"
click at [734, 229] on select "Select Type of Money Owed Accounts Receivable Alimony Child Support Claims Agai…" at bounding box center [847, 244] width 231 height 30
click at [995, 231] on button "submit" at bounding box center [980, 243] width 29 height 29
select select "0"
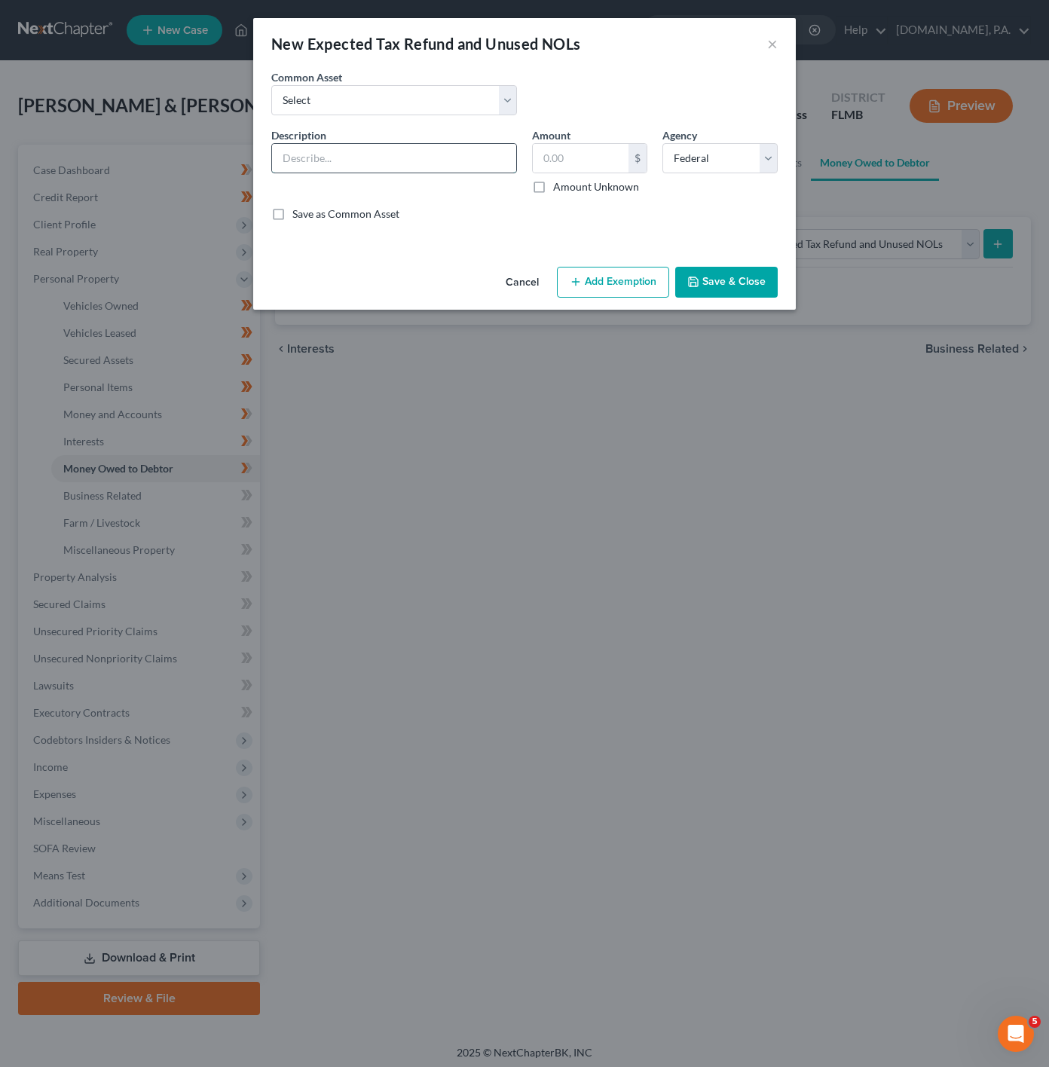
click at [473, 149] on input "text" at bounding box center [394, 158] width 244 height 29
type input "2025 Tax Return"
click at [599, 136] on div "Amount $ Amount Unknown Balance Undetermined $ Amount Unknown" at bounding box center [590, 160] width 130 height 67
click at [572, 155] on input "text" at bounding box center [581, 158] width 96 height 29
type input "8,065"
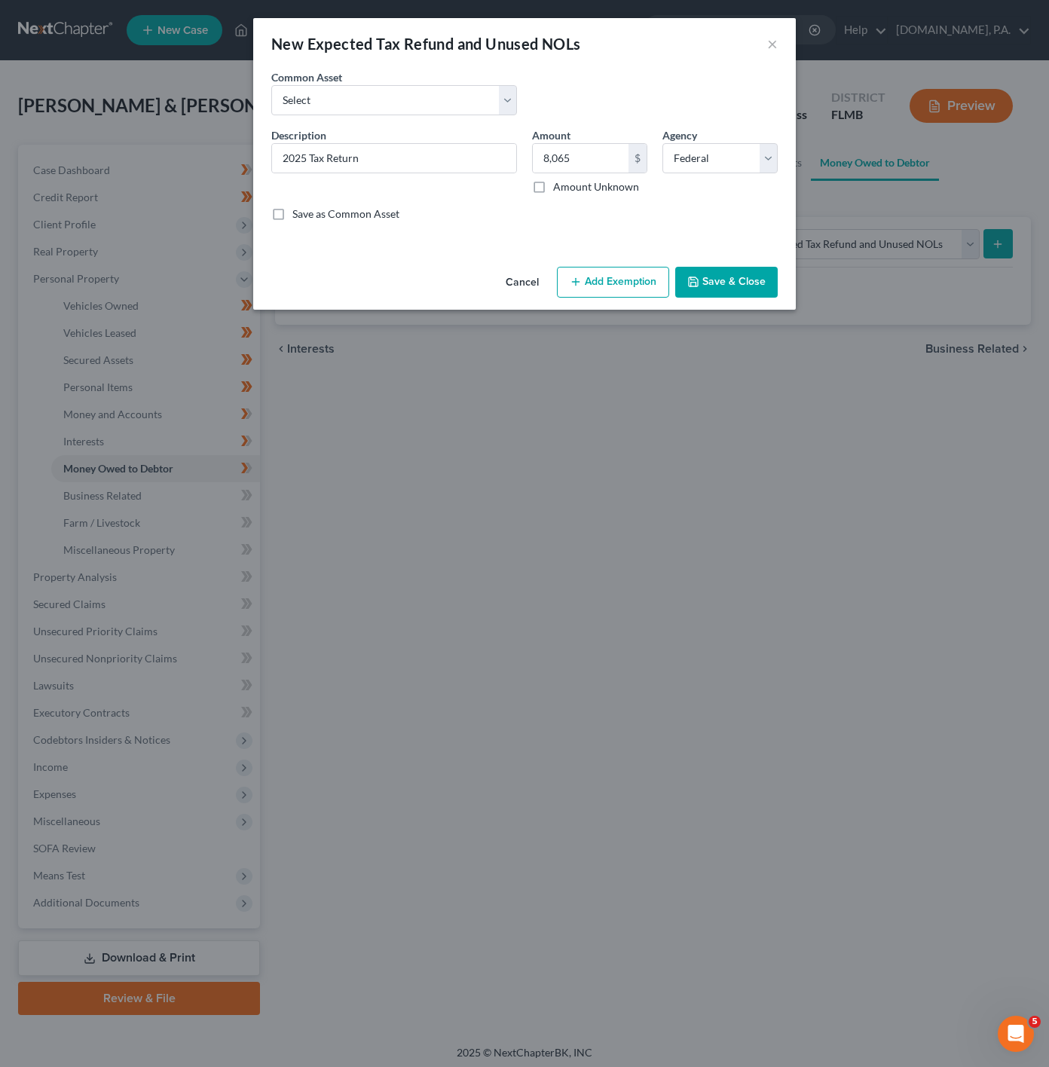
drag, startPoint x: 607, startPoint y: 288, endPoint x: 584, endPoint y: 297, distance: 24.4
click at [606, 288] on button "Add Exemption" at bounding box center [613, 283] width 112 height 32
select select "2"
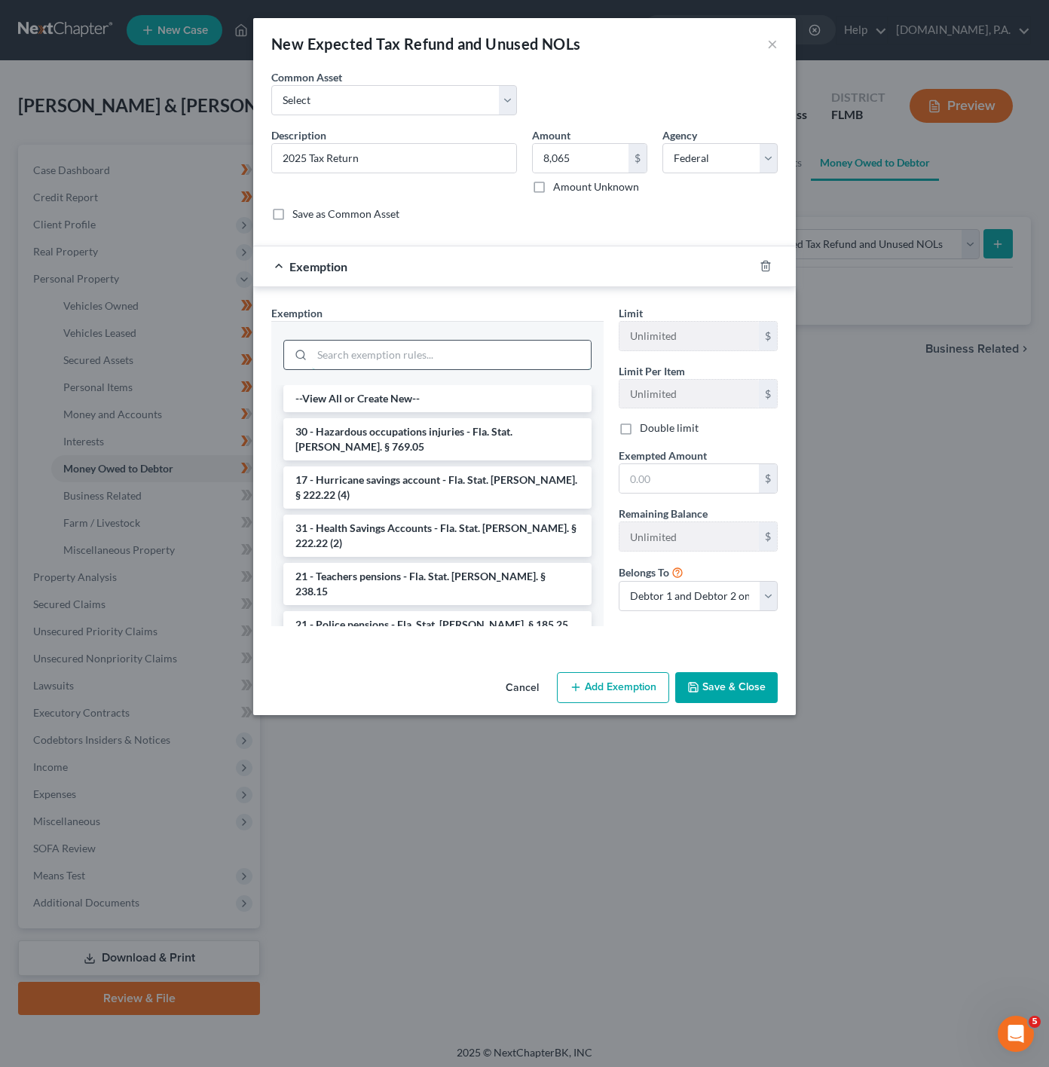
click at [441, 344] on input "search" at bounding box center [451, 355] width 279 height 29
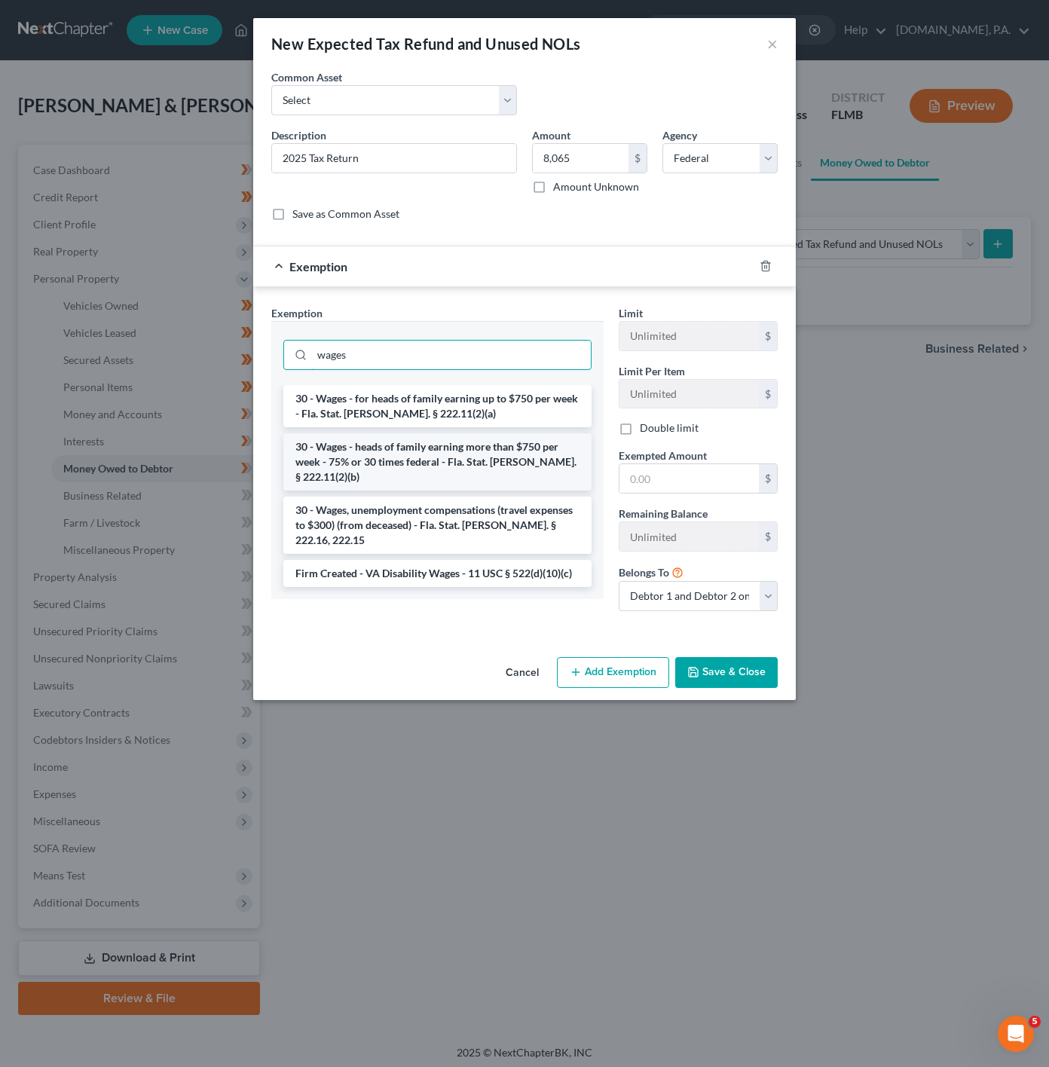
type input "wages"
click at [439, 439] on li "30 - Wages - heads of family earning more than $750 per week - 75% or 30 times …" at bounding box center [437, 461] width 308 height 57
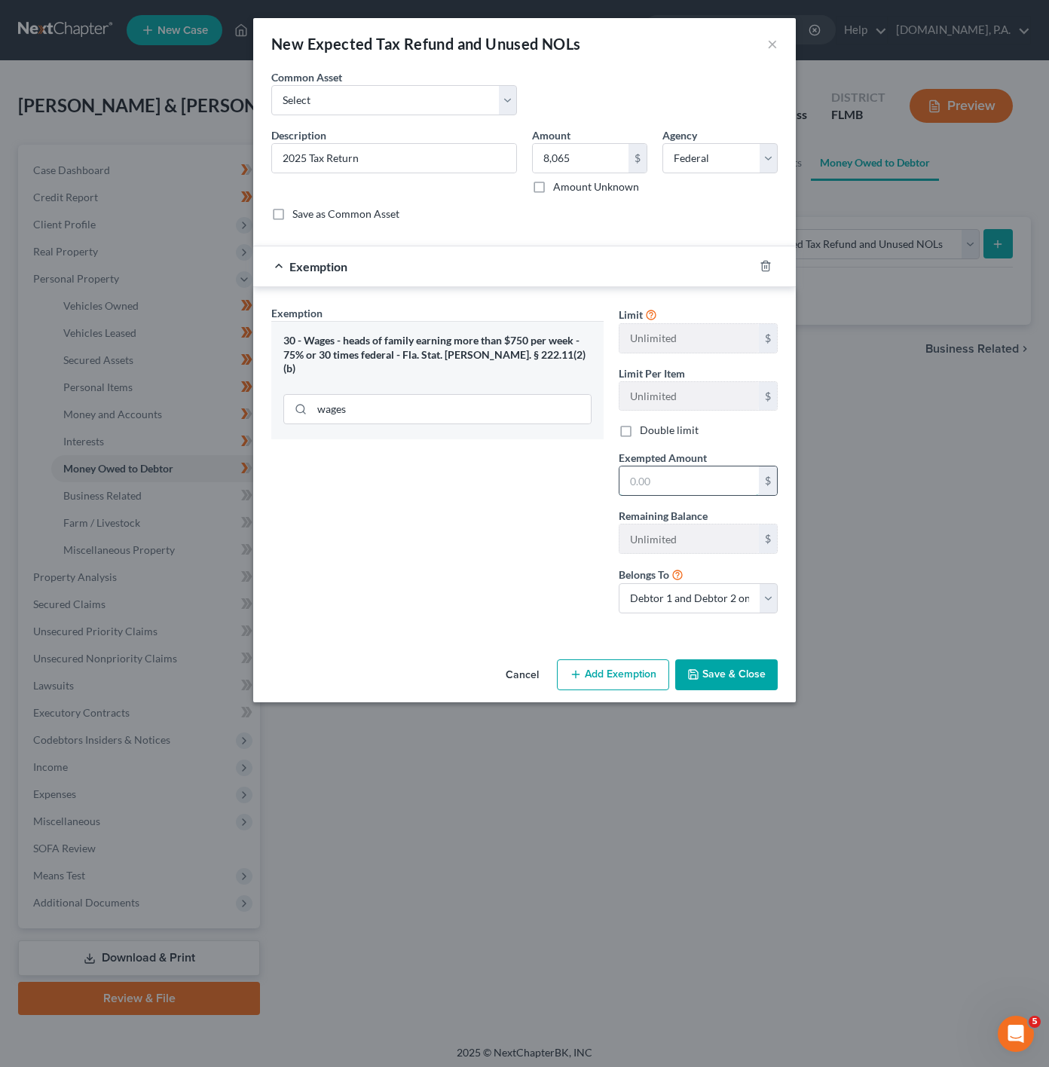
click at [634, 473] on input "text" at bounding box center [689, 481] width 139 height 29
click at [598, 170] on input "8,065" at bounding box center [581, 158] width 96 height 29
click at [675, 491] on input "text" at bounding box center [689, 481] width 139 height 29
paste input "8,065"
type input "8,065"
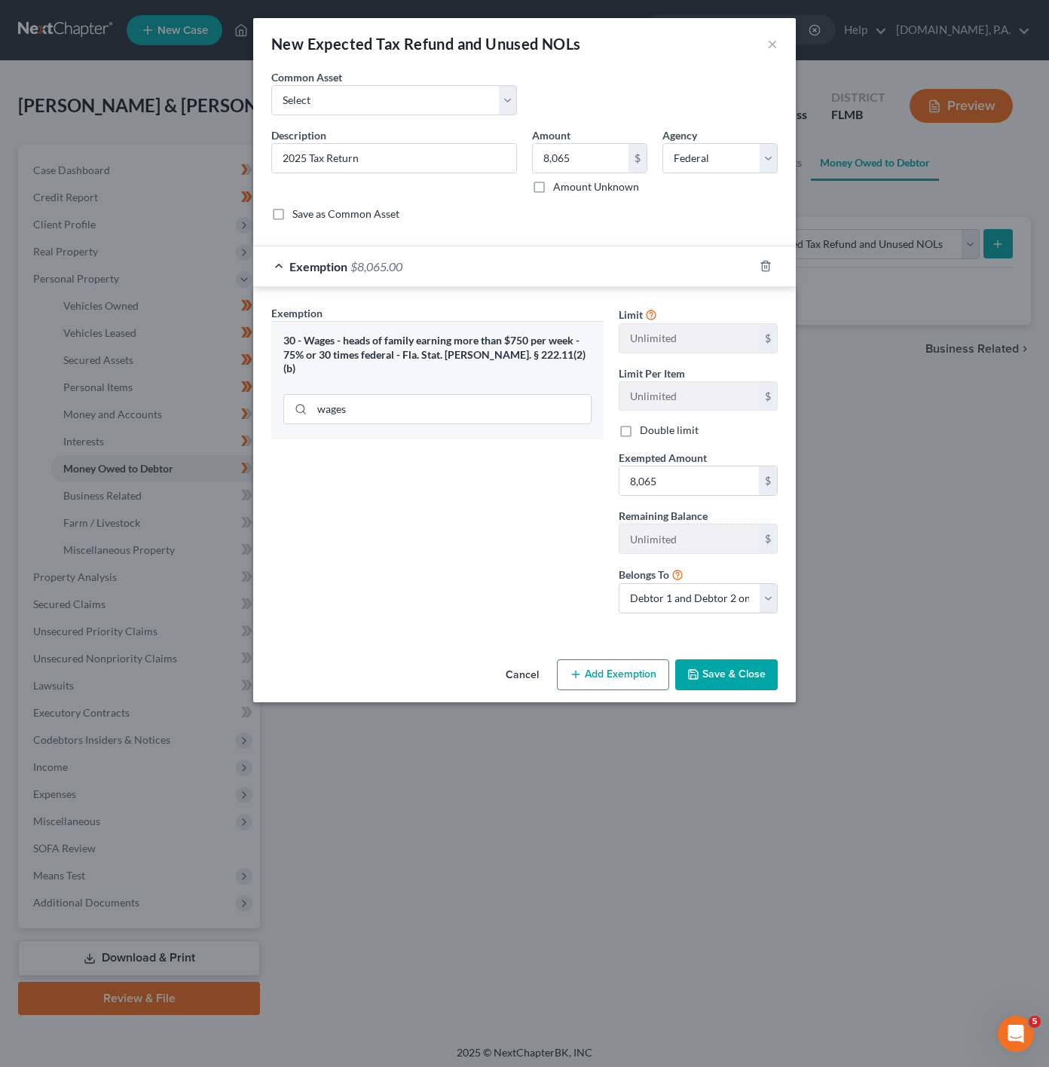
click at [467, 516] on div "Exemption Set must be selected for CA. Exemption * 30 - Wages - heads of family…" at bounding box center [437, 465] width 347 height 320
click at [706, 691] on button "Save & Close" at bounding box center [726, 675] width 103 height 32
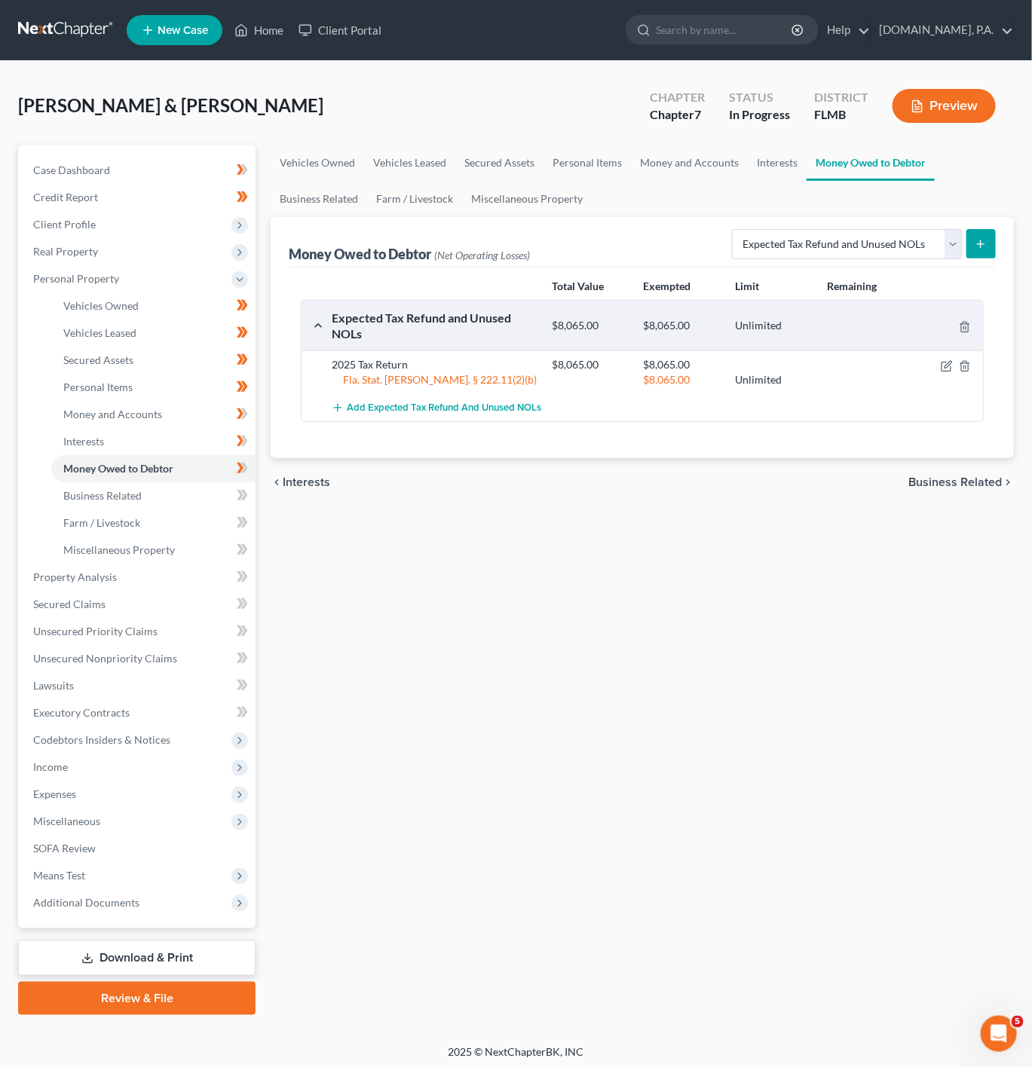
click at [244, 466] on icon at bounding box center [244, 468] width 7 height 11
click at [190, 511] on link "Farm / Livestock" at bounding box center [153, 523] width 204 height 27
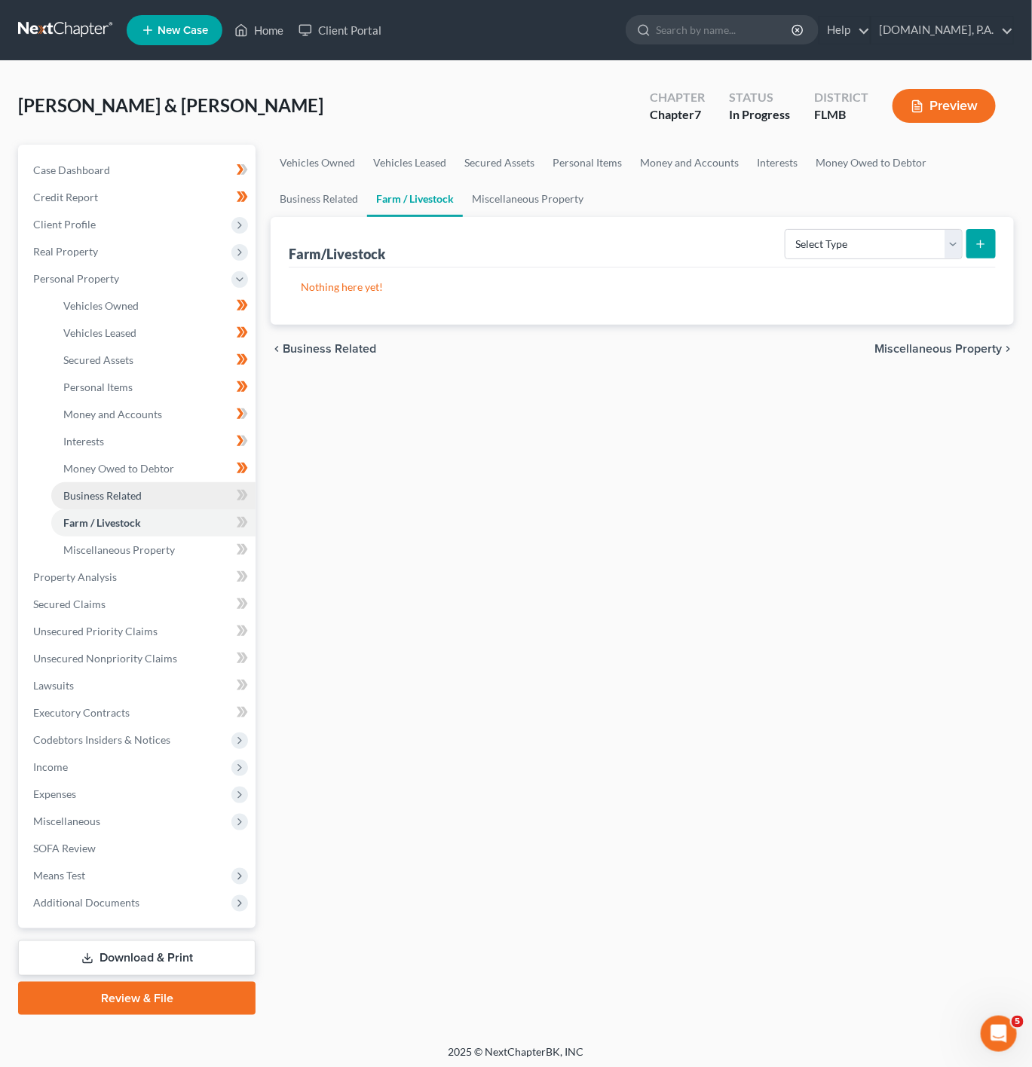
click at [197, 491] on link "Business Related" at bounding box center [153, 495] width 204 height 27
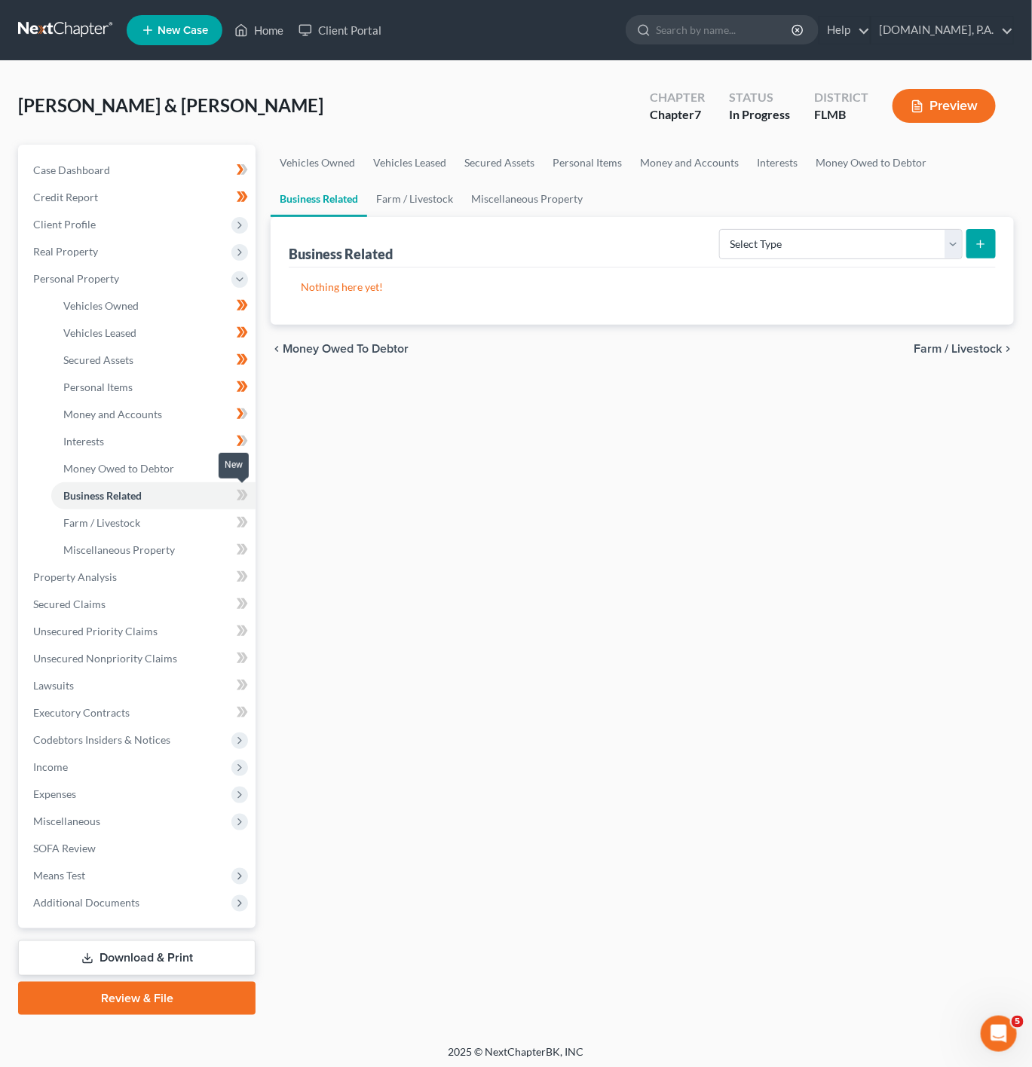
click at [243, 496] on icon at bounding box center [242, 495] width 11 height 19
click at [843, 265] on div "Business Related Select Type Customer Lists Franchises Inventory Licenses Machi…" at bounding box center [642, 242] width 707 height 50
click at [843, 258] on select "Select Type Customer Lists Franchises Inventory Licenses Machinery Office Equip…" at bounding box center [840, 244] width 243 height 30
click at [780, 609] on div "Vehicles Owned Vehicles Leased Secured Assets Personal Items Money and Accounts…" at bounding box center [642, 580] width 758 height 871
click at [229, 513] on span at bounding box center [242, 524] width 26 height 23
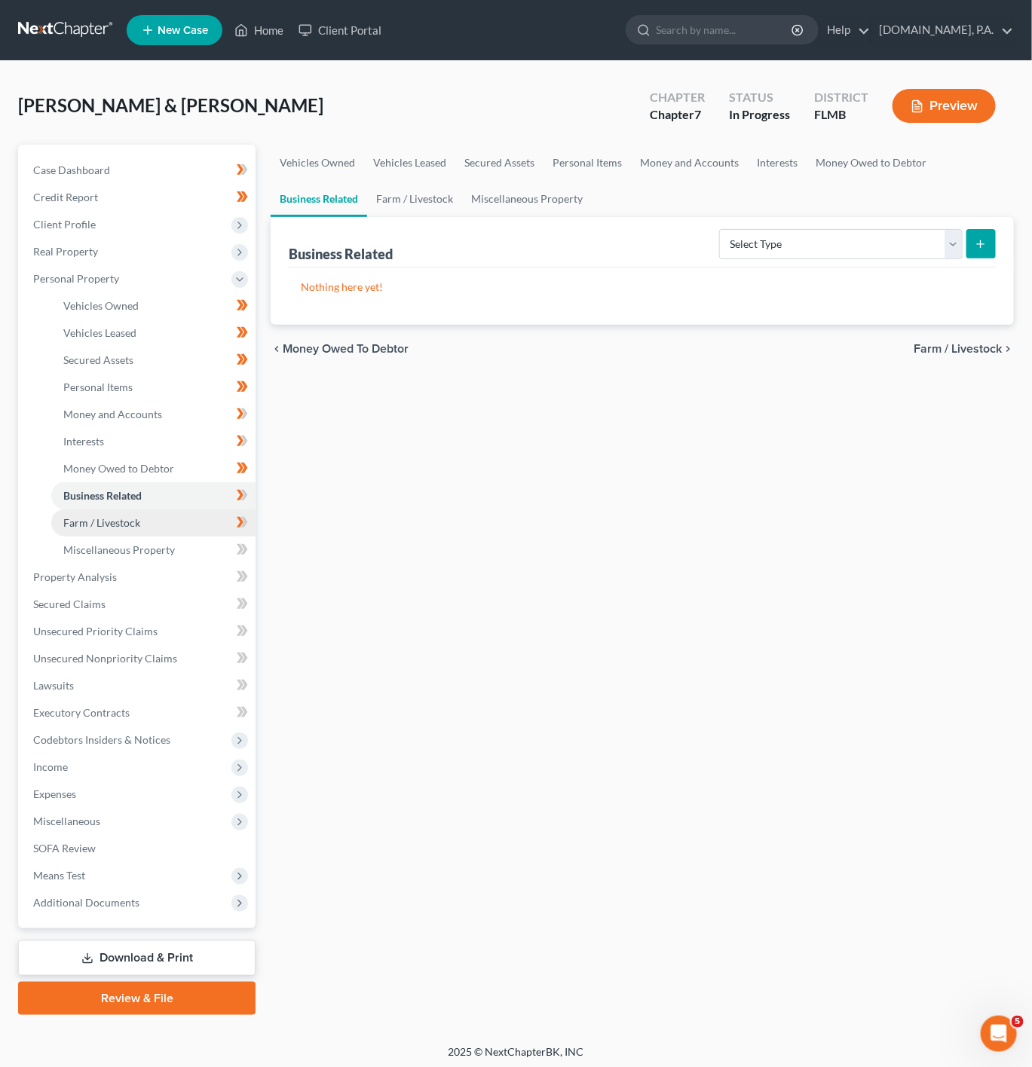
click at [206, 520] on link "Farm / Livestock" at bounding box center [153, 523] width 204 height 27
click at [237, 525] on icon at bounding box center [242, 522] width 11 height 19
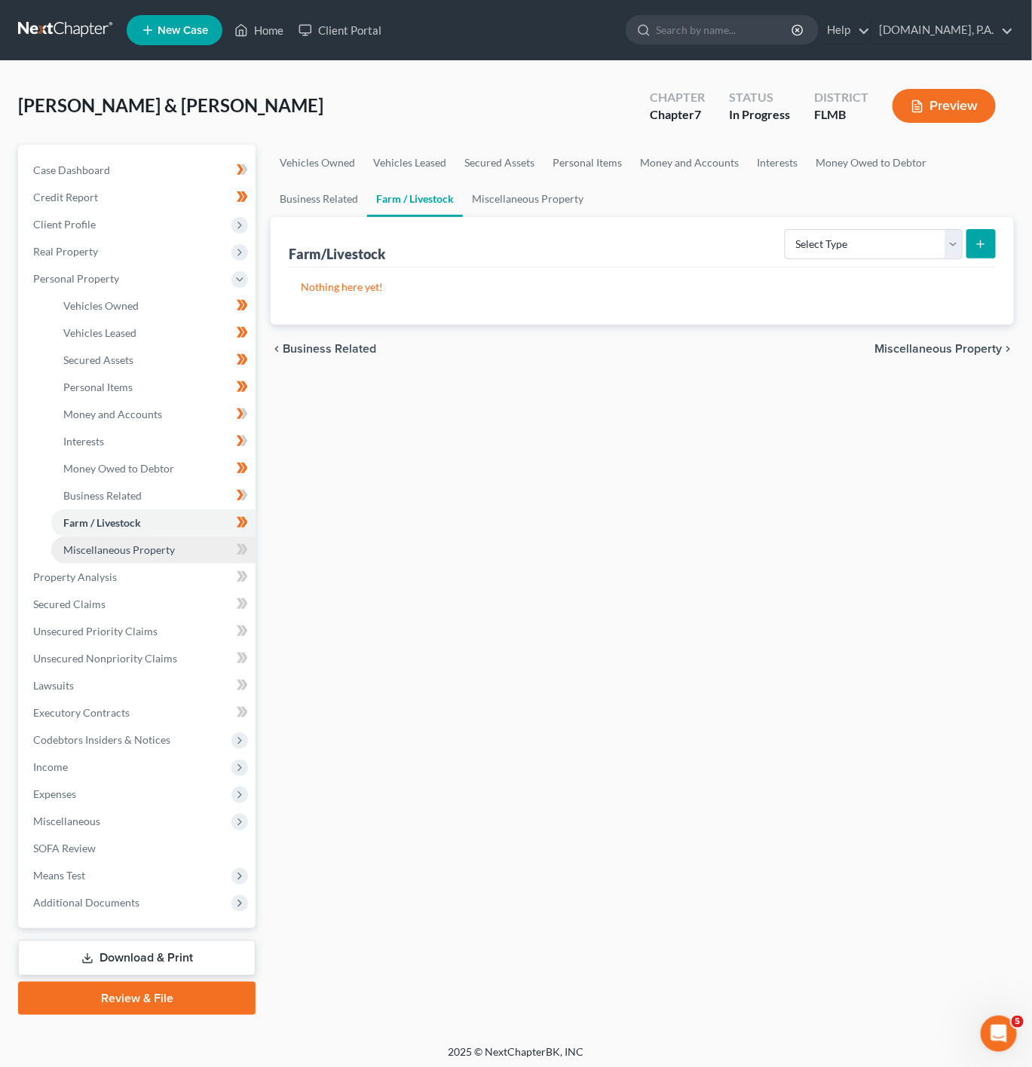
click at [197, 540] on link "Miscellaneous Property" at bounding box center [153, 550] width 204 height 27
click at [249, 554] on span at bounding box center [242, 551] width 26 height 23
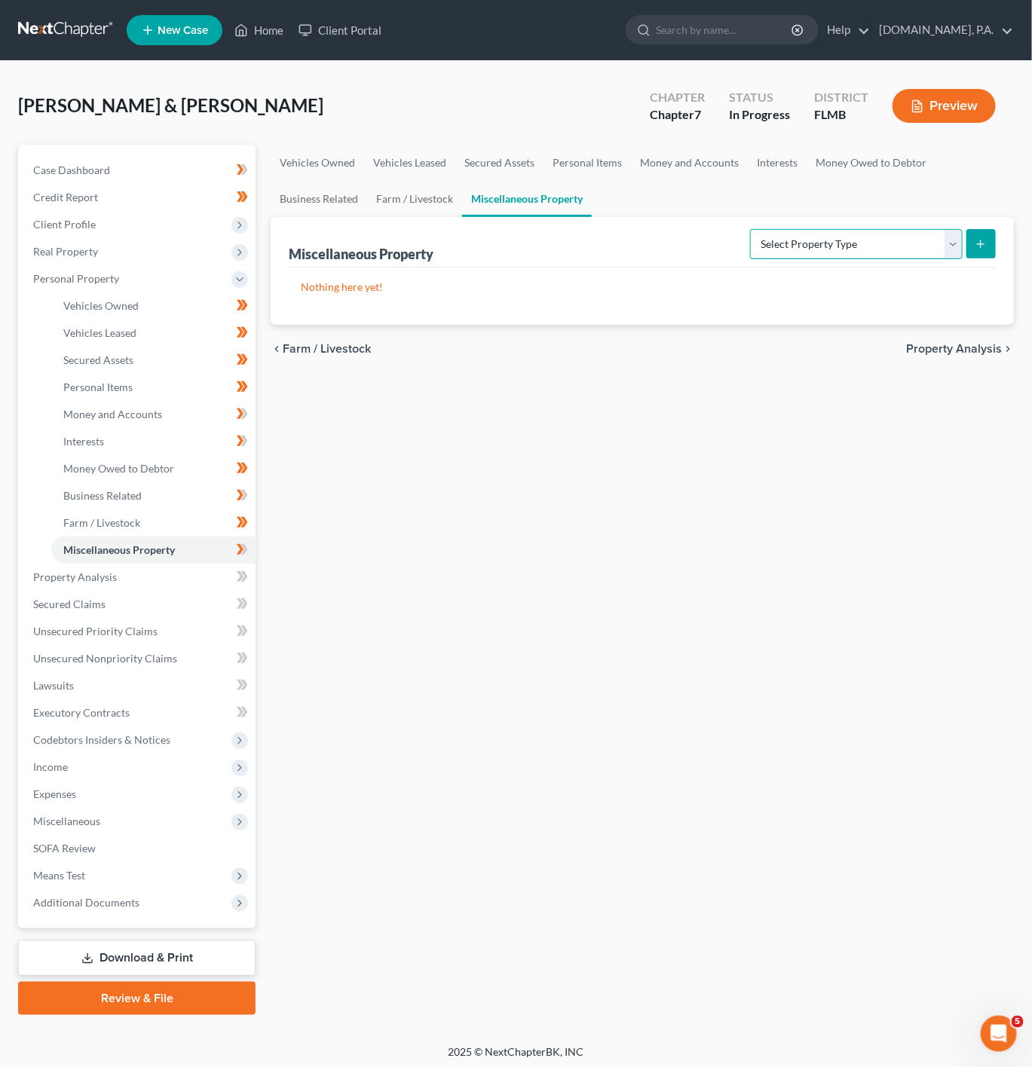
click at [876, 253] on select "Select Property Type Assigned for Creditor Benefit Within 1 Year Holding for An…" at bounding box center [856, 244] width 213 height 30
click at [550, 415] on div "Vehicles Owned Vehicles Leased Secured Assets Personal Items Money and Accounts…" at bounding box center [642, 580] width 758 height 871
click at [176, 588] on link "Property Analysis" at bounding box center [138, 577] width 234 height 27
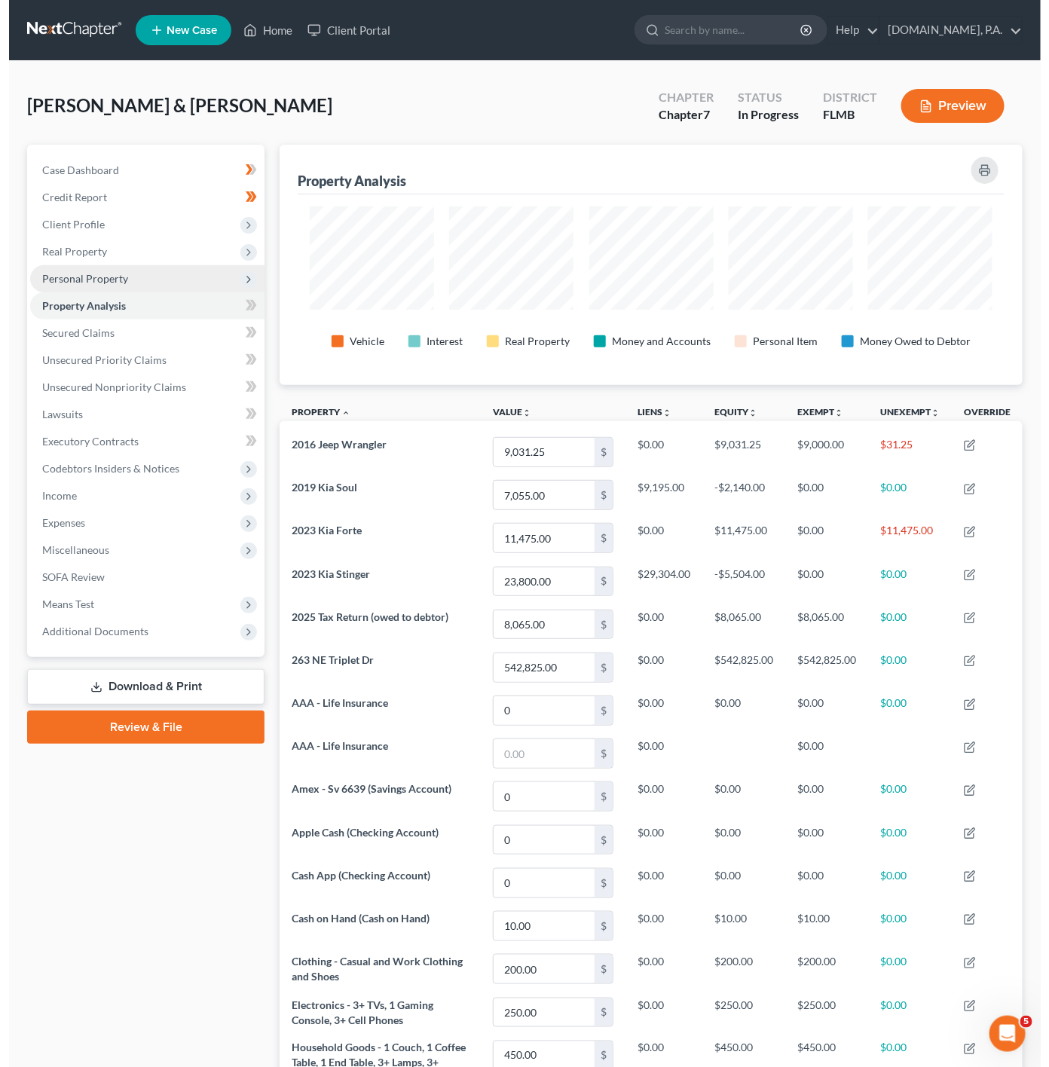
scroll to position [240, 744]
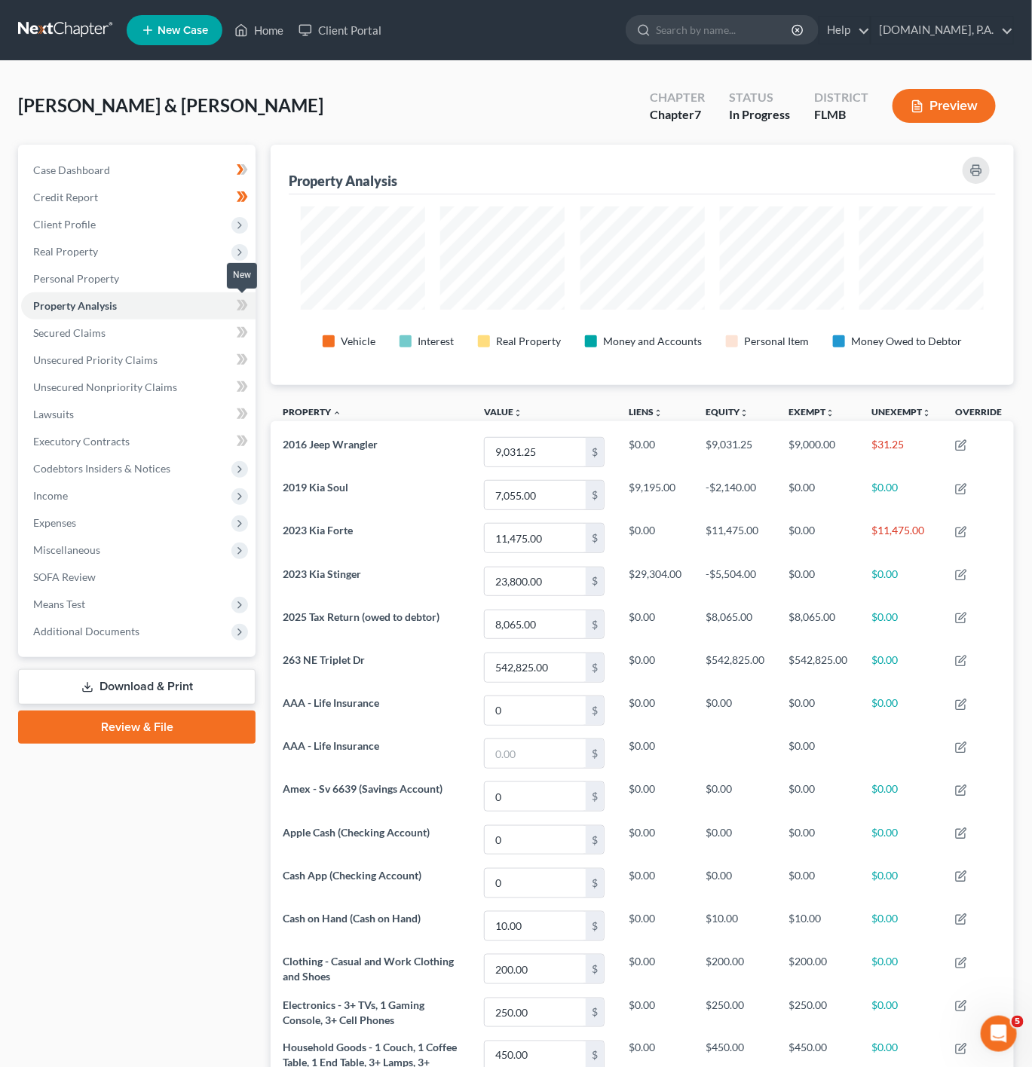
click at [247, 305] on icon at bounding box center [244, 305] width 7 height 11
click at [237, 306] on icon at bounding box center [242, 305] width 11 height 19
click at [206, 324] on link "Secured Claims" at bounding box center [138, 333] width 234 height 27
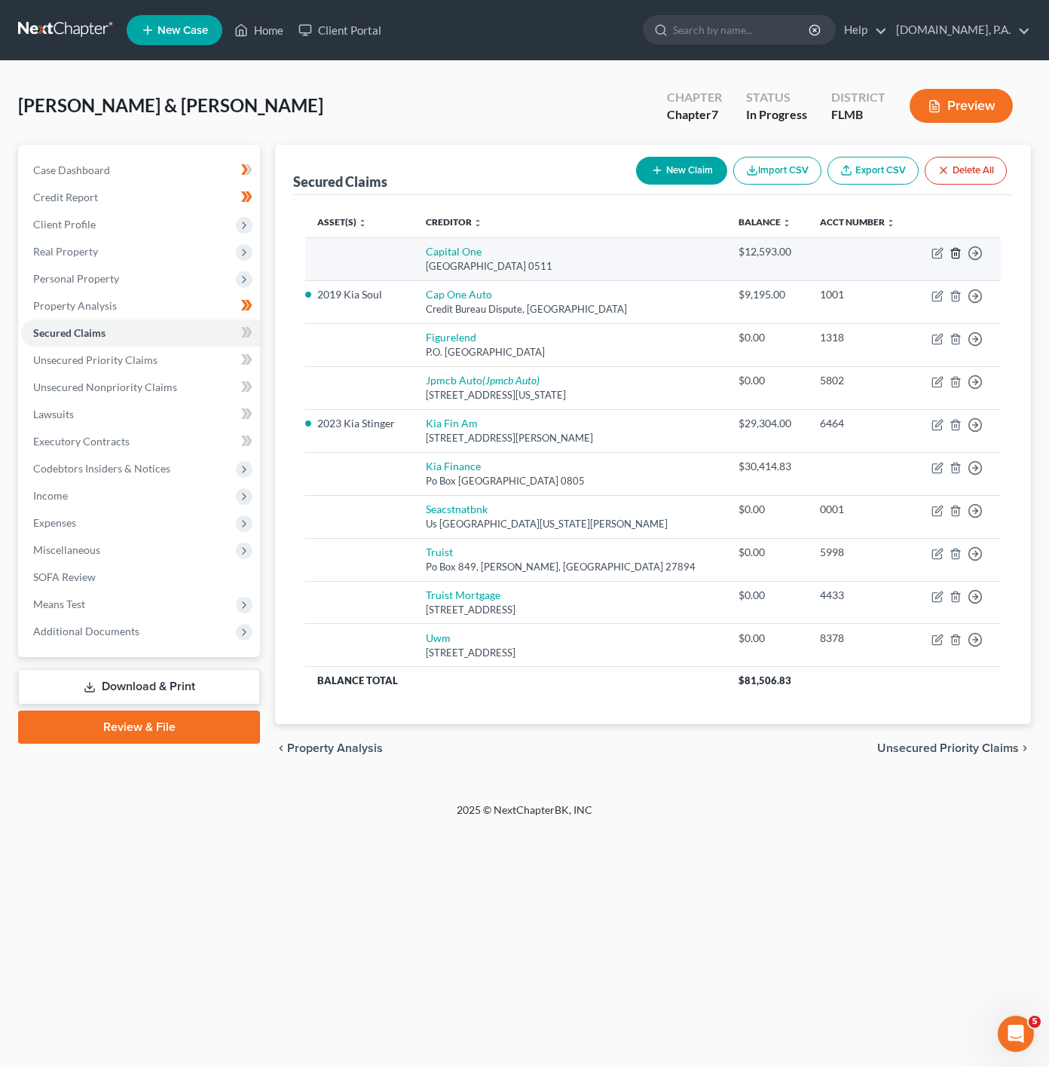
click at [956, 253] on icon "button" at bounding box center [956, 253] width 12 height 12
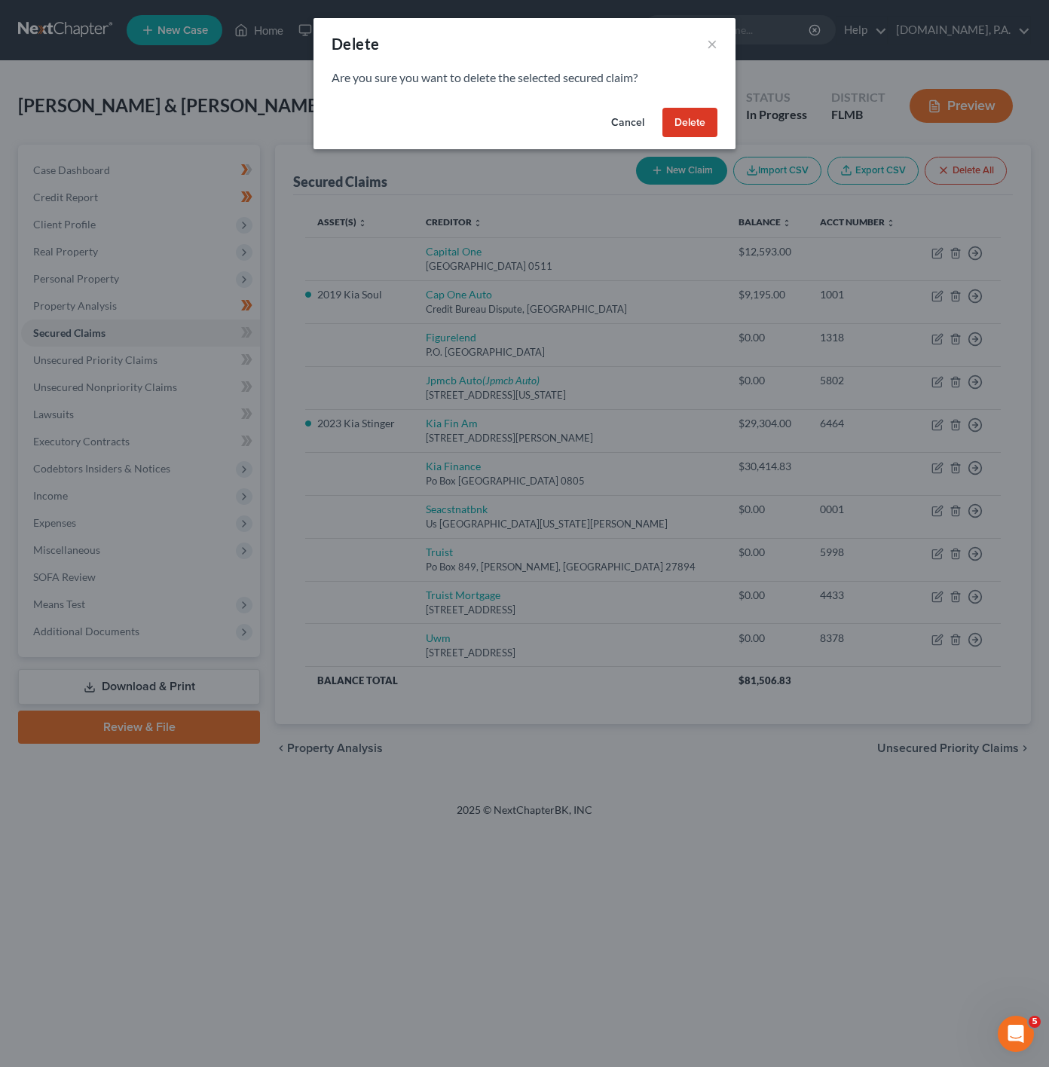
click at [690, 115] on button "Delete" at bounding box center [690, 123] width 55 height 30
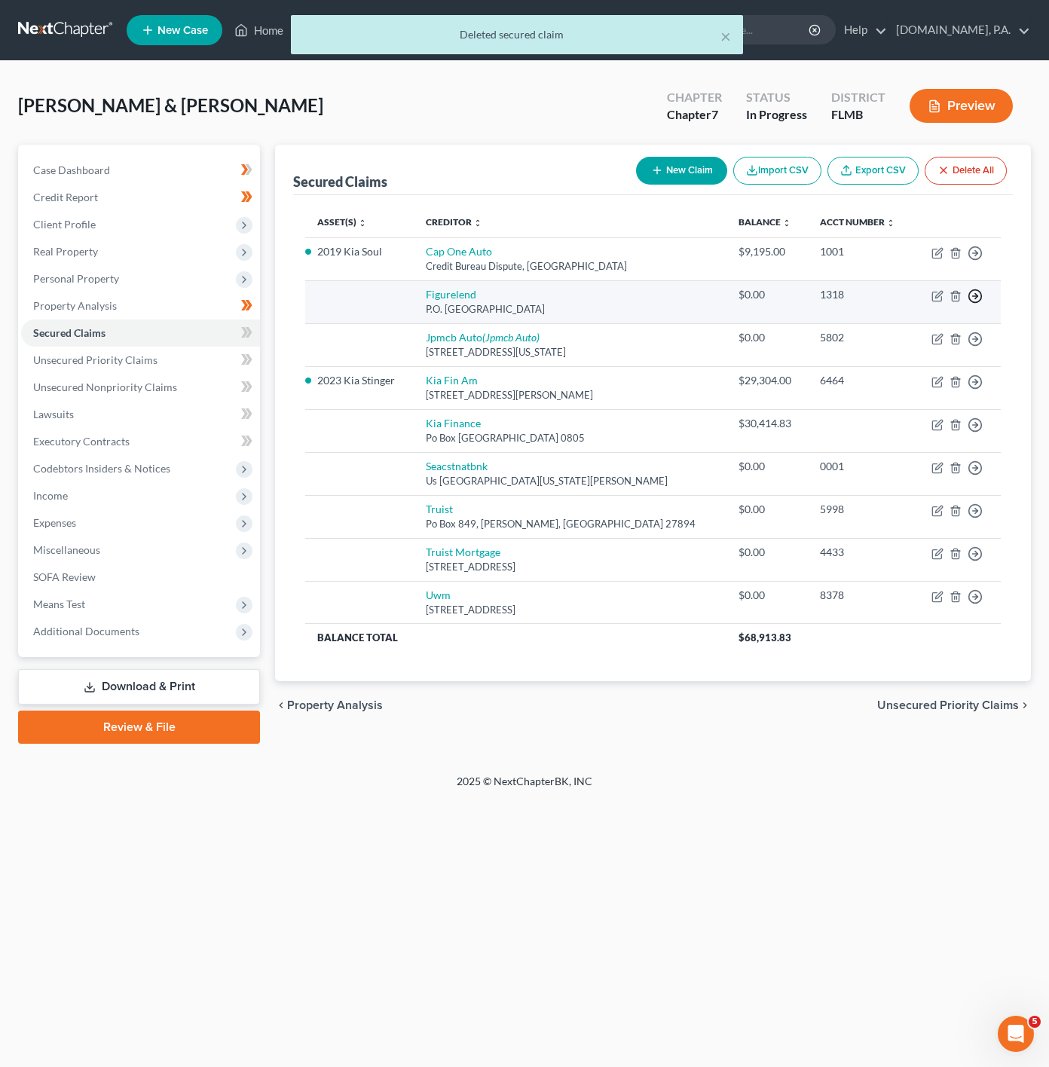
click at [982, 304] on icon "button" at bounding box center [975, 296] width 15 height 15
click at [919, 332] on link "Move to F" at bounding box center [906, 333] width 126 height 26
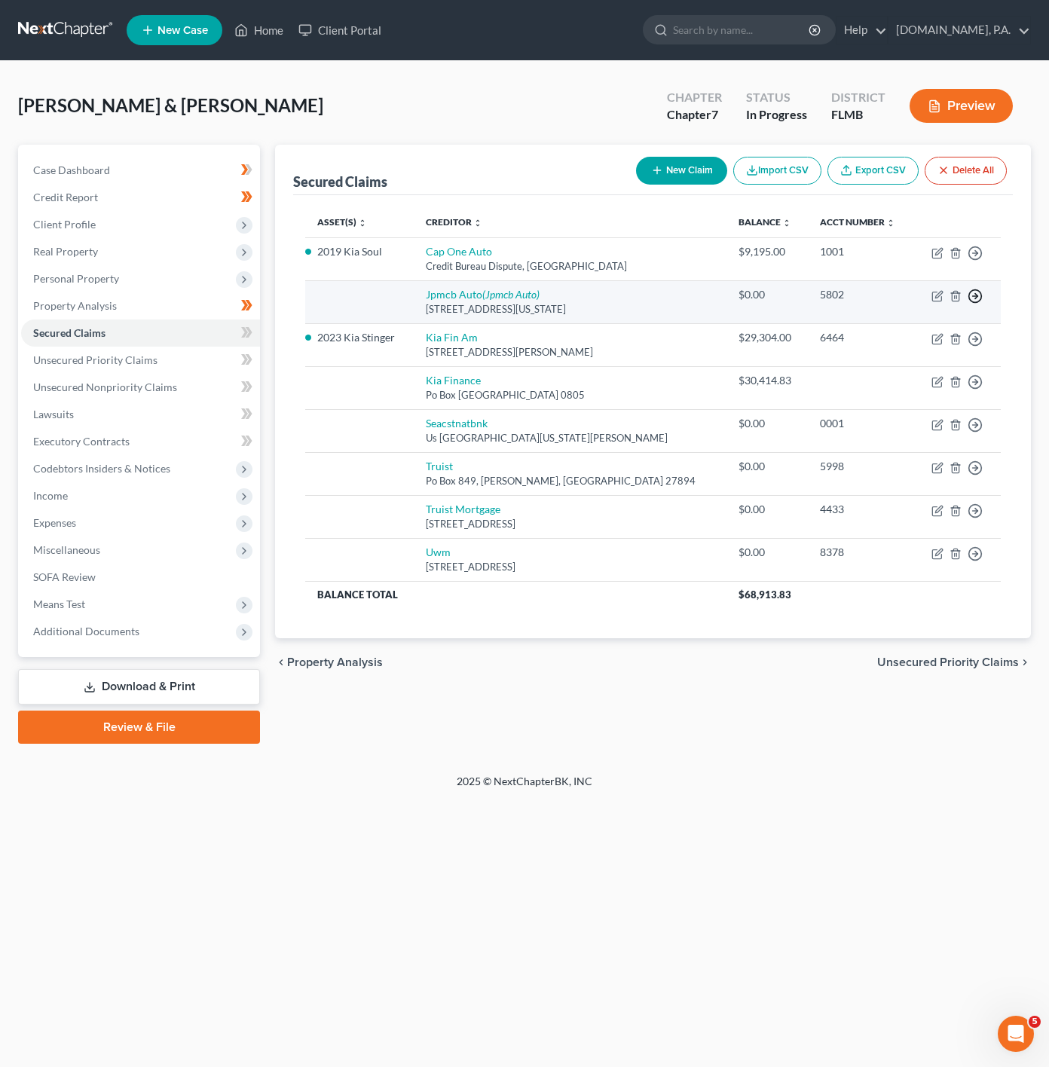
click at [979, 301] on icon "button" at bounding box center [975, 296] width 15 height 15
click at [873, 339] on link "Move to F" at bounding box center [906, 333] width 126 height 26
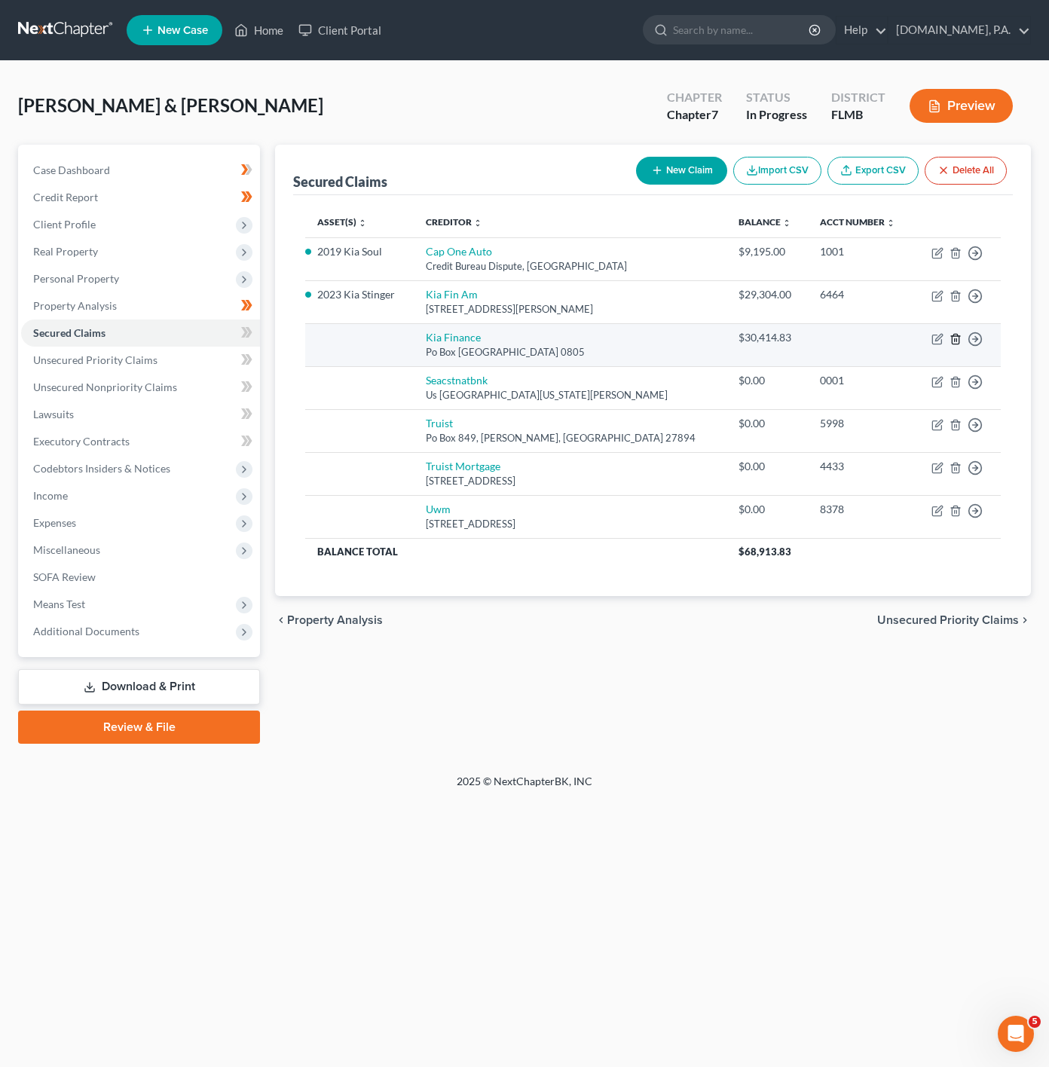
click at [957, 338] on icon "button" at bounding box center [955, 339] width 7 height 10
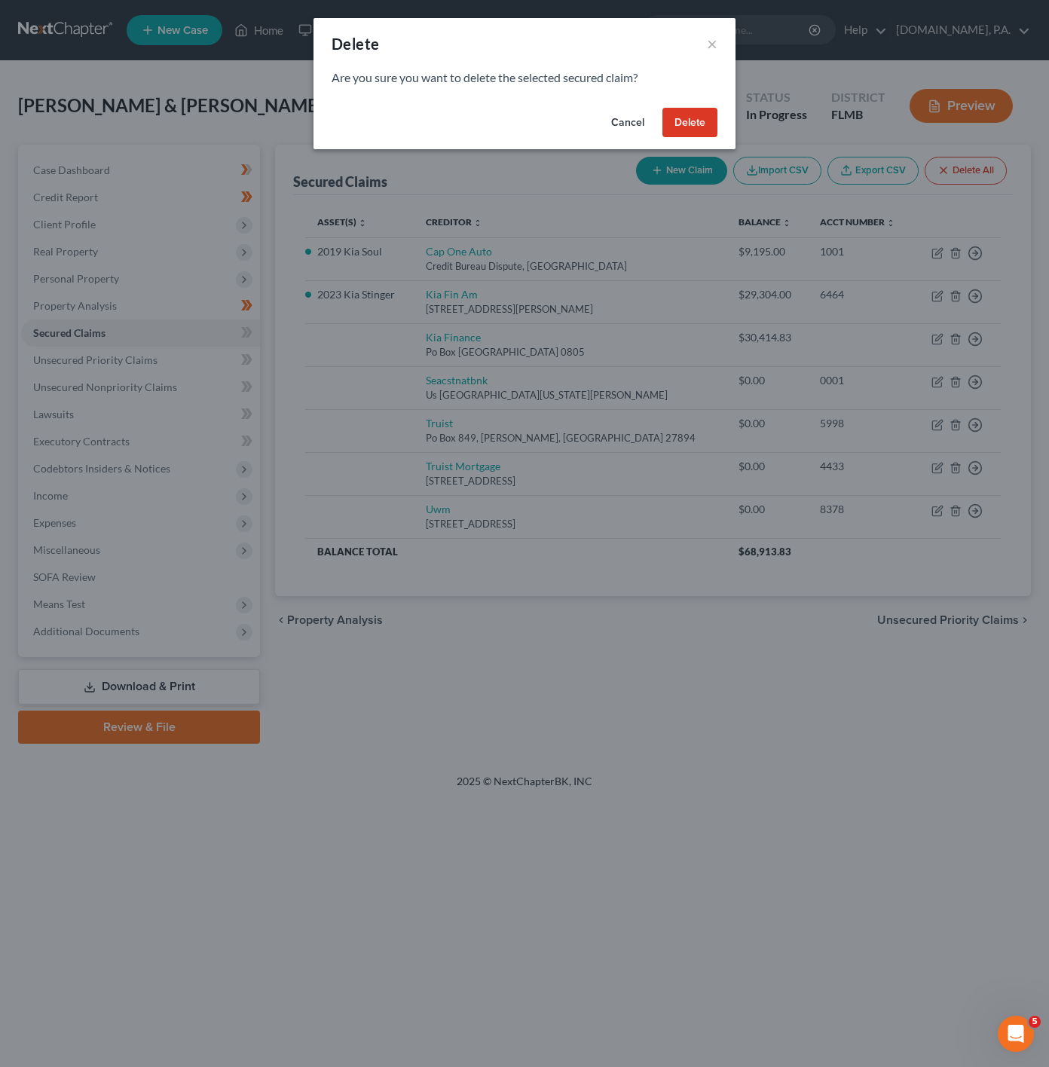
click at [672, 120] on button "Delete" at bounding box center [690, 123] width 55 height 30
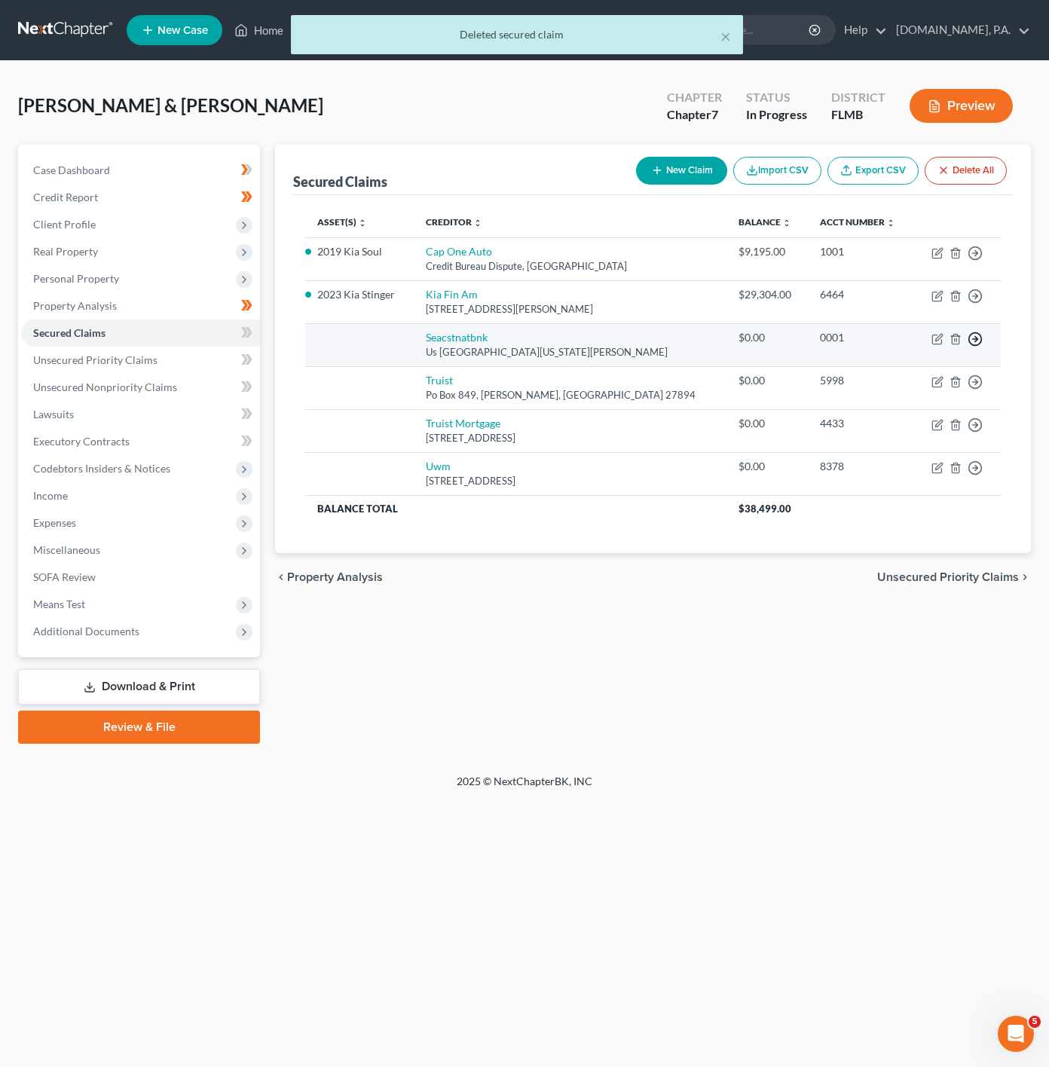
click at [980, 341] on icon "button" at bounding box center [975, 339] width 15 height 15
click at [894, 380] on link "Move to F" at bounding box center [906, 376] width 126 height 26
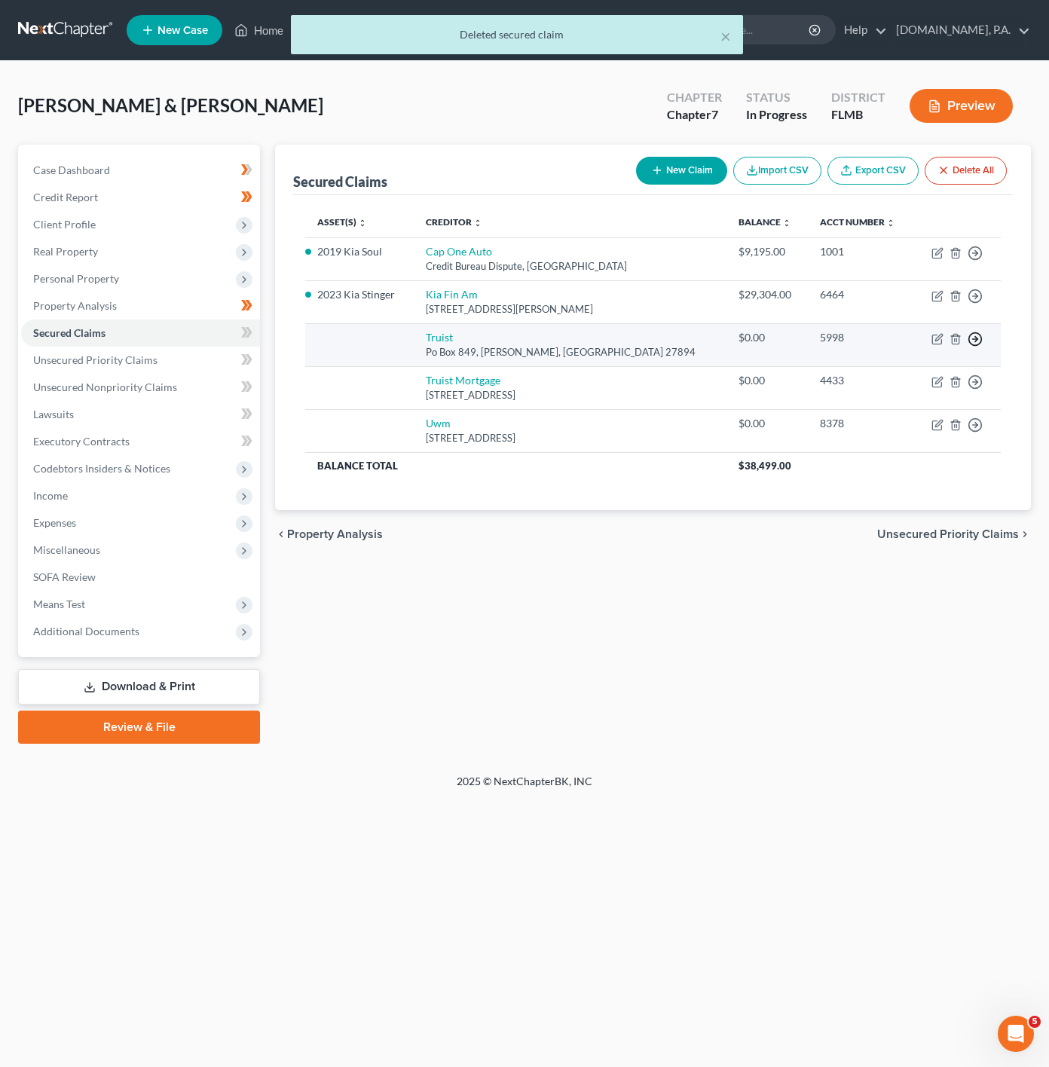
click at [979, 332] on div "Move to E Move to F Move to G Move to Notice Only" at bounding box center [975, 338] width 15 height 16
click at [972, 344] on icon "button" at bounding box center [975, 339] width 15 height 15
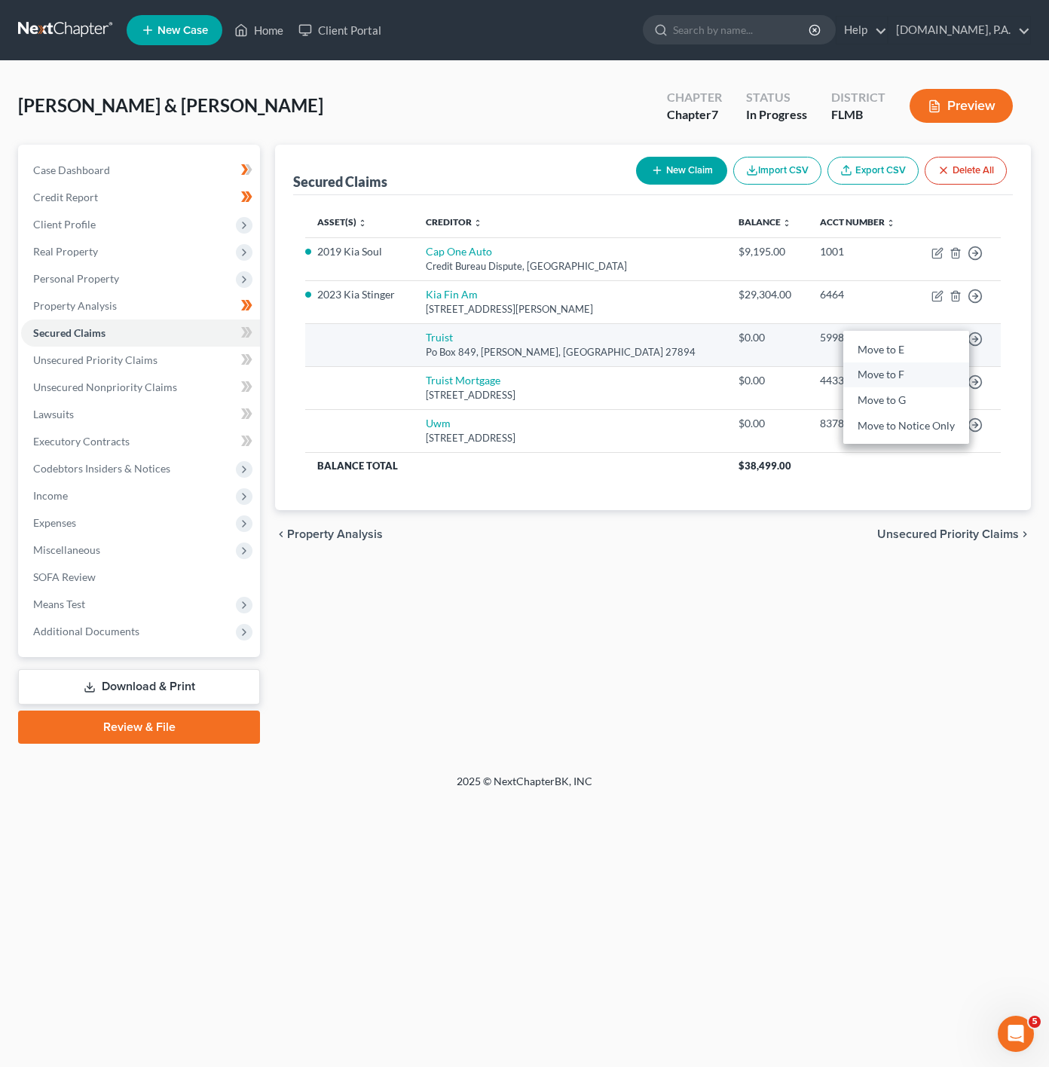
click at [927, 373] on link "Move to F" at bounding box center [906, 376] width 126 height 26
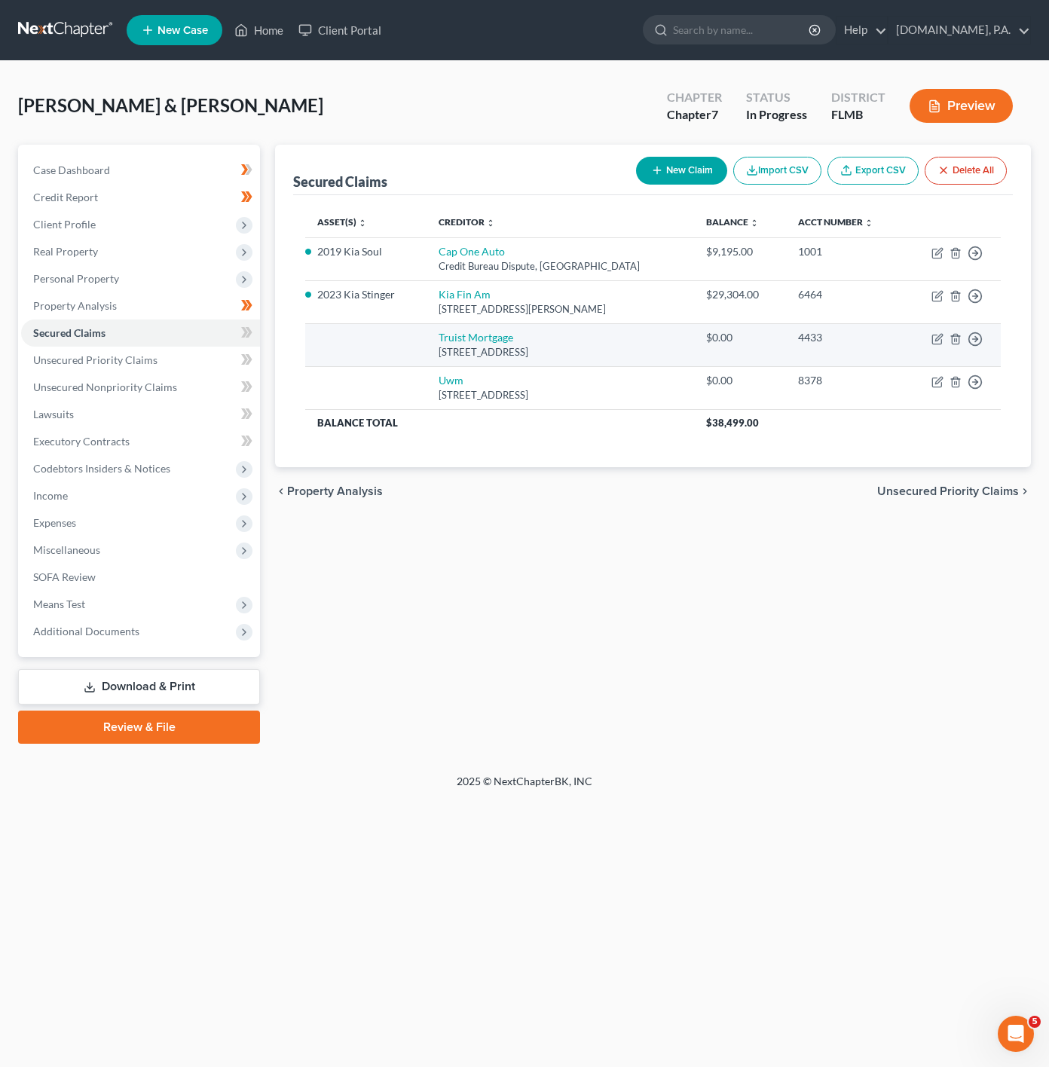
click at [965, 339] on td "Move to E Move to F Move to G Move to Notice Only" at bounding box center [952, 344] width 97 height 43
click at [971, 339] on icon "button" at bounding box center [975, 339] width 15 height 15
click at [902, 369] on link "Move to F" at bounding box center [906, 376] width 126 height 26
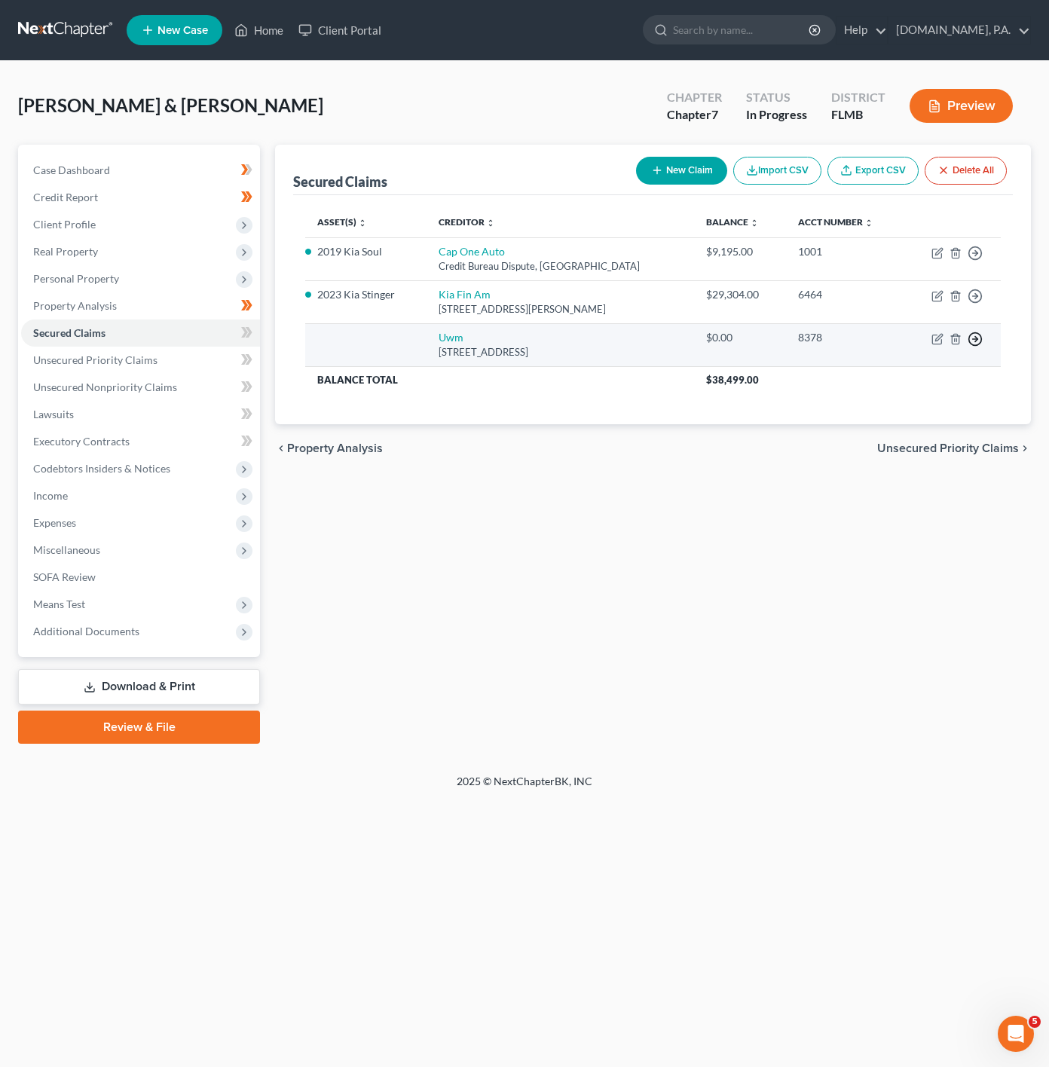
click at [970, 347] on icon "button" at bounding box center [975, 339] width 15 height 15
click at [909, 378] on link "Move to F" at bounding box center [906, 376] width 126 height 26
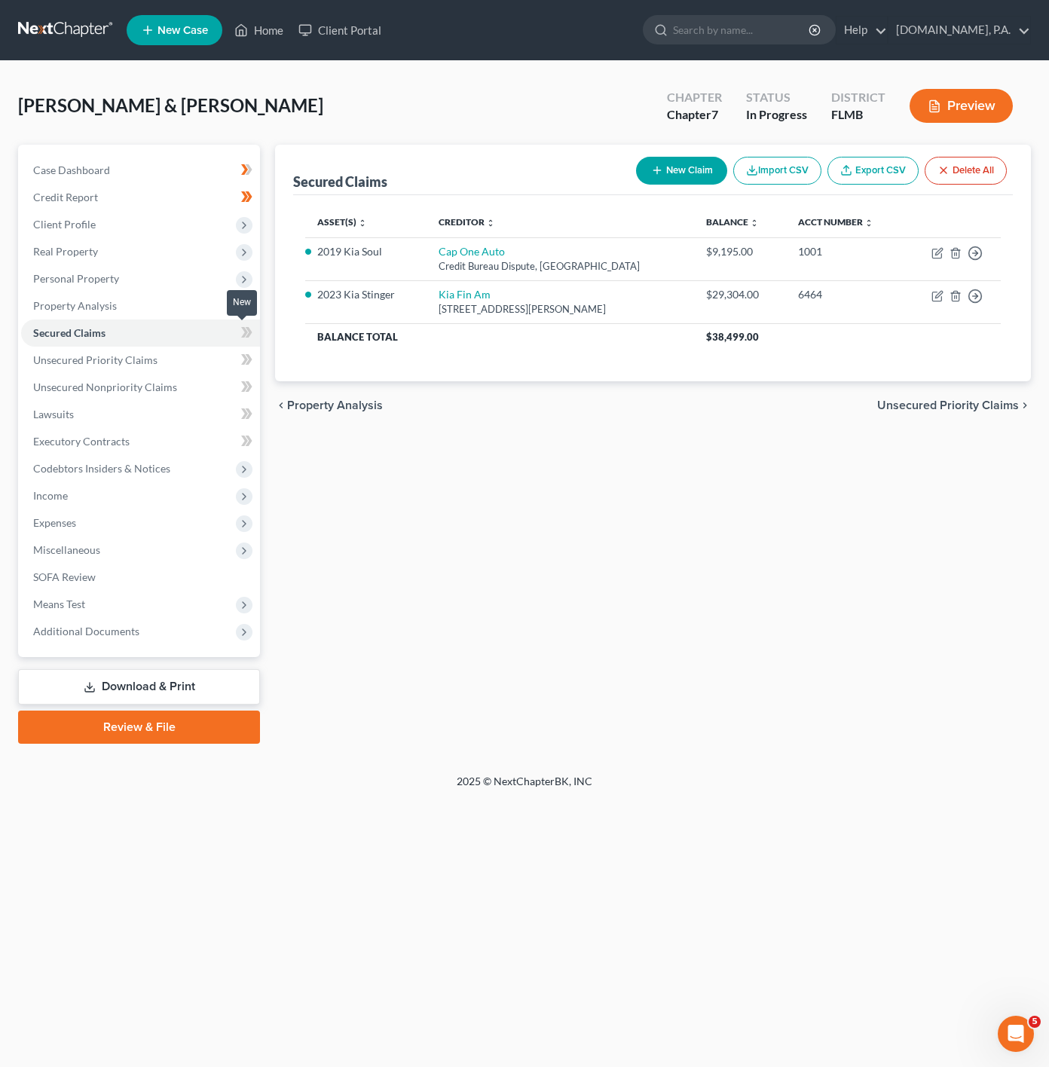
click at [256, 331] on span at bounding box center [247, 334] width 26 height 23
click at [206, 363] on link "Unsecured Priority Claims" at bounding box center [140, 360] width 239 height 27
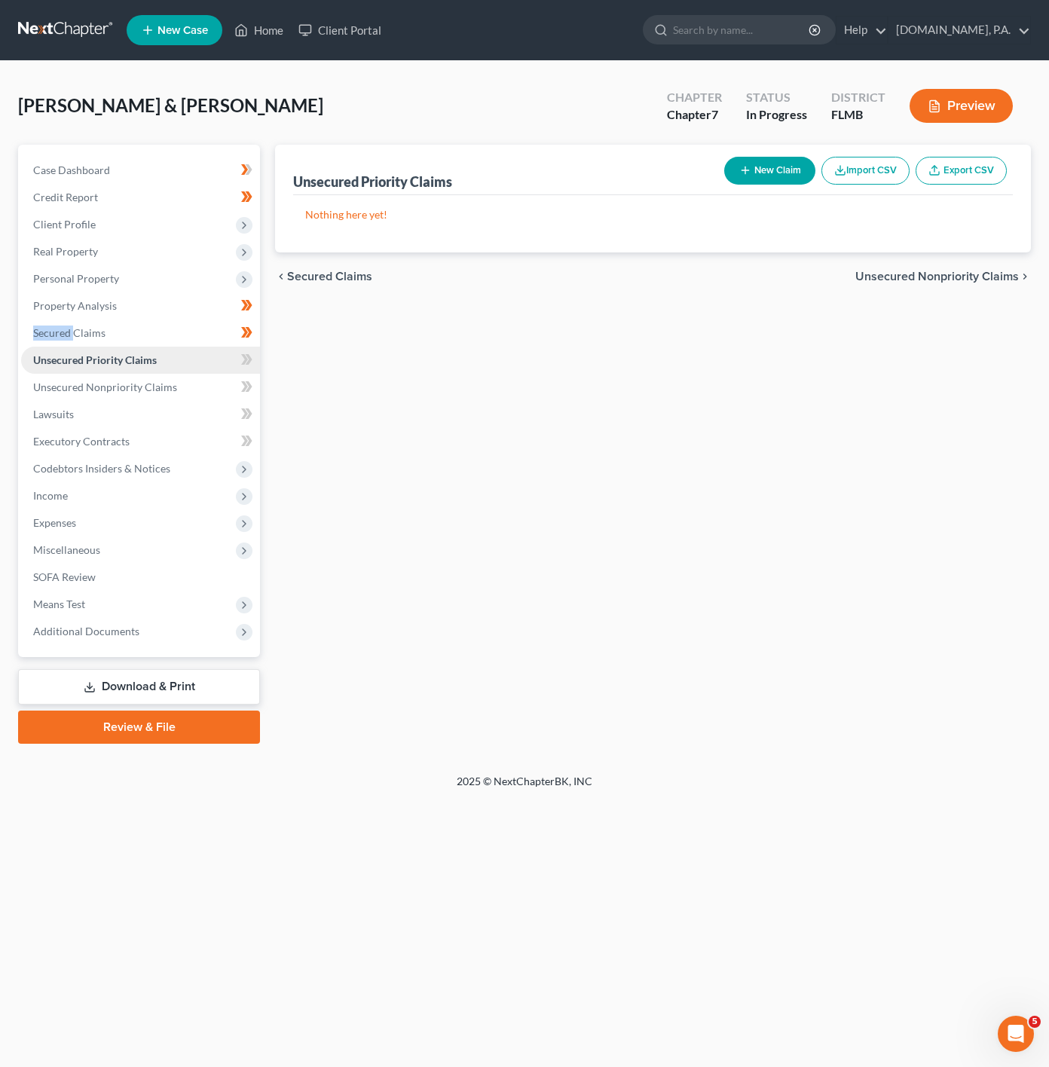
click at [219, 362] on link "Unsecured Priority Claims" at bounding box center [140, 360] width 239 height 27
click at [247, 357] on icon at bounding box center [249, 359] width 7 height 11
click at [249, 357] on icon at bounding box center [249, 359] width 7 height 11
click at [215, 387] on link "Unsecured Nonpriority Claims" at bounding box center [140, 387] width 239 height 27
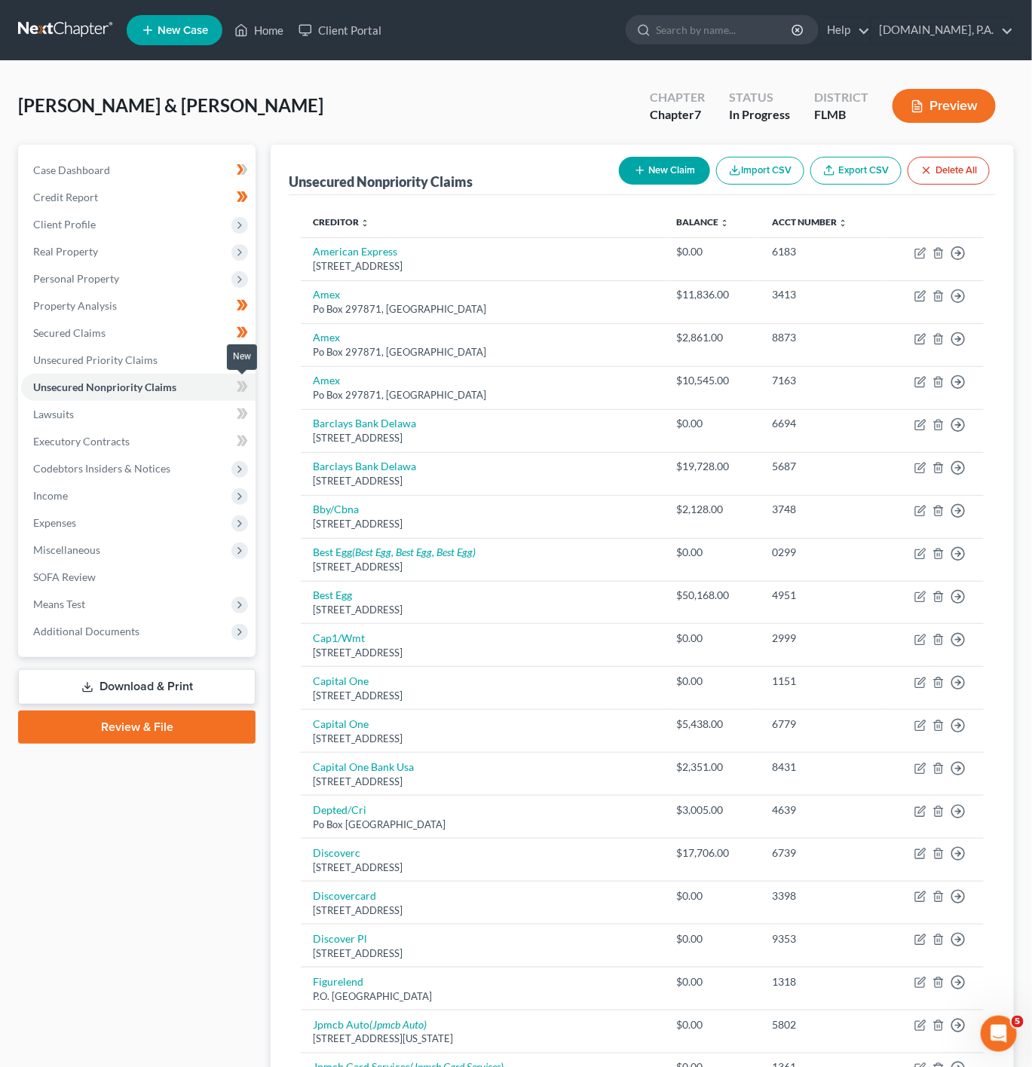
click at [237, 378] on icon at bounding box center [242, 387] width 11 height 19
click at [256, 391] on div "Case Dashboard Payments Invoices Payments Payments Credit Report Client Profile" at bounding box center [137, 914] width 252 height 1538
click at [252, 389] on span at bounding box center [242, 389] width 26 height 23
click at [200, 403] on link "Lawsuits" at bounding box center [138, 414] width 234 height 27
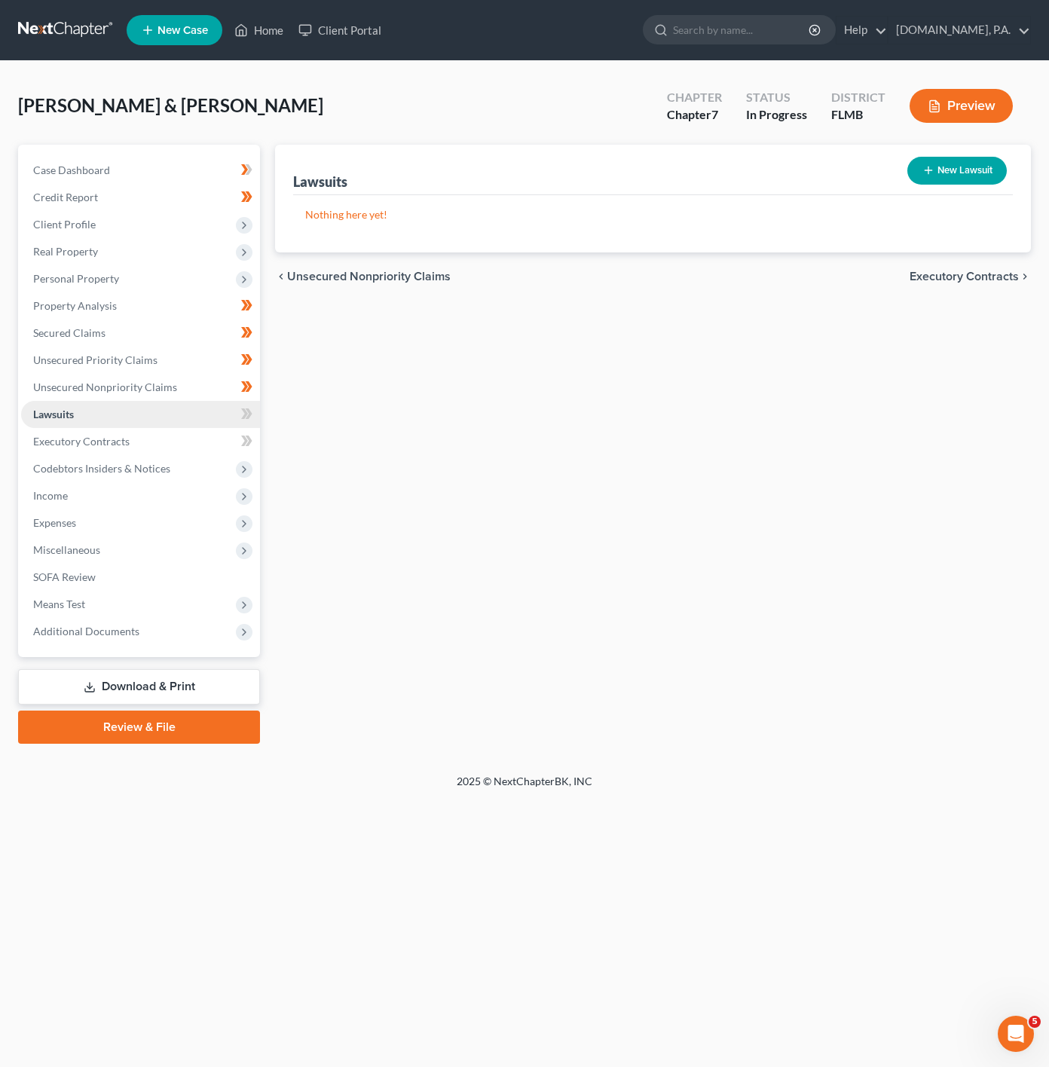
click at [231, 414] on link "Lawsuits" at bounding box center [140, 414] width 239 height 27
click at [235, 414] on span at bounding box center [247, 416] width 26 height 23
click at [164, 448] on link "Executory Contracts" at bounding box center [140, 441] width 239 height 27
click at [181, 409] on link "Lawsuits" at bounding box center [140, 414] width 239 height 27
click at [243, 231] on icon at bounding box center [244, 225] width 17 height 17
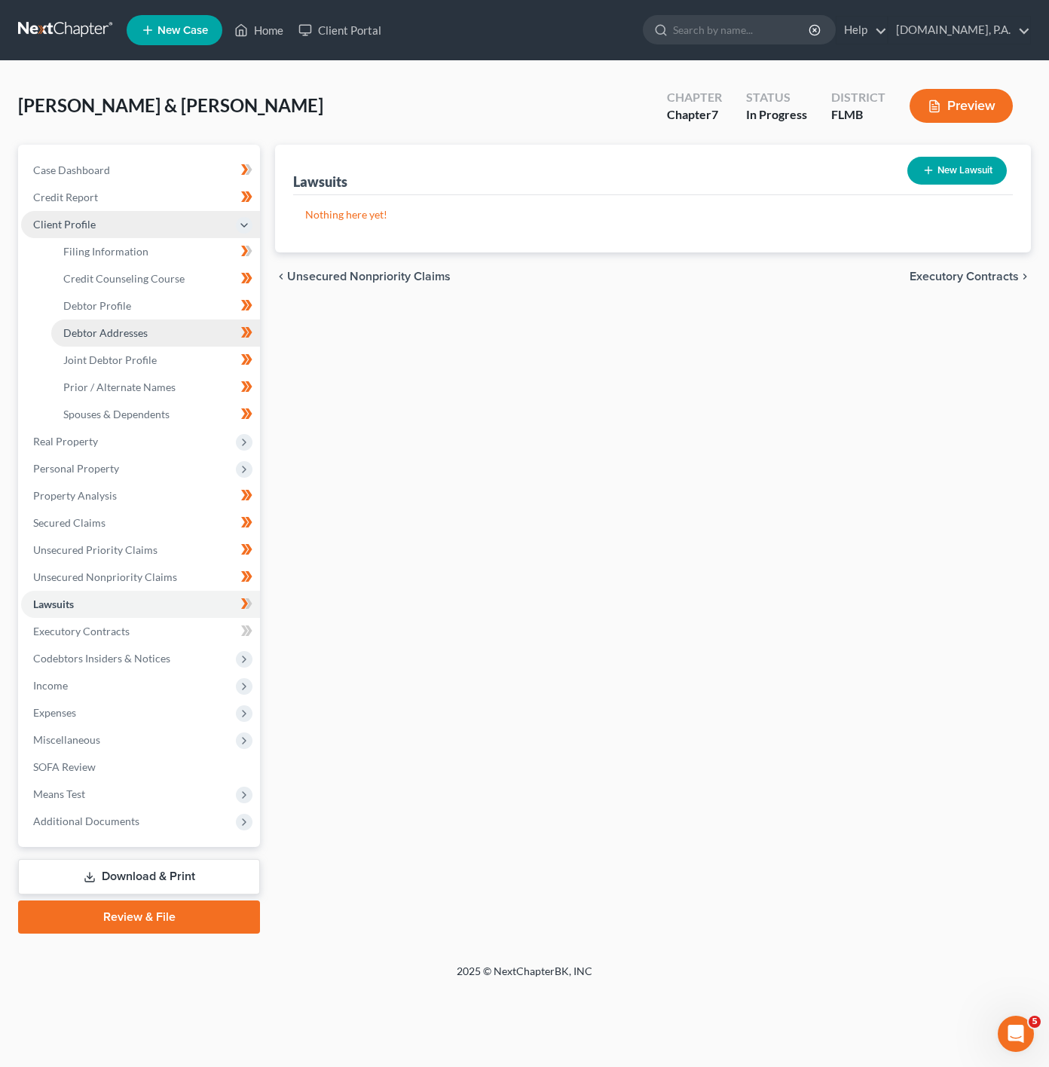
click at [150, 332] on link "Debtor Addresses" at bounding box center [155, 333] width 209 height 27
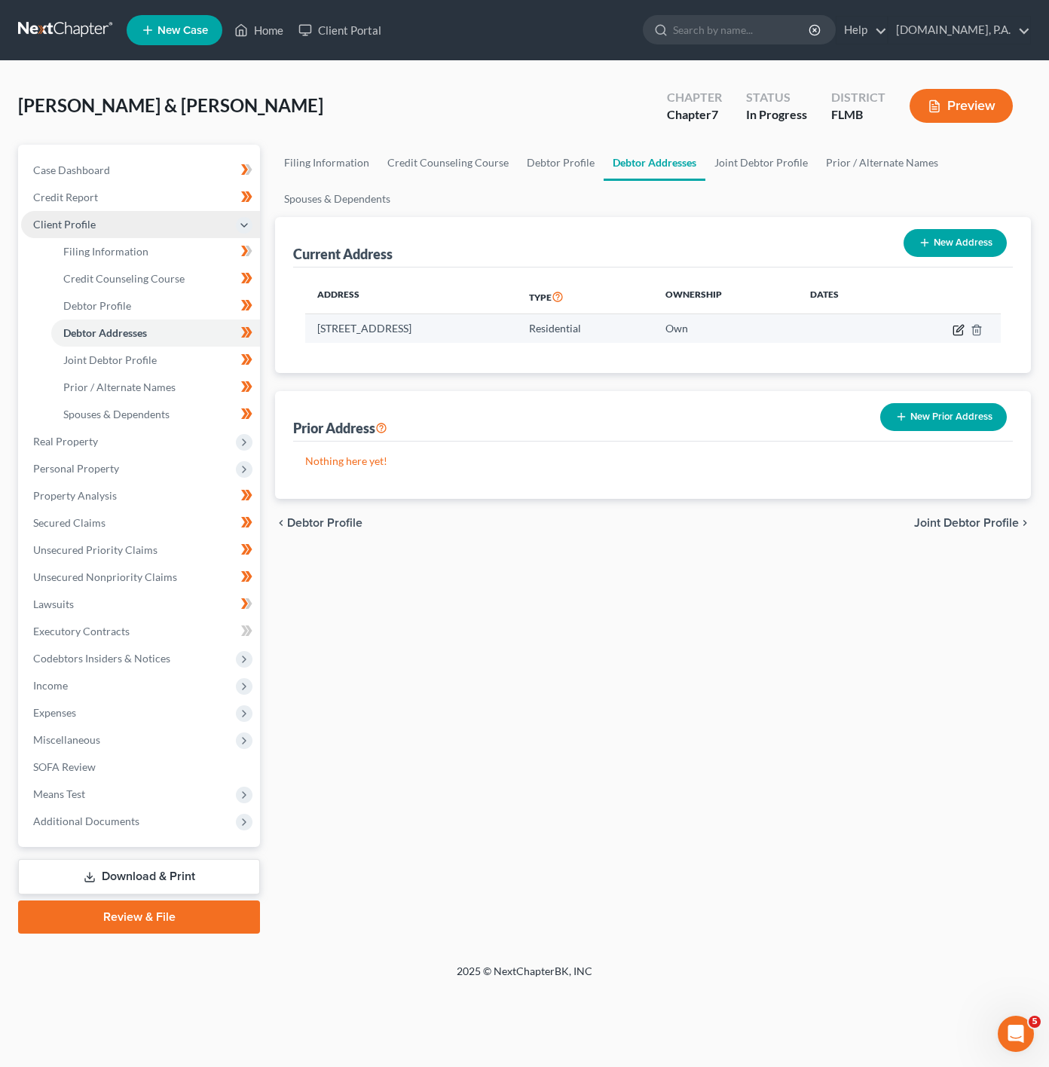
click at [953, 326] on icon "button" at bounding box center [959, 330] width 12 height 12
select select "9"
select select "0"
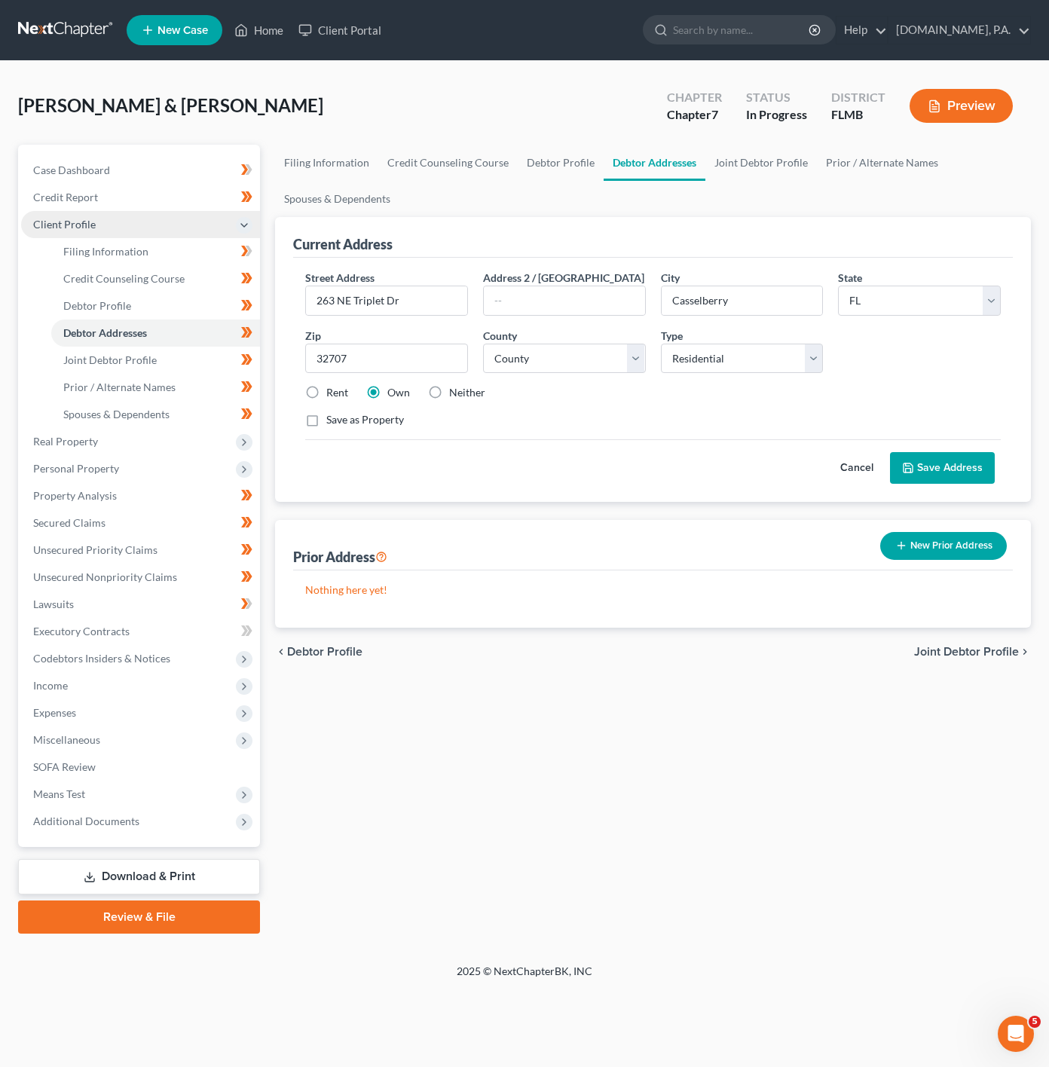
click at [857, 459] on button "Cancel" at bounding box center [857, 468] width 66 height 30
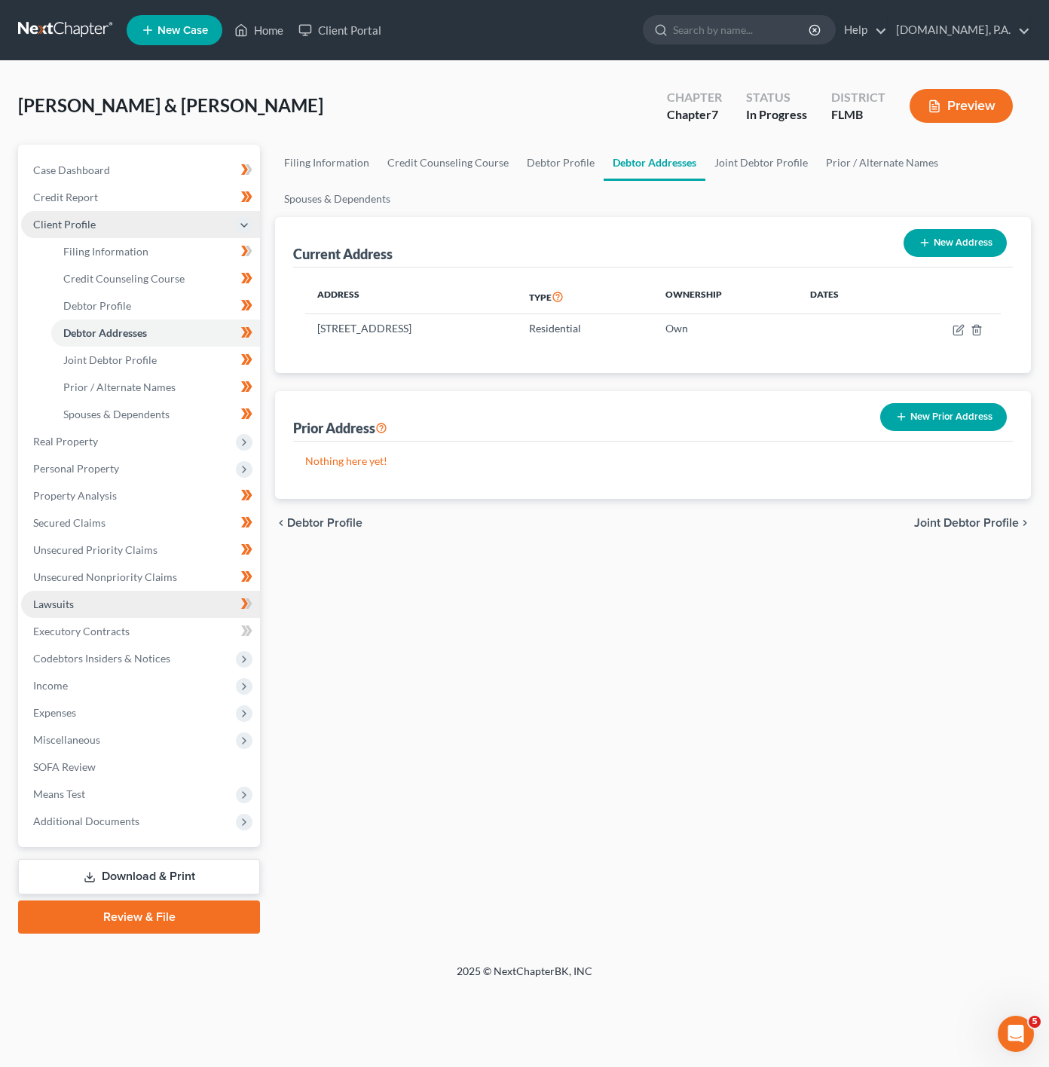
click at [166, 600] on link "Lawsuits" at bounding box center [140, 604] width 239 height 27
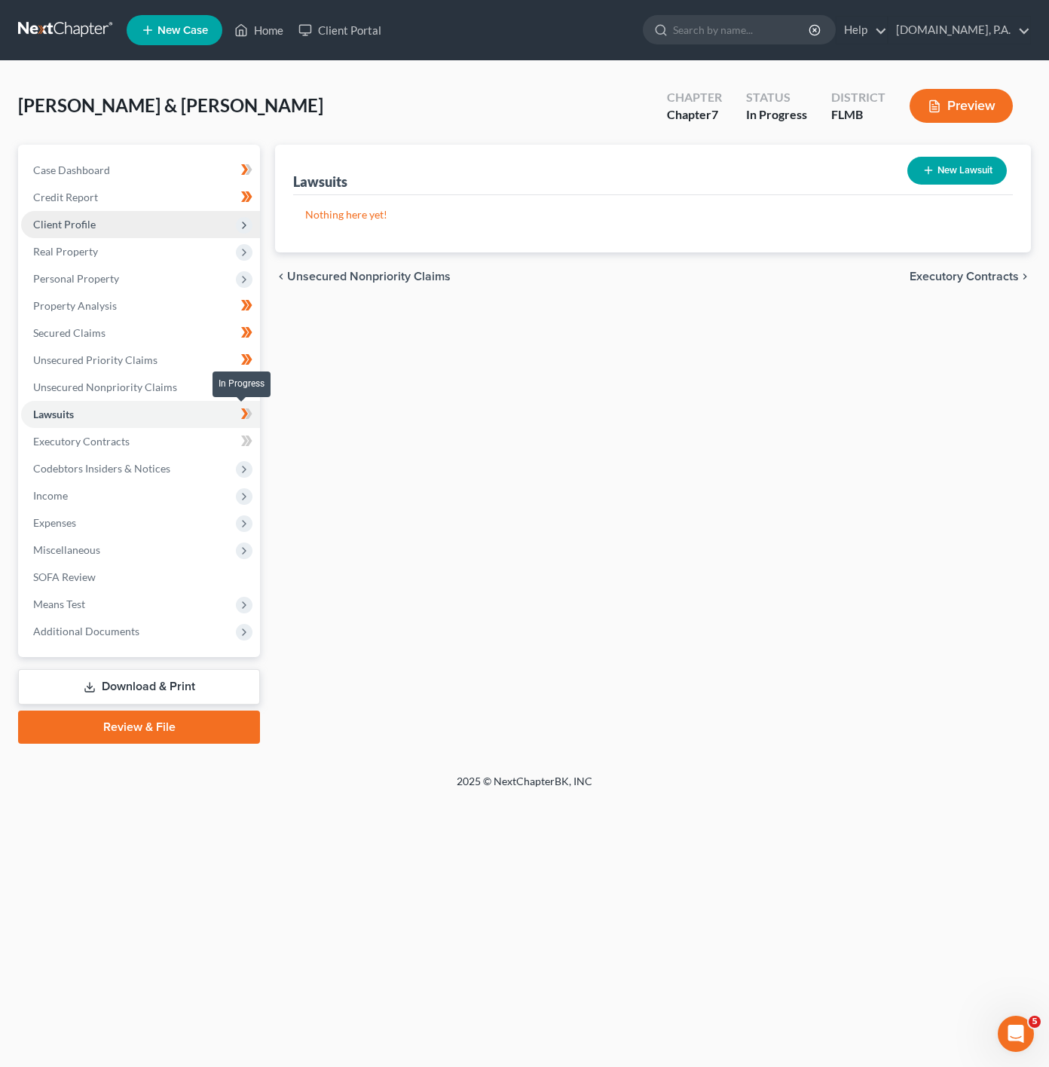
click at [249, 417] on icon at bounding box center [249, 414] width 7 height 11
click at [208, 444] on link "Executory Contracts" at bounding box center [140, 441] width 239 height 27
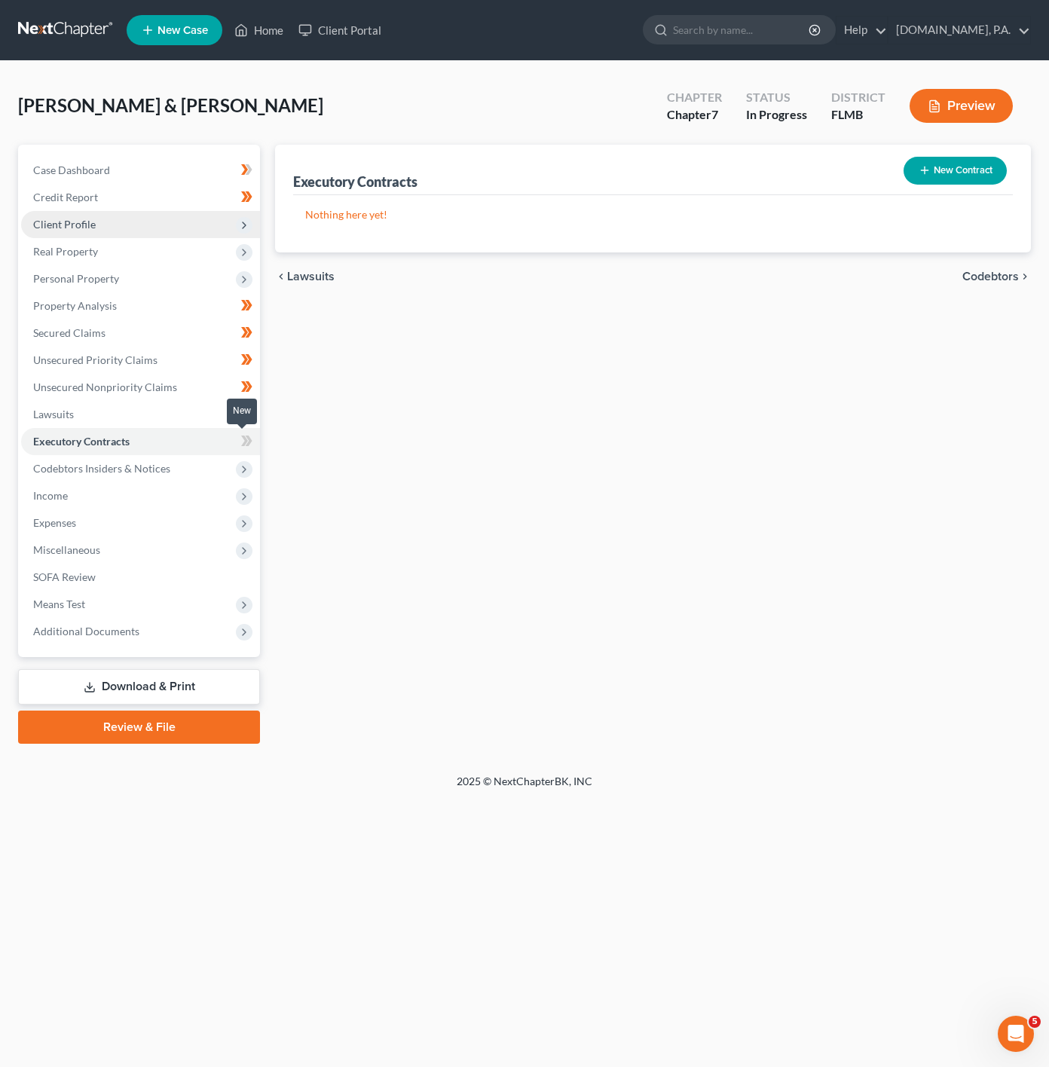
click at [243, 443] on icon at bounding box center [246, 441] width 11 height 19
click at [249, 437] on icon at bounding box center [249, 441] width 7 height 11
click at [222, 466] on span "Codebtors Insiders & Notices" at bounding box center [140, 468] width 239 height 27
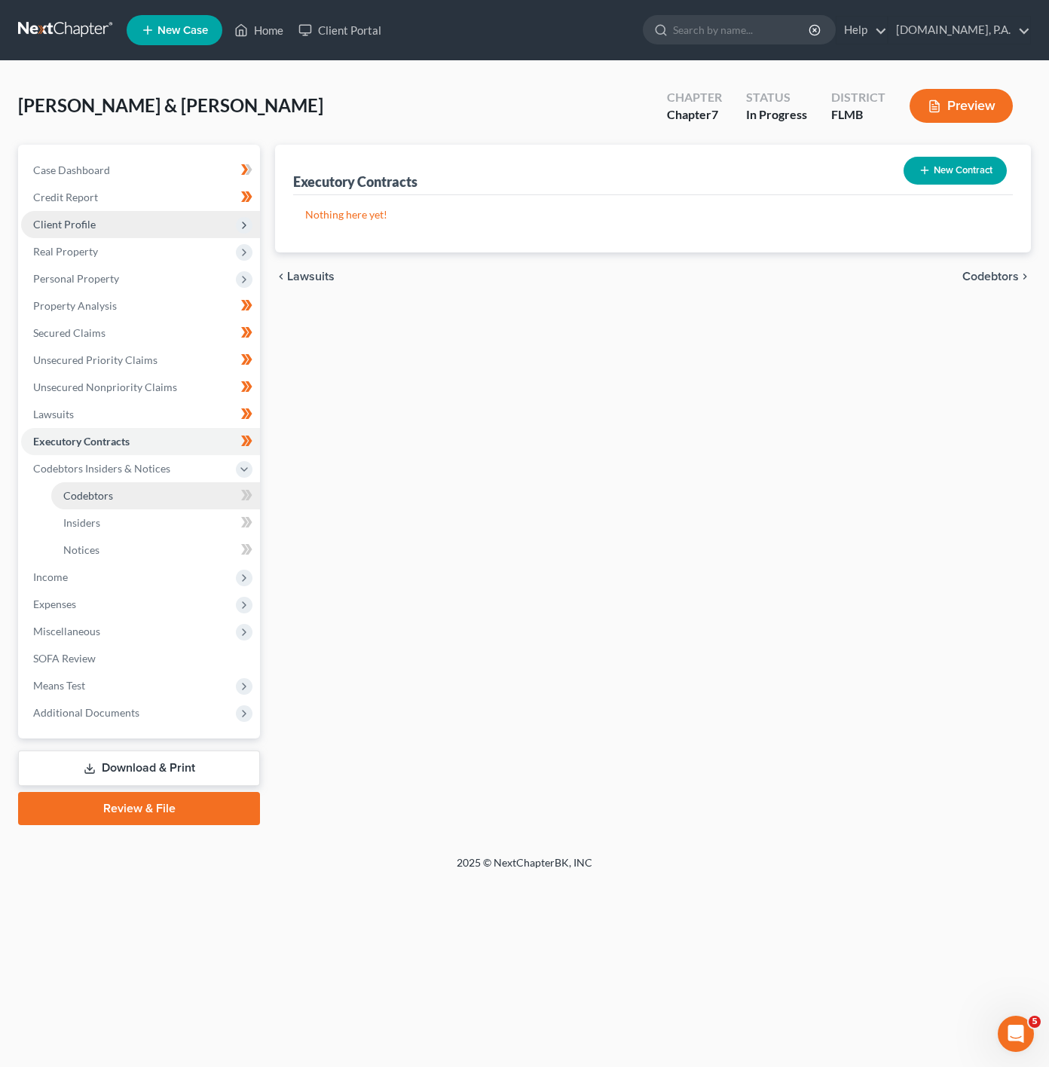
click at [213, 491] on link "Codebtors" at bounding box center [155, 495] width 209 height 27
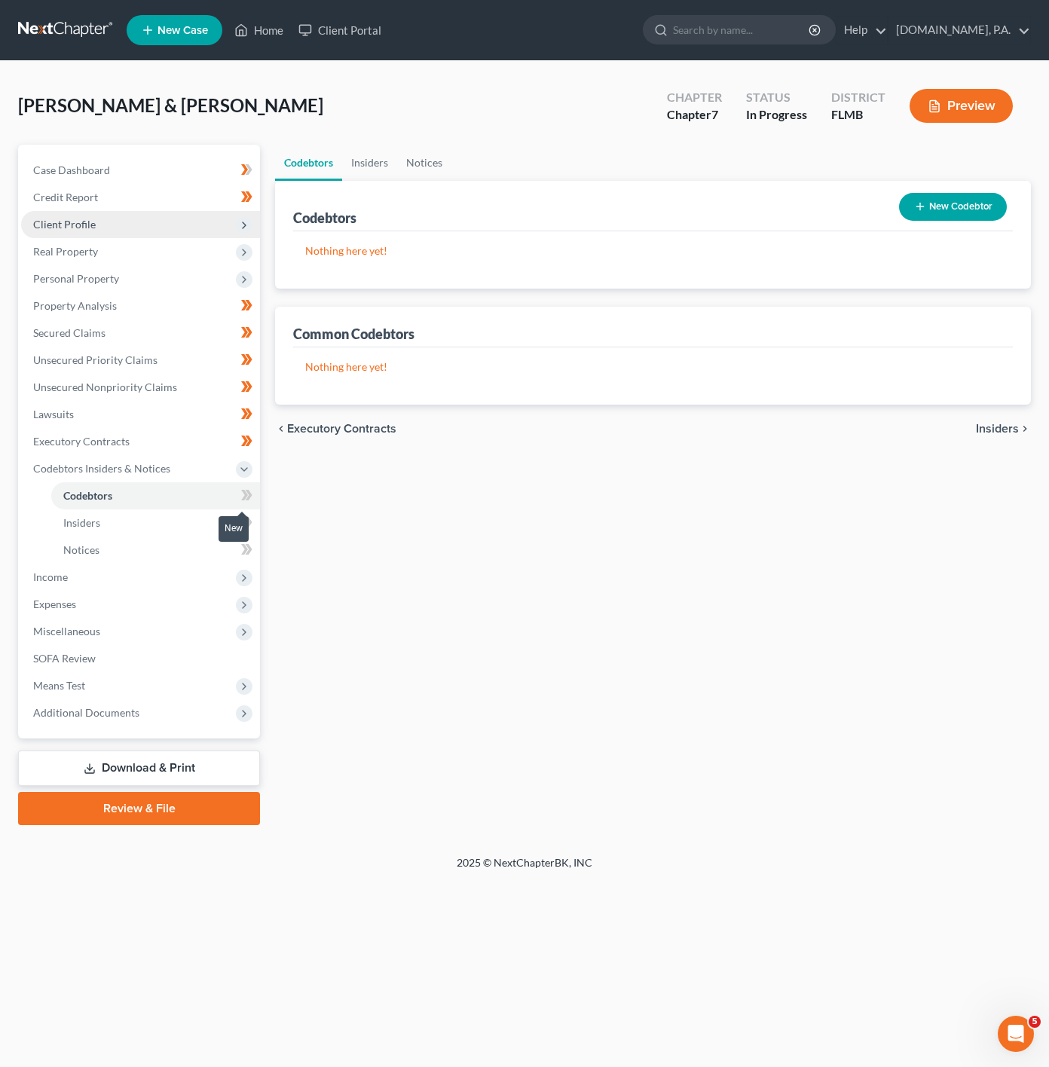
click at [249, 491] on icon at bounding box center [249, 495] width 7 height 11
click at [251, 489] on icon at bounding box center [246, 495] width 11 height 19
click at [199, 519] on link "Insiders" at bounding box center [155, 523] width 209 height 27
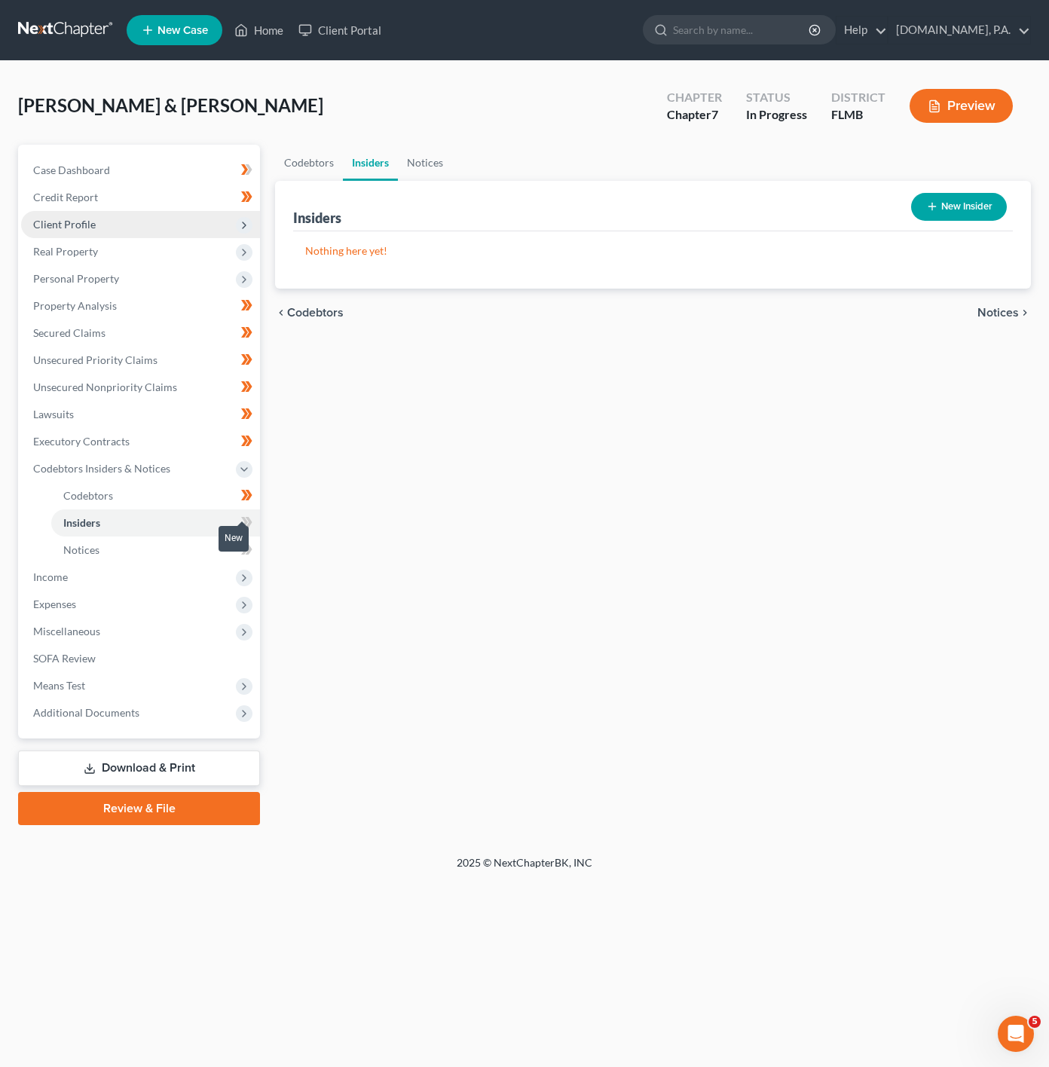
click at [246, 514] on icon at bounding box center [246, 522] width 11 height 19
click at [216, 552] on link "Notices" at bounding box center [155, 550] width 209 height 27
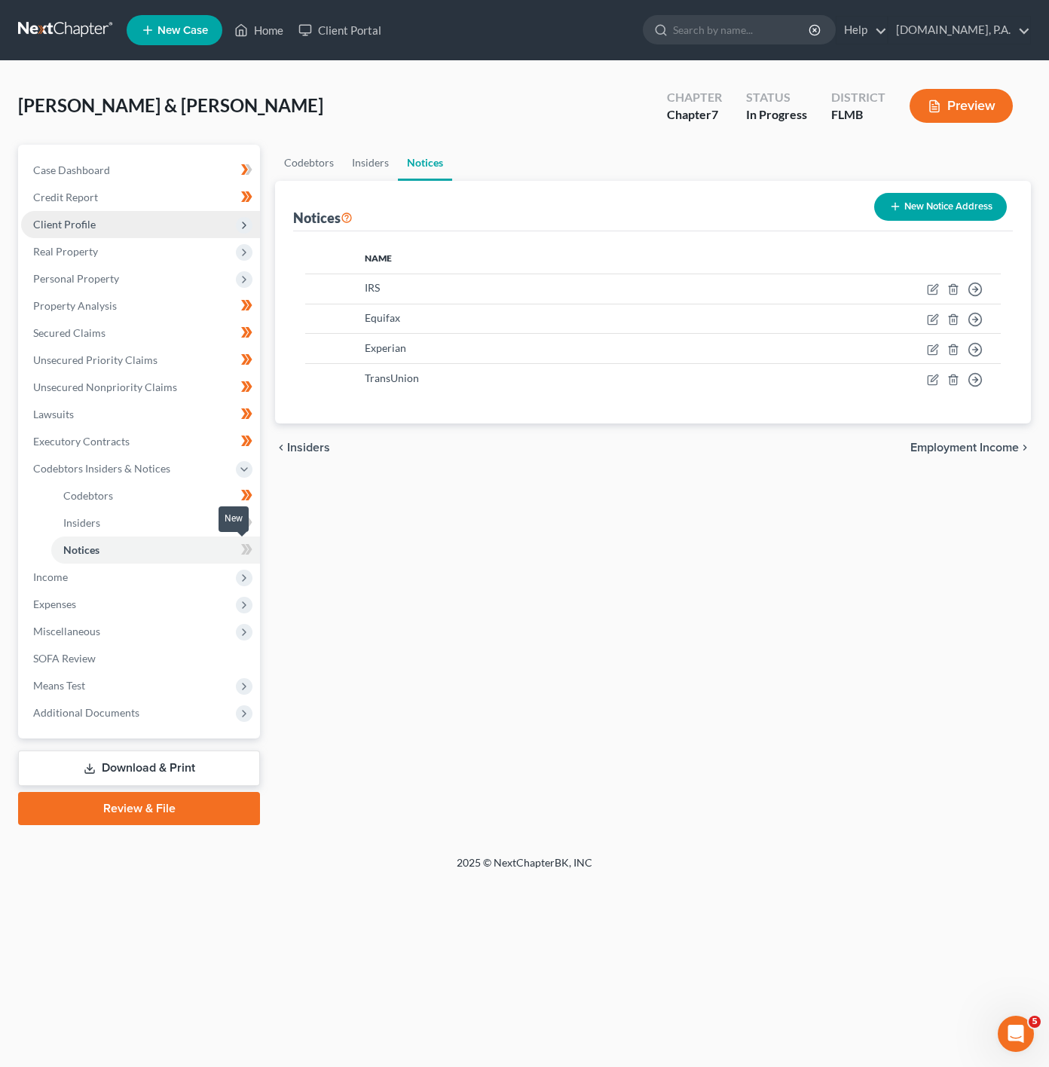
click at [249, 550] on icon at bounding box center [249, 549] width 7 height 11
click at [252, 549] on icon at bounding box center [246, 549] width 11 height 19
click at [197, 571] on span "Income" at bounding box center [140, 577] width 239 height 27
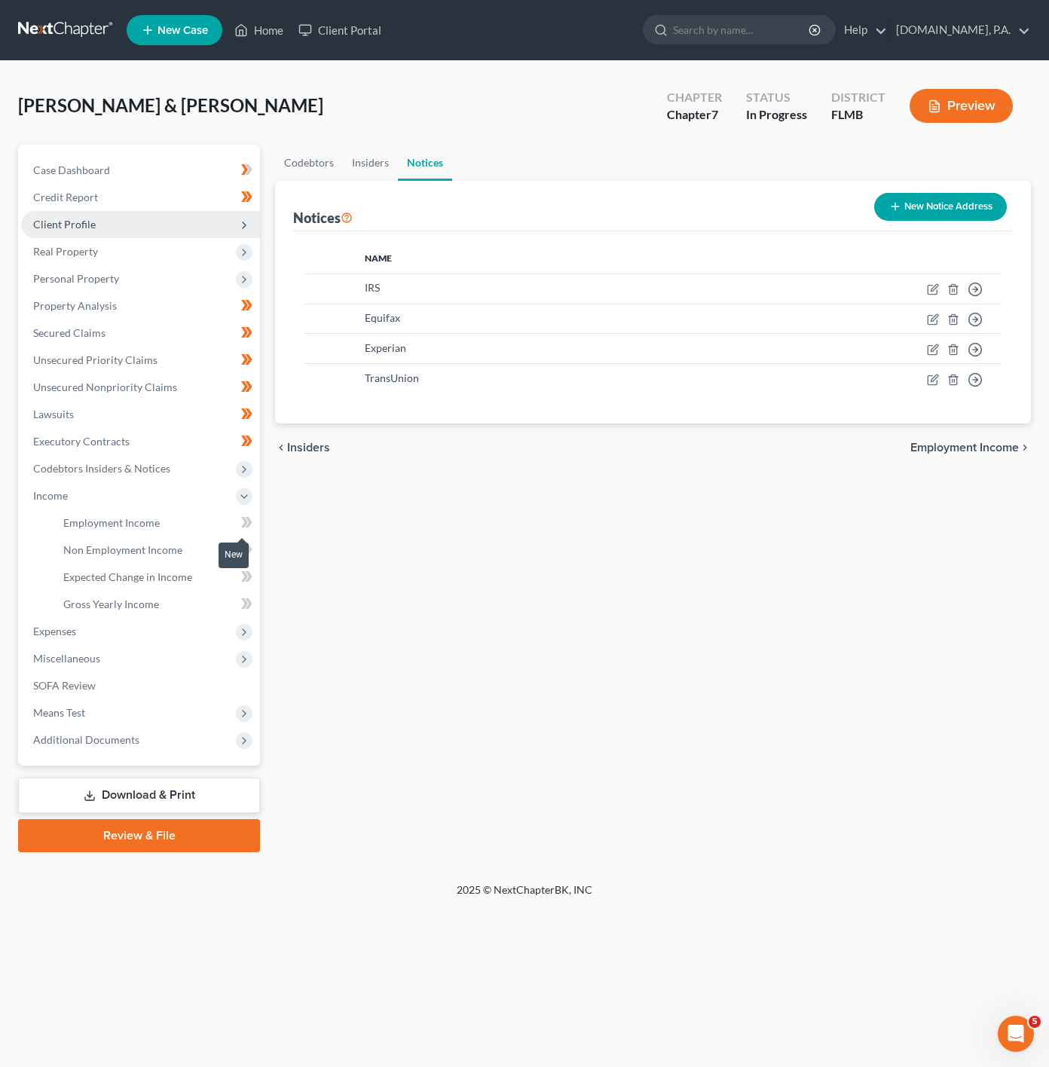
click at [236, 525] on span at bounding box center [247, 524] width 26 height 23
click at [209, 525] on link "Employment Income" at bounding box center [155, 523] width 209 height 27
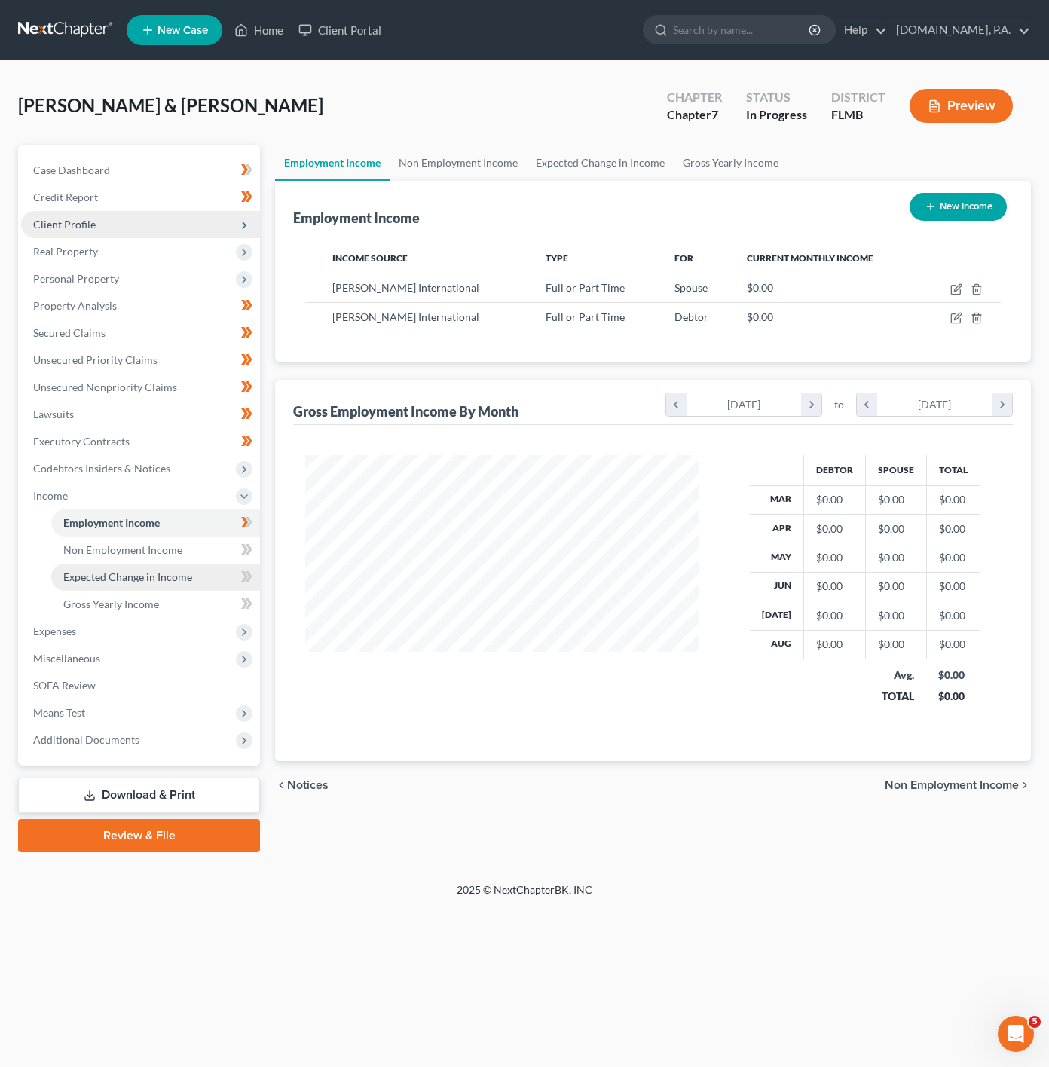
scroll to position [272, 423]
click at [188, 549] on link "Non Employment Income" at bounding box center [155, 550] width 209 height 27
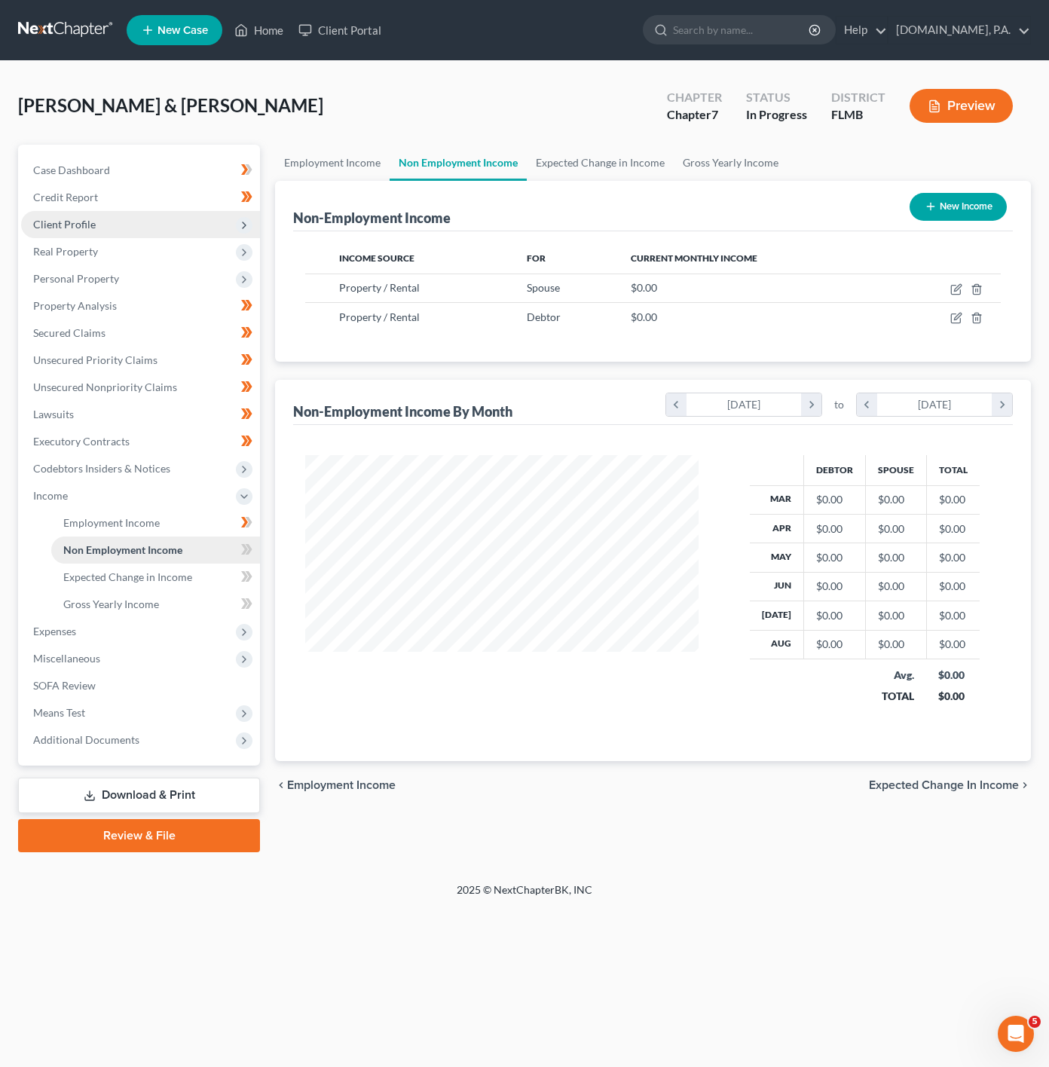
scroll to position [272, 423]
click at [204, 558] on link "Non Employment Income" at bounding box center [155, 550] width 209 height 27
click at [197, 568] on link "Expected Change in Income" at bounding box center [155, 577] width 209 height 27
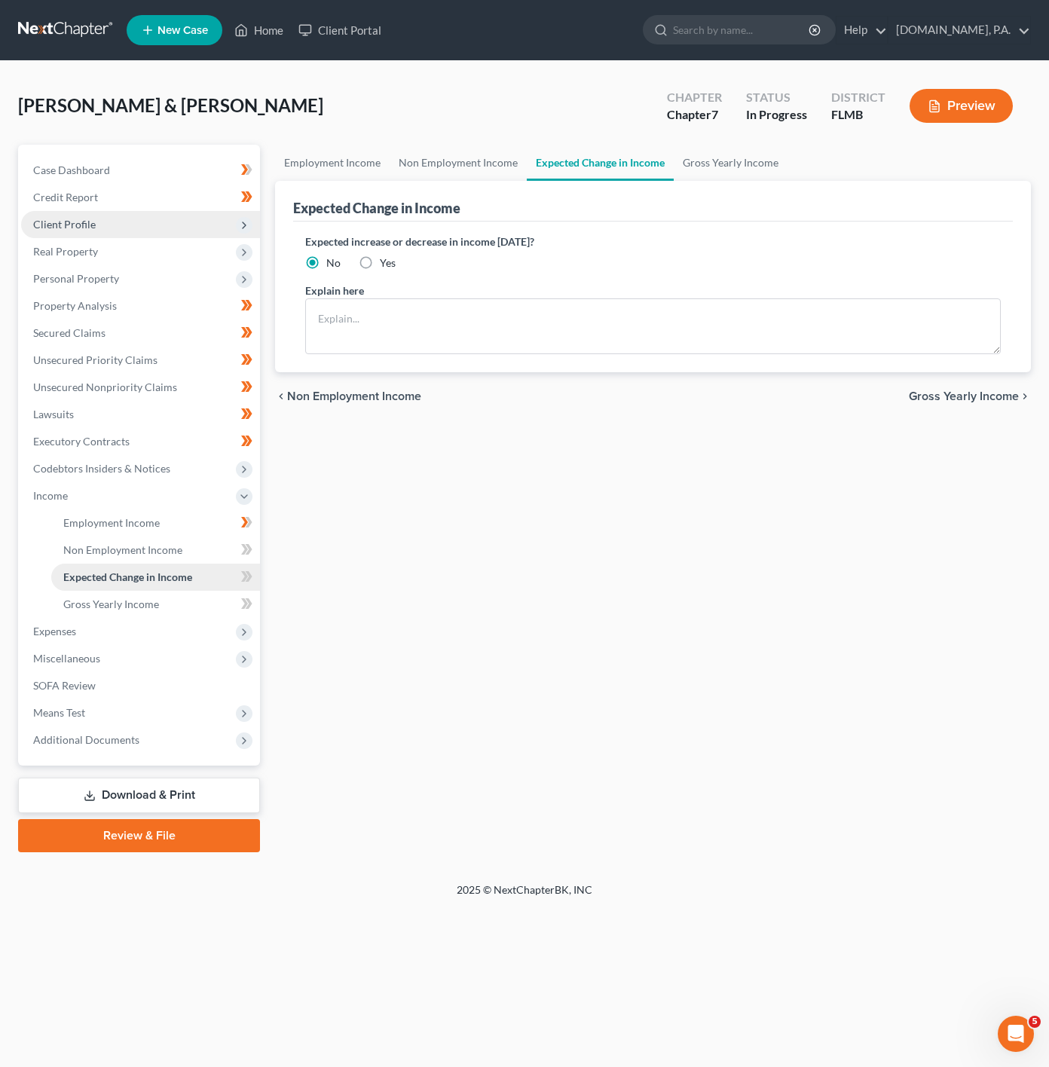
click at [204, 583] on link "Expected Change in Income" at bounding box center [155, 577] width 209 height 27
click at [206, 599] on link "Gross Yearly Income" at bounding box center [155, 604] width 209 height 27
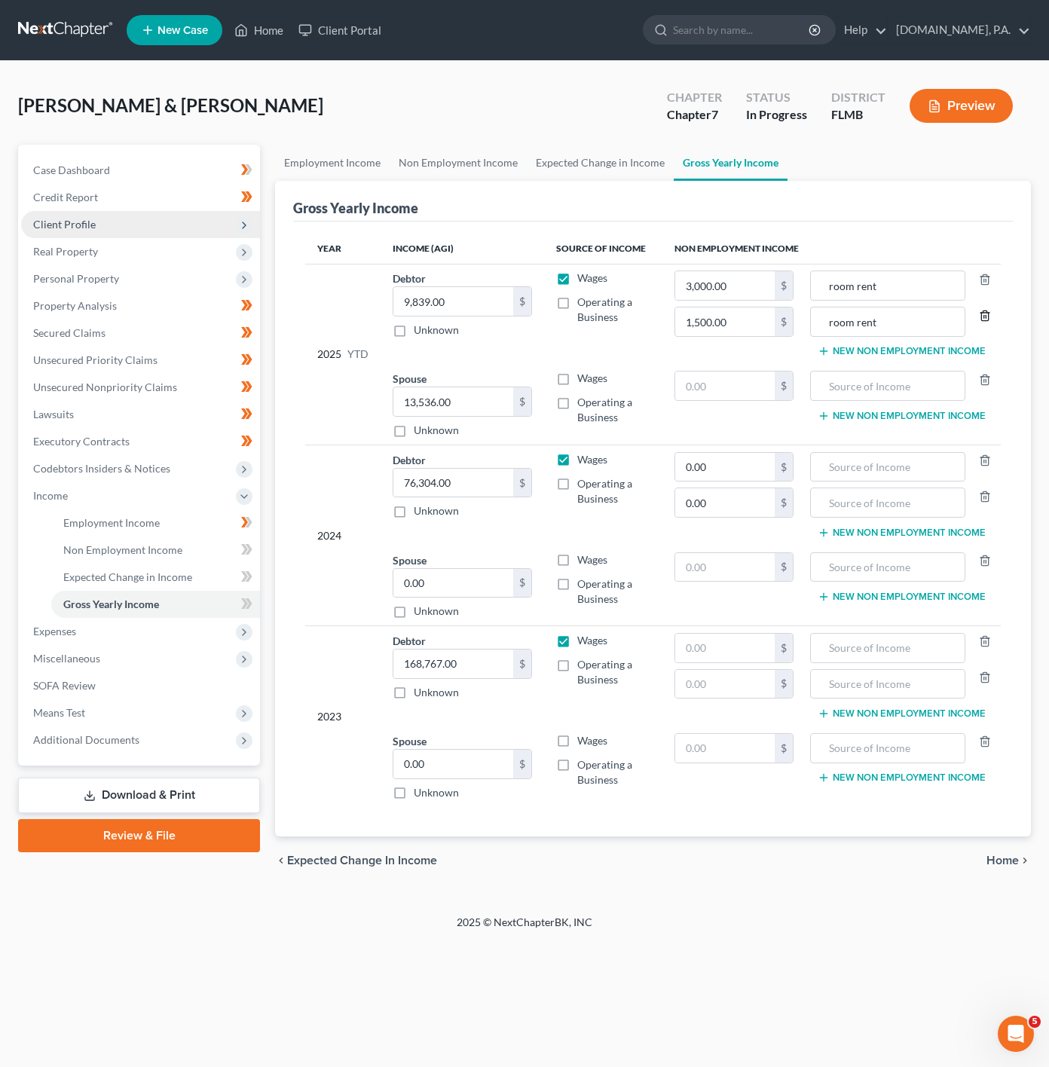
click at [987, 314] on icon "button" at bounding box center [984, 316] width 7 height 10
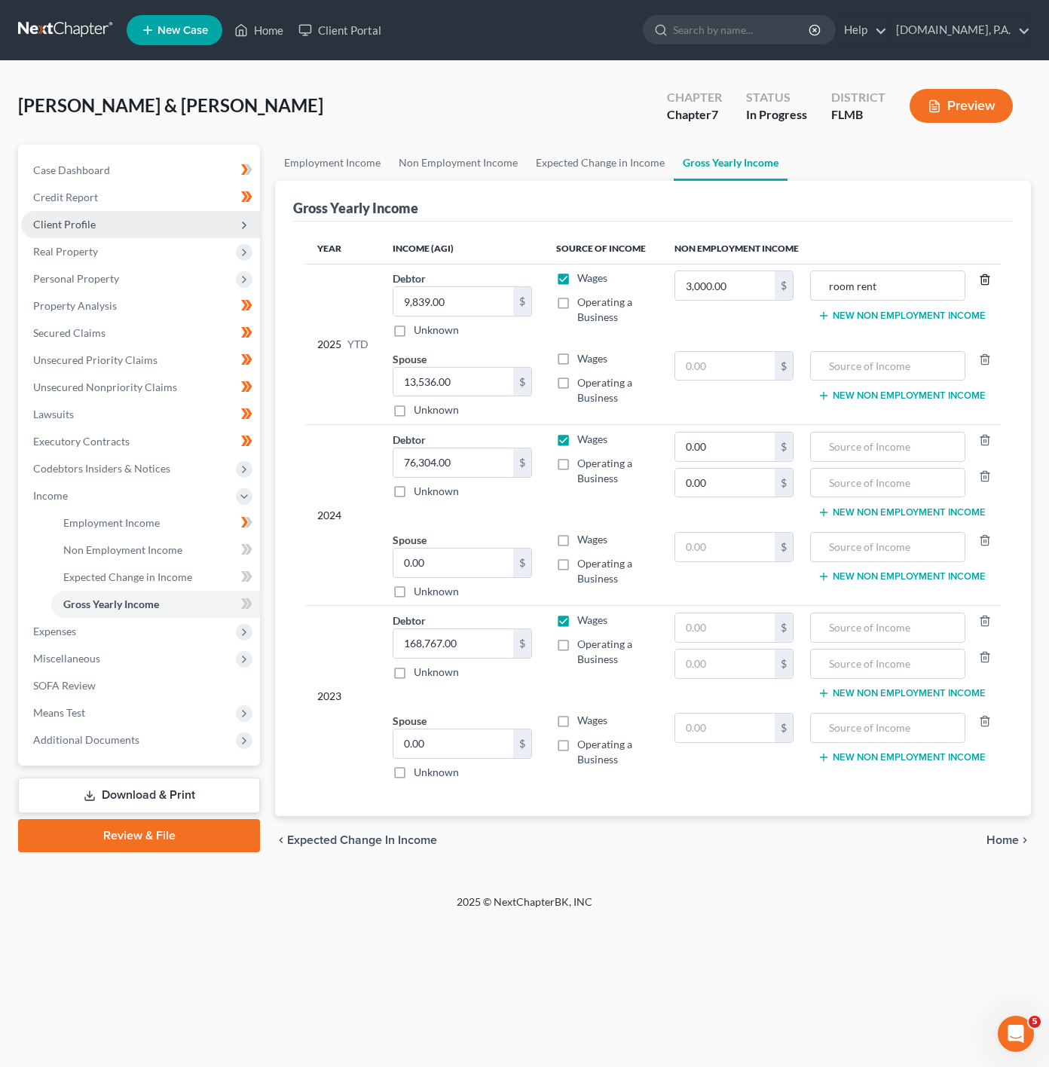
click at [986, 288] on div at bounding box center [980, 286] width 31 height 30
click at [989, 280] on icon "button" at bounding box center [985, 280] width 12 height 12
click at [893, 281] on button "New Non Employment Income" at bounding box center [902, 286] width 168 height 12
drag, startPoint x: 518, startPoint y: 384, endPoint x: 528, endPoint y: 384, distance: 9.8
click at [528, 384] on div "$" at bounding box center [522, 382] width 18 height 29
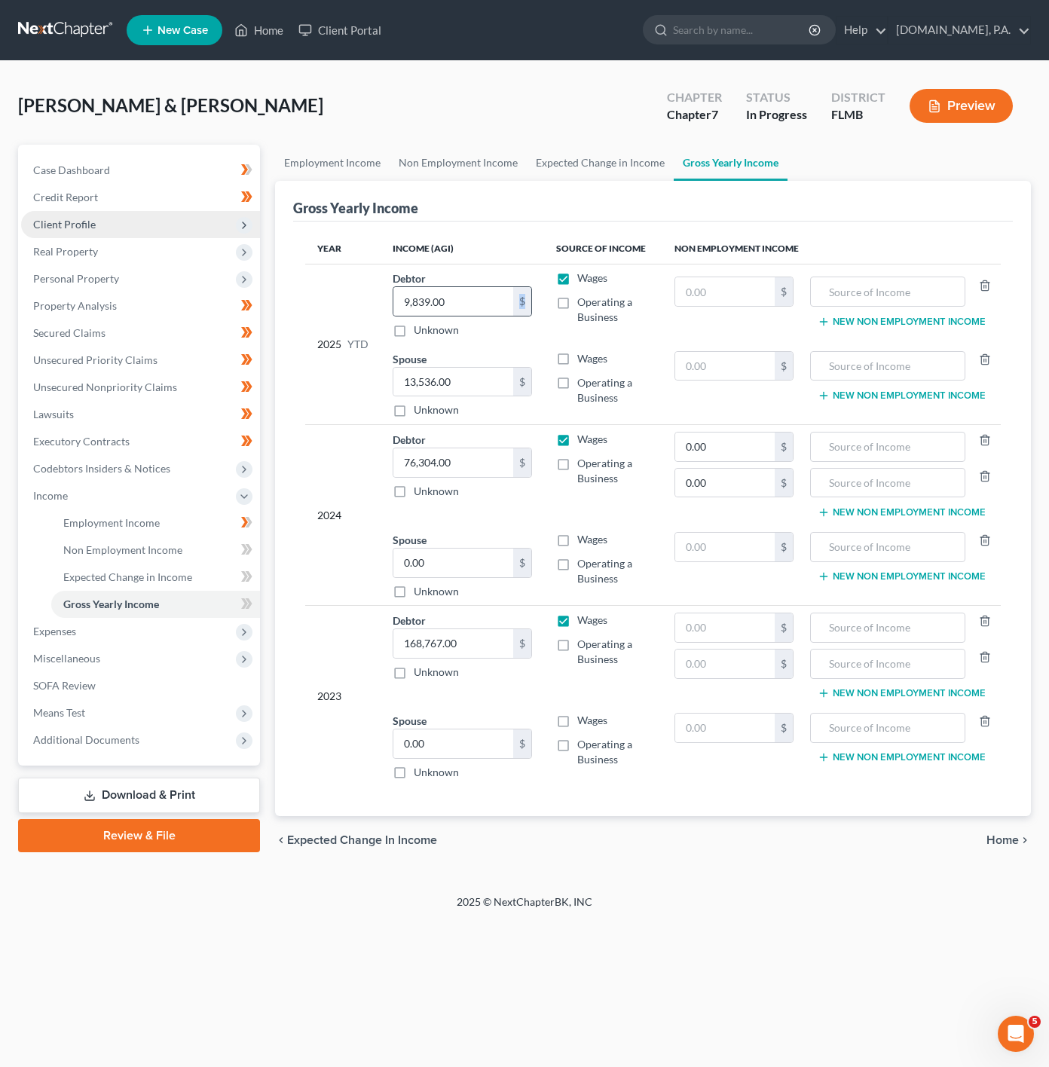
drag, startPoint x: 519, startPoint y: 299, endPoint x: 531, endPoint y: 303, distance: 13.4
click at [531, 303] on div "9,839.00 $" at bounding box center [462, 301] width 139 height 30
click at [520, 319] on div "9,839.00 $ Unknown" at bounding box center [462, 311] width 139 height 51
click at [516, 381] on div "$" at bounding box center [522, 382] width 18 height 29
click at [525, 387] on div "$" at bounding box center [522, 382] width 18 height 29
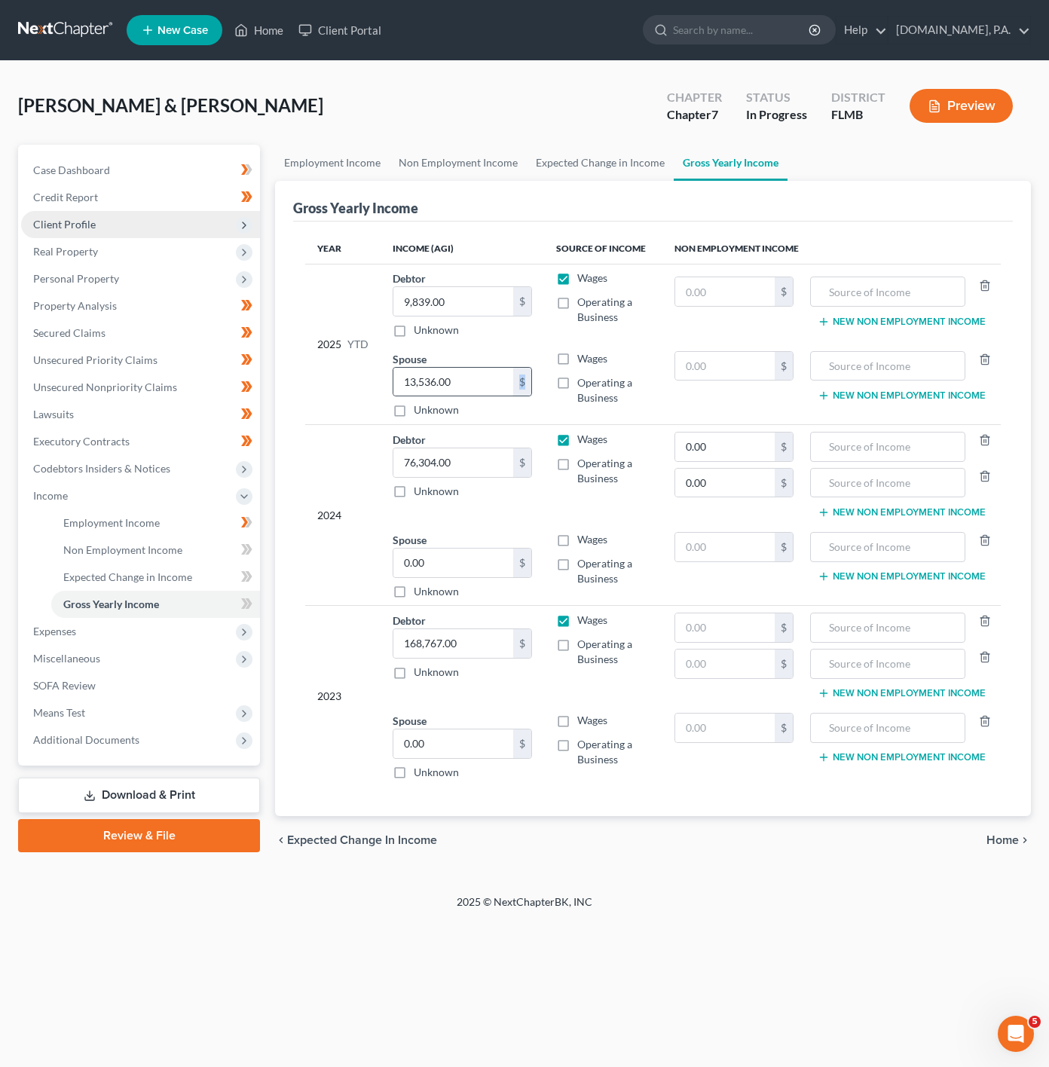
click at [529, 389] on div "$" at bounding box center [522, 382] width 18 height 29
drag, startPoint x: 528, startPoint y: 391, endPoint x: 511, endPoint y: 384, distance: 17.9
click at [511, 384] on div "13,536.00 $" at bounding box center [462, 382] width 139 height 30
click at [516, 384] on div "$" at bounding box center [522, 382] width 18 height 29
click at [519, 384] on div "$" at bounding box center [522, 382] width 18 height 29
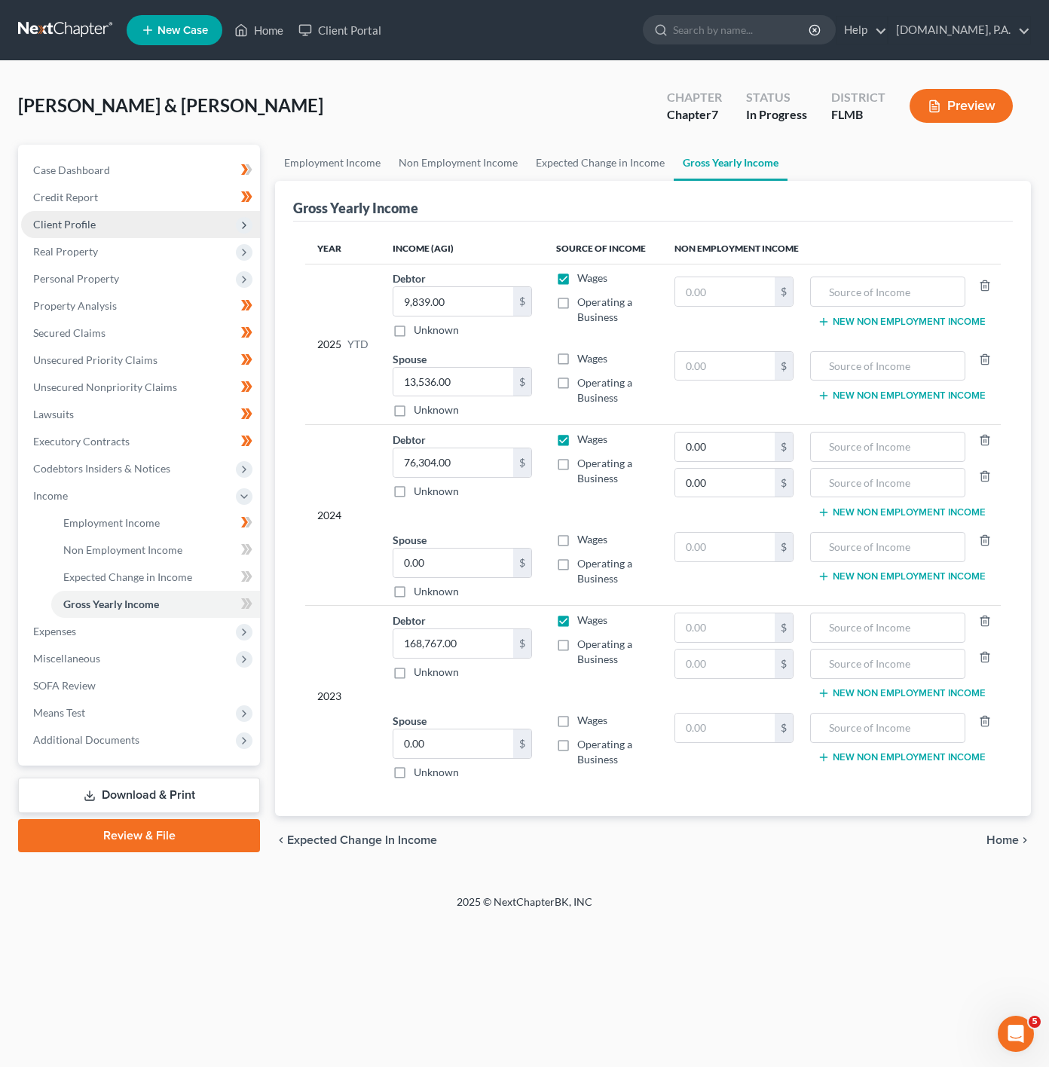
click at [348, 358] on div "2025 YTD" at bounding box center [342, 344] width 51 height 147
drag, startPoint x: 443, startPoint y: 280, endPoint x: 444, endPoint y: 290, distance: 9.8
click at [443, 283] on div "Debtor 9,839.00 $ Unknown Balance Undetermined 9,839.00 $ Unknown" at bounding box center [462, 304] width 139 height 67
click at [444, 292] on input "9,839.00" at bounding box center [453, 301] width 120 height 29
click at [246, 611] on icon at bounding box center [246, 604] width 11 height 19
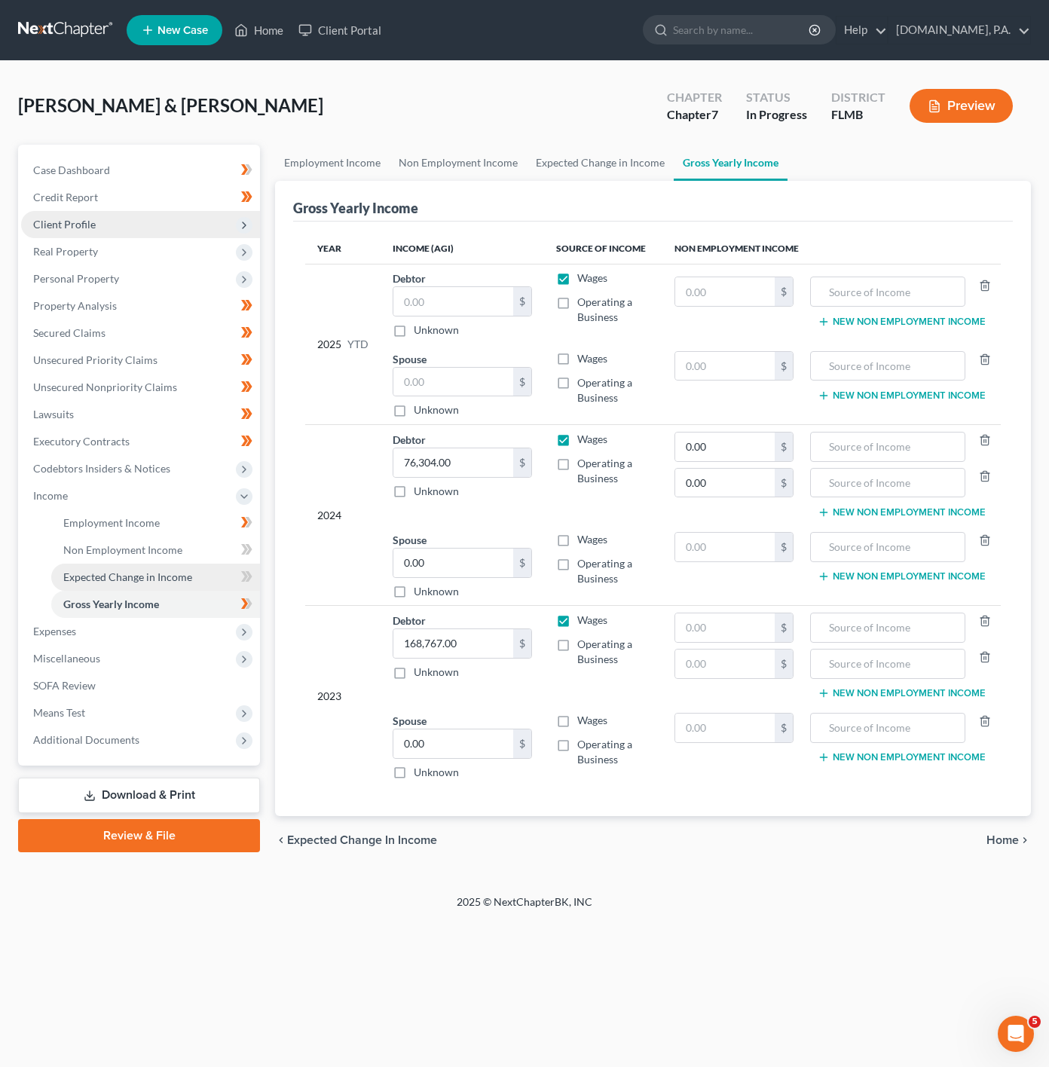
click at [210, 581] on link "Expected Change in Income" at bounding box center [155, 577] width 209 height 27
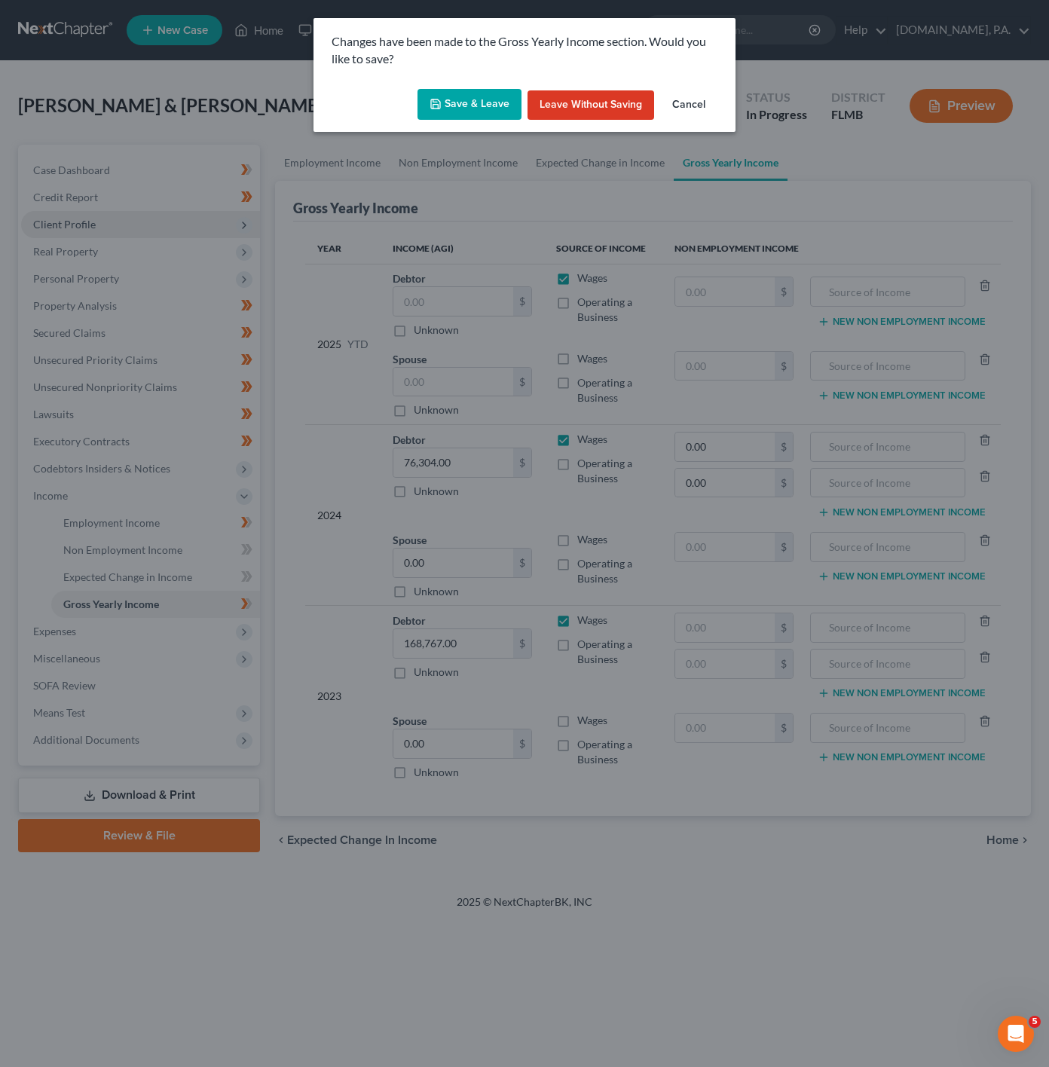
click at [466, 105] on button "Save & Leave" at bounding box center [470, 105] width 104 height 32
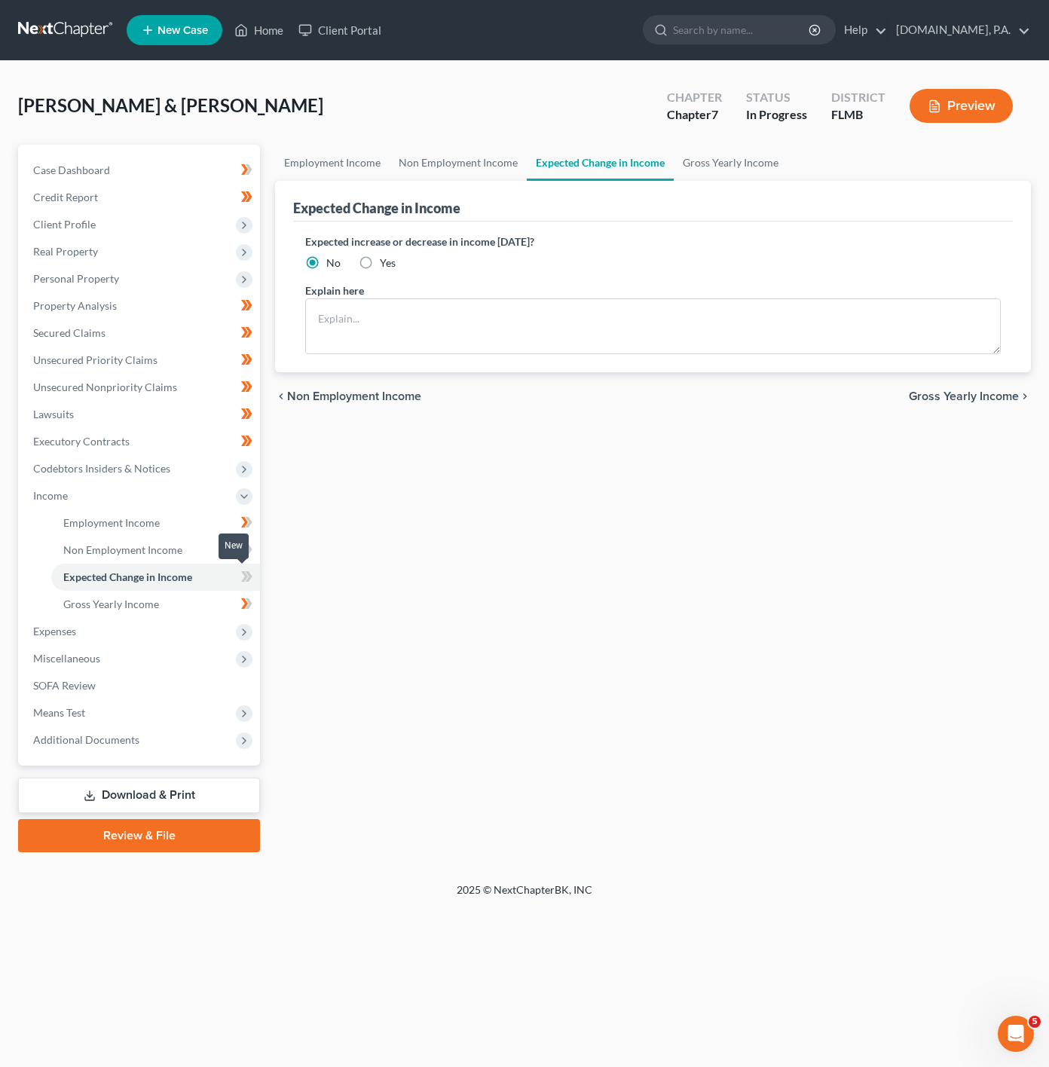
click at [244, 577] on icon at bounding box center [246, 577] width 11 height 19
click at [216, 550] on link "Non Employment Income" at bounding box center [155, 550] width 209 height 27
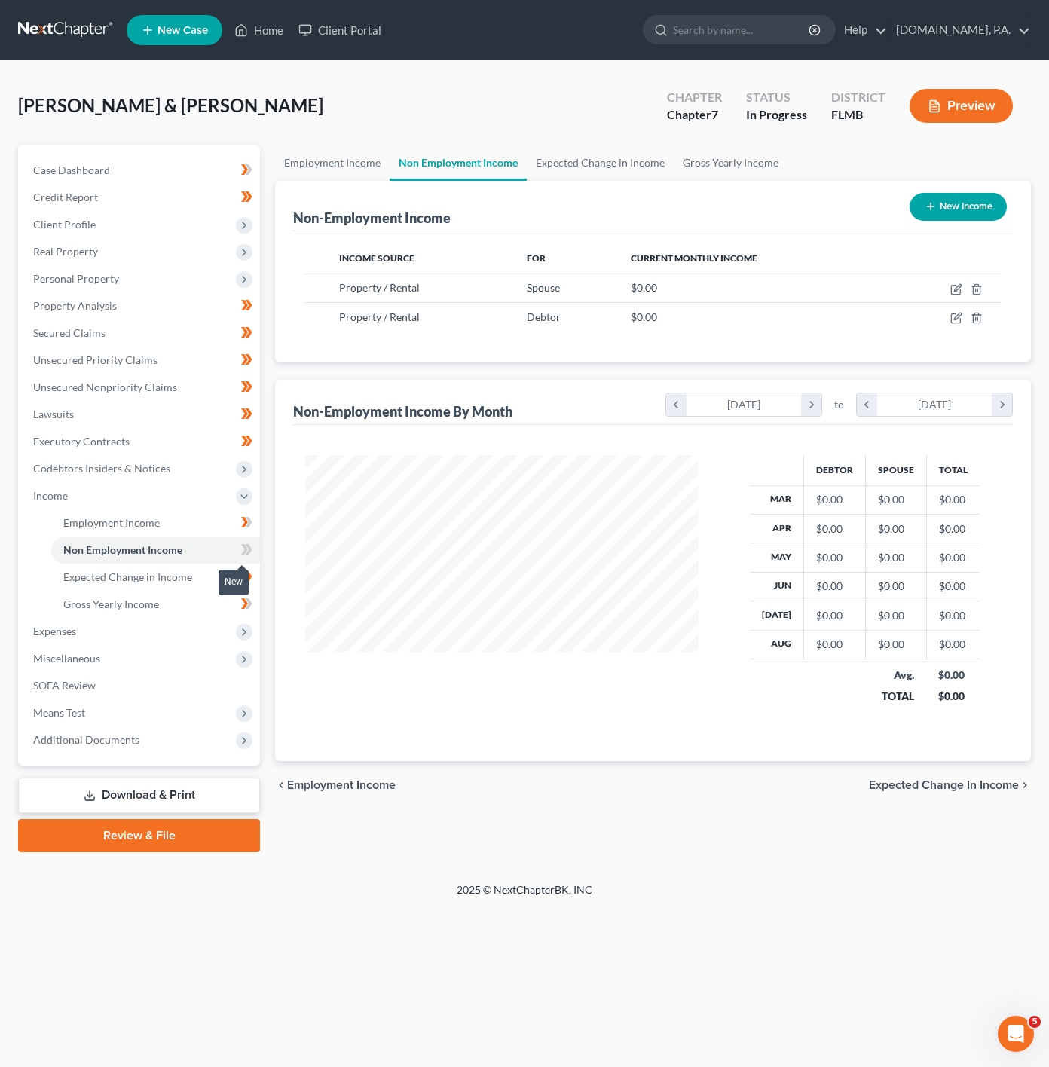
scroll to position [272, 423]
click at [249, 546] on icon at bounding box center [249, 549] width 7 height 11
click at [208, 523] on link "Employment Income" at bounding box center [155, 523] width 209 height 27
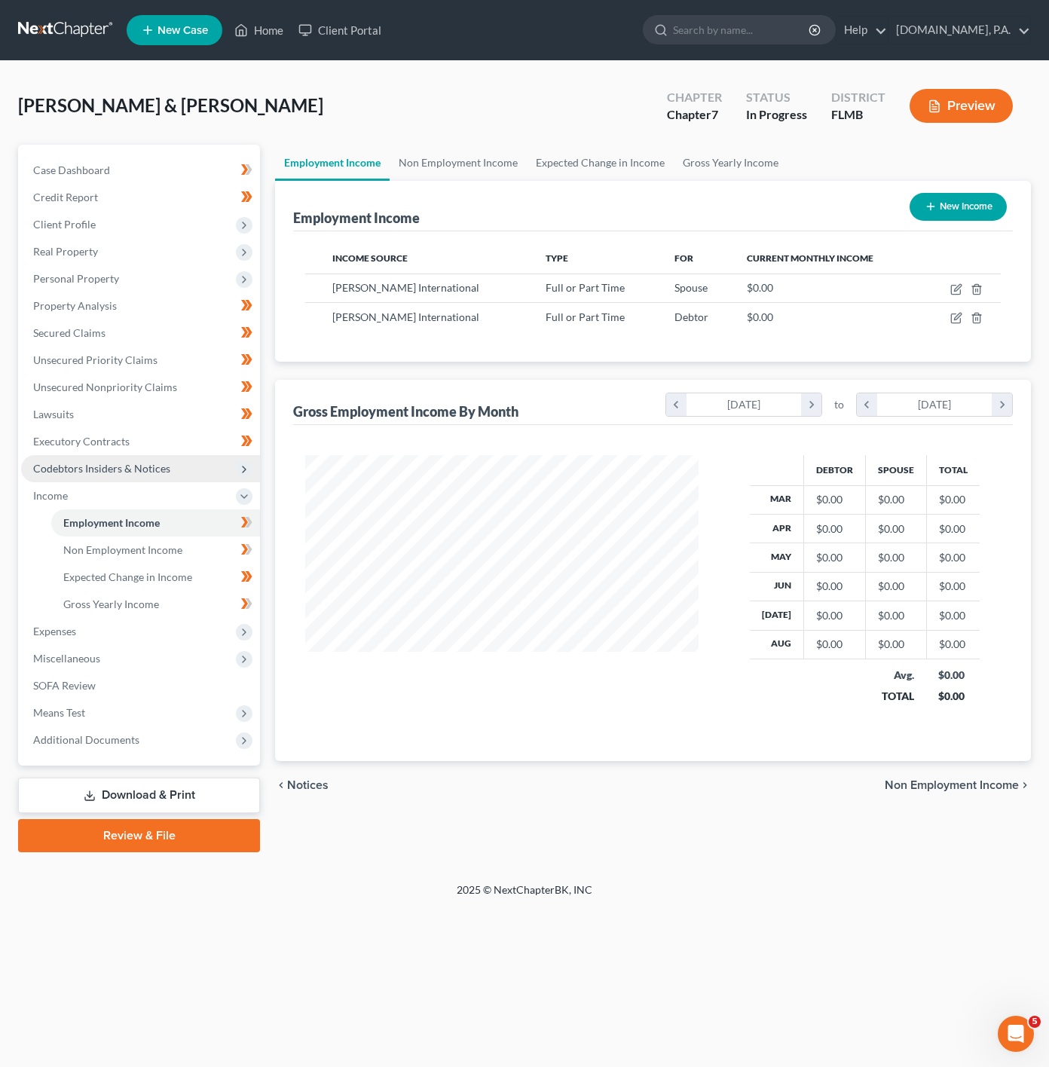
scroll to position [272, 423]
click at [211, 595] on link "Gross Yearly Income" at bounding box center [155, 604] width 209 height 27
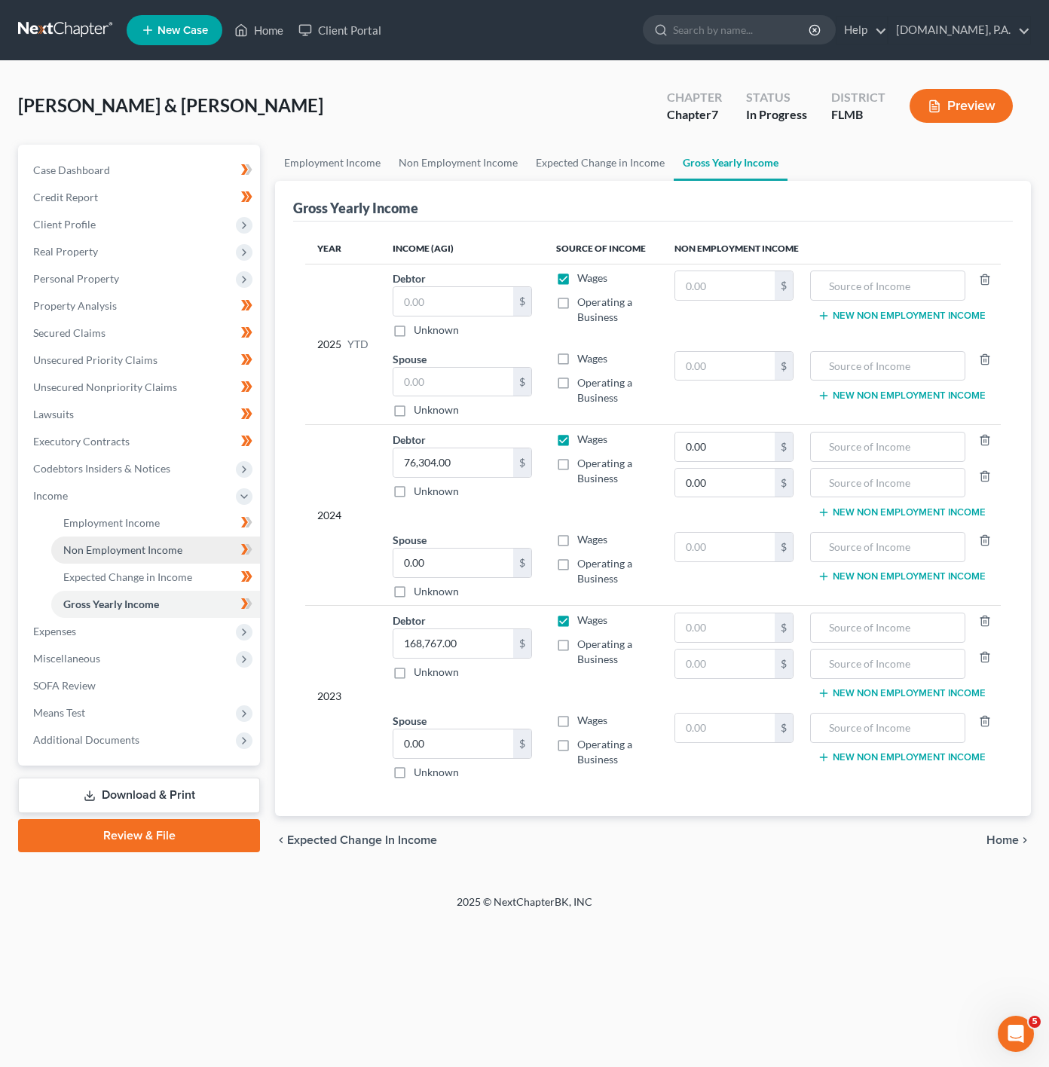
click at [203, 547] on link "Non Employment Income" at bounding box center [155, 550] width 209 height 27
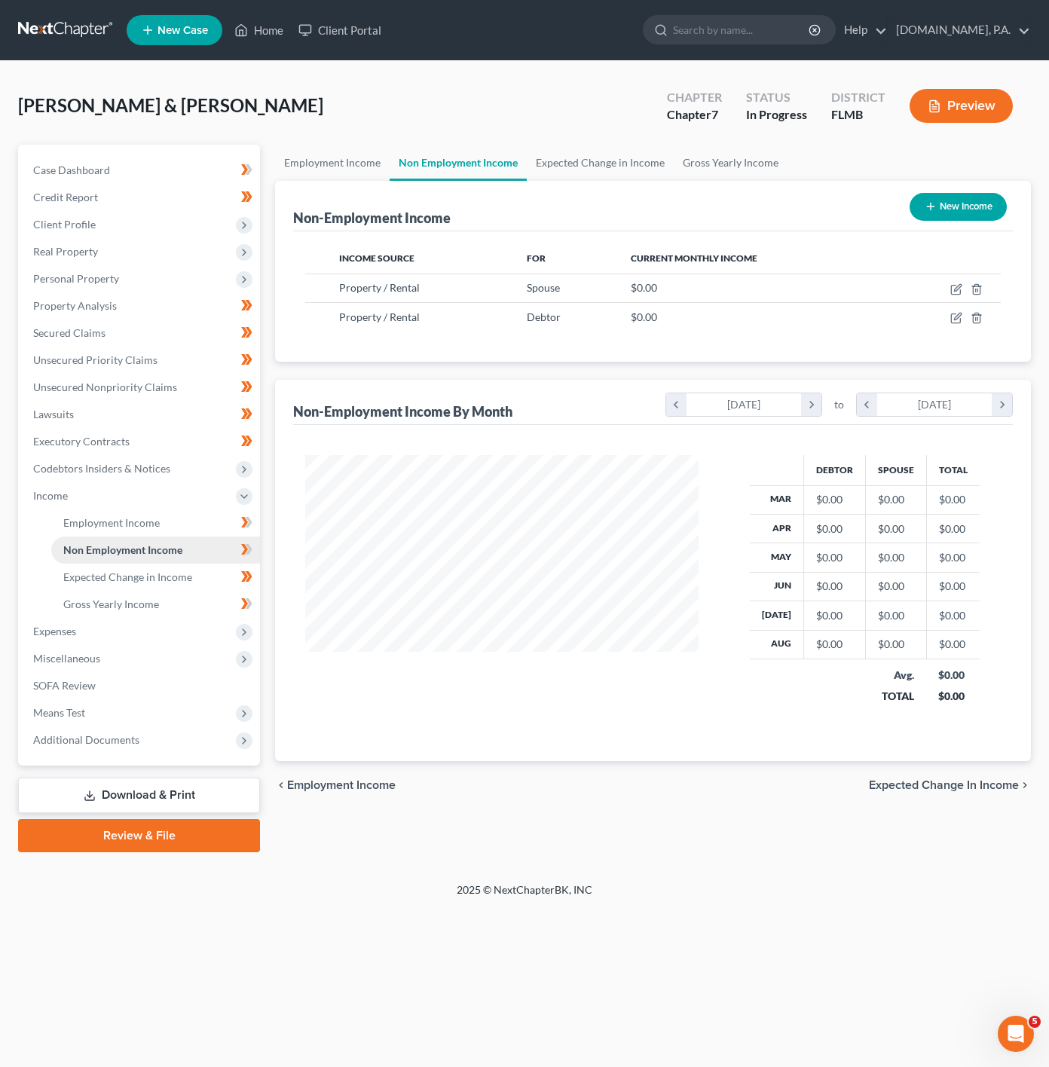
scroll to position [272, 423]
click at [203, 543] on link "Non Employment Income" at bounding box center [155, 550] width 209 height 27
click at [194, 528] on link "Employment Income" at bounding box center [155, 523] width 209 height 27
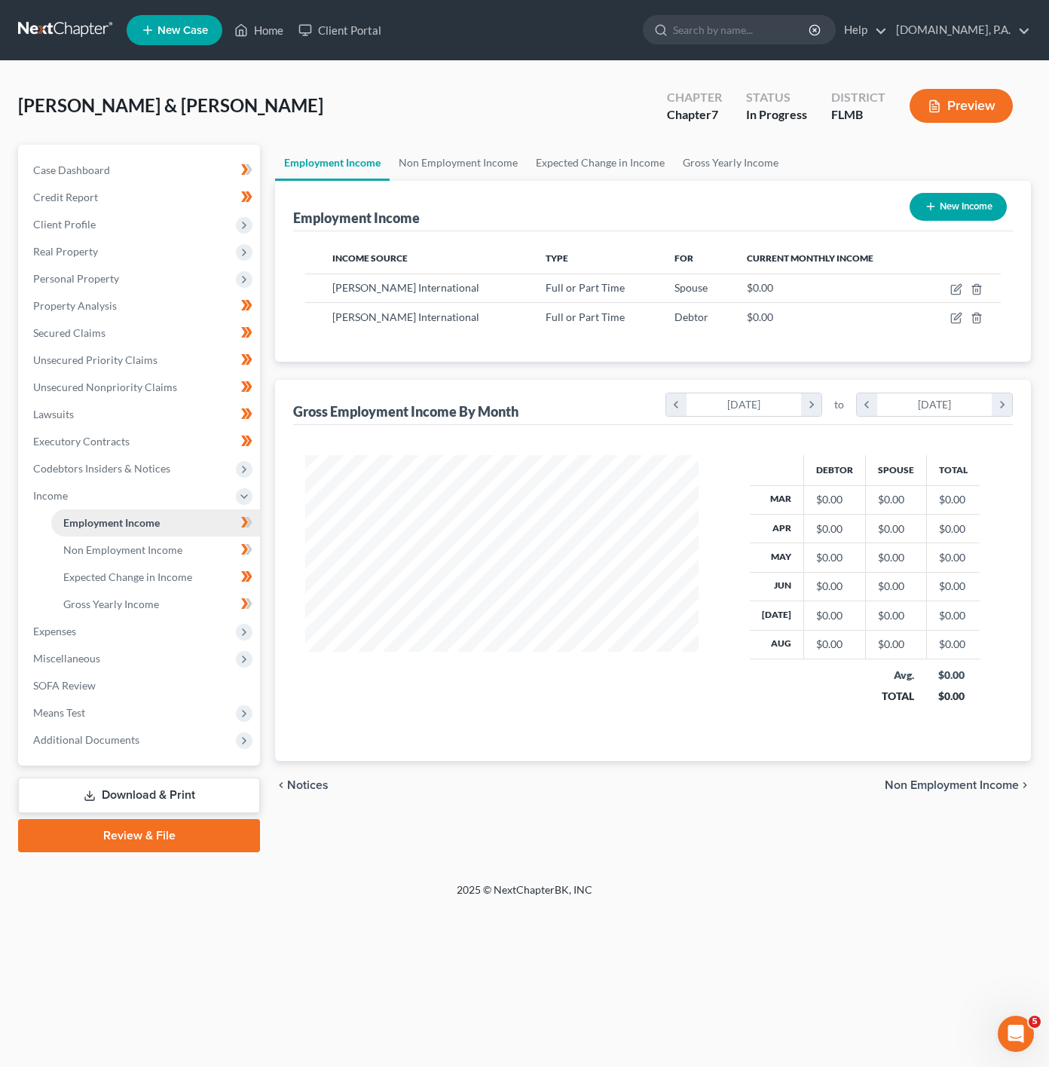
scroll to position [272, 423]
click at [184, 635] on span "Expenses" at bounding box center [140, 631] width 239 height 27
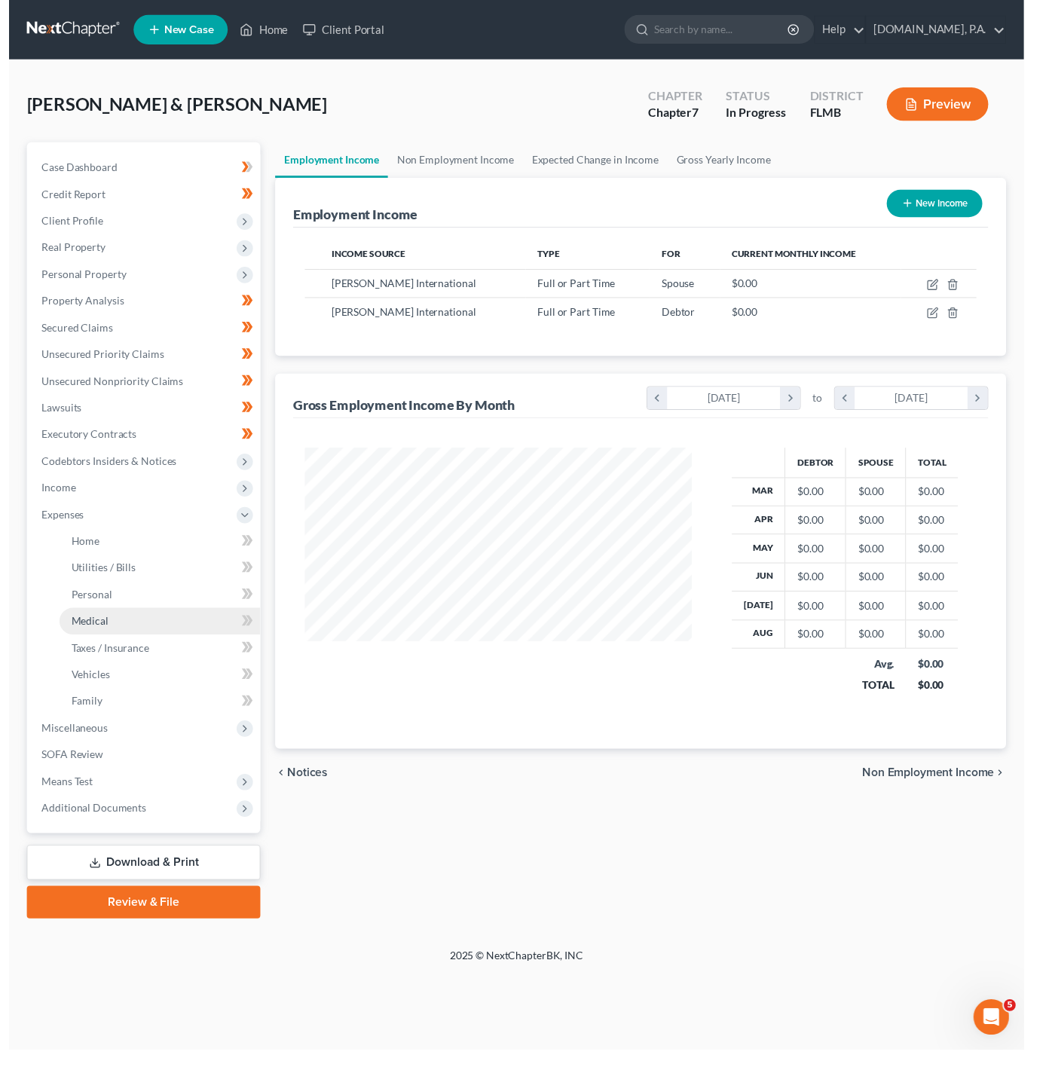
scroll to position [753428, 753277]
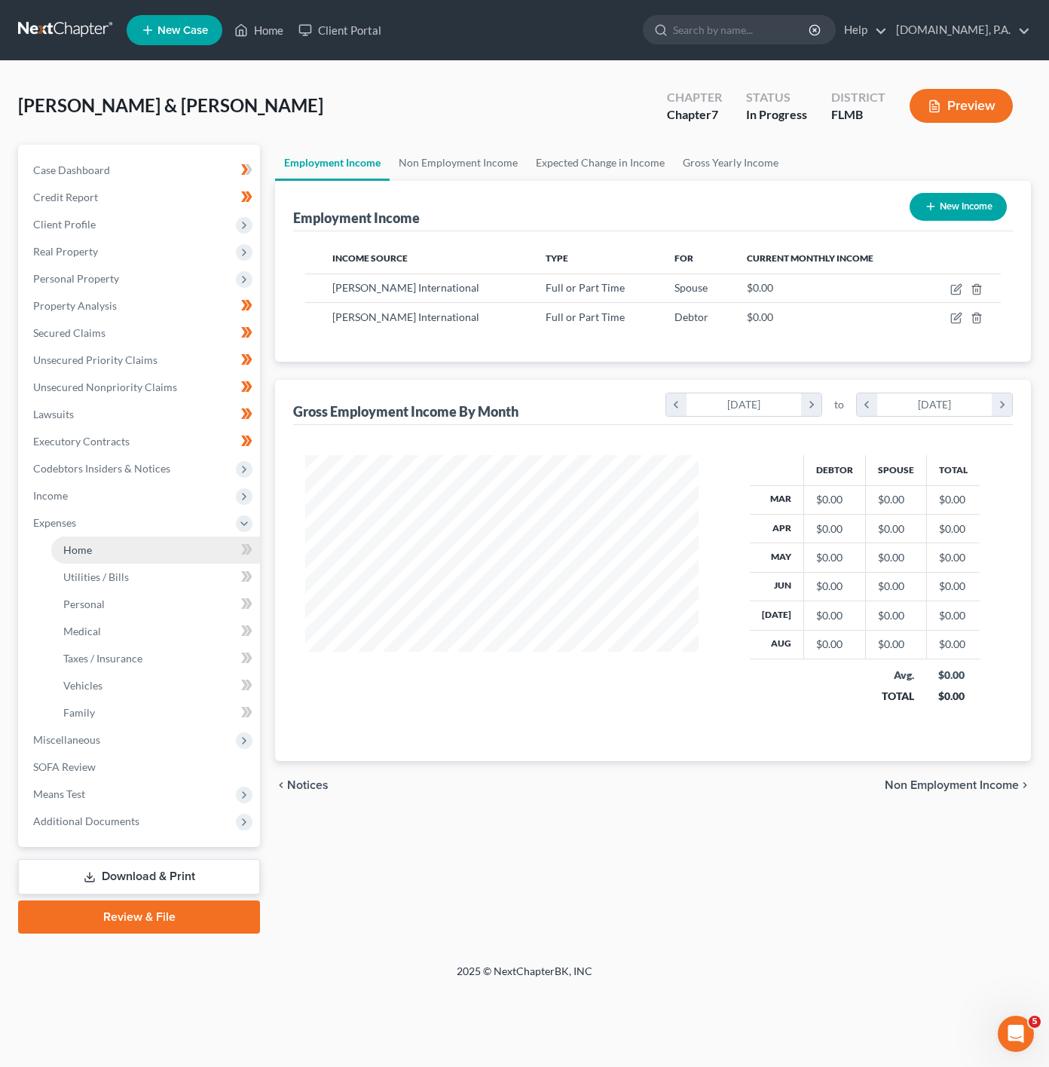
click at [213, 554] on link "Home" at bounding box center [155, 550] width 209 height 27
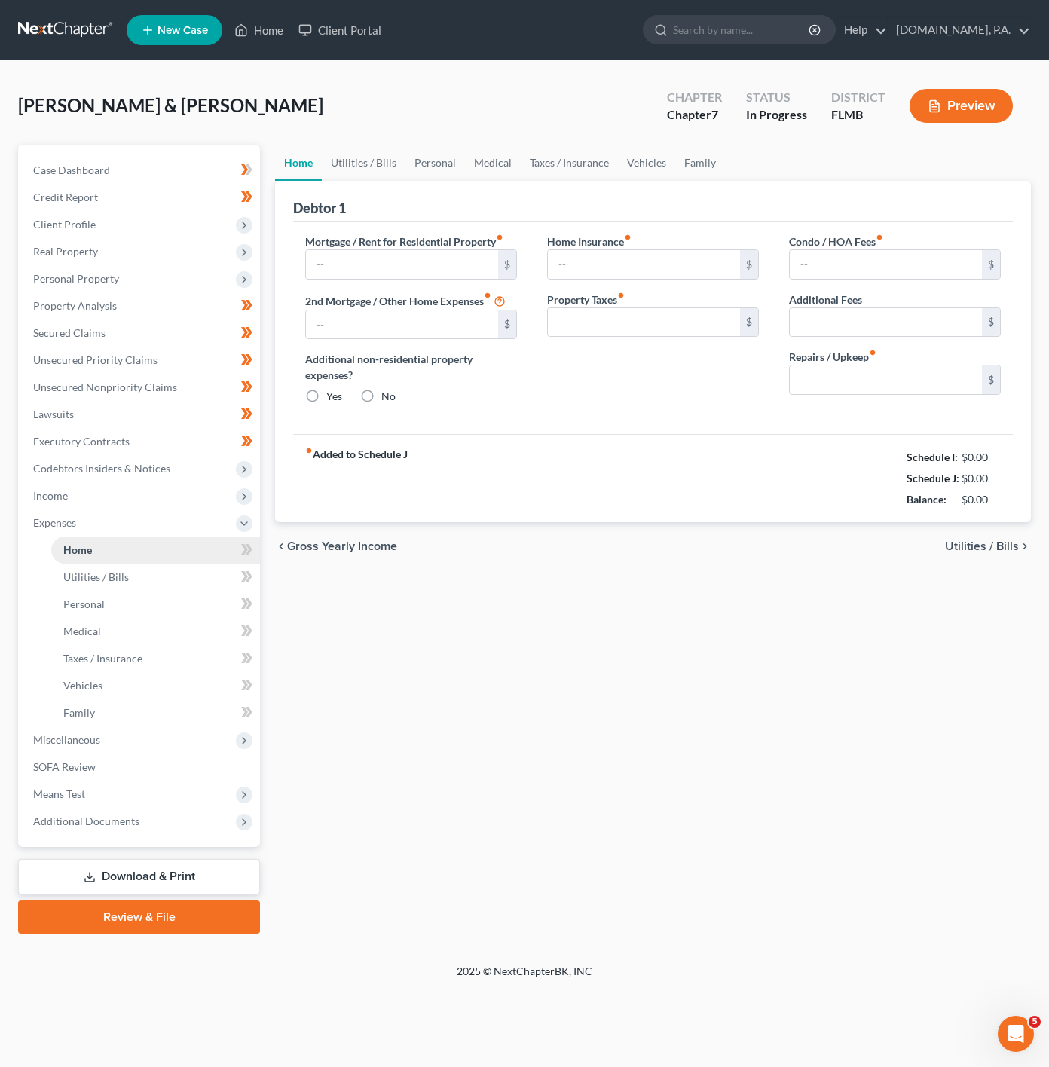
type input "3,388.77"
type input "0.00"
radio input "true"
type input "904.80"
type input "0.00"
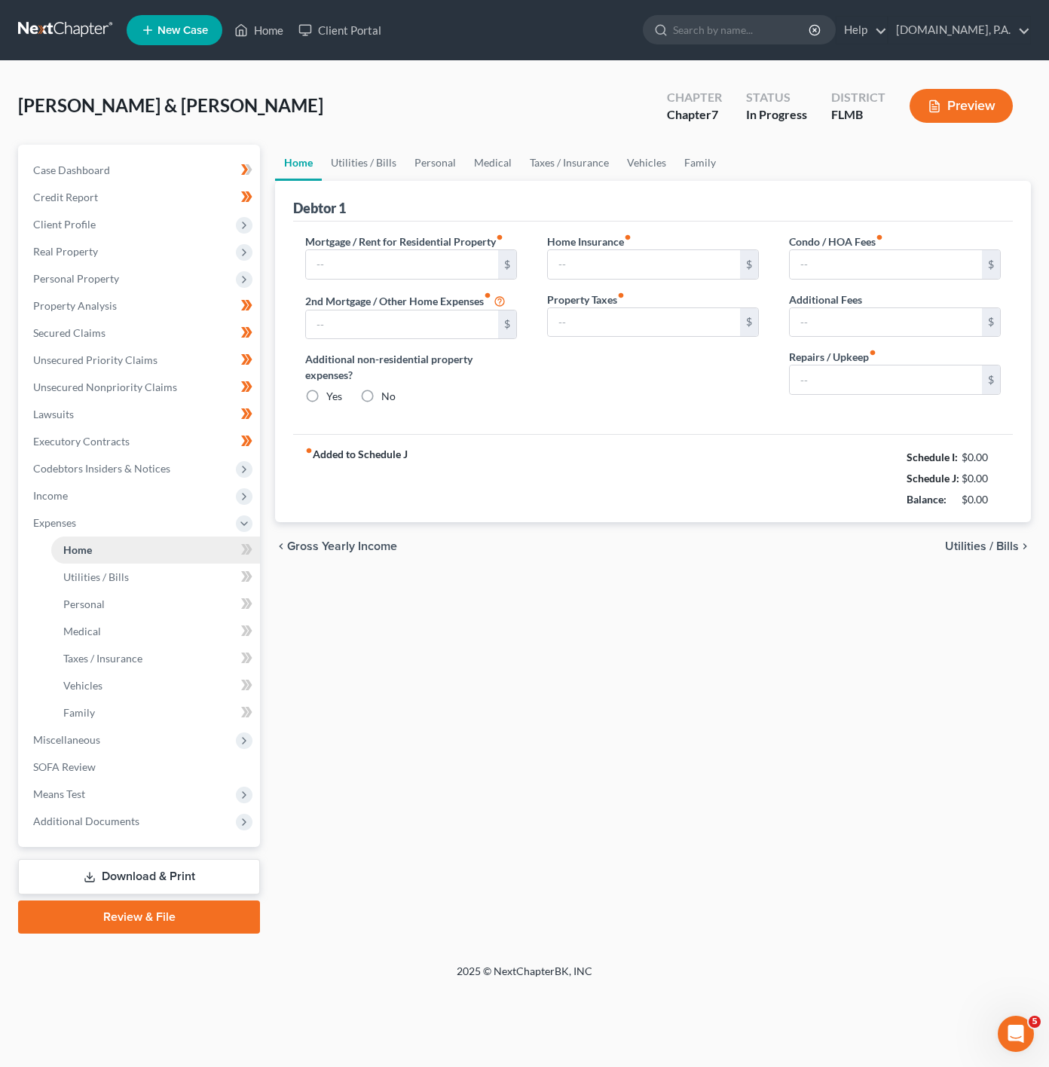
type input "0.00"
click at [384, 163] on link "Utilities / Bills" at bounding box center [364, 163] width 84 height 36
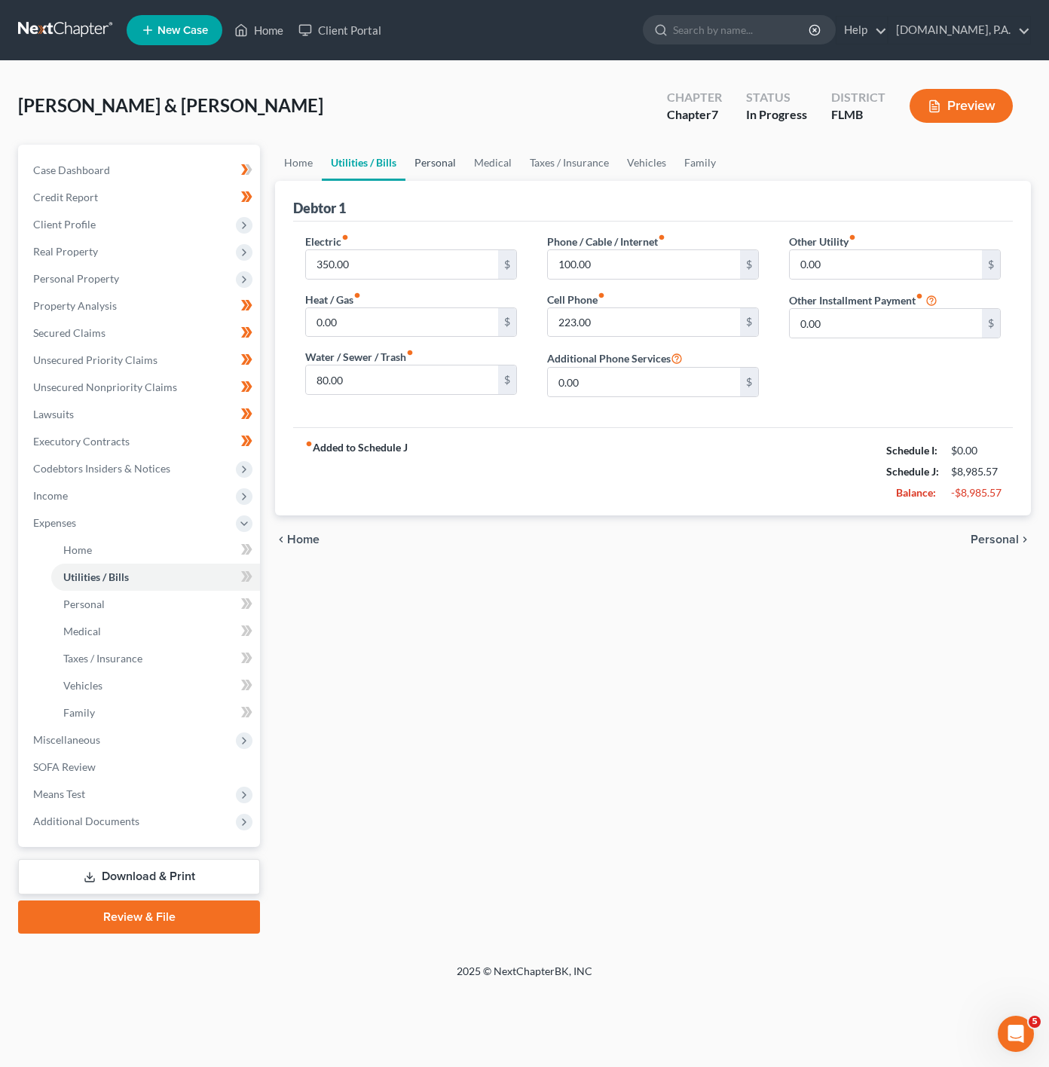
click at [454, 166] on link "Personal" at bounding box center [435, 163] width 60 height 36
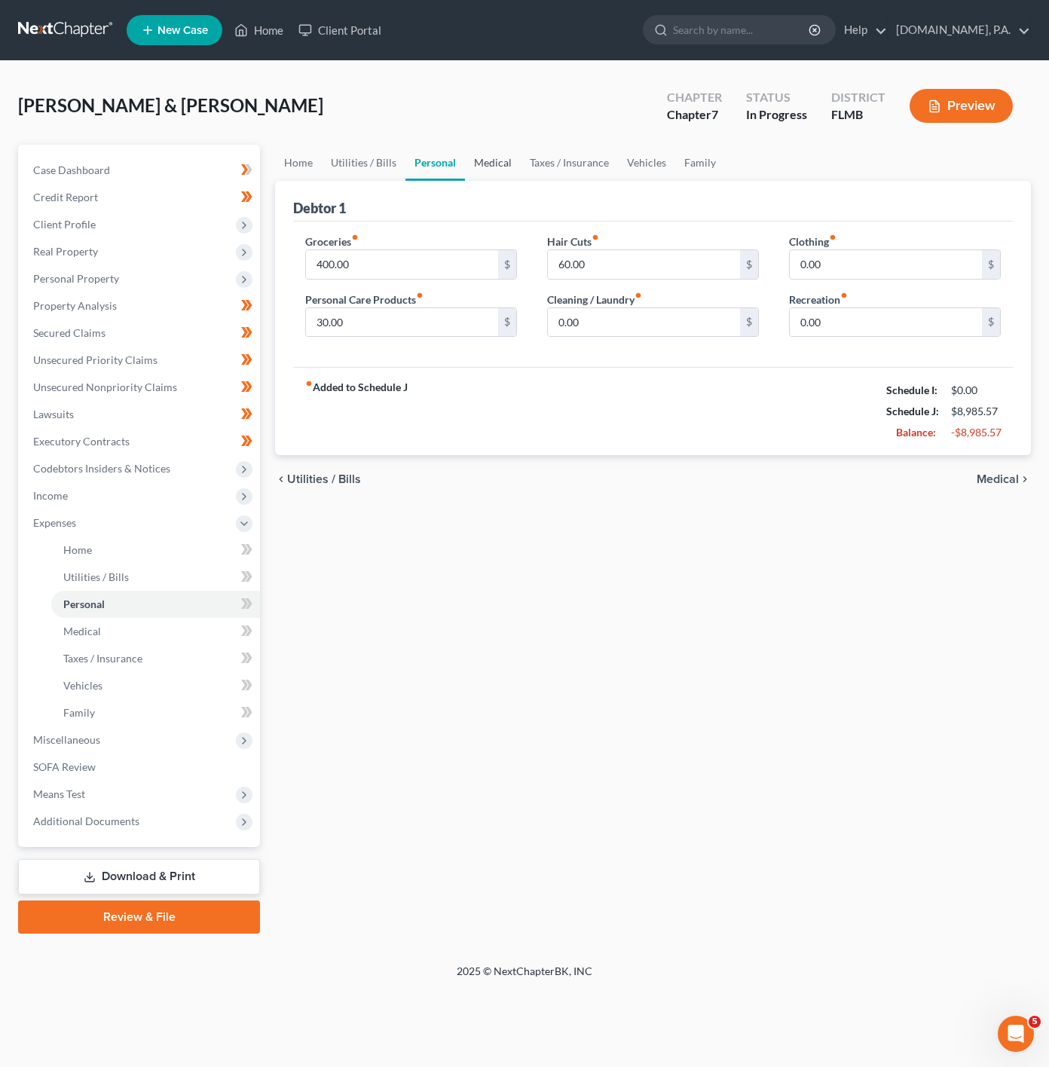
click at [484, 161] on link "Medical" at bounding box center [493, 163] width 56 height 36
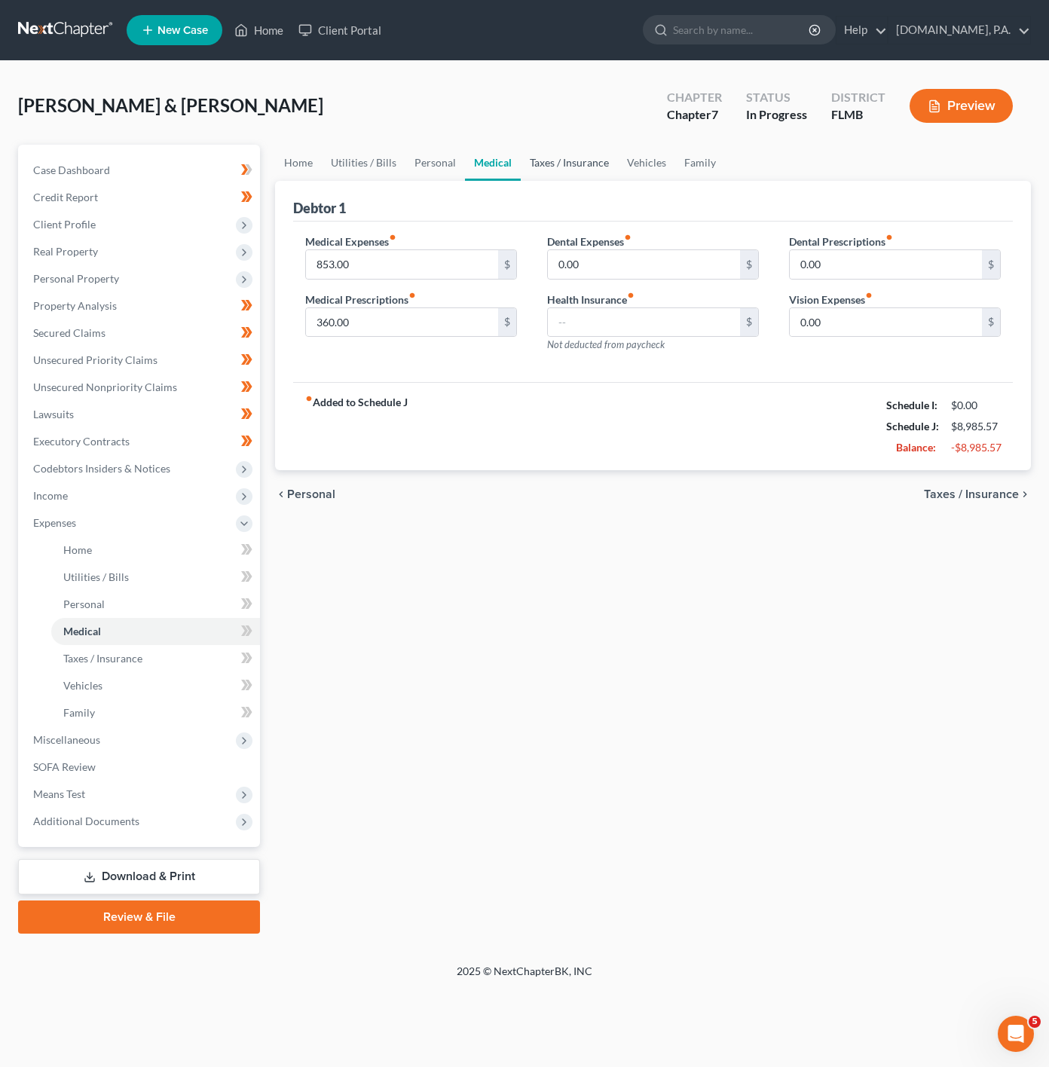
click at [550, 172] on link "Taxes / Insurance" at bounding box center [569, 163] width 97 height 36
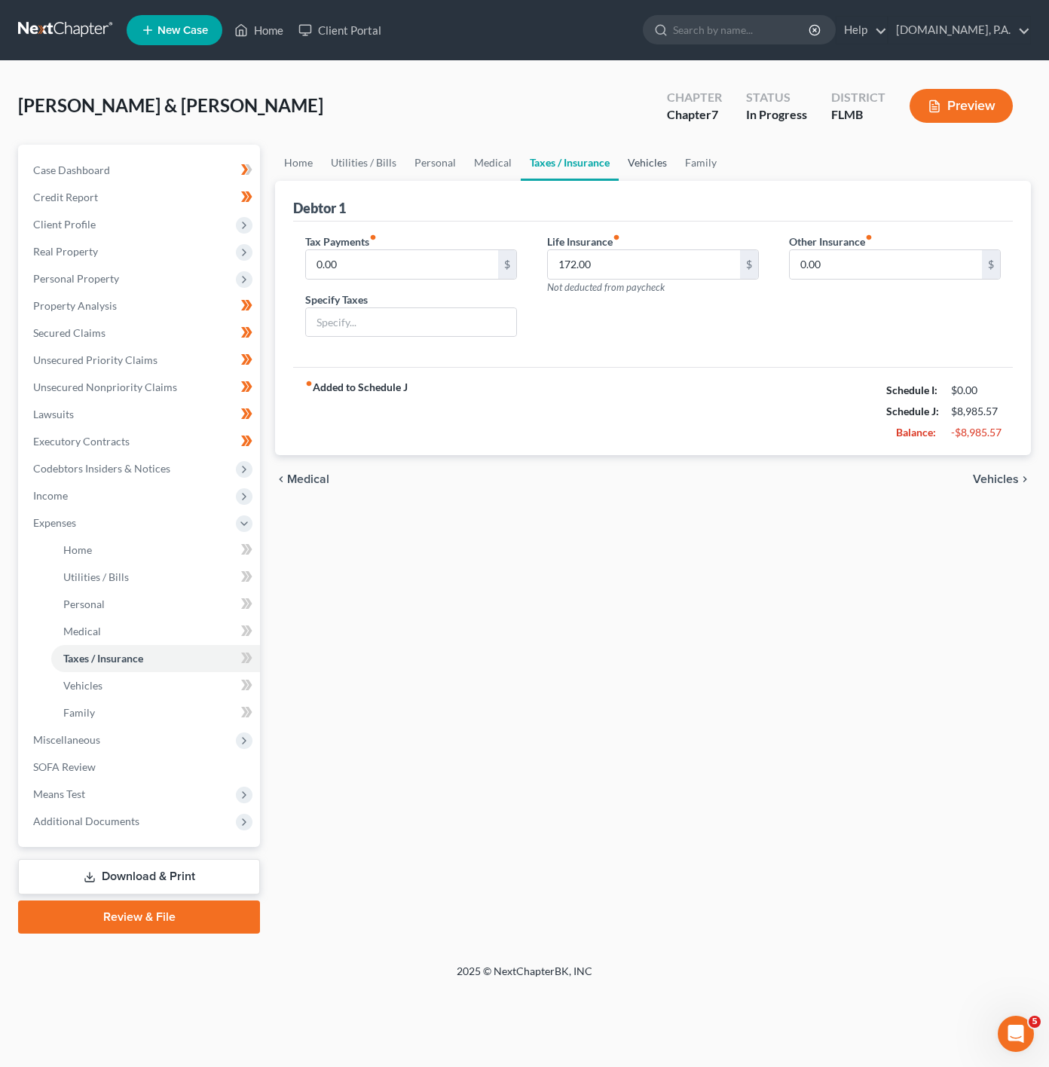
click at [651, 164] on link "Vehicles" at bounding box center [647, 163] width 57 height 36
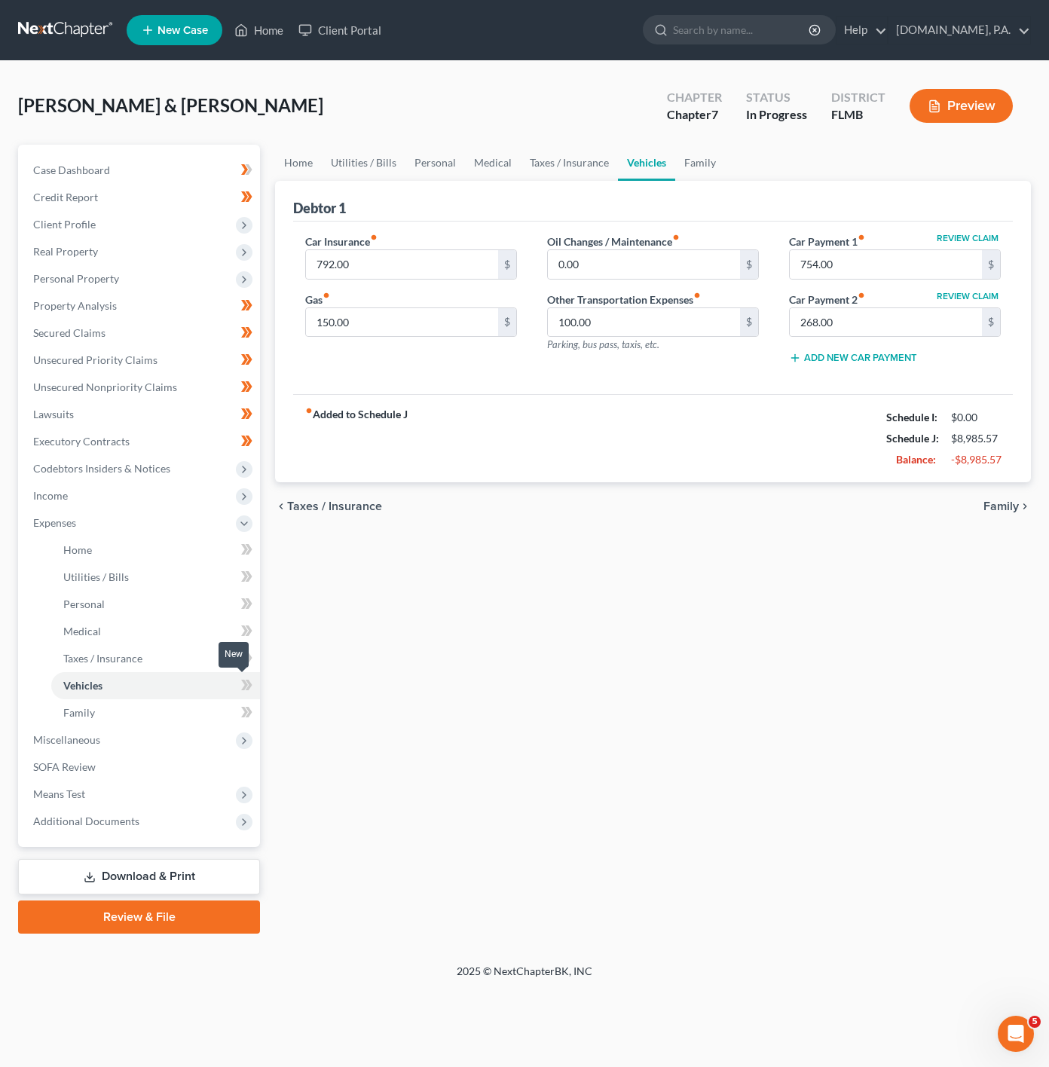
click at [242, 687] on icon at bounding box center [246, 685] width 11 height 19
click at [235, 704] on span at bounding box center [247, 714] width 26 height 23
click at [243, 667] on icon at bounding box center [246, 658] width 11 height 19
click at [251, 633] on icon at bounding box center [246, 631] width 11 height 19
click at [252, 608] on icon at bounding box center [246, 604] width 11 height 19
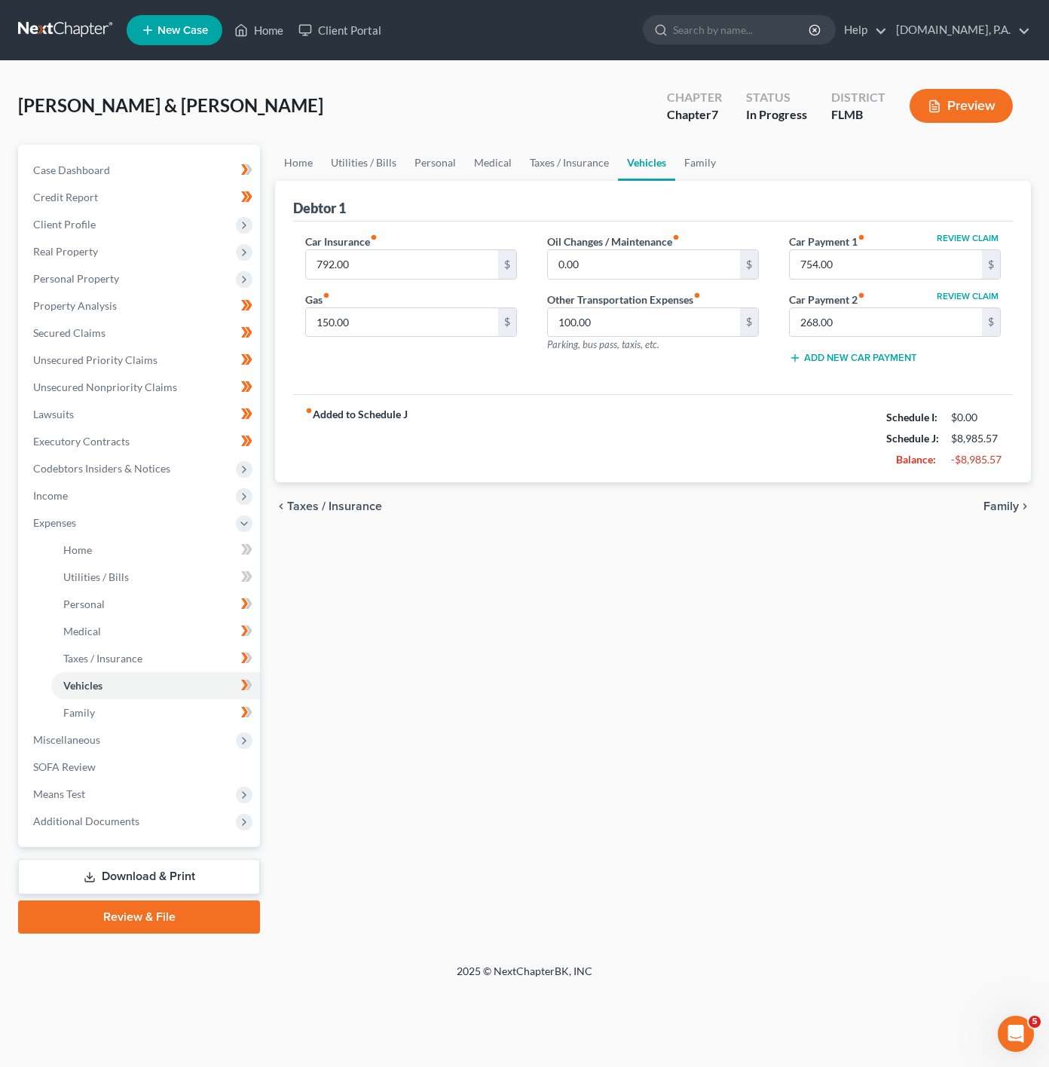
click at [246, 577] on icon at bounding box center [244, 576] width 7 height 11
click at [249, 555] on icon at bounding box center [246, 549] width 11 height 19
click at [206, 557] on link "Home" at bounding box center [155, 550] width 209 height 27
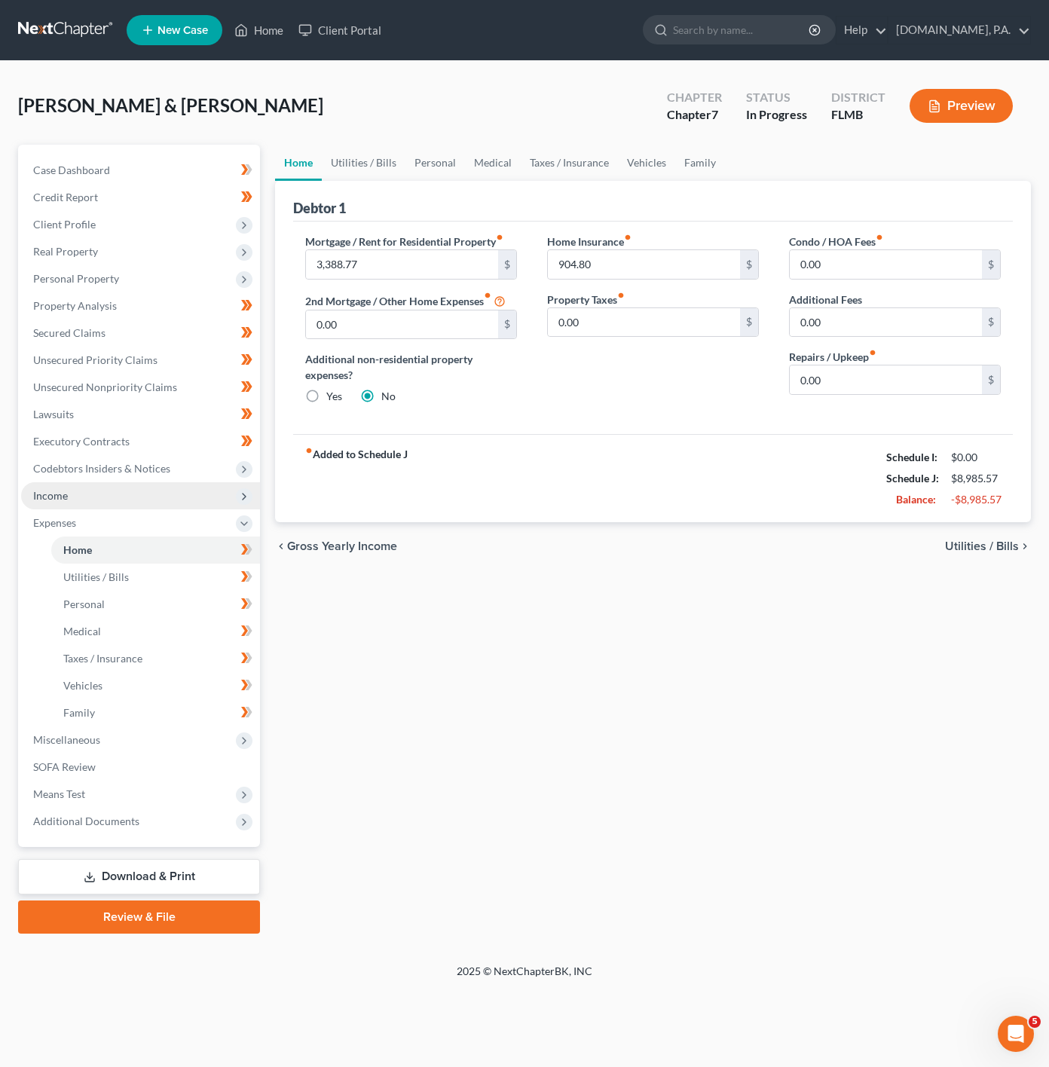
click at [201, 491] on span "Income" at bounding box center [140, 495] width 239 height 27
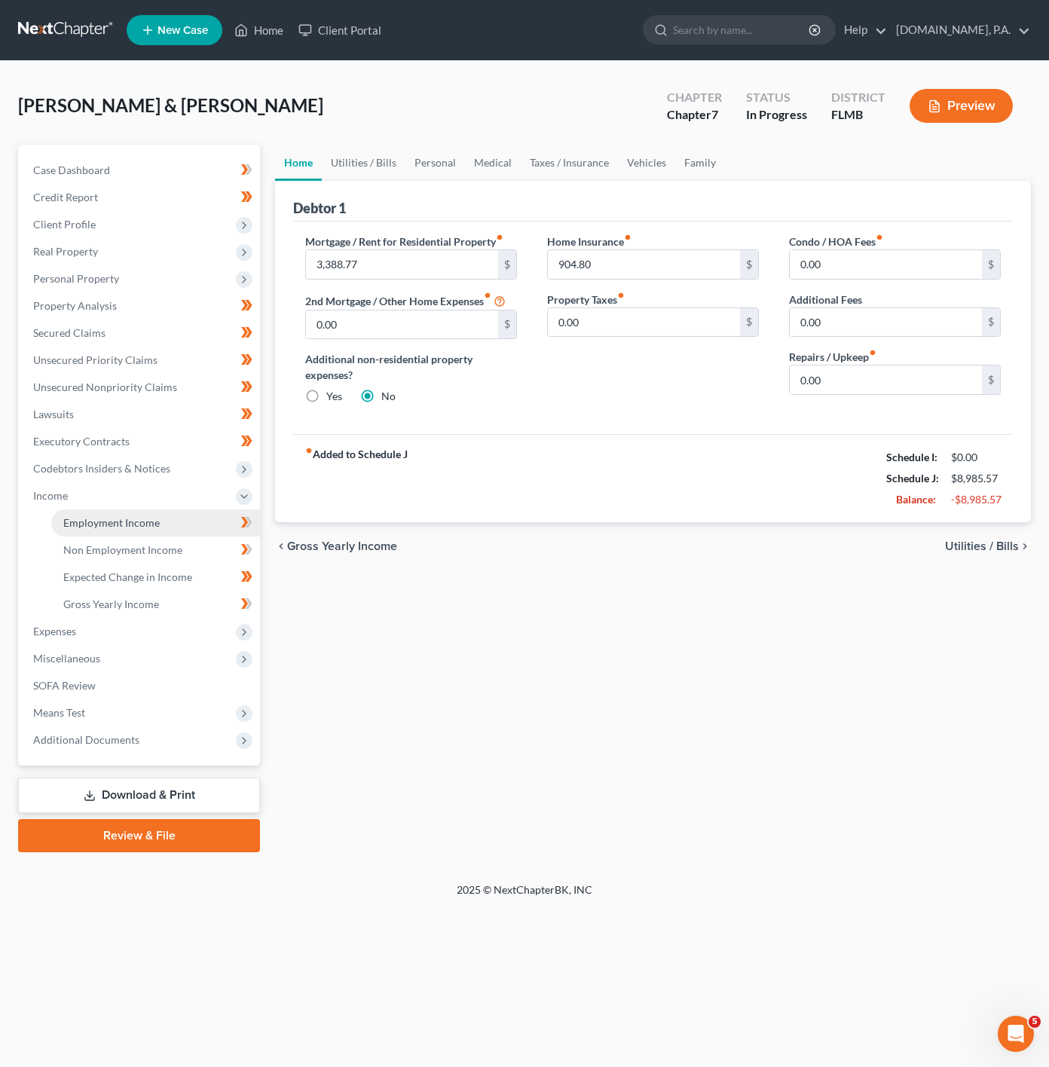
click at [145, 521] on span "Employment Income" at bounding box center [111, 522] width 96 height 13
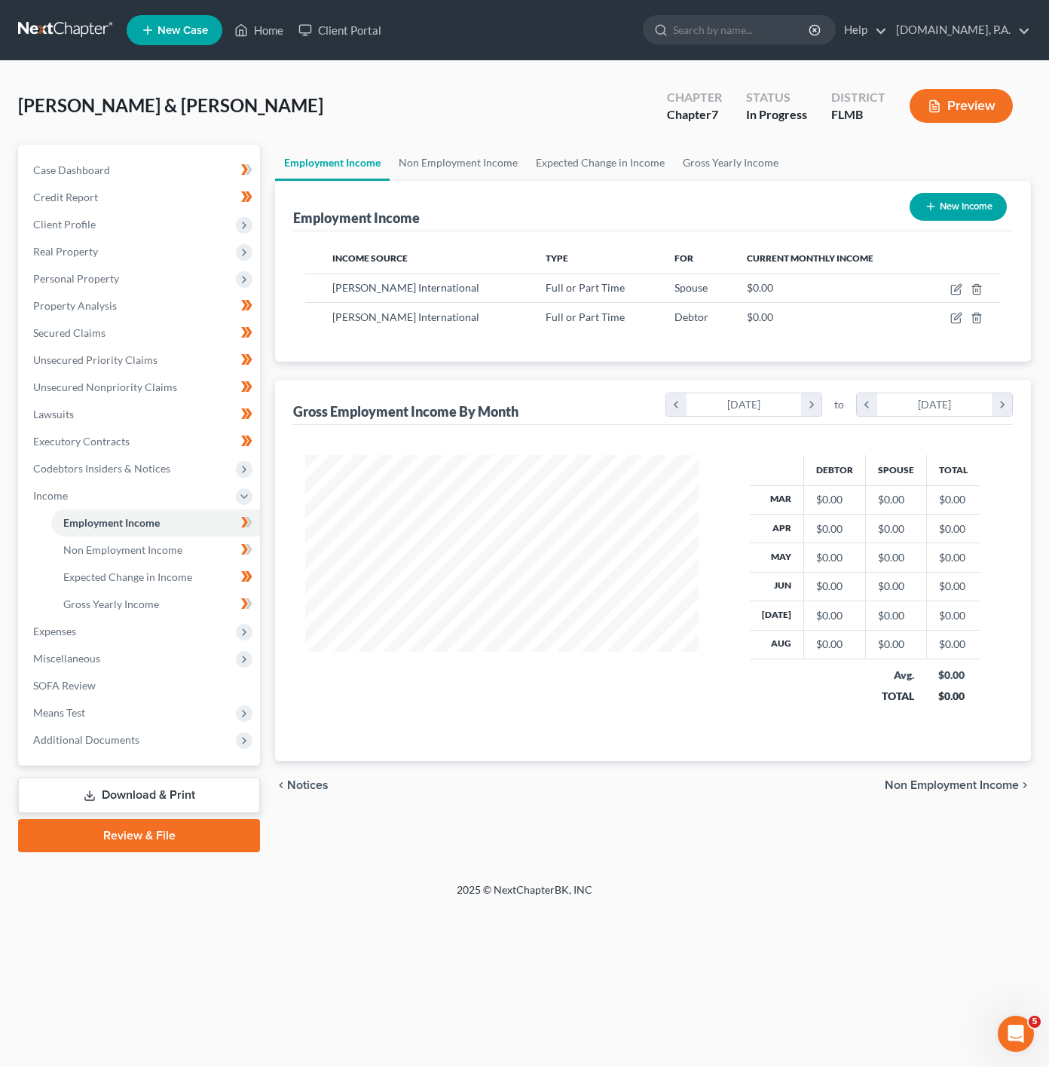
scroll to position [272, 423]
click at [184, 220] on span "Client Profile" at bounding box center [140, 224] width 239 height 27
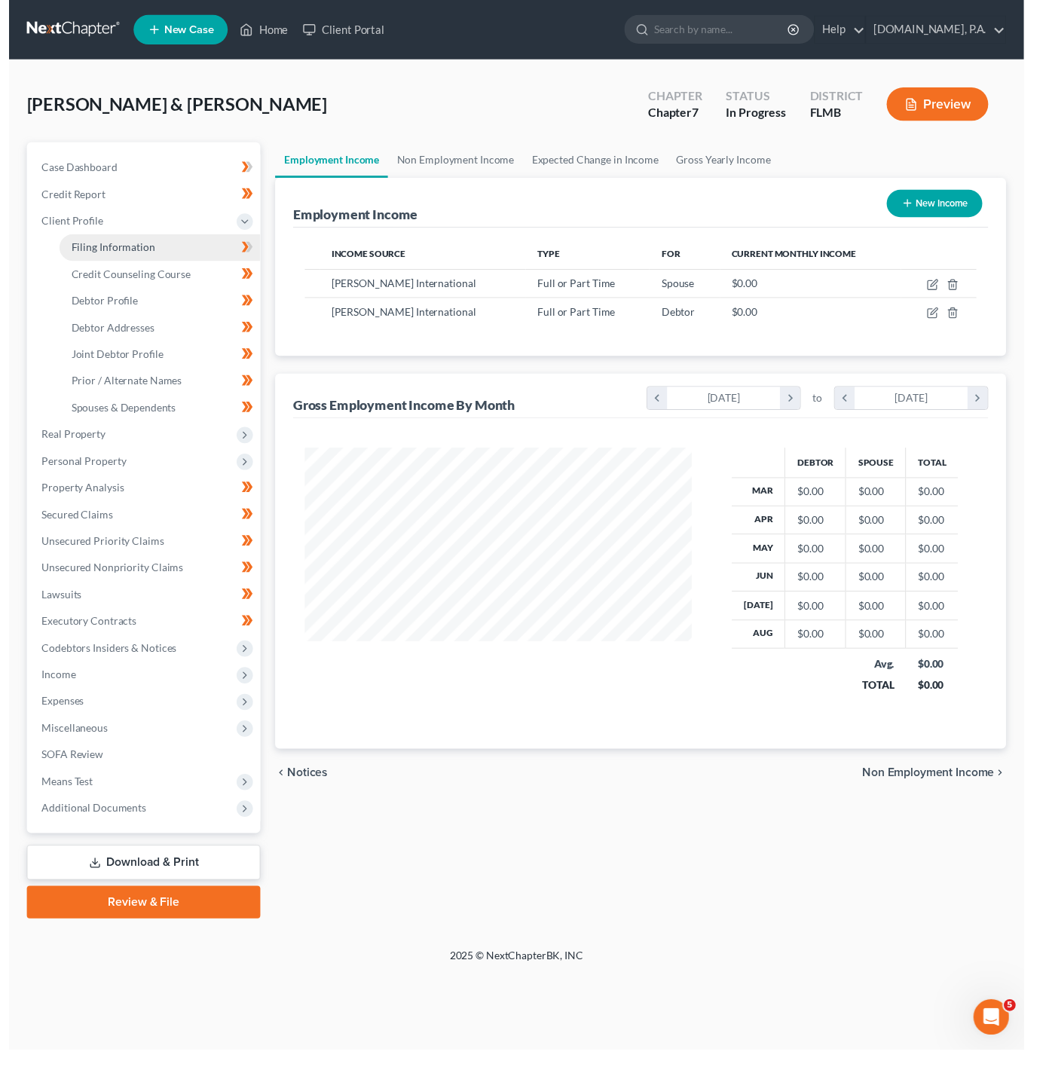
scroll to position [753428, 753277]
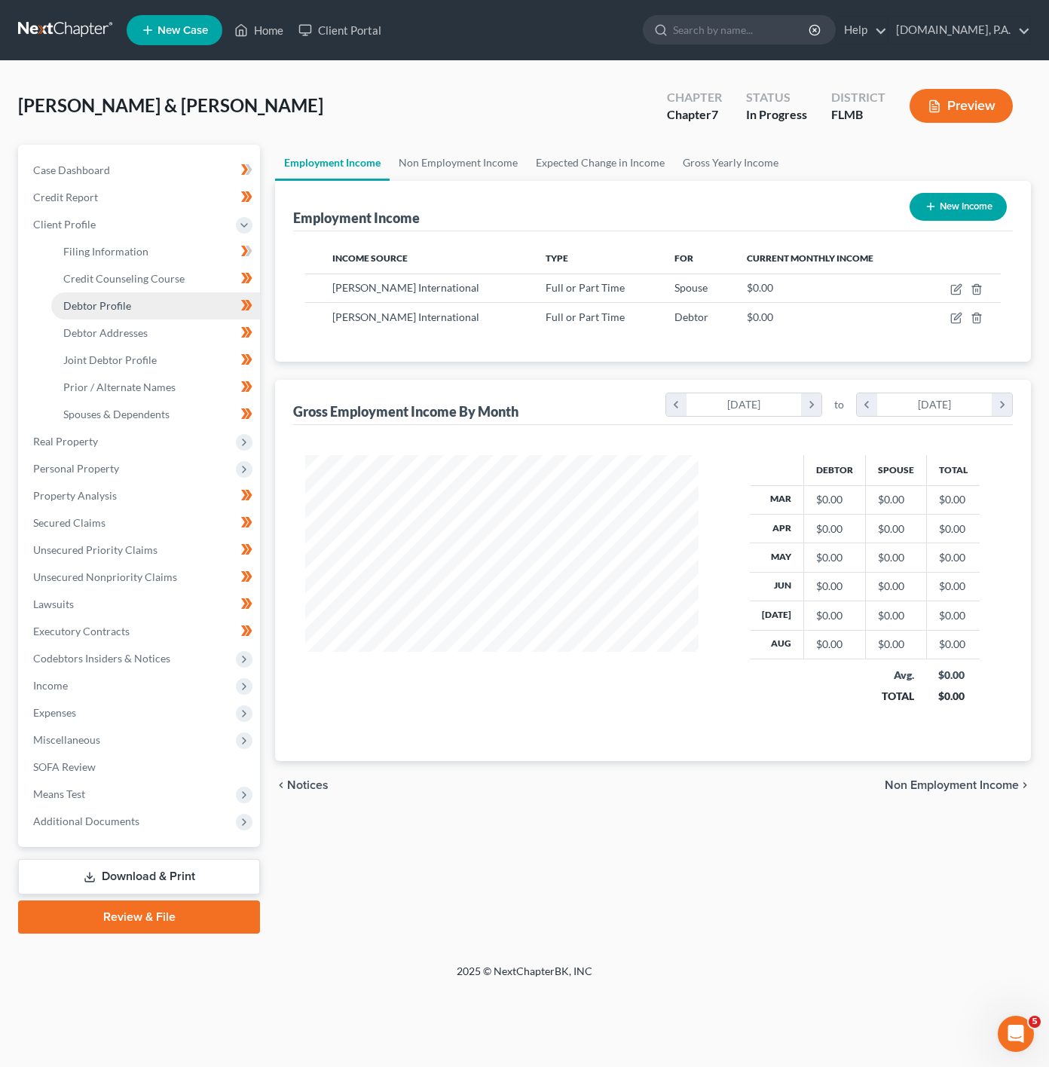
click at [150, 303] on link "Debtor Profile" at bounding box center [155, 305] width 209 height 27
select select "1"
select select "4"
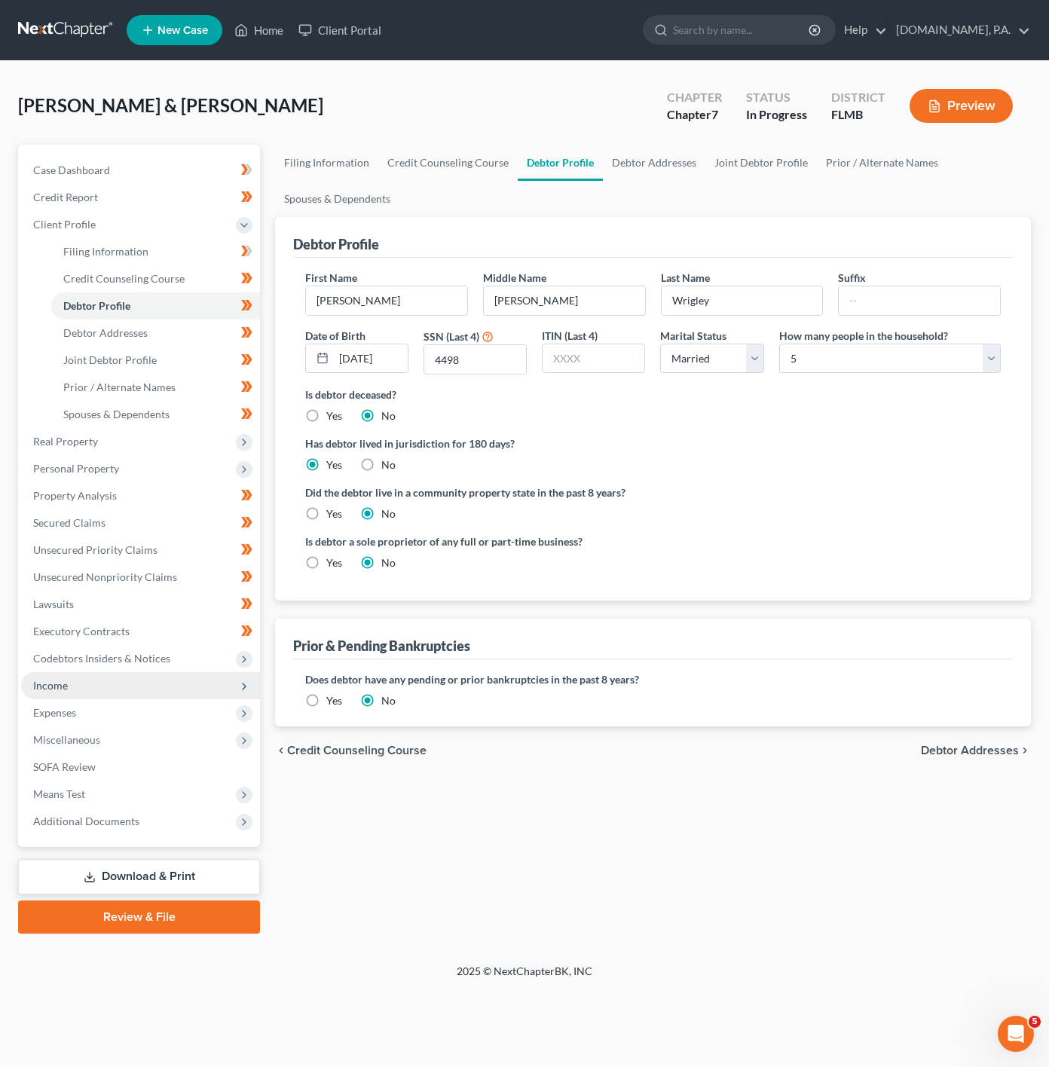
click at [155, 675] on span "Income" at bounding box center [140, 685] width 239 height 27
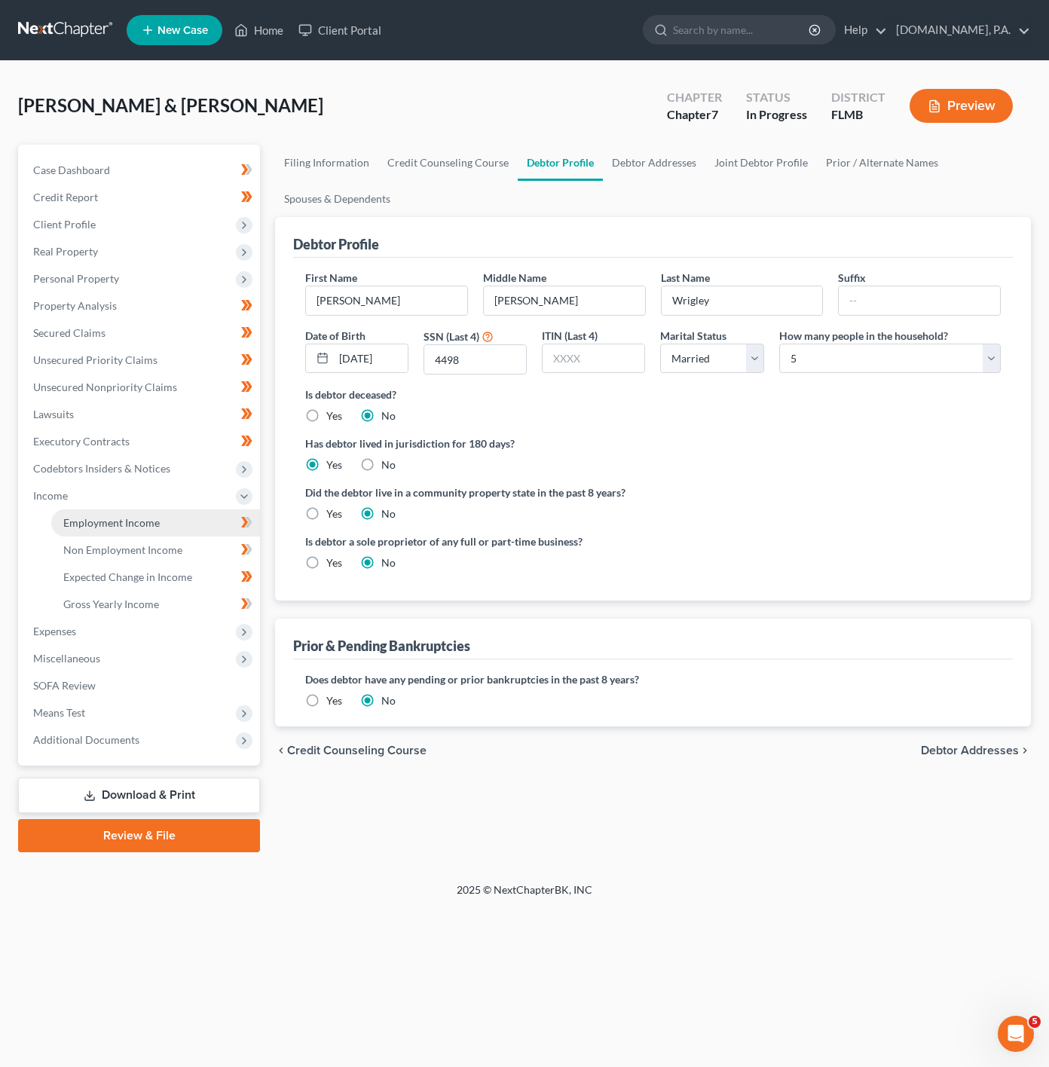
click at [176, 525] on link "Employment Income" at bounding box center [155, 523] width 209 height 27
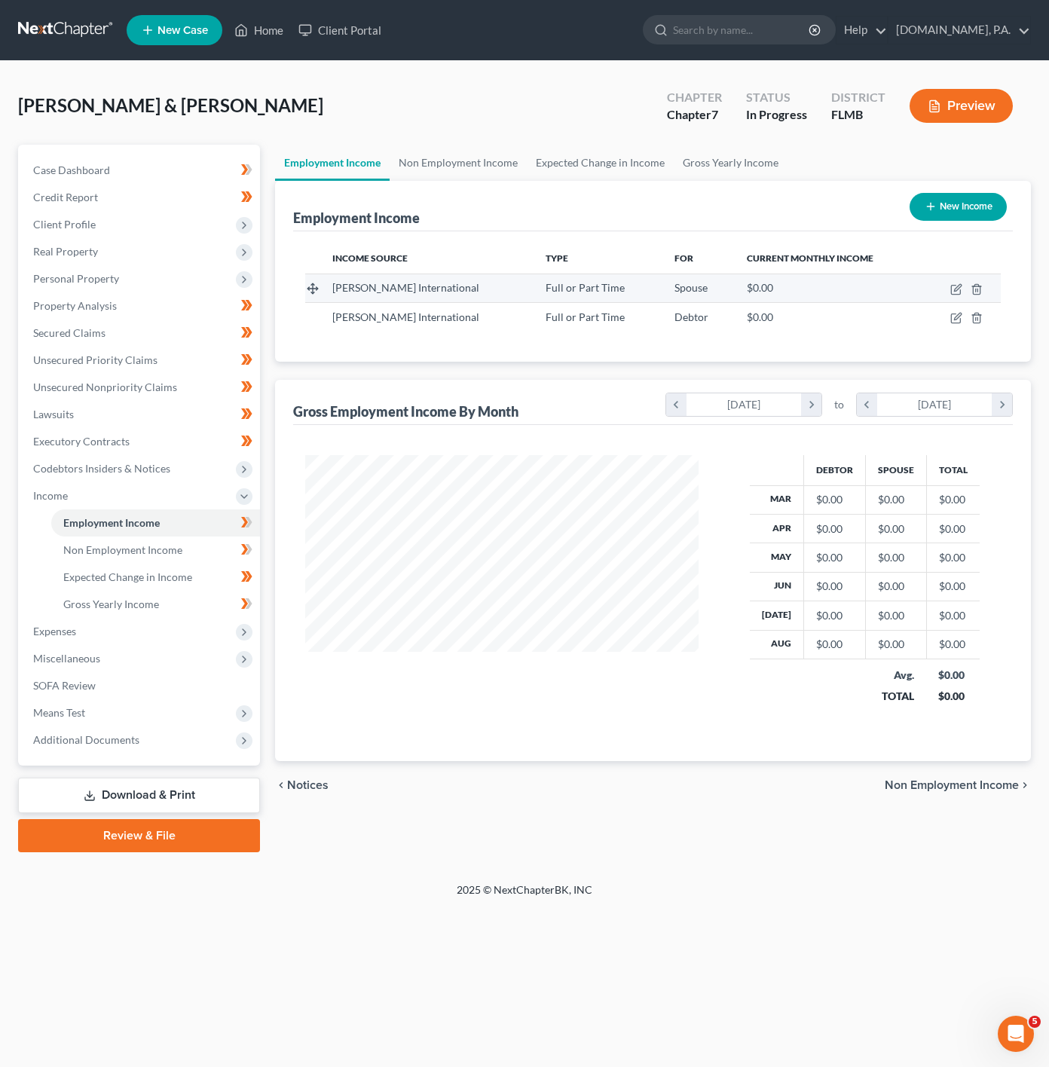
scroll to position [272, 423]
click at [957, 287] on icon "button" at bounding box center [956, 289] width 12 height 12
select select "0"
select select "9"
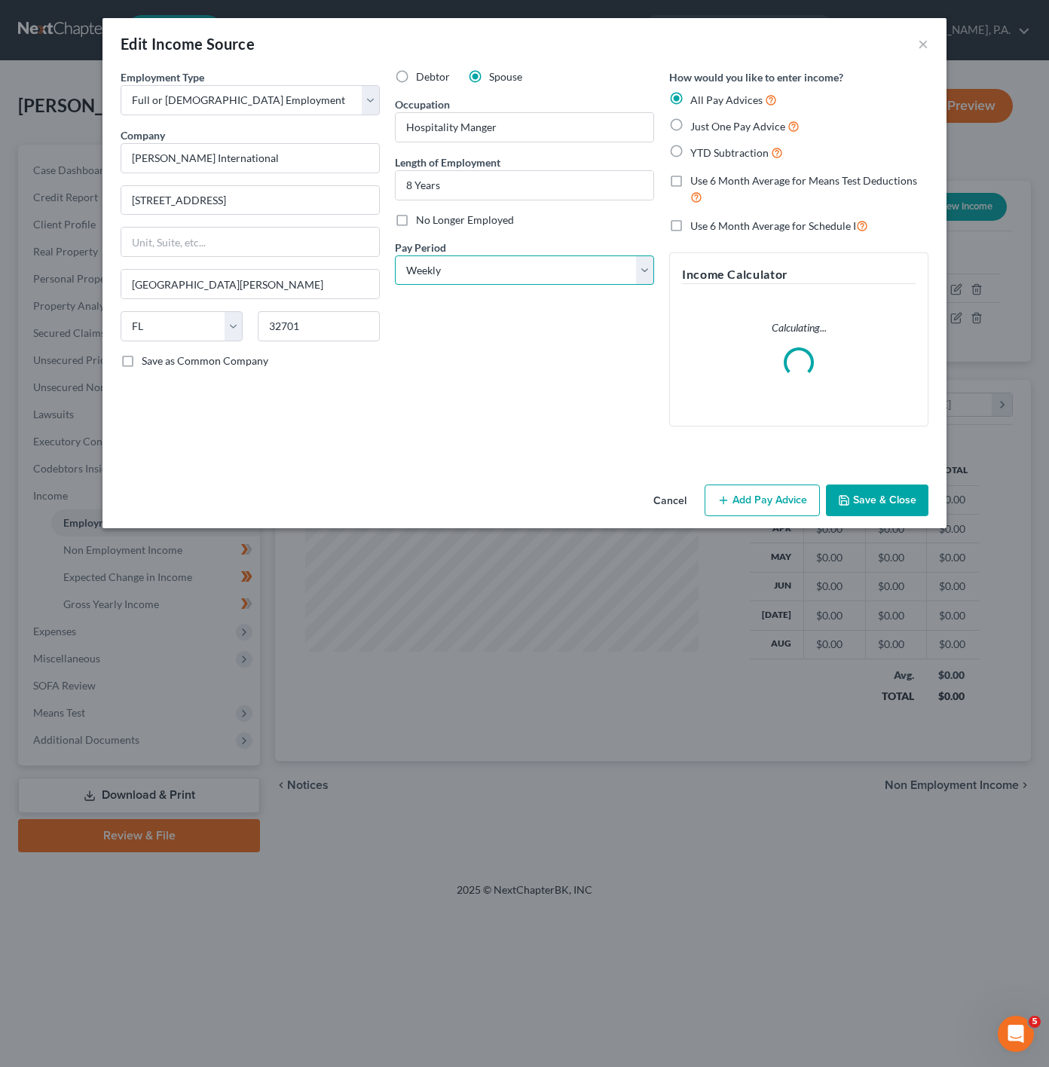
click at [539, 263] on select "Select Monthly Twice Monthly Every Other Week Weekly" at bounding box center [524, 271] width 259 height 30
select select "0"
click at [395, 256] on select "Select Monthly Twice Monthly Every Other Week Weekly" at bounding box center [524, 271] width 259 height 30
click at [690, 121] on label "Just One Pay Advice" at bounding box center [744, 126] width 109 height 17
click at [696, 121] on input "Just One Pay Advice" at bounding box center [701, 123] width 10 height 10
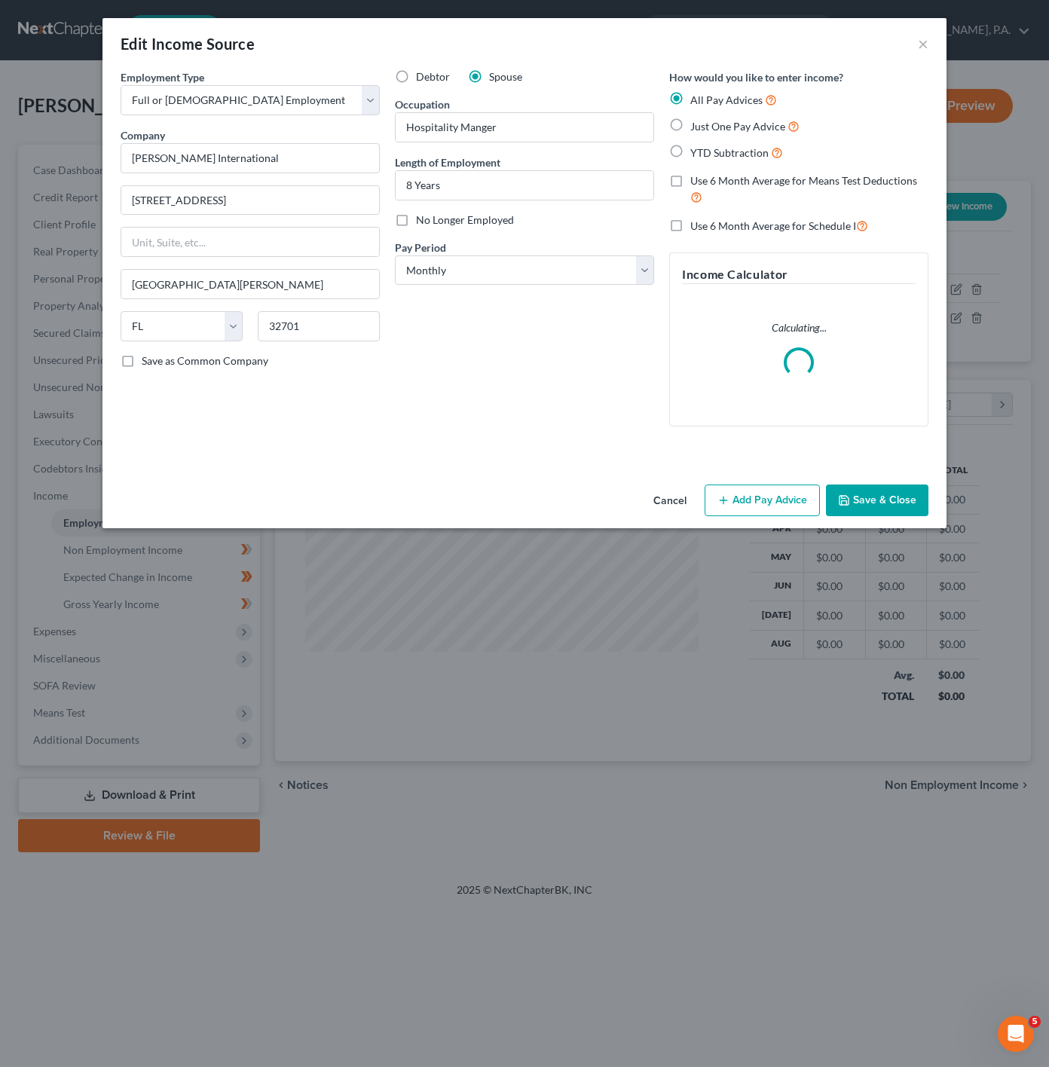
radio input "true"
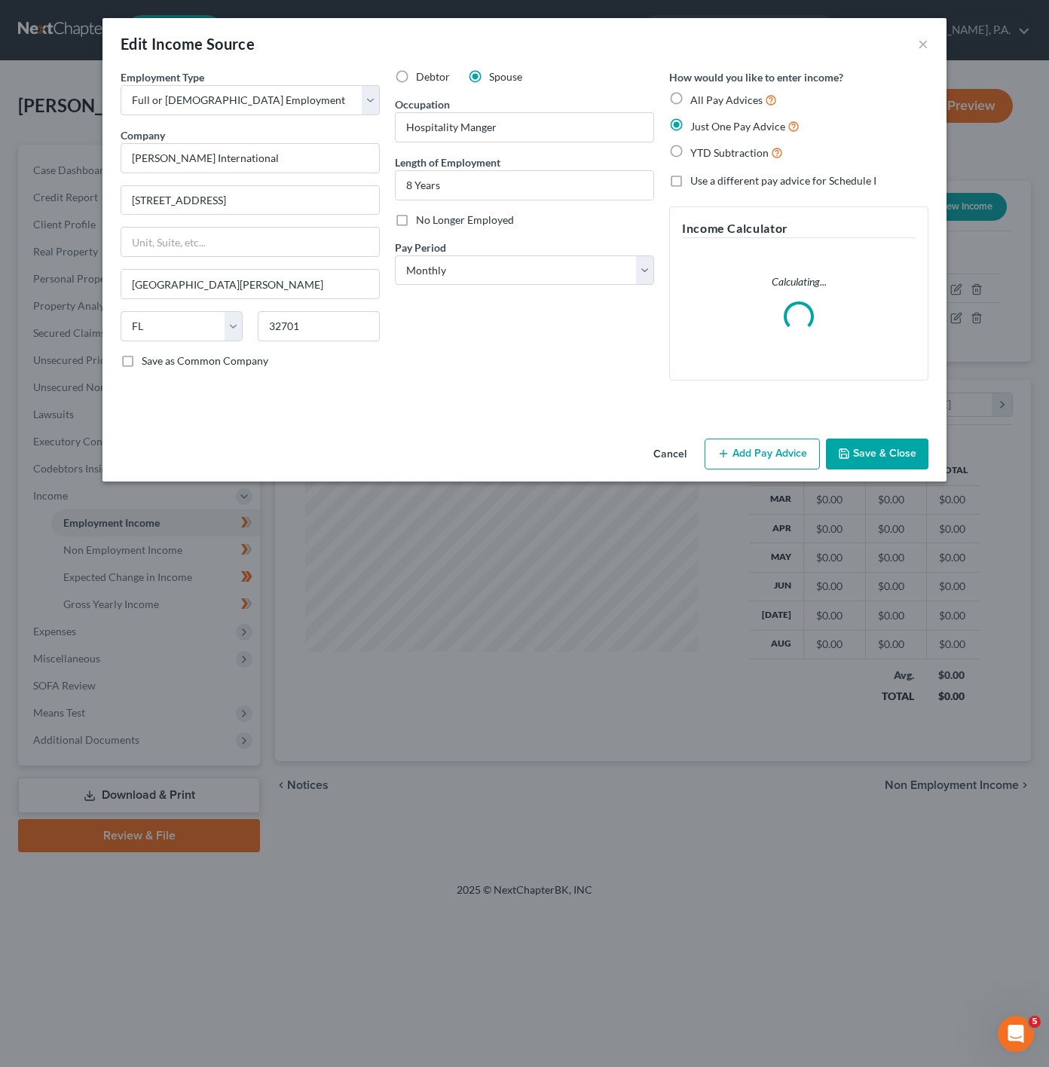
click at [745, 448] on button "Add Pay Advice" at bounding box center [762, 455] width 115 height 32
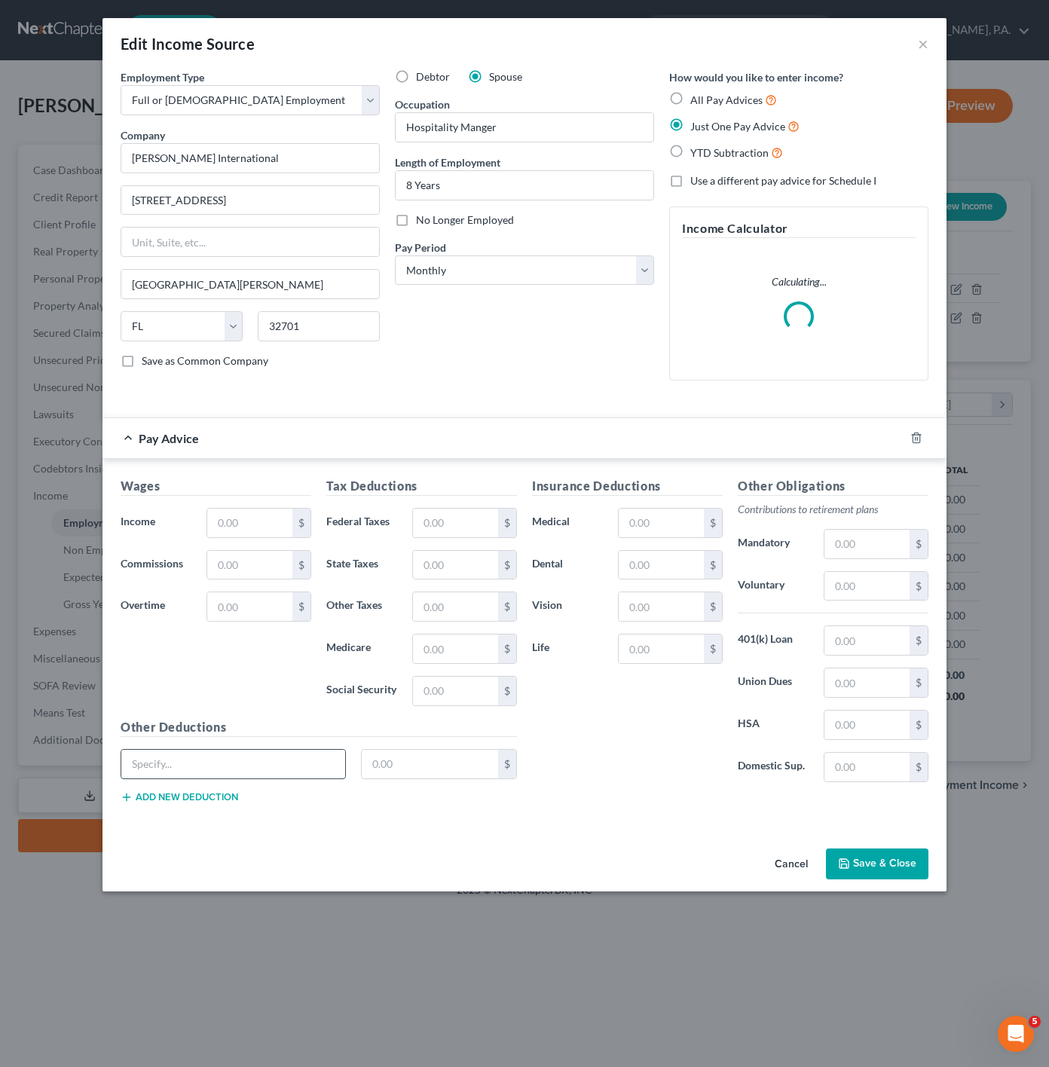
drag, startPoint x: 219, startPoint y: 767, endPoint x: 283, endPoint y: 760, distance: 63.8
click at [219, 767] on input "text" at bounding box center [233, 764] width 224 height 29
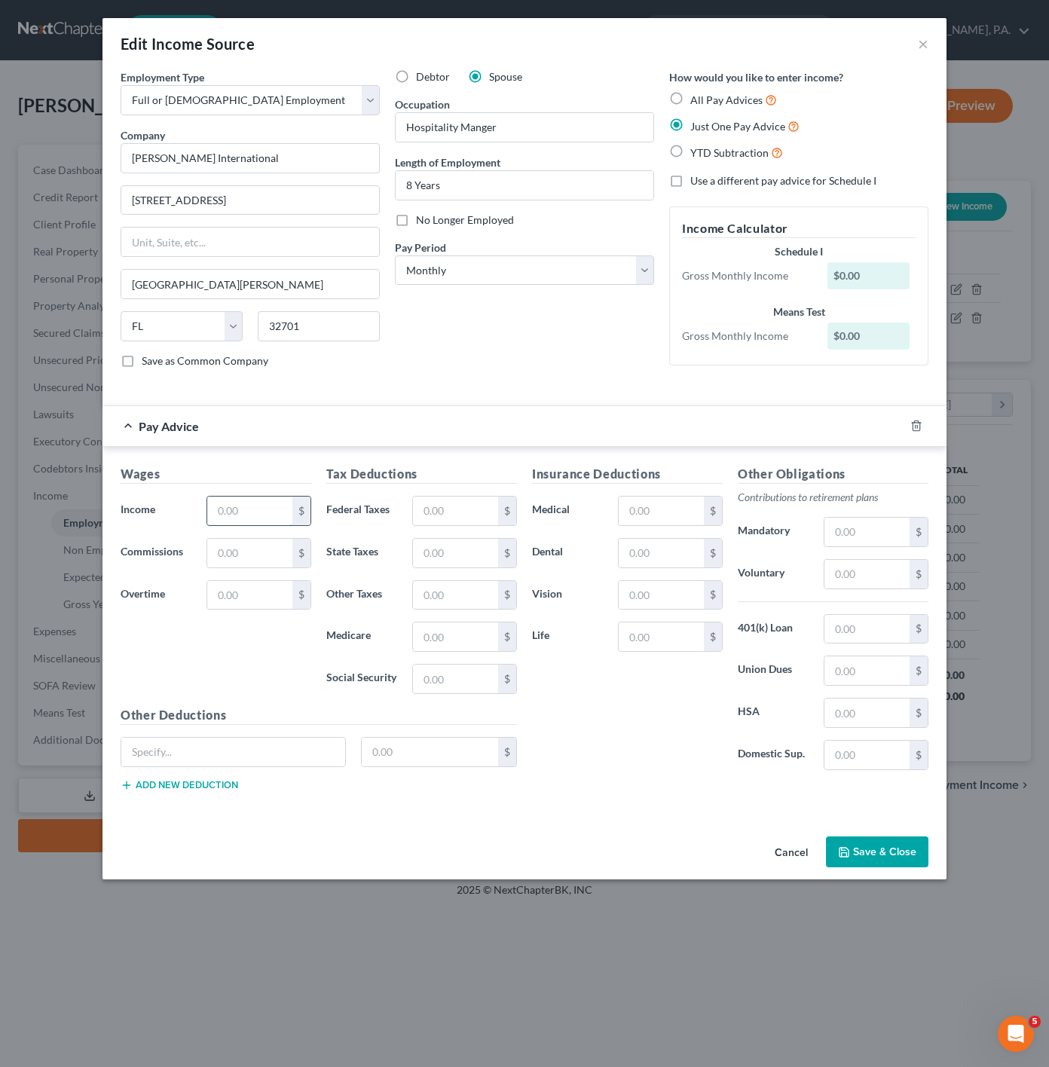
click at [244, 512] on input "text" at bounding box center [249, 511] width 85 height 29
paste input "$2,957.58"
type input "2,957.58"
click at [439, 491] on div "Tax Deductions Federal Taxes $ State Taxes $ Other Taxes $ Medicare $ Social Se…" at bounding box center [422, 585] width 206 height 241
click at [432, 505] on input "text" at bounding box center [455, 511] width 85 height 29
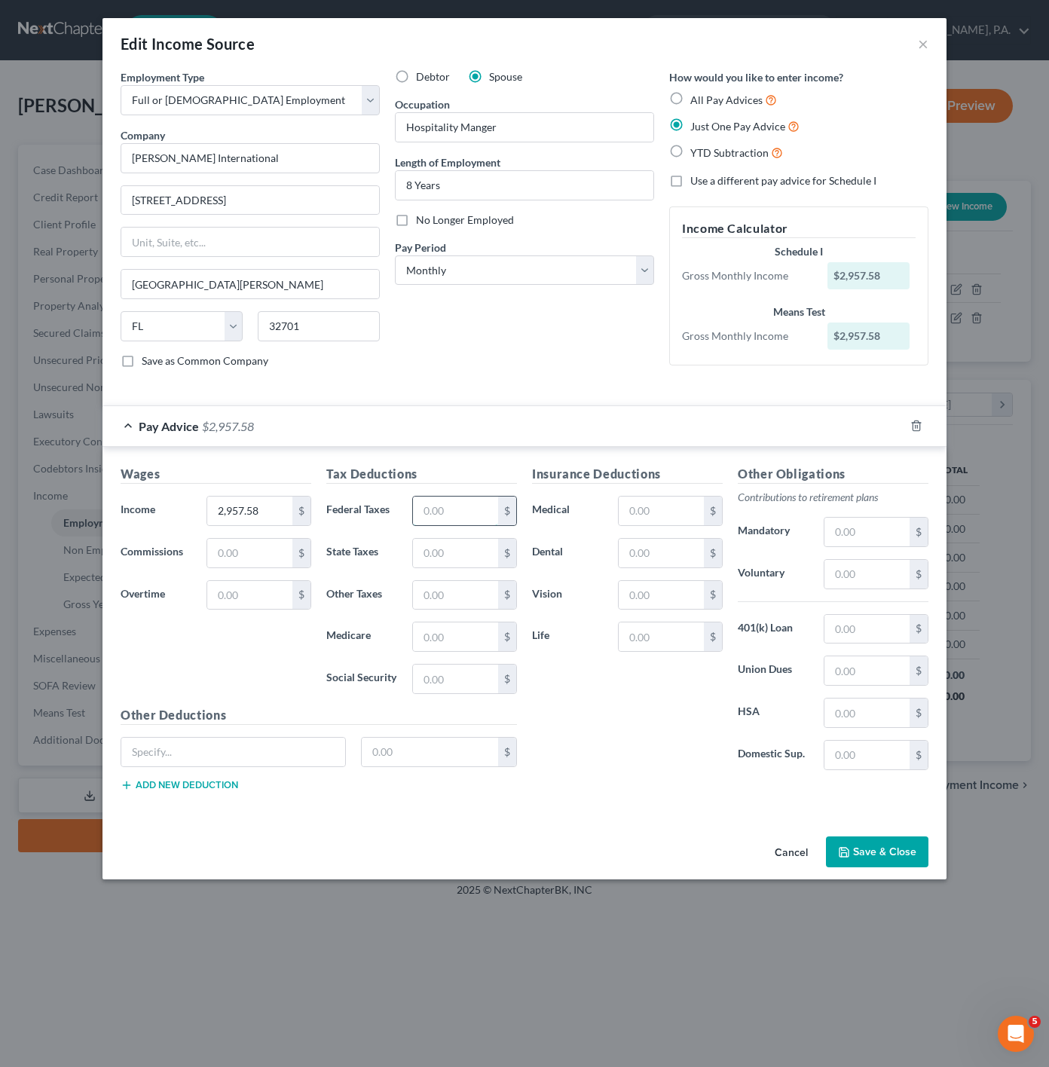
paste input "$207.41"
type input "207.41"
drag, startPoint x: 461, startPoint y: 652, endPoint x: 473, endPoint y: 652, distance: 11.3
click at [461, 651] on input "text" at bounding box center [455, 637] width 85 height 29
paste input "$42.88"
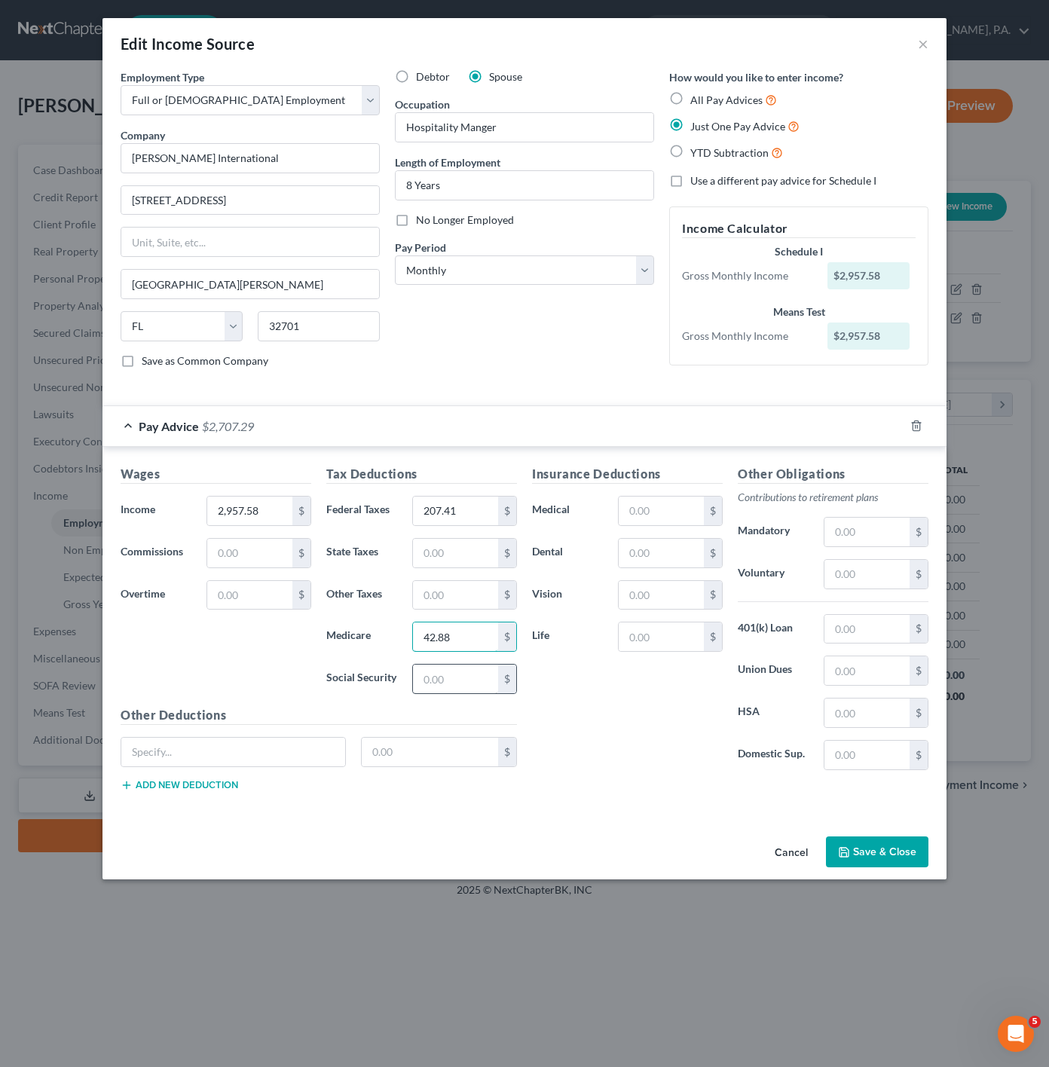
type input "42.88"
click at [448, 681] on input "text" at bounding box center [455, 679] width 85 height 29
click at [469, 690] on input "text" at bounding box center [455, 679] width 85 height 29
paste input "$183.37"
type input "183.37"
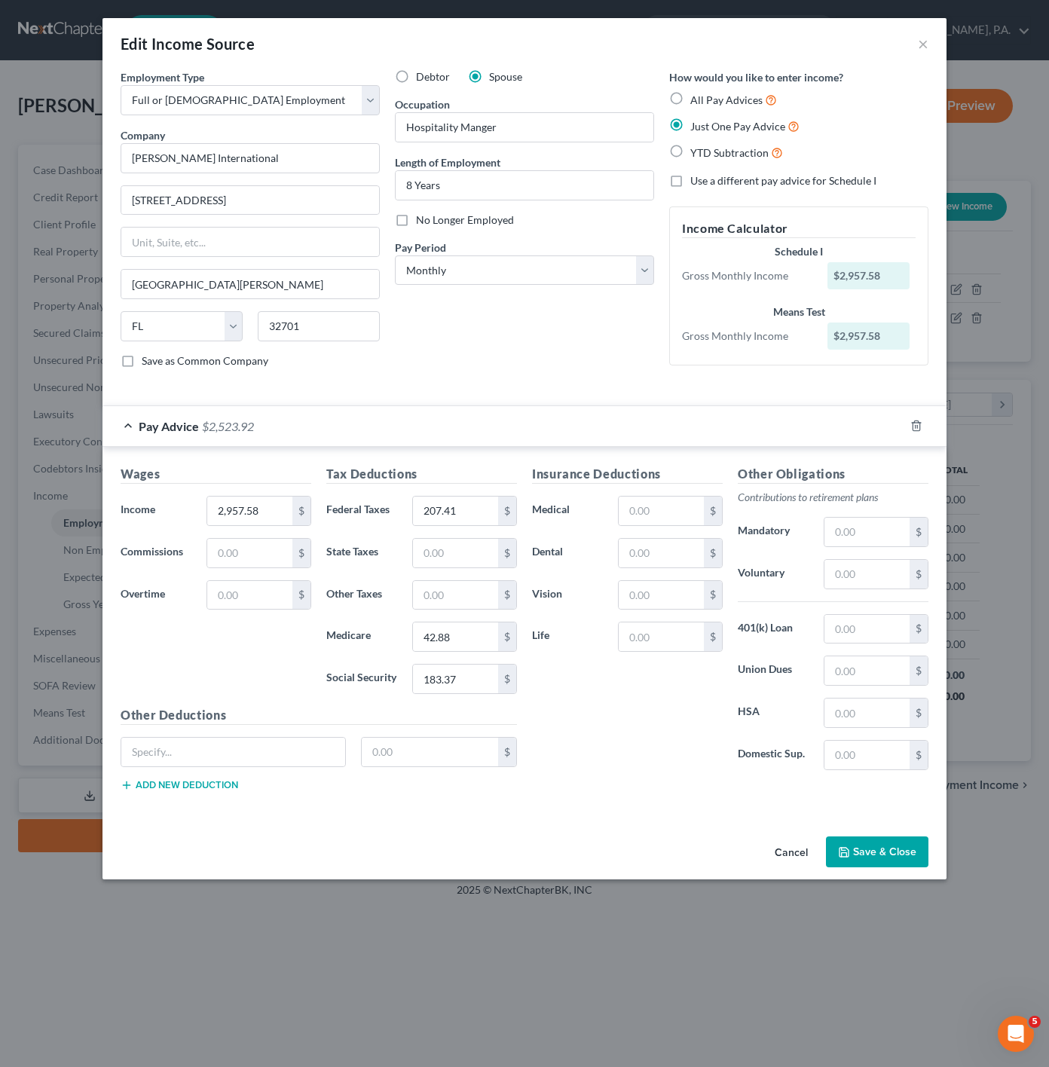
click at [629, 745] on div "Insurance Deductions Medical $ Dental $ Vision $ Life $" at bounding box center [628, 623] width 206 height 317
click at [860, 850] on button "Save & Close" at bounding box center [877, 853] width 103 height 32
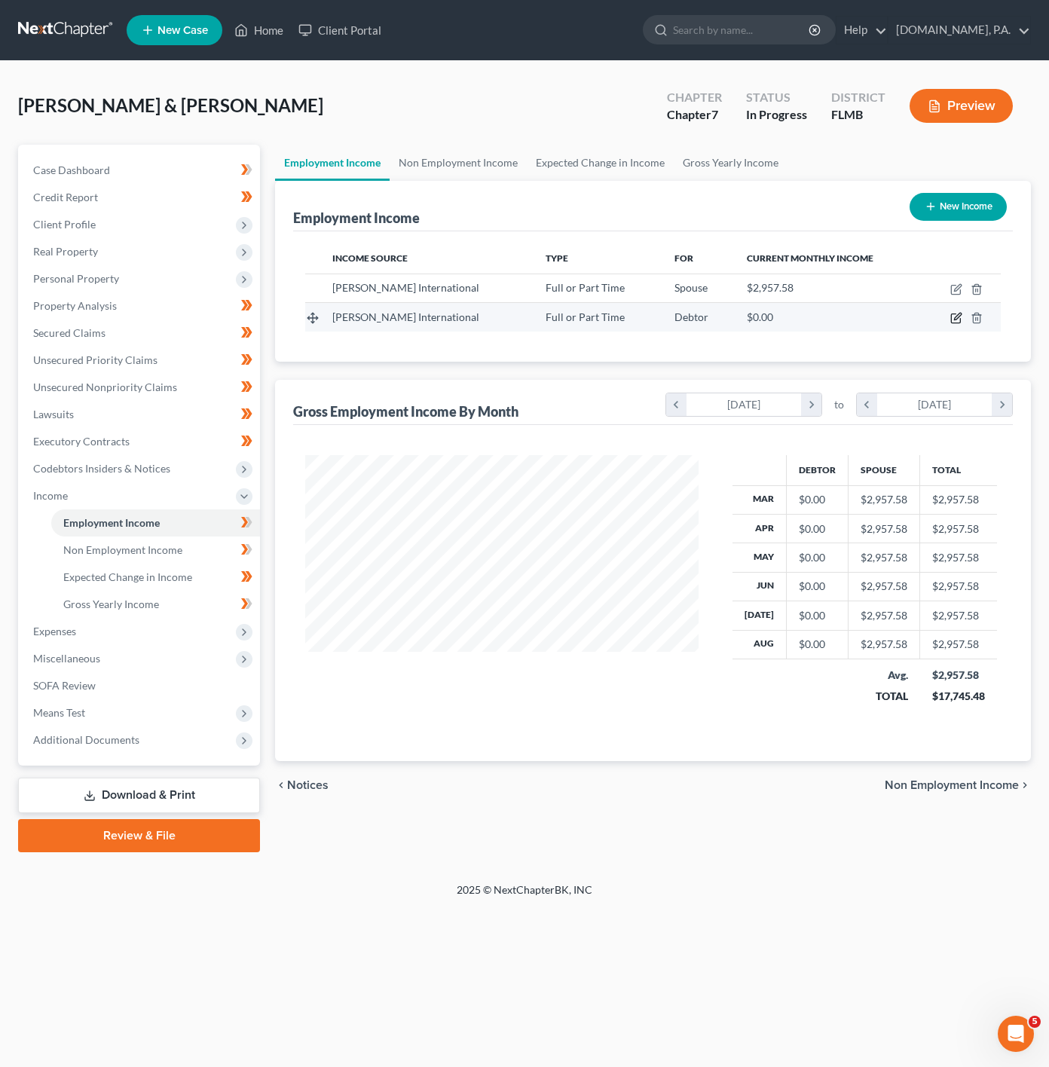
click at [953, 321] on icon "button" at bounding box center [956, 318] width 12 height 12
select select "0"
select select "9"
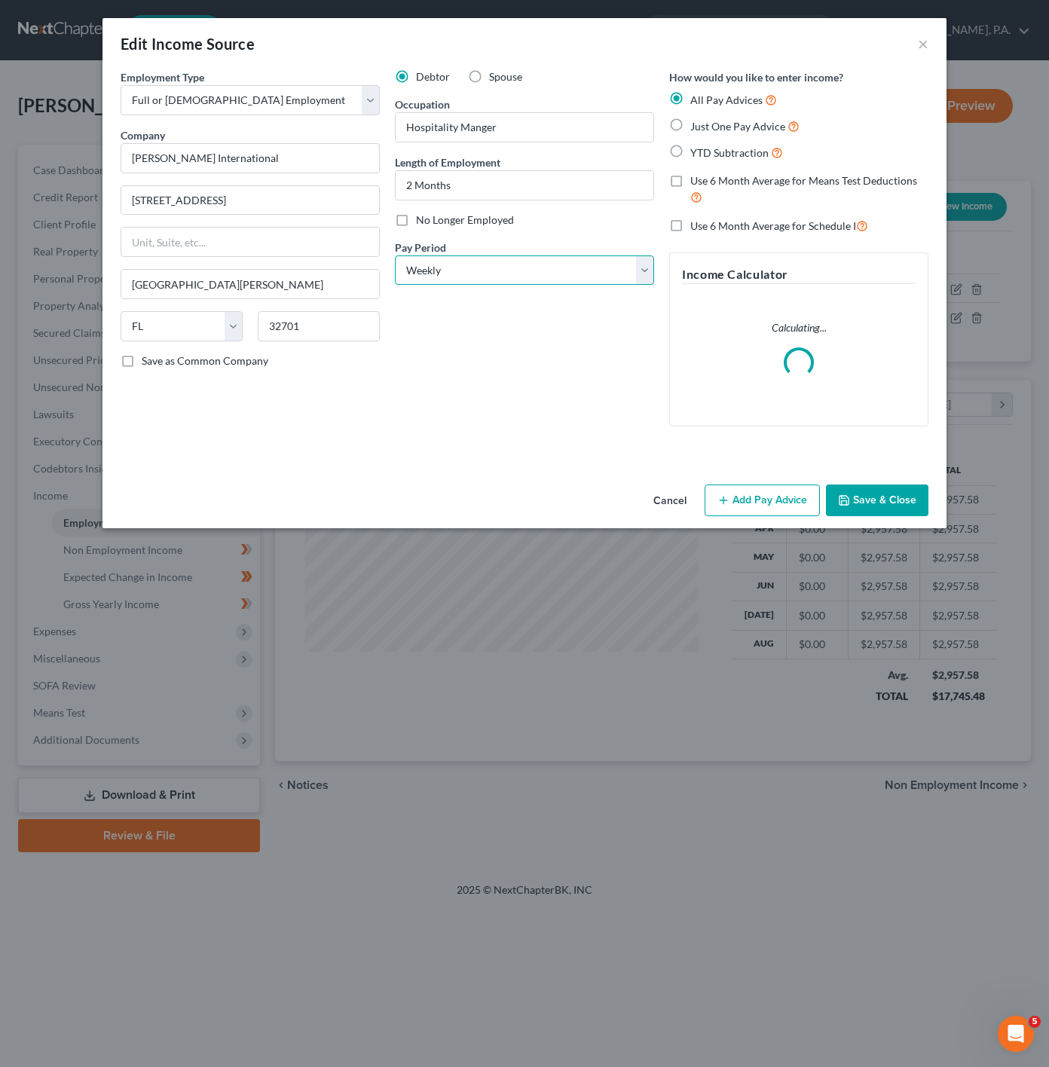
click at [460, 276] on select "Select Monthly Twice Monthly Every Other Week Weekly" at bounding box center [524, 271] width 259 height 30
select select "0"
click at [395, 256] on select "Select Monthly Twice Monthly Every Other Week Weekly" at bounding box center [524, 271] width 259 height 30
click at [688, 130] on div "Just One Pay Advice" at bounding box center [798, 126] width 259 height 17
click at [690, 127] on label "Just One Pay Advice" at bounding box center [744, 126] width 109 height 17
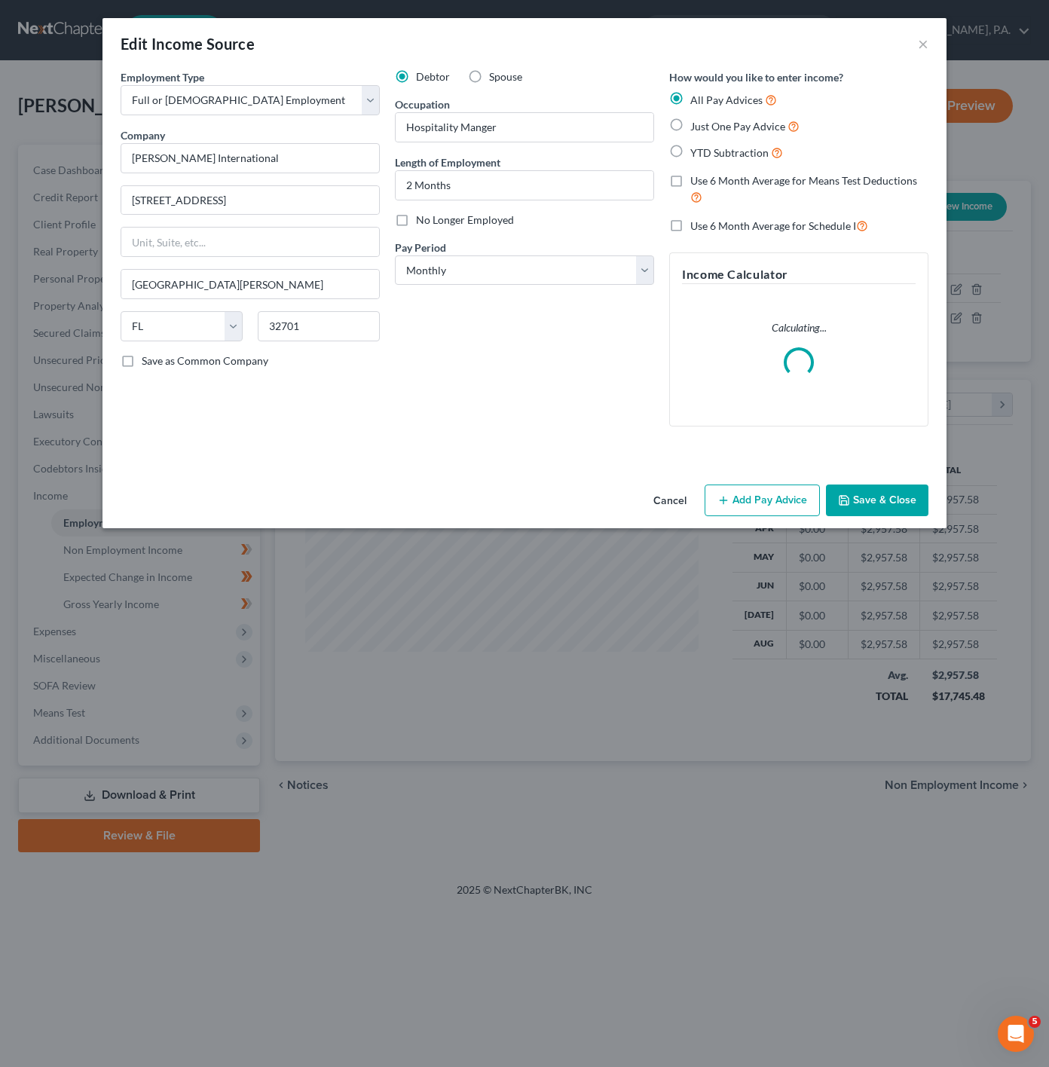
click at [696, 127] on input "Just One Pay Advice" at bounding box center [701, 123] width 10 height 10
radio input "true"
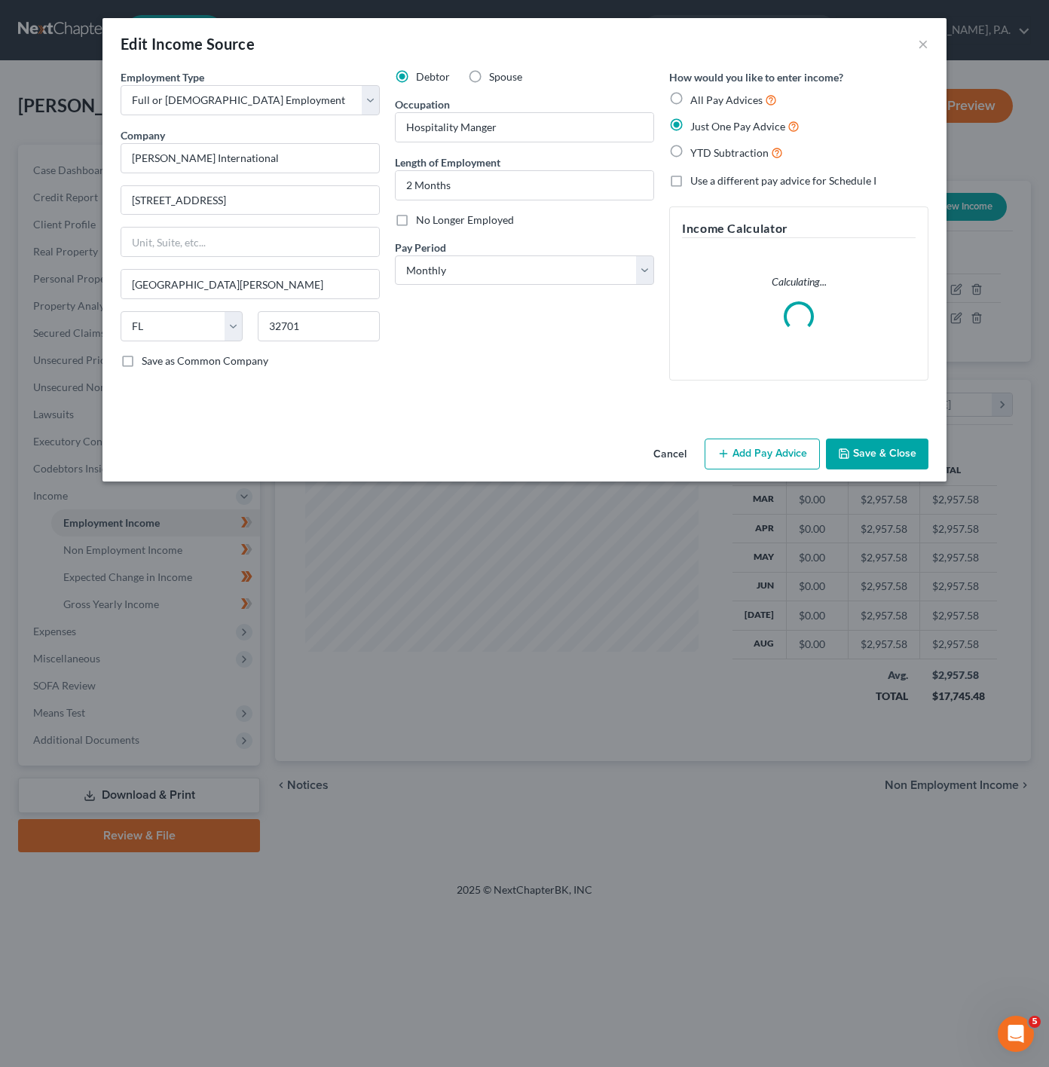
click at [744, 452] on button "Add Pay Advice" at bounding box center [762, 455] width 115 height 32
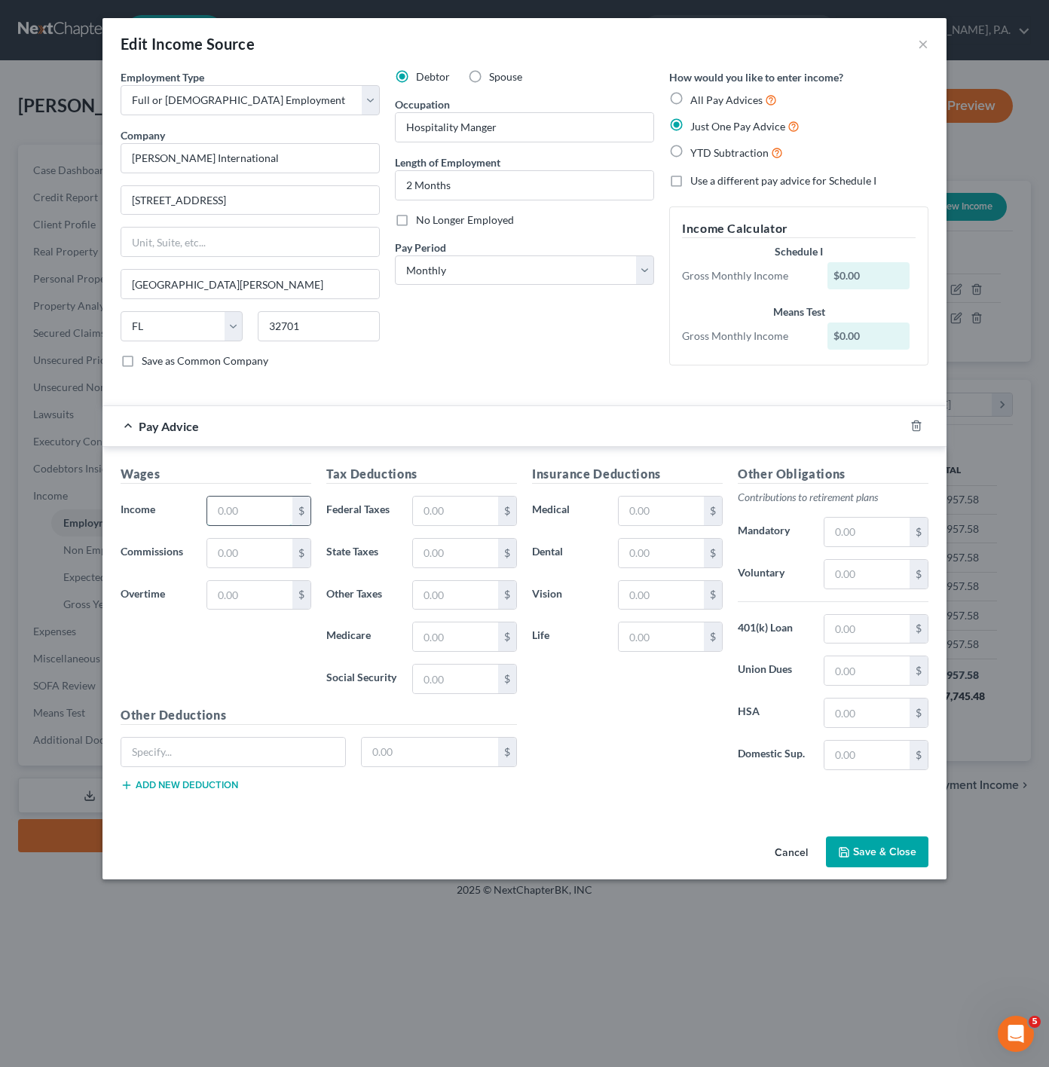
click at [208, 522] on input "text" at bounding box center [249, 511] width 85 height 29
paste input "$913.45"
type input "913.45"
click at [434, 498] on div "Tax Deductions Federal Taxes $ State Taxes $ Other Taxes $ Medicare $ Social Se…" at bounding box center [422, 585] width 206 height 241
click at [435, 511] on input "text" at bounding box center [455, 511] width 85 height 29
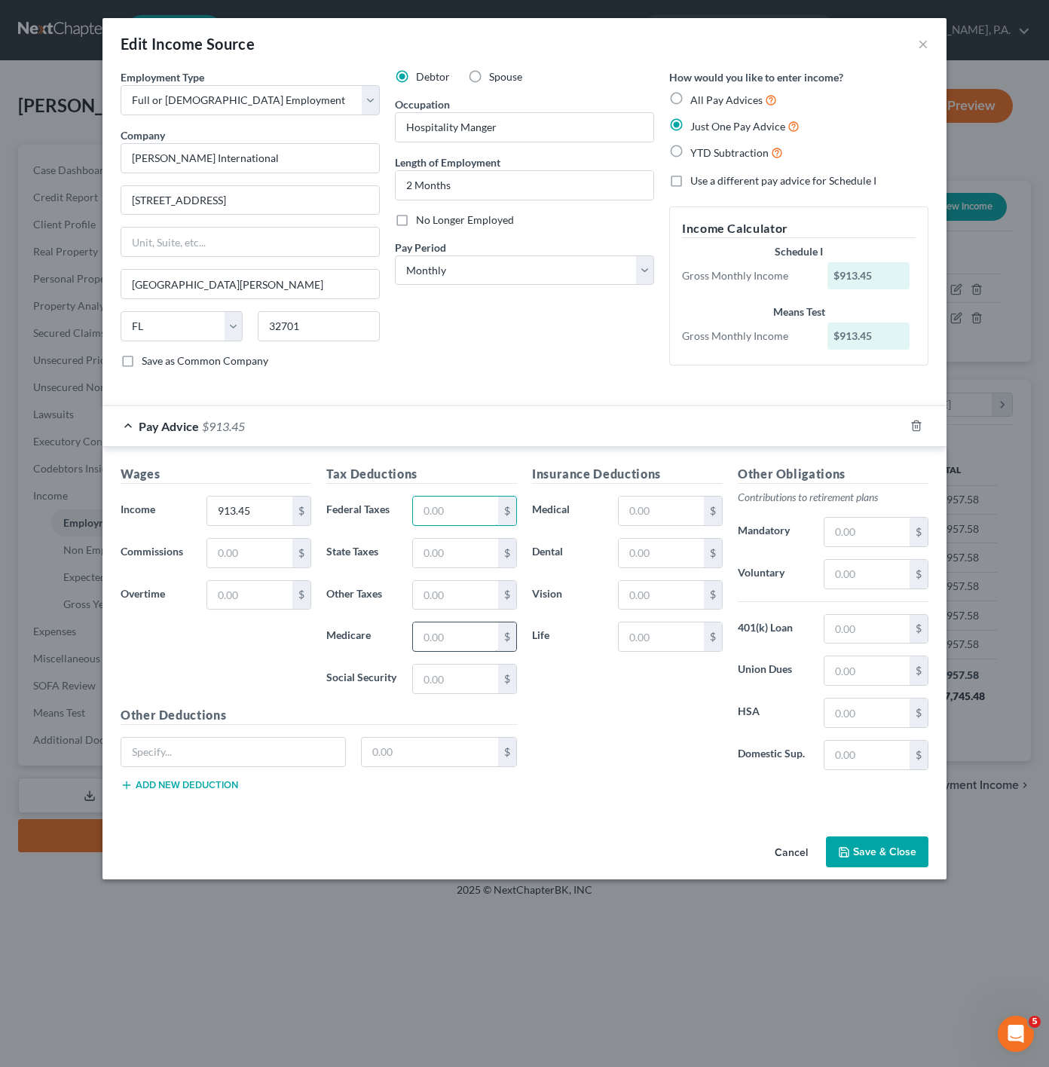
paste input "$45.81"
type input "45.81"
click at [460, 623] on div "Tax Deductions Federal Taxes 45.81 $ State Taxes $ Other Taxes $ Medicare $ Soc…" at bounding box center [422, 585] width 206 height 241
click at [476, 635] on input "text" at bounding box center [455, 637] width 85 height 29
paste input "$13.25"
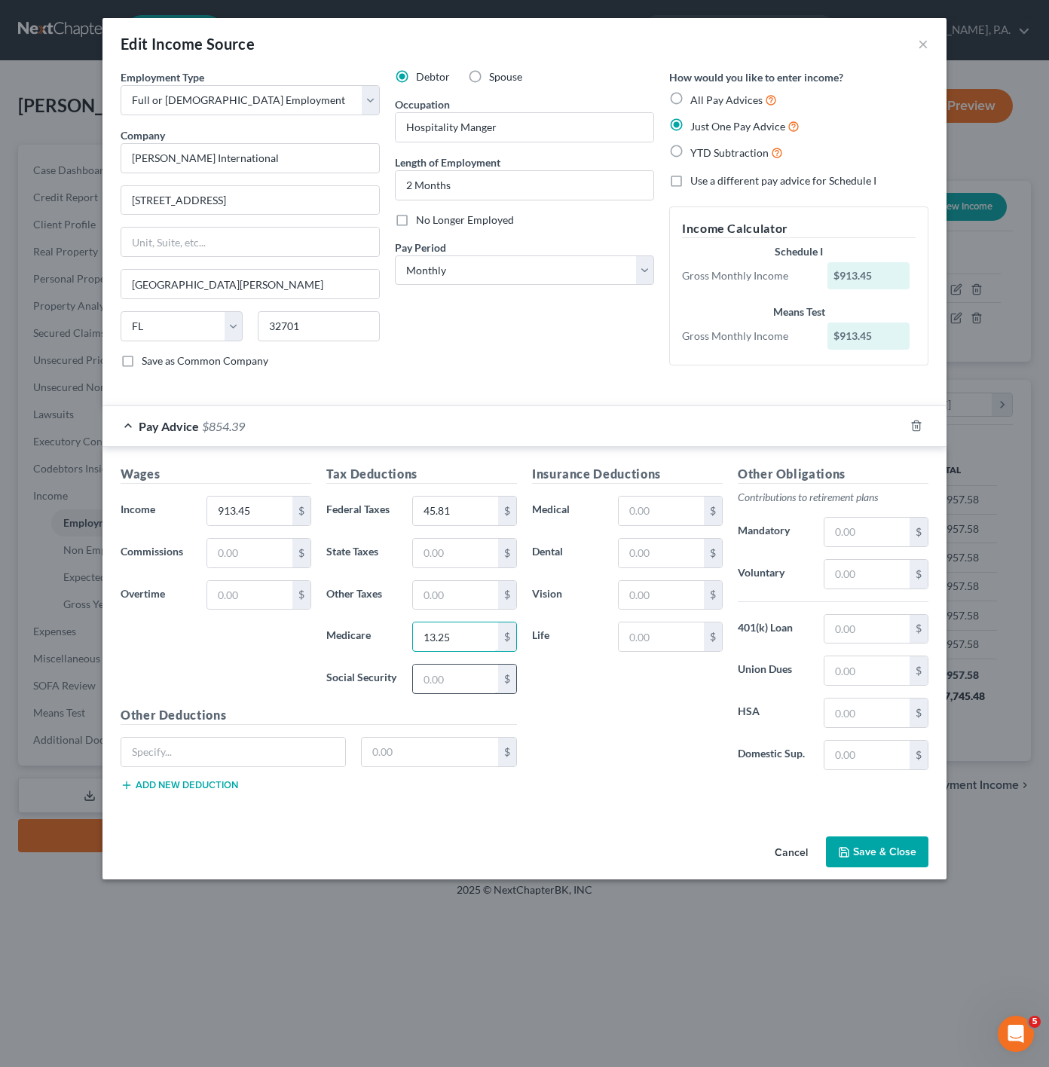
type input "13.25"
drag, startPoint x: 450, startPoint y: 695, endPoint x: 1041, endPoint y: 638, distance: 593.7
click at [453, 693] on input "text" at bounding box center [455, 679] width 85 height 29
click at [482, 690] on input "text" at bounding box center [455, 679] width 85 height 29
paste input "$56.63"
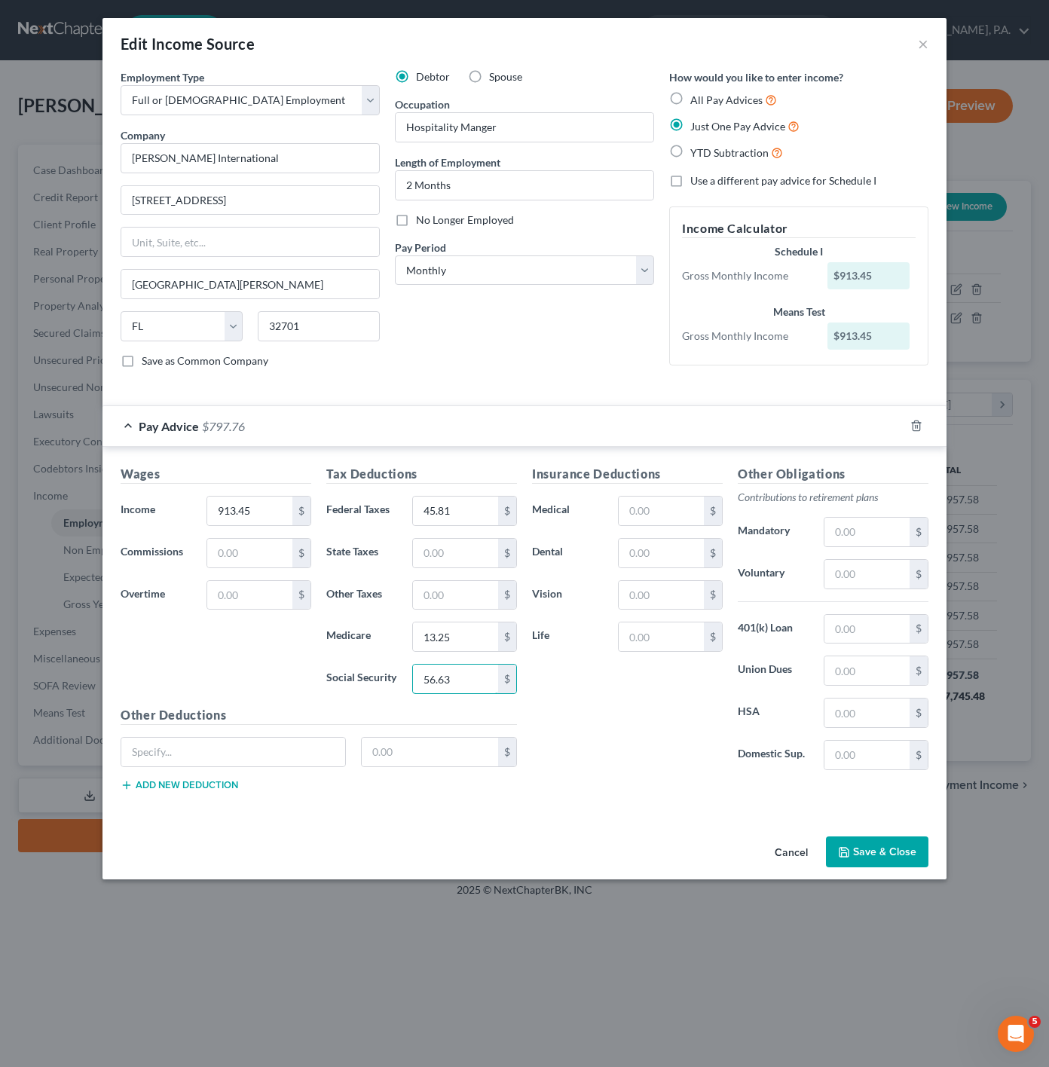
type input "56.63"
click at [718, 724] on div "Insurance Deductions Medical $ Dental $ Vision $ Life $" at bounding box center [628, 623] width 206 height 317
click at [876, 858] on button "Save & Close" at bounding box center [877, 853] width 103 height 32
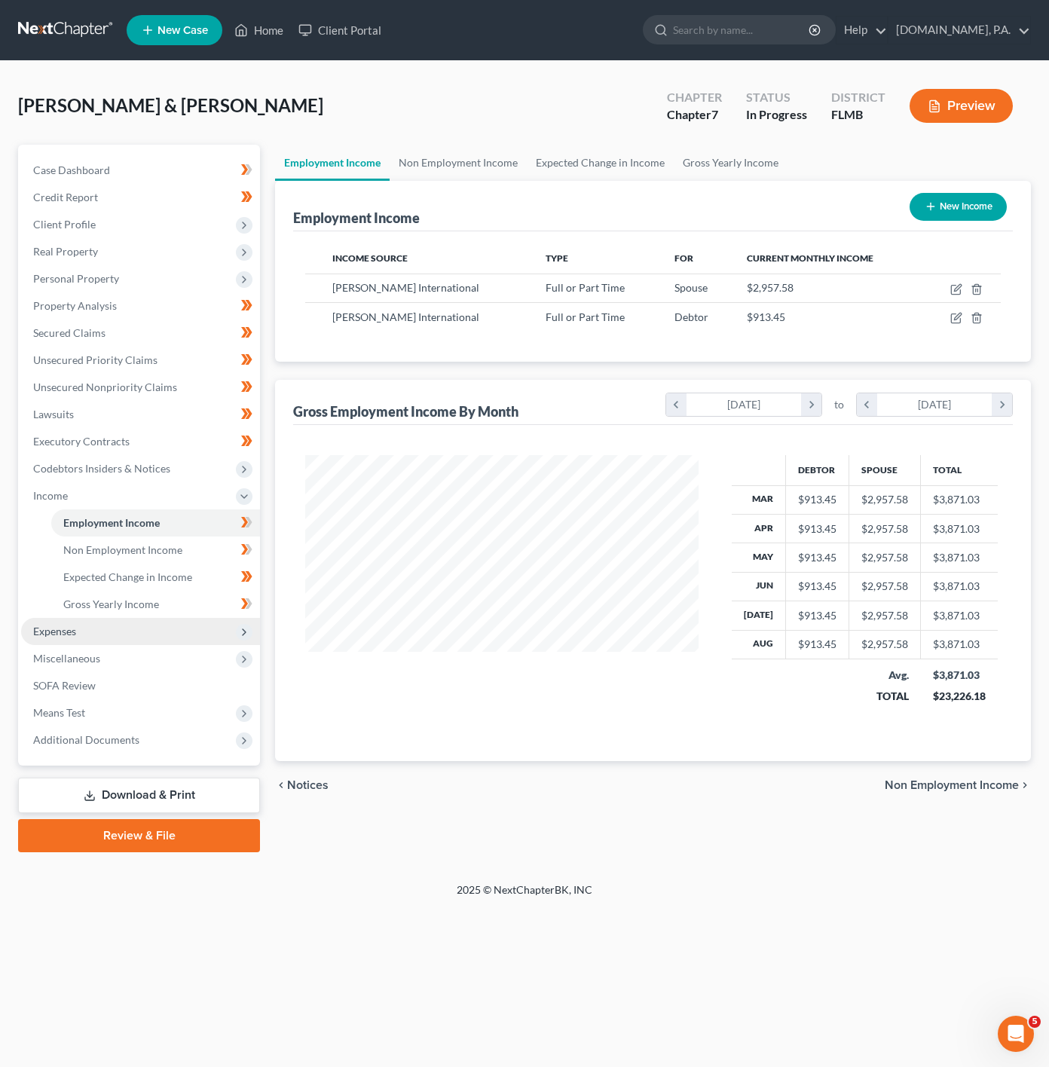
drag, startPoint x: 168, startPoint y: 641, endPoint x: 161, endPoint y: 640, distance: 7.6
click at [168, 641] on span "Expenses" at bounding box center [140, 631] width 239 height 27
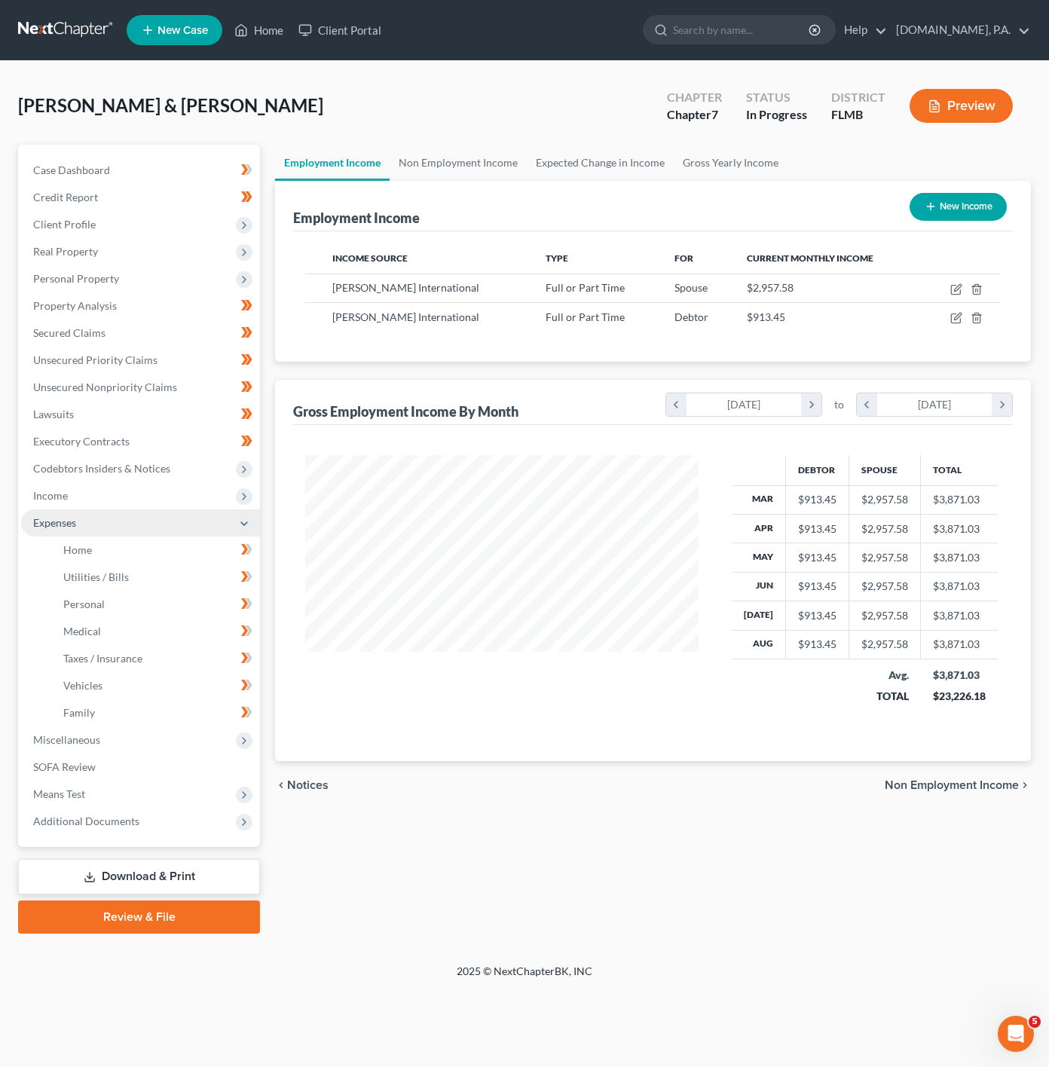
scroll to position [753428, 753277]
click at [166, 632] on link "Medical" at bounding box center [155, 631] width 209 height 27
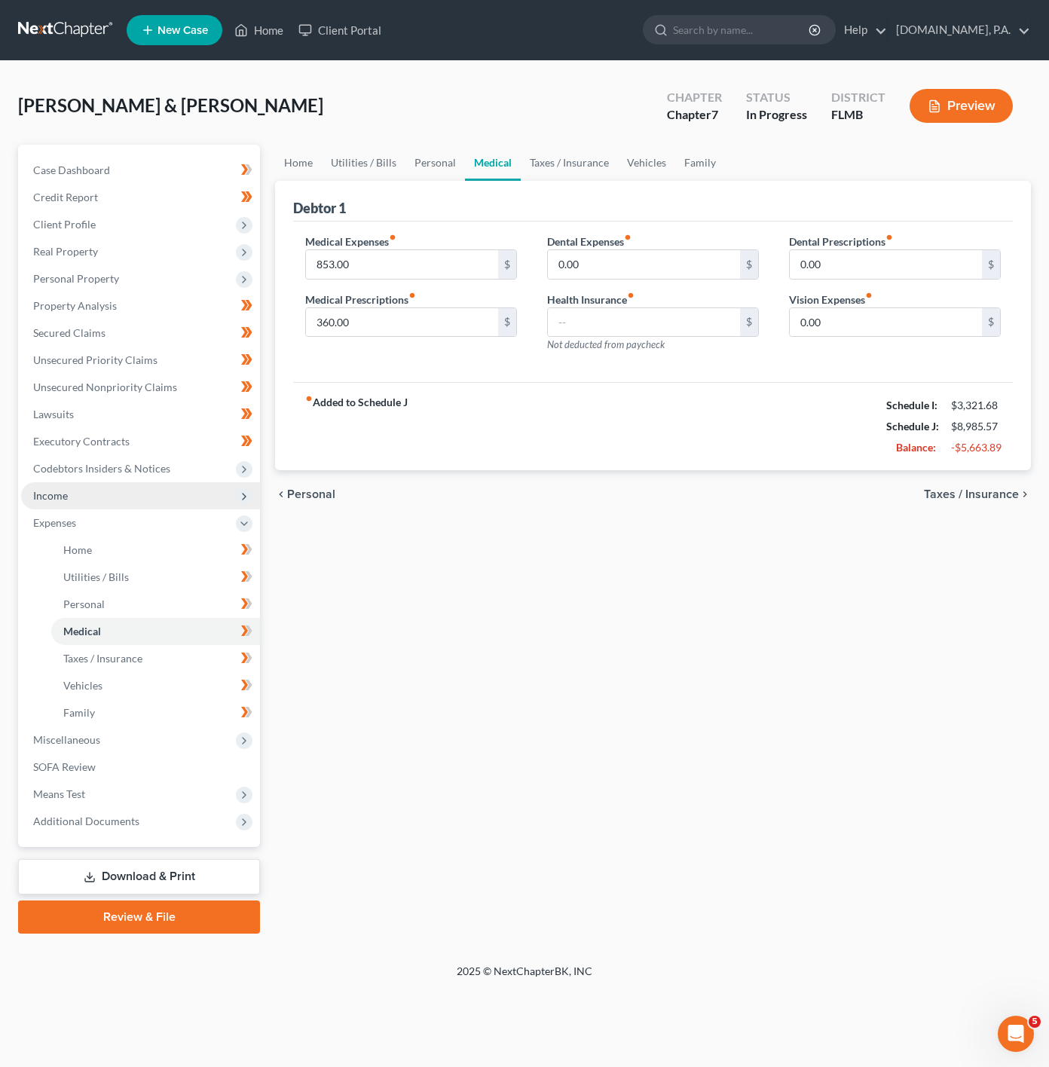
click at [166, 494] on span "Income" at bounding box center [140, 495] width 239 height 27
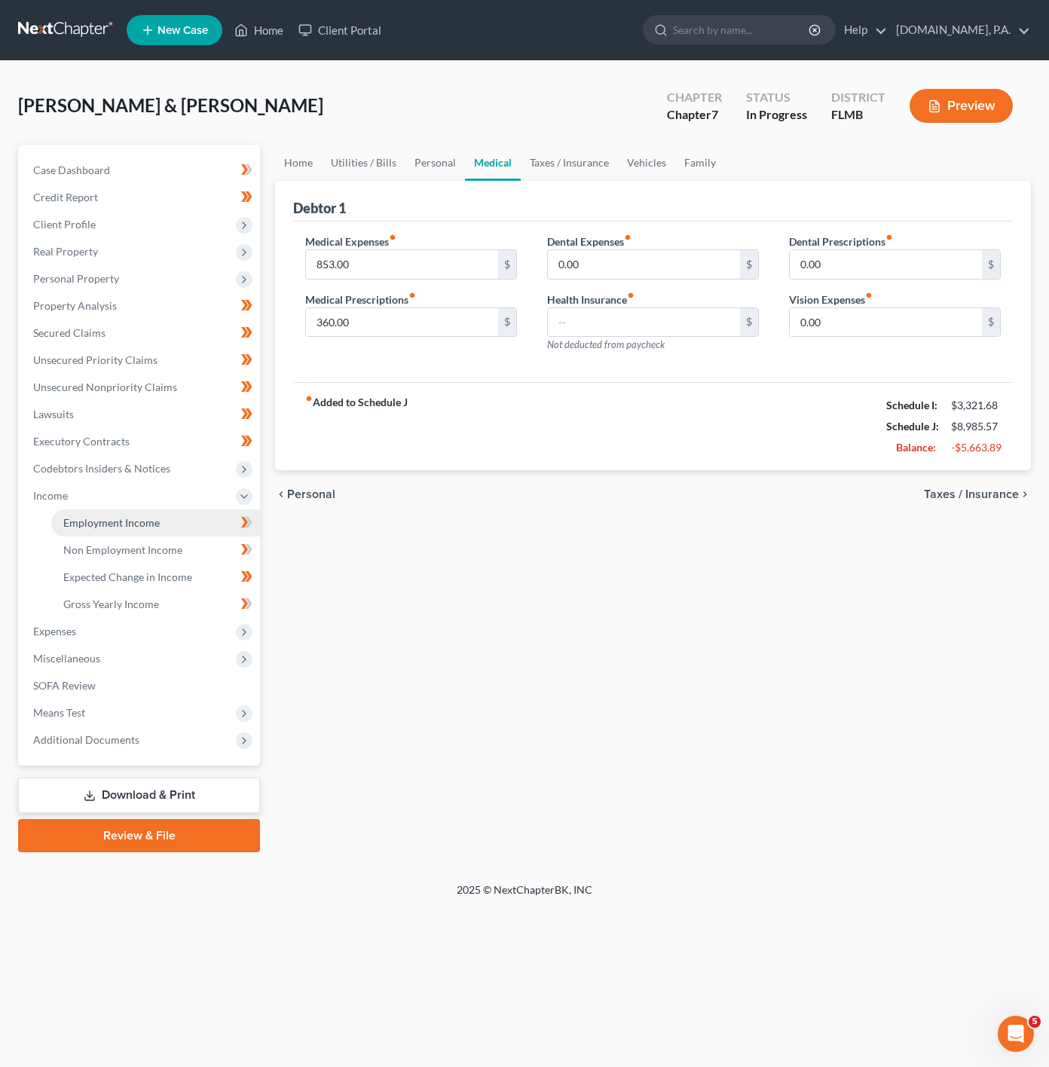
click at [197, 530] on link "Employment Income" at bounding box center [155, 523] width 209 height 27
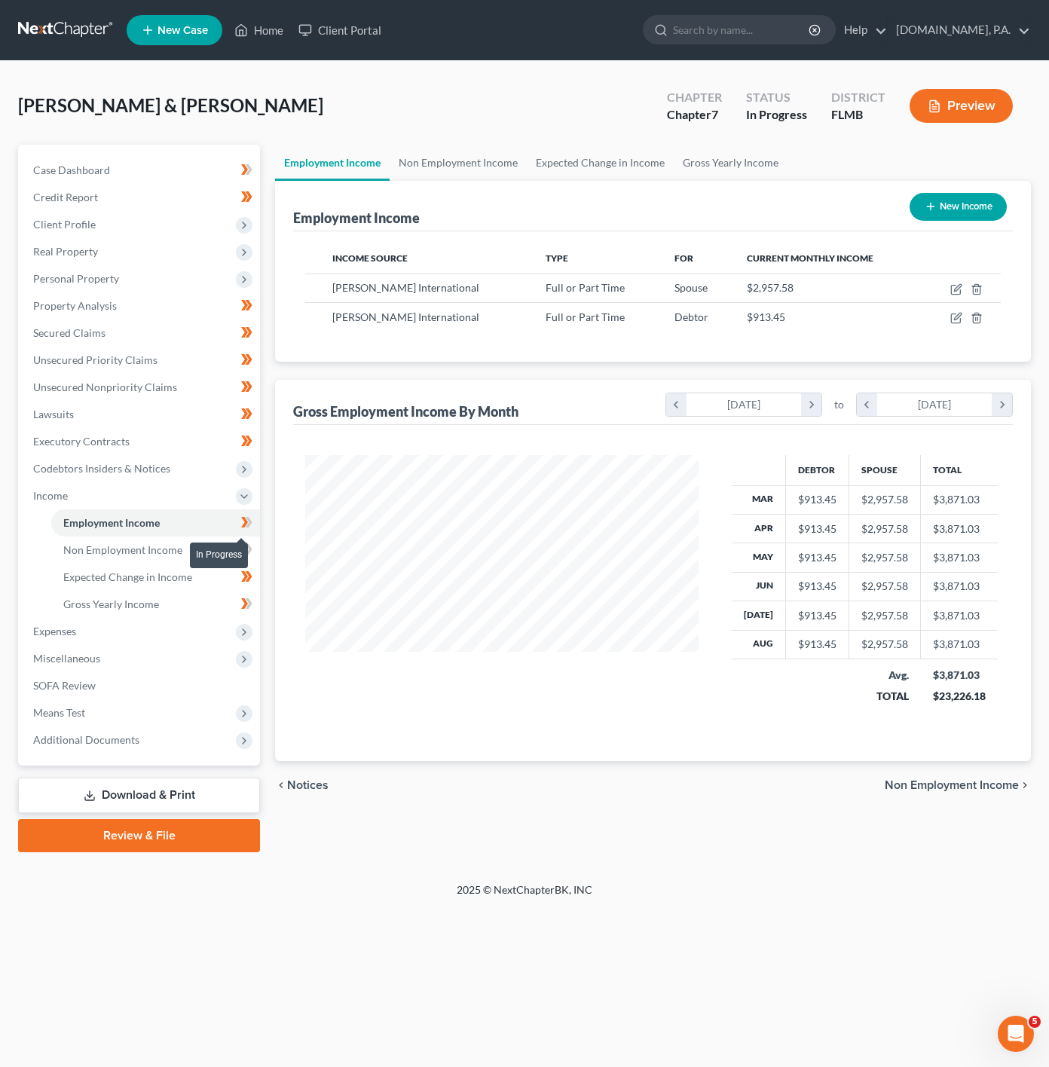
scroll to position [272, 423]
click at [252, 503] on li "Income Employment Income Non Employment Income Expected Change in Income Gross …" at bounding box center [140, 550] width 239 height 136
click at [247, 514] on icon at bounding box center [246, 522] width 11 height 19
click at [197, 548] on link "Non Employment Income" at bounding box center [155, 550] width 209 height 27
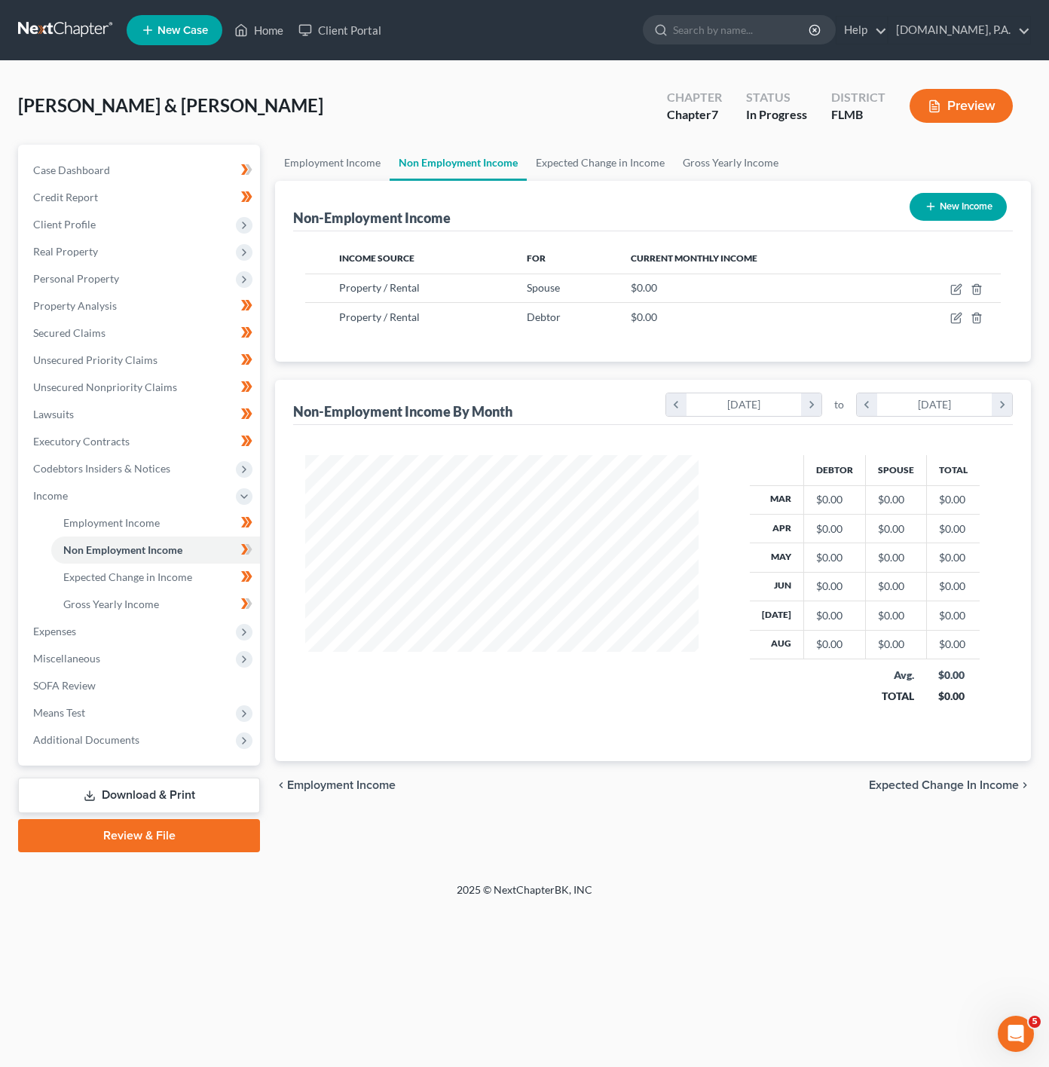
scroll to position [272, 423]
click at [953, 289] on icon "button" at bounding box center [956, 289] width 12 height 12
select select "9"
select select "0"
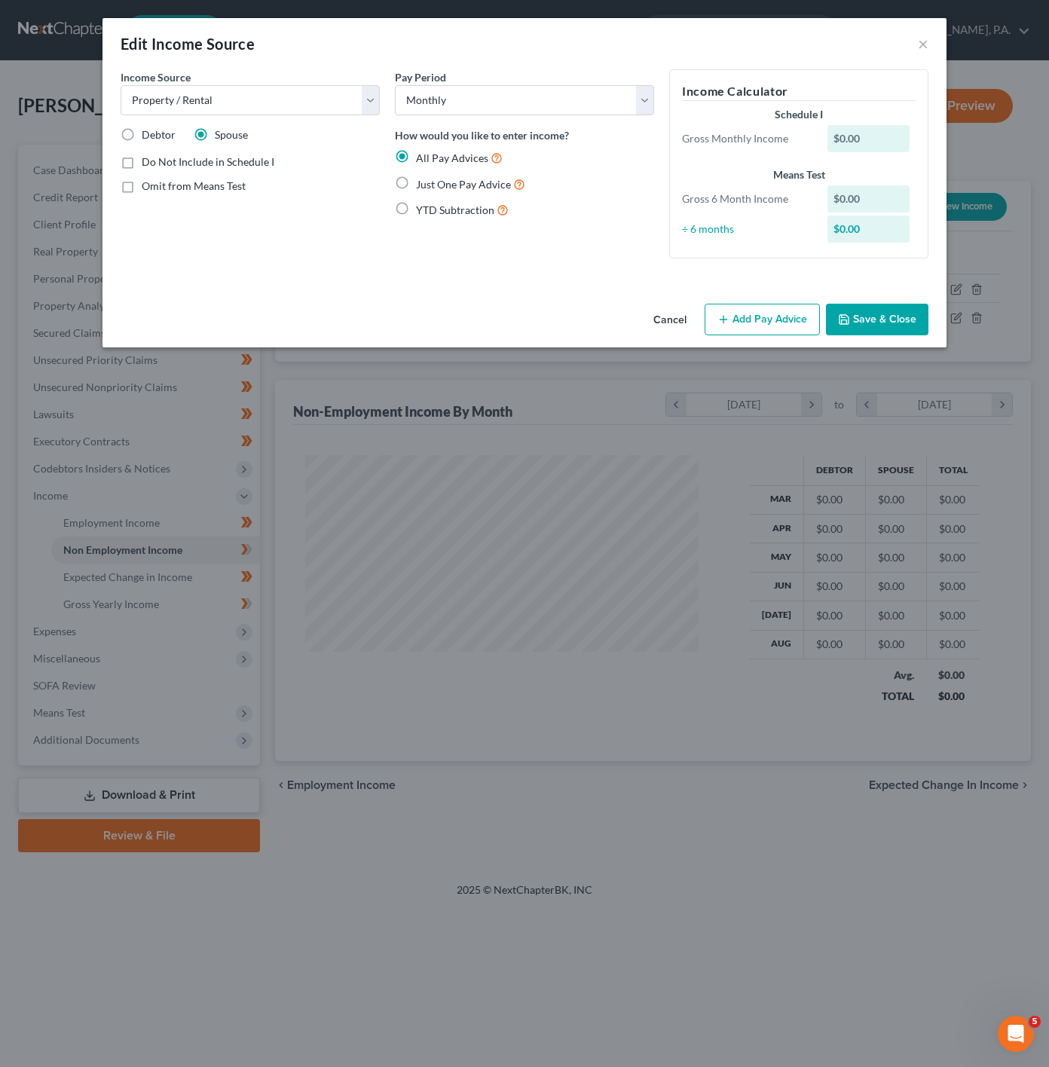
click at [416, 186] on label "Just One Pay Advice" at bounding box center [470, 184] width 109 height 17
click at [422, 185] on input "Just One Pay Advice" at bounding box center [427, 181] width 10 height 10
radio input "true"
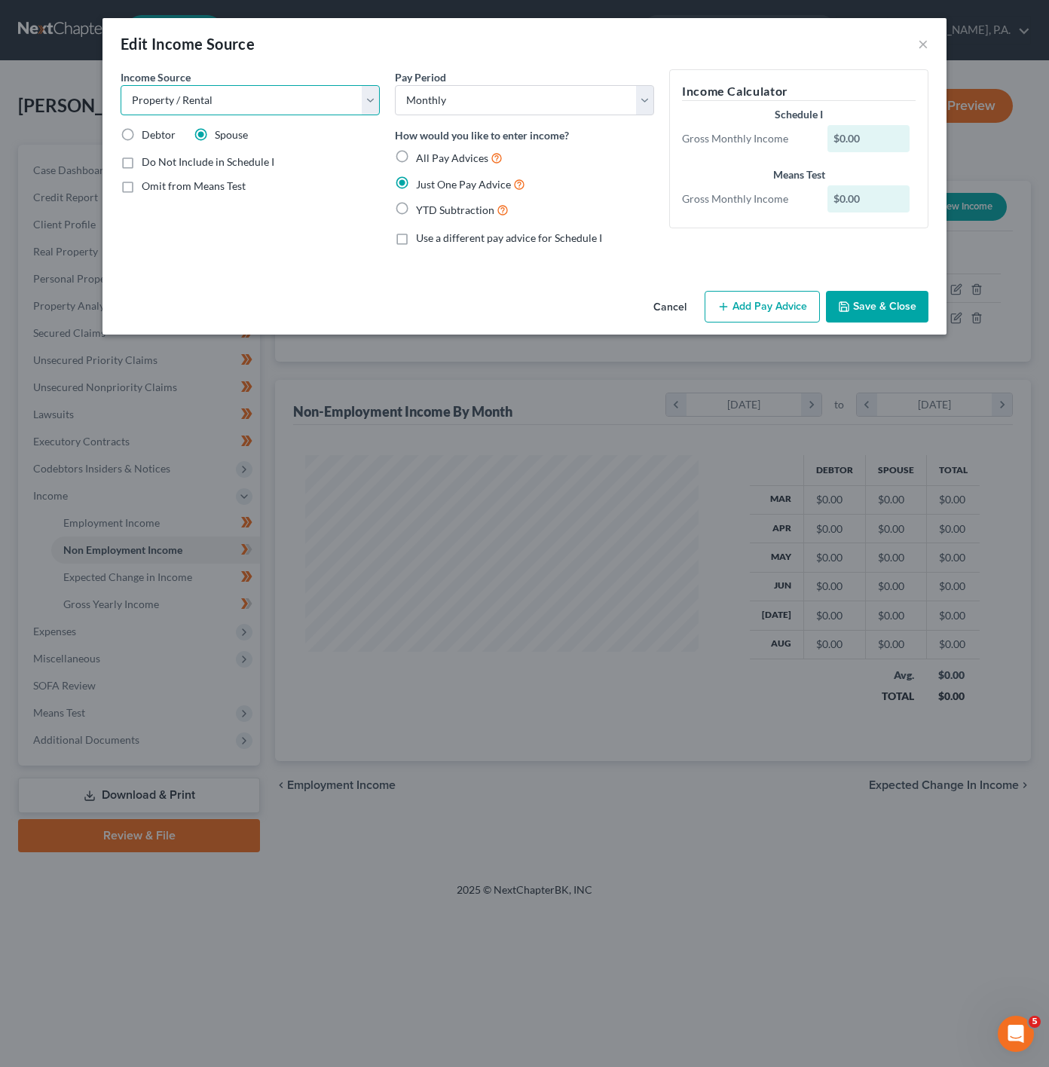
click at [283, 99] on select "Select Unemployment Disability (from employer) Pension Retirement Social Securi…" at bounding box center [250, 100] width 259 height 30
click at [893, 301] on button "Save & Close" at bounding box center [877, 307] width 103 height 32
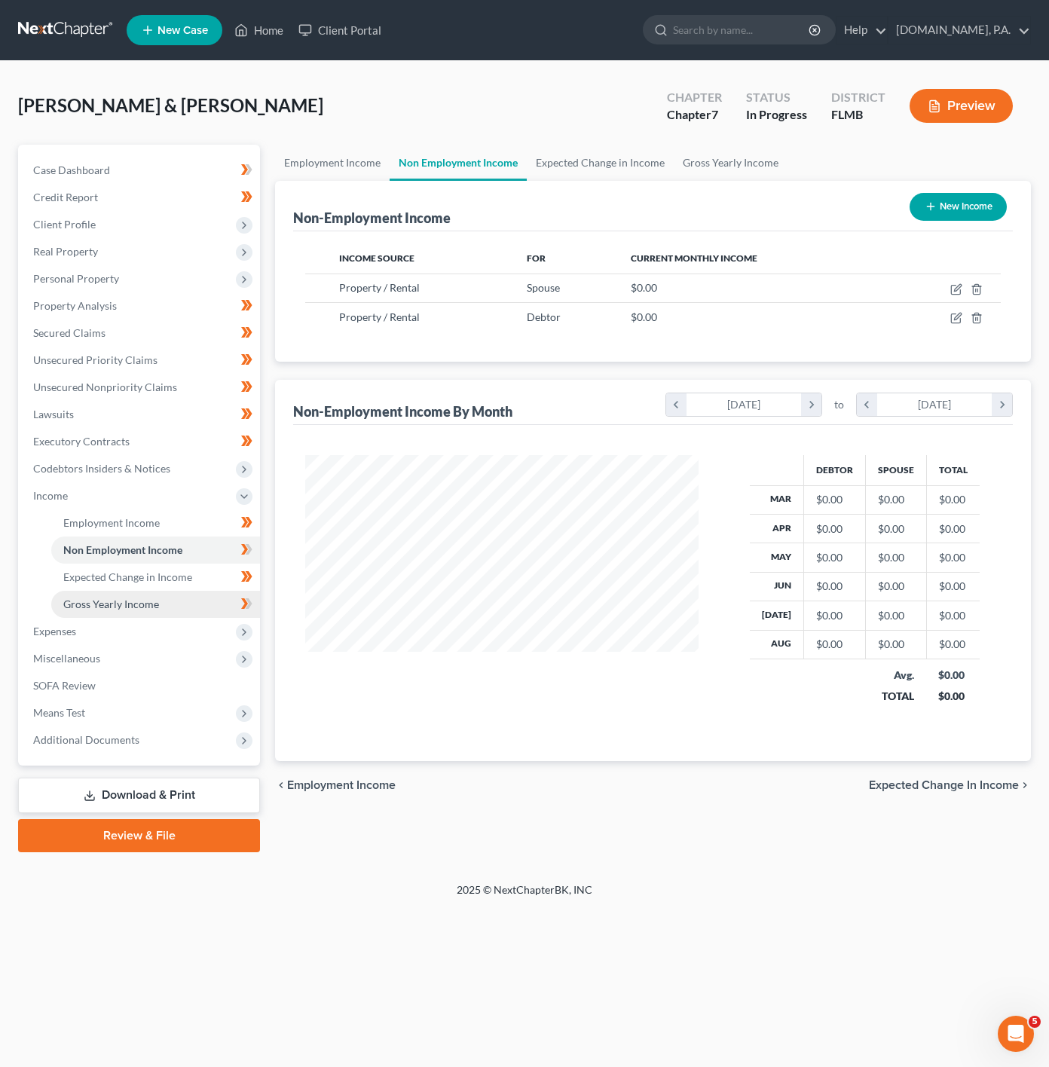
click at [173, 599] on link "Gross Yearly Income" at bounding box center [155, 604] width 209 height 27
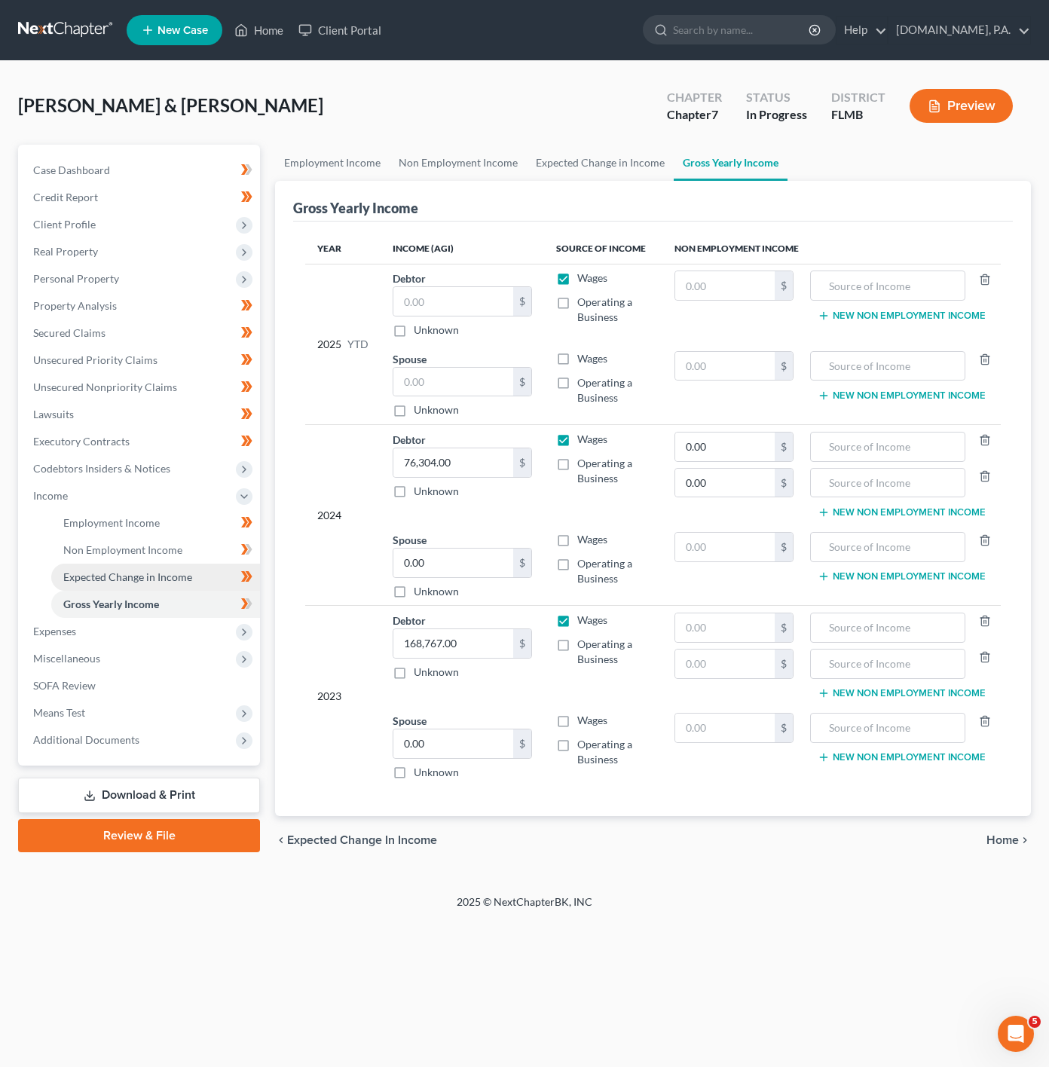
click at [197, 574] on link "Expected Change in Income" at bounding box center [155, 577] width 209 height 27
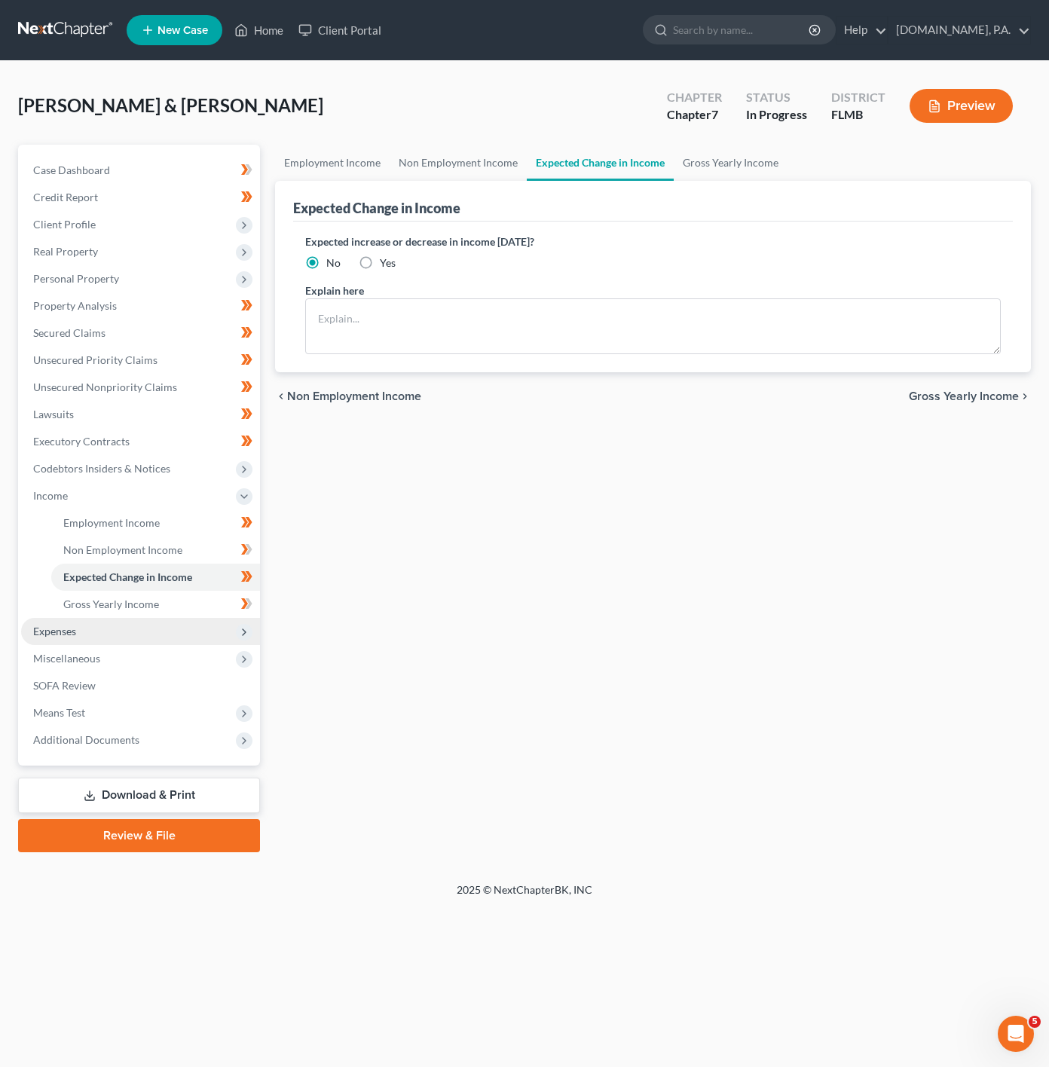
click at [188, 622] on span "Expenses" at bounding box center [140, 631] width 239 height 27
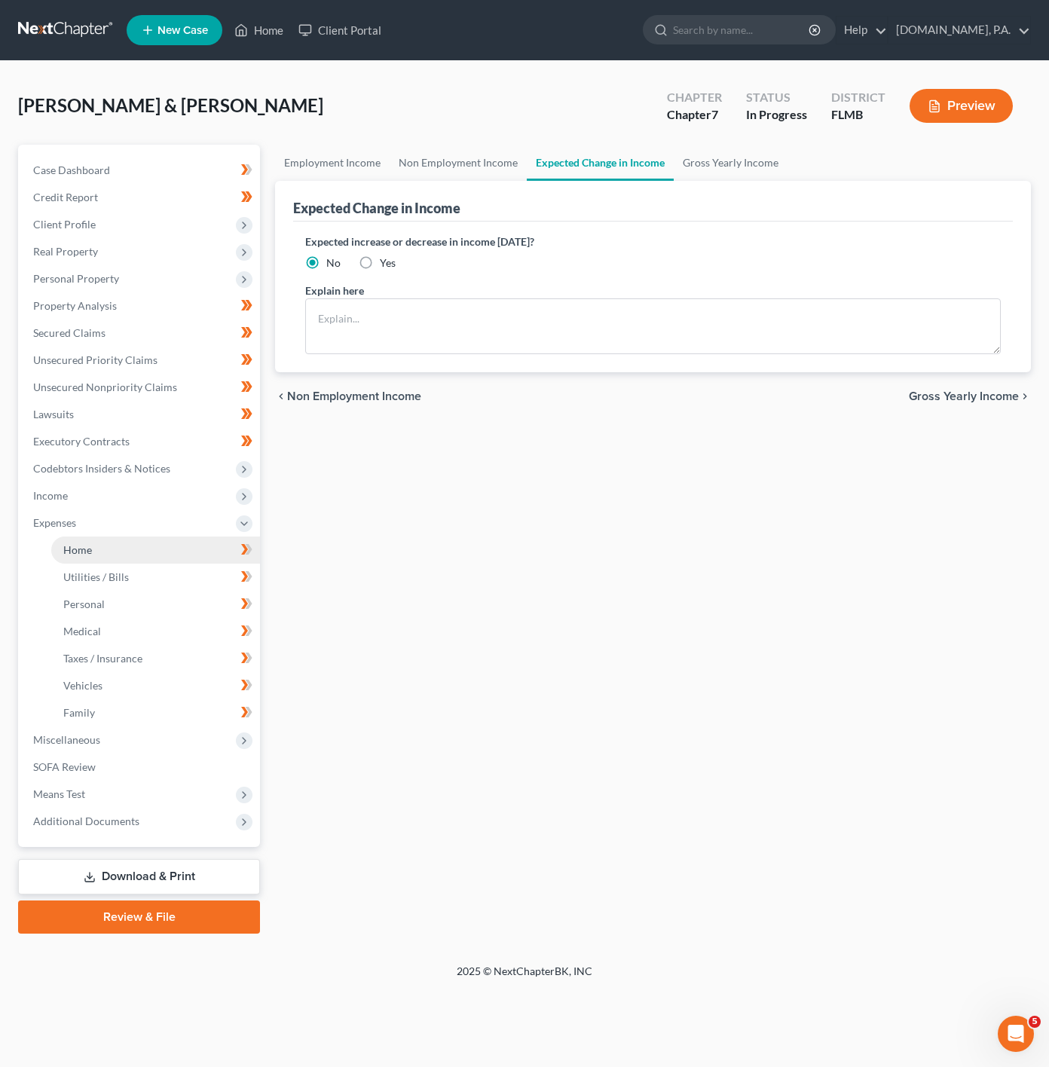
click at [188, 555] on link "Home" at bounding box center [155, 550] width 209 height 27
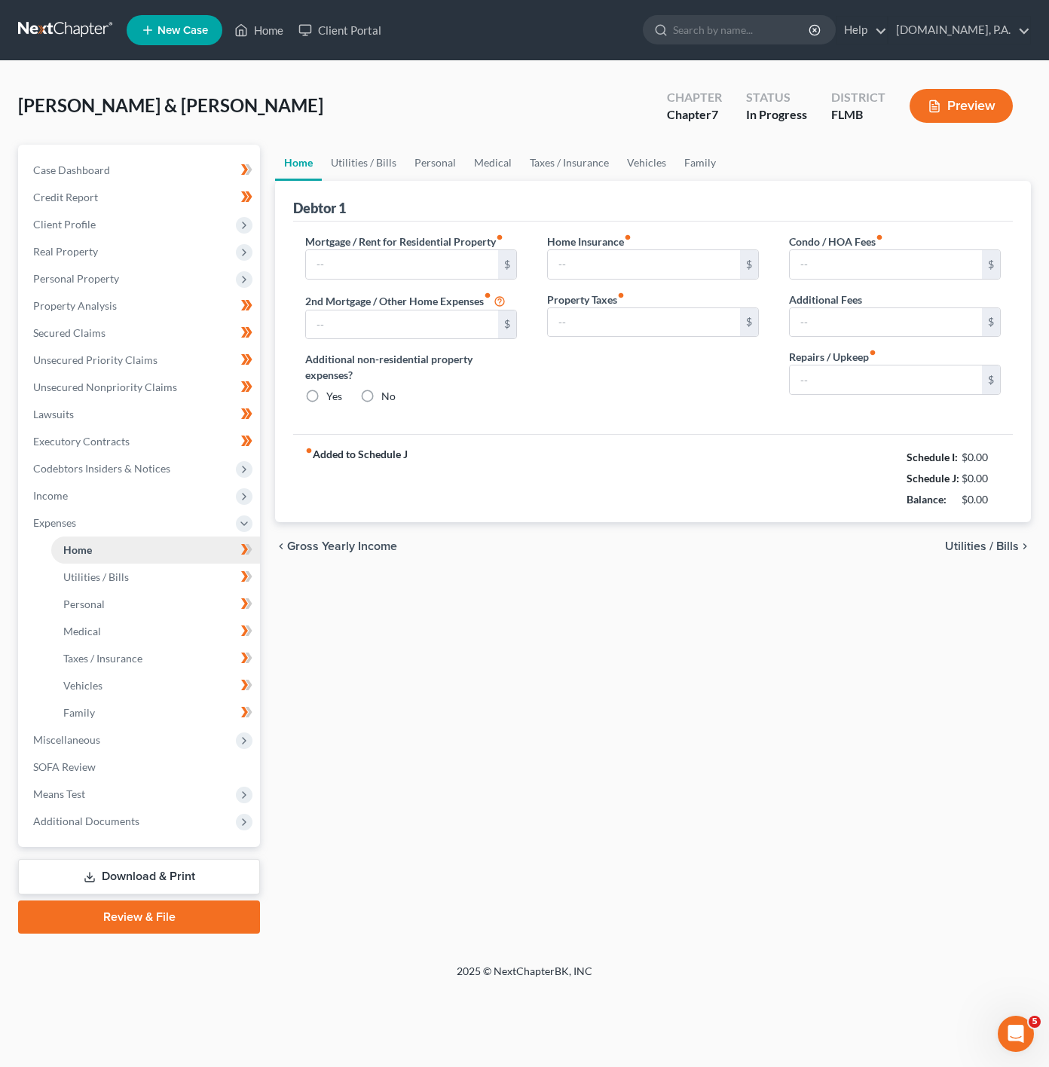
type input "3,388.77"
type input "0.00"
radio input "true"
type input "904.80"
type input "0.00"
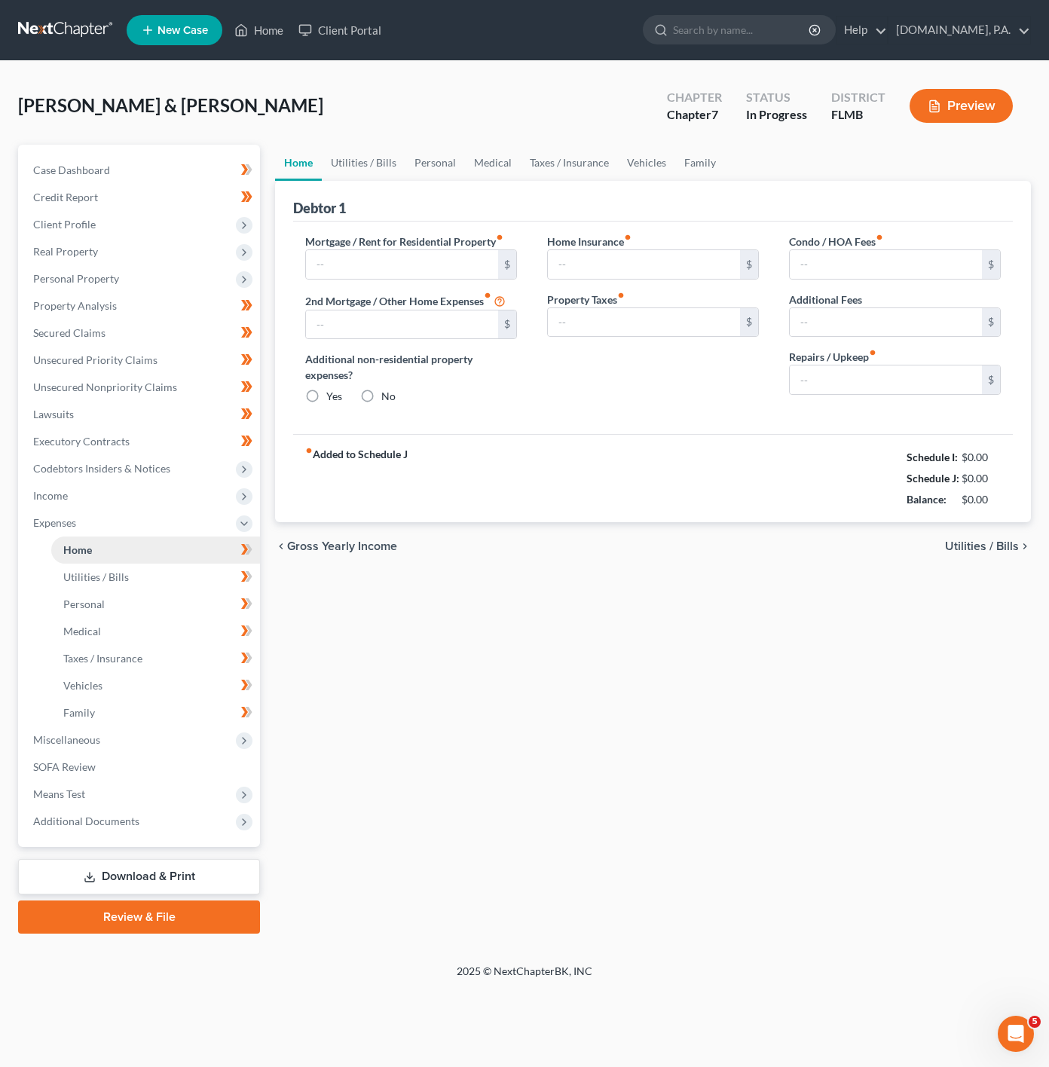
type input "0.00"
click at [642, 274] on input "904.80" at bounding box center [644, 264] width 192 height 29
click at [694, 644] on div "Home Utilities / Bills Personal Medical Taxes / Insurance Vehicles Family Debto…" at bounding box center [653, 539] width 771 height 789
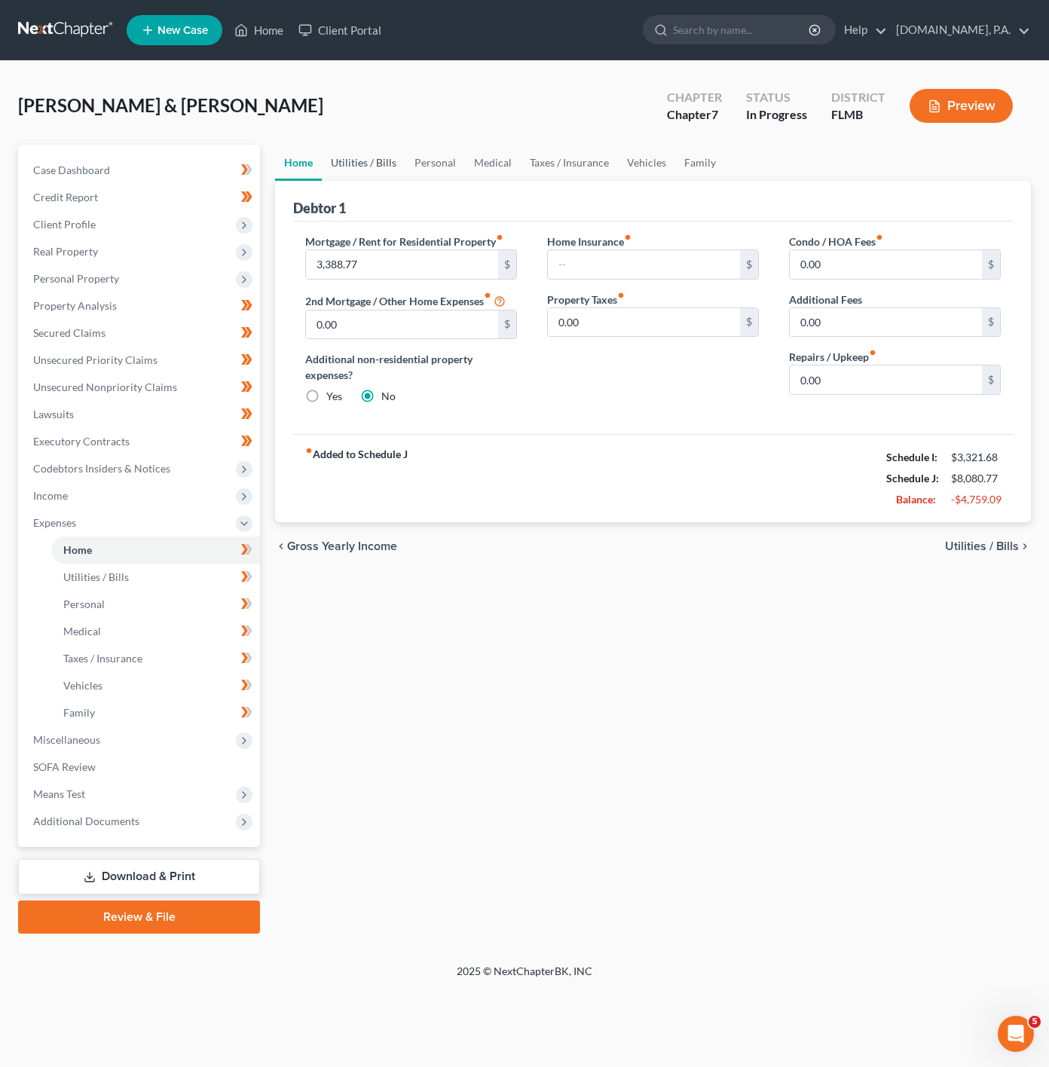
click at [356, 163] on link "Utilities / Bills" at bounding box center [364, 163] width 84 height 36
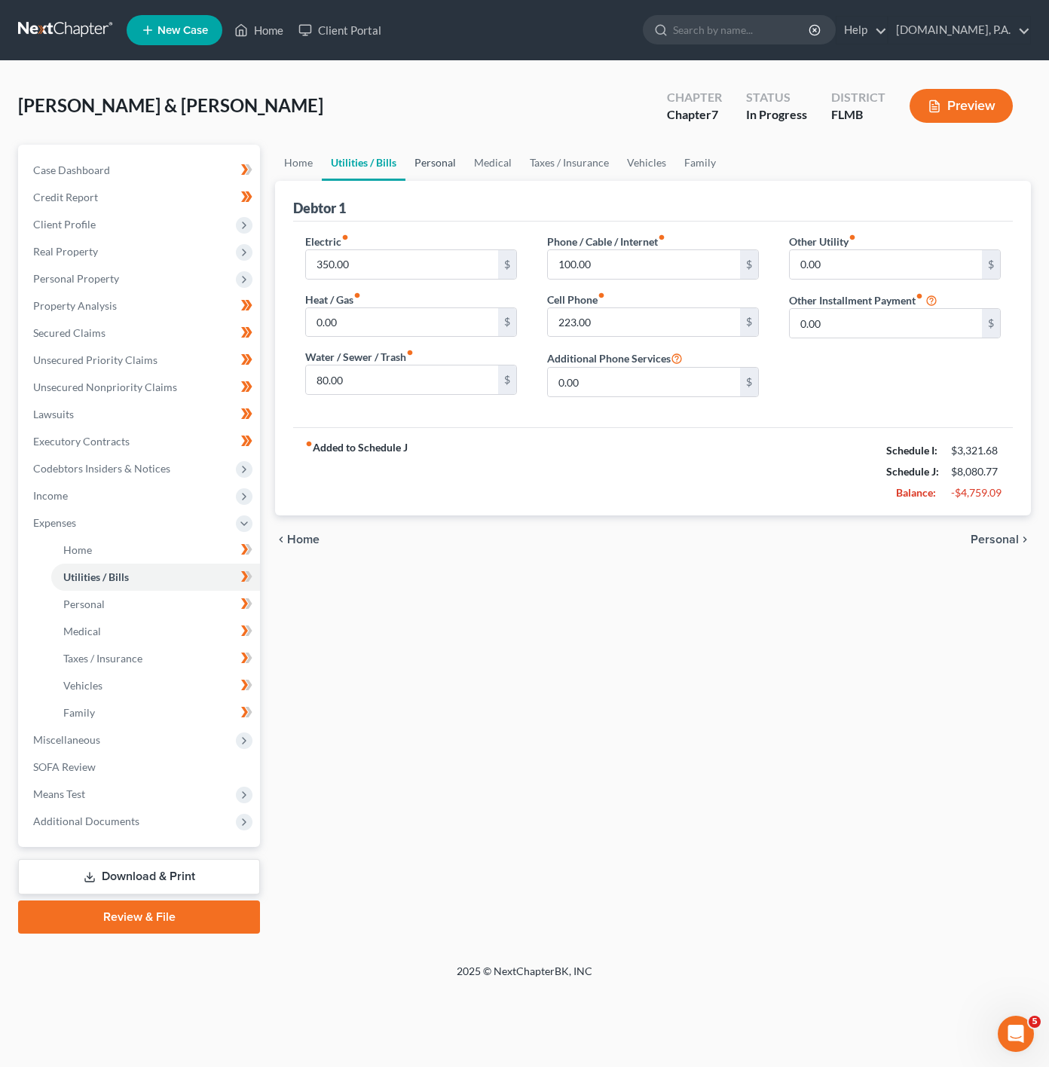
click at [424, 179] on link "Personal" at bounding box center [435, 163] width 60 height 36
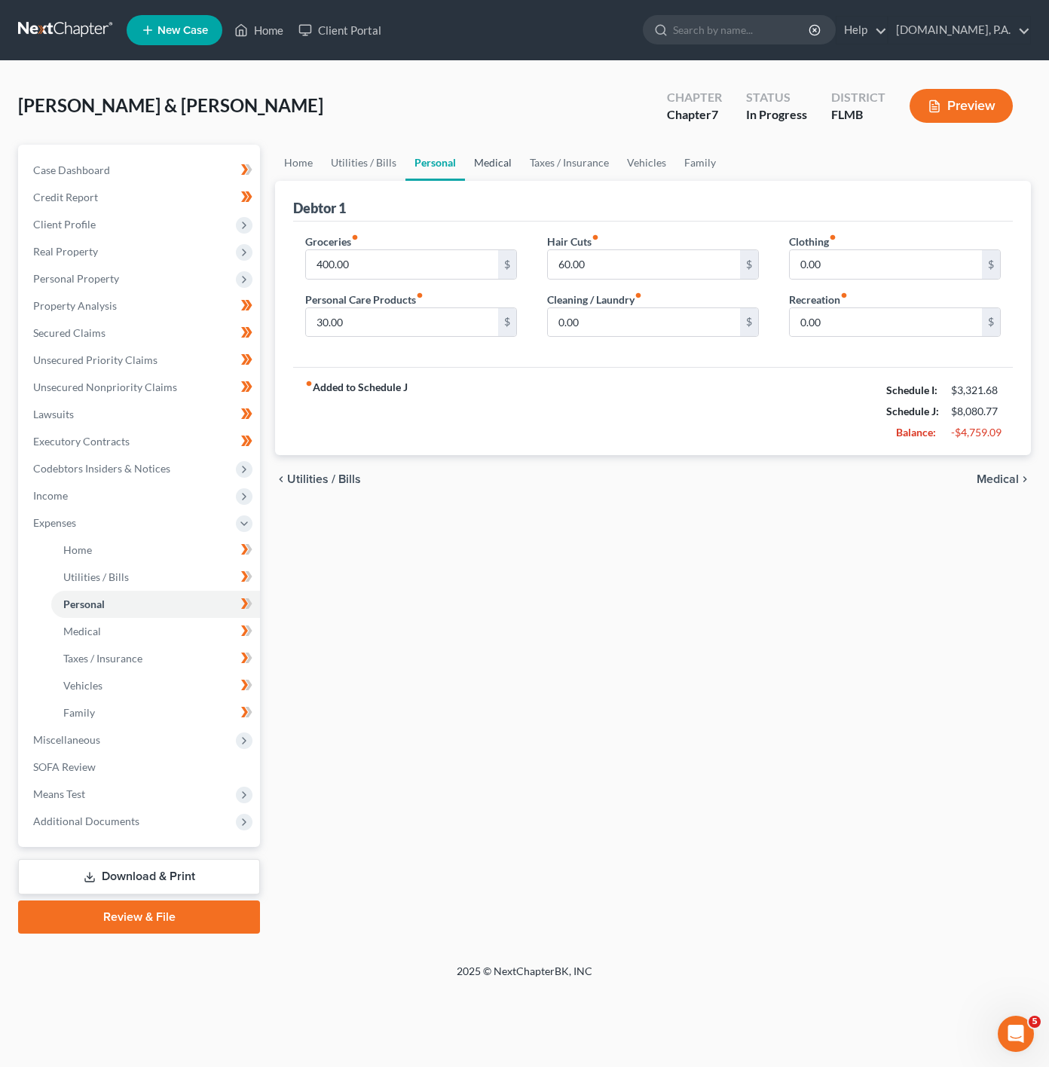
click at [491, 149] on link "Medical" at bounding box center [493, 163] width 56 height 36
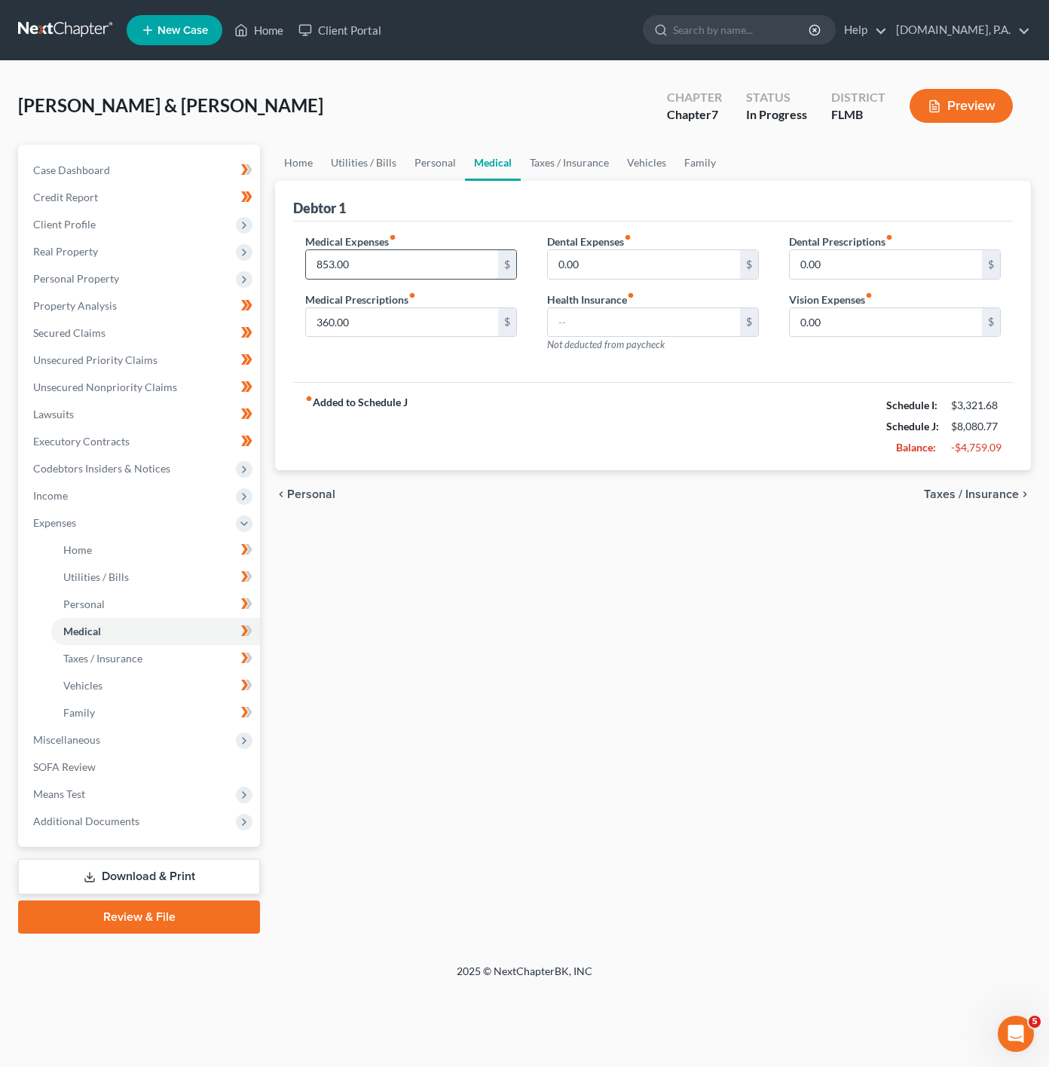
click at [416, 267] on input "853.00" at bounding box center [402, 264] width 192 height 29
click at [426, 311] on input "360.00" at bounding box center [402, 322] width 192 height 29
type input "1"
type input "60"
click at [620, 246] on label "Dental Expenses fiber_manual_record" at bounding box center [589, 242] width 84 height 16
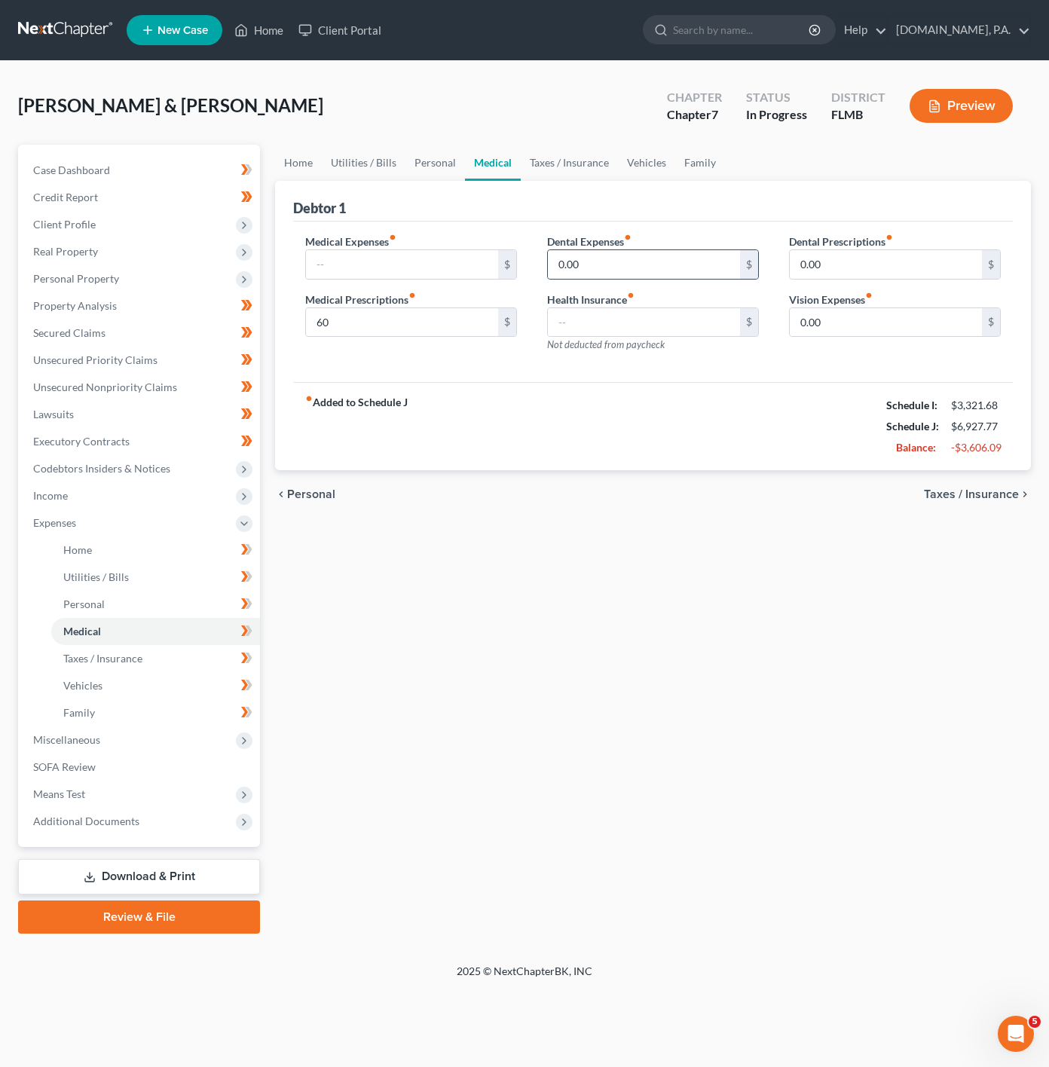
click at [626, 249] on div "0.00 $" at bounding box center [653, 264] width 212 height 30
click at [622, 253] on input "0.00" at bounding box center [644, 264] width 192 height 29
type input "40"
click at [898, 323] on input "0.00" at bounding box center [886, 322] width 192 height 29
type input "60"
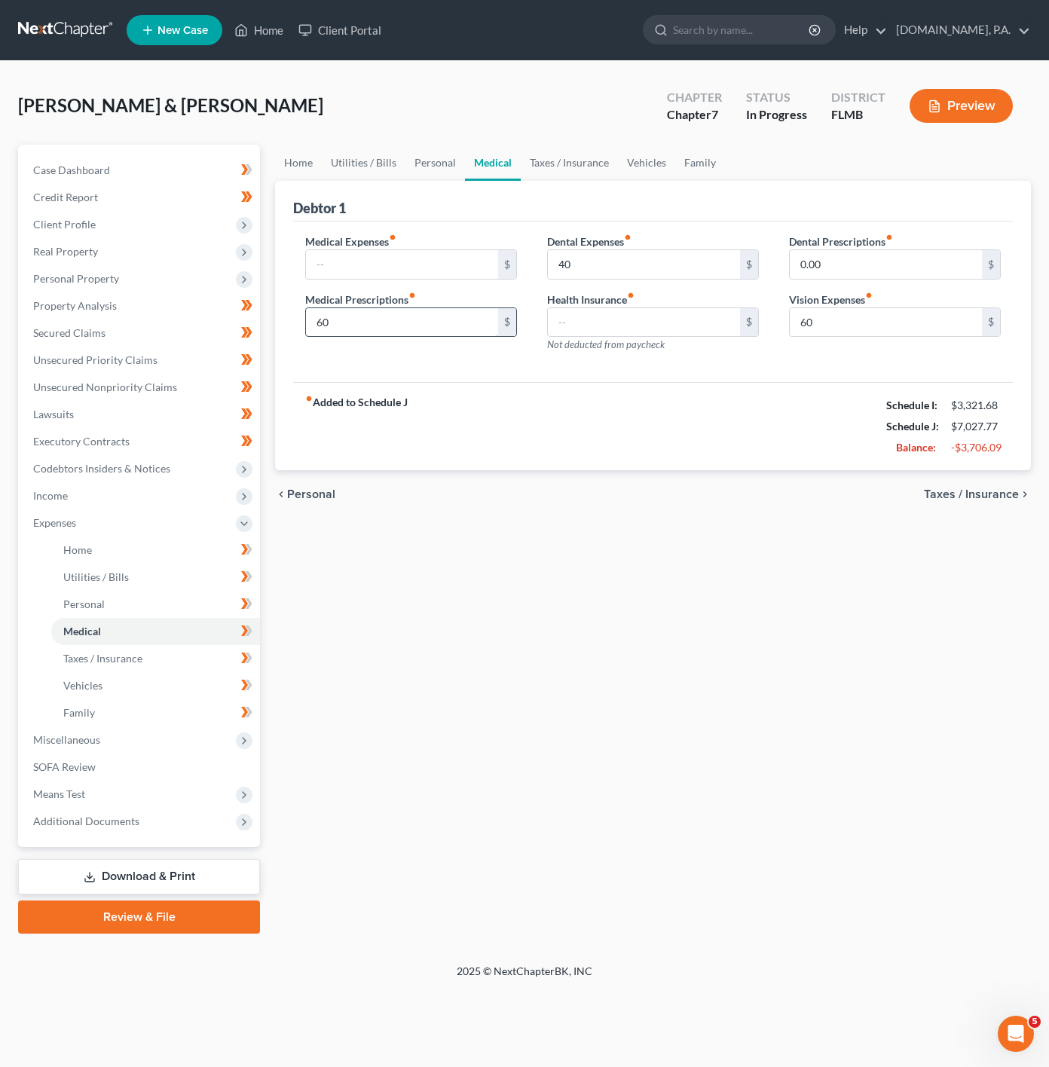
click at [403, 312] on input "60" at bounding box center [402, 322] width 192 height 29
type input "80"
click at [546, 473] on ui-view "Home Utilities / Bills Personal Medical Taxes / Insurance Vehicles Family Debto…" at bounding box center [653, 332] width 756 height 375
click at [552, 170] on link "Taxes / Insurance" at bounding box center [569, 163] width 97 height 36
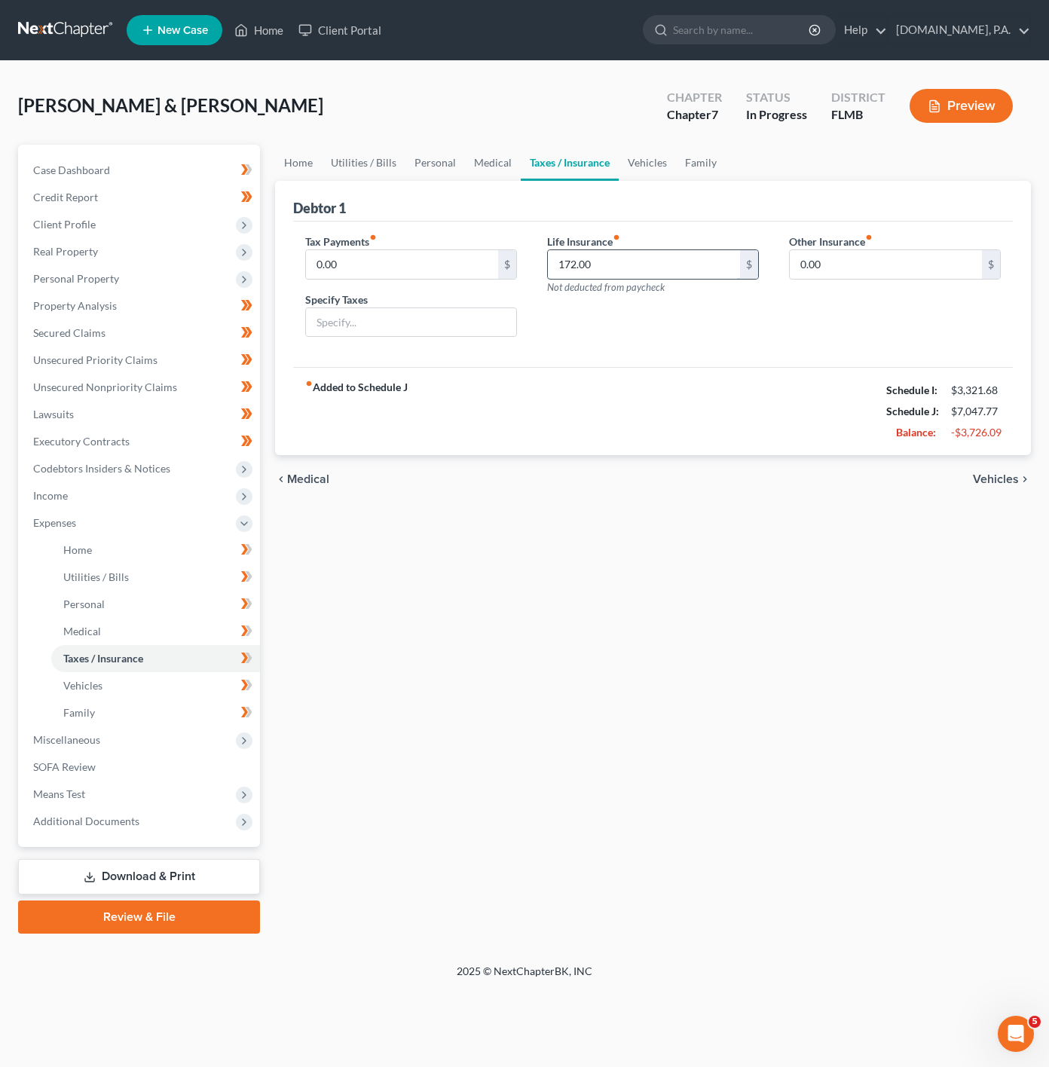
click at [643, 253] on input "172.00" at bounding box center [644, 264] width 192 height 29
click at [812, 385] on div "fiber_manual_record Added to Schedule J Schedule I: $3,321.68 Schedule J: $6,87…" at bounding box center [653, 411] width 720 height 88
click at [672, 129] on div "Chapter Chapter 7" at bounding box center [694, 107] width 79 height 44
click at [663, 163] on link "Vehicles" at bounding box center [647, 163] width 57 height 36
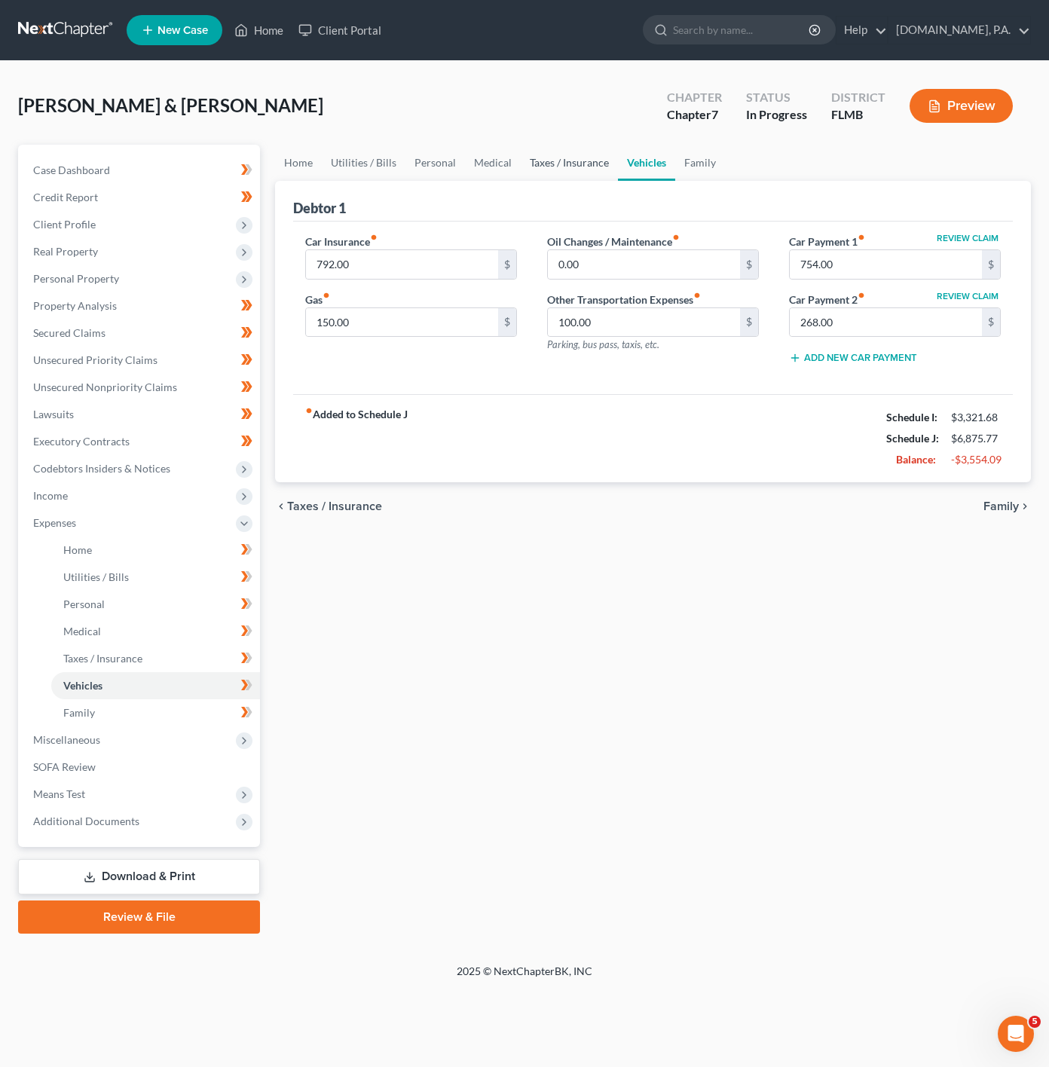
click at [586, 161] on link "Taxes / Insurance" at bounding box center [569, 163] width 97 height 36
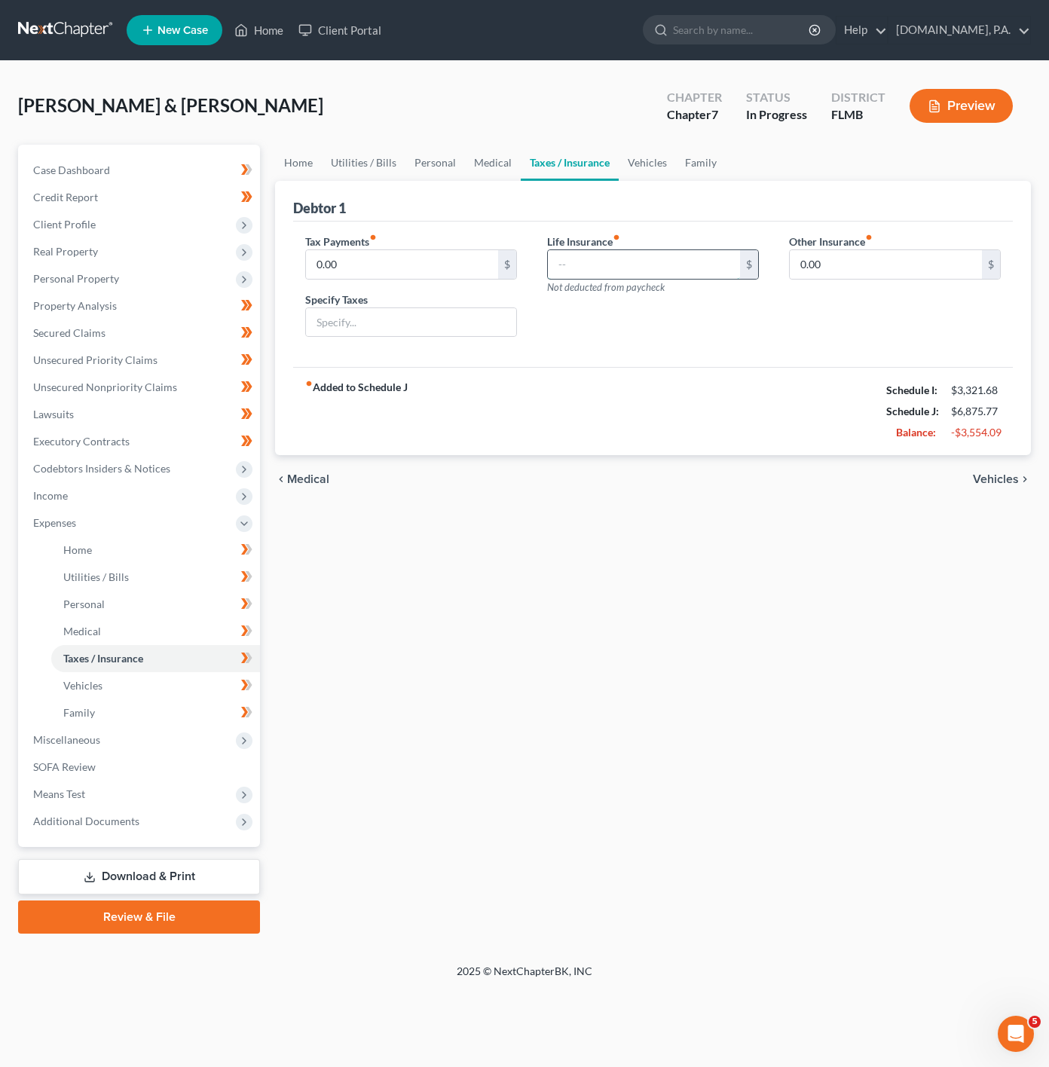
click at [650, 263] on input "text" at bounding box center [644, 264] width 192 height 29
type input "172"
click at [531, 421] on div "fiber_manual_record Added to Schedule J Schedule I: $3,321.68 Schedule J: $7,04…" at bounding box center [653, 411] width 720 height 88
click at [659, 168] on link "Vehicles" at bounding box center [647, 163] width 57 height 36
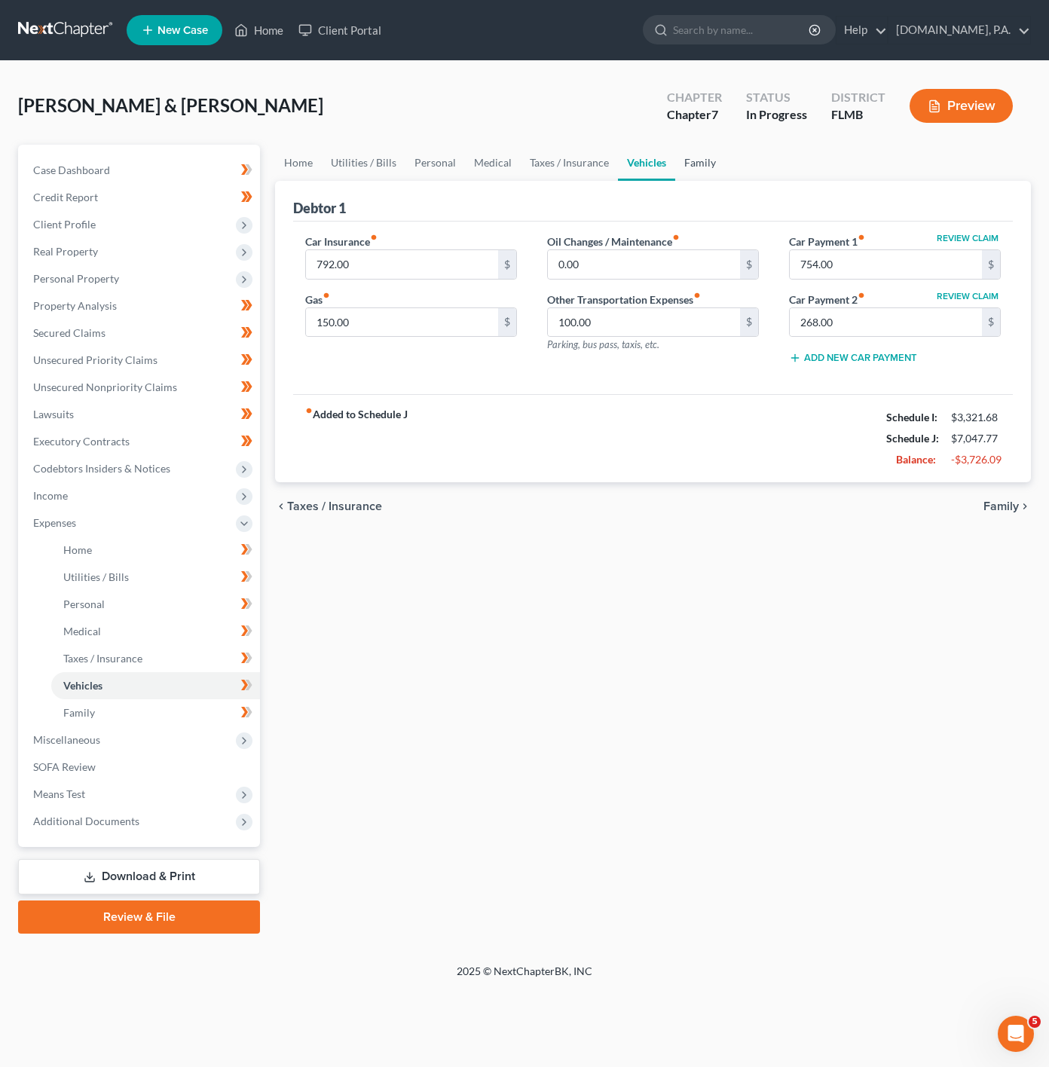
click at [711, 173] on link "Family" at bounding box center [700, 163] width 50 height 36
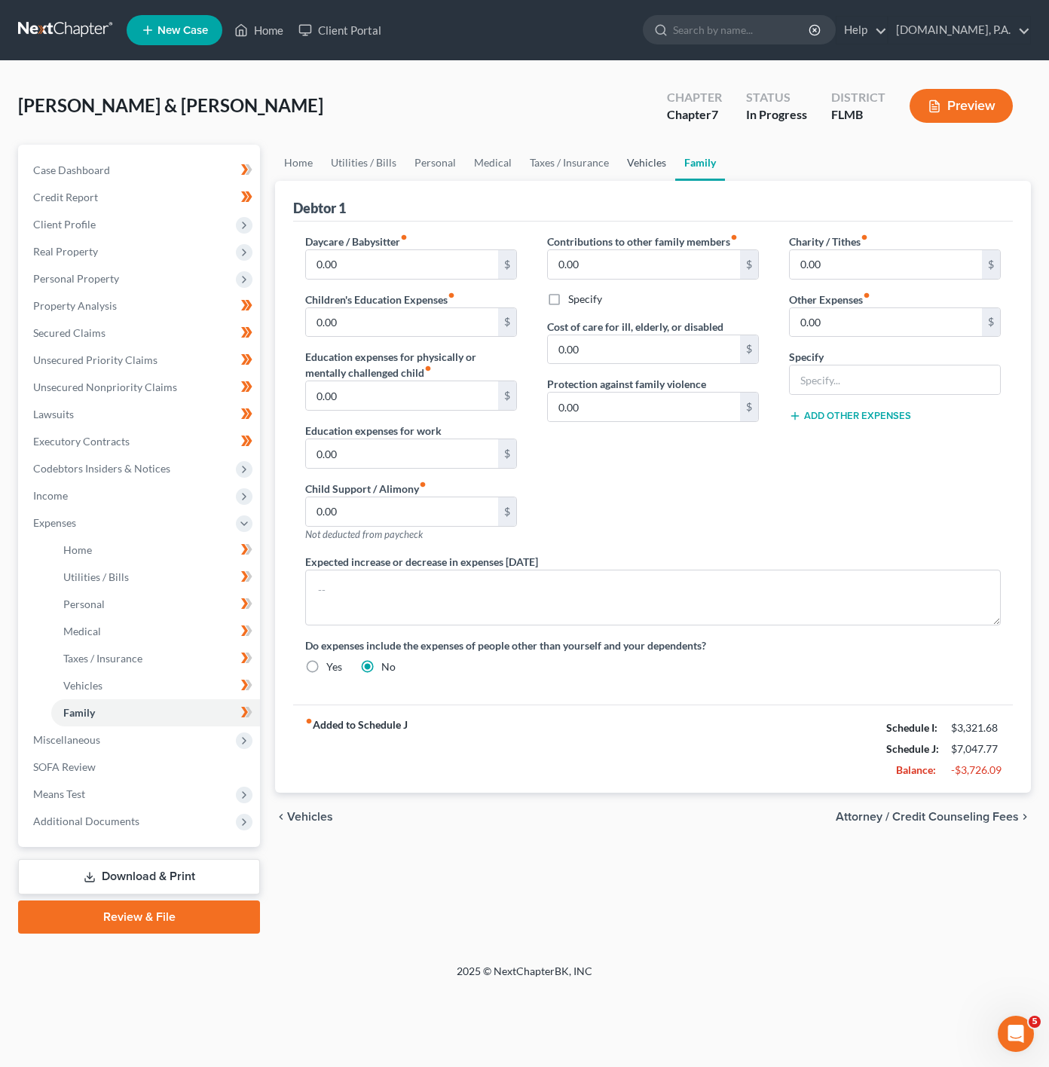
click at [642, 176] on link "Vehicles" at bounding box center [646, 163] width 57 height 36
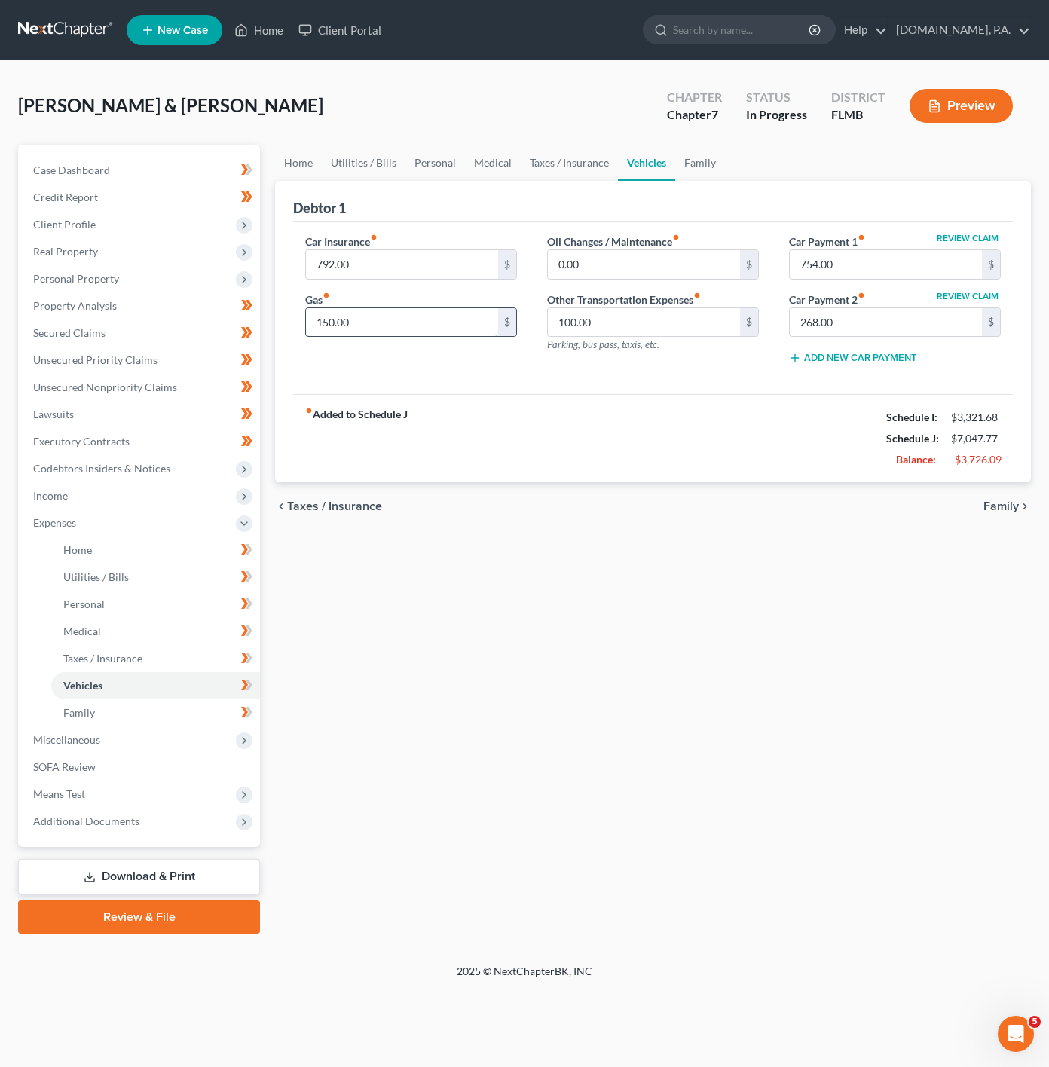
click at [470, 324] on input "150.00" at bounding box center [402, 322] width 192 height 29
type input "320"
click at [497, 390] on div "Car Insurance fiber_manual_record 792.00 $ Gas fiber_manual_record 320 $ Oil Ch…" at bounding box center [653, 308] width 720 height 173
drag, startPoint x: 688, startPoint y: 158, endPoint x: 598, endPoint y: 154, distance: 90.6
click at [688, 158] on link "Family" at bounding box center [700, 163] width 50 height 36
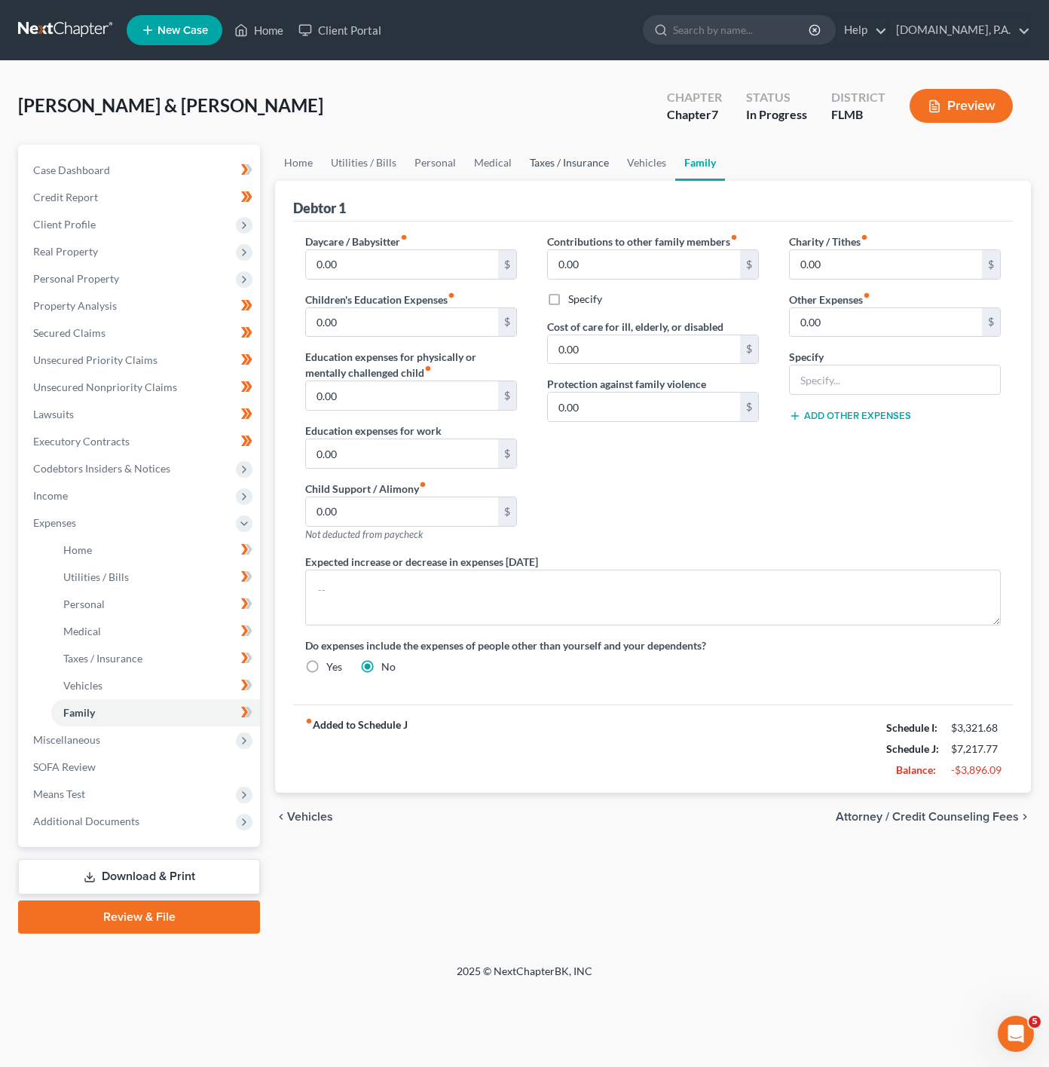
click at [580, 154] on link "Taxes / Insurance" at bounding box center [569, 163] width 97 height 36
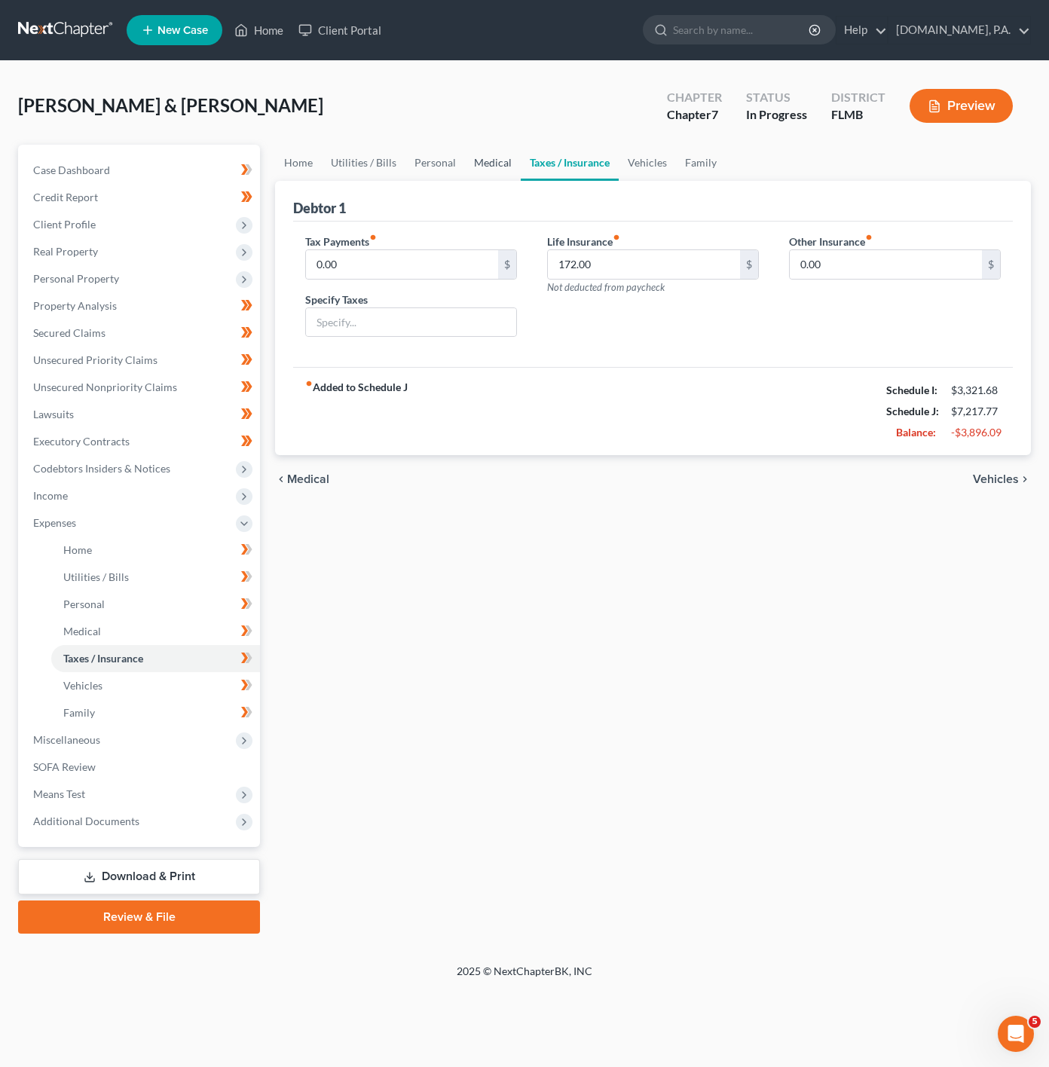
click at [491, 156] on link "Medical" at bounding box center [493, 163] width 56 height 36
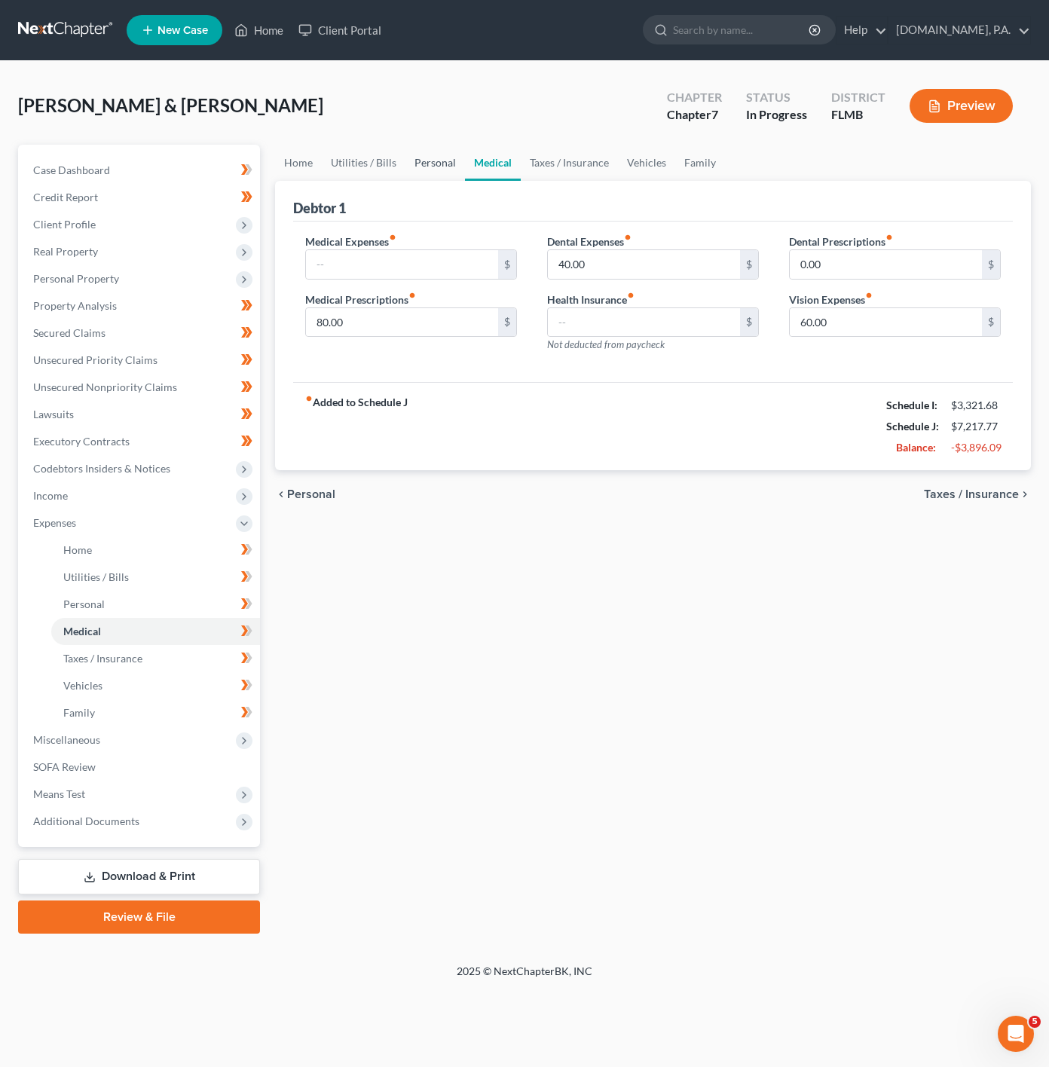
click at [415, 164] on link "Personal" at bounding box center [435, 163] width 60 height 36
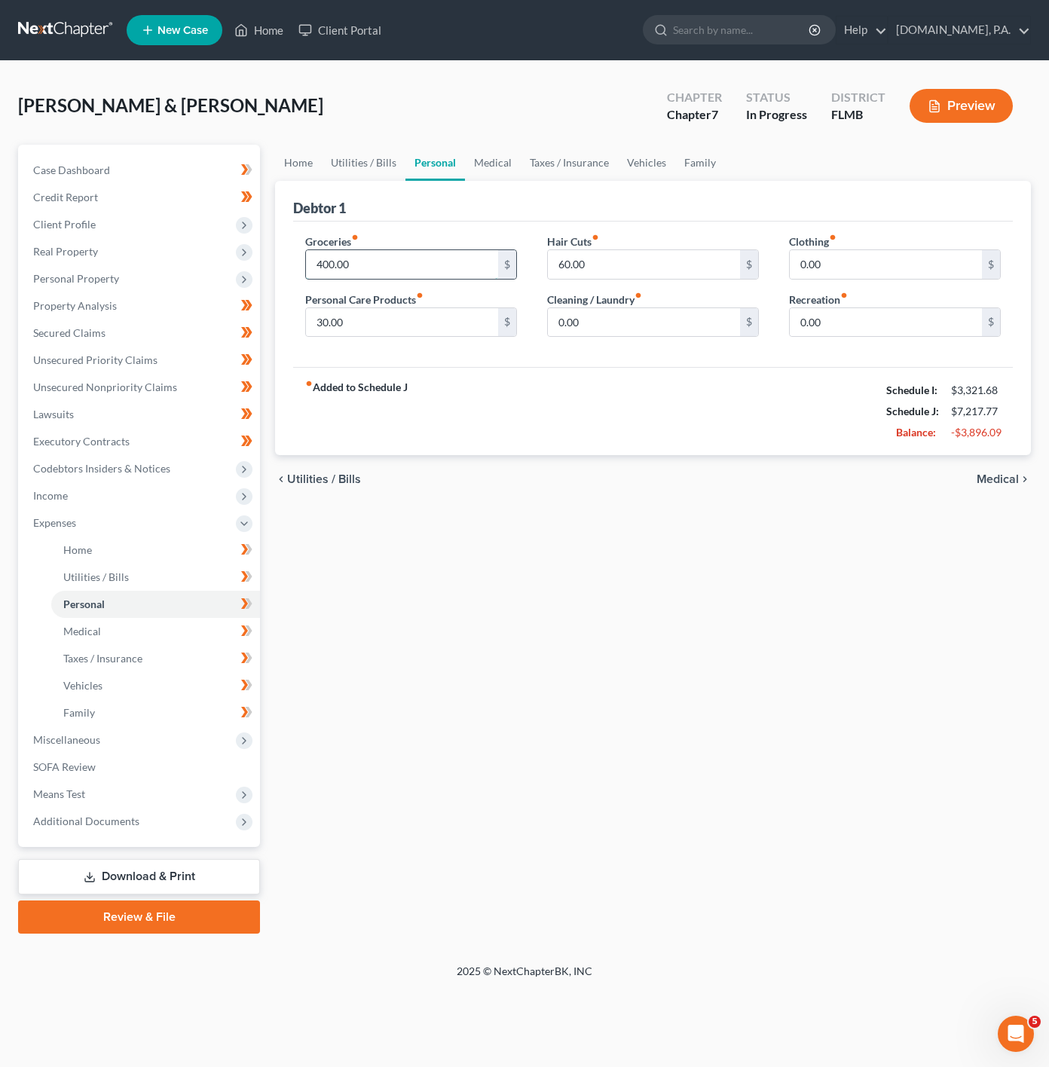
click at [387, 261] on input "400.00" at bounding box center [402, 264] width 192 height 29
click at [369, 183] on div "Debtor 1" at bounding box center [653, 201] width 720 height 41
click at [290, 161] on link "Home" at bounding box center [298, 163] width 47 height 36
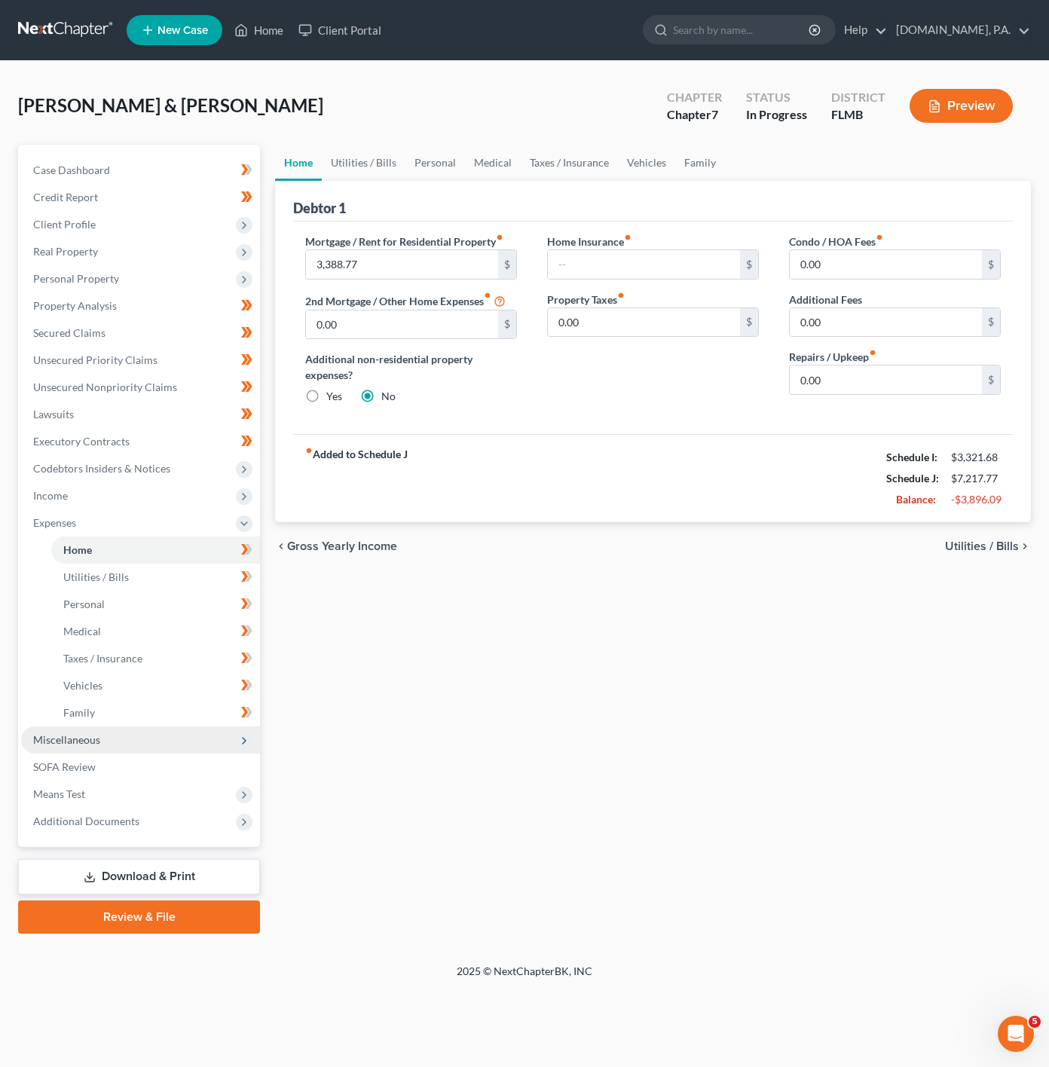
click at [173, 745] on span "Miscellaneous" at bounding box center [140, 740] width 239 height 27
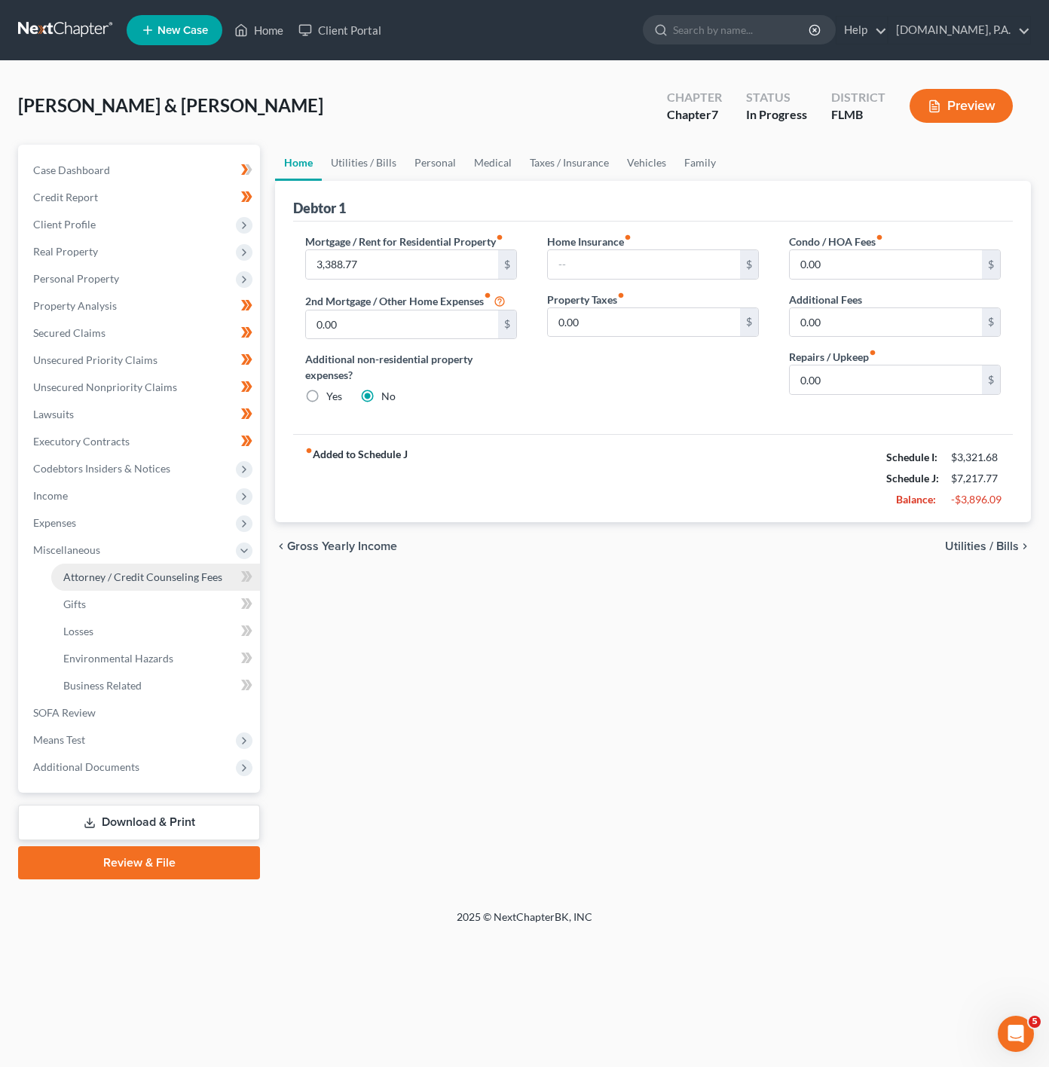
click at [199, 572] on span "Attorney / Credit Counseling Fees" at bounding box center [142, 577] width 159 height 13
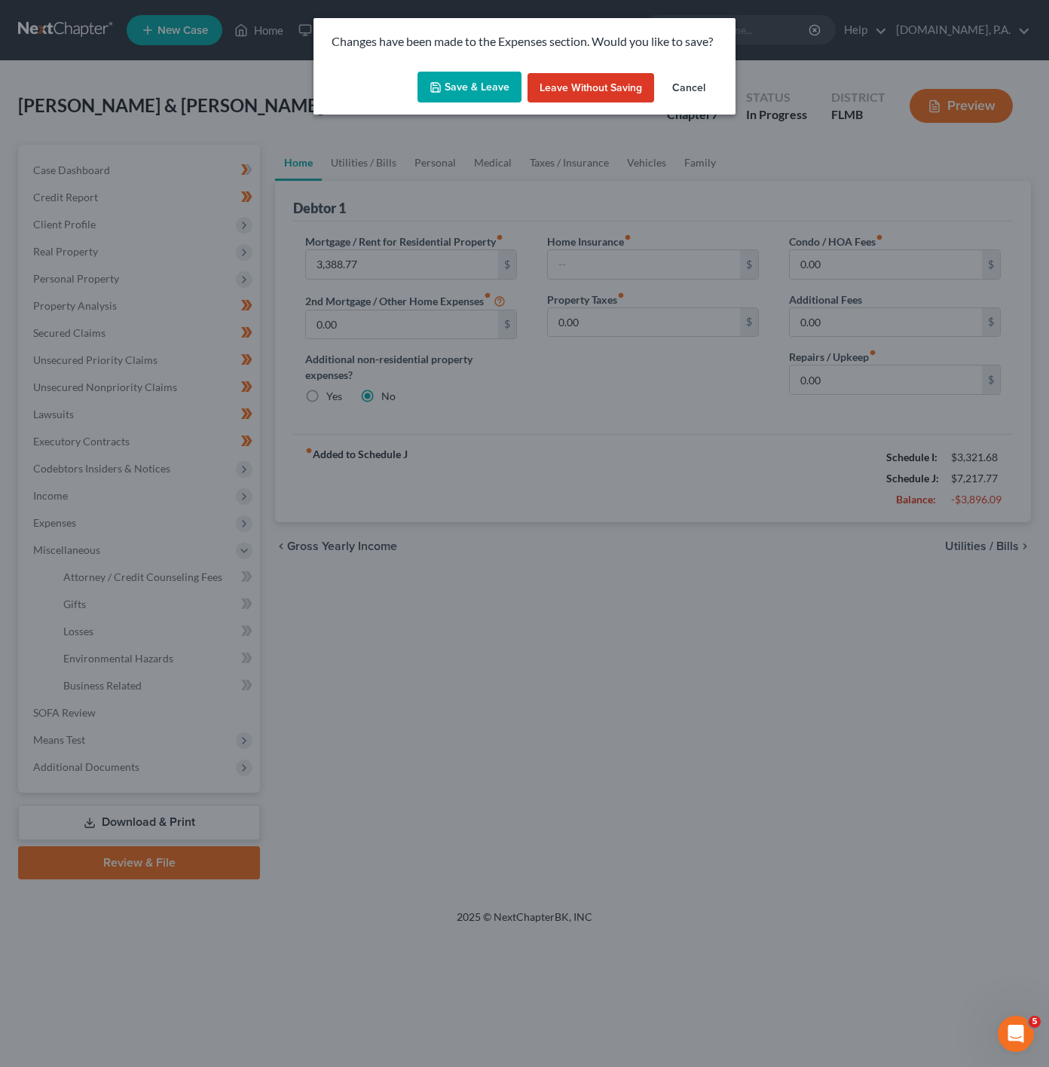
drag, startPoint x: 471, startPoint y: 77, endPoint x: 432, endPoint y: 109, distance: 50.9
click at [471, 78] on button "Save & Leave" at bounding box center [470, 88] width 104 height 32
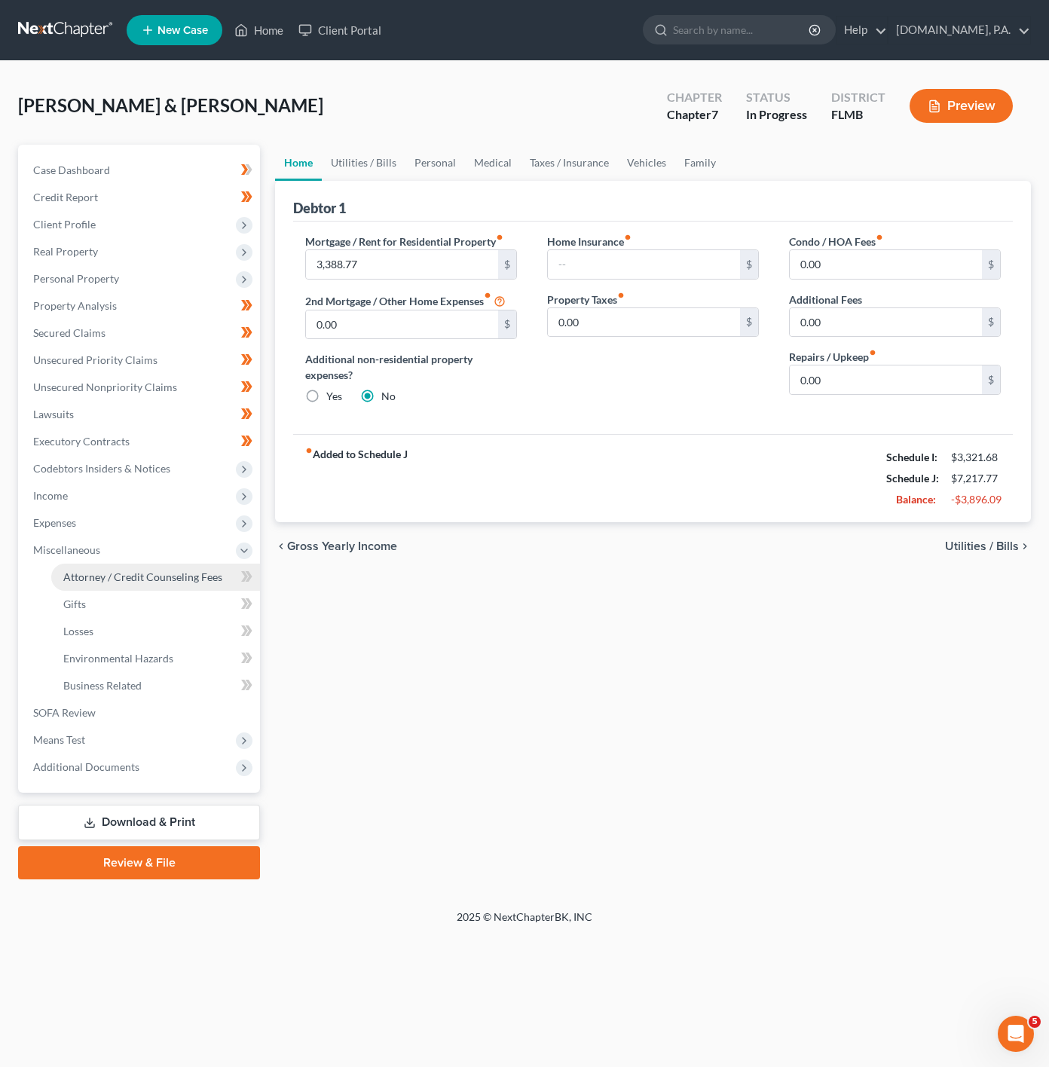
select select "3"
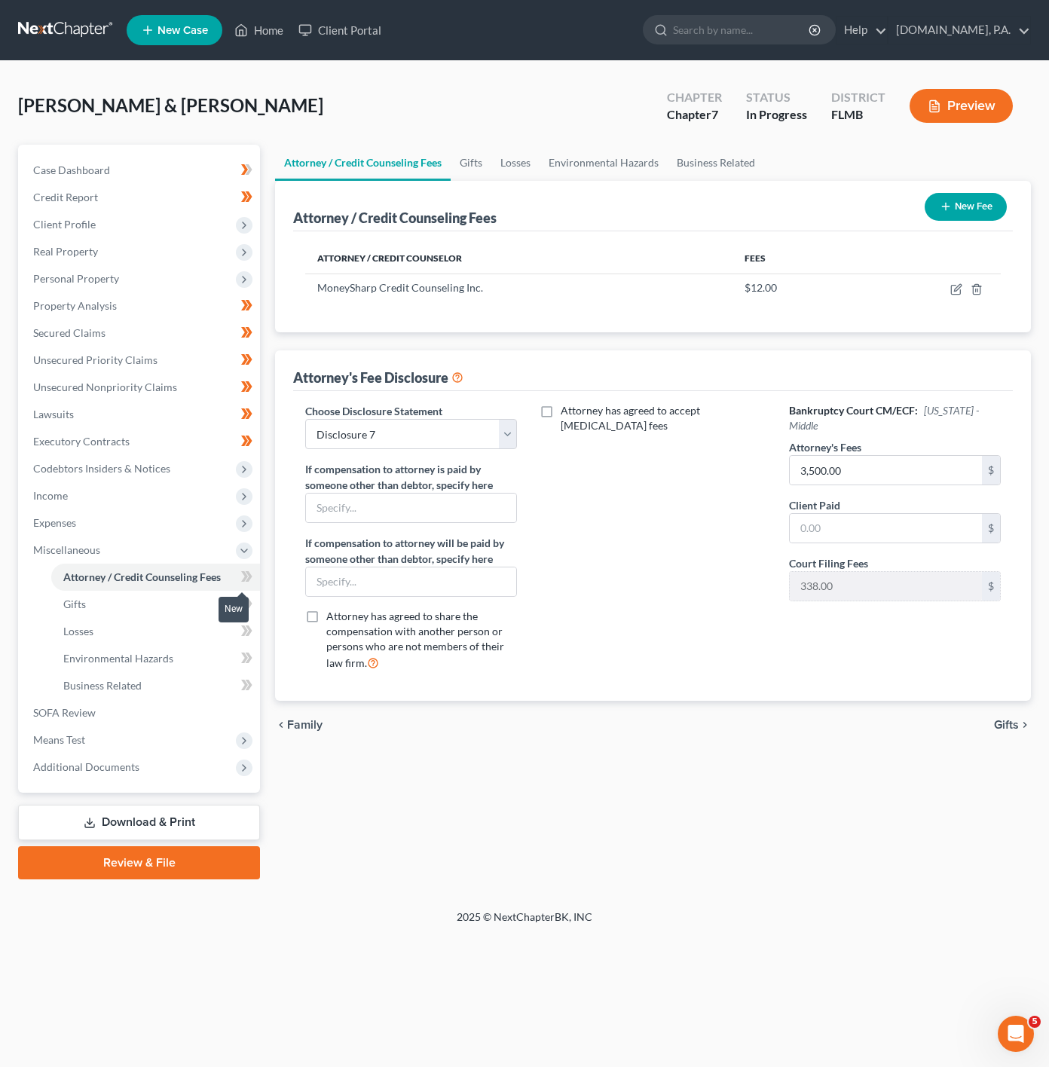
click at [238, 575] on span at bounding box center [247, 579] width 26 height 23
click at [194, 599] on link "Gifts" at bounding box center [155, 604] width 209 height 27
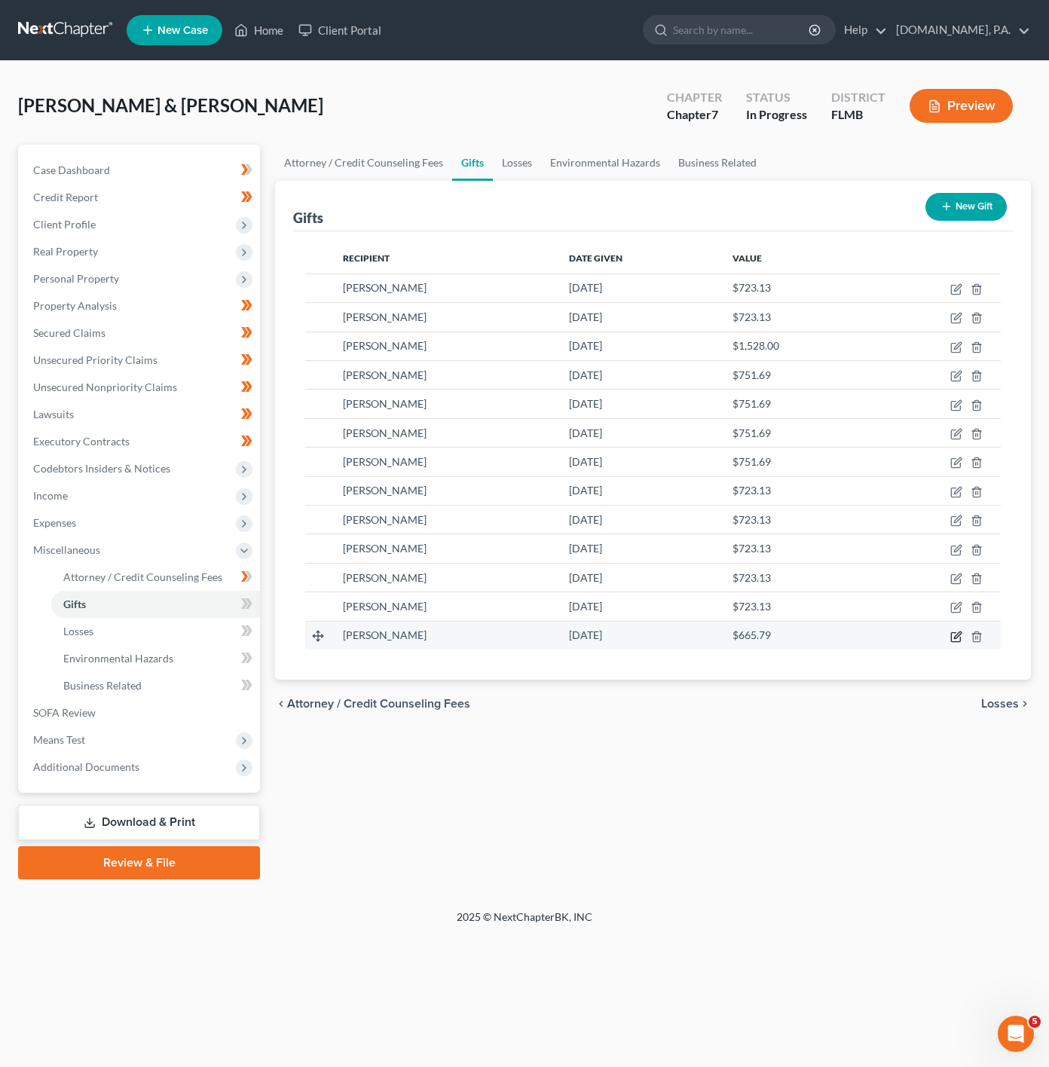
click at [950, 640] on icon "button" at bounding box center [956, 637] width 12 height 12
select select "9"
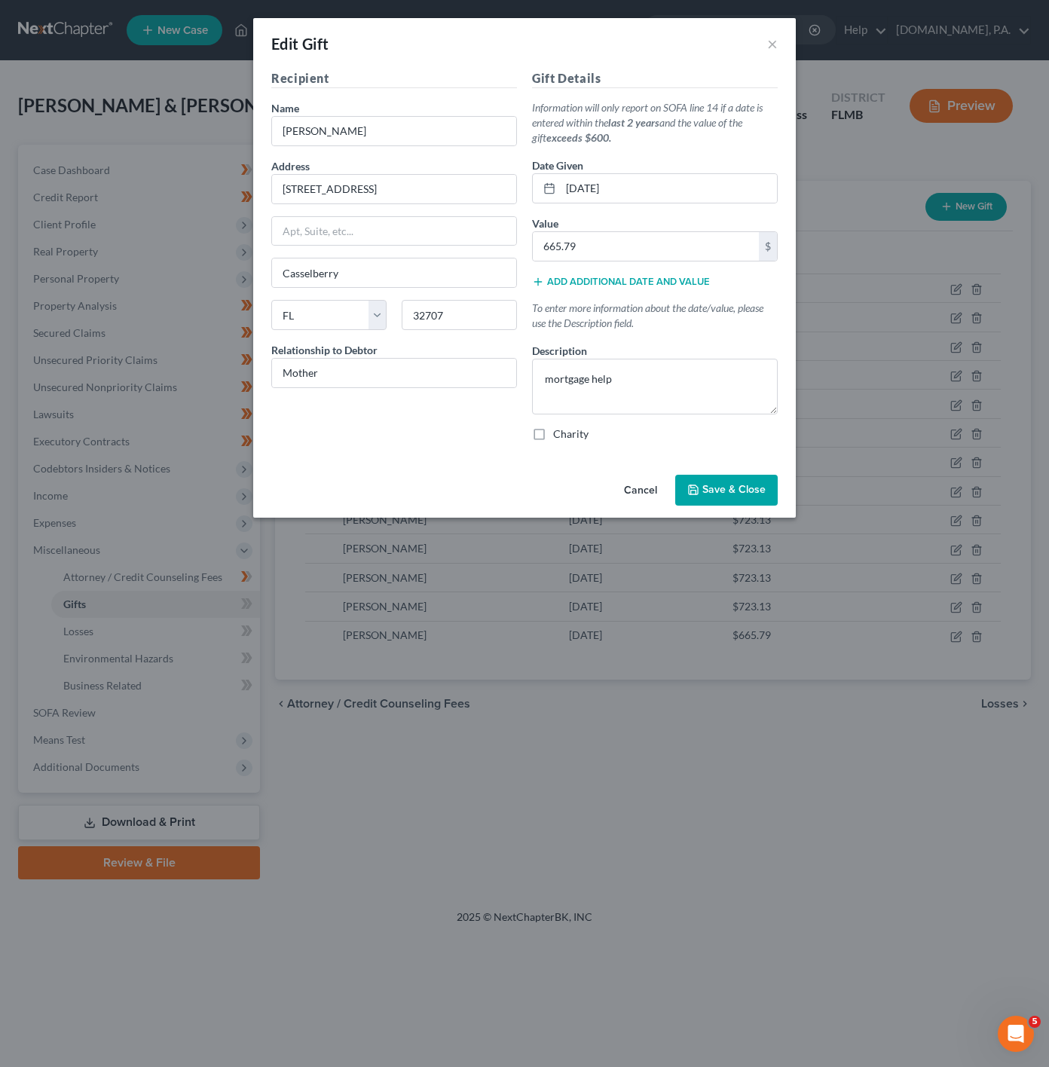
click at [763, 39] on div "Edit Gift ×" at bounding box center [524, 43] width 543 height 51
click at [765, 32] on div "Edit Gift ×" at bounding box center [524, 43] width 543 height 51
click at [767, 27] on div "Edit Gift ×" at bounding box center [524, 43] width 543 height 51
click at [769, 35] on button "×" at bounding box center [772, 44] width 11 height 18
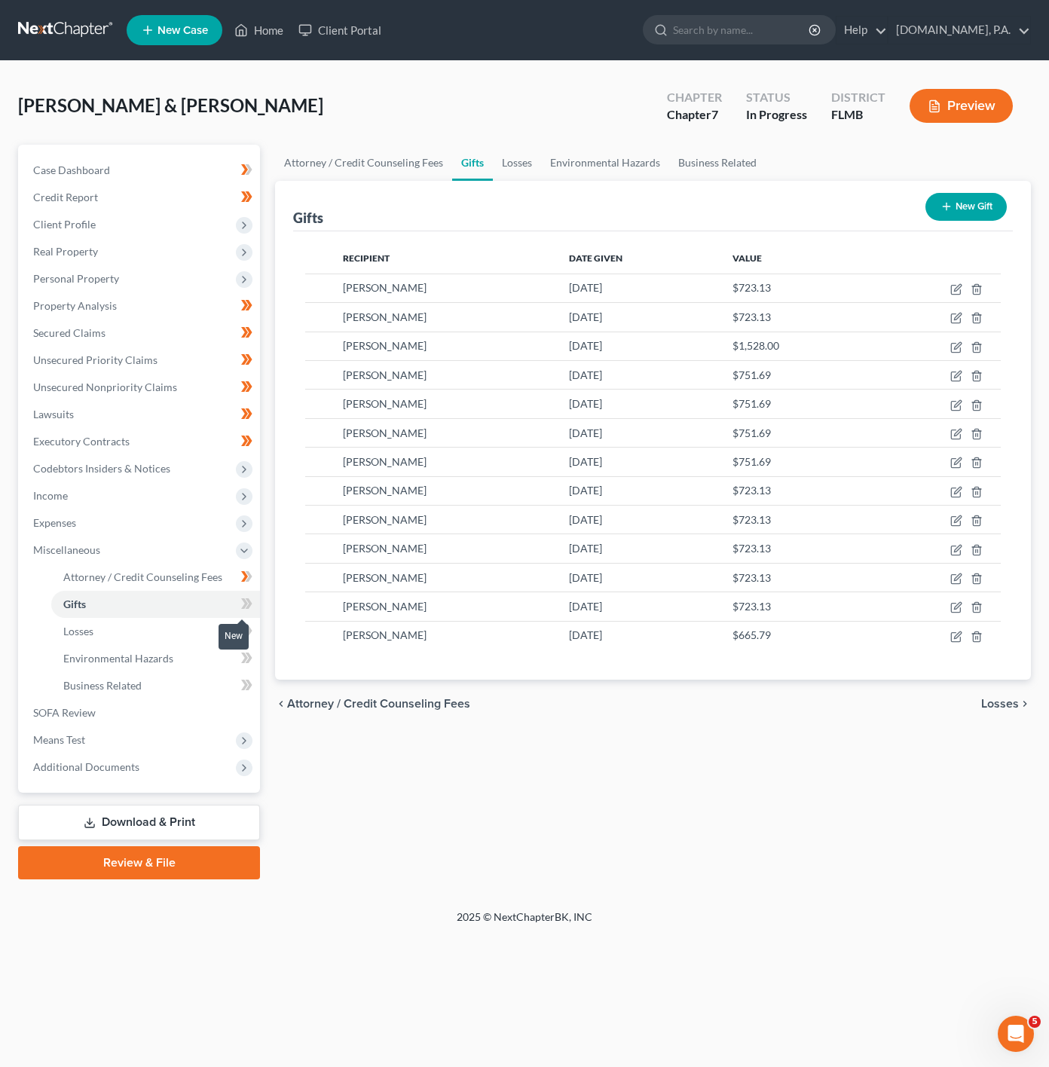
click at [252, 595] on icon at bounding box center [246, 604] width 11 height 19
click at [209, 623] on link "Losses" at bounding box center [155, 631] width 209 height 27
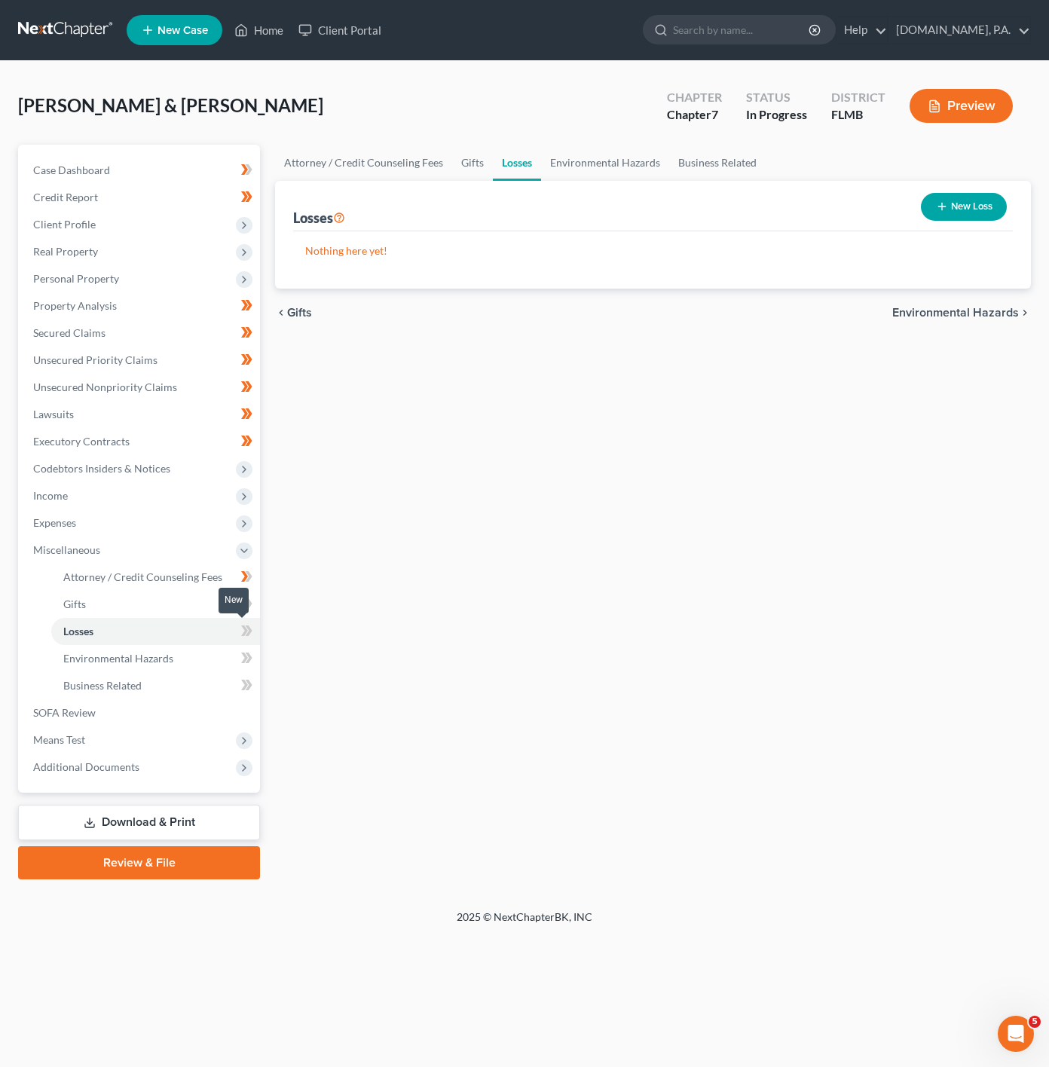
click at [238, 629] on span at bounding box center [247, 633] width 26 height 23
click at [206, 651] on link "Environmental Hazards" at bounding box center [155, 658] width 209 height 27
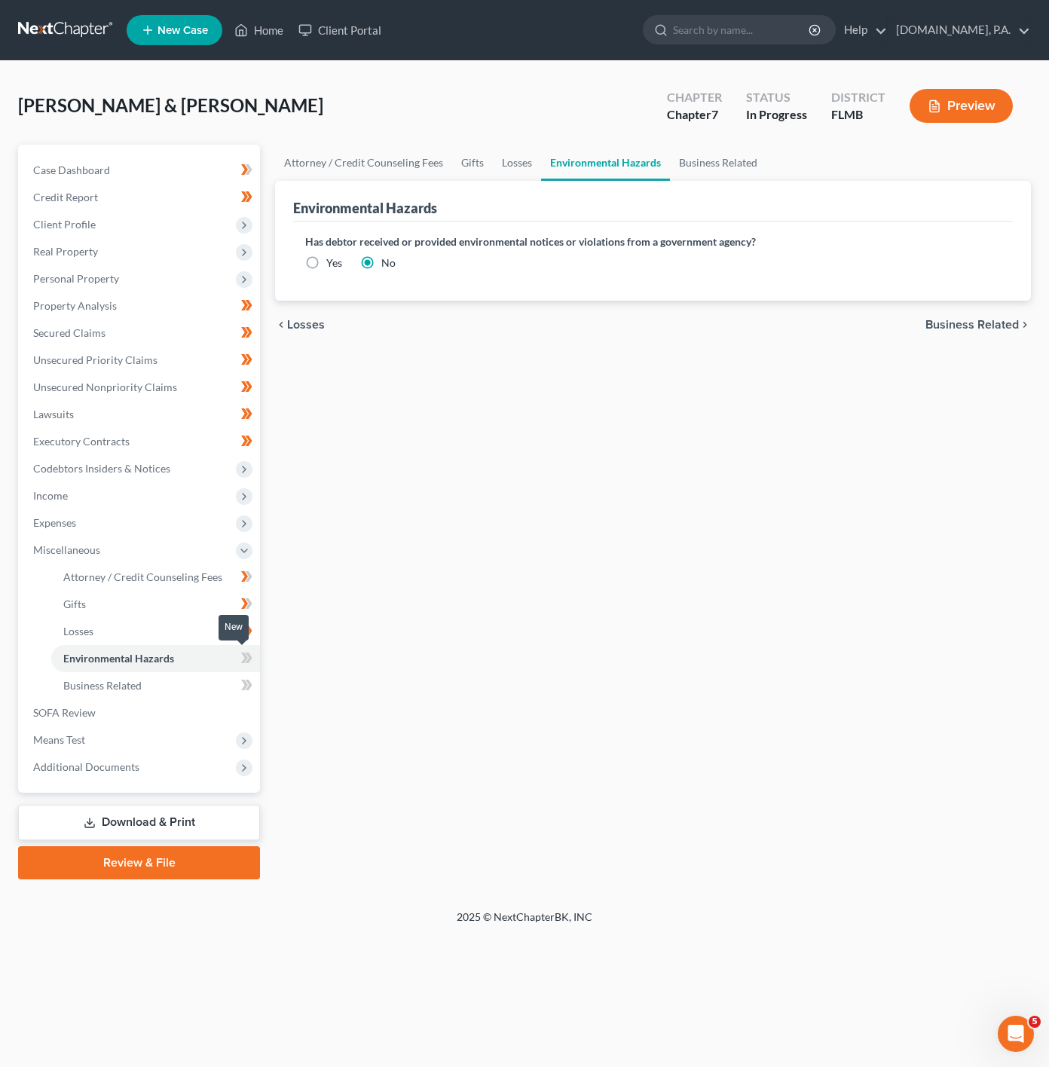
click at [241, 656] on icon at bounding box center [246, 658] width 11 height 19
click at [242, 656] on icon at bounding box center [246, 658] width 11 height 19
click at [213, 679] on link "Business Related" at bounding box center [155, 685] width 209 height 27
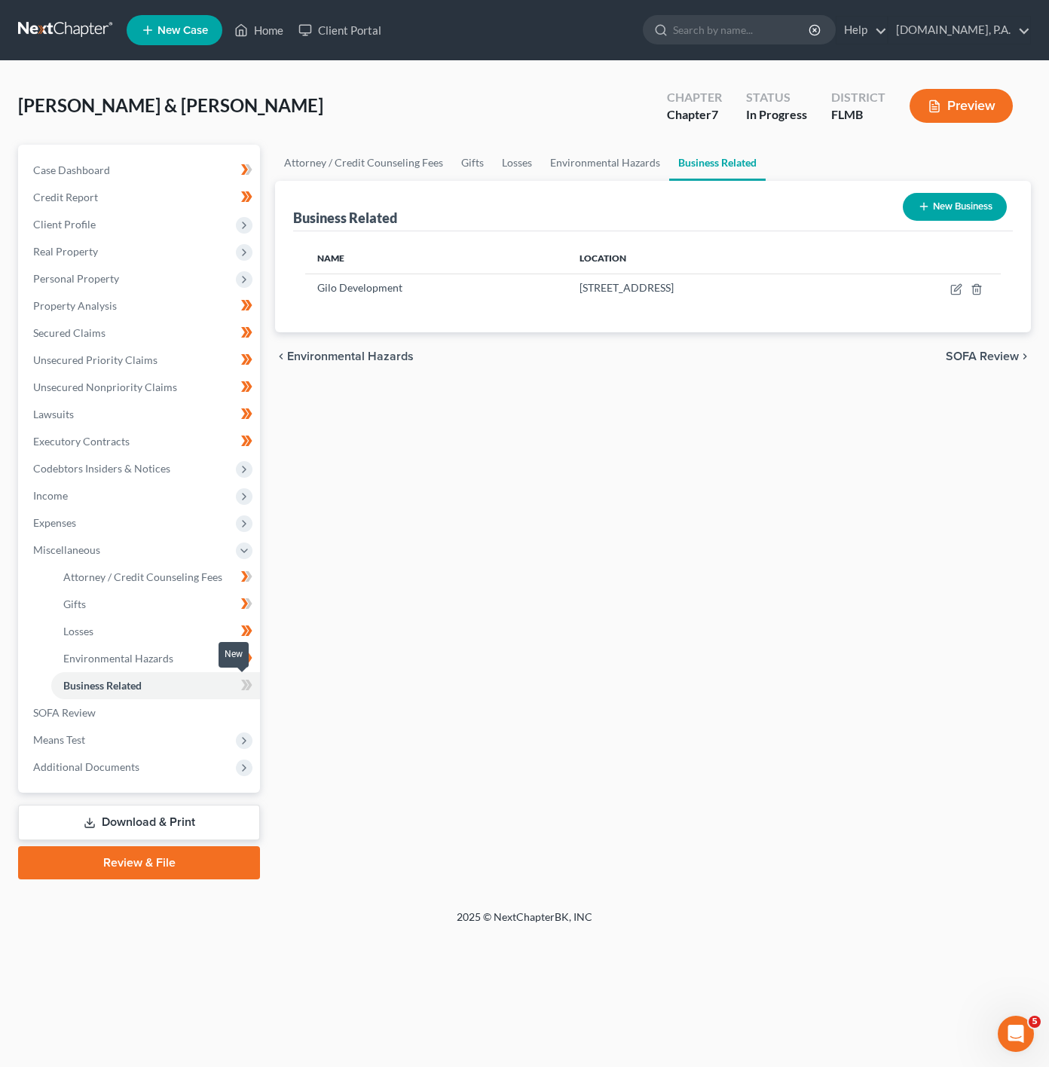
click at [238, 679] on span at bounding box center [247, 687] width 26 height 23
click at [959, 289] on icon "button" at bounding box center [957, 287] width 7 height 7
select select "member"
select select "9"
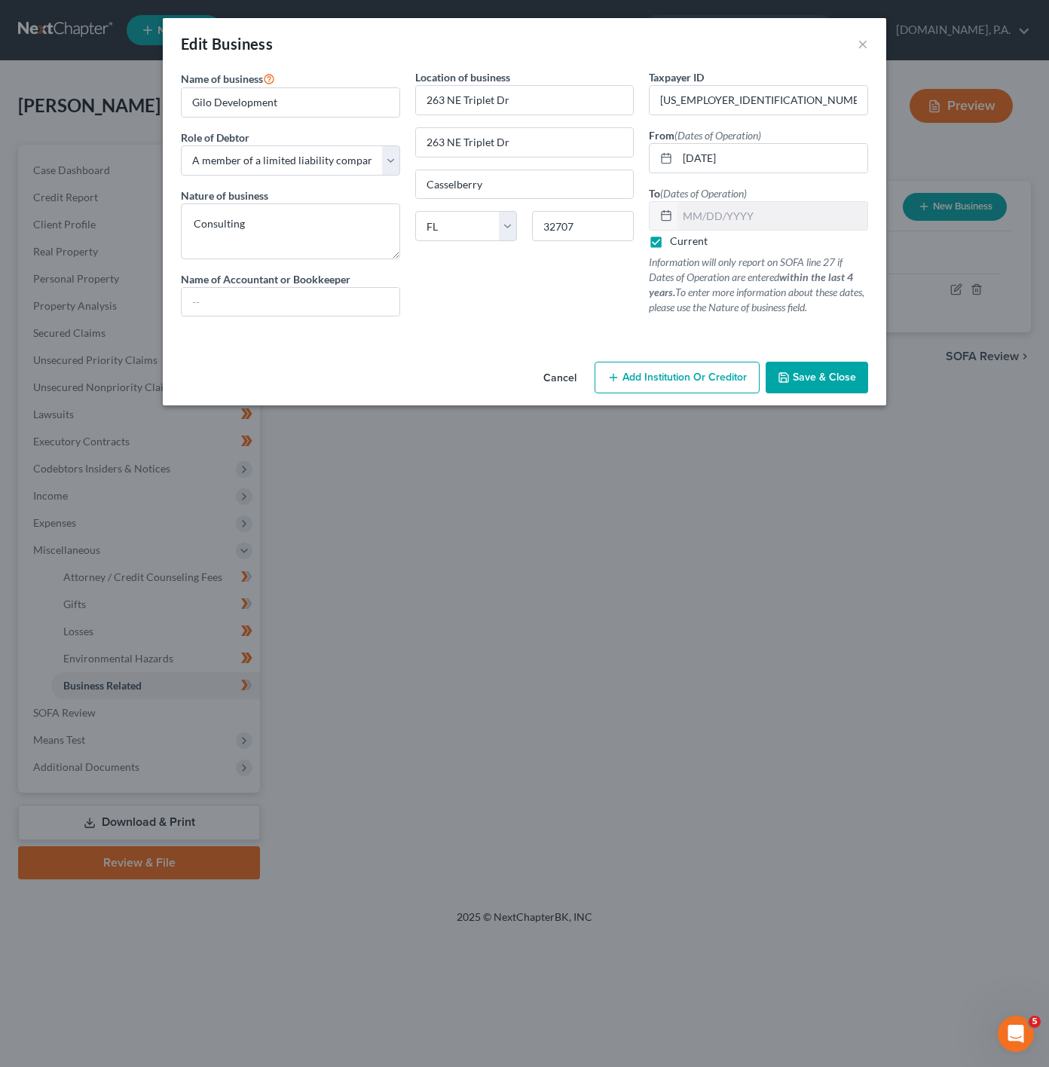
click at [868, 45] on div "Edit Business ×" at bounding box center [525, 43] width 724 height 51
click at [869, 50] on div "Edit Business ×" at bounding box center [525, 43] width 724 height 51
click at [864, 41] on button "×" at bounding box center [863, 44] width 11 height 18
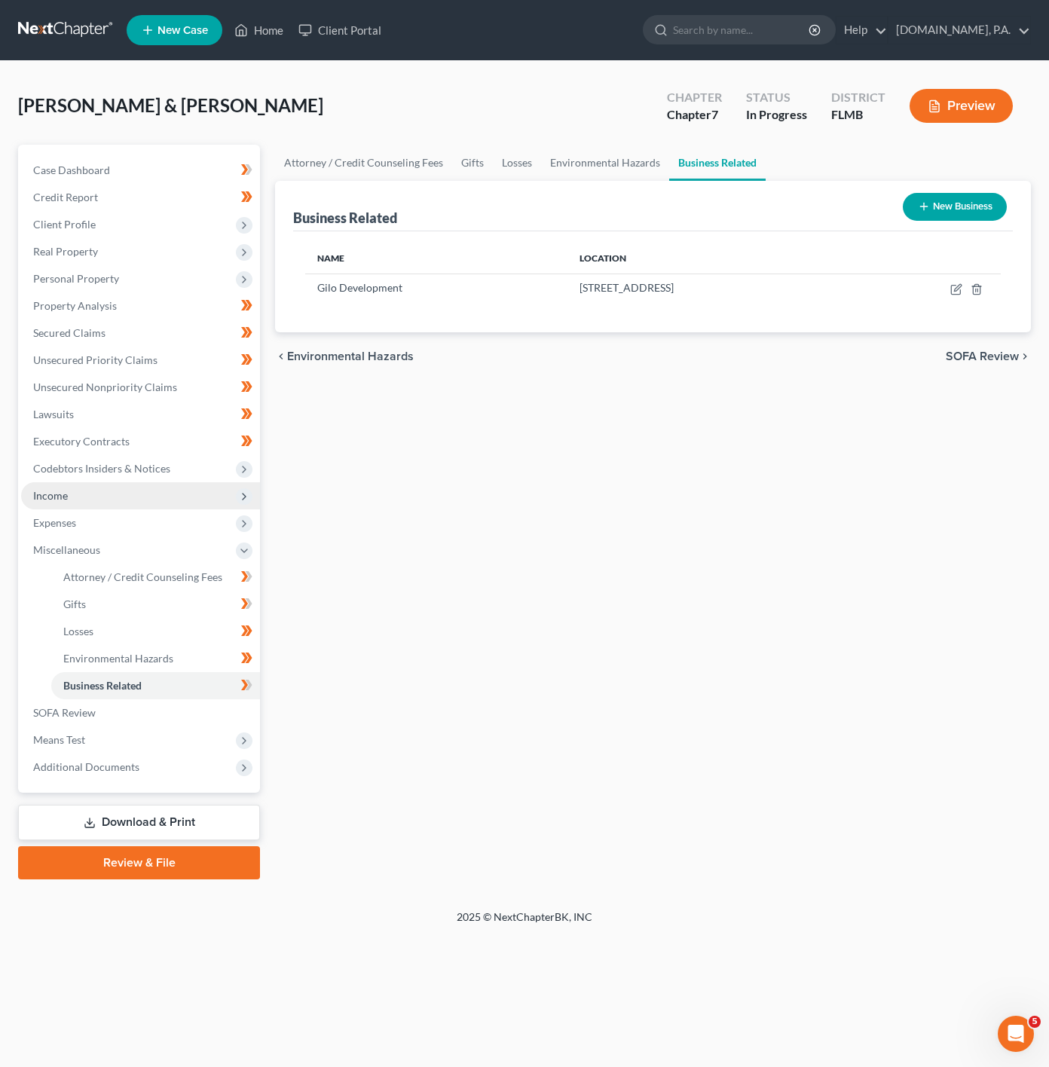
click at [181, 498] on span "Income" at bounding box center [140, 495] width 239 height 27
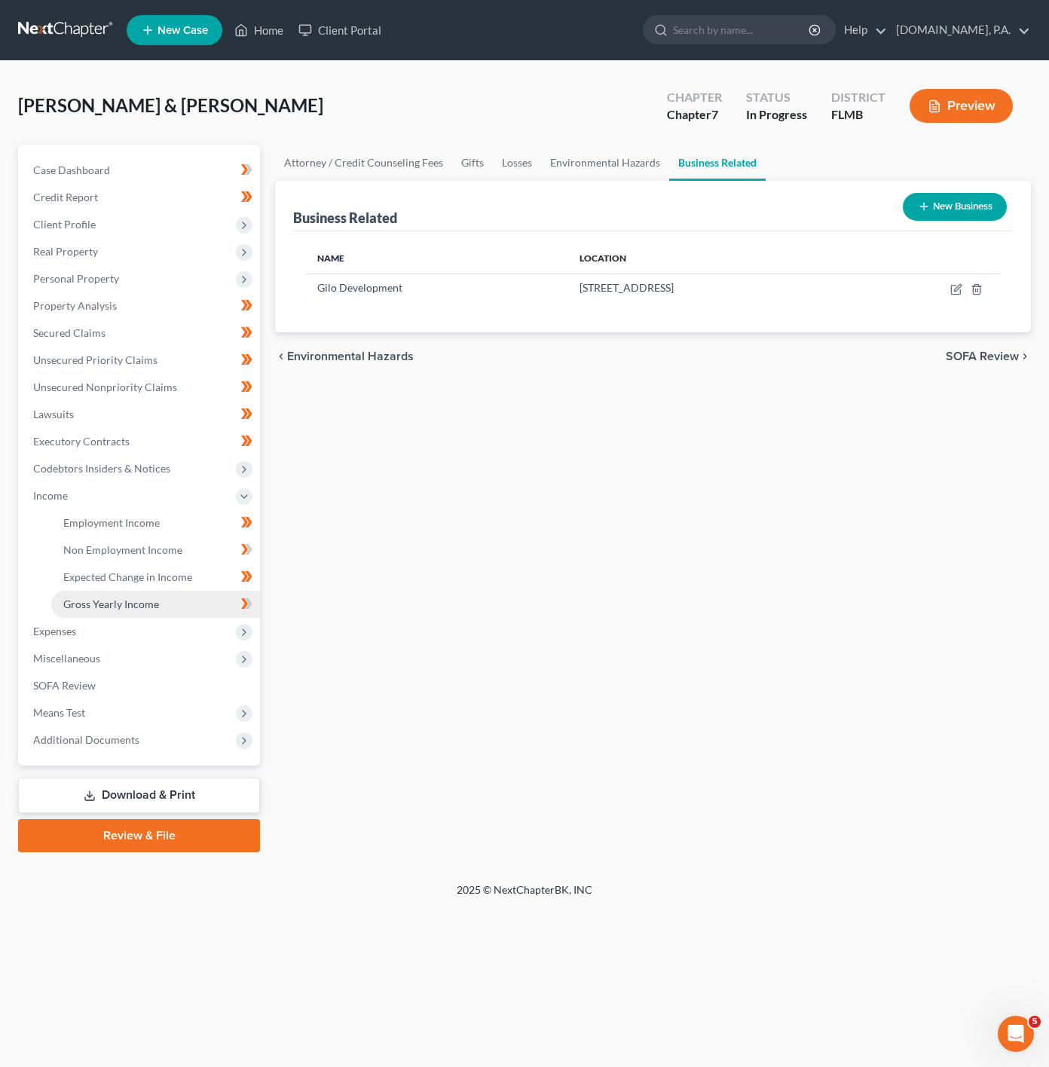
click at [197, 601] on link "Gross Yearly Income" at bounding box center [155, 604] width 209 height 27
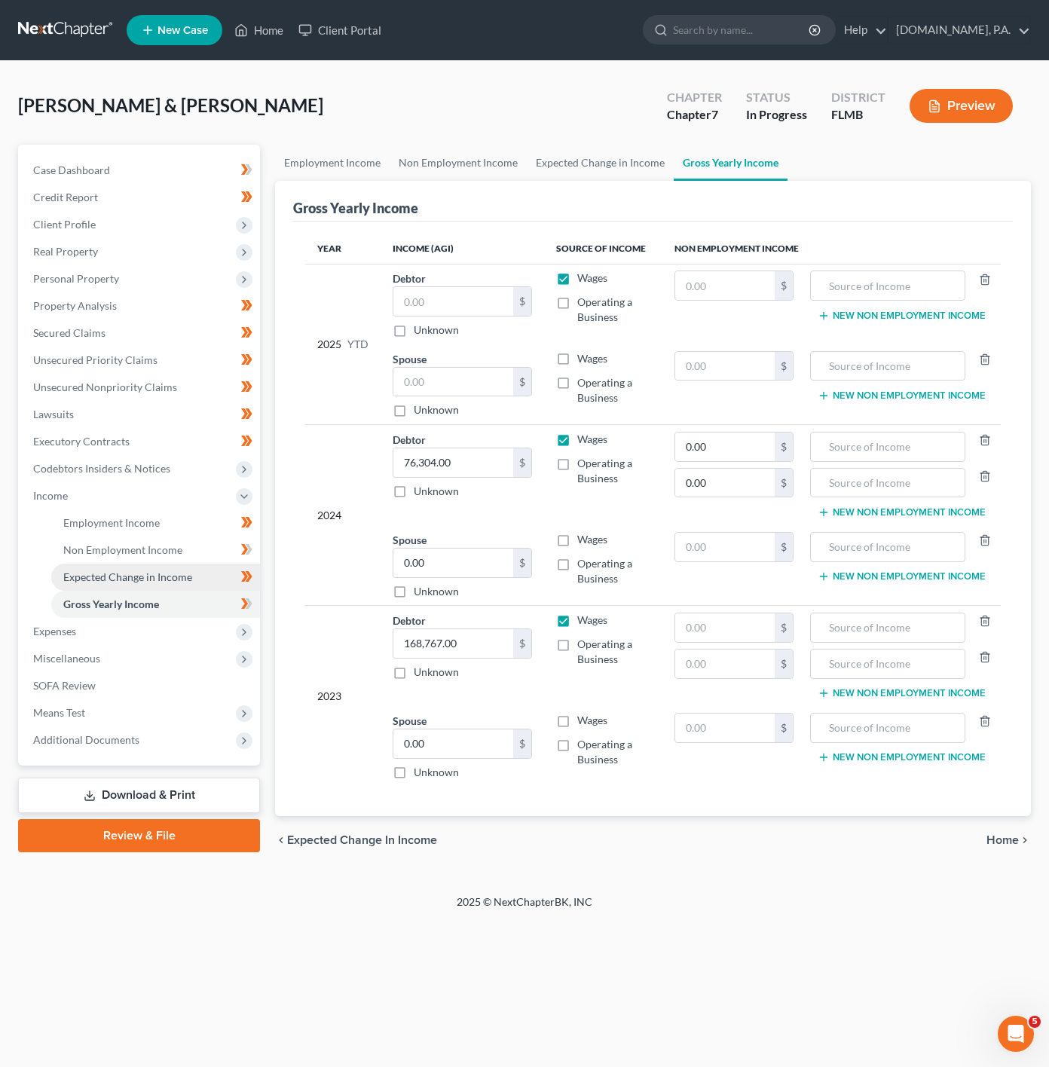
click at [199, 571] on link "Expected Change in Income" at bounding box center [155, 577] width 209 height 27
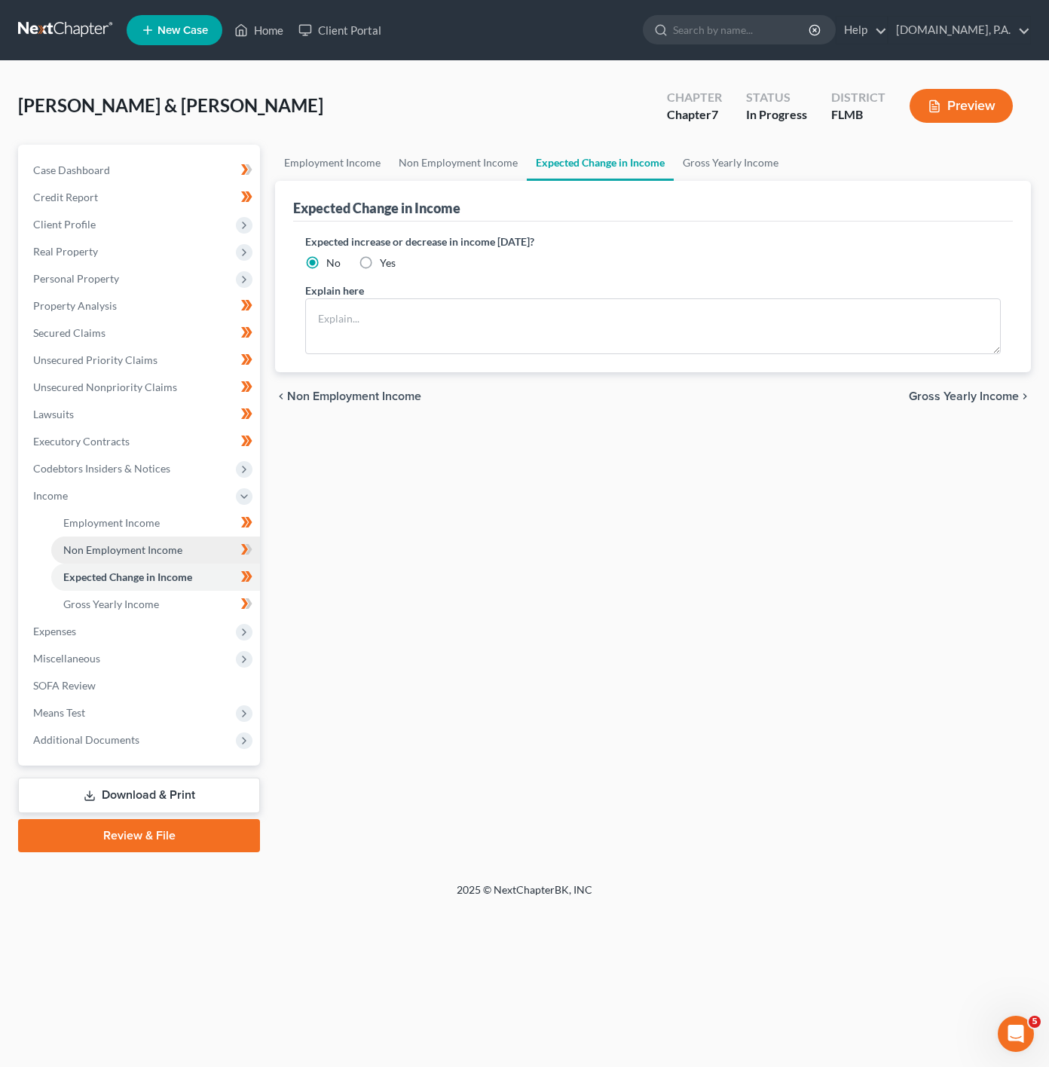
click at [199, 552] on link "Non Employment Income" at bounding box center [155, 550] width 209 height 27
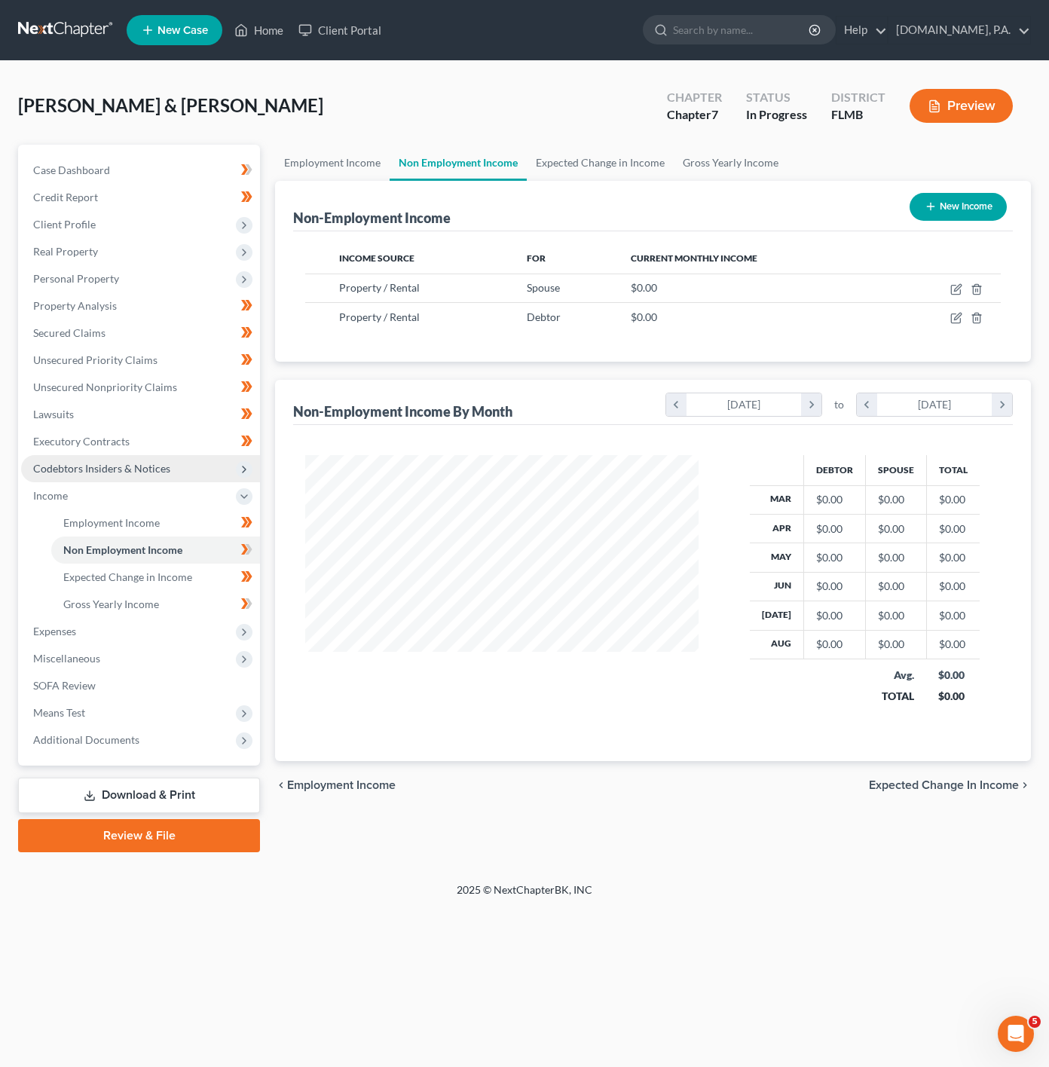
scroll to position [272, 423]
click at [188, 513] on link "Employment Income" at bounding box center [155, 523] width 209 height 27
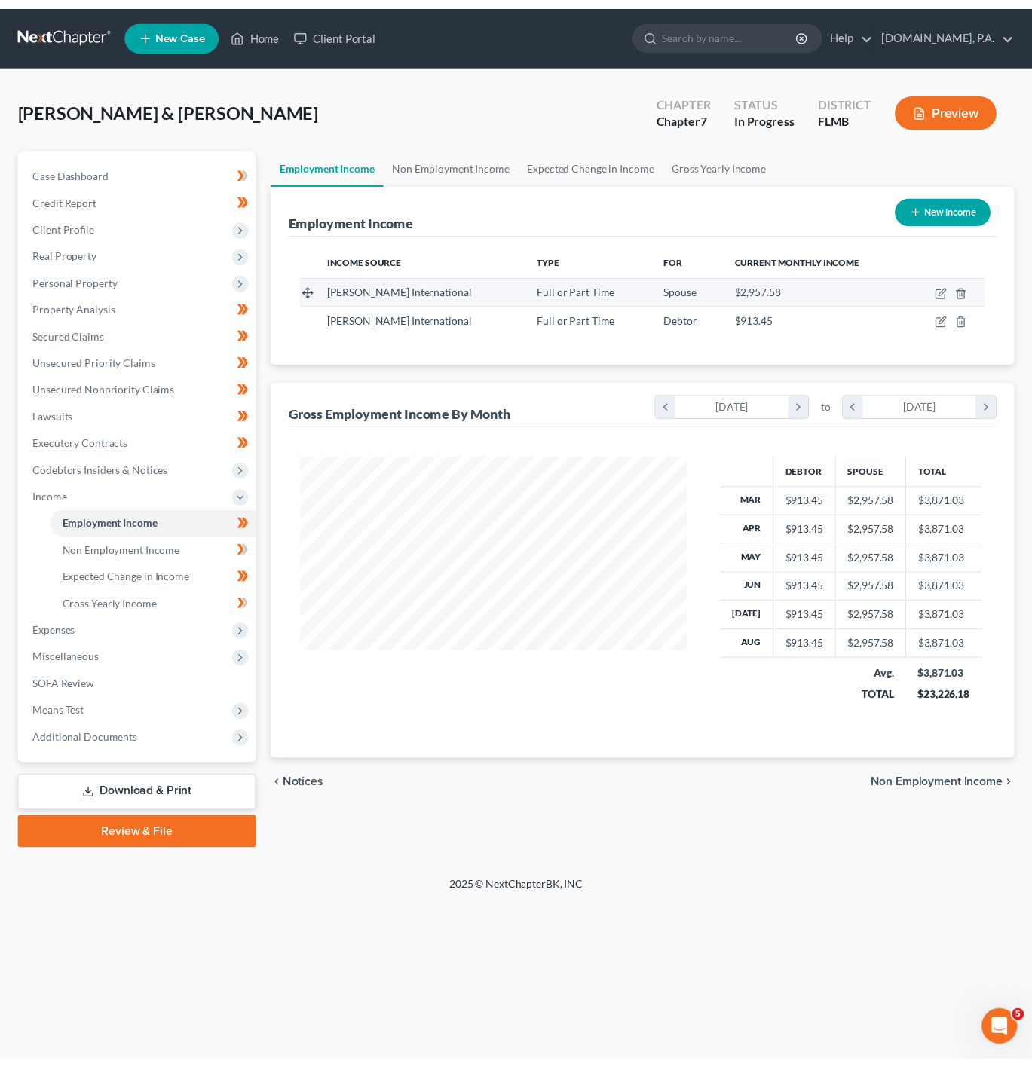
scroll to position [272, 423]
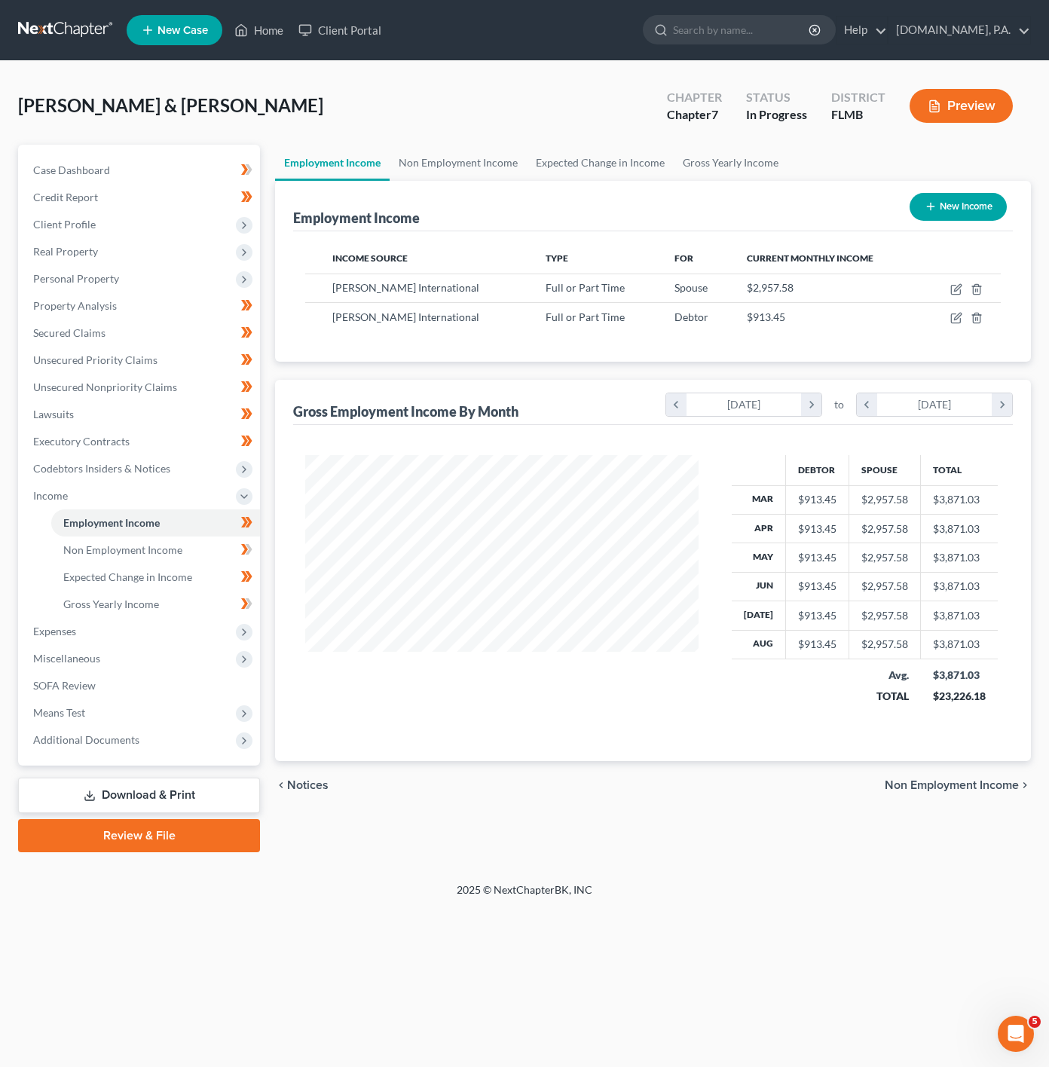
click at [936, 211] on button "New Income" at bounding box center [958, 207] width 97 height 28
select select "0"
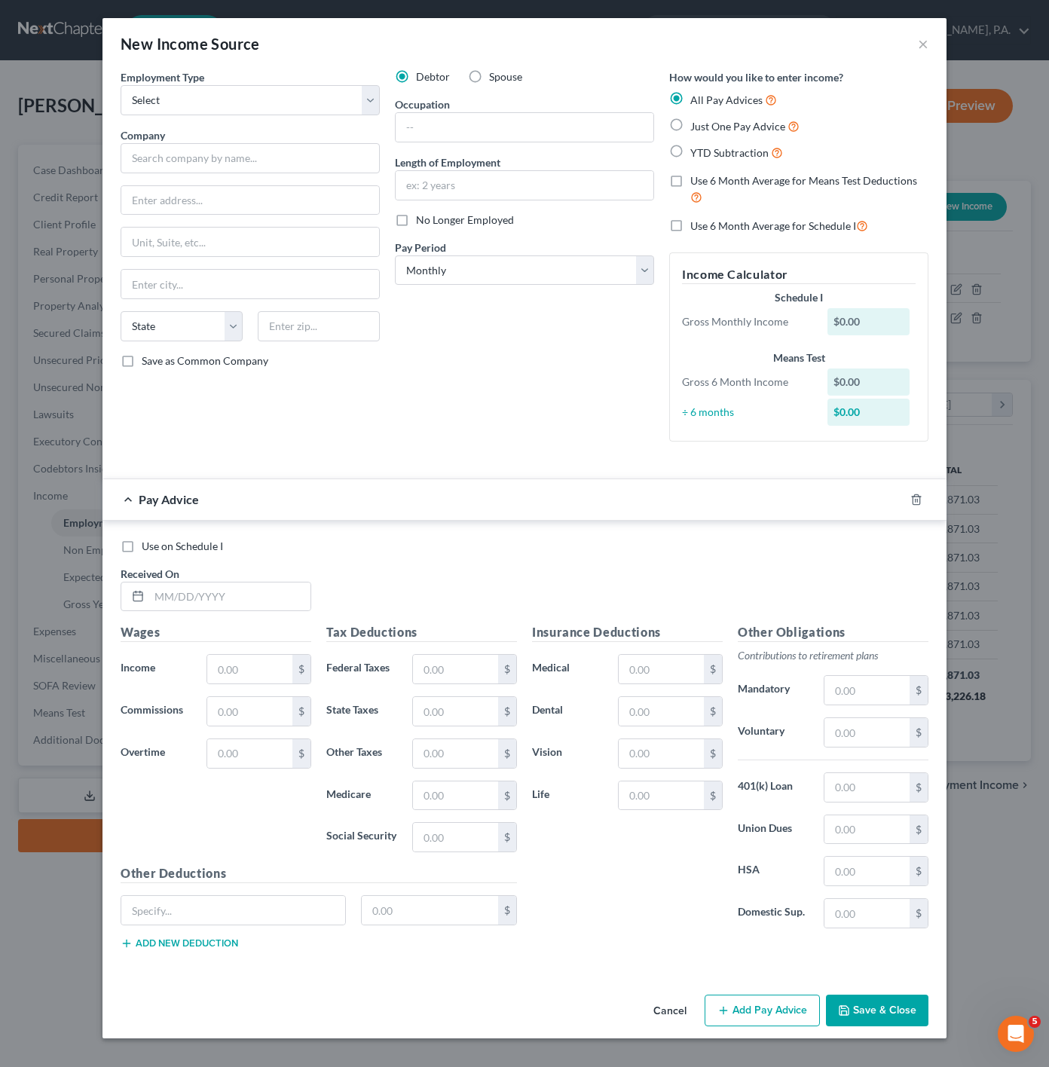
click at [684, 134] on div "Just One Pay Advice" at bounding box center [798, 126] width 259 height 17
click at [690, 123] on label "Just One Pay Advice" at bounding box center [744, 126] width 109 height 17
click at [696, 123] on input "Just One Pay Advice" at bounding box center [701, 123] width 10 height 10
radio input "true"
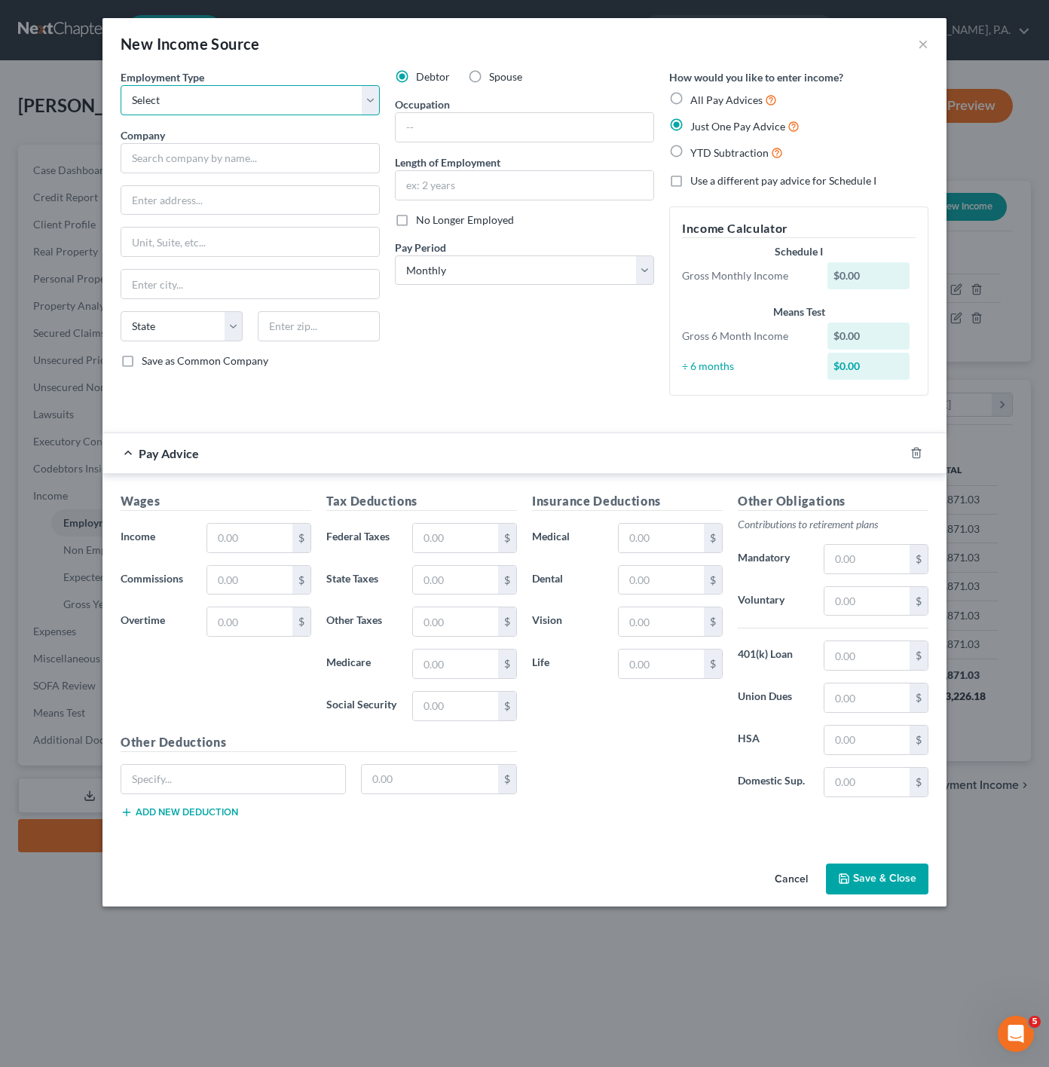
drag, startPoint x: 203, startPoint y: 104, endPoint x: 197, endPoint y: 113, distance: 10.9
click at [203, 104] on select "Select Full or Part Time Employment Self Employment" at bounding box center [250, 100] width 259 height 30
click at [207, 111] on select "Select Full or Part Time Employment Self Employment" at bounding box center [250, 100] width 259 height 30
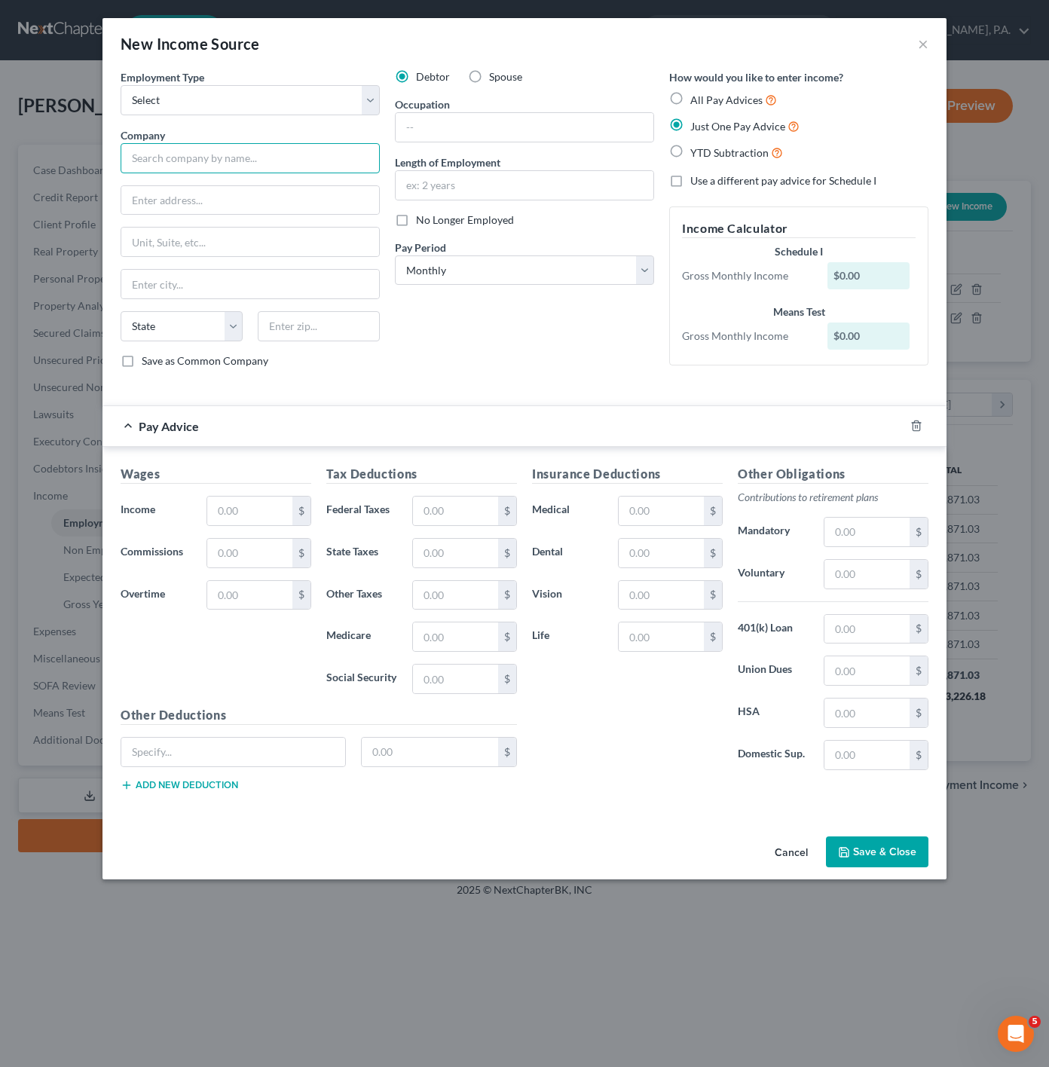
click at [217, 159] on input "text" at bounding box center [250, 158] width 259 height 30
type input "Gilo De"
click at [228, 523] on input "text" at bounding box center [249, 511] width 85 height 29
paste input "$11,140.08"
paste input "$2,369.54"
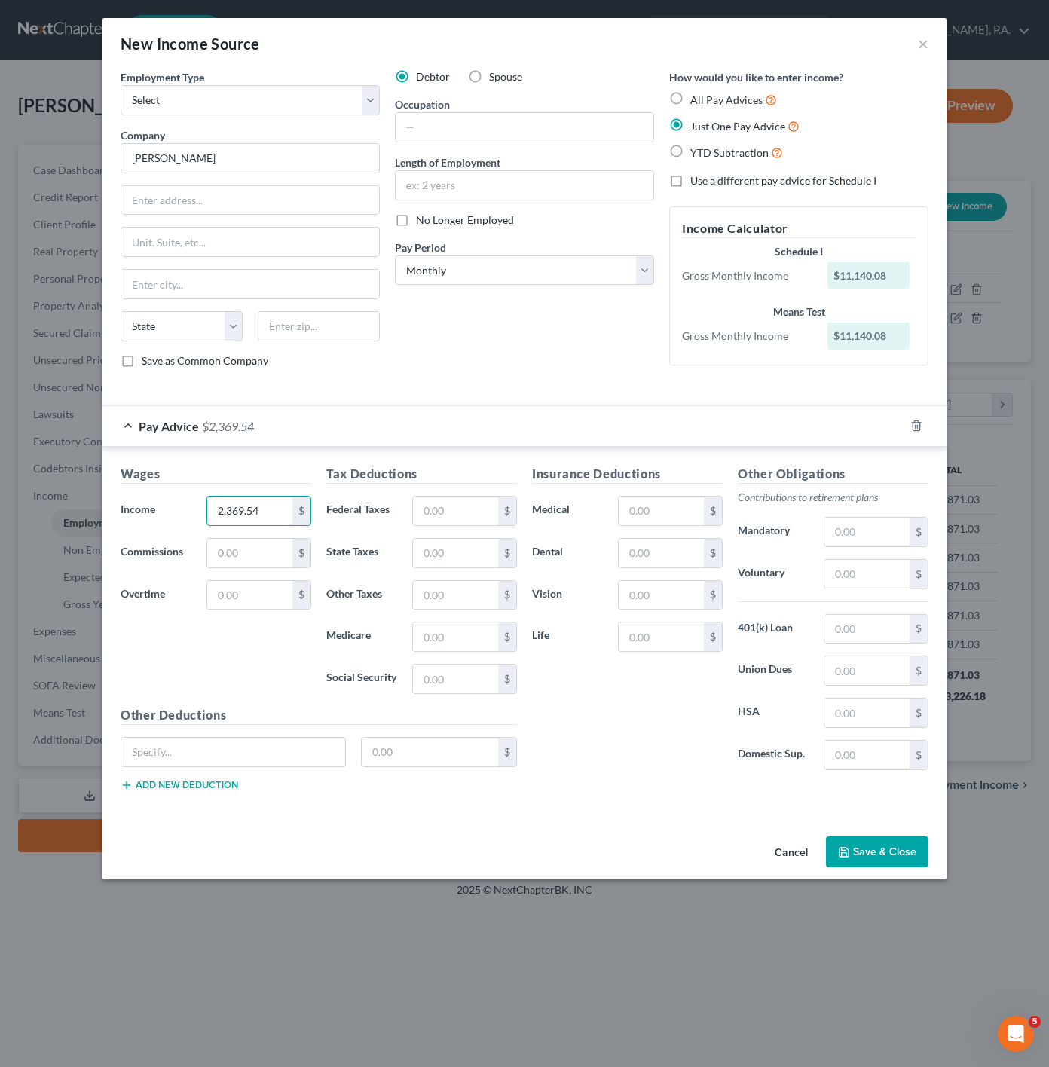
type input "2,369.54"
drag, startPoint x: 896, startPoint y: 871, endPoint x: 911, endPoint y: 859, distance: 18.8
click at [911, 859] on button "Save & Close" at bounding box center [877, 853] width 103 height 32
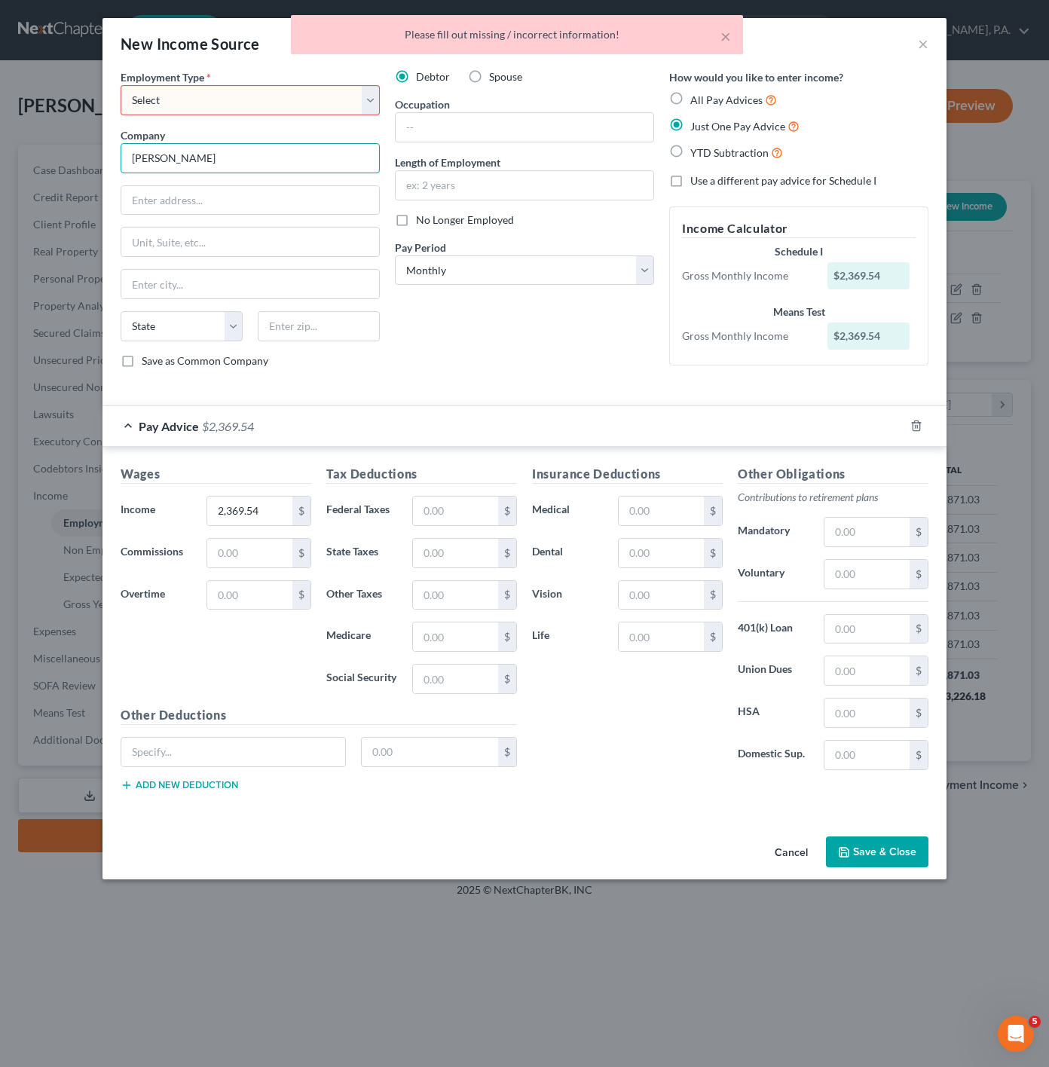
click at [226, 164] on input "Gilo De" at bounding box center [250, 158] width 259 height 30
click at [256, 96] on select "Select Full or Part Time Employment Self Employment" at bounding box center [250, 100] width 259 height 30
select select "0"
click at [121, 85] on select "Select Full or Part Time Employment Self Employment" at bounding box center [250, 100] width 259 height 30
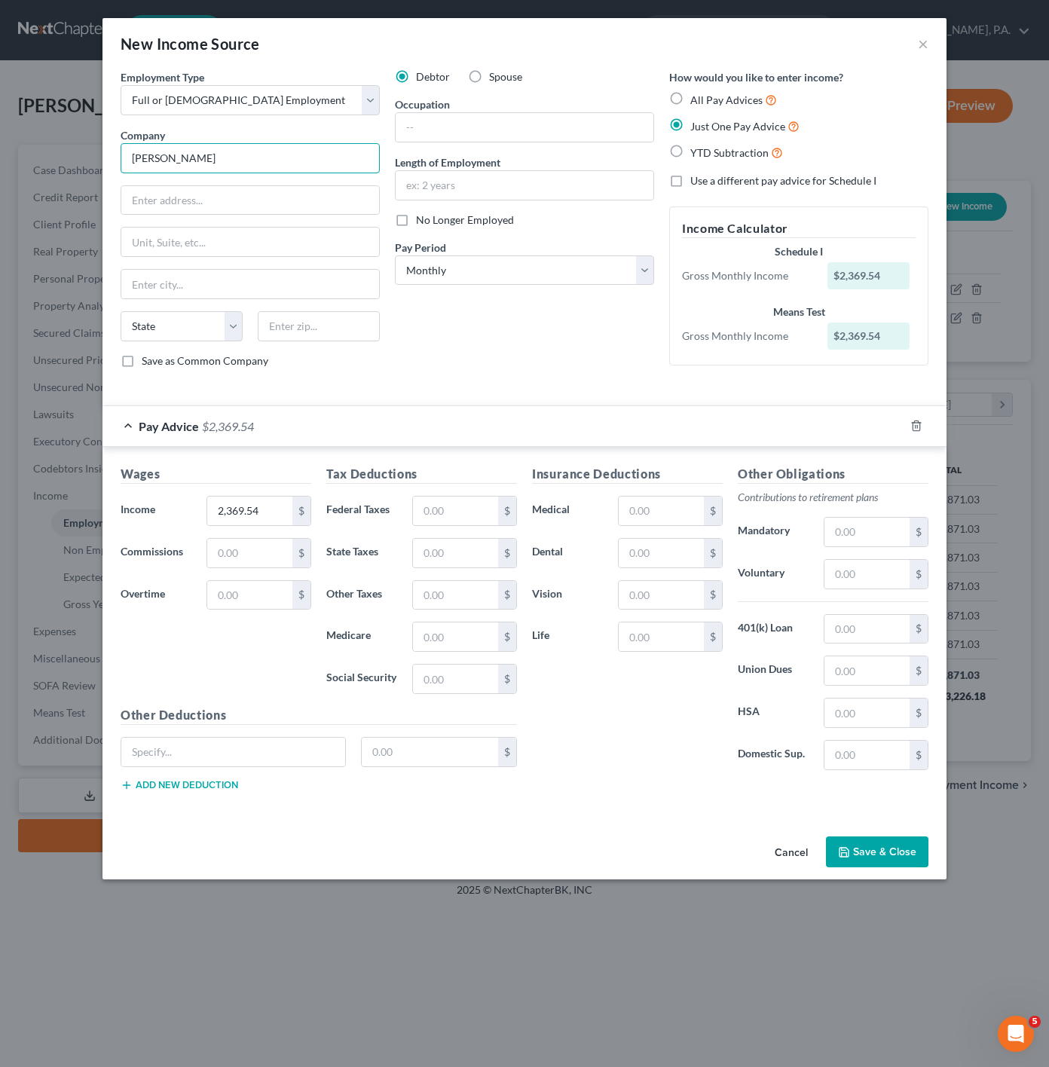
click at [240, 158] on input "Gilo De" at bounding box center [250, 158] width 259 height 30
type input "Gilo Development"
click at [236, 188] on input "text" at bounding box center [250, 200] width 258 height 29
click at [179, 193] on input "text" at bounding box center [250, 200] width 258 height 29
paste input "263 NE Triplet Dr"
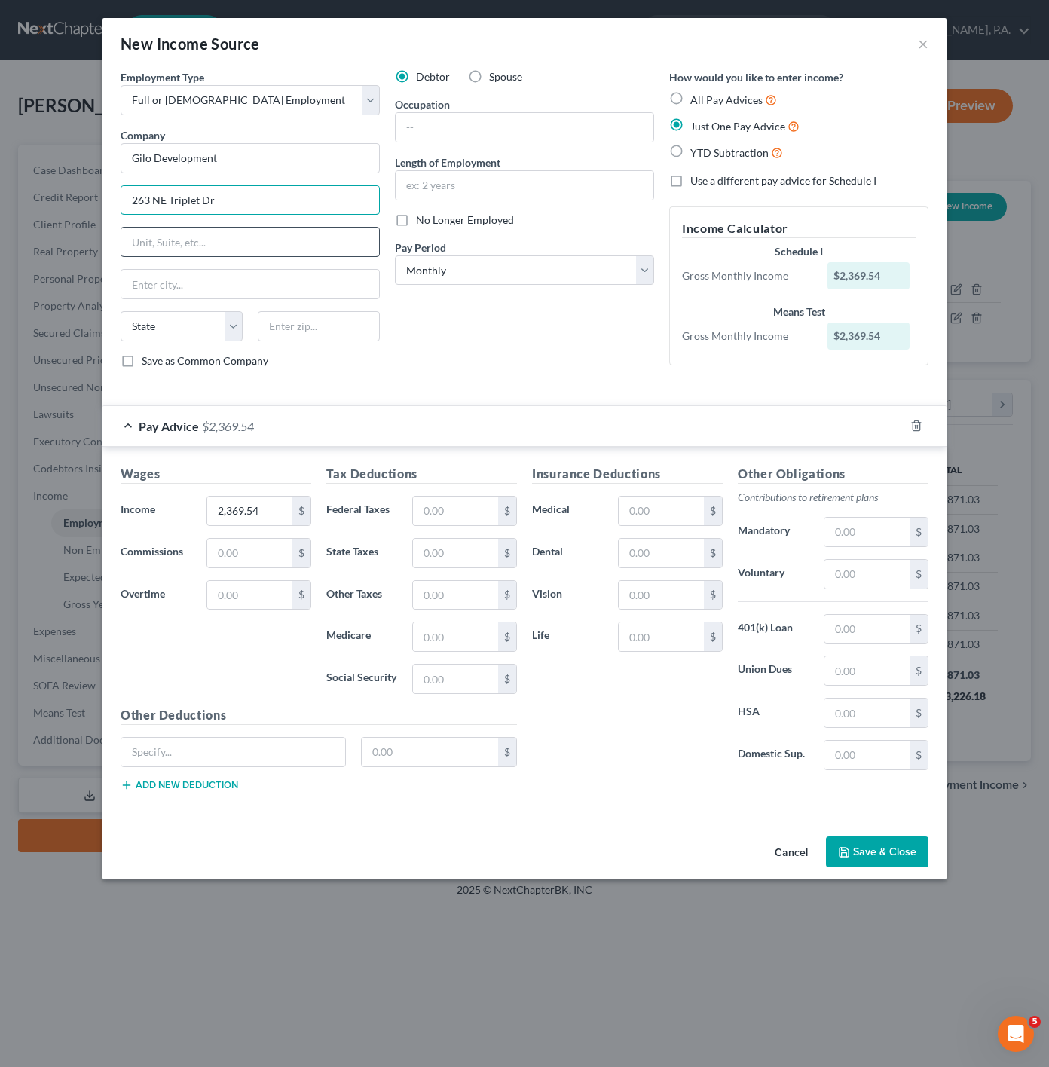
type input "263 NE Triplet Dr"
drag, startPoint x: 194, startPoint y: 242, endPoint x: 2, endPoint y: 263, distance: 193.3
click at [194, 242] on input "text" at bounding box center [250, 242] width 258 height 29
click at [222, 234] on input "text" at bounding box center [250, 242] width 258 height 29
drag, startPoint x: 161, startPoint y: 283, endPoint x: 174, endPoint y: 289, distance: 14.2
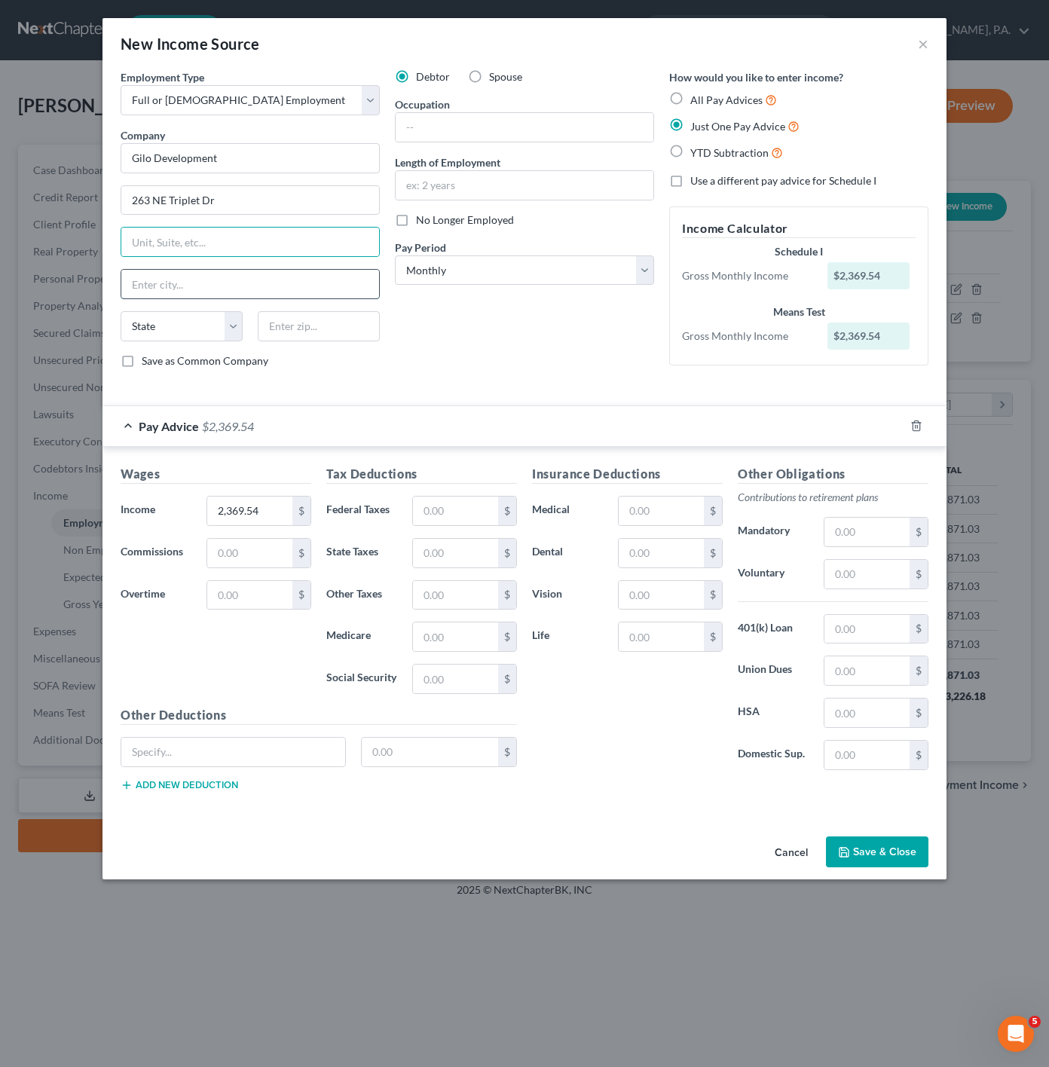
click at [161, 283] on input "text" at bounding box center [250, 284] width 258 height 29
click at [510, 310] on div "Debtor Spouse Occupation Length of Employment No Longer Employed Pay Period * S…" at bounding box center [524, 224] width 274 height 311
click at [344, 330] on input "text" at bounding box center [319, 326] width 122 height 30
type input "32707"
type input "Casselberry"
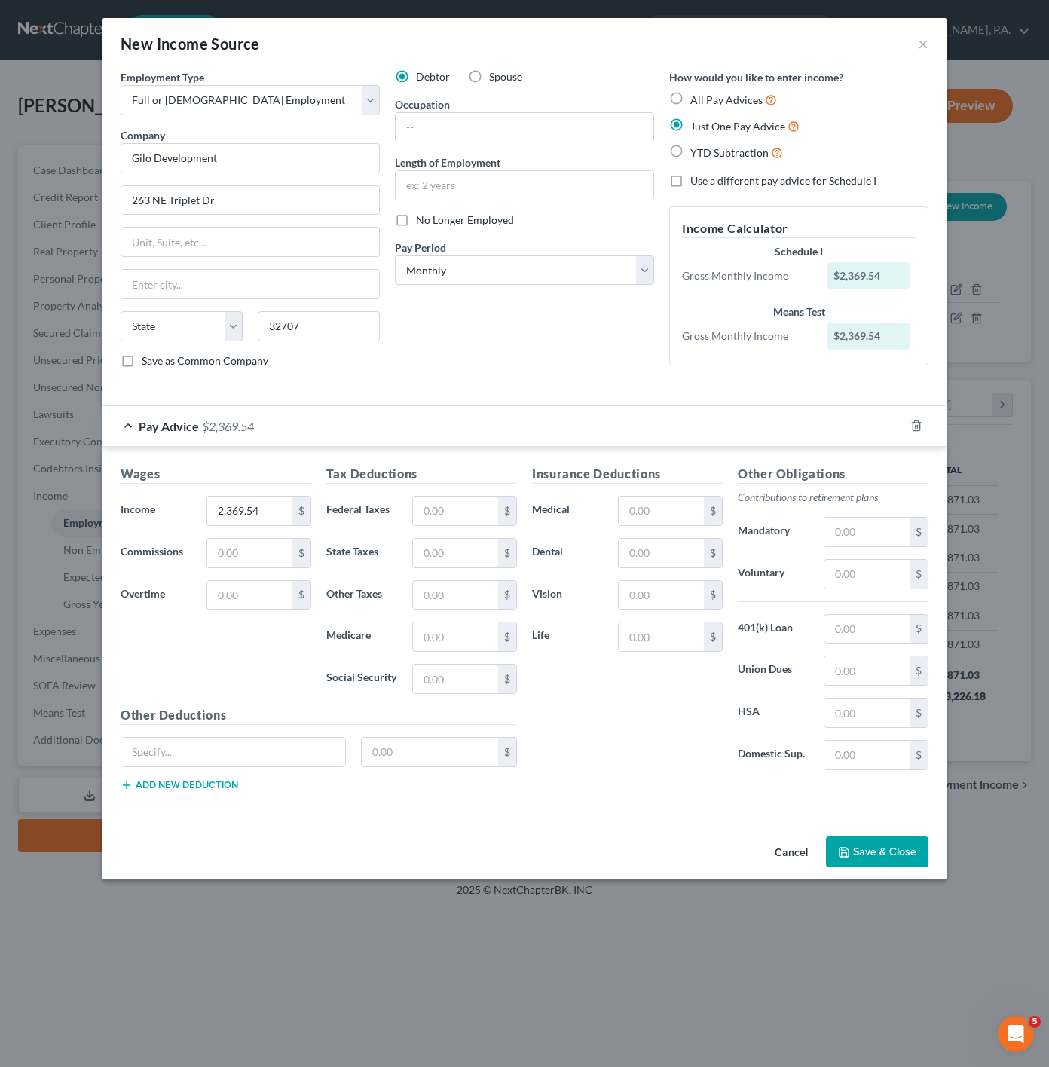
select select "9"
click at [441, 312] on div "Debtor Spouse Occupation Length of Employment No Longer Employed Pay Period * S…" at bounding box center [524, 224] width 274 height 311
drag, startPoint x: 412, startPoint y: 129, endPoint x: 500, endPoint y: 141, distance: 89.0
click at [412, 129] on input "text" at bounding box center [525, 127] width 258 height 29
click at [625, 86] on div "Debtor Spouse Occupation Length of Employment No Longer Employed Pay Period * S…" at bounding box center [524, 224] width 274 height 311
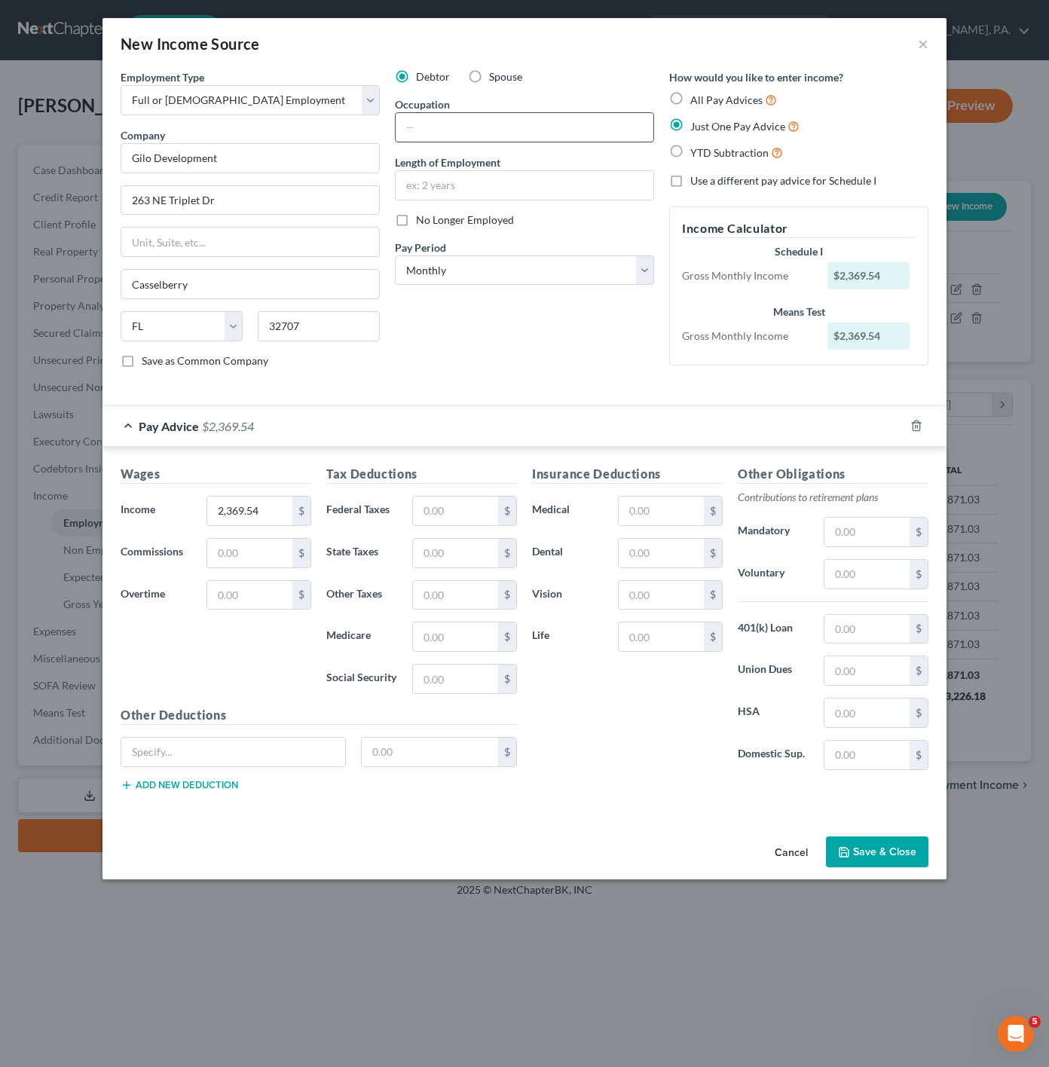
click at [486, 140] on input "text" at bounding box center [525, 127] width 258 height 29
type input "Contractor"
click at [500, 203] on div "Debtor Spouse Occupation Contractor Length of Employment No Longer Employed Pay…" at bounding box center [524, 224] width 274 height 311
click at [511, 191] on input "text" at bounding box center [525, 185] width 258 height 29
click at [424, 353] on div "Debtor Spouse Occupation Contractor Length of Employment No Longer Employed Pay…" at bounding box center [524, 224] width 274 height 311
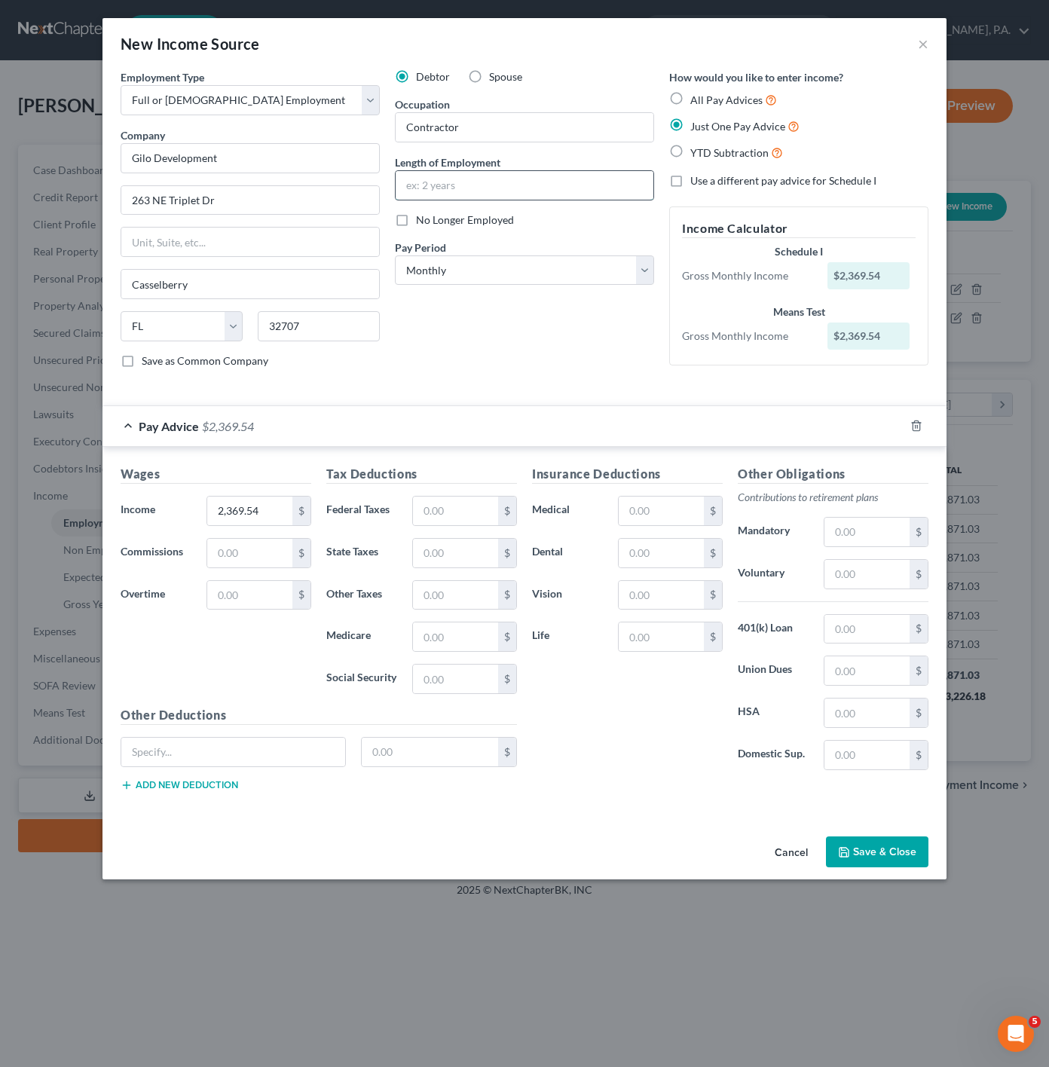
click at [595, 186] on input "text" at bounding box center [525, 185] width 258 height 29
click at [434, 176] on input "text" at bounding box center [525, 185] width 258 height 29
click at [442, 184] on input "text" at bounding box center [525, 185] width 258 height 29
click at [530, 132] on input "Contractor" at bounding box center [525, 127] width 258 height 29
drag, startPoint x: 516, startPoint y: 188, endPoint x: 425, endPoint y: 243, distance: 105.9
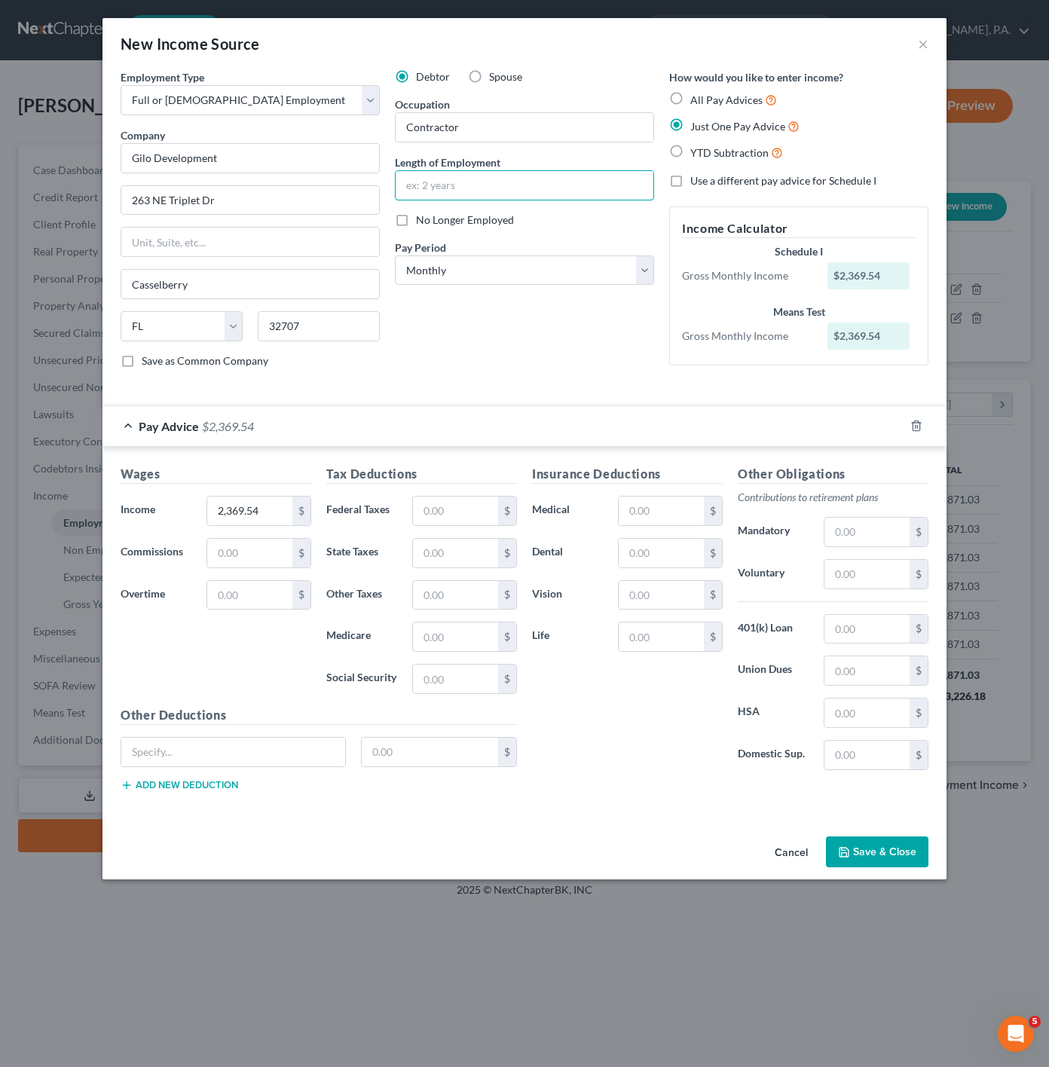
click at [516, 188] on input "text" at bounding box center [525, 185] width 258 height 29
click at [880, 858] on button "Save & Close" at bounding box center [877, 853] width 103 height 32
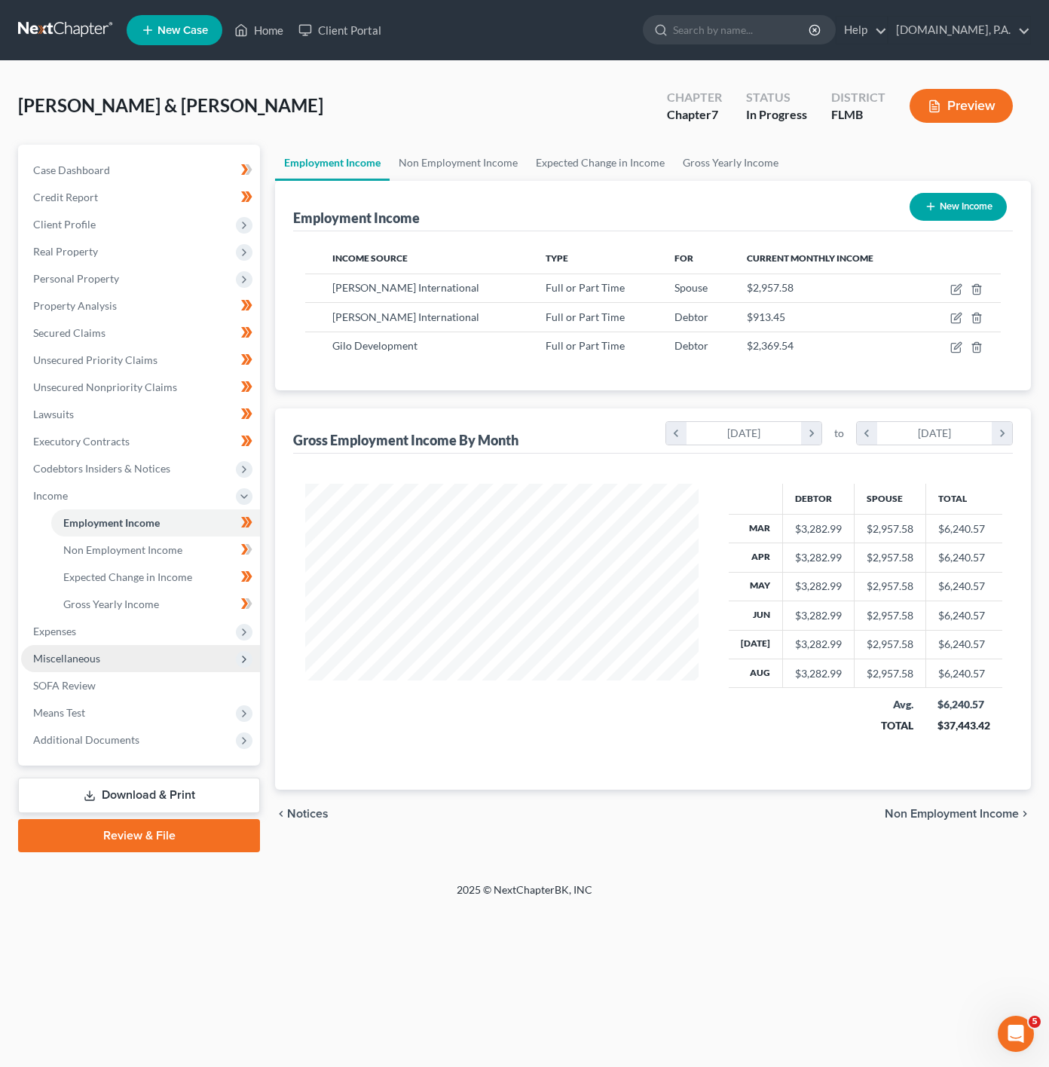
drag, startPoint x: 150, startPoint y: 629, endPoint x: 147, endPoint y: 669, distance: 40.1
click at [150, 629] on span "Expenses" at bounding box center [140, 631] width 239 height 27
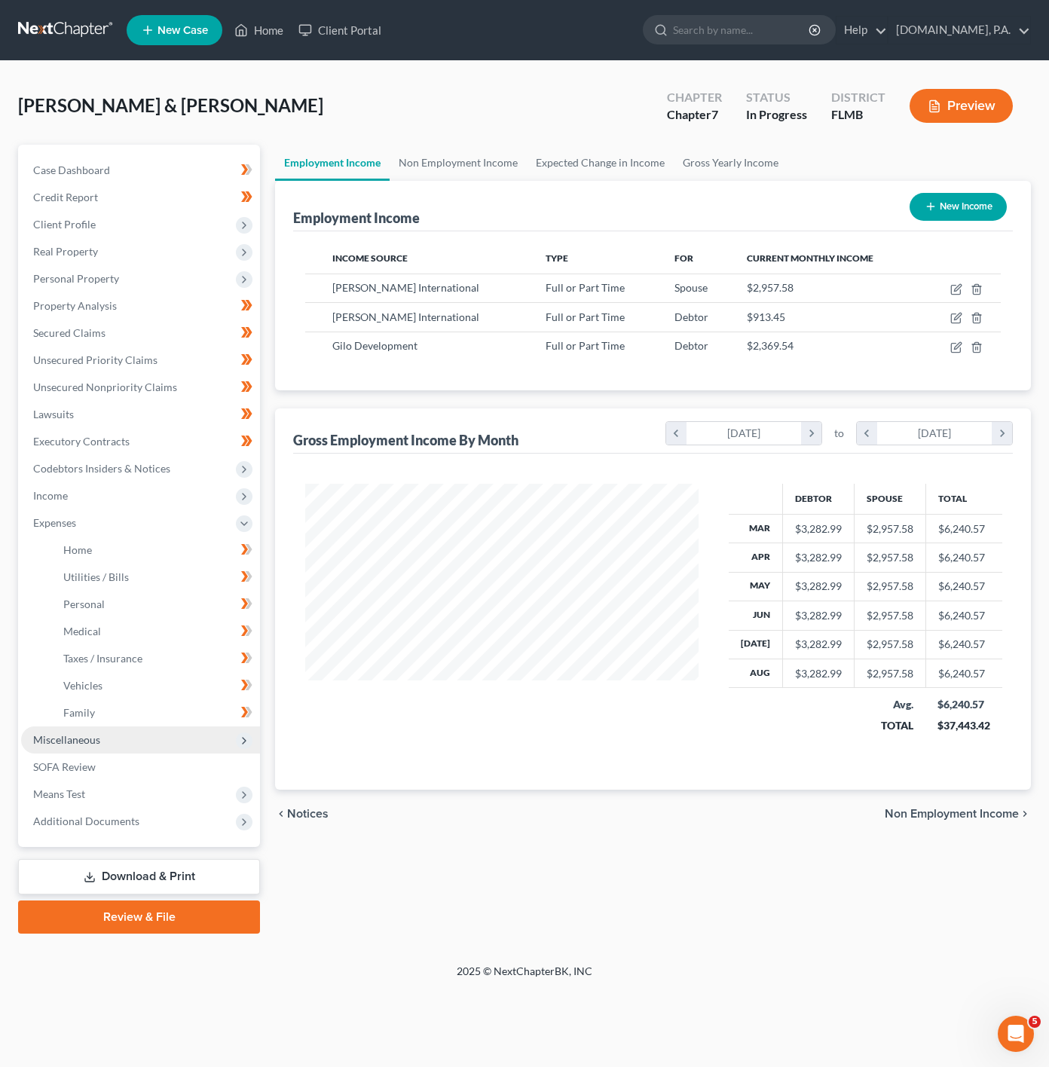
click at [166, 740] on span "Miscellaneous" at bounding box center [140, 740] width 239 height 27
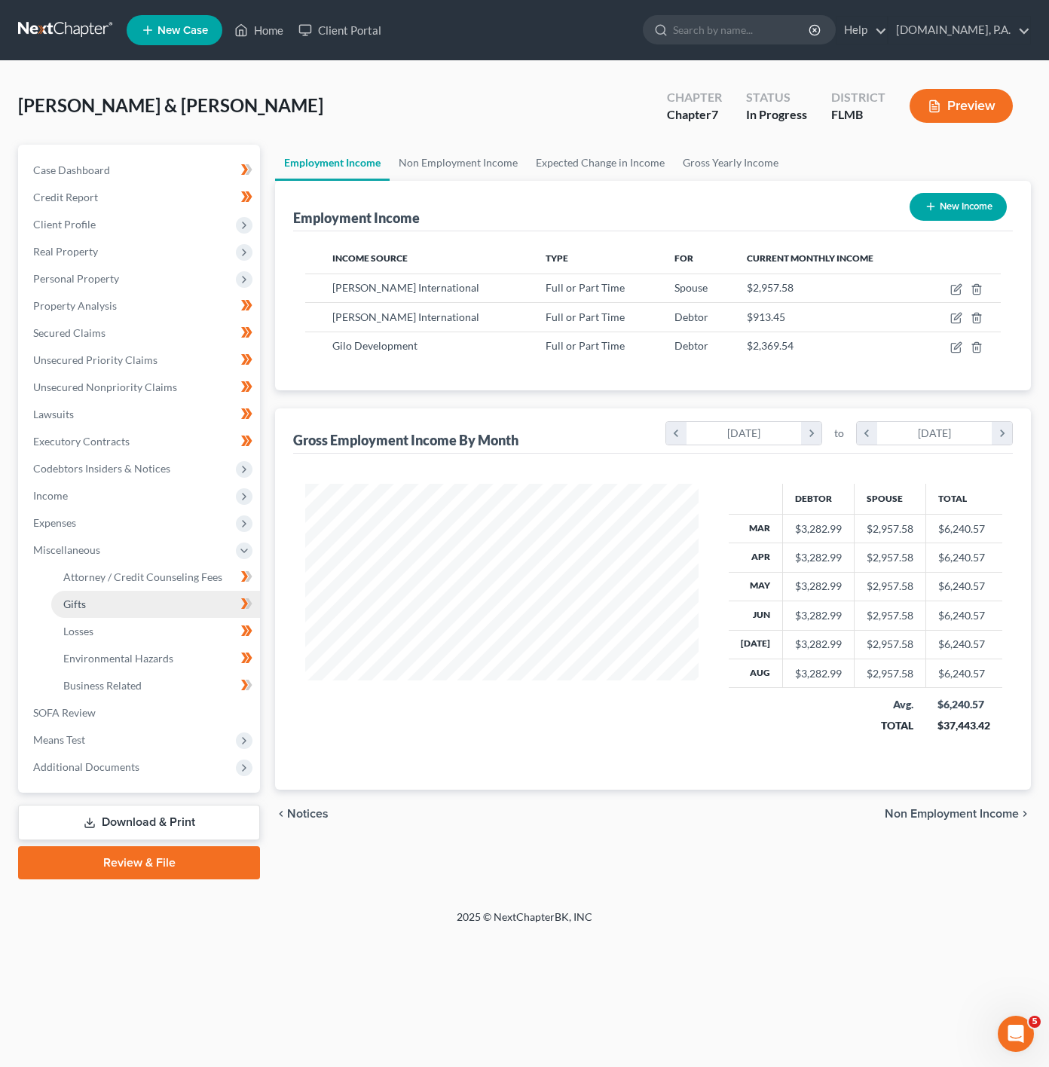
click at [132, 599] on link "Gifts" at bounding box center [155, 604] width 209 height 27
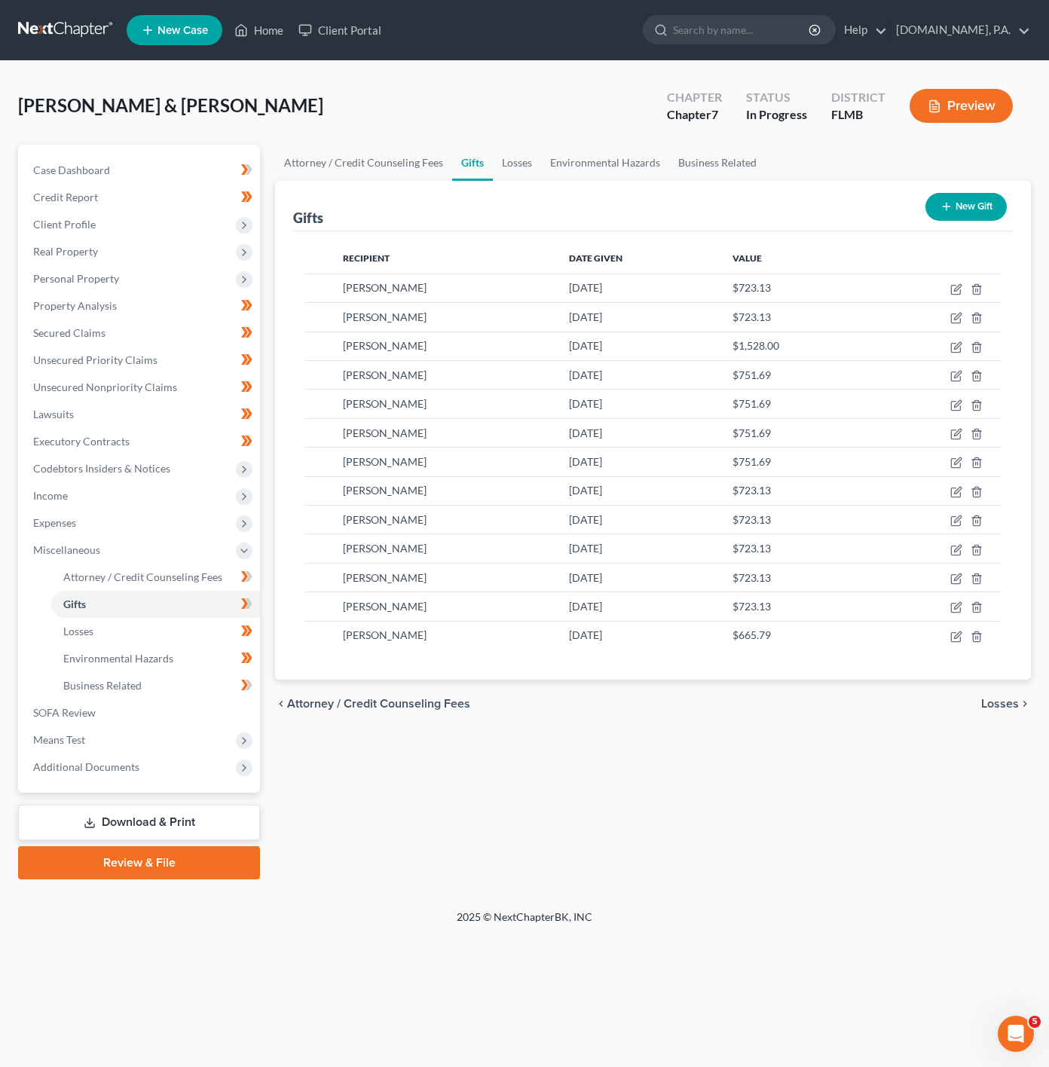
click at [987, 202] on button "New Gift" at bounding box center [966, 207] width 81 height 28
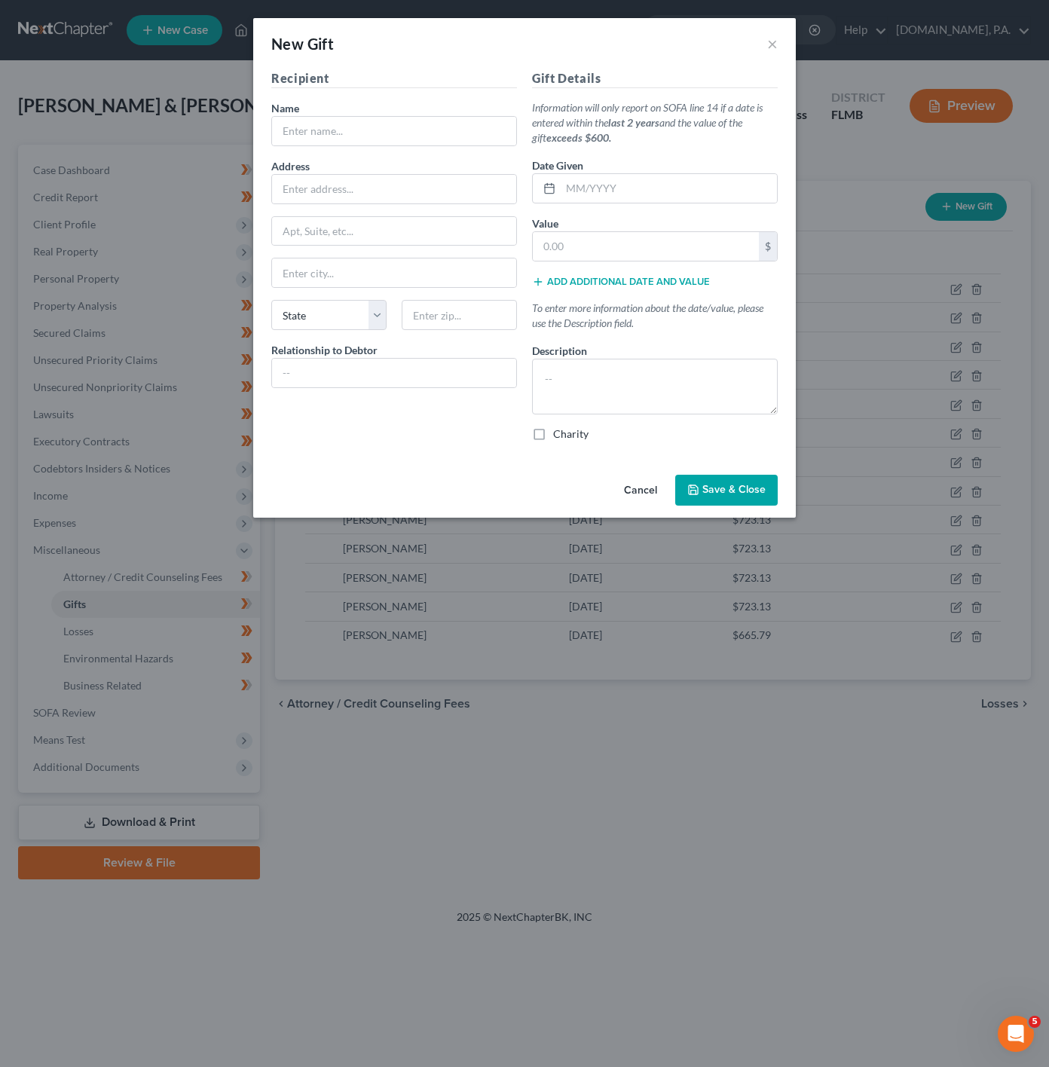
click at [636, 485] on button "Cancel" at bounding box center [640, 491] width 57 height 30
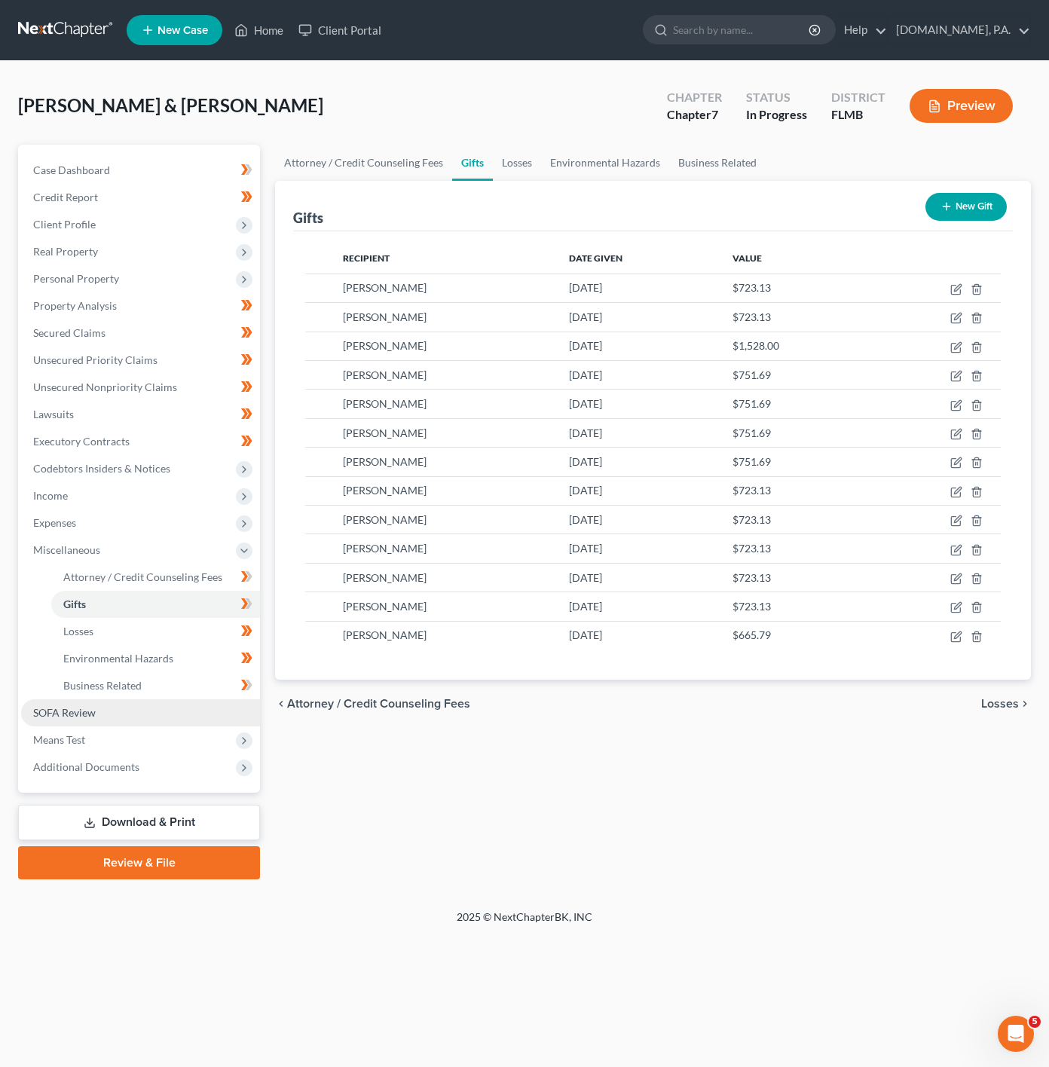
drag, startPoint x: 129, startPoint y: 708, endPoint x: 136, endPoint y: 715, distance: 9.6
click at [129, 708] on link "SOFA Review" at bounding box center [140, 712] width 239 height 27
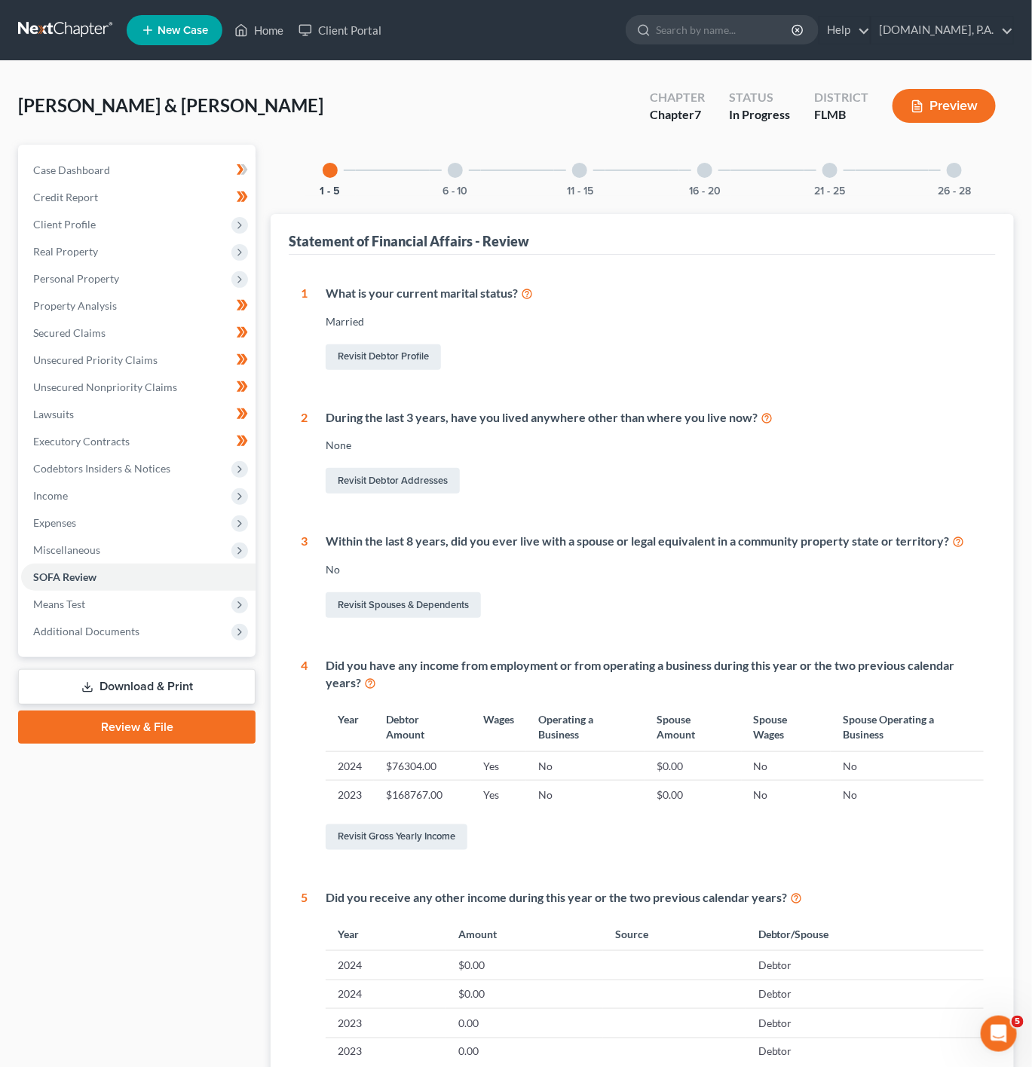
click at [445, 170] on div "6 - 10" at bounding box center [455, 170] width 51 height 51
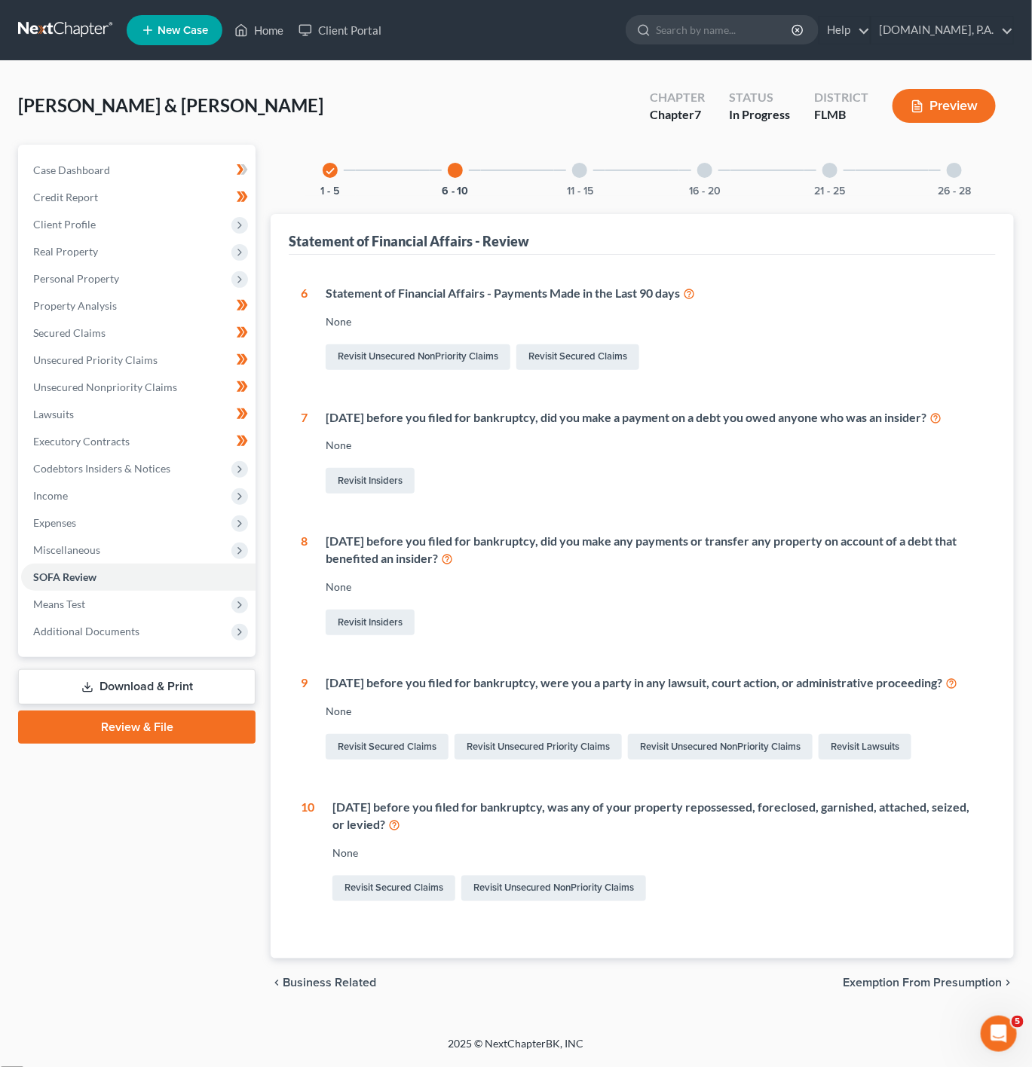
click at [579, 174] on div at bounding box center [579, 170] width 15 height 15
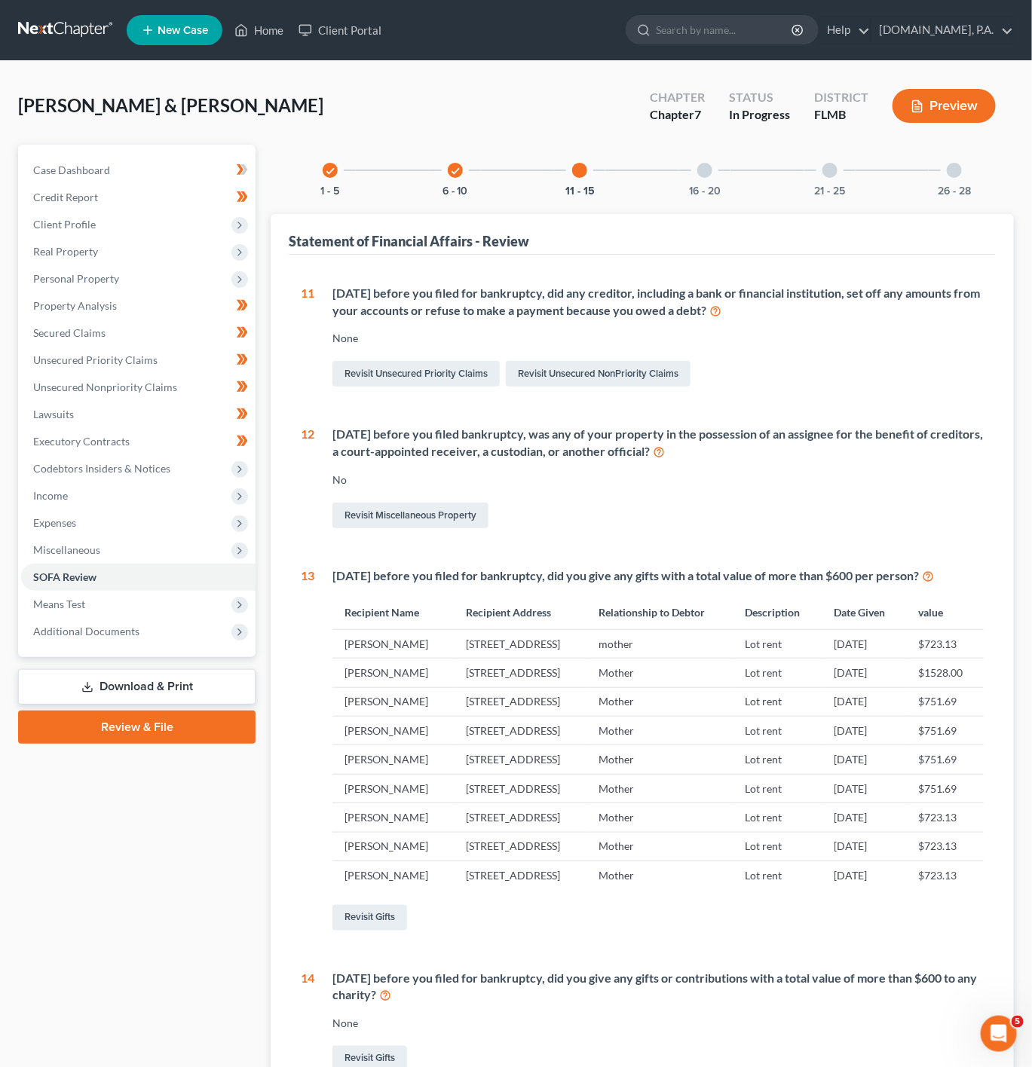
scroll to position [113, 0]
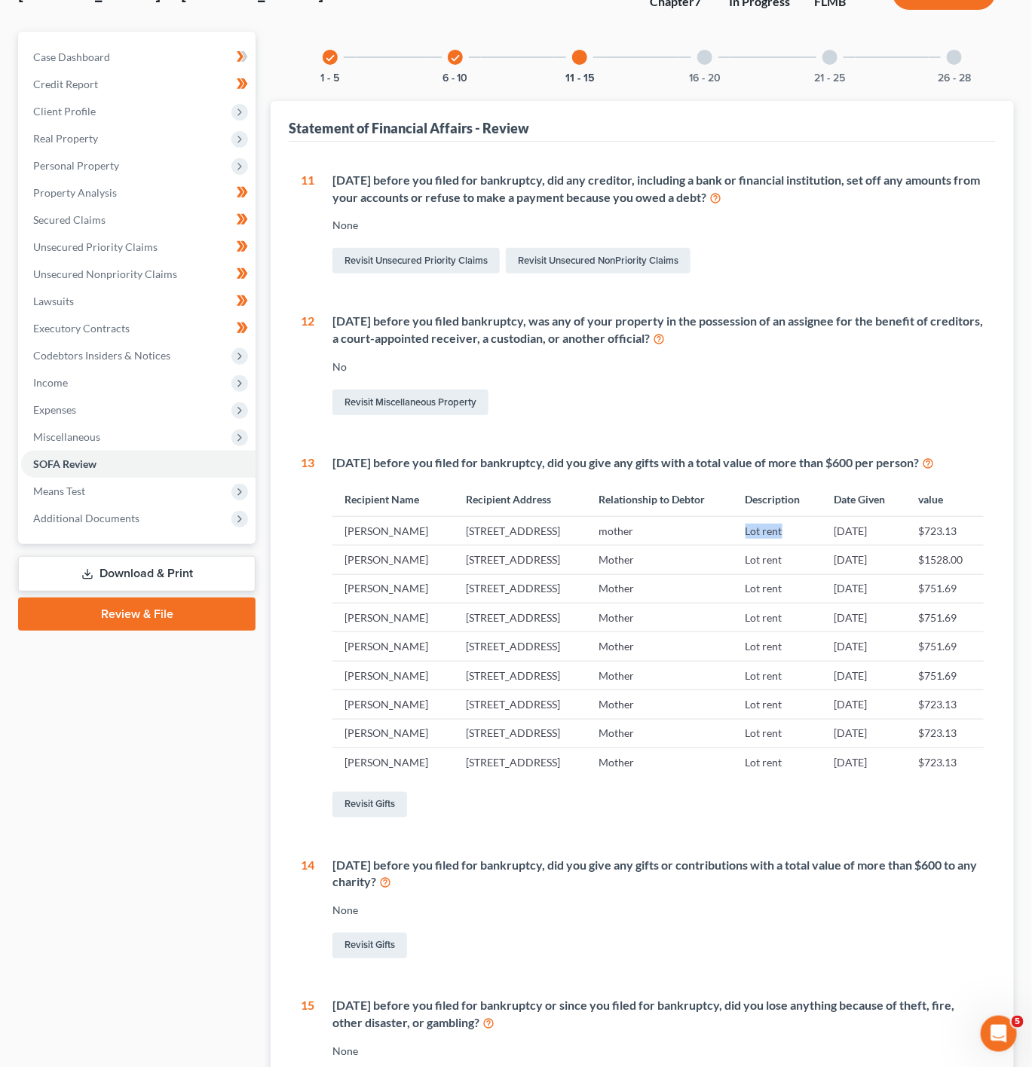
drag, startPoint x: 762, startPoint y: 546, endPoint x: 810, endPoint y: 547, distance: 48.3
click at [810, 545] on td "Lot rent" at bounding box center [777, 530] width 89 height 29
drag, startPoint x: 731, startPoint y: 597, endPoint x: 803, endPoint y: 599, distance: 72.4
click at [800, 574] on tr "Diane Halvorsen 793 Royal Palm dr, Casselberry, FL 32707 Mother Lot rent 06/06/…" at bounding box center [657, 560] width 651 height 29
drag, startPoint x: 748, startPoint y: 634, endPoint x: 812, endPoint y: 640, distance: 63.6
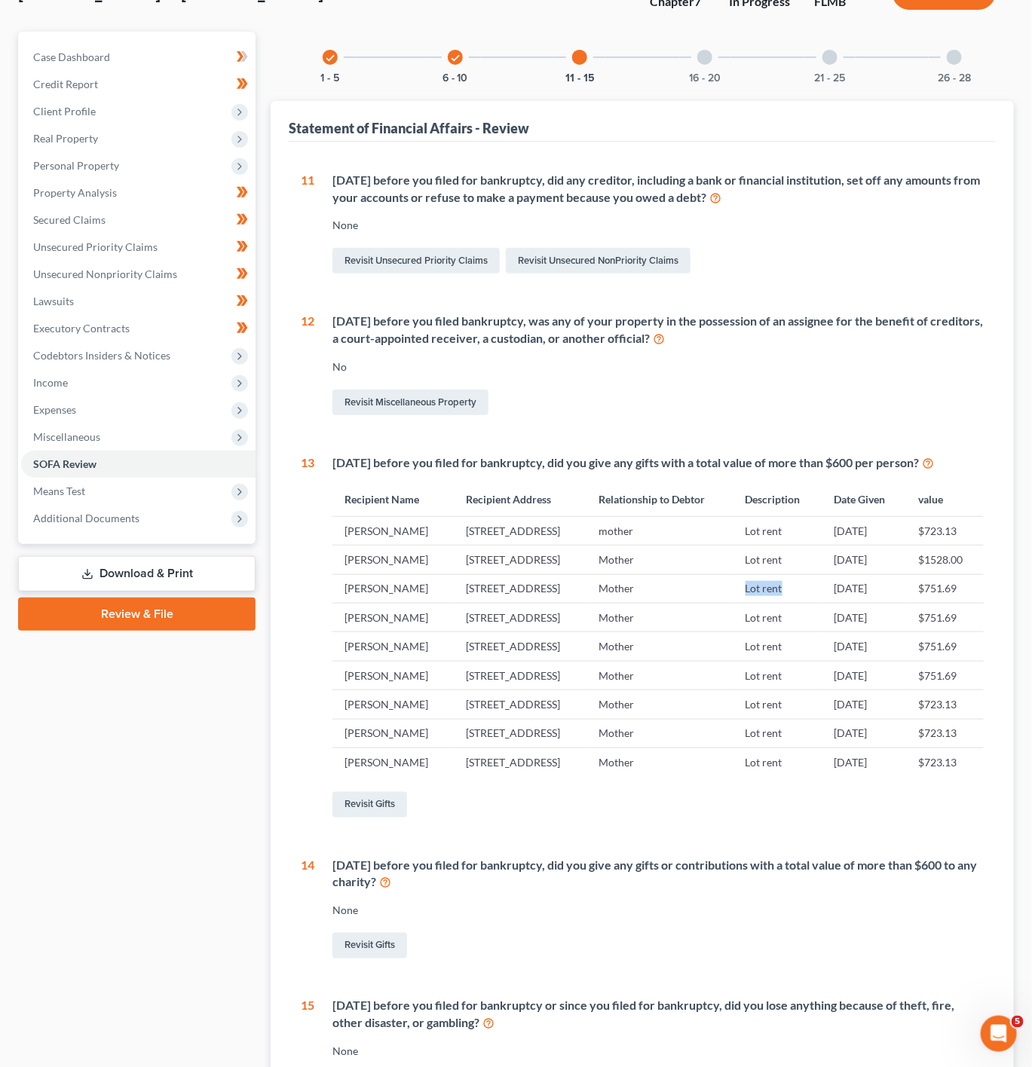
click at [812, 603] on tr "Diane Halvorsen 793 Royal Palm dr, Casselberry, FL 32707 Mother Lot rent 04/08/…" at bounding box center [657, 588] width 651 height 29
drag, startPoint x: 767, startPoint y: 686, endPoint x: 817, endPoint y: 685, distance: 50.5
click at [817, 632] on td "Lot rent" at bounding box center [777, 618] width 89 height 29
drag, startPoint x: 771, startPoint y: 733, endPoint x: 794, endPoint y: 737, distance: 23.1
click at [794, 661] on td "Lot rent" at bounding box center [777, 646] width 89 height 29
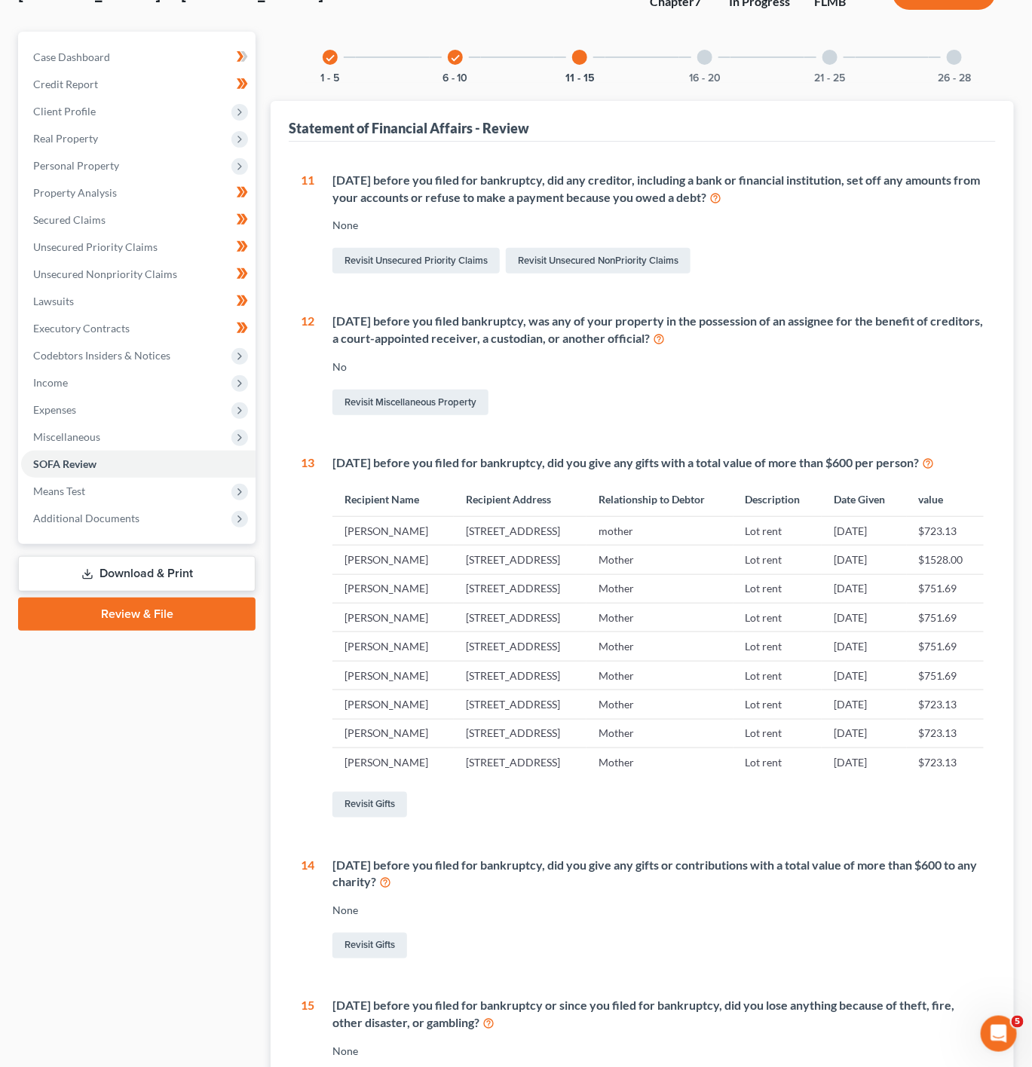
click at [809, 661] on td "Lot rent" at bounding box center [777, 646] width 89 height 29
drag, startPoint x: 819, startPoint y: 728, endPoint x: 751, endPoint y: 722, distance: 67.3
click at [751, 661] on tr "Diane Halvorsen 793 Royal Palm dr, Casselberry, FL 32707 Mother Lot rent 02/06/…" at bounding box center [657, 646] width 651 height 29
click at [202, 427] on span "Miscellaneous" at bounding box center [138, 437] width 234 height 27
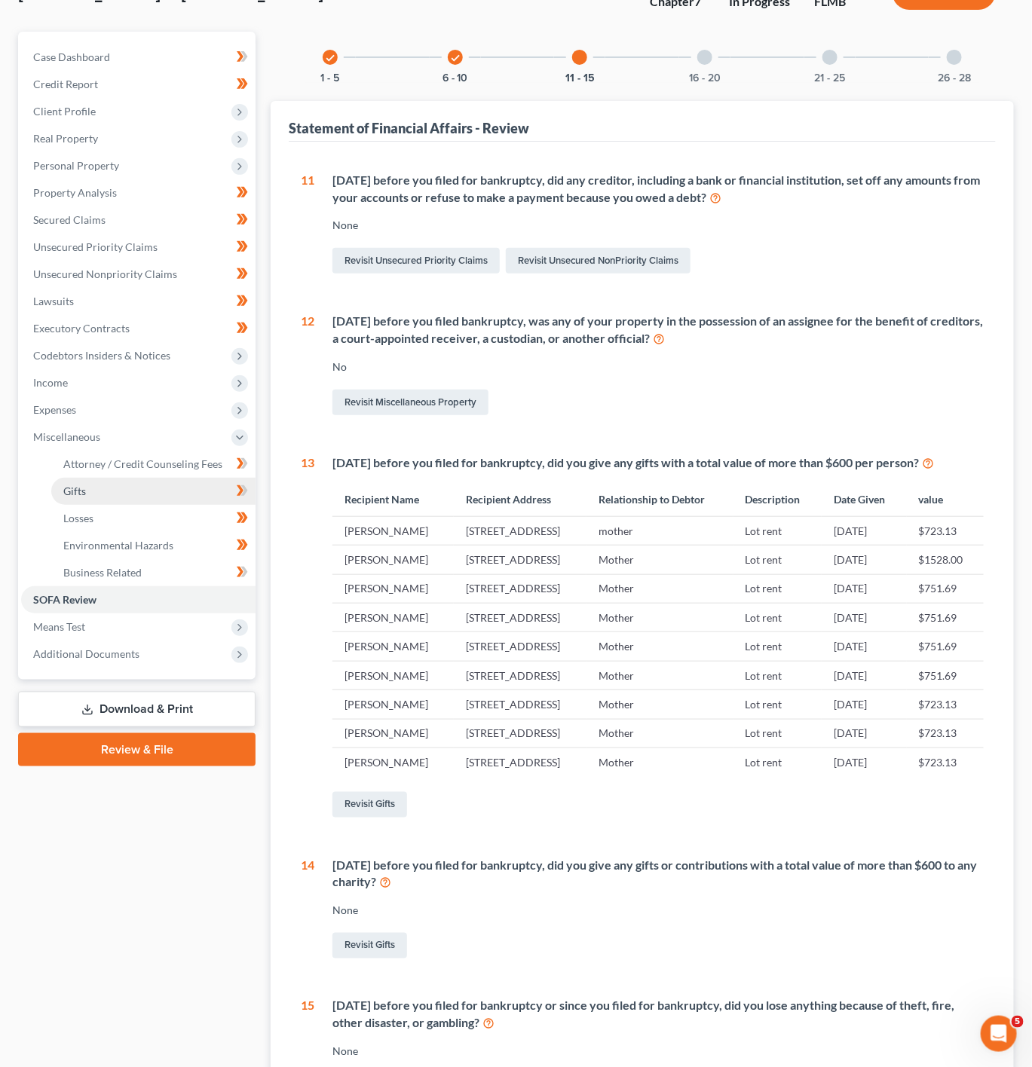
click at [177, 484] on link "Gifts" at bounding box center [153, 491] width 204 height 27
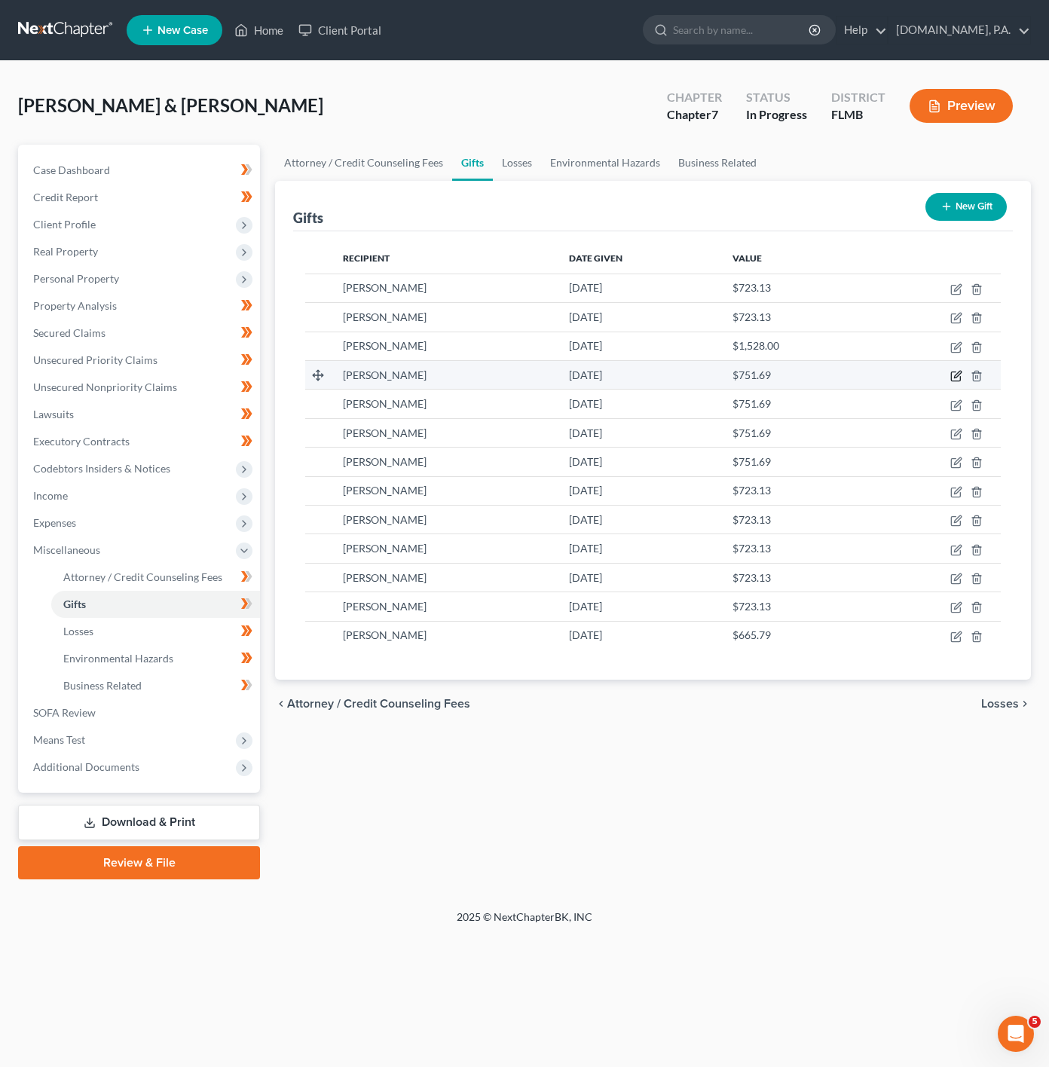
click at [955, 382] on icon "button" at bounding box center [956, 376] width 12 height 12
select select "9"
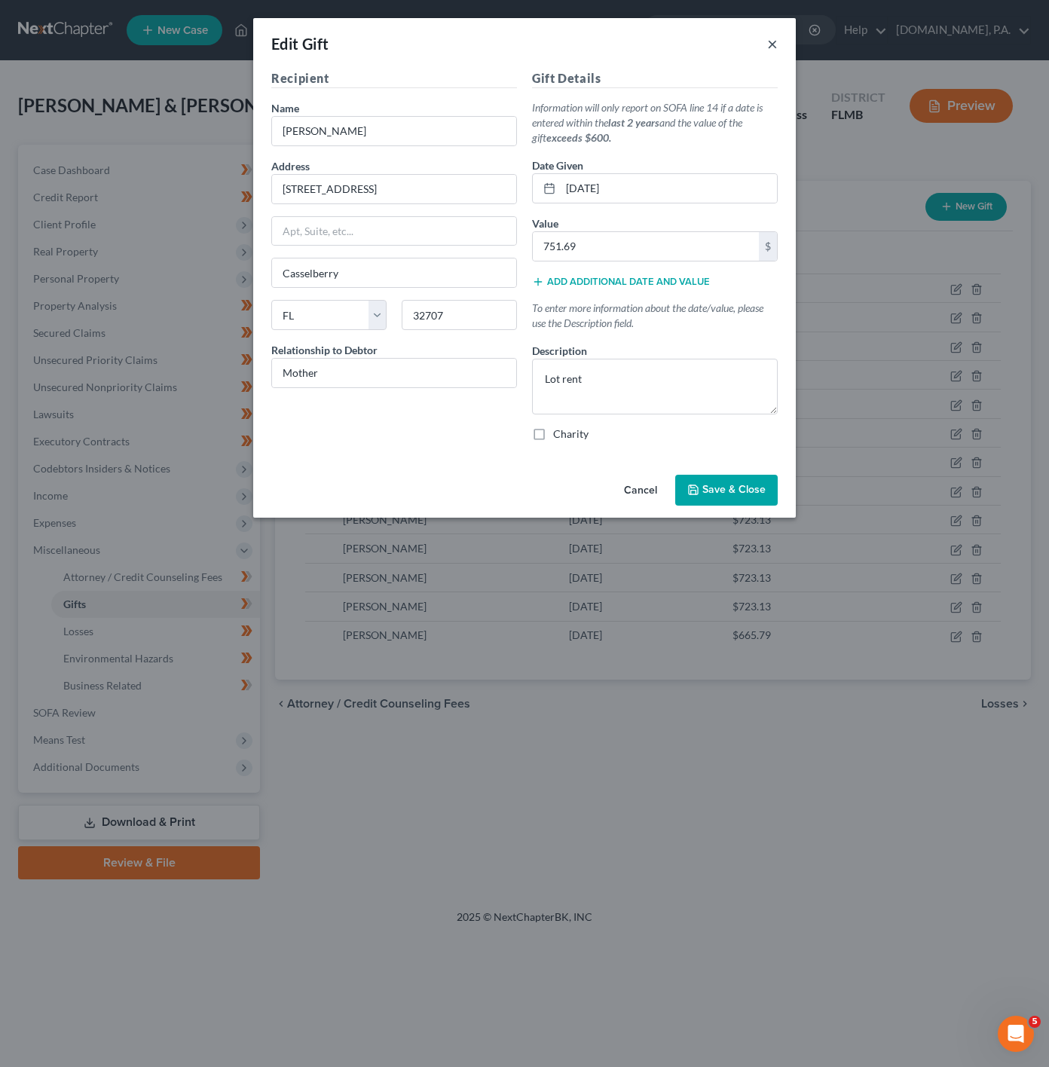
click at [770, 41] on button "×" at bounding box center [772, 44] width 11 height 18
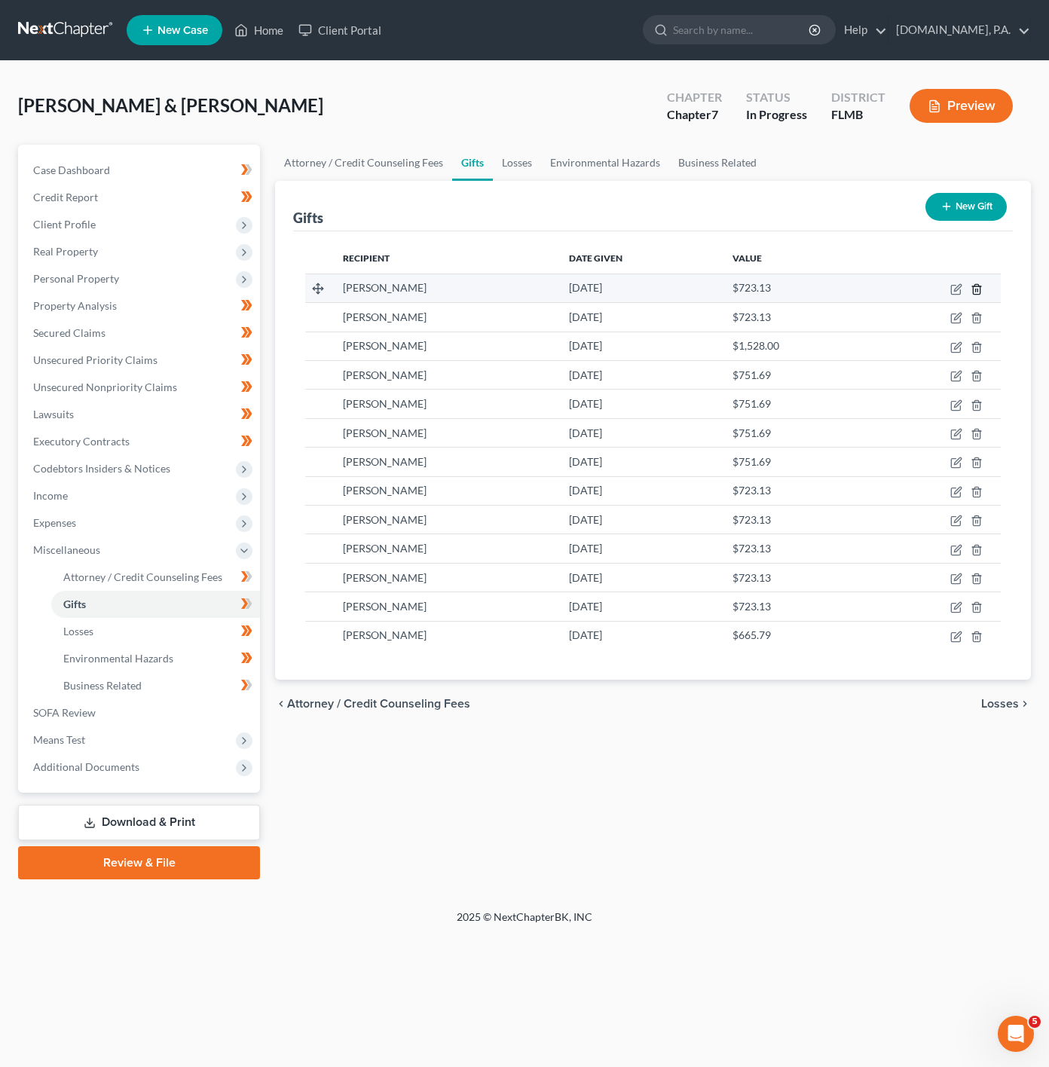
click at [982, 290] on icon "button" at bounding box center [977, 289] width 12 height 12
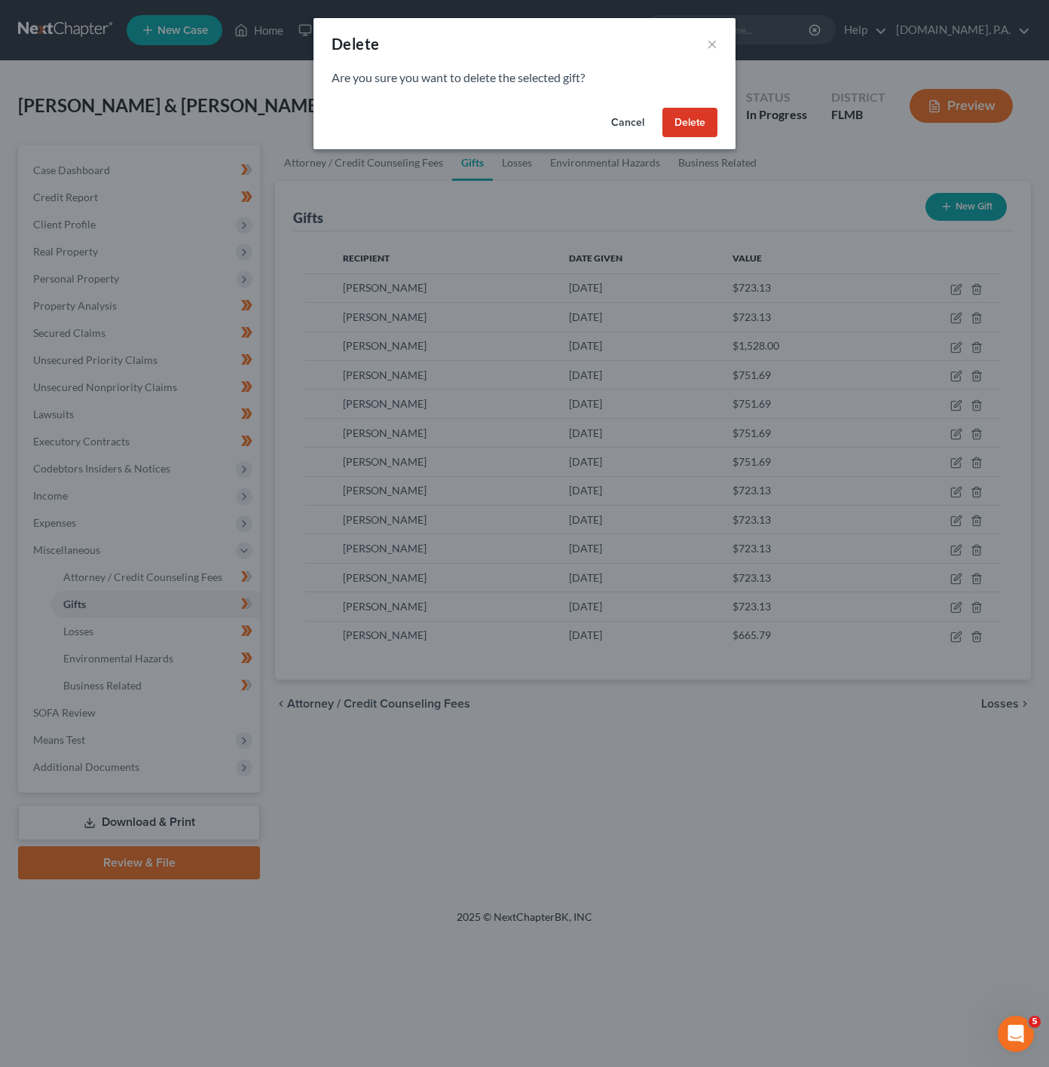
click at [706, 122] on button "Delete" at bounding box center [690, 123] width 55 height 30
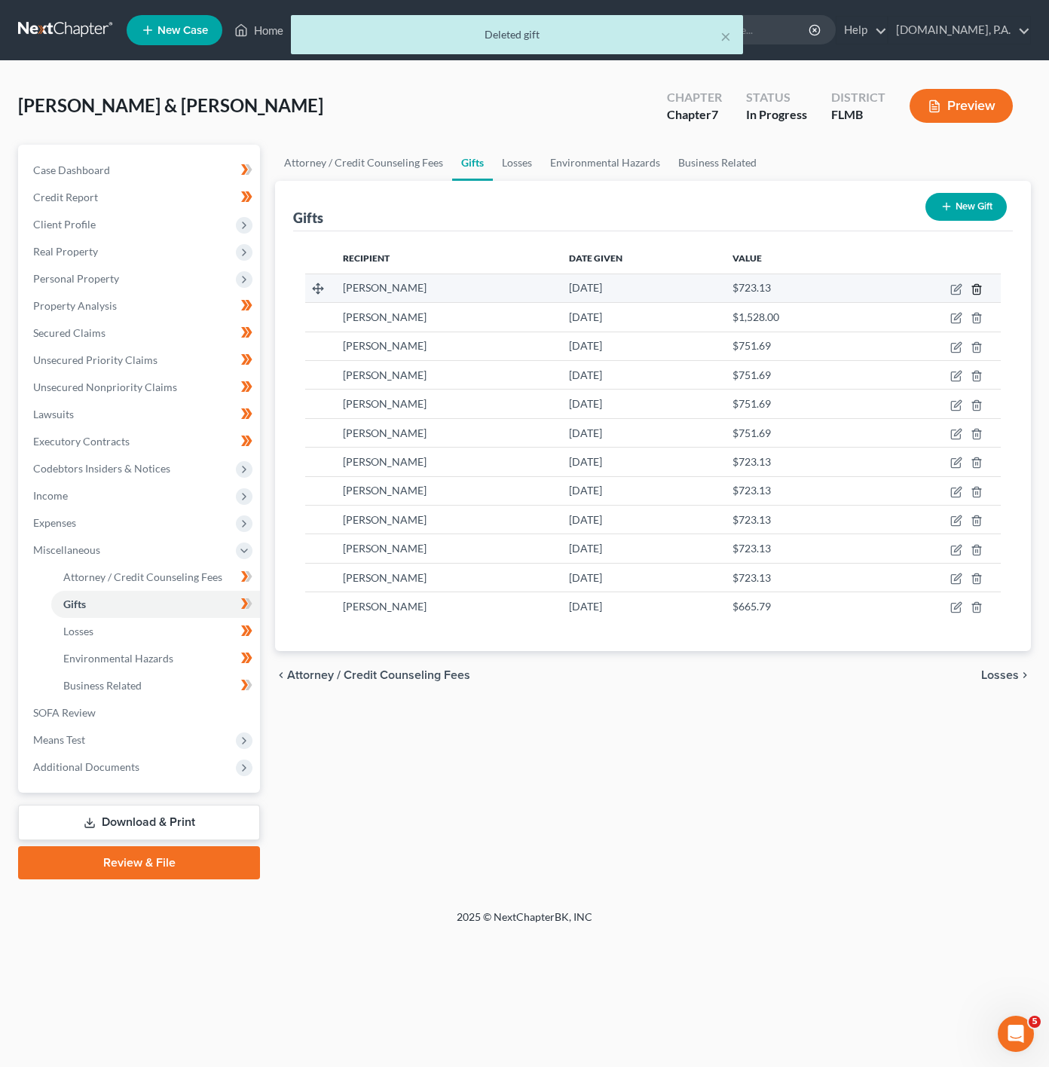
click at [973, 285] on icon "button" at bounding box center [977, 289] width 12 height 12
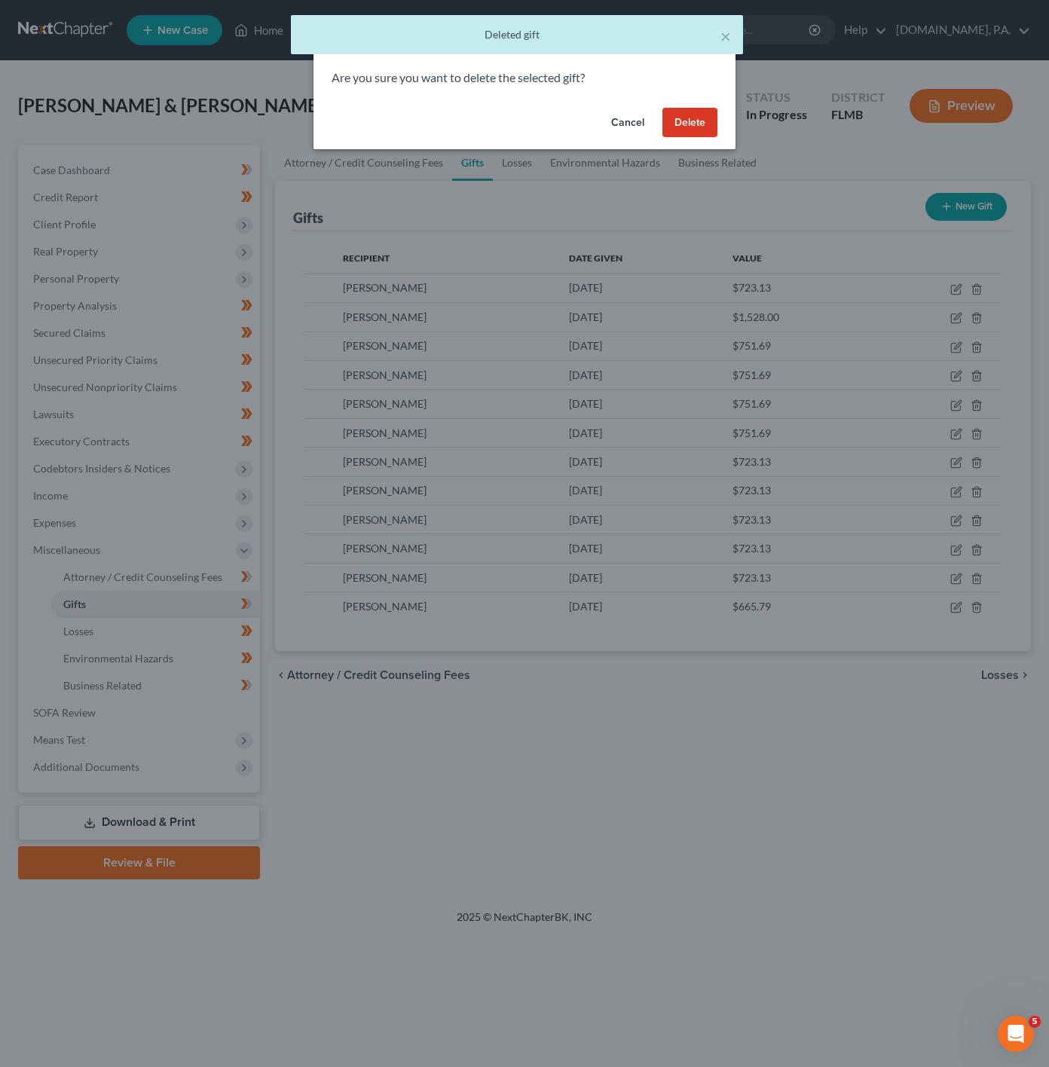
click at [701, 125] on button "Delete" at bounding box center [690, 123] width 55 height 30
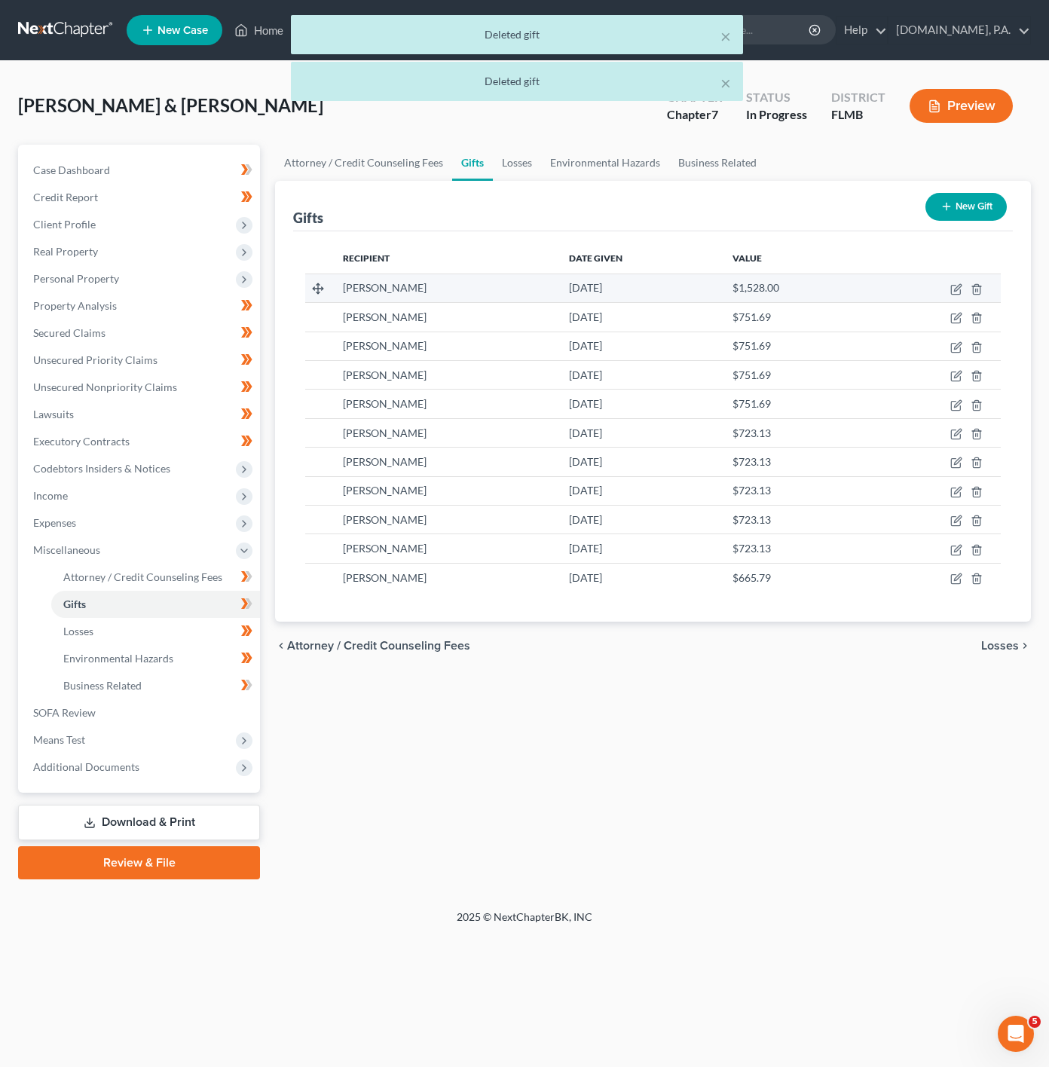
click at [975, 283] on td at bounding box center [935, 288] width 132 height 29
click at [977, 288] on icon "button" at bounding box center [977, 289] width 12 height 12
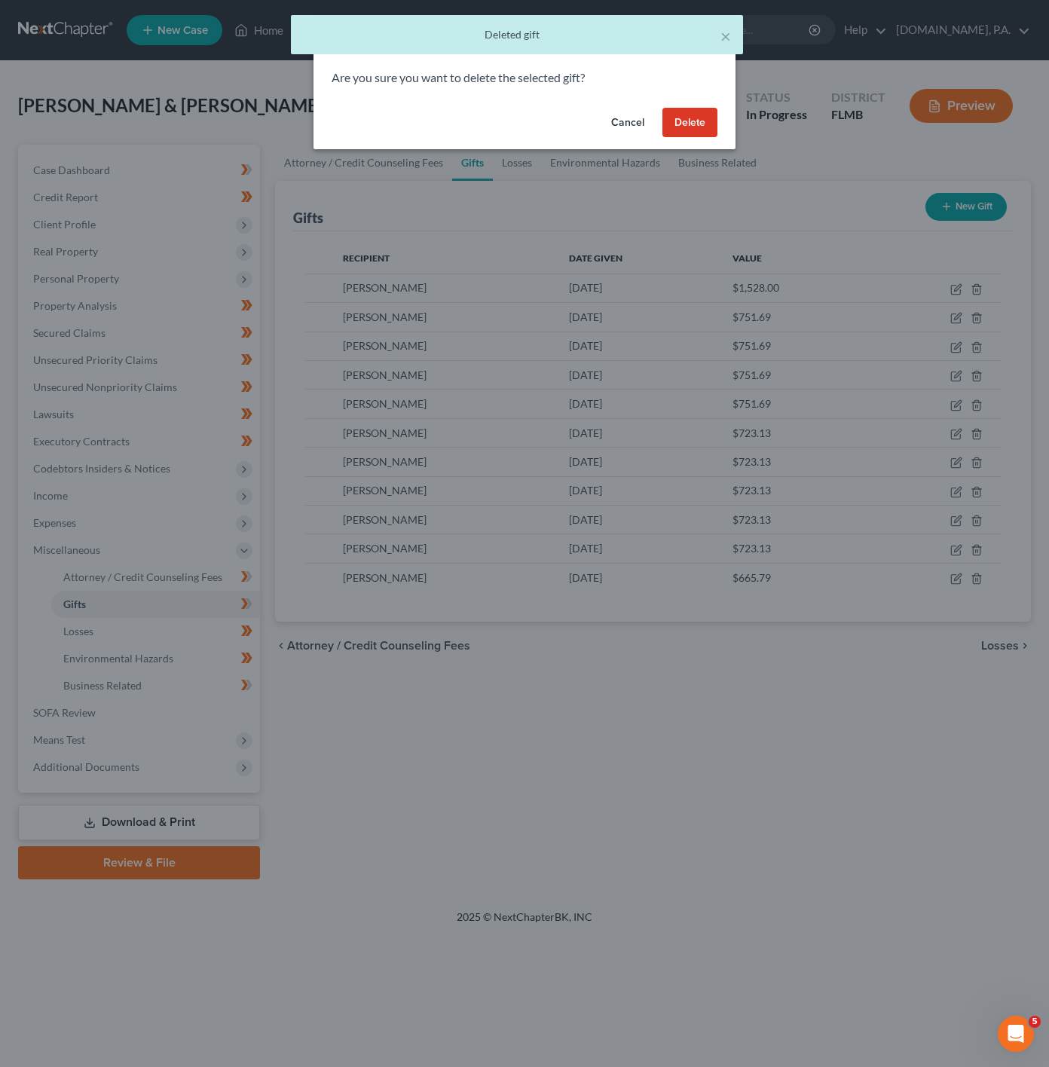
click at [684, 127] on button "Delete" at bounding box center [690, 123] width 55 height 30
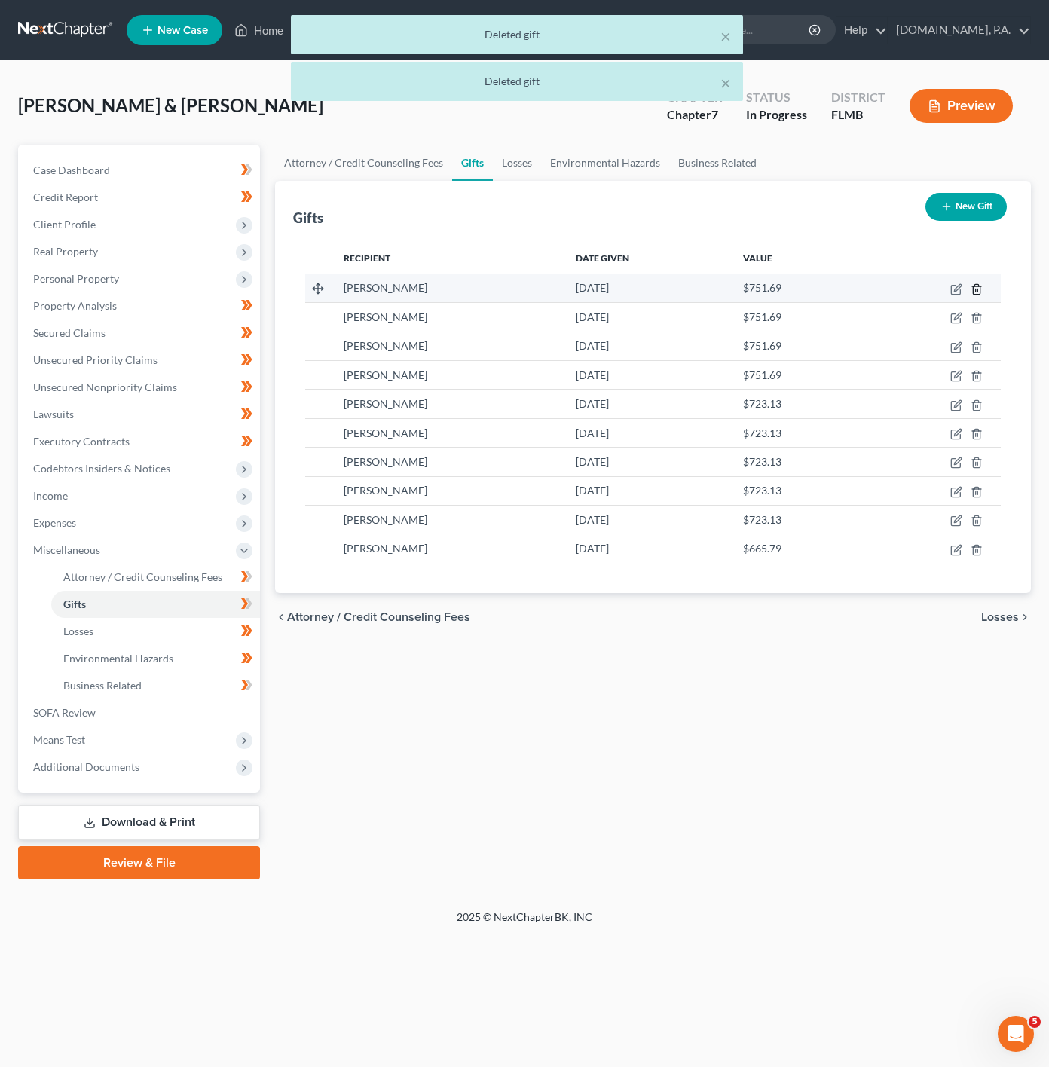
click at [978, 283] on icon "button" at bounding box center [977, 289] width 12 height 12
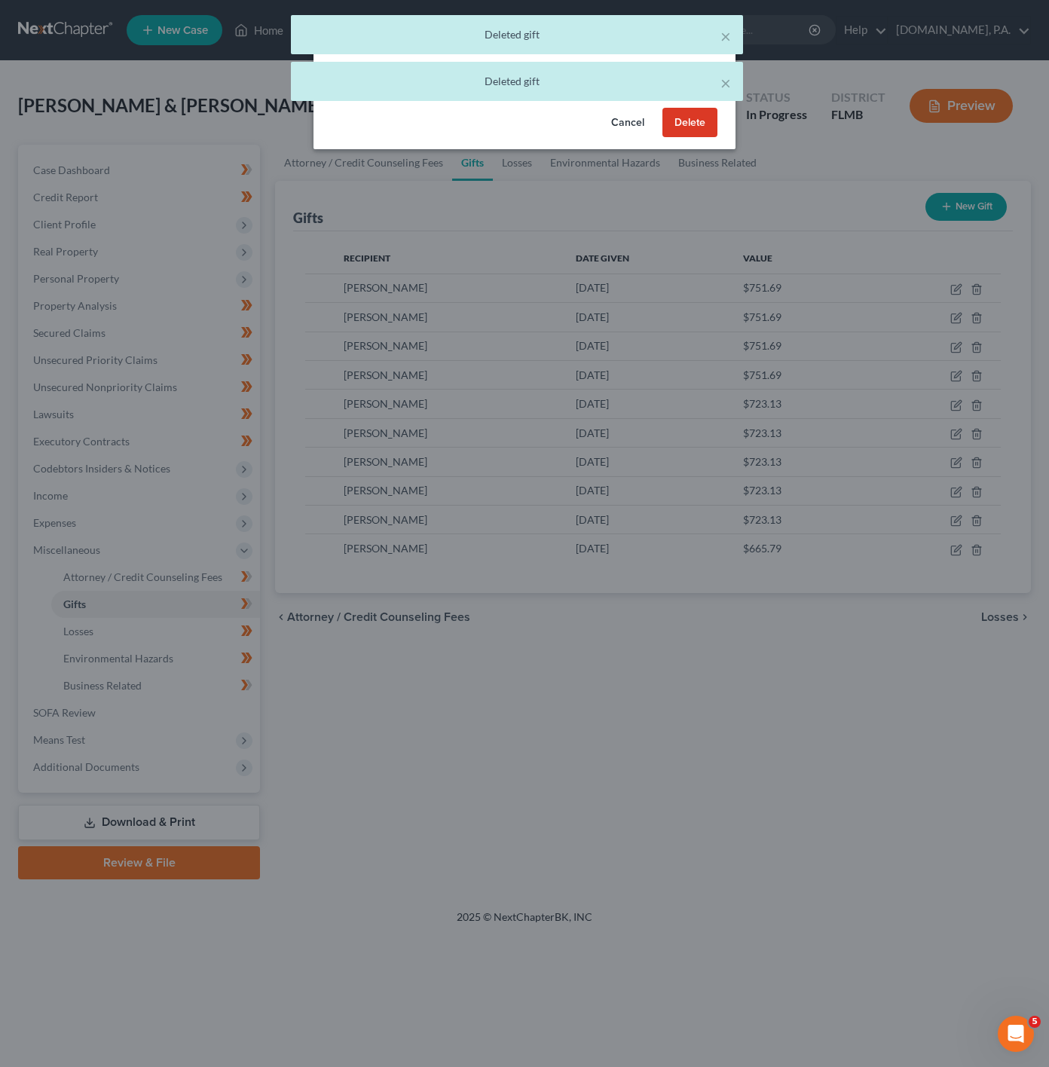
click at [712, 127] on button "Delete" at bounding box center [690, 123] width 55 height 30
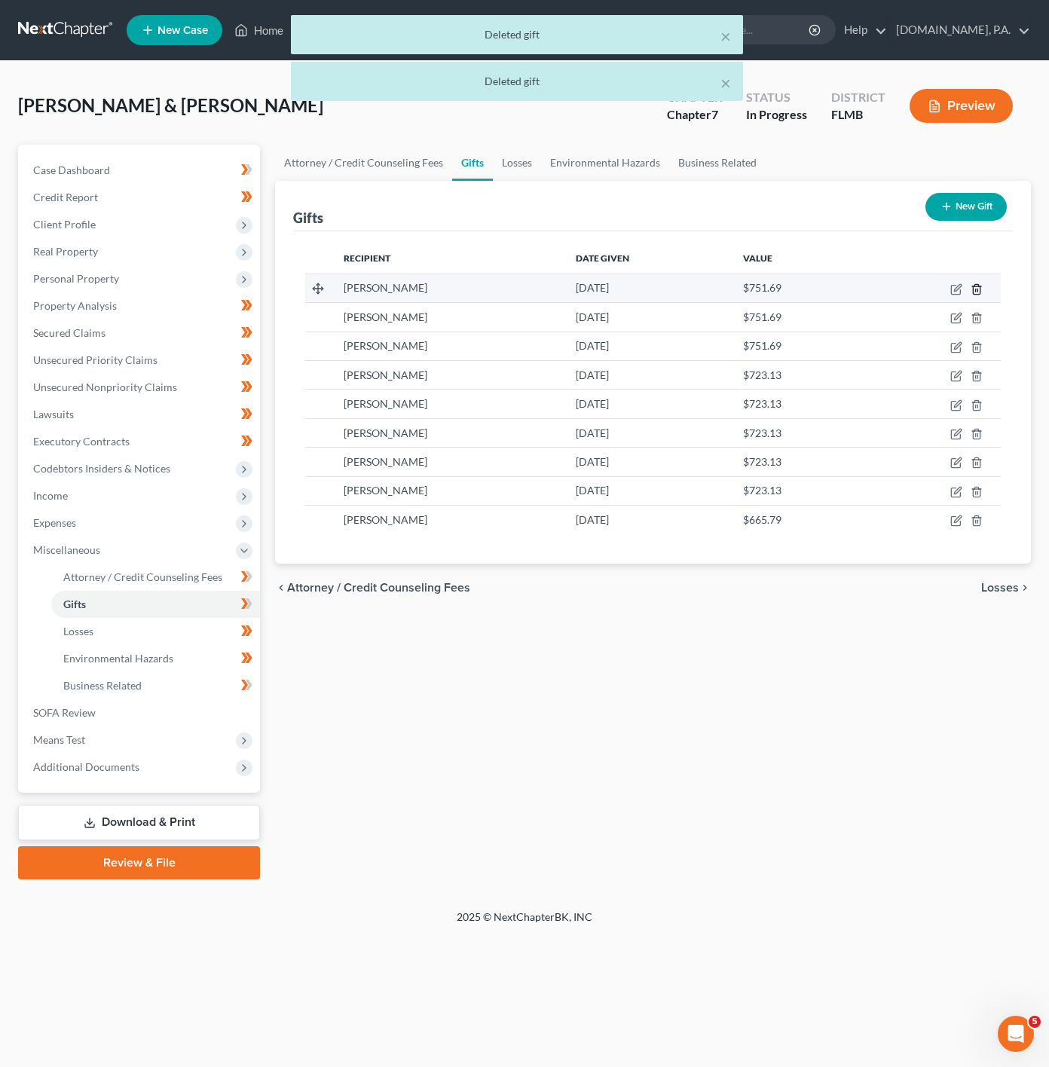
click at [977, 283] on icon "button" at bounding box center [977, 289] width 12 height 12
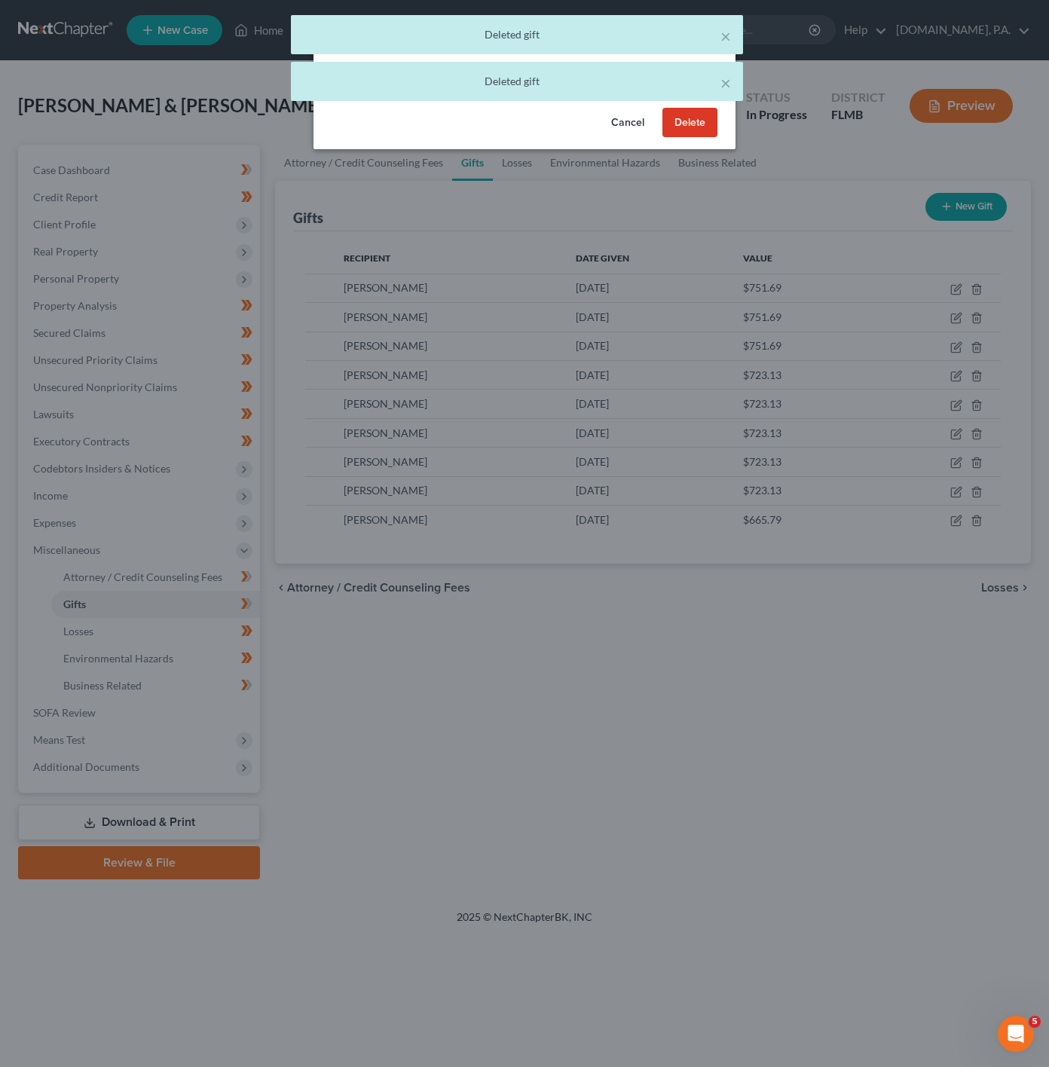
click at [711, 120] on button "Delete" at bounding box center [690, 123] width 55 height 30
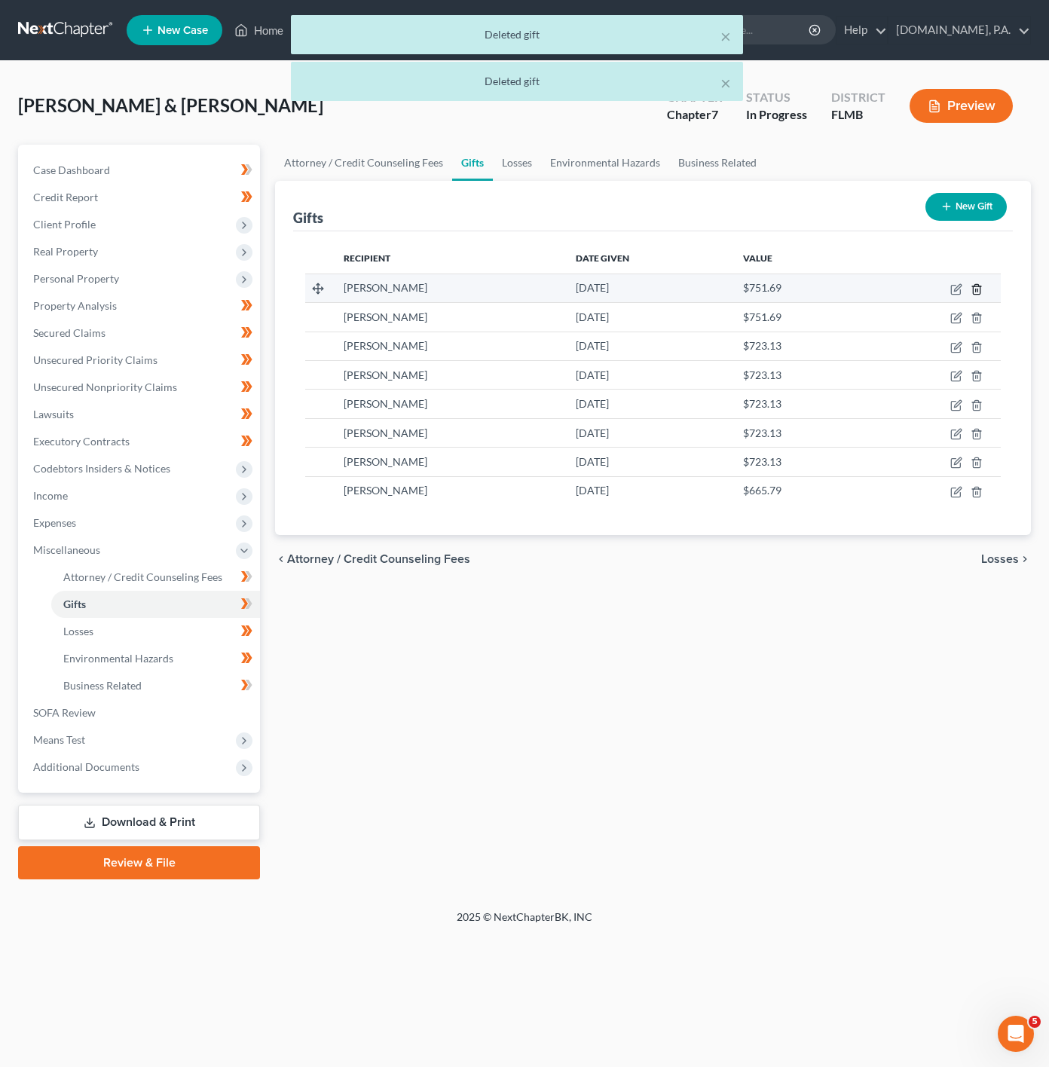
click at [978, 288] on icon "button" at bounding box center [977, 289] width 12 height 12
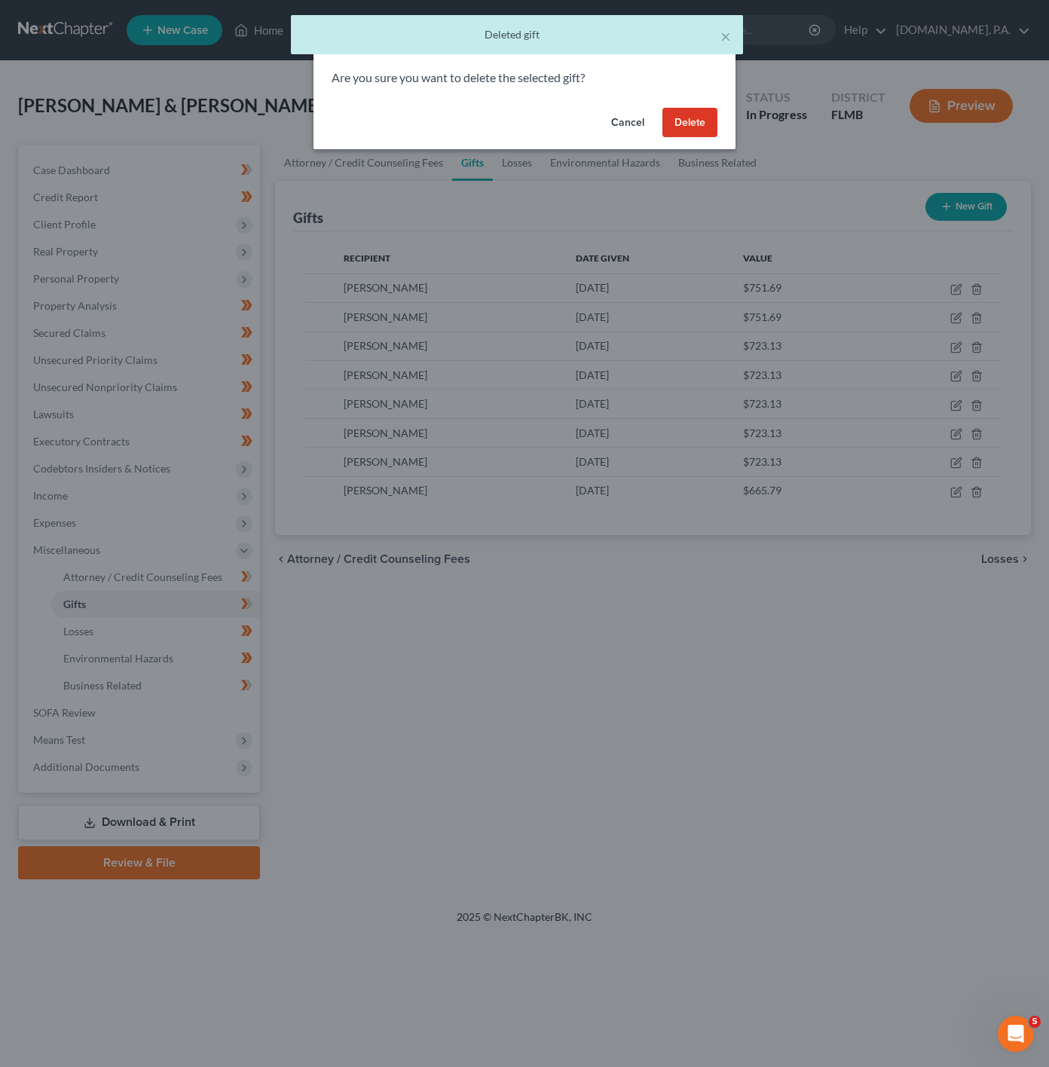
click at [694, 121] on button "Delete" at bounding box center [690, 123] width 55 height 30
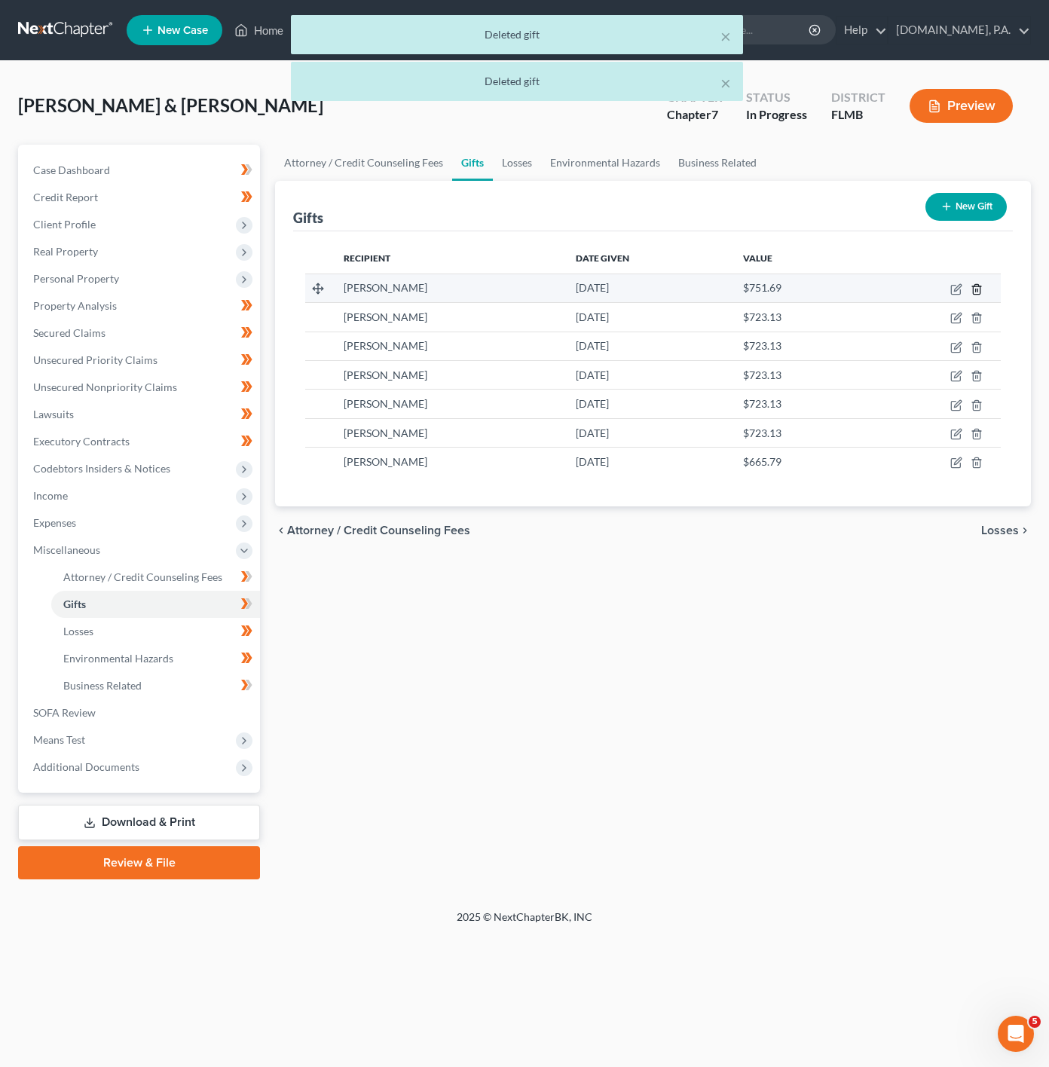
click at [981, 290] on icon "button" at bounding box center [977, 289] width 12 height 12
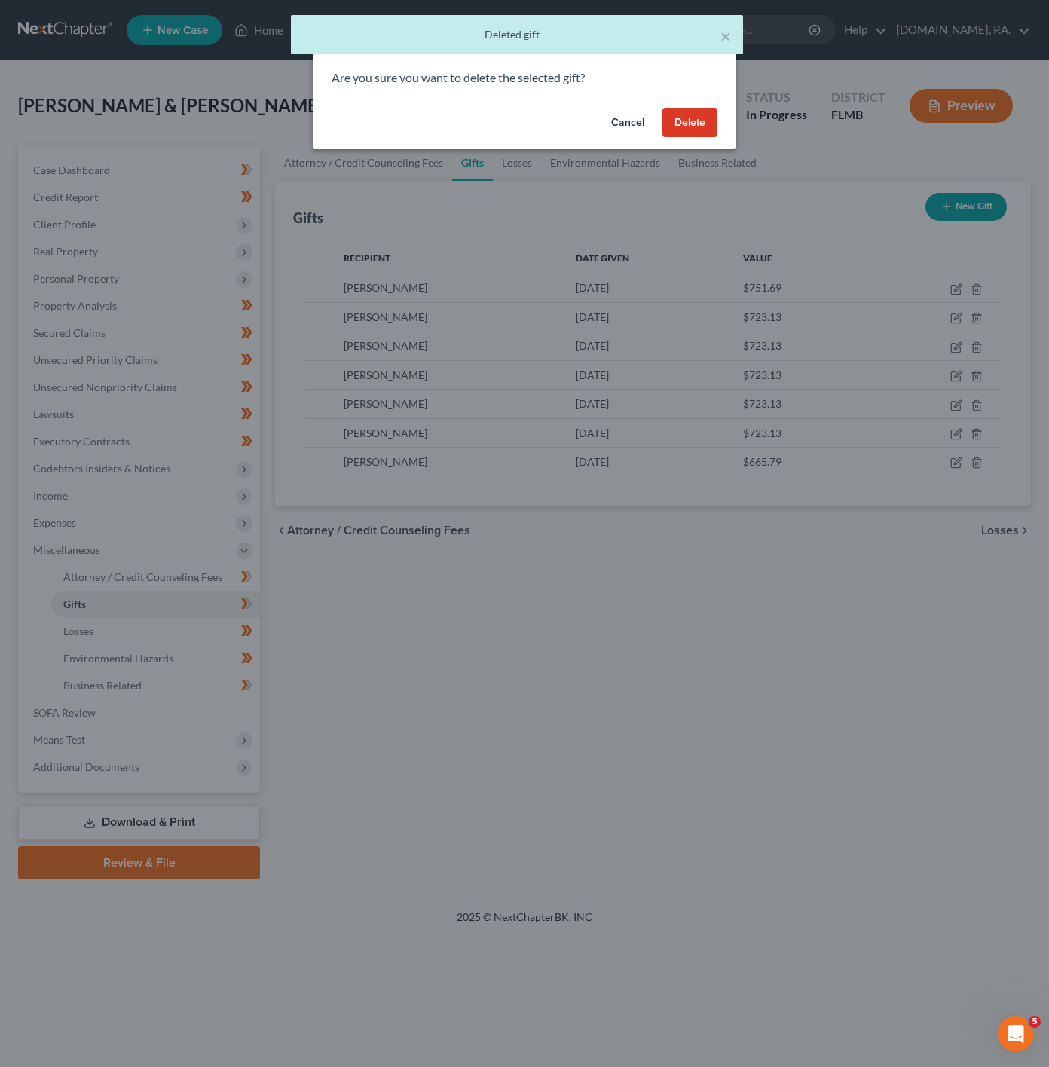
click at [705, 125] on button "Delete" at bounding box center [690, 123] width 55 height 30
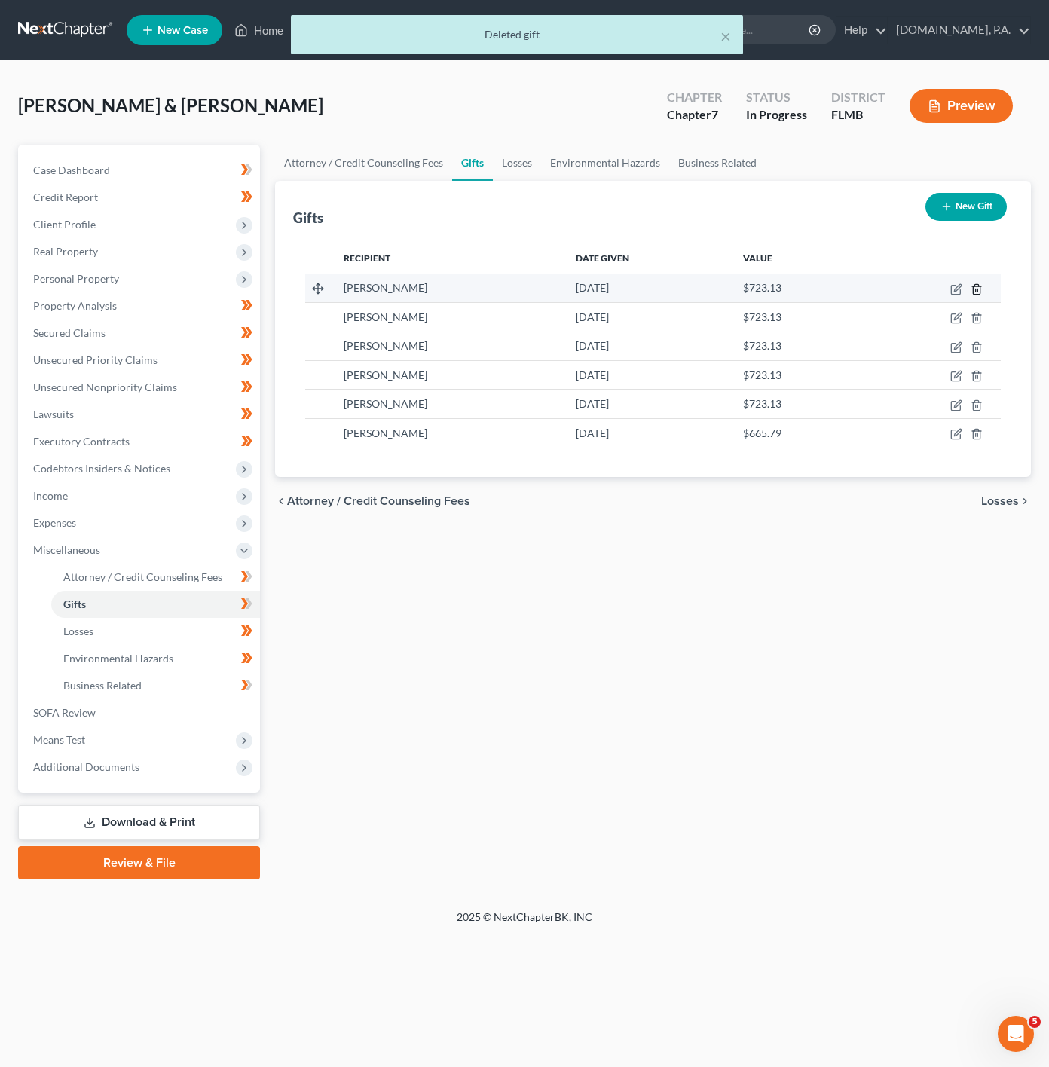
click at [980, 287] on icon "button" at bounding box center [976, 289] width 7 height 10
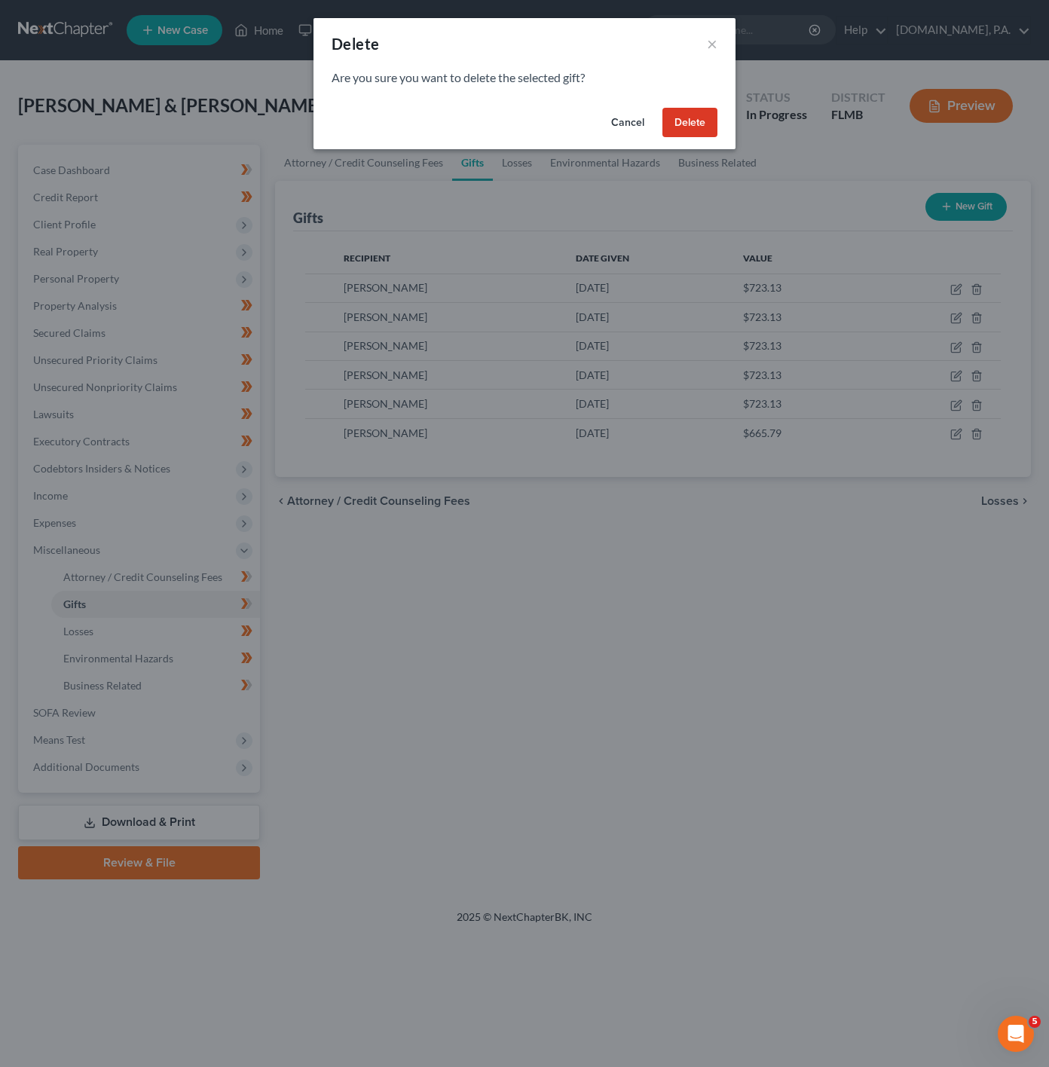
click at [704, 122] on button "Delete" at bounding box center [690, 123] width 55 height 30
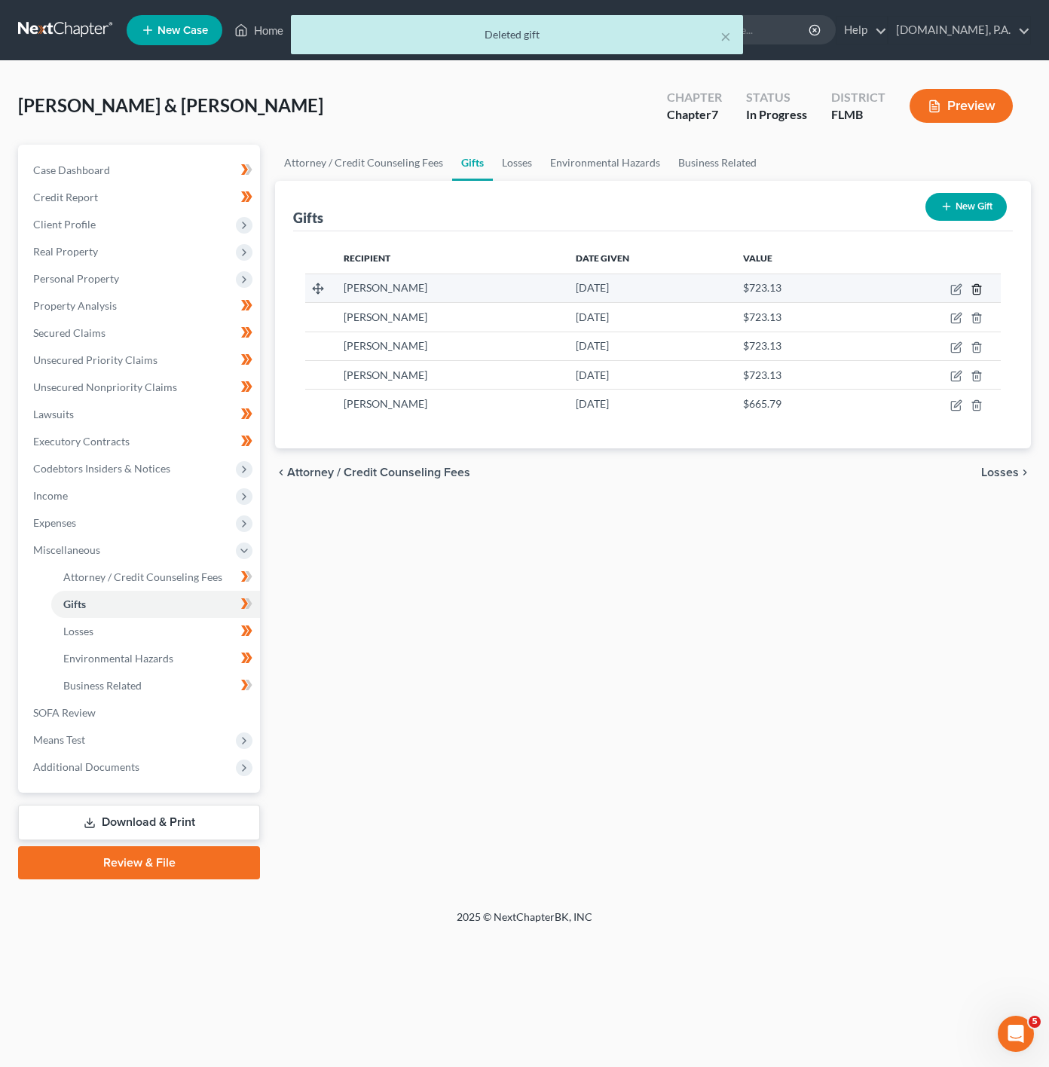
click at [977, 290] on icon "button" at bounding box center [977, 289] width 12 height 12
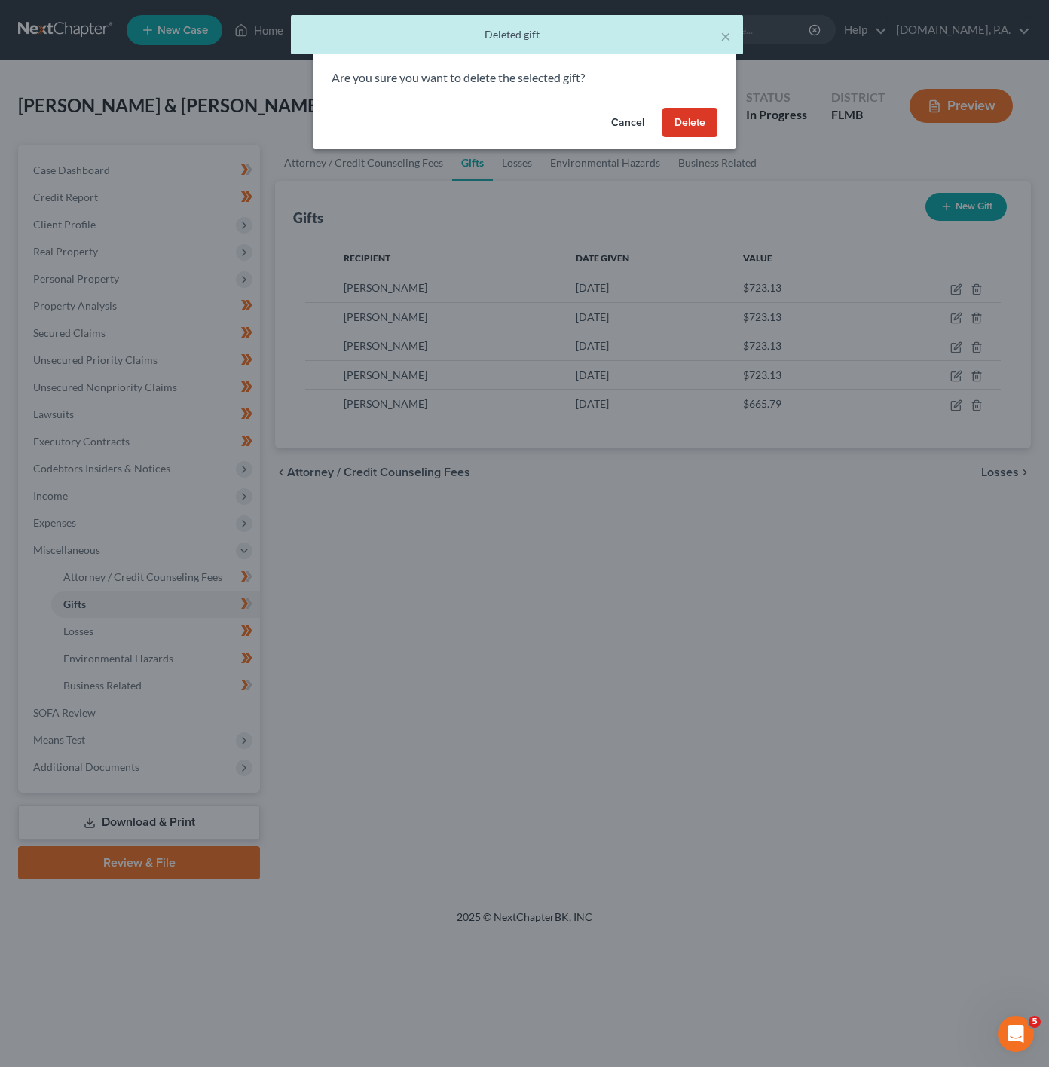
click at [696, 109] on button "Delete" at bounding box center [690, 123] width 55 height 30
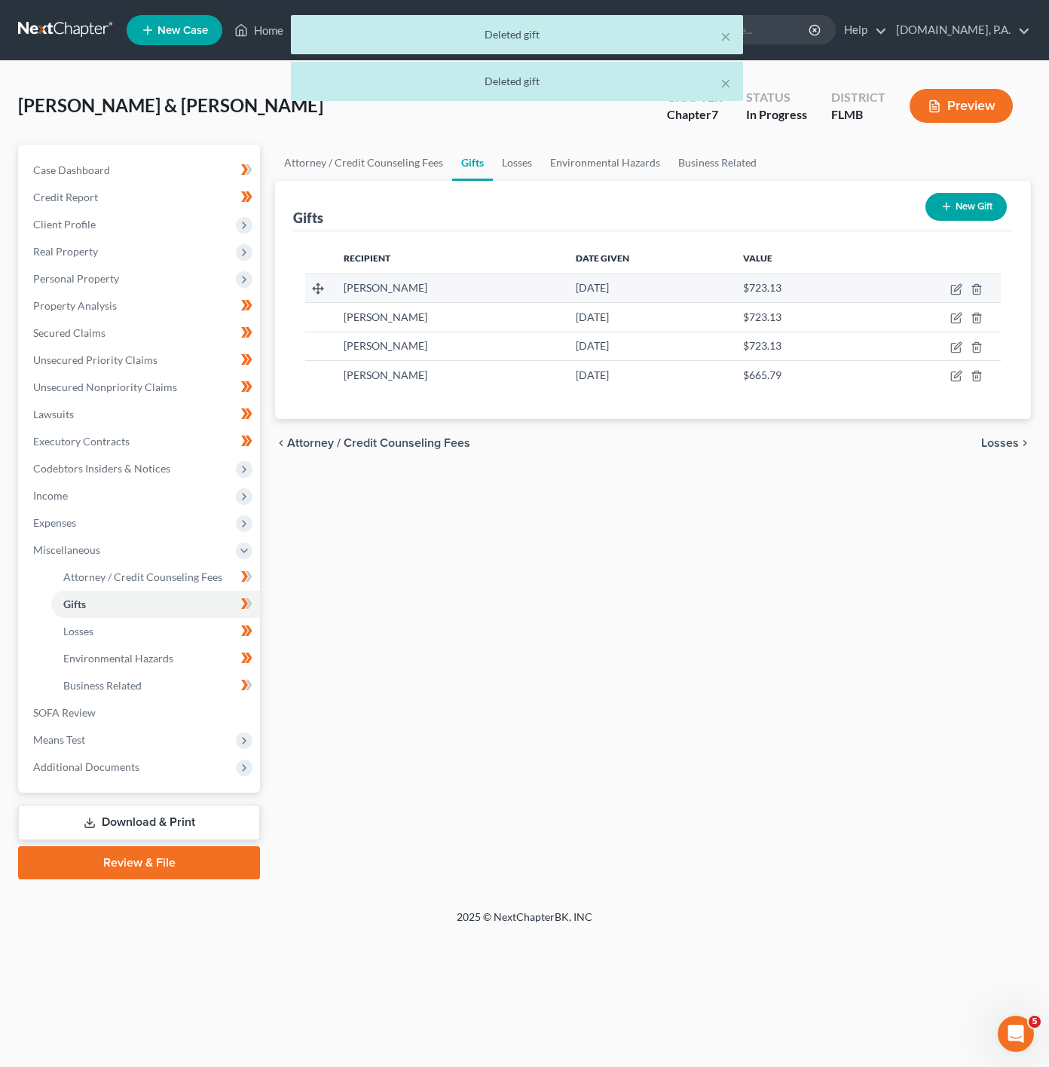
click at [986, 289] on td at bounding box center [933, 288] width 135 height 29
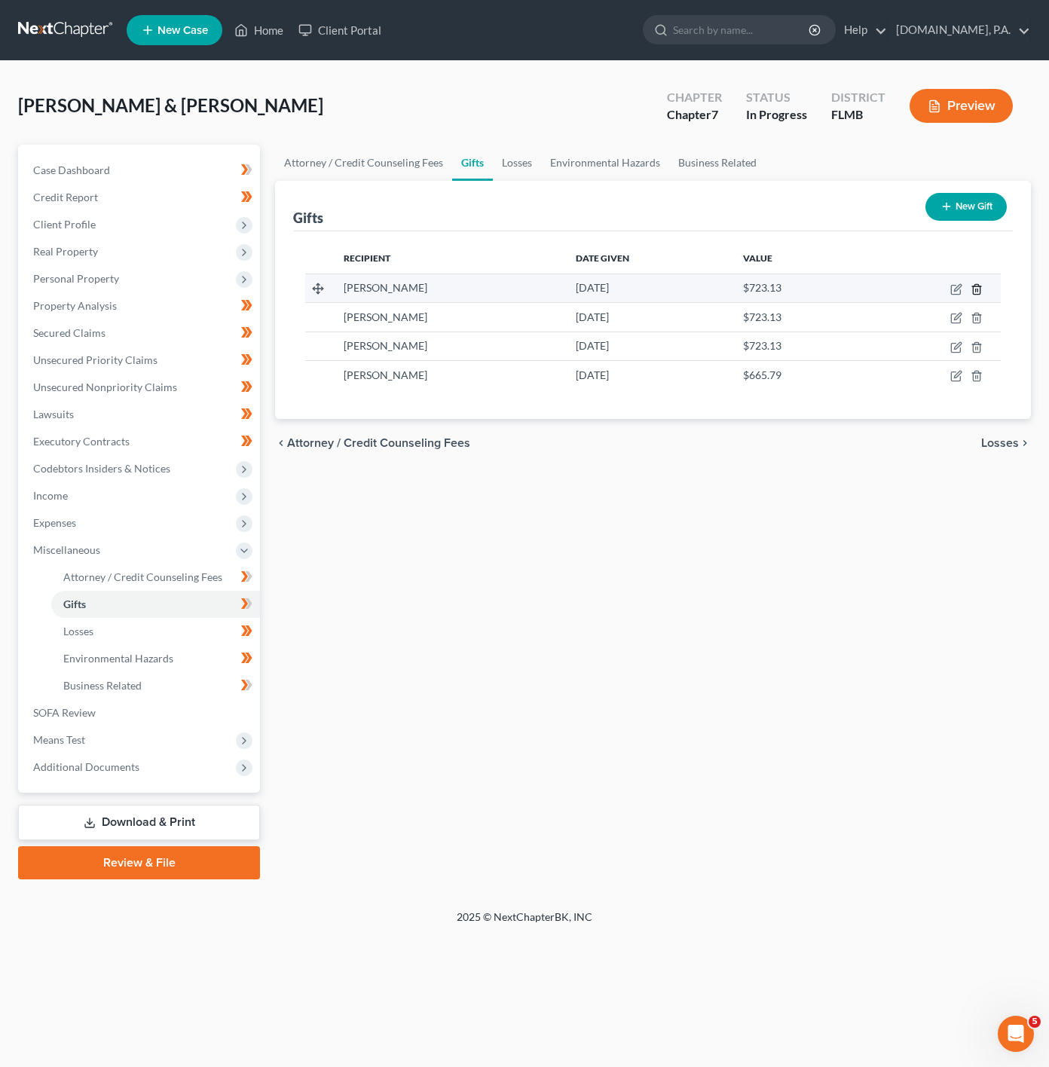
click at [971, 288] on icon "button" at bounding box center [977, 289] width 12 height 12
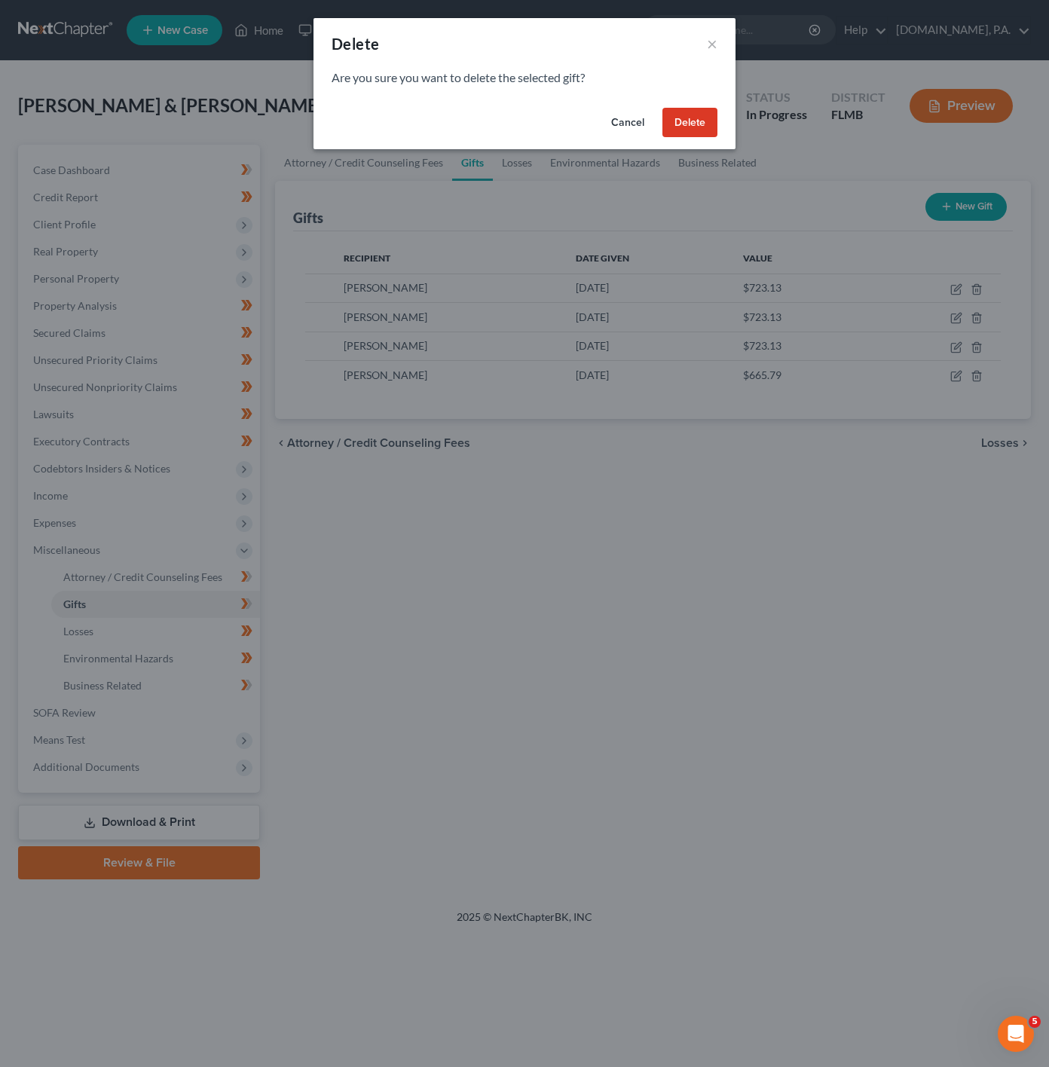
click at [694, 132] on button "Delete" at bounding box center [690, 123] width 55 height 30
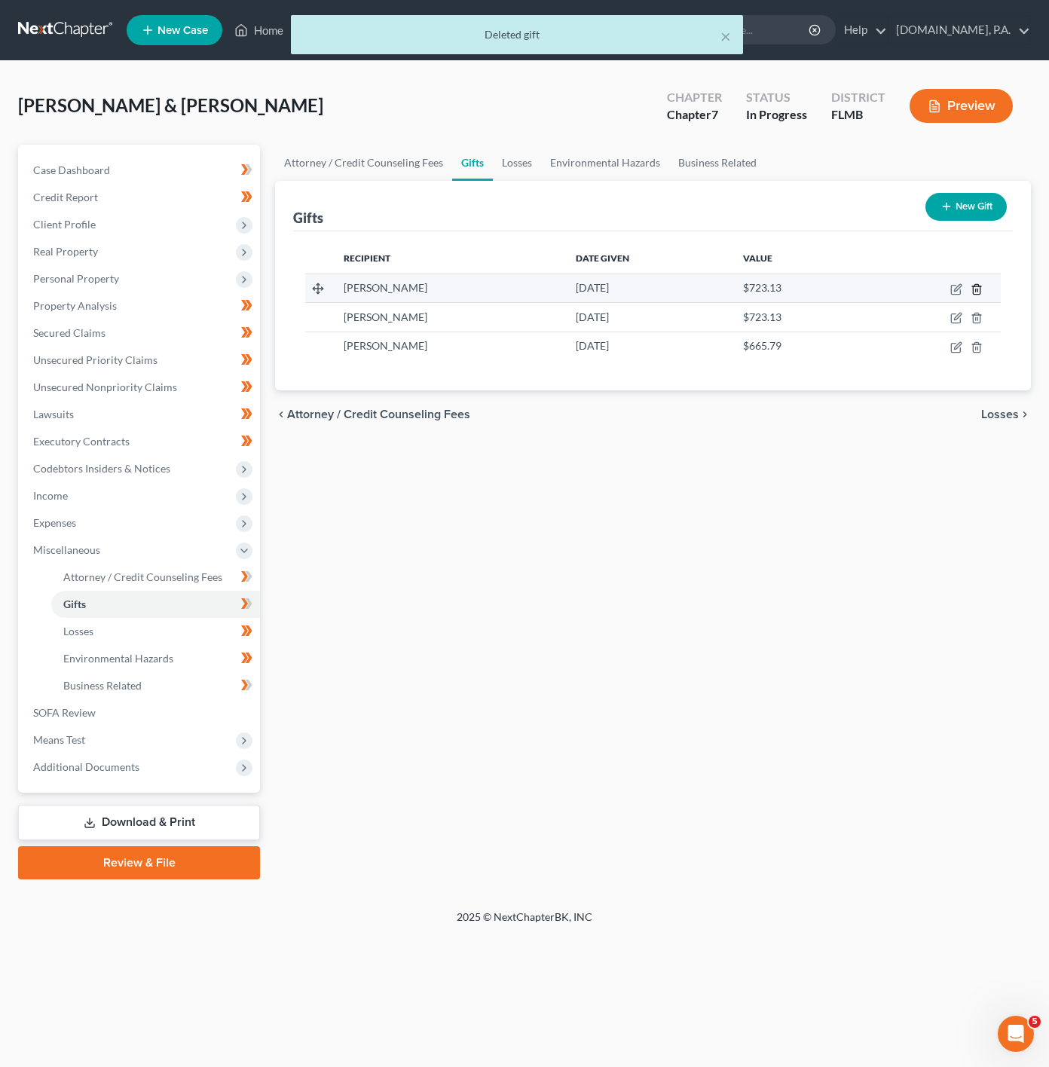
click at [975, 288] on icon "button" at bounding box center [977, 289] width 12 height 12
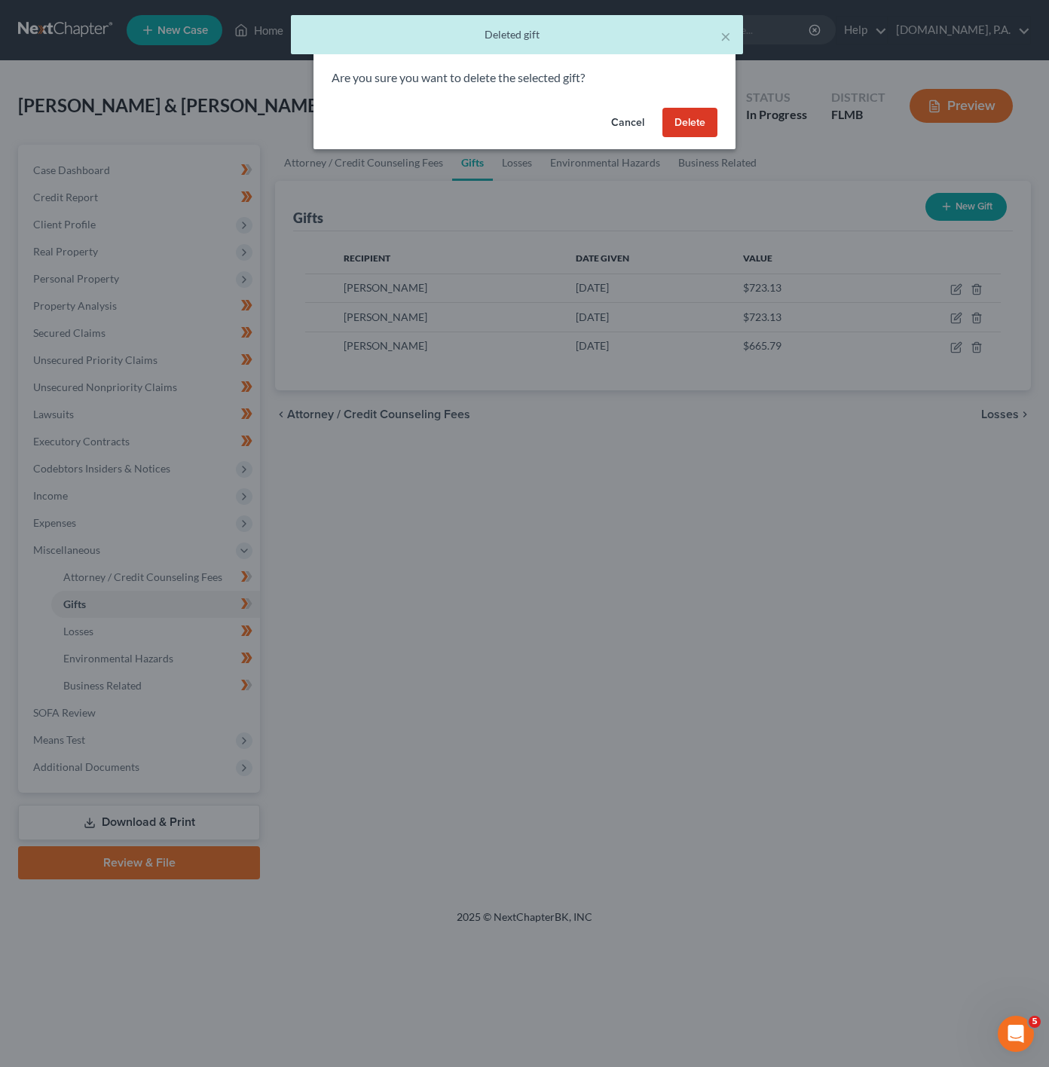
click at [693, 131] on button "Delete" at bounding box center [690, 123] width 55 height 30
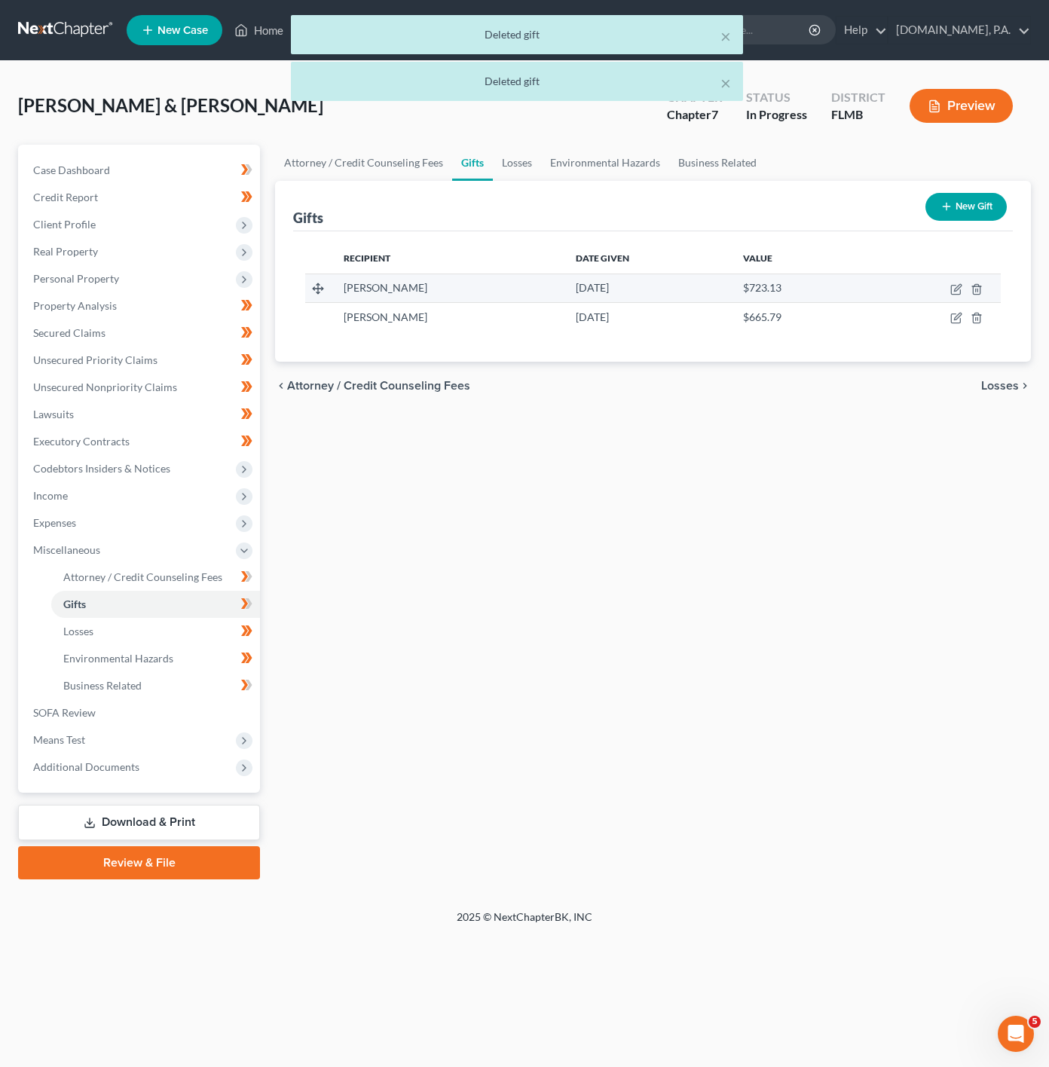
click at [989, 288] on td at bounding box center [933, 288] width 135 height 29
click at [979, 286] on icon "button" at bounding box center [976, 289] width 7 height 10
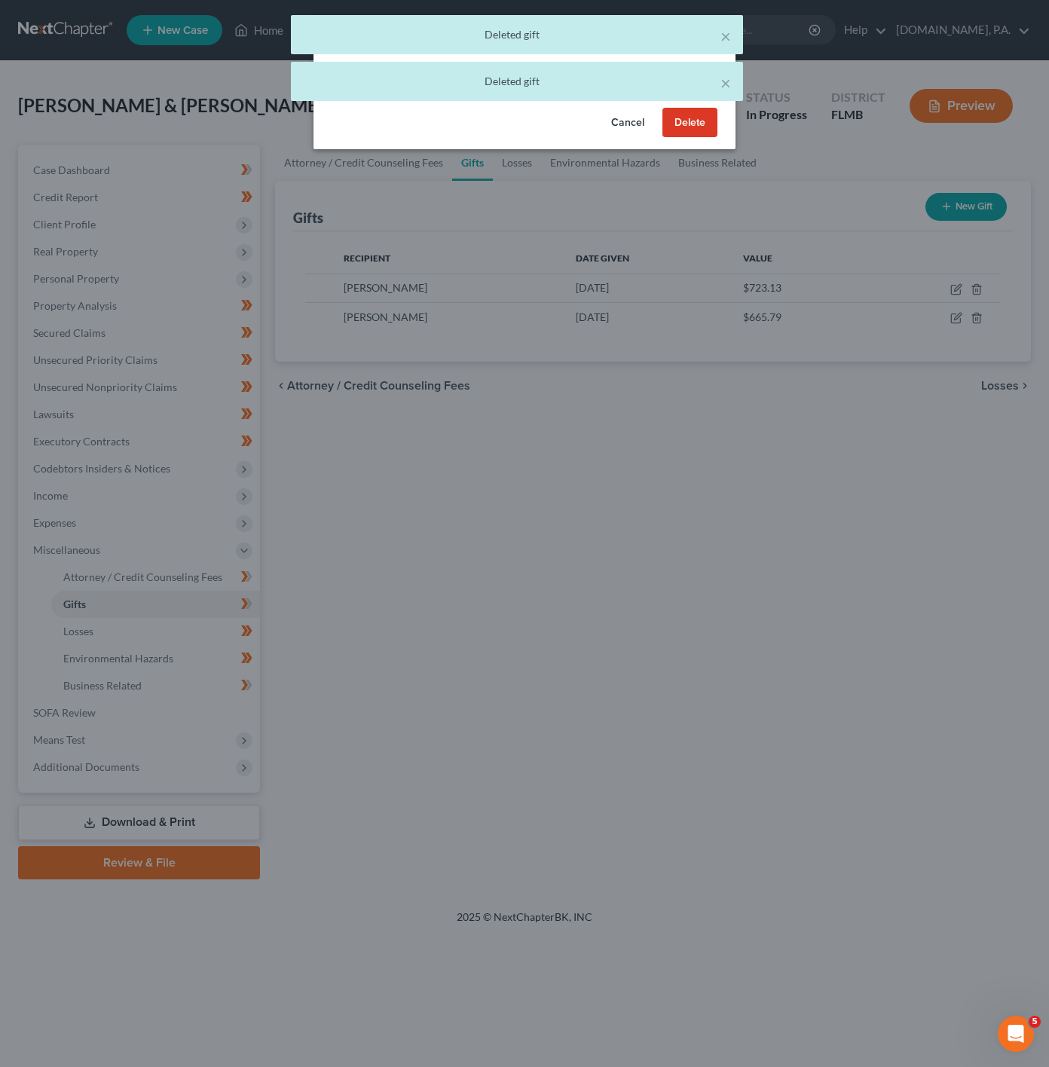
click at [625, 118] on button "Cancel" at bounding box center [627, 123] width 57 height 30
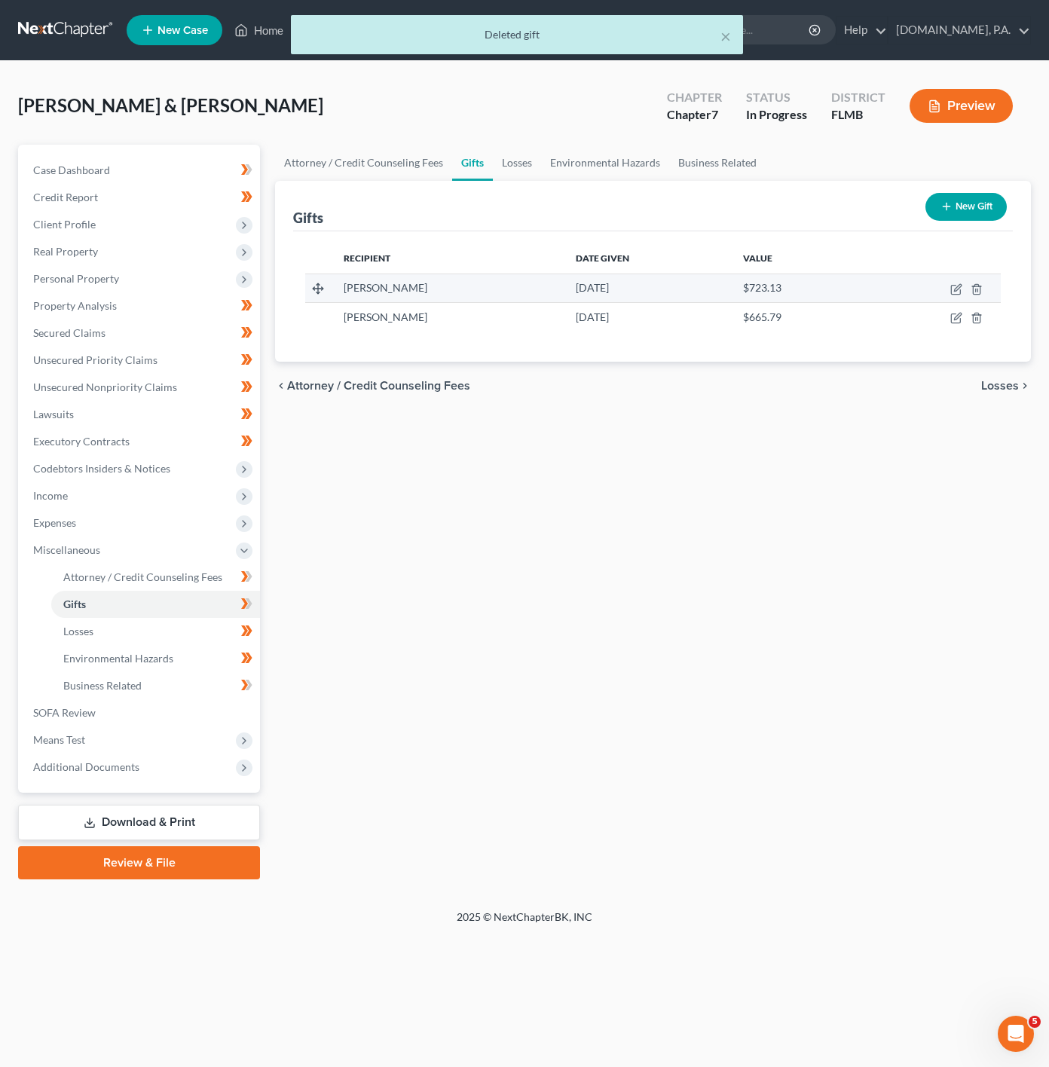
click at [984, 286] on td at bounding box center [933, 288] width 135 height 29
click at [978, 286] on icon "button" at bounding box center [977, 289] width 12 height 12
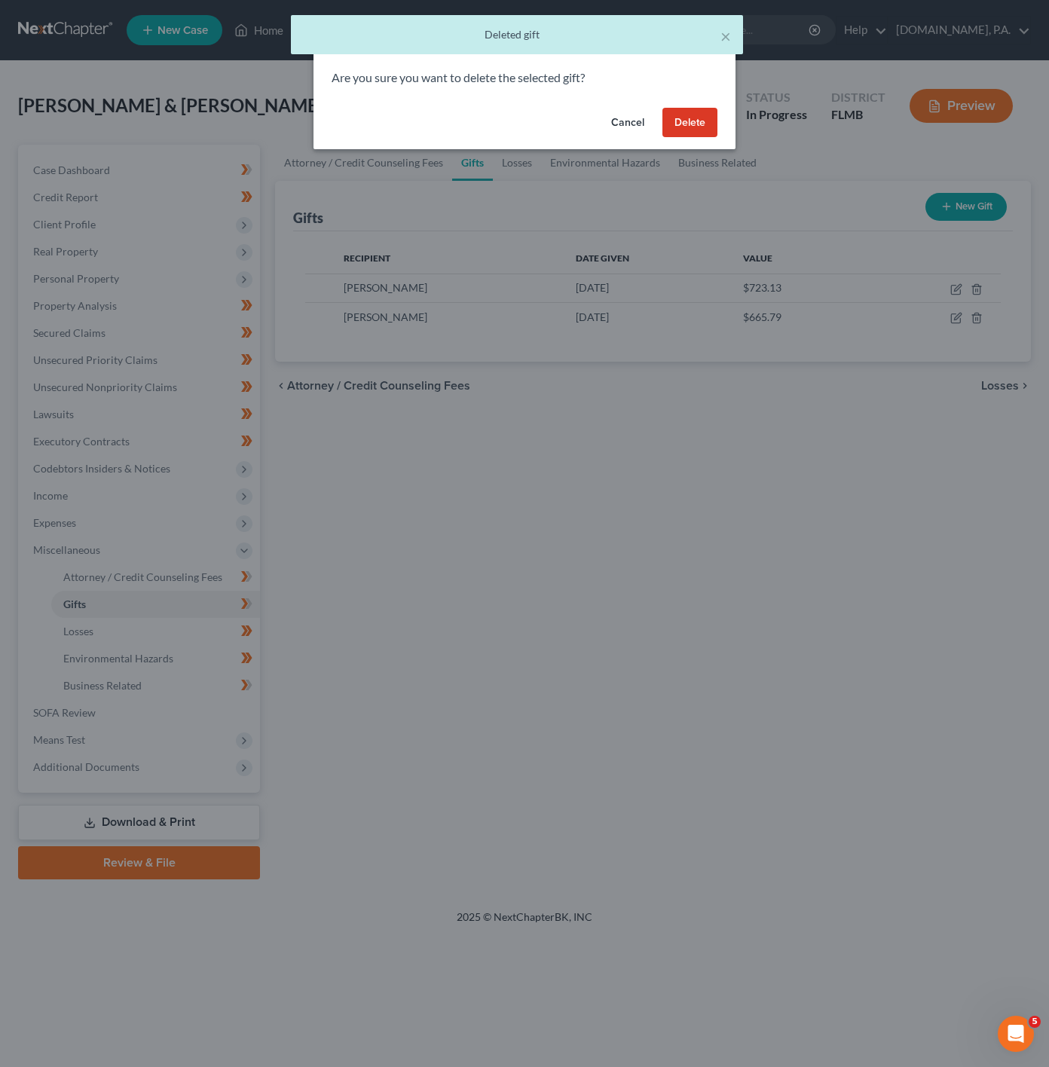
click at [699, 140] on div "Cancel Delete" at bounding box center [525, 126] width 422 height 48
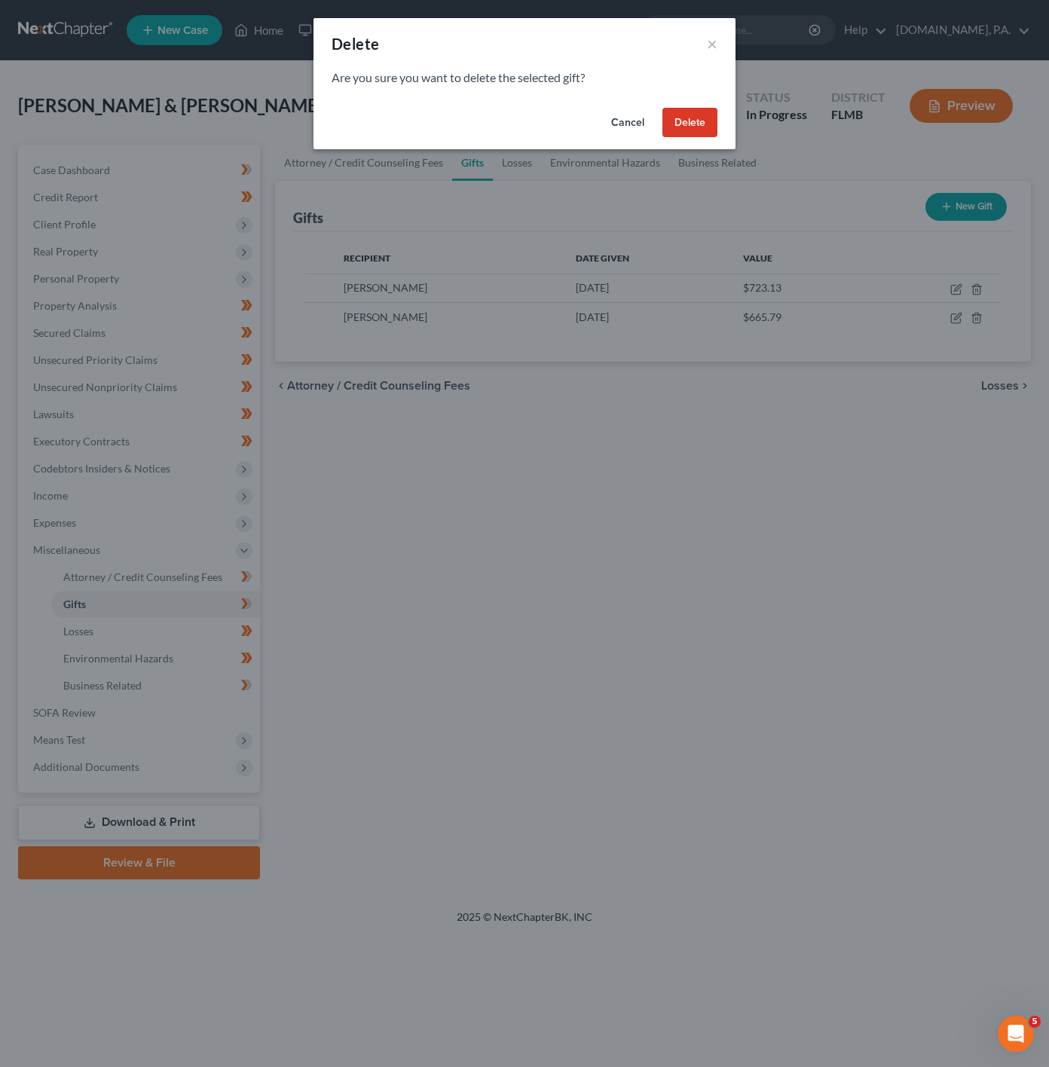
click at [699, 125] on button "Delete" at bounding box center [690, 123] width 55 height 30
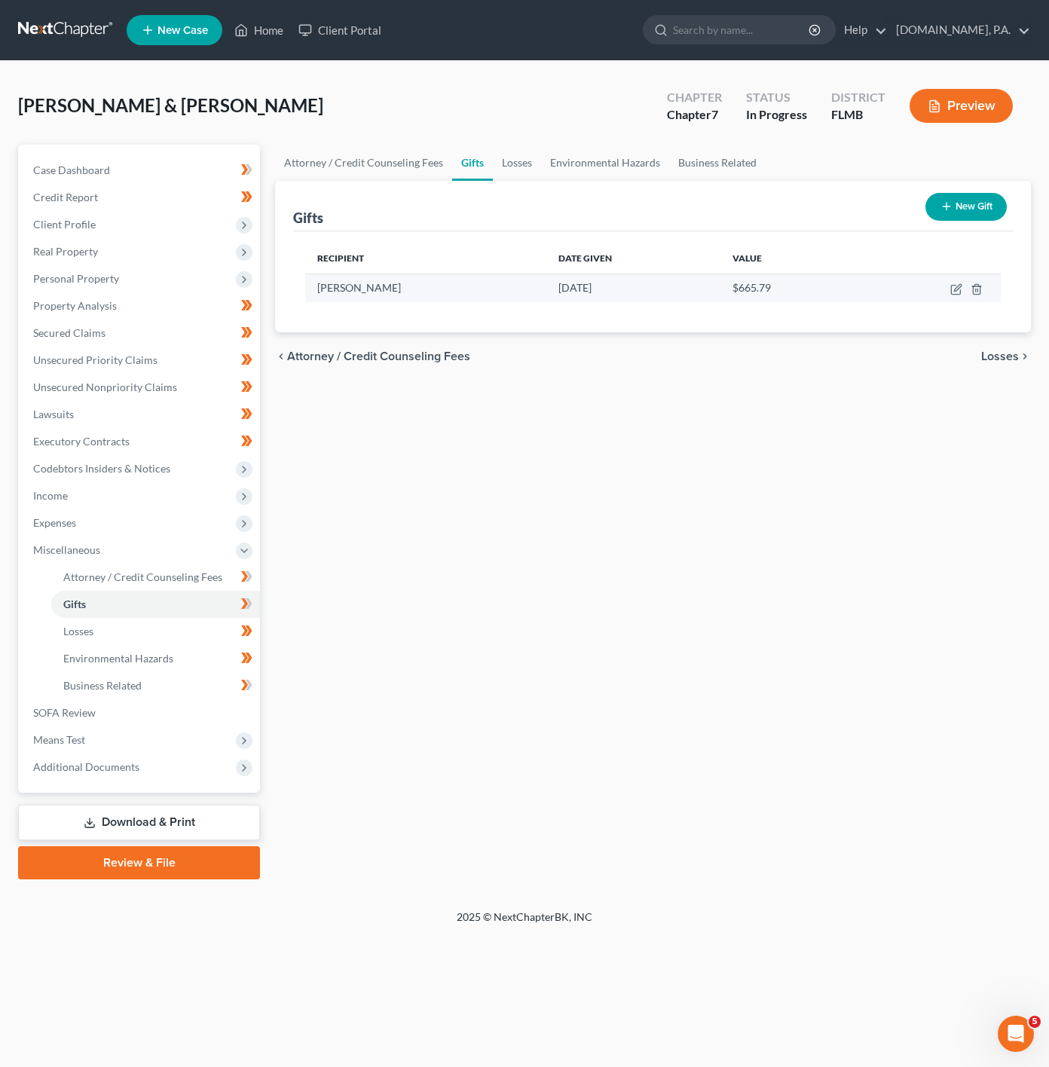
click at [984, 283] on td at bounding box center [931, 288] width 140 height 29
click at [977, 285] on icon "button" at bounding box center [976, 289] width 7 height 10
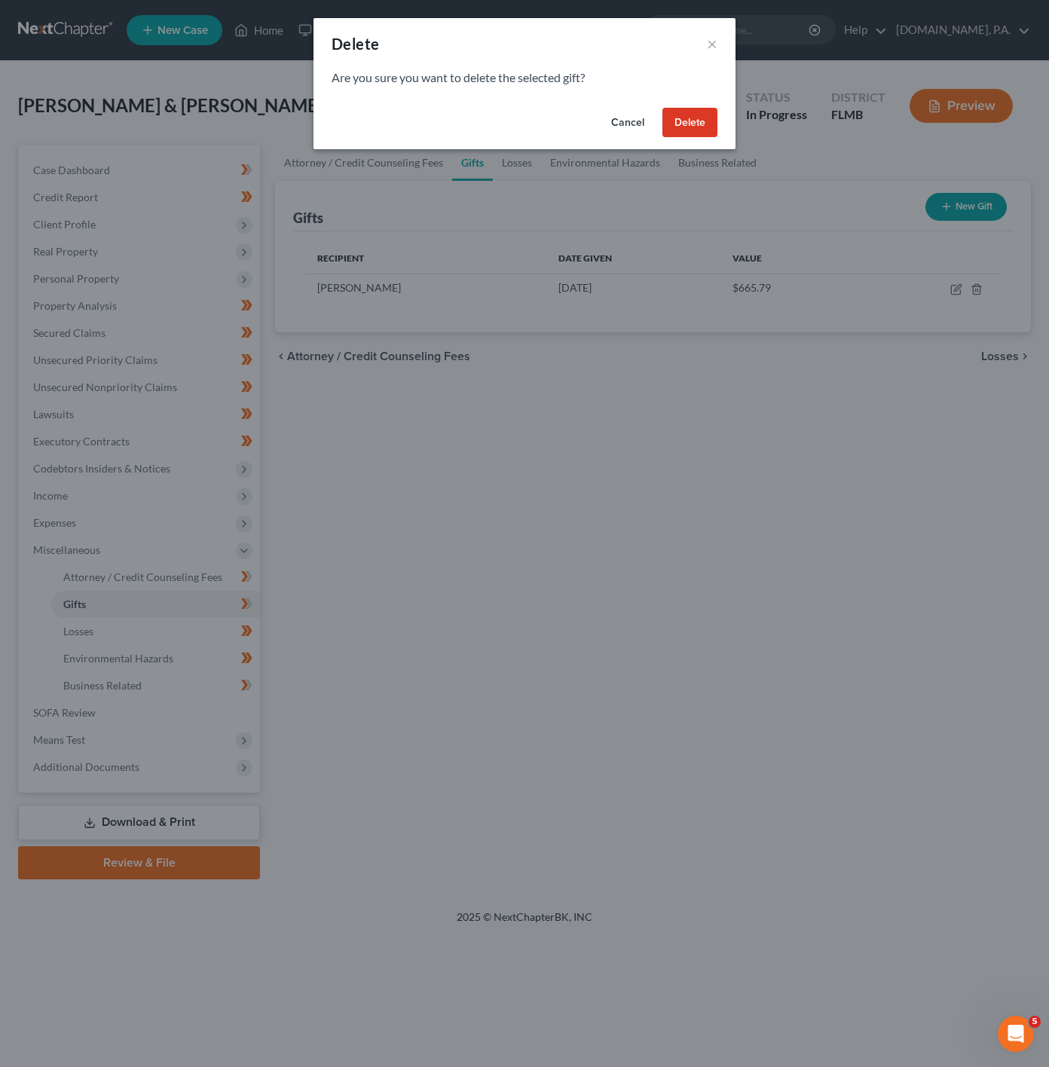
drag, startPoint x: 692, startPoint y: 121, endPoint x: 129, endPoint y: 568, distance: 719.3
click at [692, 122] on button "Delete" at bounding box center [690, 123] width 55 height 30
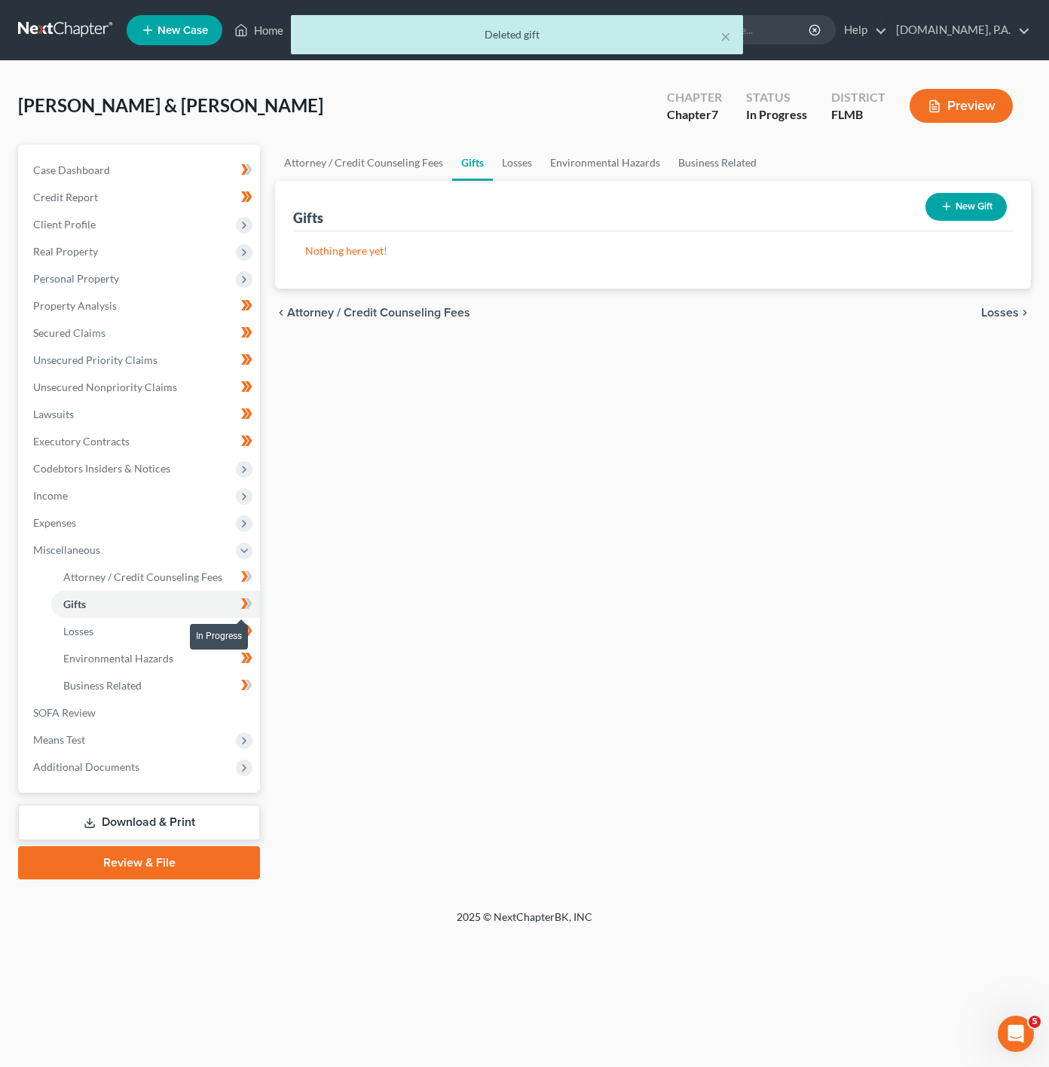
click at [261, 604] on div "Case Dashboard Payments Invoices Payments Payments Credit Report Client Profile" at bounding box center [139, 512] width 257 height 735
click at [252, 602] on icon at bounding box center [246, 604] width 11 height 19
click at [190, 577] on span "Attorney / Credit Counseling Fees" at bounding box center [142, 577] width 159 height 13
select select "3"
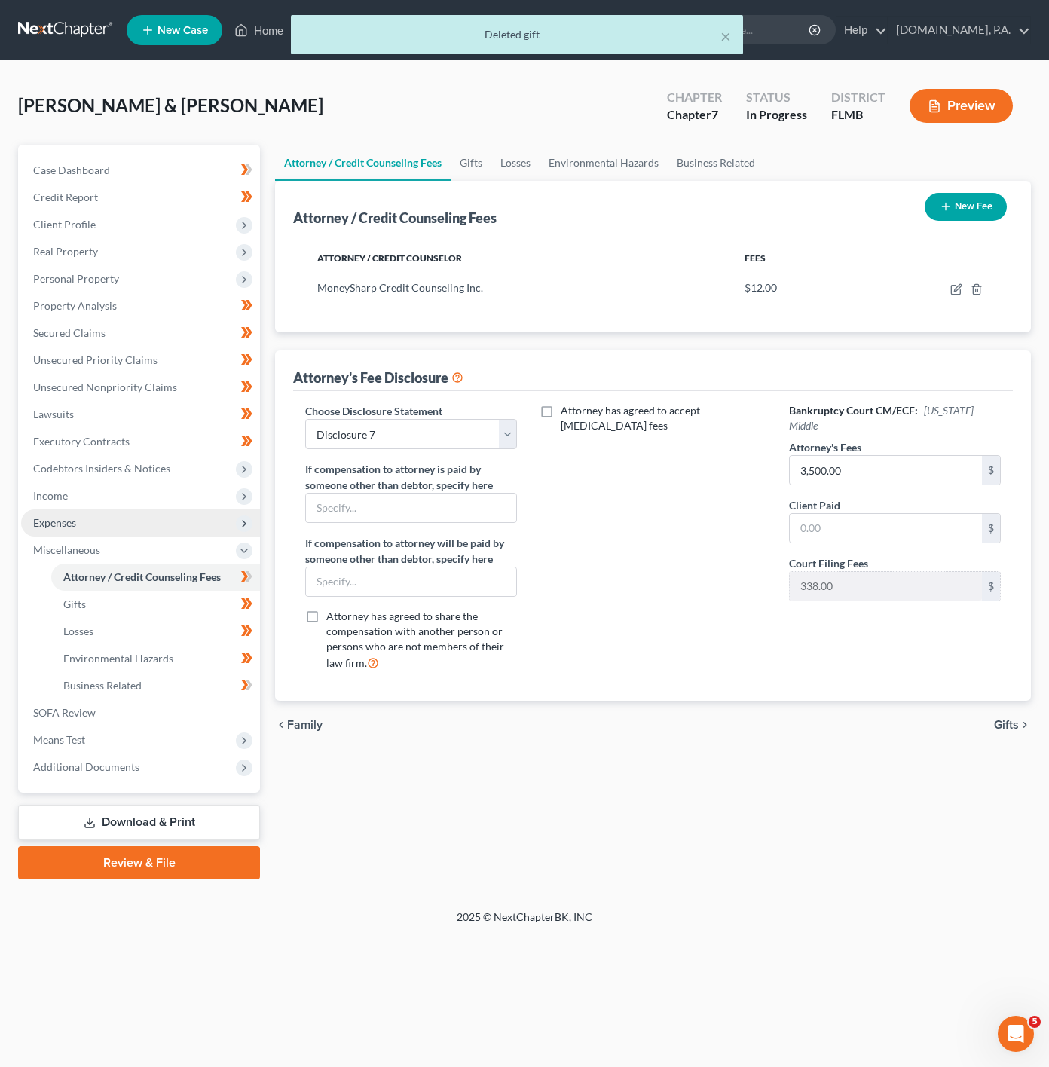
click at [155, 529] on span "Expenses" at bounding box center [140, 523] width 239 height 27
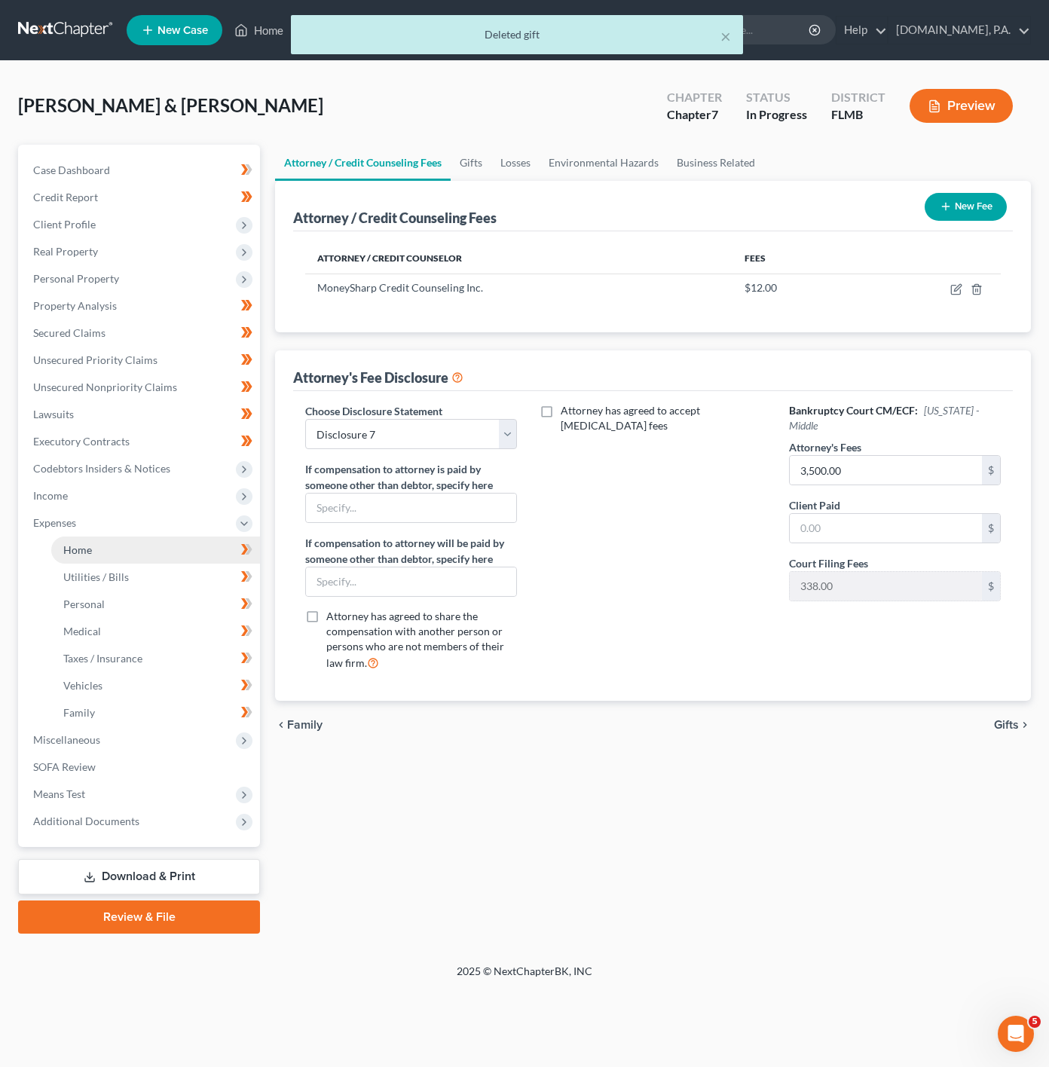
click at [186, 546] on link "Home" at bounding box center [155, 550] width 209 height 27
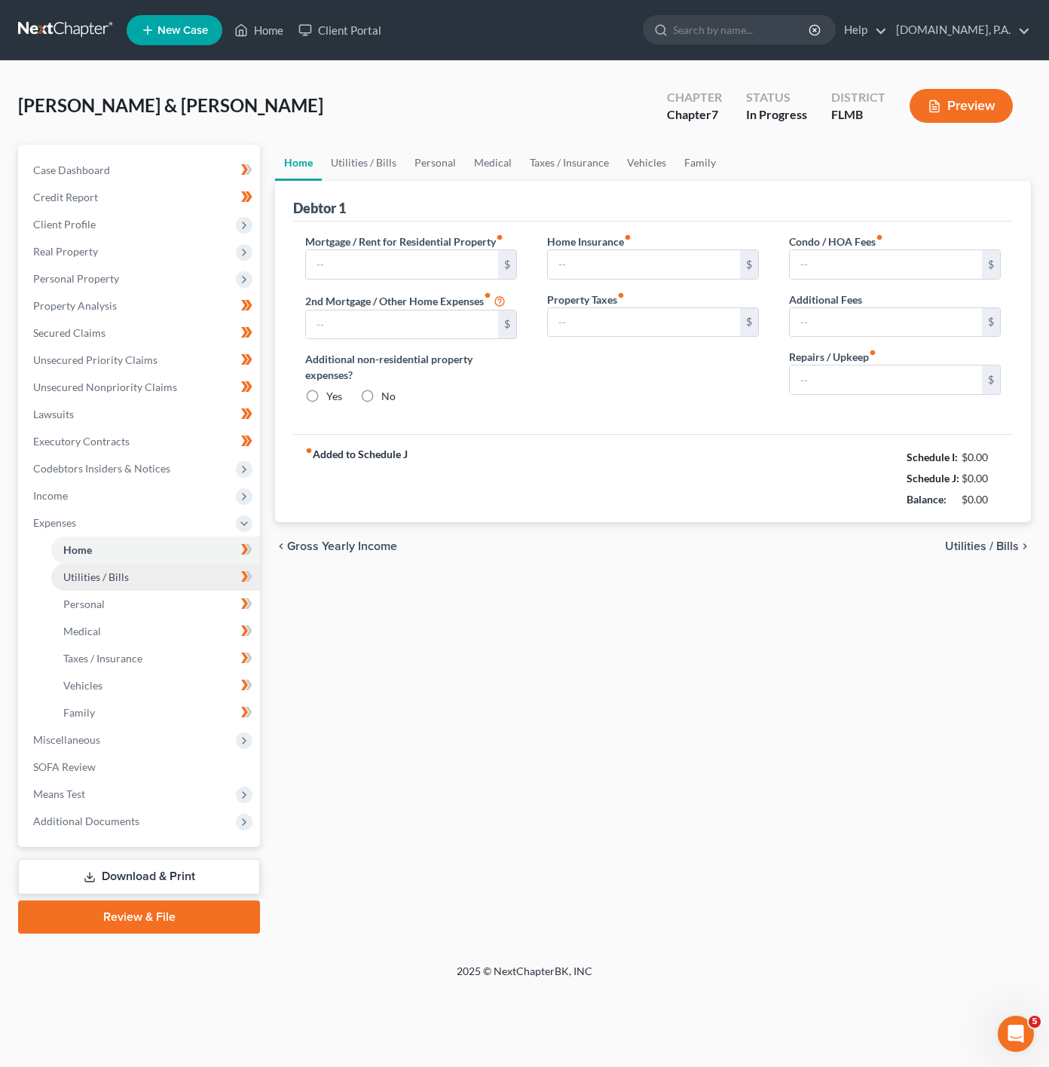
type input "3,388.77"
type input "0.00"
radio input "true"
type input "0.00"
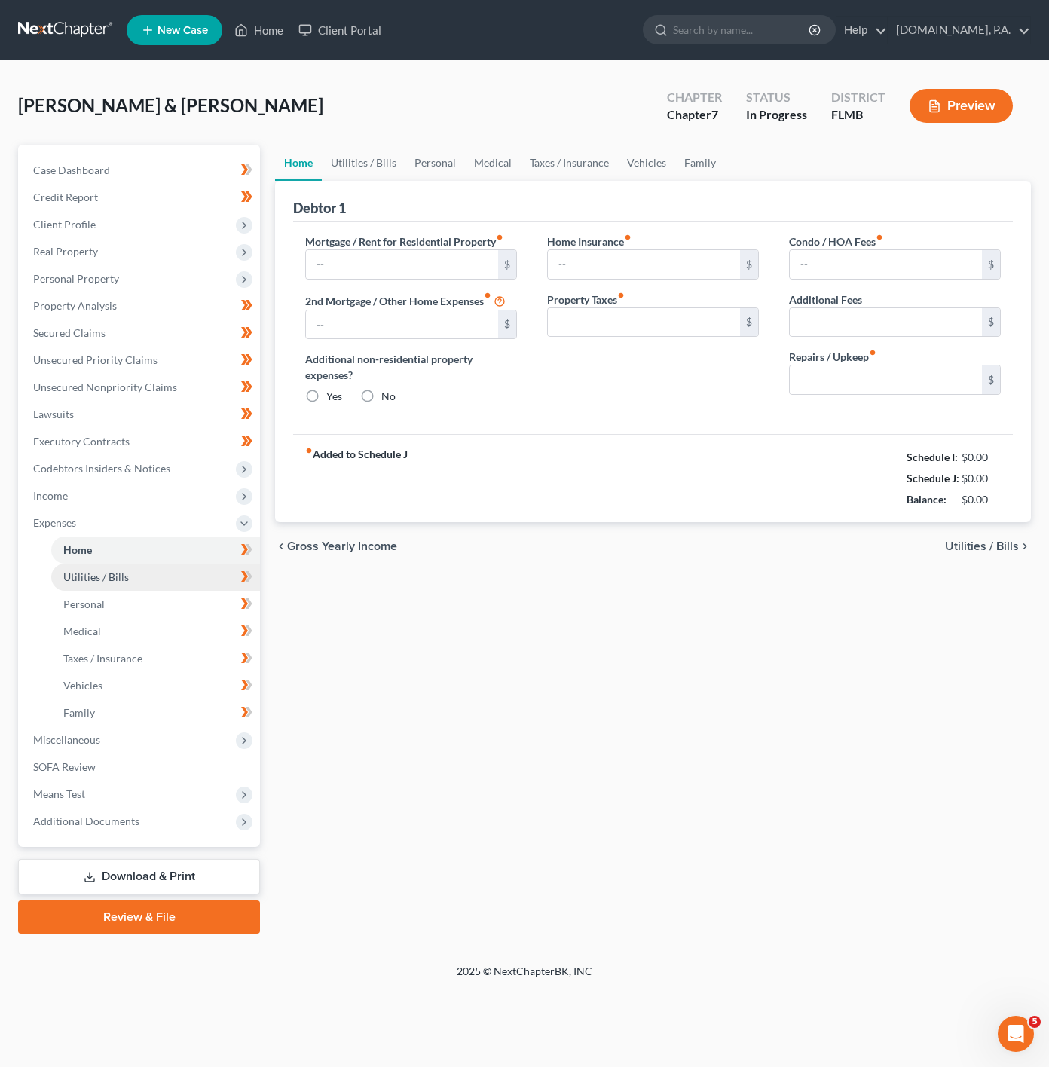
type input "0.00"
click at [173, 566] on link "Utilities / Bills" at bounding box center [155, 577] width 209 height 27
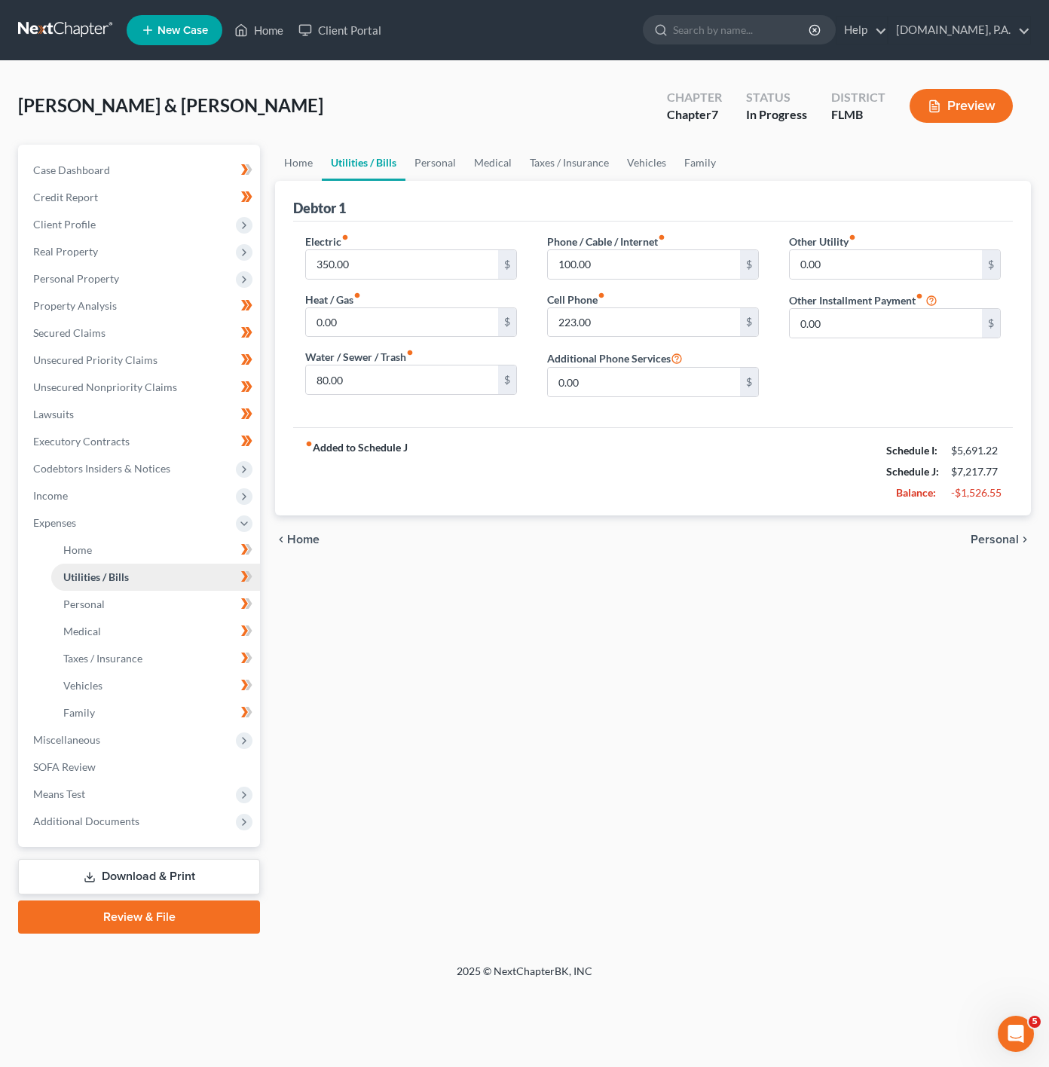
click at [138, 573] on link "Utilities / Bills" at bounding box center [155, 577] width 209 height 27
click at [98, 602] on span "Personal" at bounding box center [83, 604] width 41 height 13
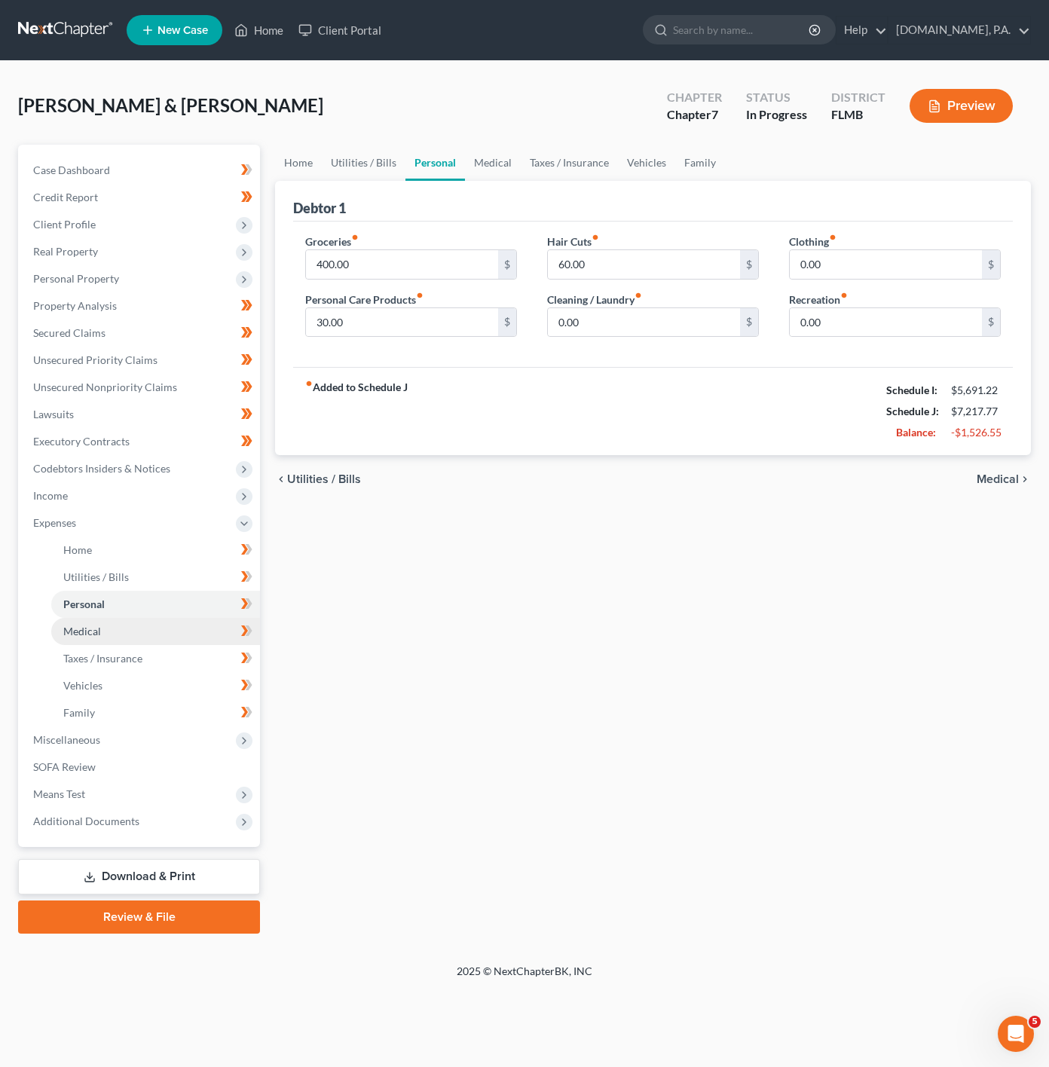
click at [148, 634] on link "Medical" at bounding box center [155, 631] width 209 height 27
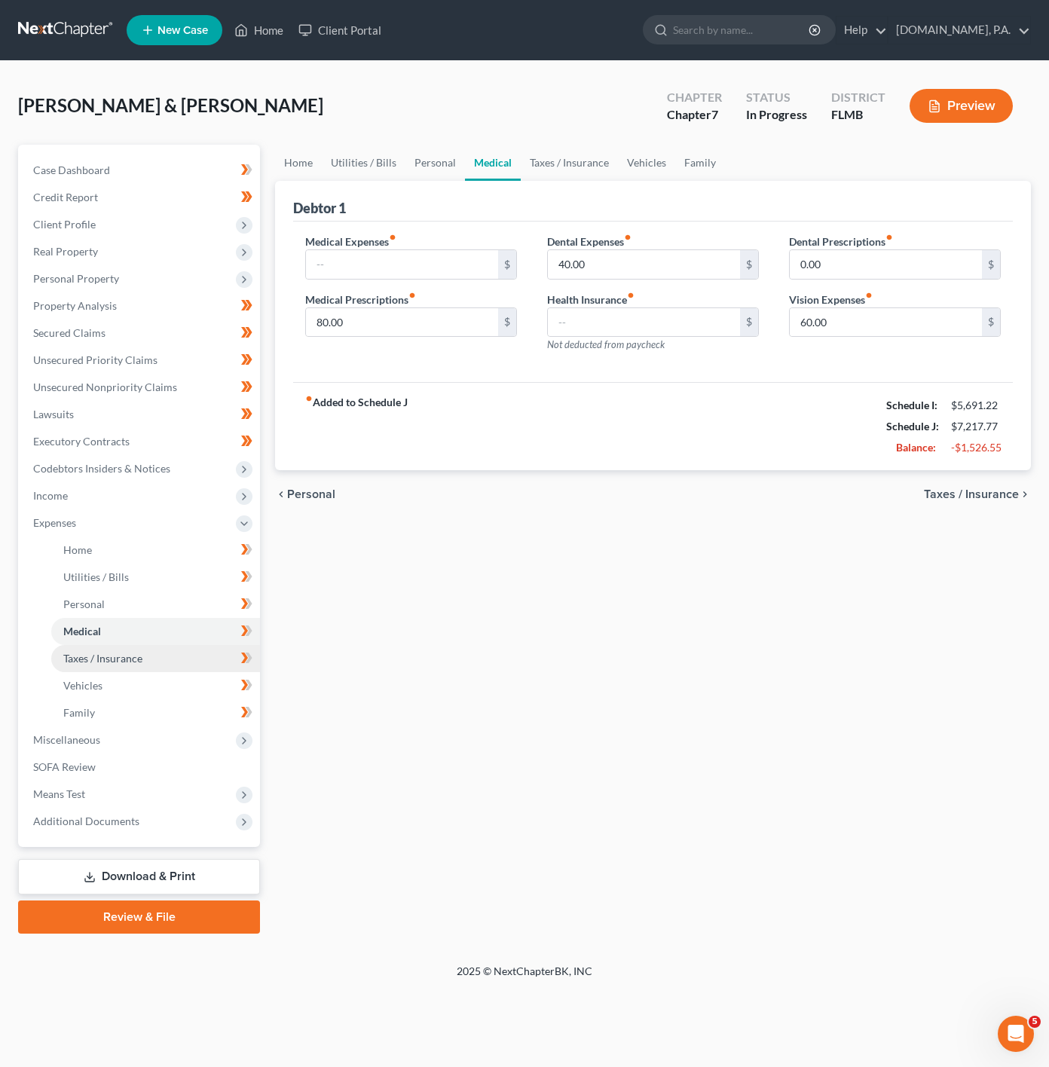
click at [149, 653] on link "Taxes / Insurance" at bounding box center [155, 658] width 209 height 27
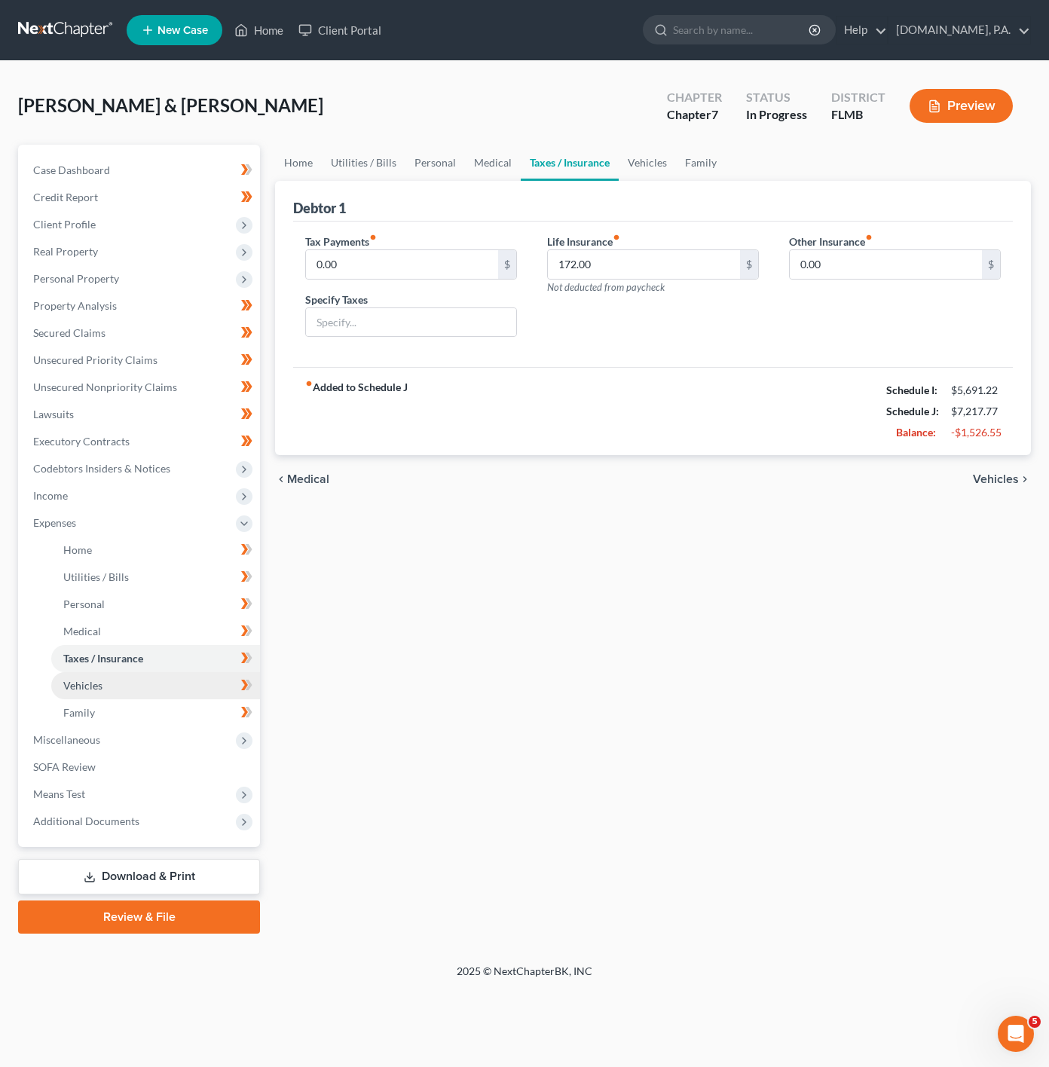
click at [149, 676] on link "Vehicles" at bounding box center [155, 685] width 209 height 27
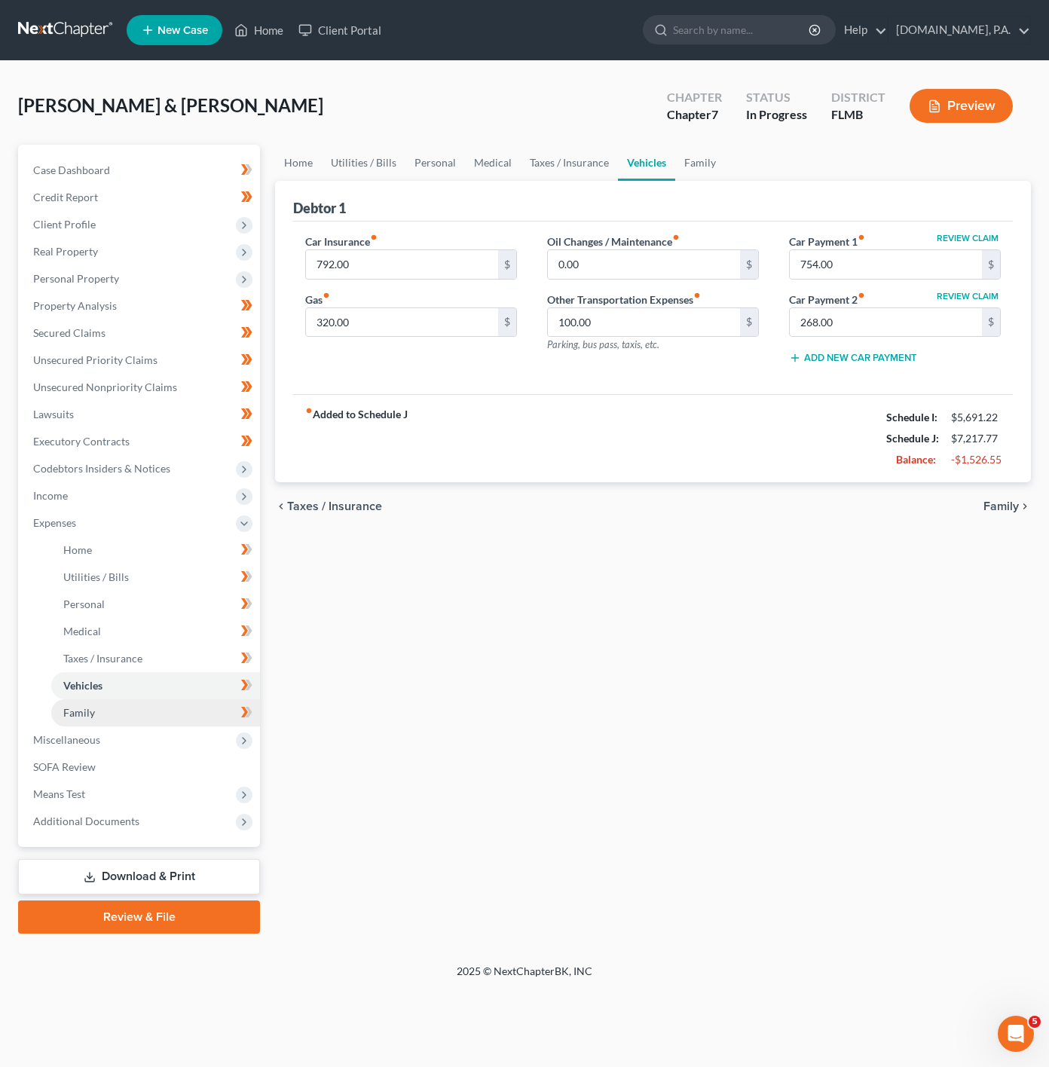
click at [145, 704] on link "Family" at bounding box center [155, 712] width 209 height 27
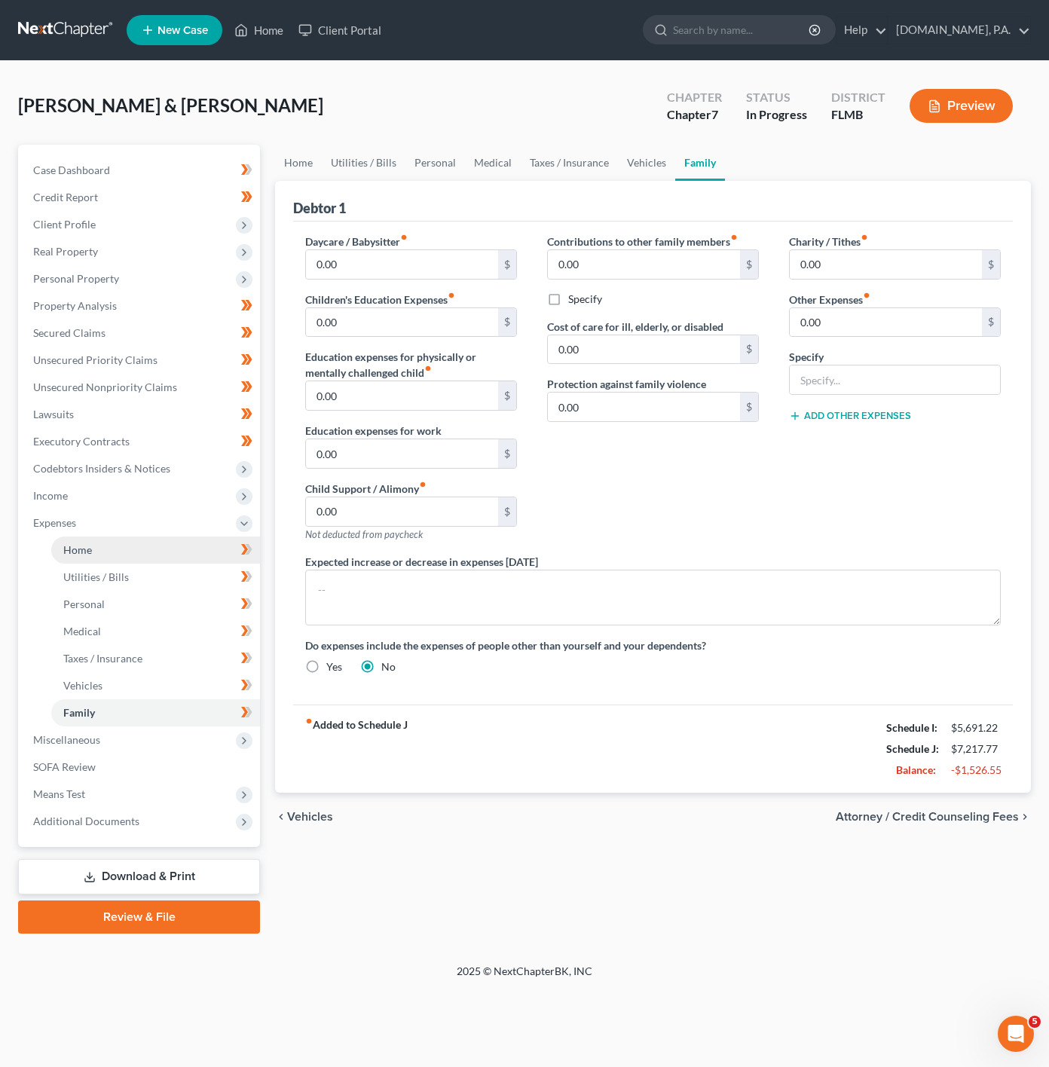
click at [201, 538] on link "Home" at bounding box center [155, 550] width 209 height 27
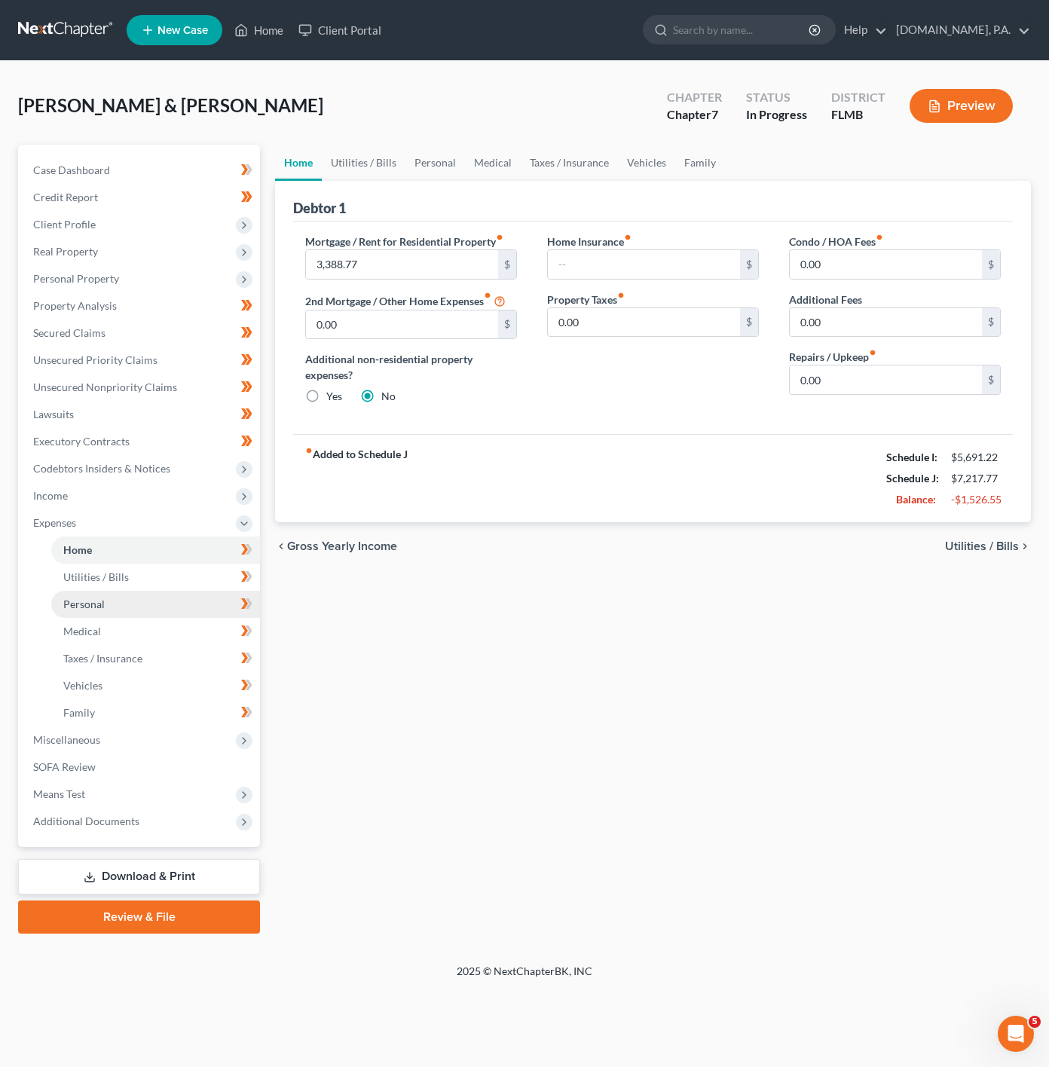
click at [118, 598] on link "Personal" at bounding box center [155, 604] width 209 height 27
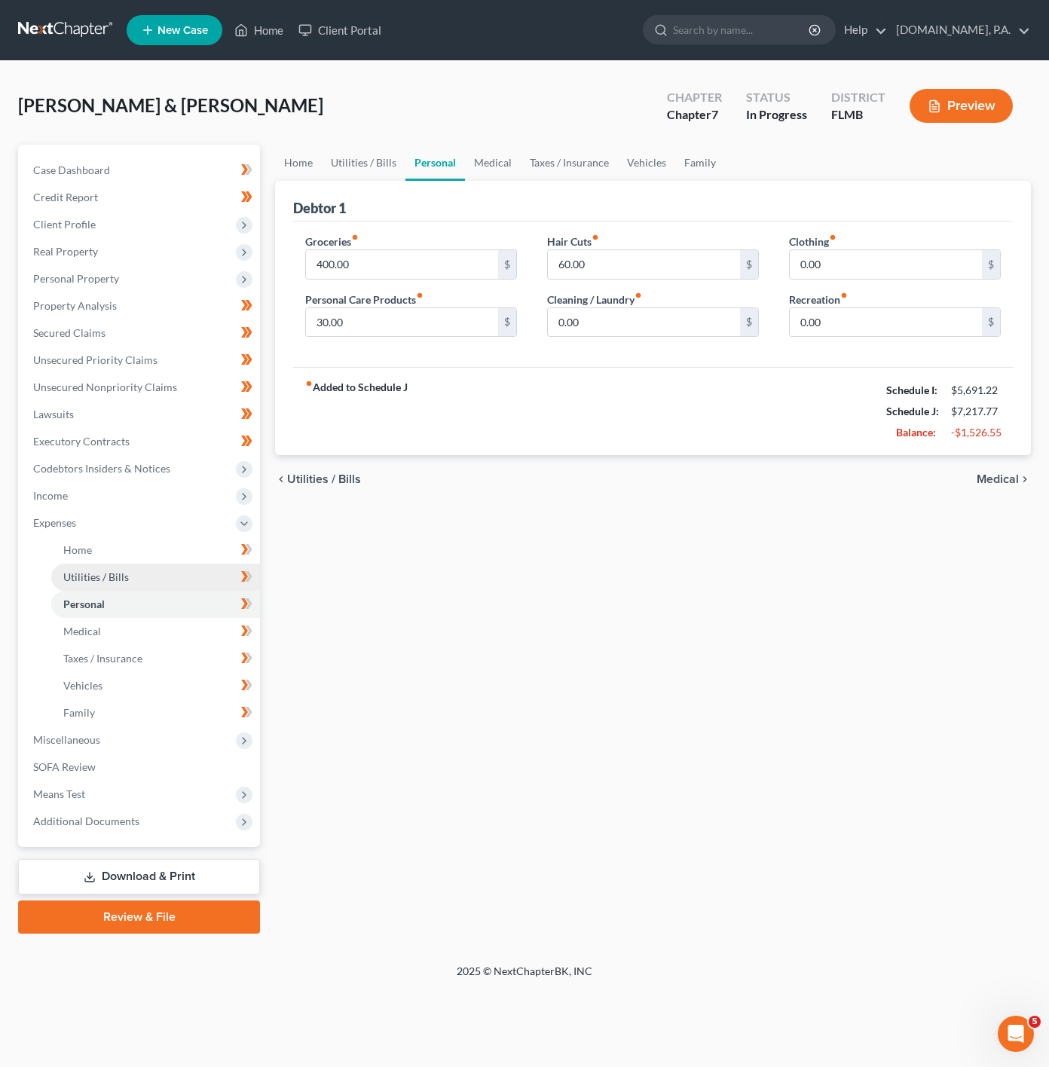
click at [127, 586] on link "Utilities / Bills" at bounding box center [155, 577] width 209 height 27
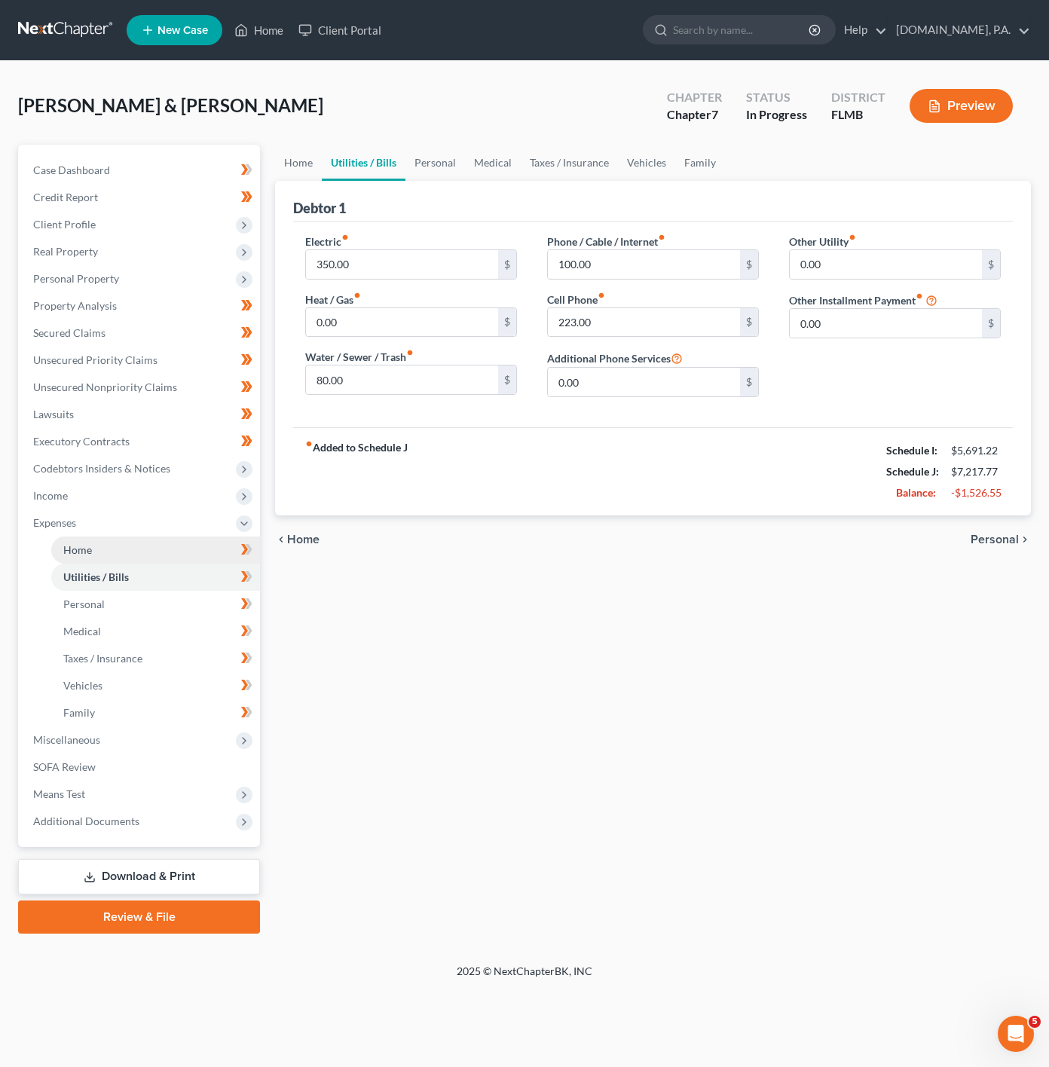
click at [193, 548] on link "Home" at bounding box center [155, 550] width 209 height 27
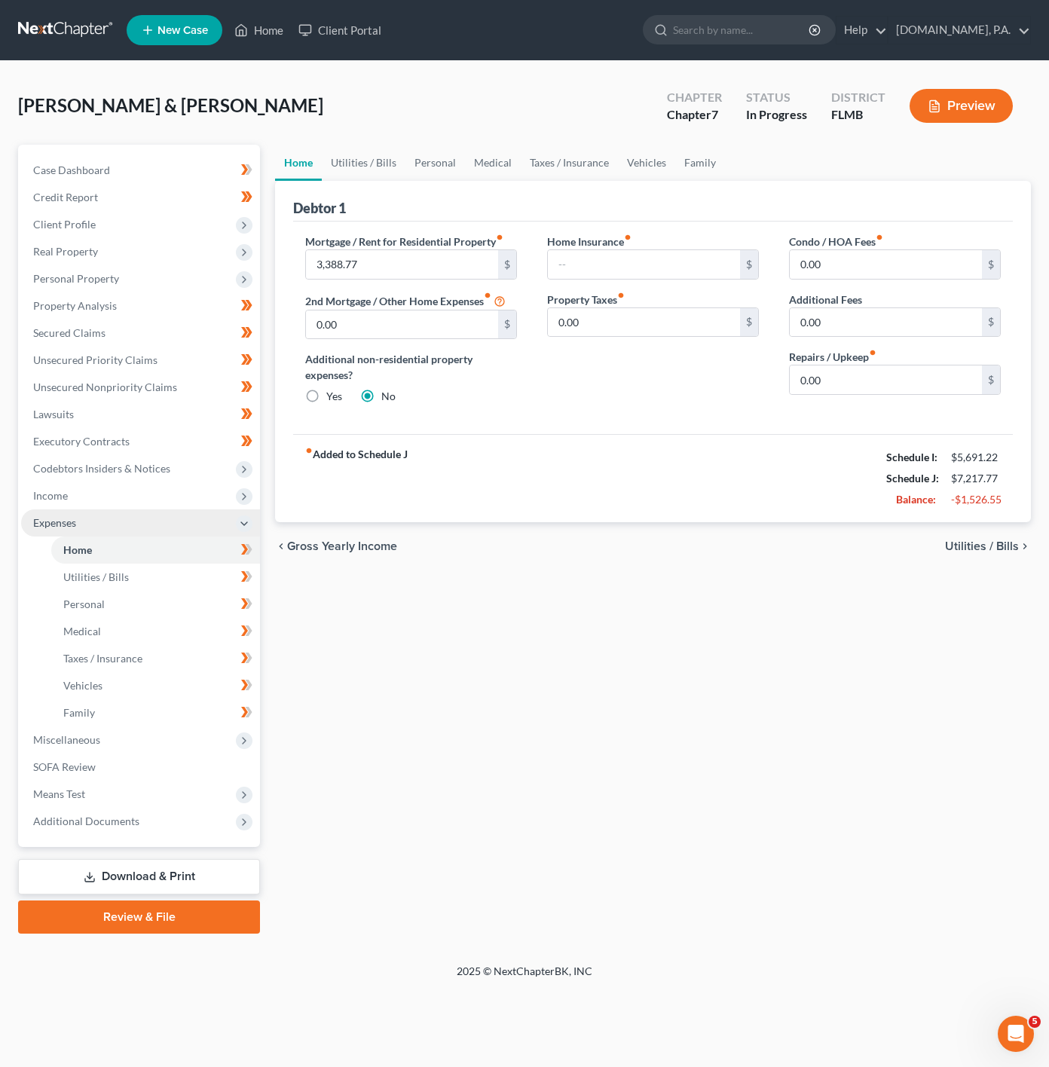
click at [202, 511] on span "Expenses" at bounding box center [140, 523] width 239 height 27
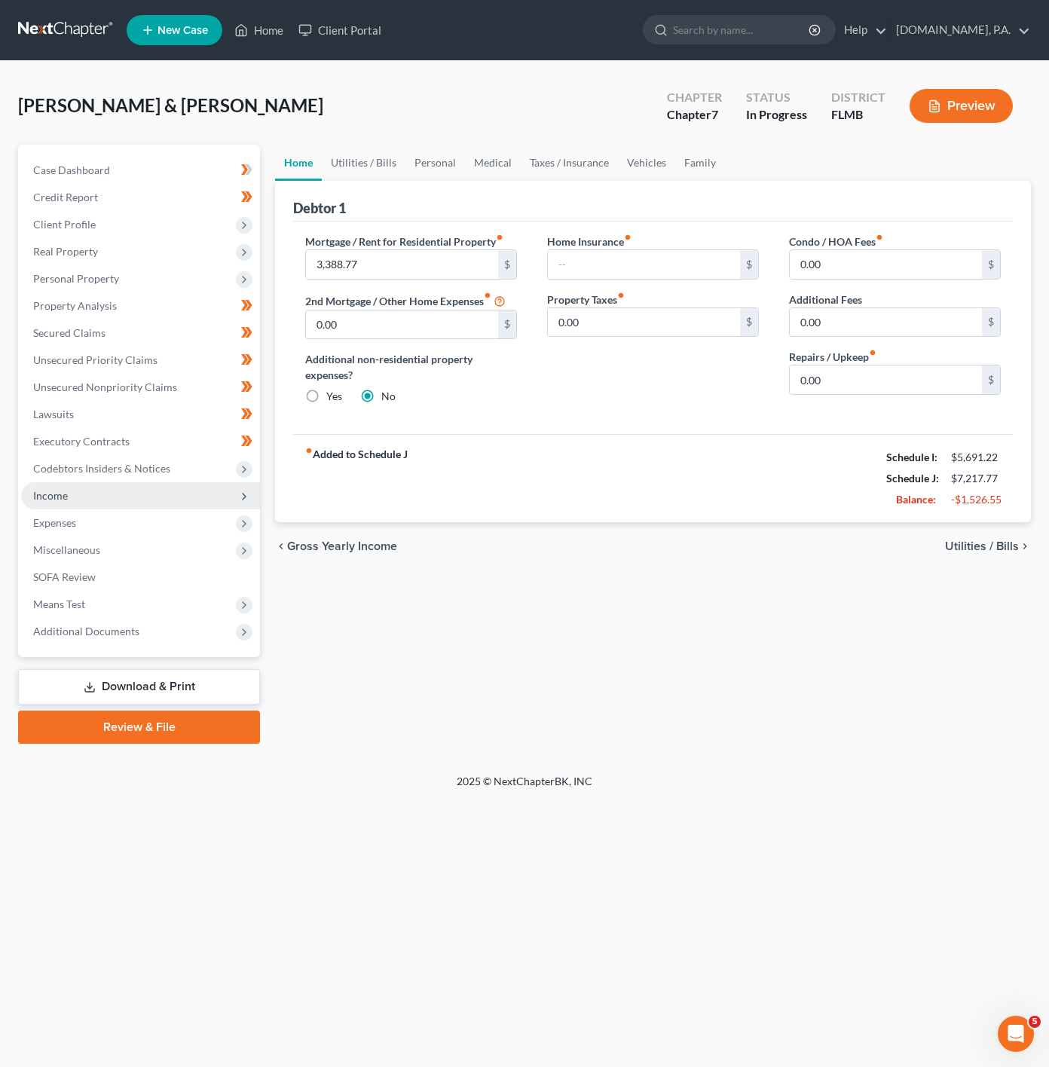
click at [207, 498] on span "Income" at bounding box center [140, 495] width 239 height 27
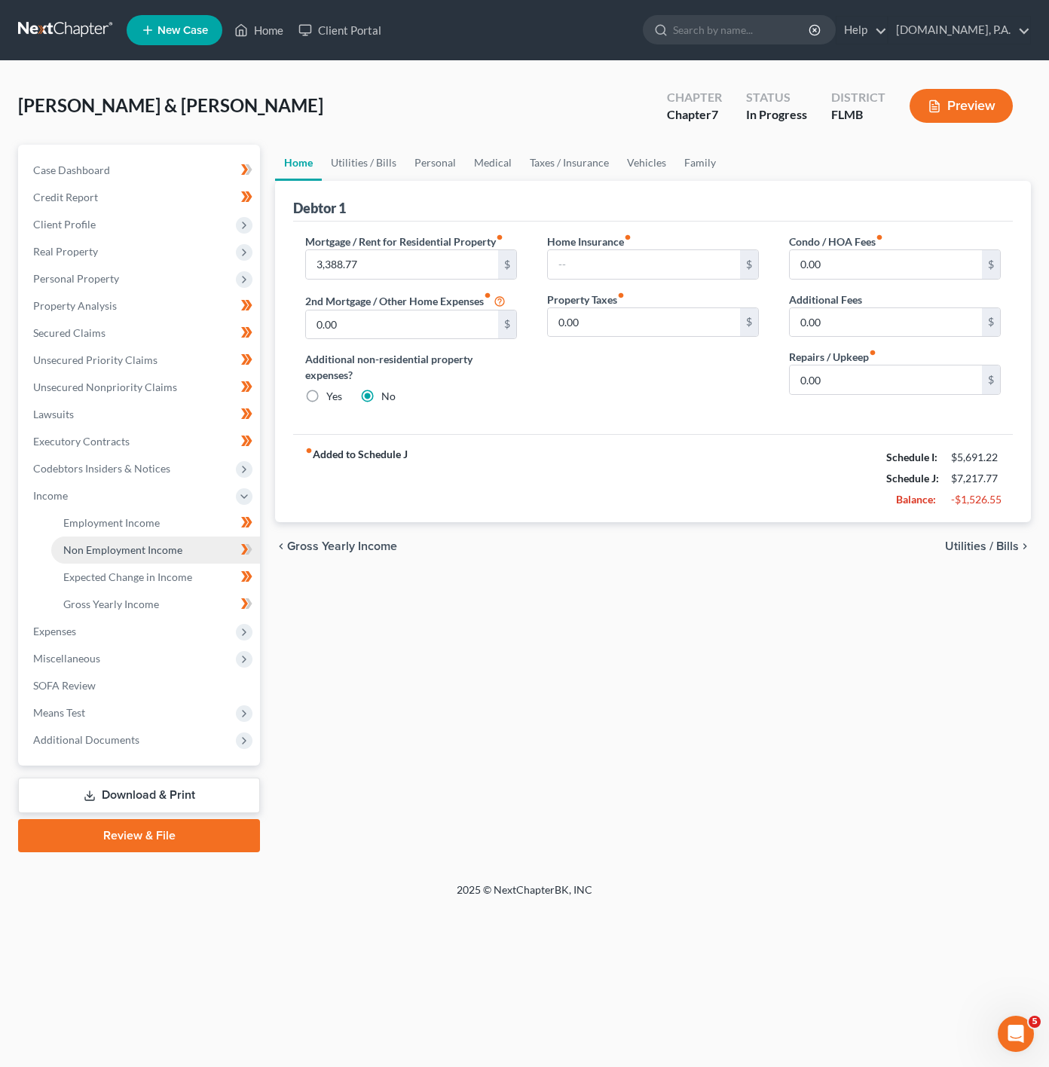
click at [197, 543] on link "Non Employment Income" at bounding box center [155, 550] width 209 height 27
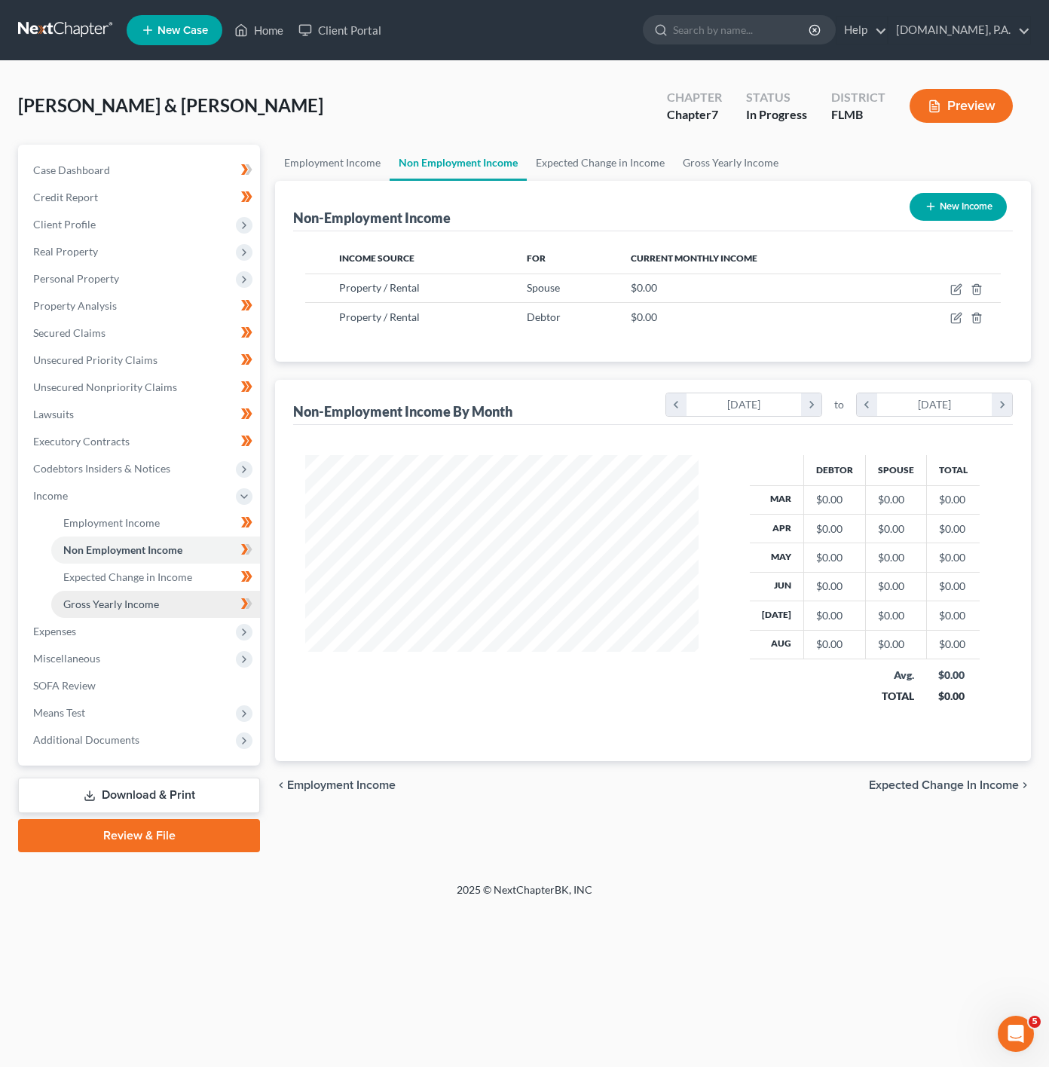
scroll to position [272, 423]
click at [193, 611] on link "Gross Yearly Income" at bounding box center [155, 604] width 209 height 27
